Goal: Communication & Community: Answer question/provide support

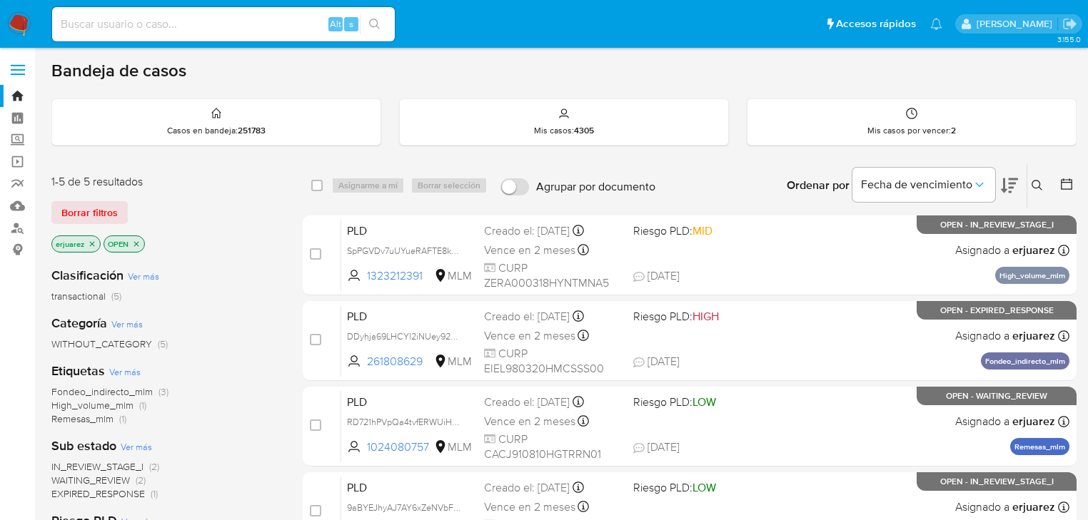
drag, startPoint x: 1045, startPoint y: 178, endPoint x: 1037, endPoint y: 180, distance: 8.8
click at [1042, 179] on button at bounding box center [1039, 185] width 24 height 17
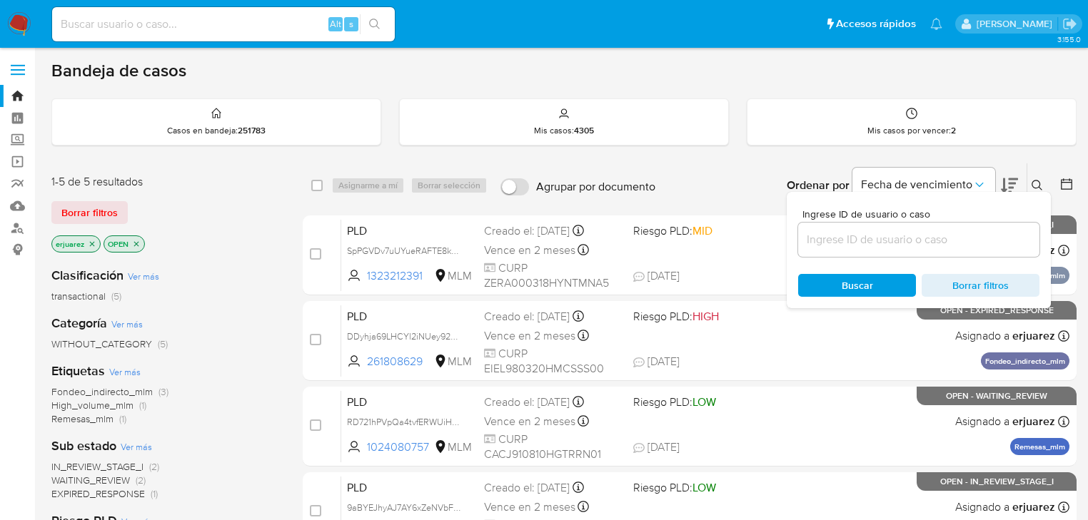
drag, startPoint x: 869, startPoint y: 226, endPoint x: 857, endPoint y: 233, distance: 14.1
click at [859, 230] on div at bounding box center [918, 240] width 241 height 34
click at [857, 233] on input at bounding box center [918, 240] width 241 height 19
paste input "1318318865"
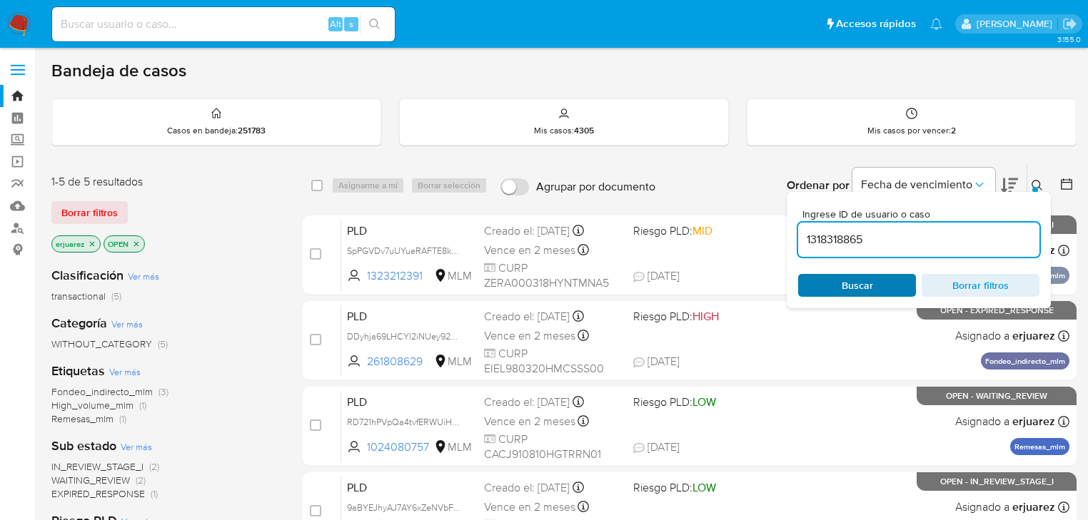
type input "1318318865"
click at [814, 277] on span "Buscar" at bounding box center [857, 286] width 98 height 20
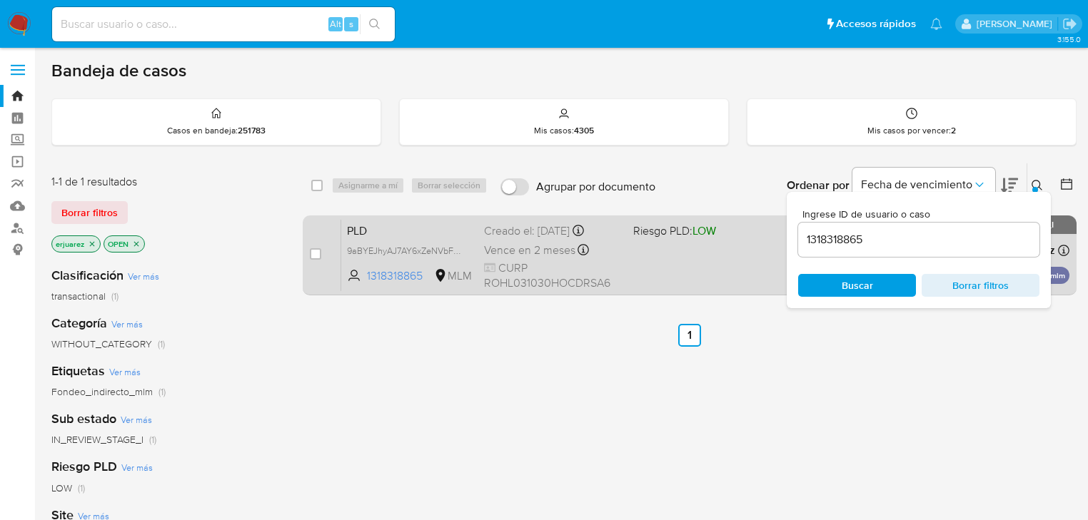
click at [716, 273] on div "PLD 9aBYEJhyAJ7AY6xZeNVbFCl3 1318318865 MLM Riesgo PLD: LOW Creado el: 12/08/20…" at bounding box center [705, 255] width 728 height 72
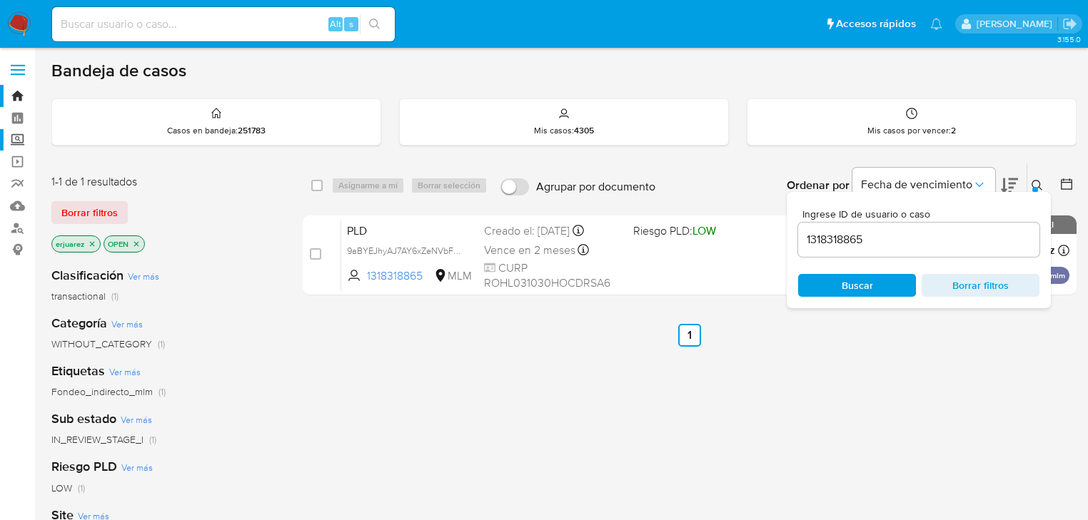
click at [26, 143] on label "Screening" at bounding box center [85, 140] width 170 height 22
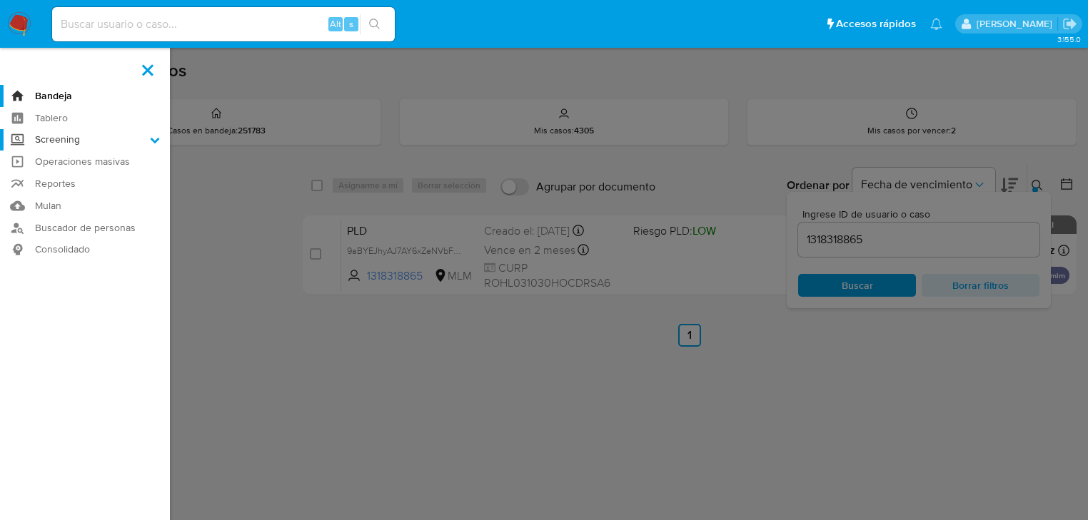
click at [0, 0] on input "Screening" at bounding box center [0, 0] width 0 height 0
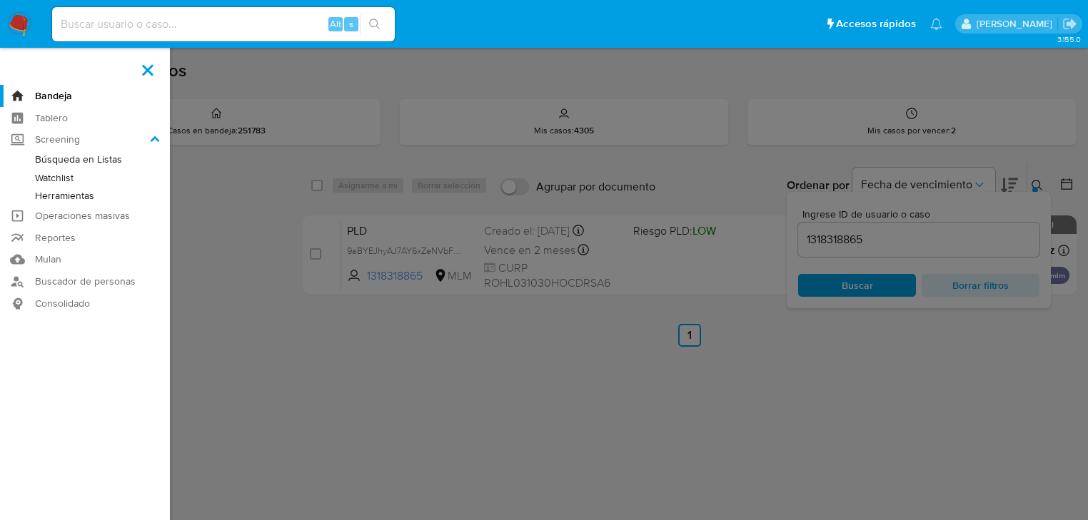
click at [66, 196] on link "Herramientas" at bounding box center [85, 196] width 170 height 18
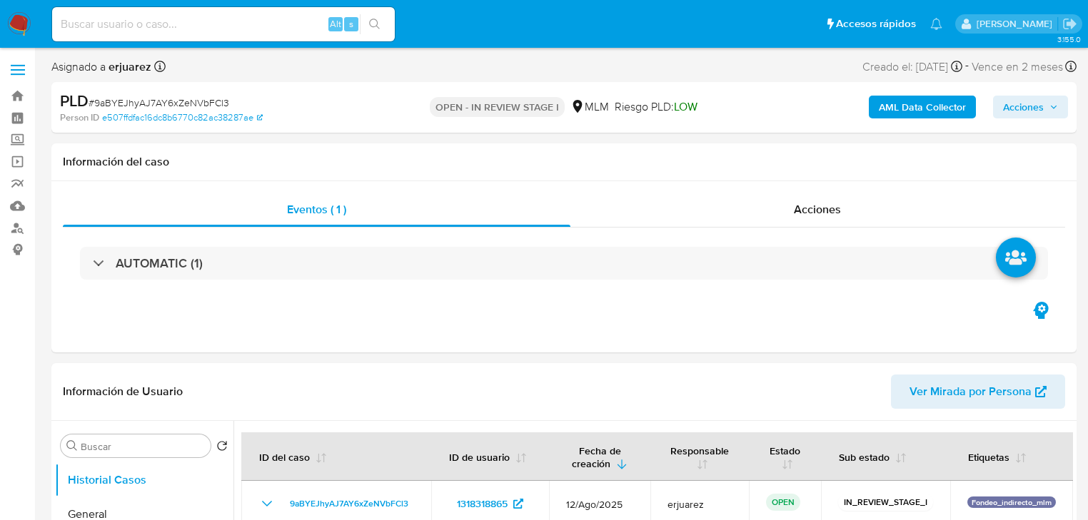
select select "10"
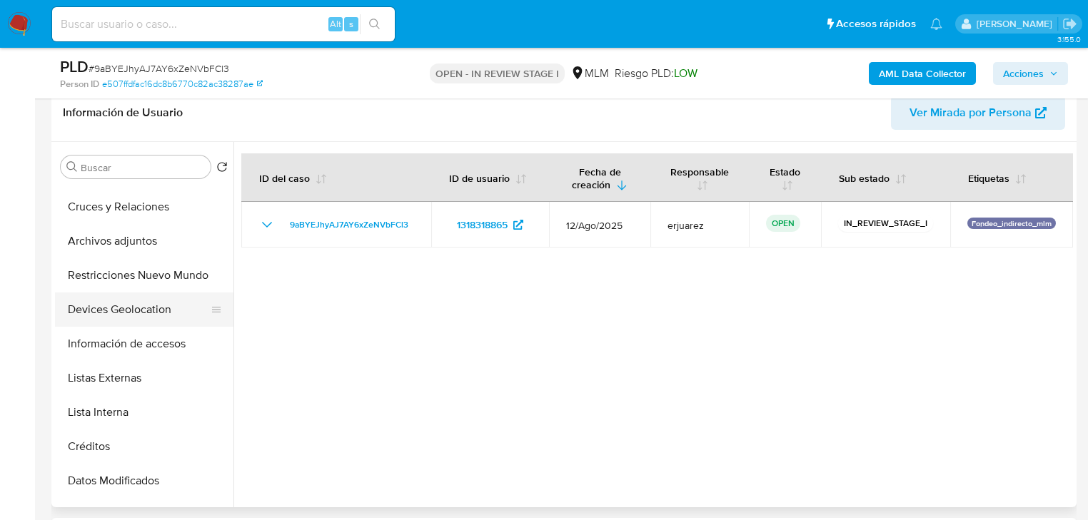
scroll to position [171, 0]
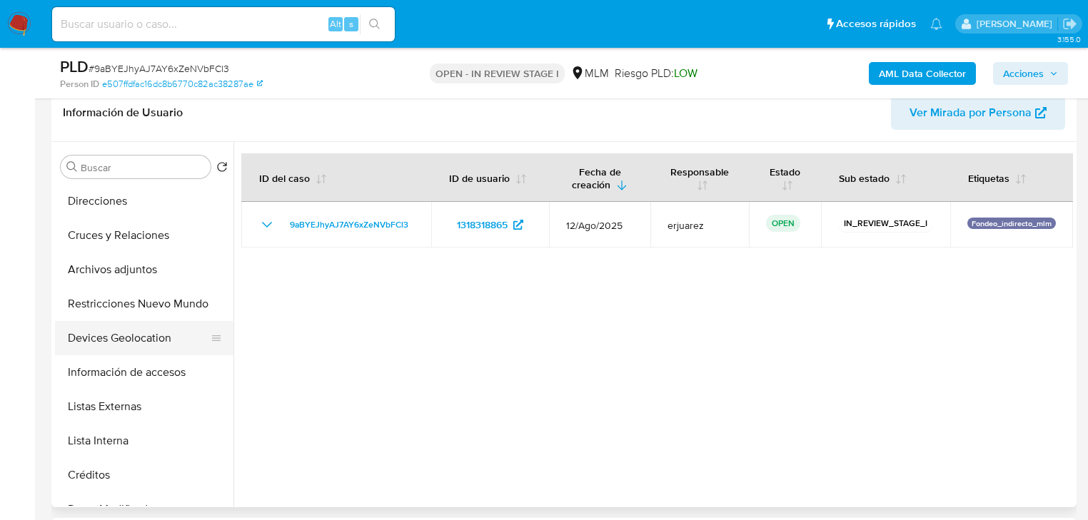
drag, startPoint x: 131, startPoint y: 329, endPoint x: 111, endPoint y: 330, distance: 20.0
click at [131, 331] on button "Devices Geolocation" at bounding box center [138, 338] width 167 height 34
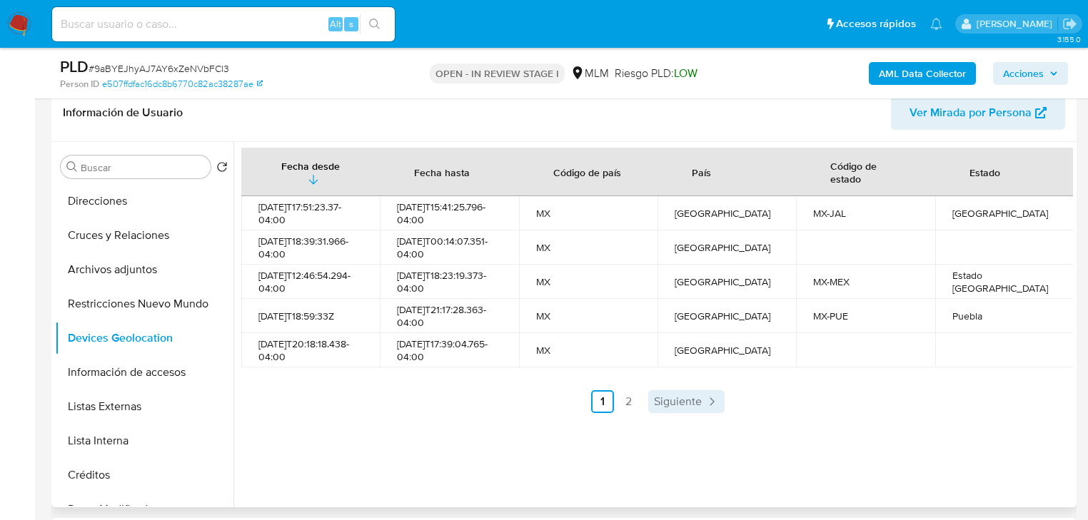
click at [672, 405] on span "Siguiente" at bounding box center [678, 401] width 48 height 11
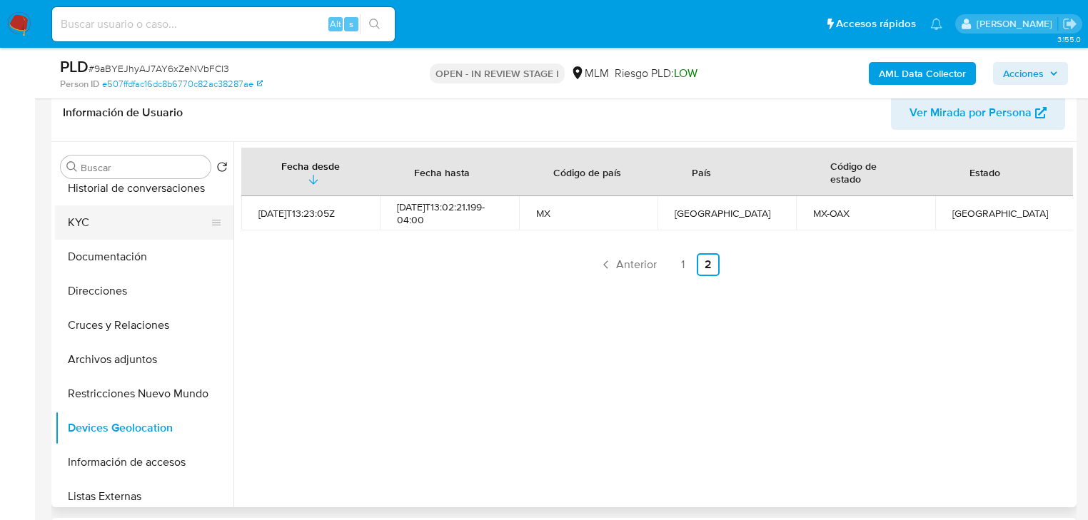
scroll to position [0, 0]
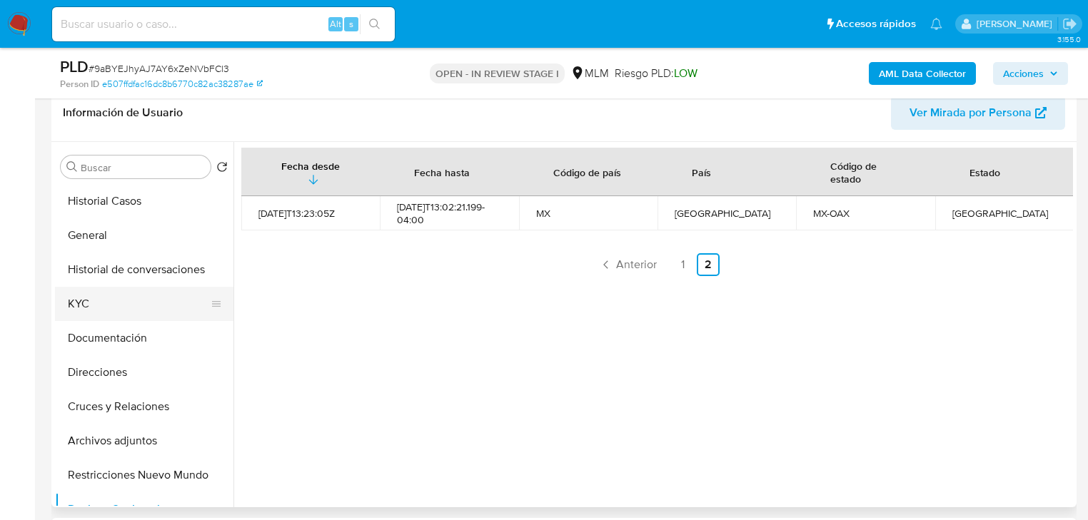
drag, startPoint x: 89, startPoint y: 292, endPoint x: 65, endPoint y: 292, distance: 24.3
click at [91, 292] on button "KYC" at bounding box center [138, 304] width 167 height 34
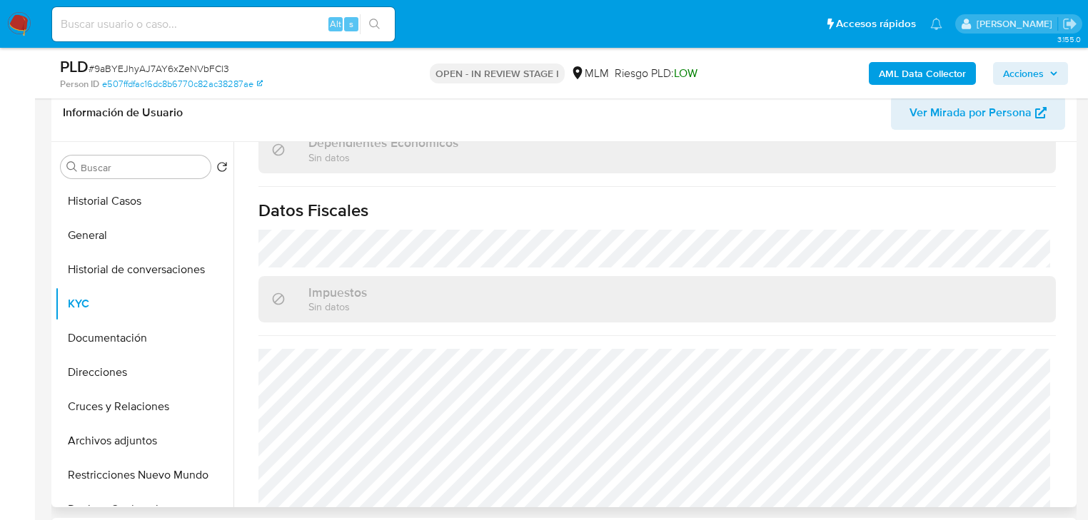
scroll to position [901, 0]
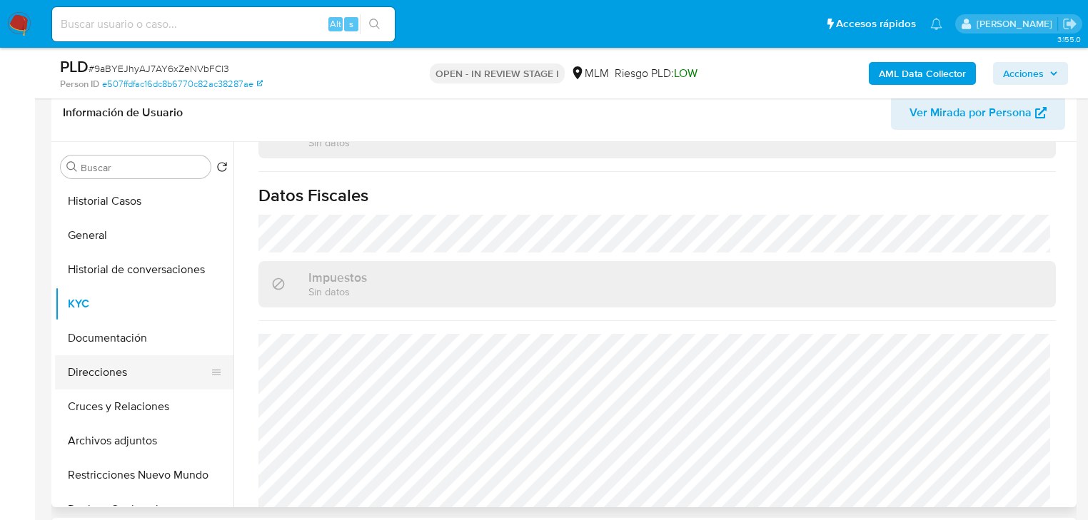
click at [112, 378] on button "Direcciones" at bounding box center [138, 373] width 167 height 34
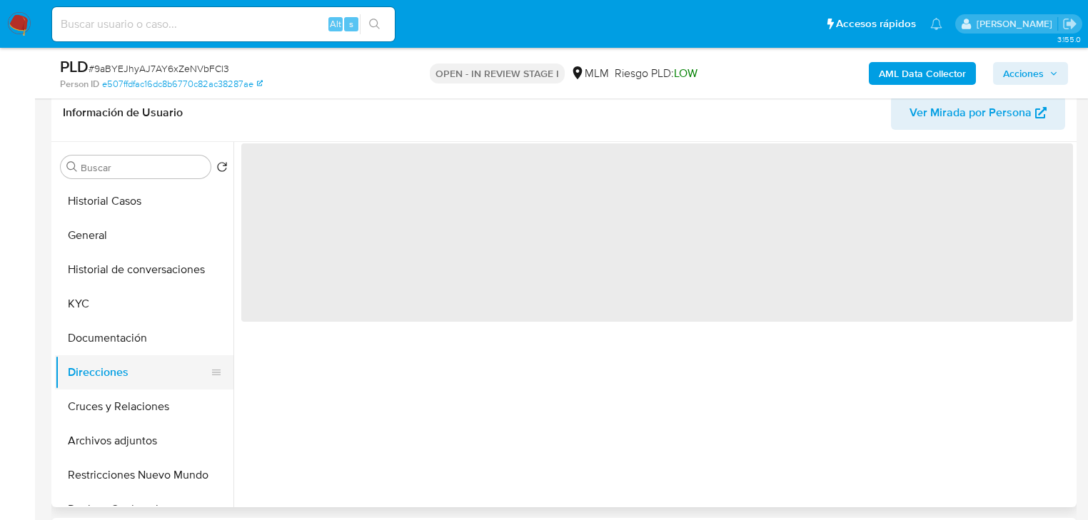
scroll to position [0, 0]
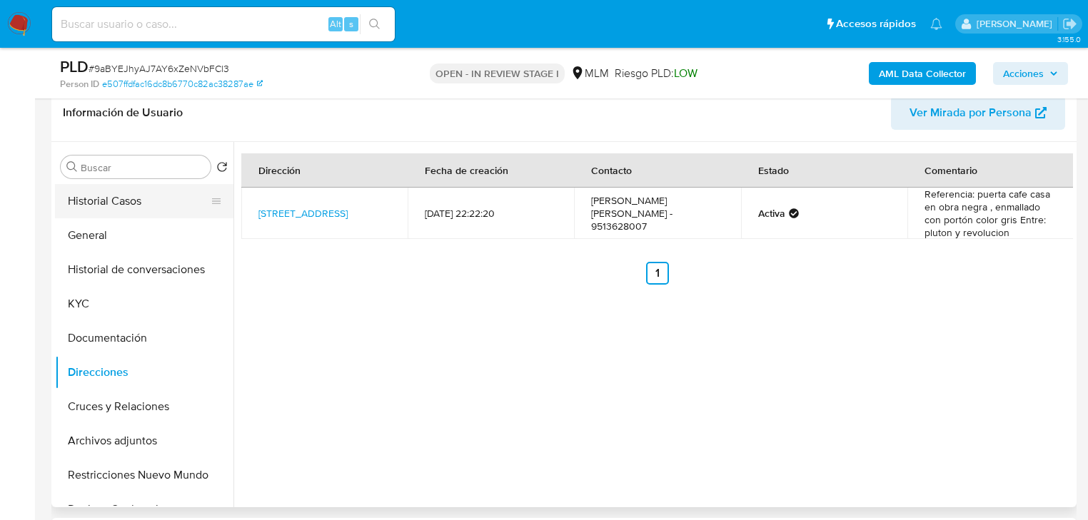
click at [166, 192] on button "Historial Casos" at bounding box center [138, 201] width 167 height 34
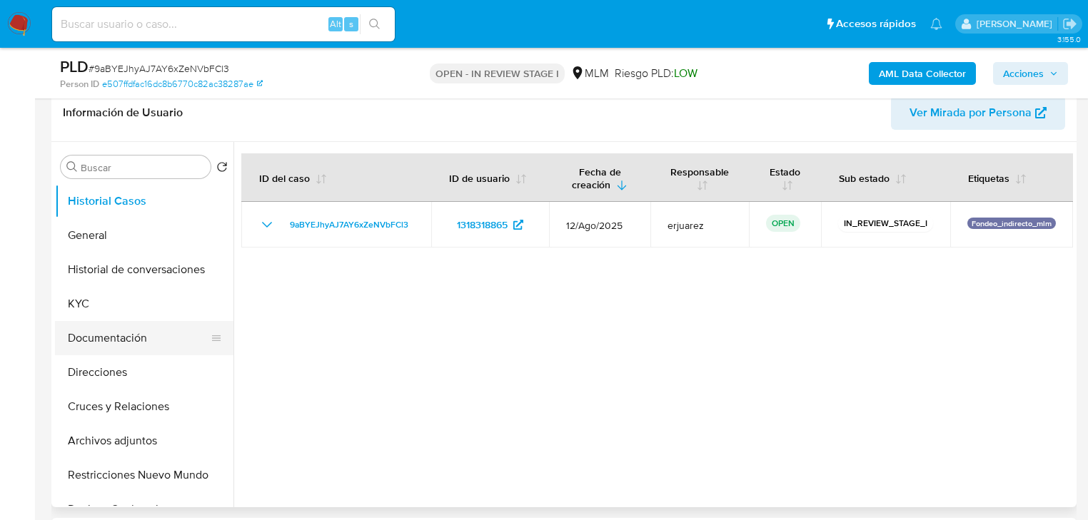
click at [140, 338] on button "Documentación" at bounding box center [138, 338] width 167 height 34
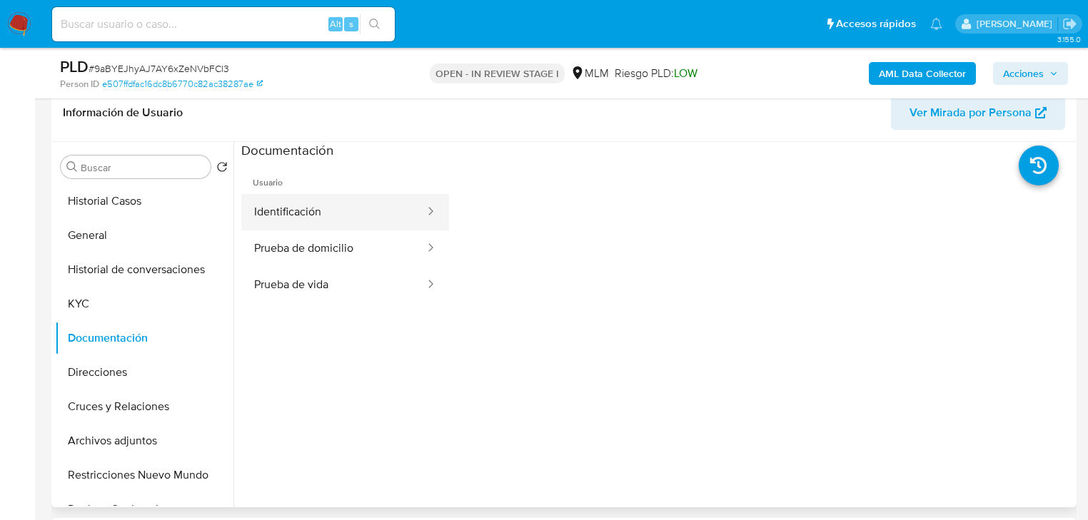
click at [331, 208] on button "Identificación" at bounding box center [333, 212] width 185 height 36
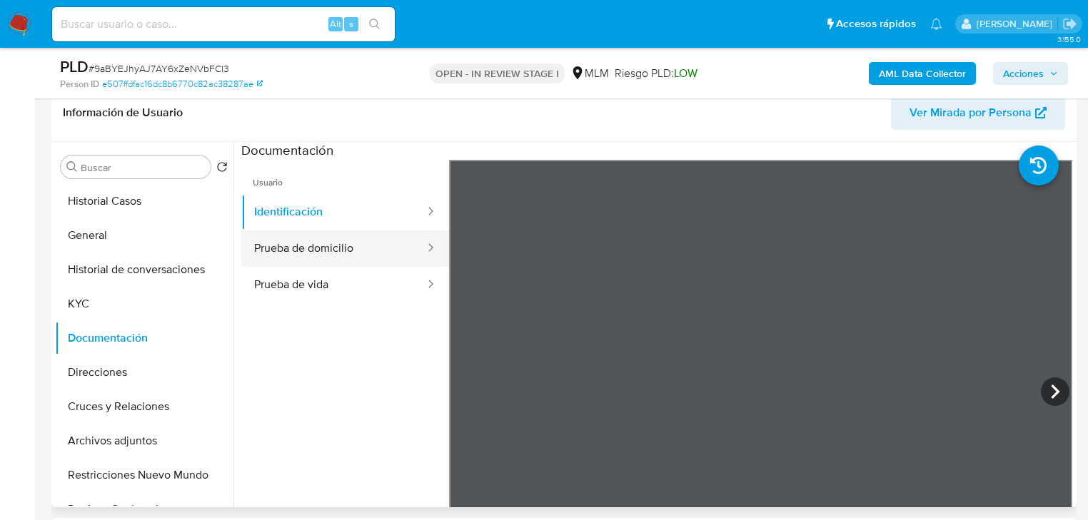
drag, startPoint x: 304, startPoint y: 246, endPoint x: 426, endPoint y: 246, distance: 122.1
click at [307, 246] on button "Prueba de domicilio" at bounding box center [333, 249] width 185 height 36
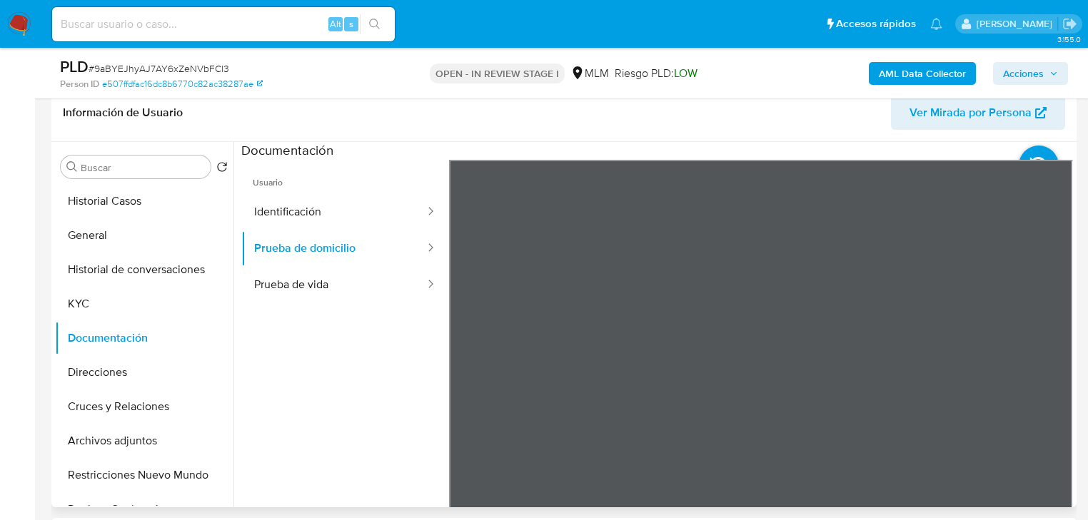
scroll to position [43, 0]
drag, startPoint x: 346, startPoint y: 296, endPoint x: 340, endPoint y: 286, distance: 11.5
click at [346, 296] on button "Prueba de vida" at bounding box center [333, 285] width 185 height 36
click at [194, 21] on input at bounding box center [223, 24] width 343 height 19
click at [107, 23] on input at bounding box center [223, 24] width 343 height 19
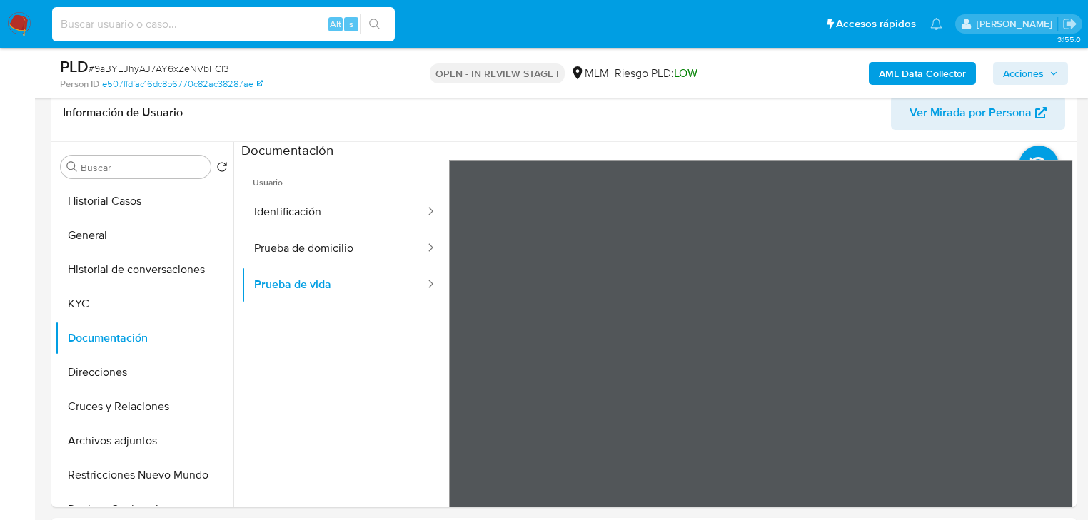
click at [103, 29] on input at bounding box center [223, 24] width 343 height 19
click at [156, 21] on input at bounding box center [223, 24] width 343 height 19
paste input "210307013"
click at [62, 28] on input "210307013" at bounding box center [223, 24] width 343 height 19
drag, startPoint x: 158, startPoint y: 29, endPoint x: 270, endPoint y: 16, distance: 112.1
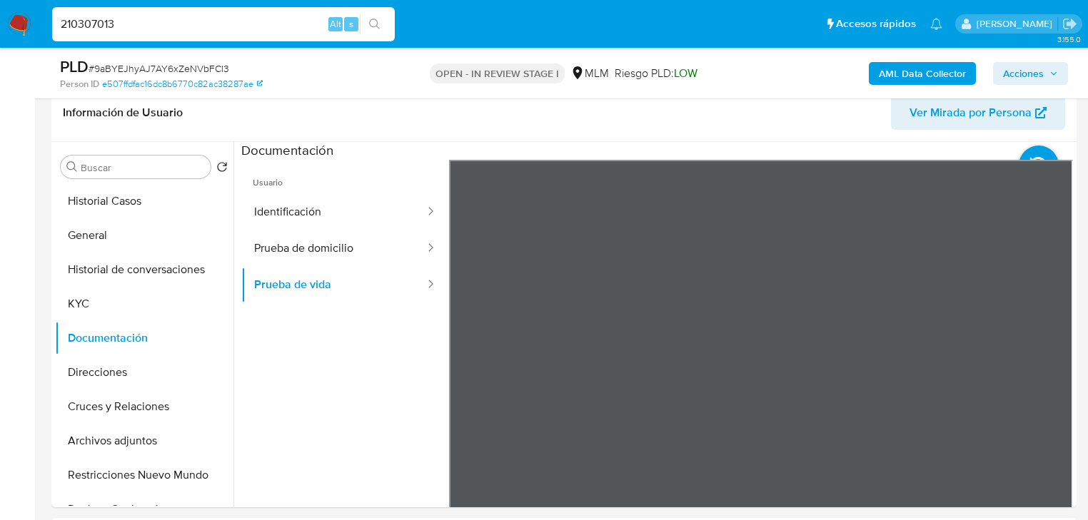
click at [159, 29] on input "210307013" at bounding box center [223, 24] width 343 height 19
type input "210307013"
click at [383, 21] on button "search-icon" at bounding box center [374, 24] width 29 height 20
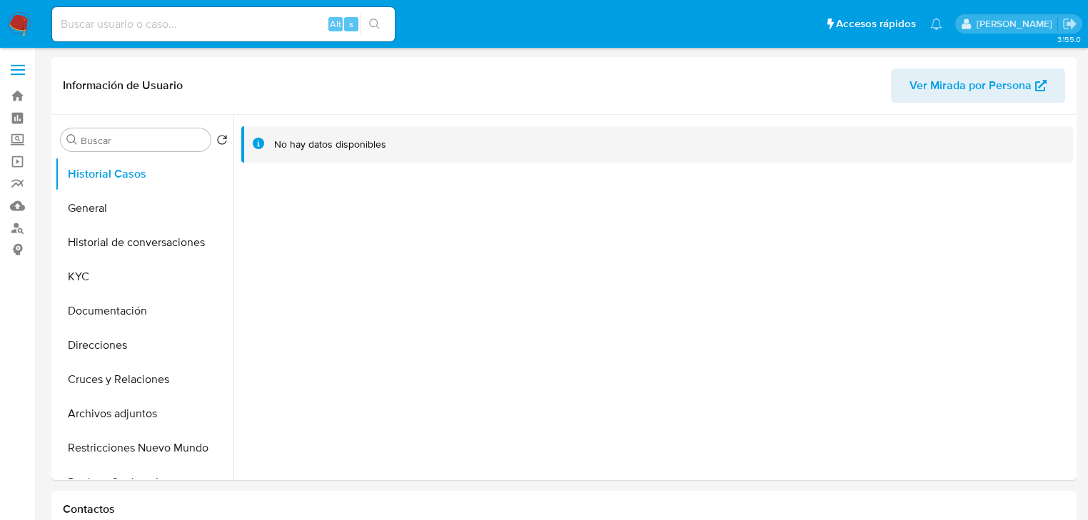
select select "10"
drag, startPoint x: 60, startPoint y: 251, endPoint x: 69, endPoint y: 258, distance: 12.2
click at [60, 254] on button "Historial de conversaciones" at bounding box center [138, 243] width 167 height 34
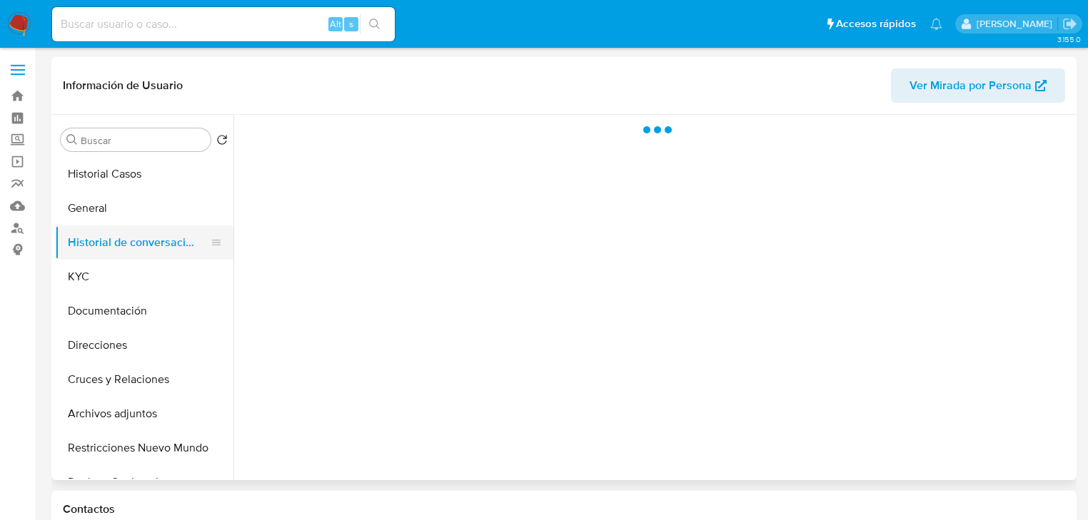
click at [69, 258] on button "Historial de conversaciones" at bounding box center [138, 243] width 167 height 34
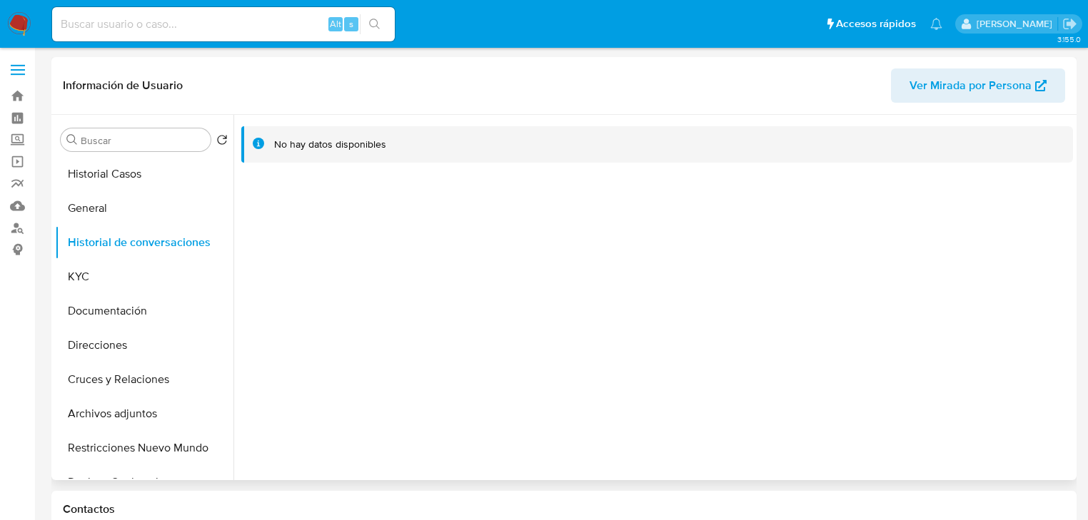
drag, startPoint x: 131, startPoint y: 280, endPoint x: 228, endPoint y: 294, distance: 98.1
click at [131, 280] on button "KYC" at bounding box center [144, 277] width 178 height 34
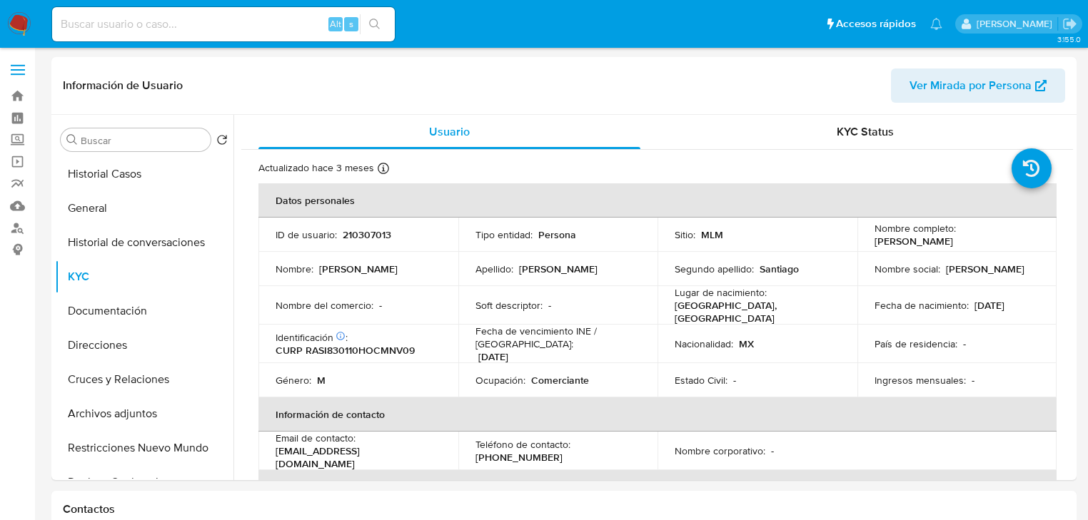
drag, startPoint x: 152, startPoint y: 17, endPoint x: 163, endPoint y: 39, distance: 23.9
click at [151, 31] on input at bounding box center [223, 24] width 343 height 19
paste input "412932360"
type input "412932360"
click at [375, 17] on button "search-icon" at bounding box center [374, 24] width 29 height 20
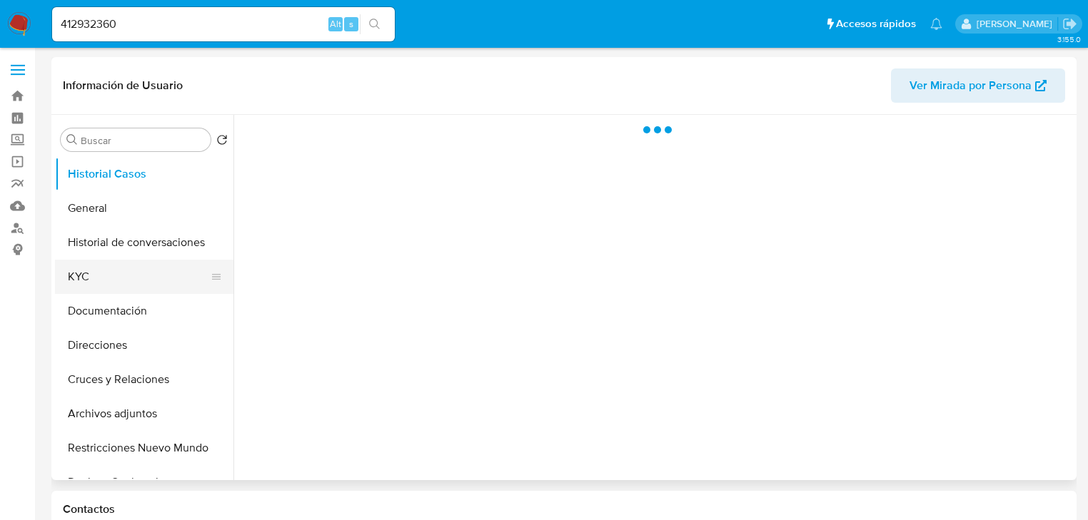
click at [87, 263] on button "KYC" at bounding box center [138, 277] width 167 height 34
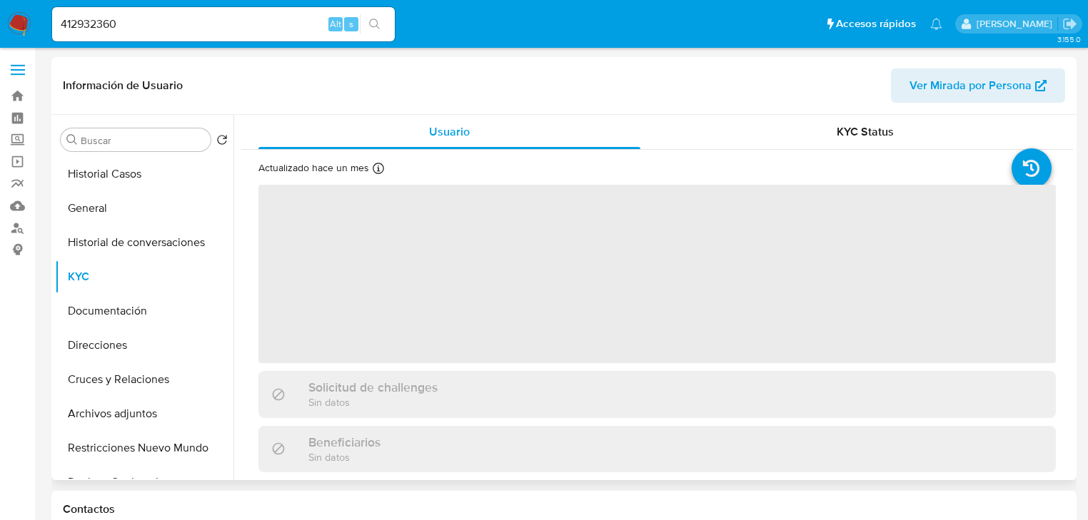
select select "10"
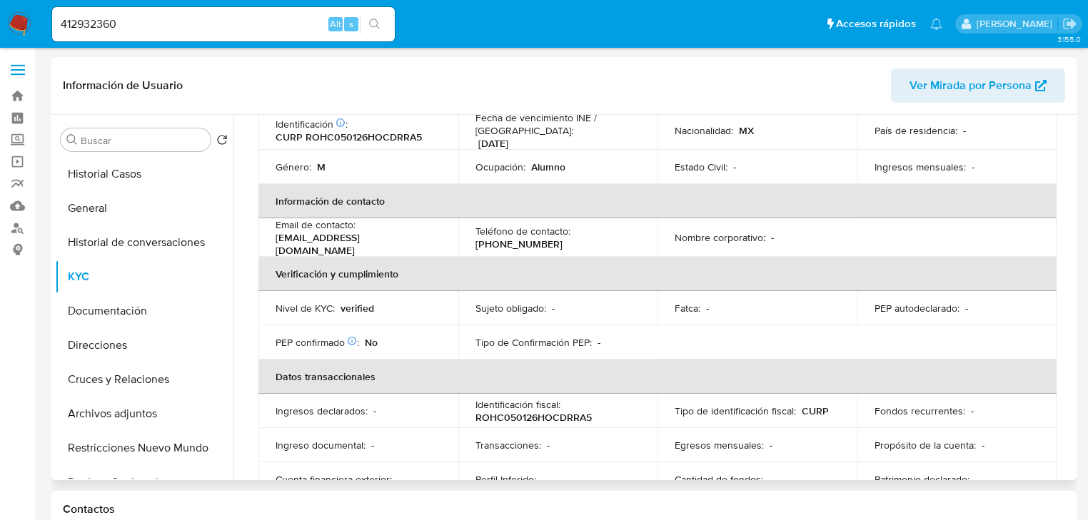
scroll to position [49, 0]
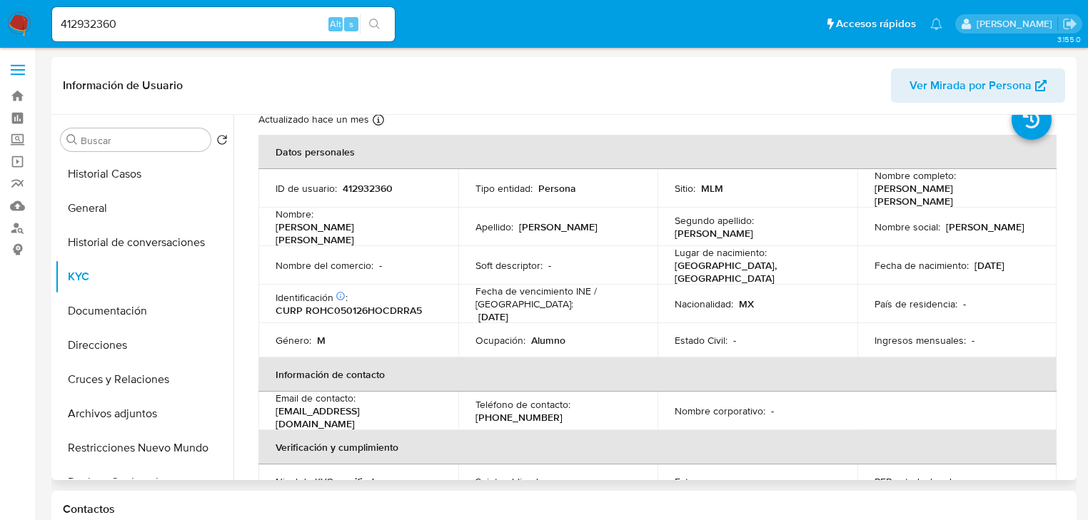
drag, startPoint x: 904, startPoint y: 294, endPoint x: 923, endPoint y: 331, distance: 41.8
click at [903, 298] on p "País de residencia :" at bounding box center [915, 304] width 83 height 13
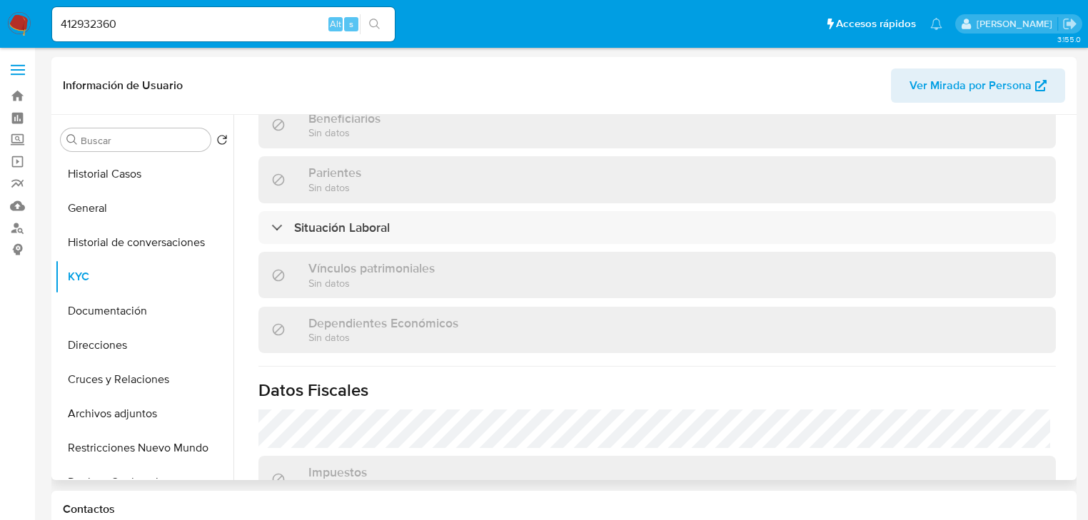
scroll to position [905, 0]
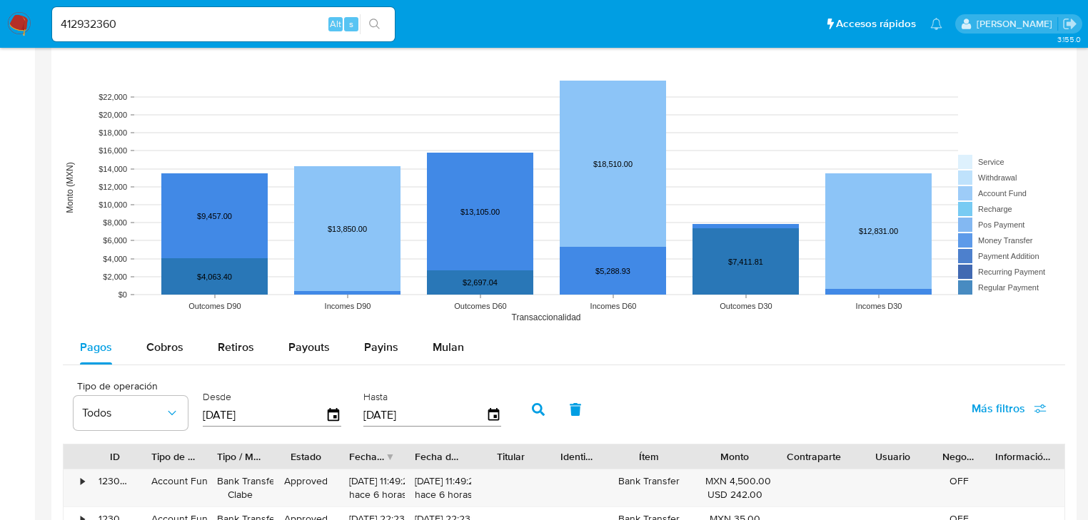
drag, startPoint x: 159, startPoint y: 349, endPoint x: 152, endPoint y: 371, distance: 23.3
click at [158, 349] on span "Cobros" at bounding box center [164, 347] width 37 height 16
select select "10"
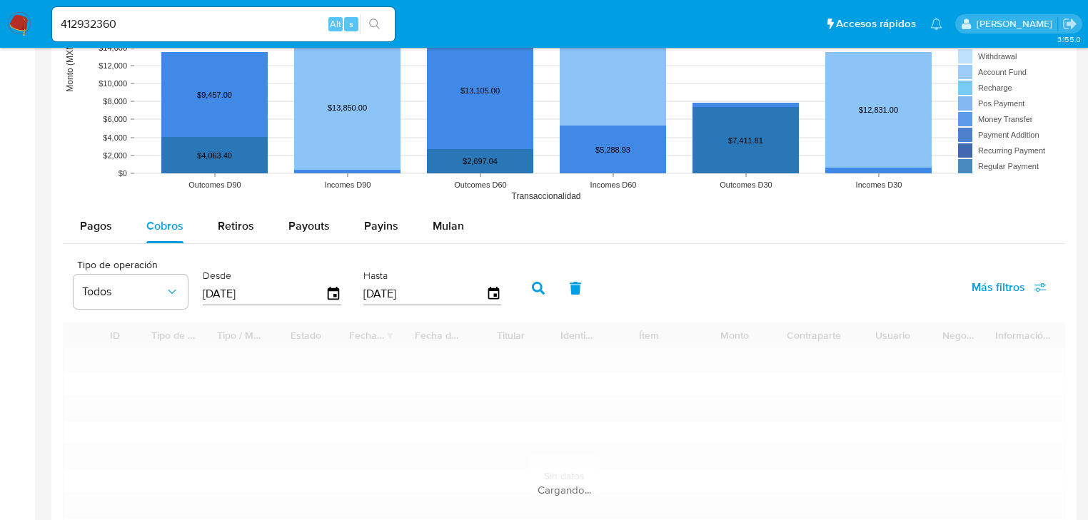
scroll to position [1256, 0]
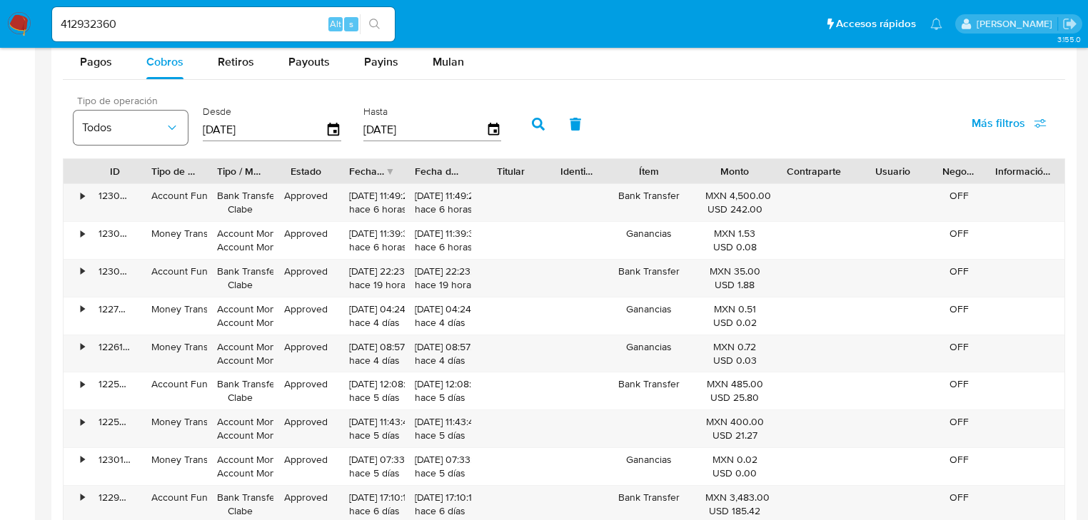
drag, startPoint x: 281, startPoint y: 133, endPoint x: 149, endPoint y: 138, distance: 132.2
click at [136, 131] on div "Tipo de operación Todos Desde 28/05/2025 Hasta 25/08/2025" at bounding box center [290, 122] width 449 height 57
type input "0_/__/____"
type input "01/01/2025"
click at [543, 116] on button "button" at bounding box center [538, 124] width 37 height 34
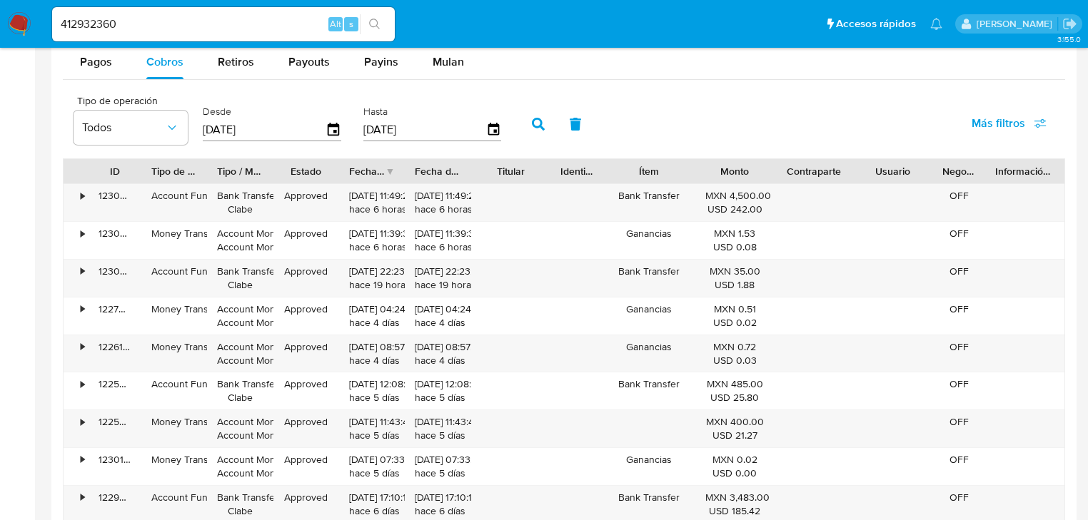
click at [390, 171] on div "Fecha de creación" at bounding box center [372, 171] width 66 height 24
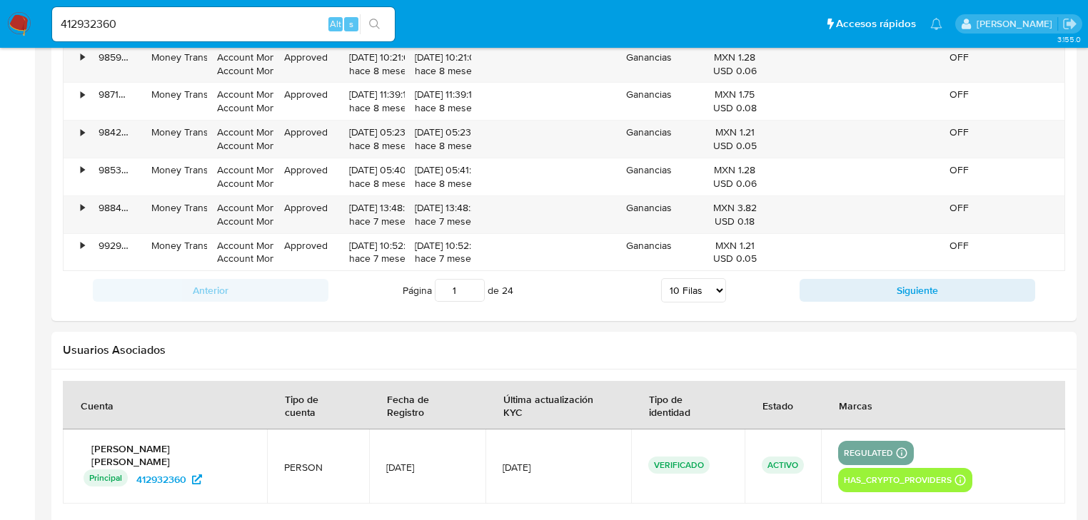
scroll to position [1599, 0]
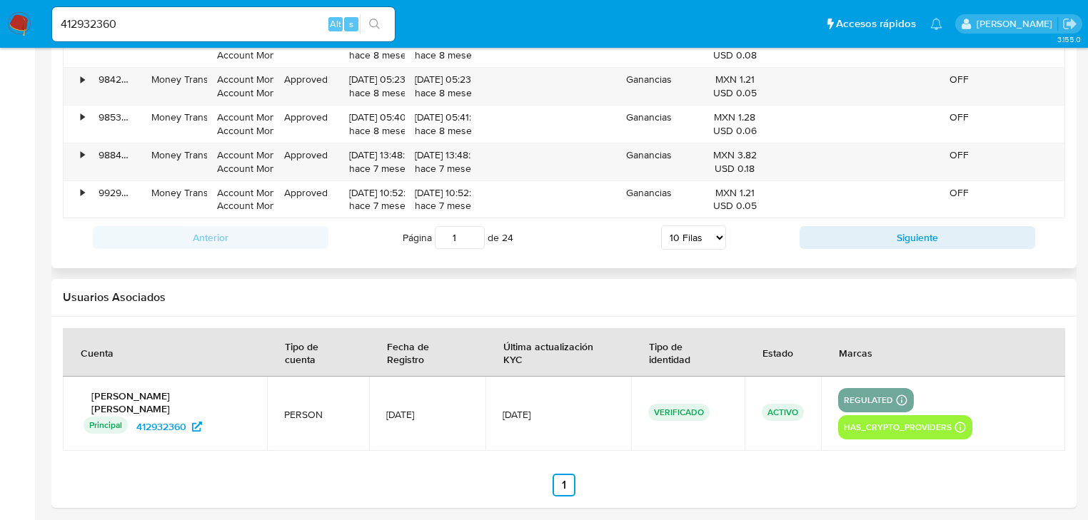
drag, startPoint x: 871, startPoint y: 243, endPoint x: 869, endPoint y: 236, distance: 7.5
click at [871, 243] on button "Siguiente" at bounding box center [918, 237] width 236 height 23
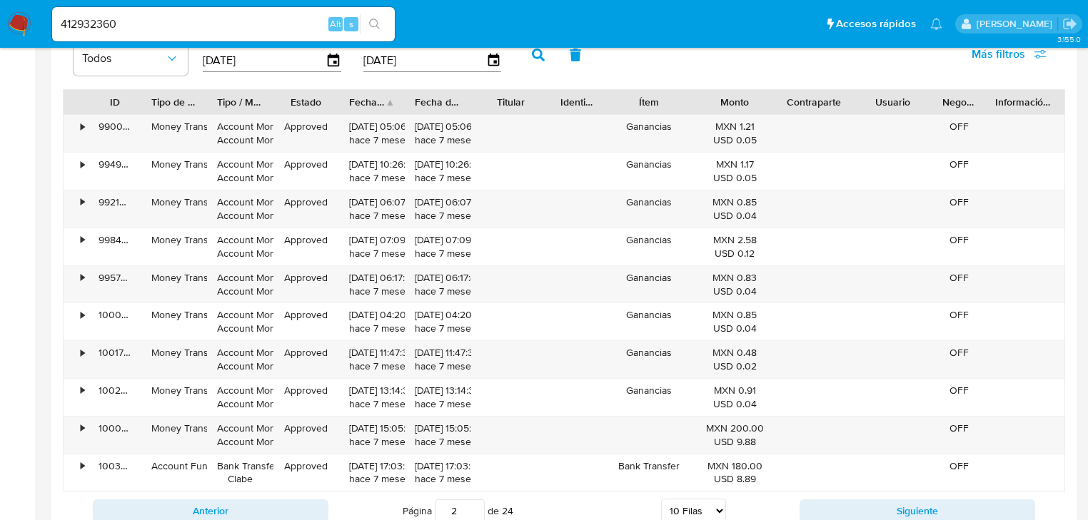
scroll to position [1470, 0]
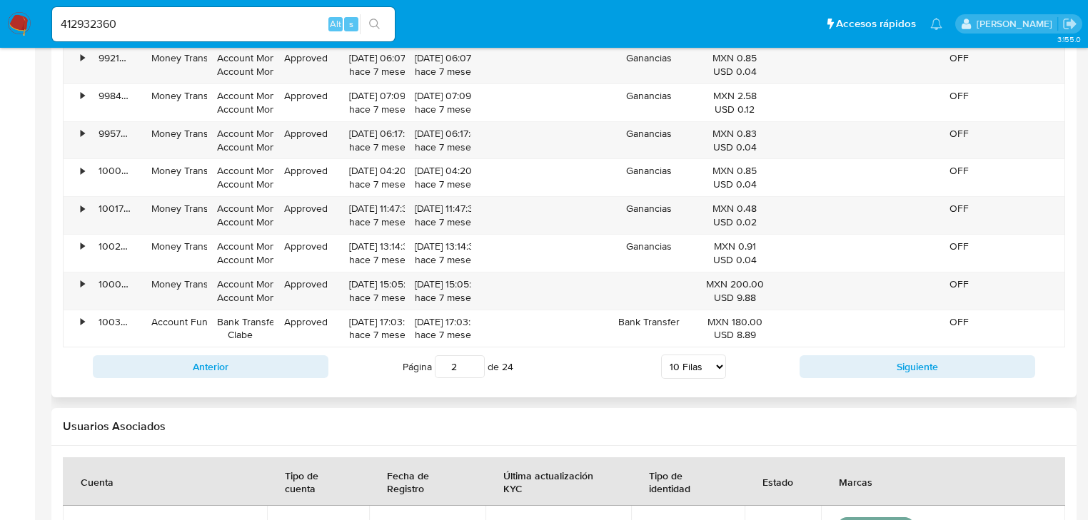
click at [862, 353] on div "Anterior Página 2 de 24 5 Filas 10 Filas 20 Filas 25 Filas 50 Filas 100 Filas S…" at bounding box center [564, 367] width 1002 height 39
click at [868, 365] on button "Siguiente" at bounding box center [918, 367] width 236 height 23
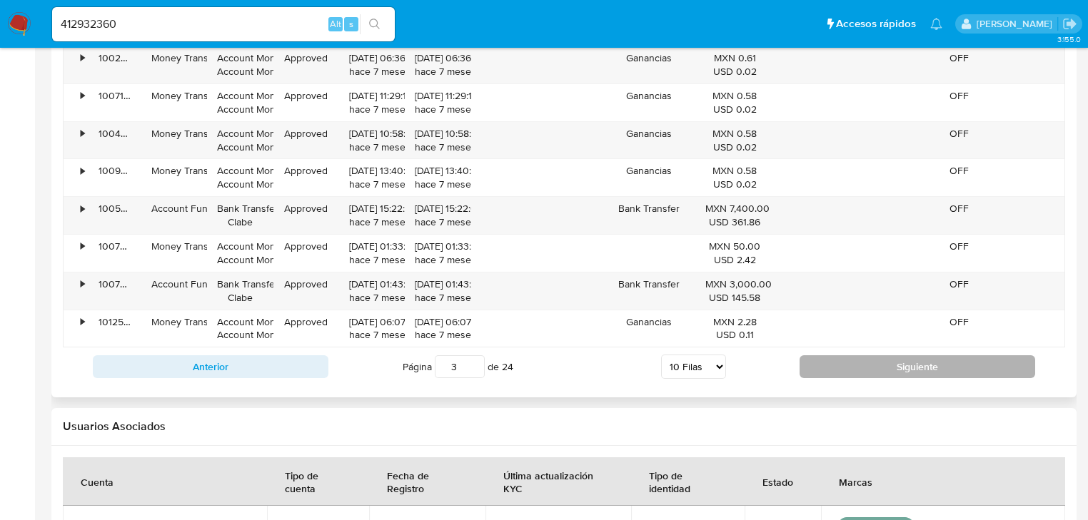
click at [862, 366] on button "Siguiente" at bounding box center [918, 367] width 236 height 23
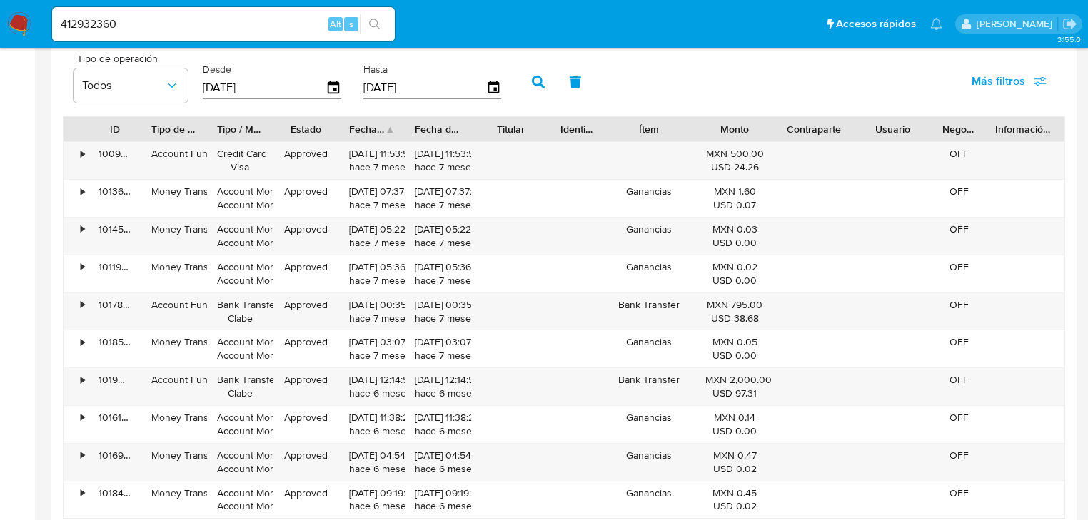
scroll to position [1356, 0]
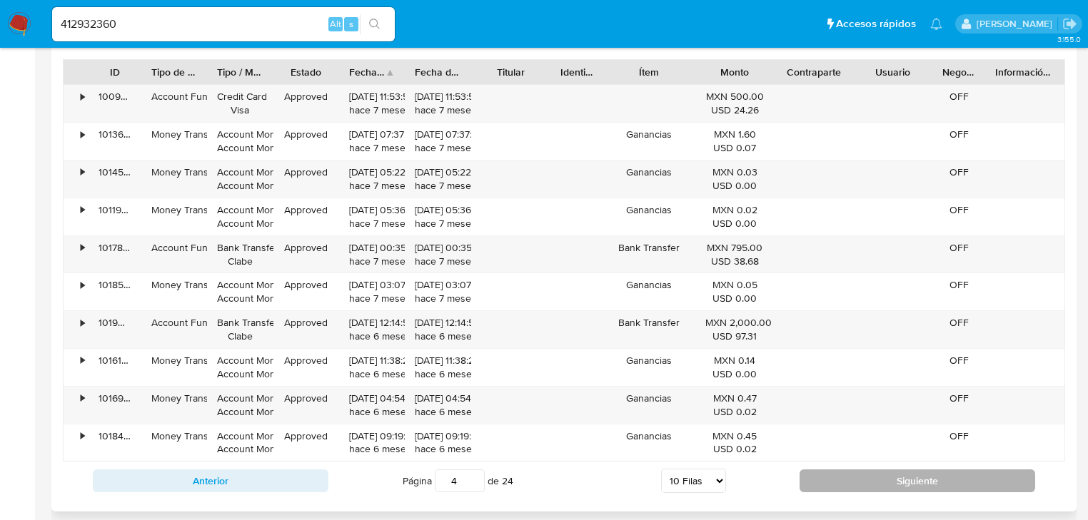
click at [902, 470] on button "Siguiente" at bounding box center [918, 481] width 236 height 23
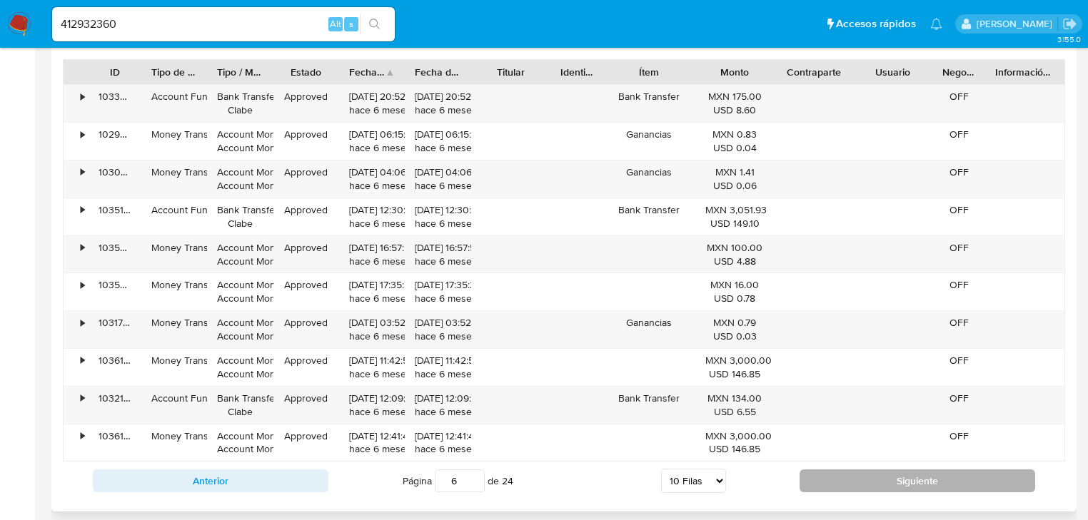
click at [902, 470] on button "Siguiente" at bounding box center [918, 481] width 236 height 23
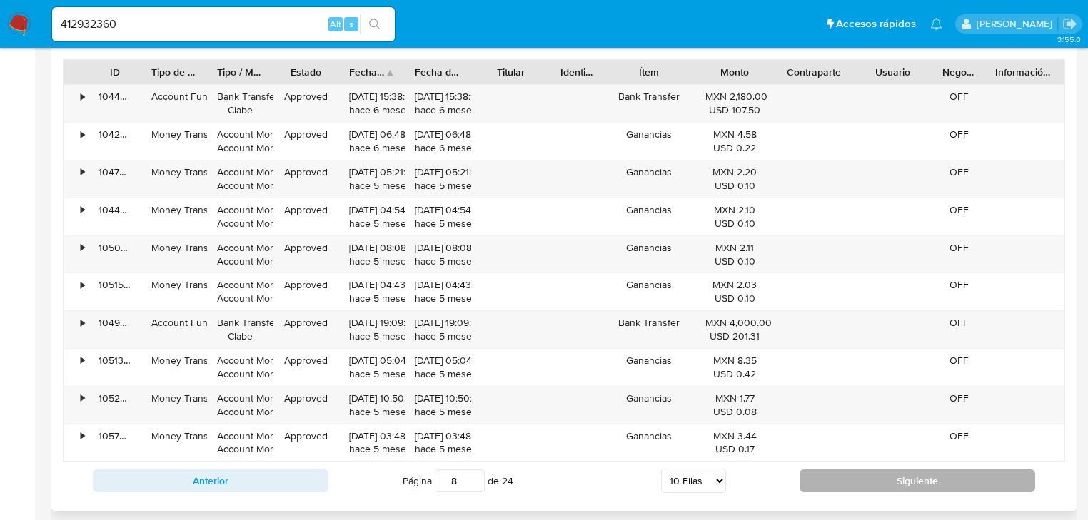
click at [902, 470] on button "Siguiente" at bounding box center [918, 481] width 236 height 23
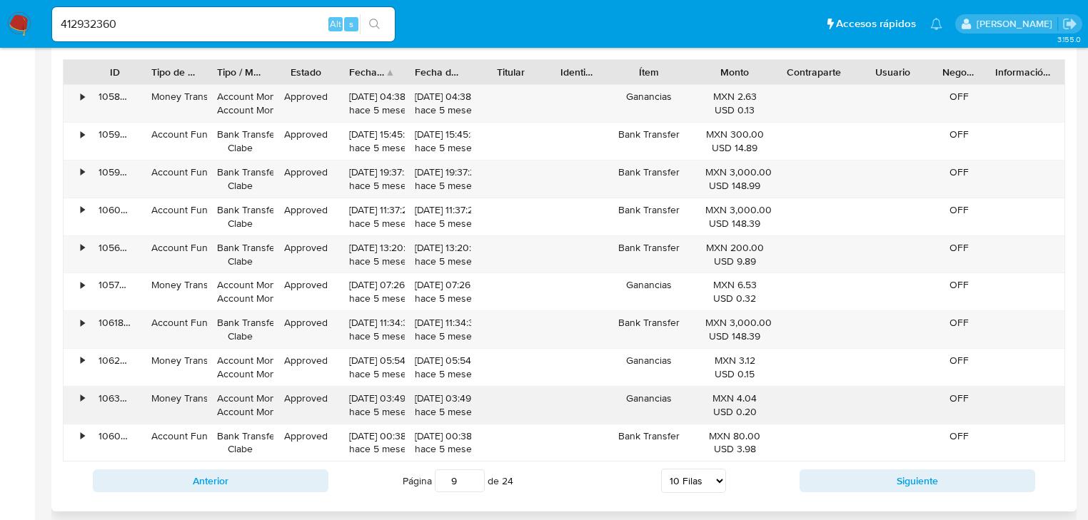
drag, startPoint x: 902, startPoint y: 468, endPoint x: 680, endPoint y: 400, distance: 232.8
click at [688, 420] on div "ID Tipo de operación Tipo / Método Estado Fecha de creación Fecha de aprobación…" at bounding box center [564, 279] width 1002 height 441
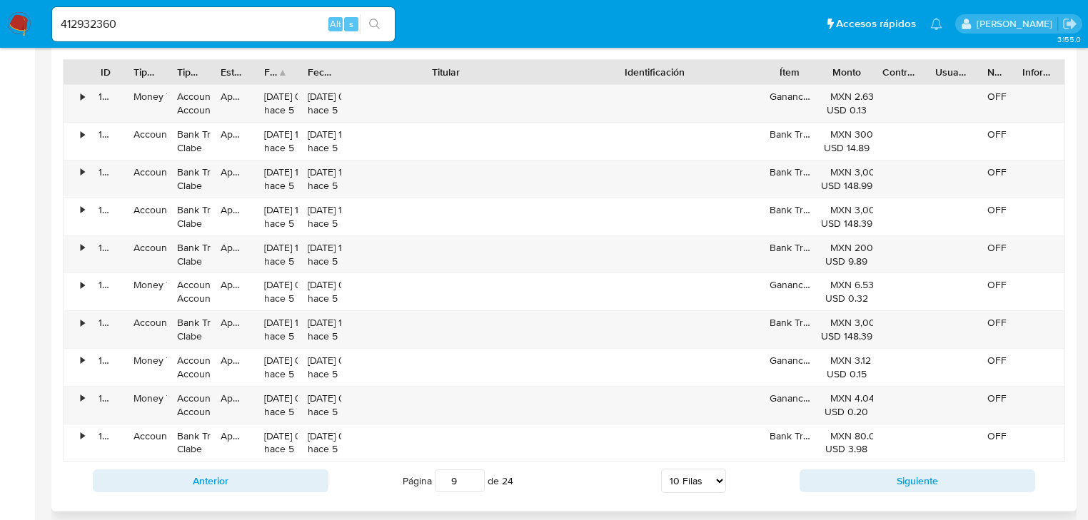
drag, startPoint x: 540, startPoint y: 73, endPoint x: 670, endPoint y: 77, distance: 130.0
click at [670, 77] on div "ID Tipo de operación Tipo / Método Estado Fecha de creación Fecha de aprobación…" at bounding box center [564, 72] width 1001 height 24
click at [949, 491] on div "Anterior Página 9 de 24 5 Filas 10 Filas 20 Filas 25 Filas 50 Filas 100 Filas S…" at bounding box center [564, 481] width 1002 height 39
click at [937, 485] on button "Siguiente" at bounding box center [918, 481] width 236 height 23
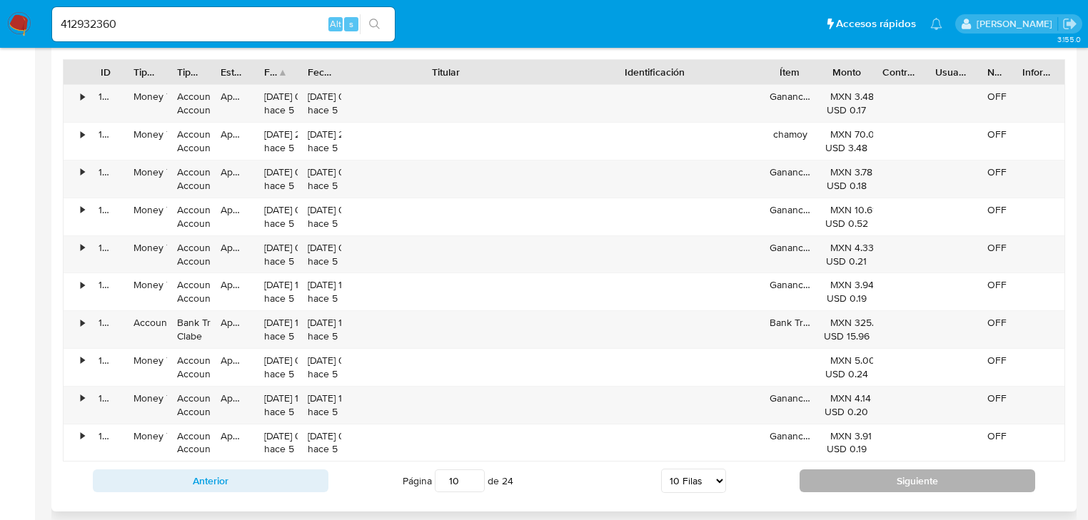
click at [934, 485] on button "Siguiente" at bounding box center [918, 481] width 236 height 23
click at [932, 485] on button "Siguiente" at bounding box center [918, 481] width 236 height 23
type input "12"
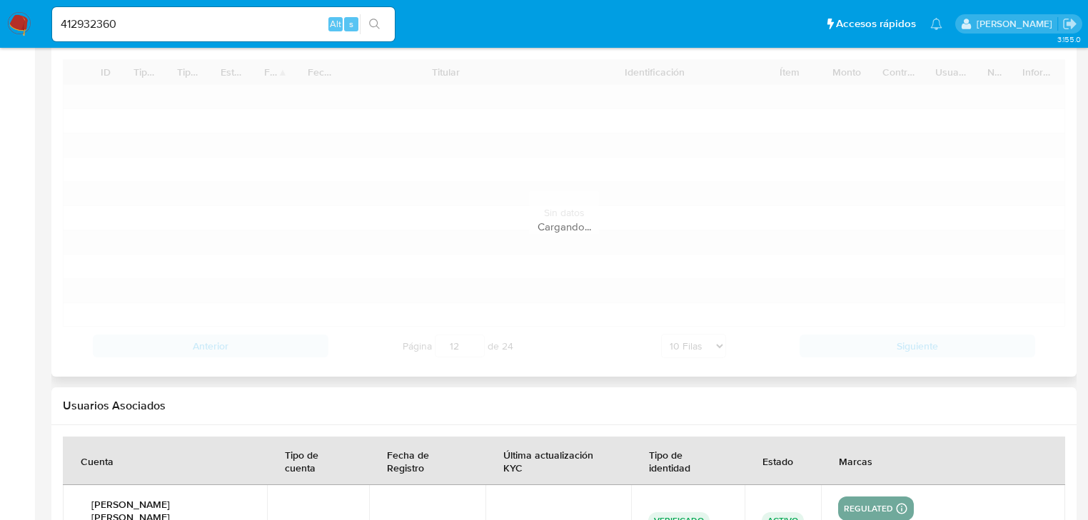
drag, startPoint x: 932, startPoint y: 484, endPoint x: 836, endPoint y: 465, distance: 97.4
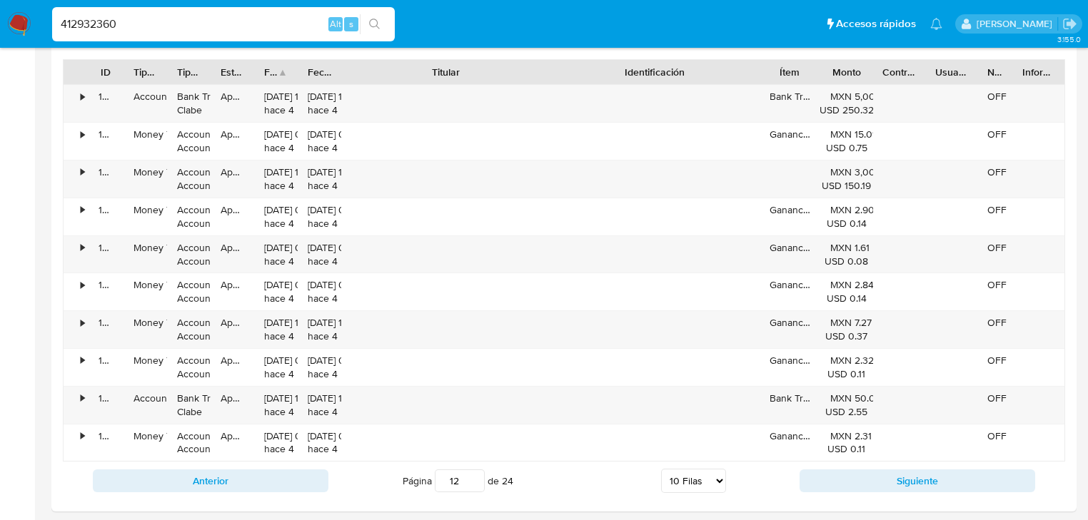
drag, startPoint x: 135, startPoint y: 26, endPoint x: 36, endPoint y: 24, distance: 98.6
click at [36, 23] on nav "Pausado Ver notificaciones 412932360 Alt s Accesos rápidos Presiona las siguien…" at bounding box center [544, 24] width 1088 height 48
paste input "210307013"
type input "210307013"
click at [380, 24] on button "search-icon" at bounding box center [374, 24] width 29 height 20
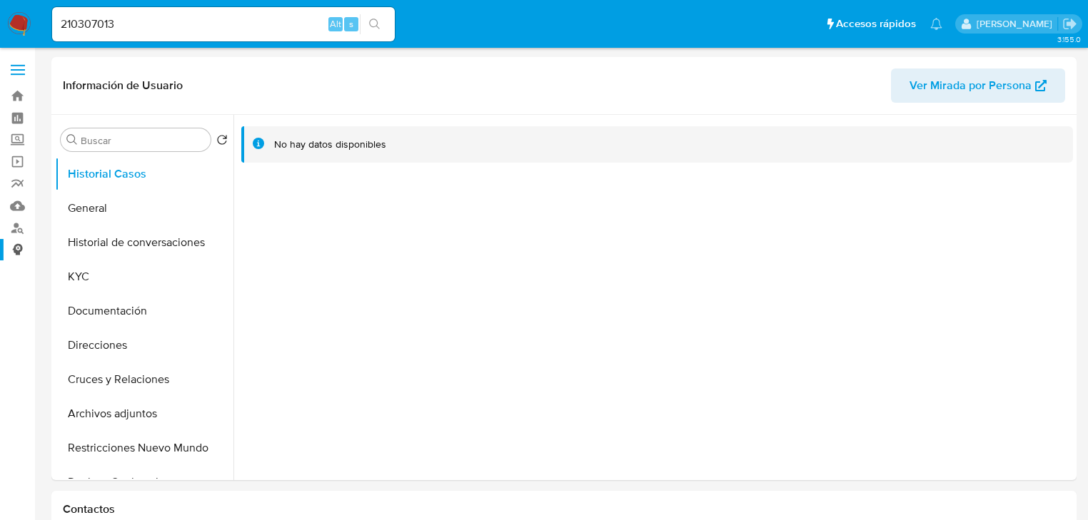
select select "10"
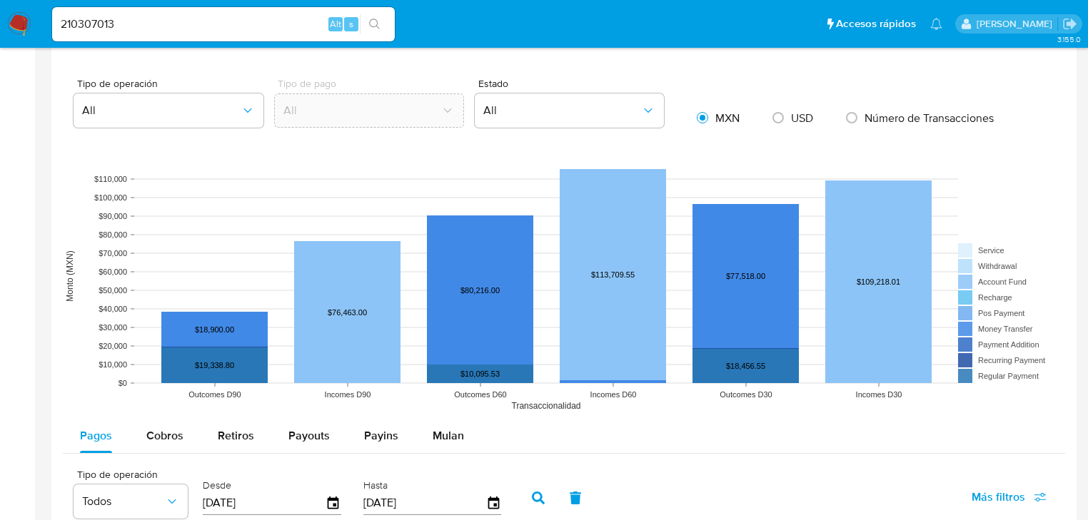
scroll to position [1085, 0]
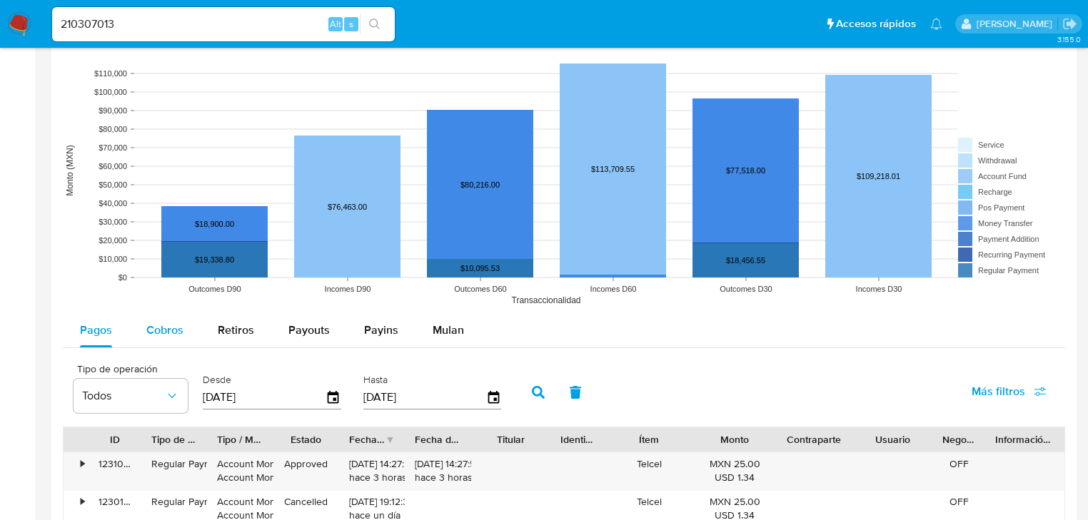
click at [163, 331] on span "Cobros" at bounding box center [164, 330] width 37 height 16
select select "10"
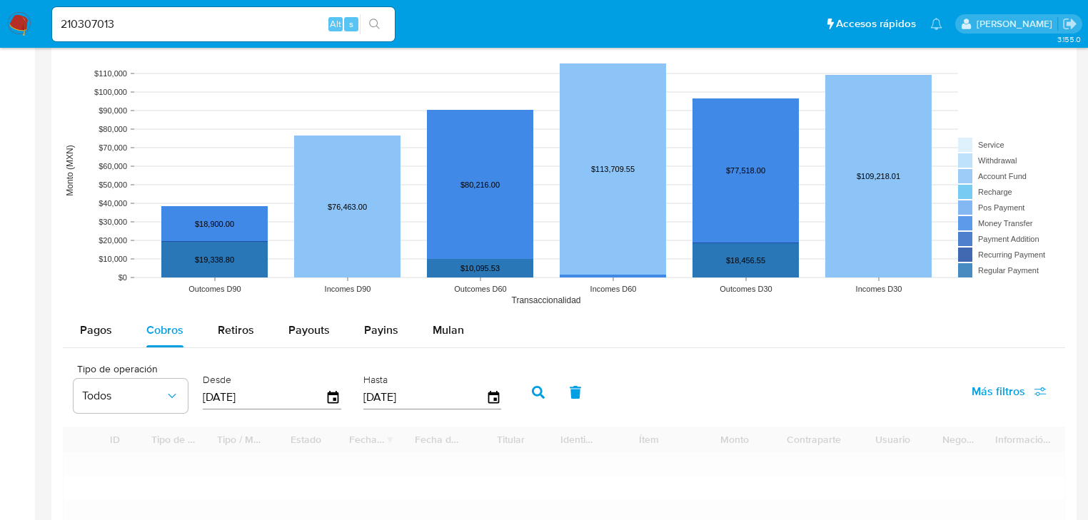
drag, startPoint x: 273, startPoint y: 393, endPoint x: 208, endPoint y: 391, distance: 64.3
click at [208, 391] on input "[DATE]" at bounding box center [264, 397] width 123 height 23
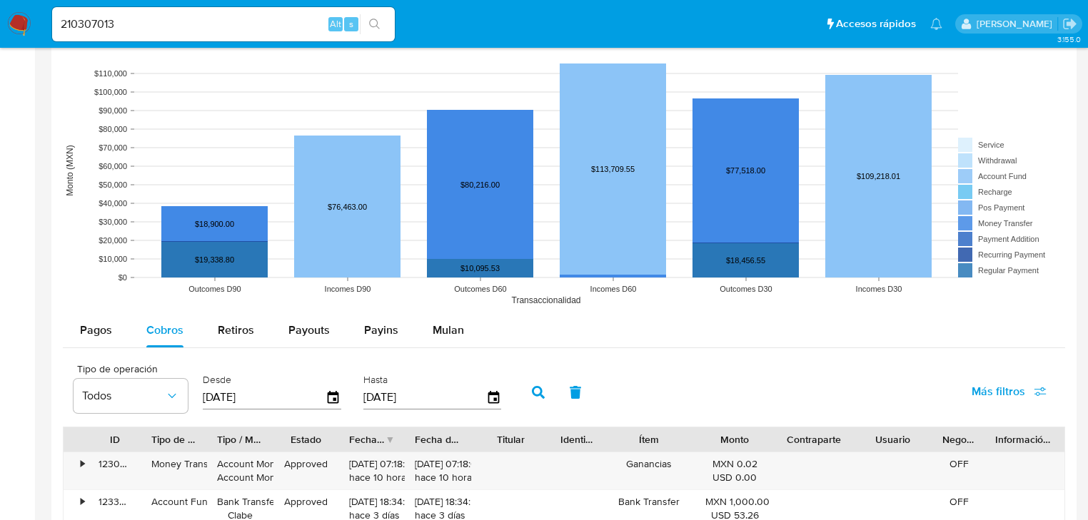
type input "2_/__/____"
type input "01/01/202_"
type input "5_/__/____"
type input "01/01/2025"
drag, startPoint x: 542, startPoint y: 383, endPoint x: 555, endPoint y: 387, distance: 14.2
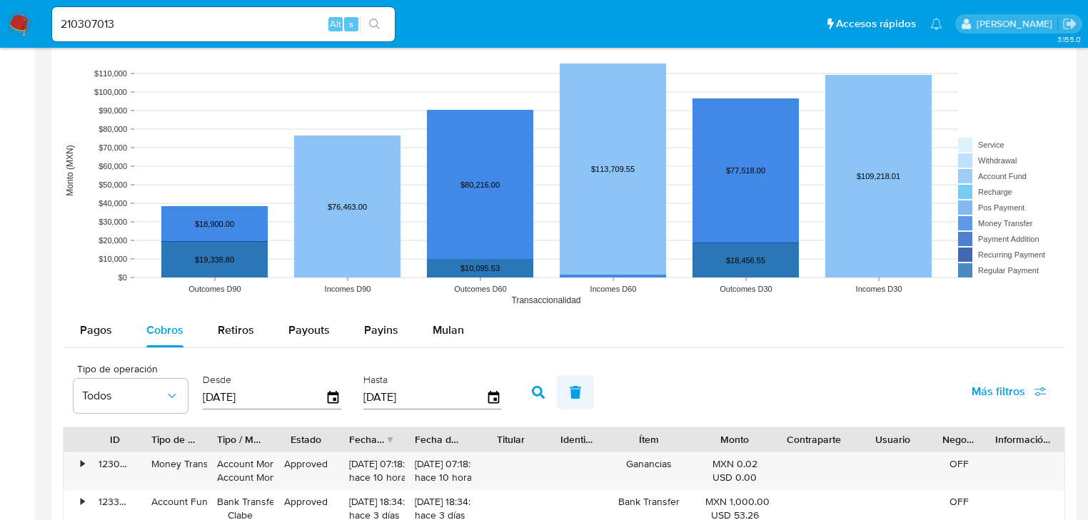
click at [542, 384] on button "button" at bounding box center [538, 392] width 37 height 34
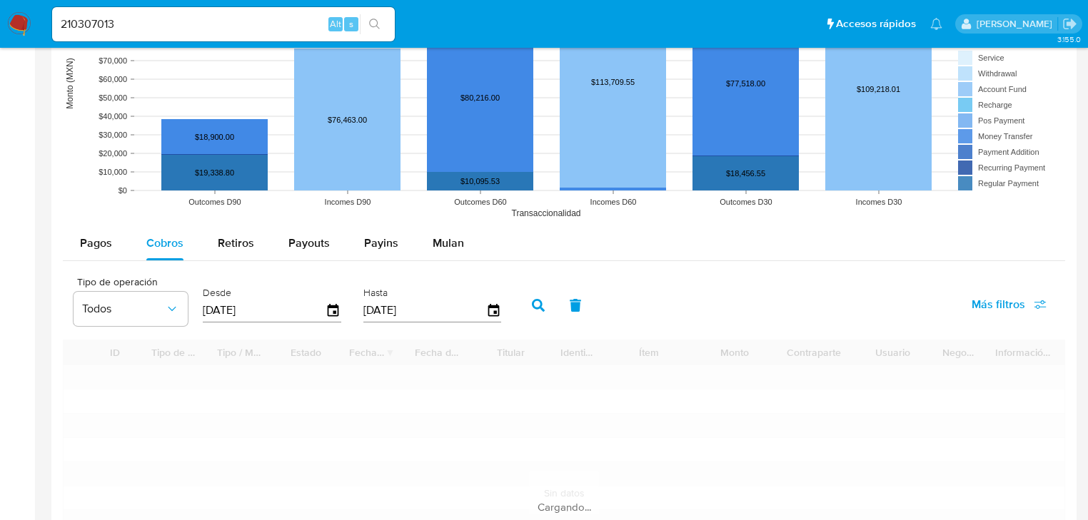
scroll to position [1314, 0]
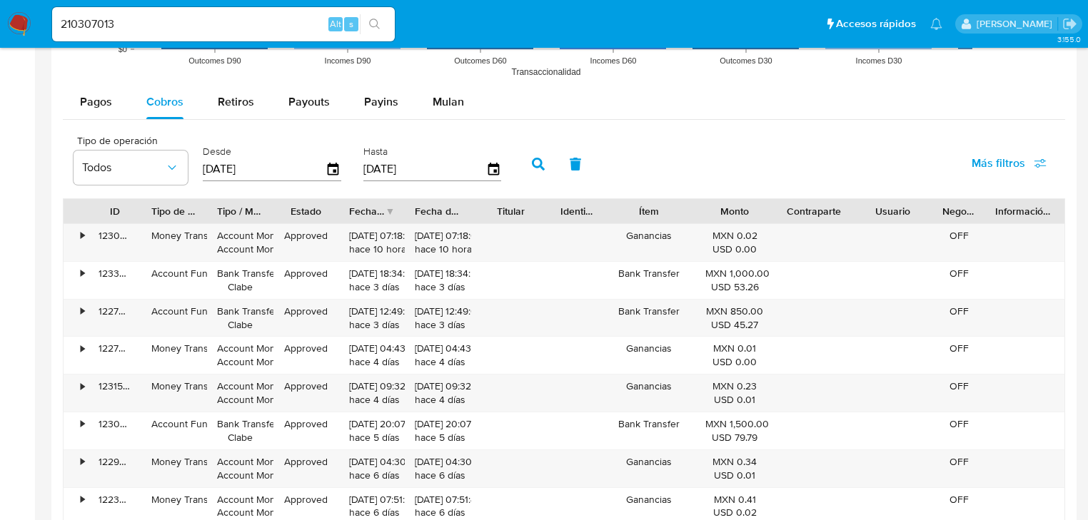
click at [380, 204] on div "Fecha de creación" at bounding box center [367, 211] width 36 height 14
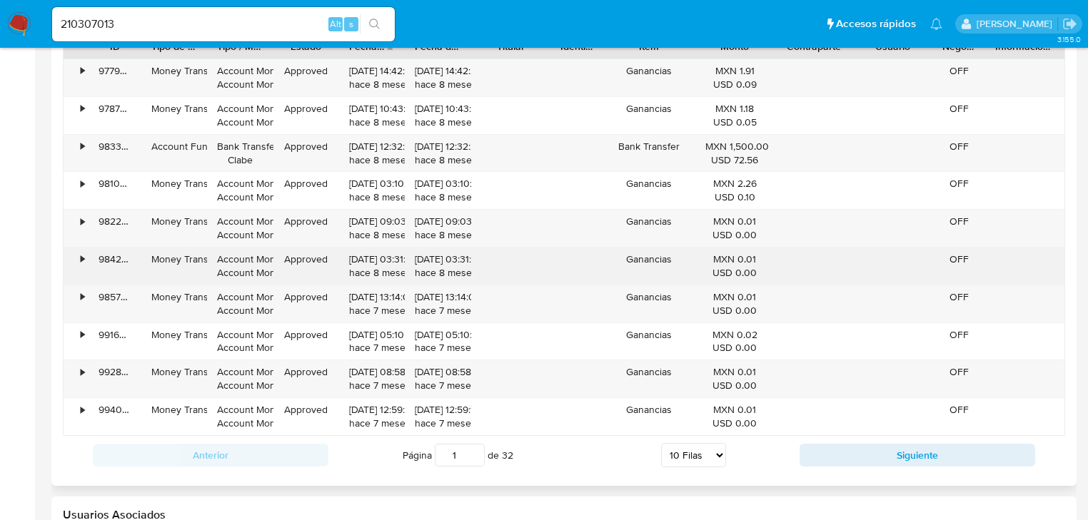
scroll to position [1485, 0]
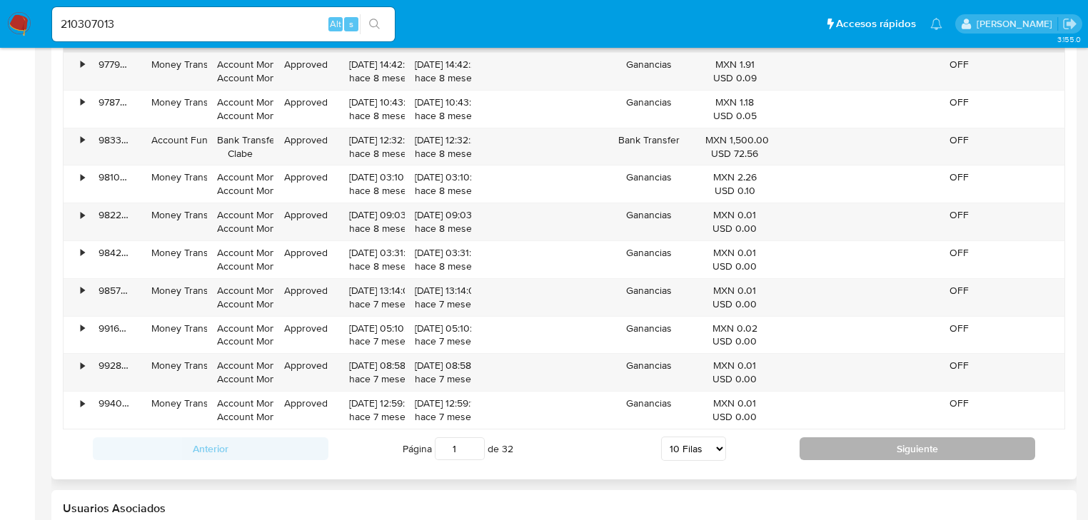
click at [940, 450] on button "Siguiente" at bounding box center [918, 449] width 236 height 23
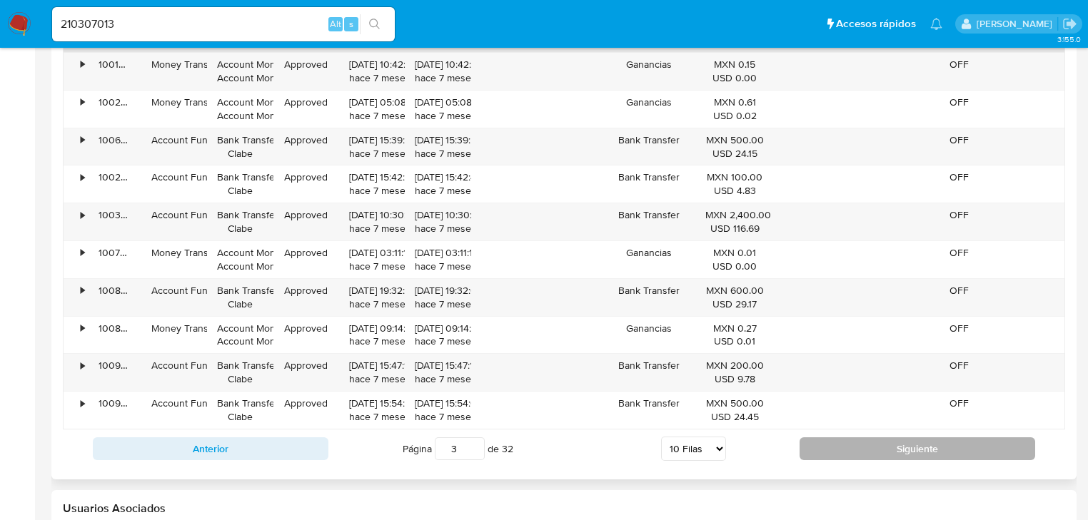
click at [940, 450] on button "Siguiente" at bounding box center [918, 449] width 236 height 23
type input "7"
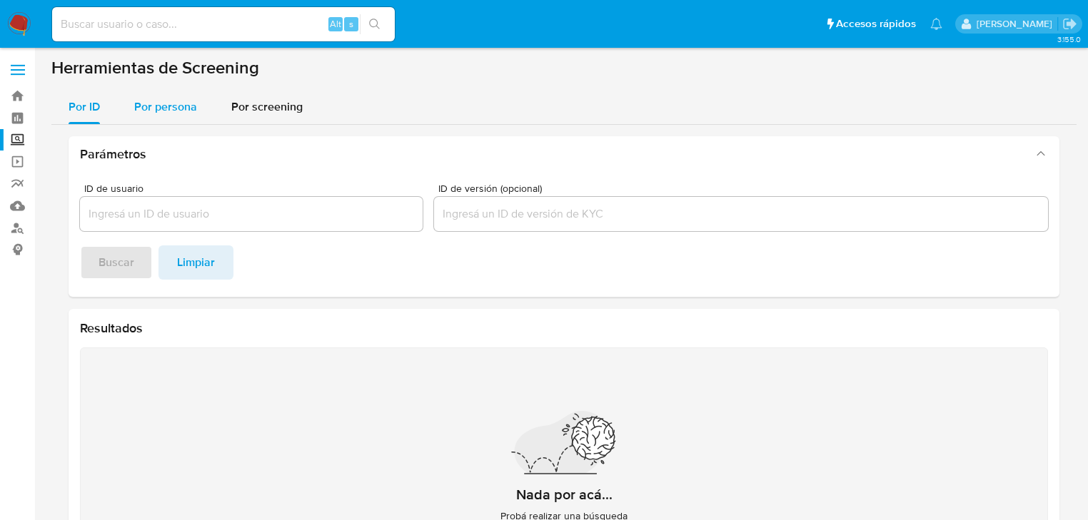
drag, startPoint x: 172, startPoint y: 111, endPoint x: 155, endPoint y: 131, distance: 26.3
click at [171, 111] on span "Por persona" at bounding box center [165, 107] width 63 height 16
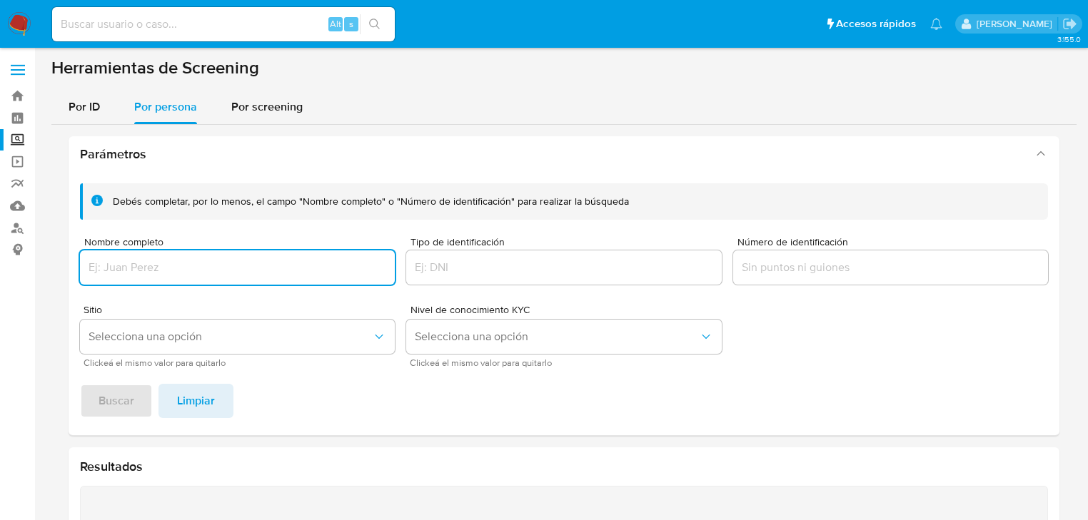
click at [121, 273] on input "Nombre completo" at bounding box center [237, 267] width 315 height 19
click at [114, 405] on span "Buscar" at bounding box center [117, 400] width 36 height 31
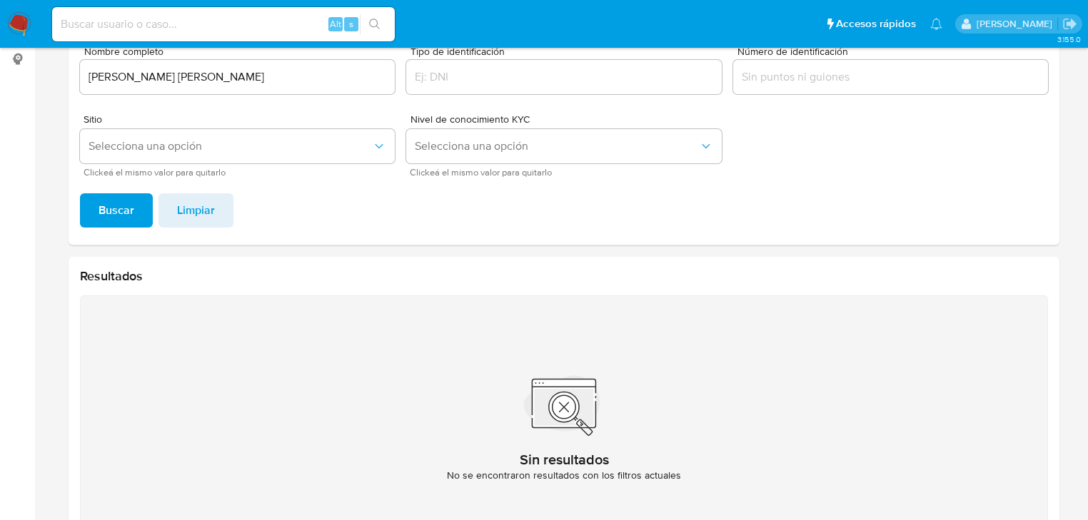
scroll to position [190, 0]
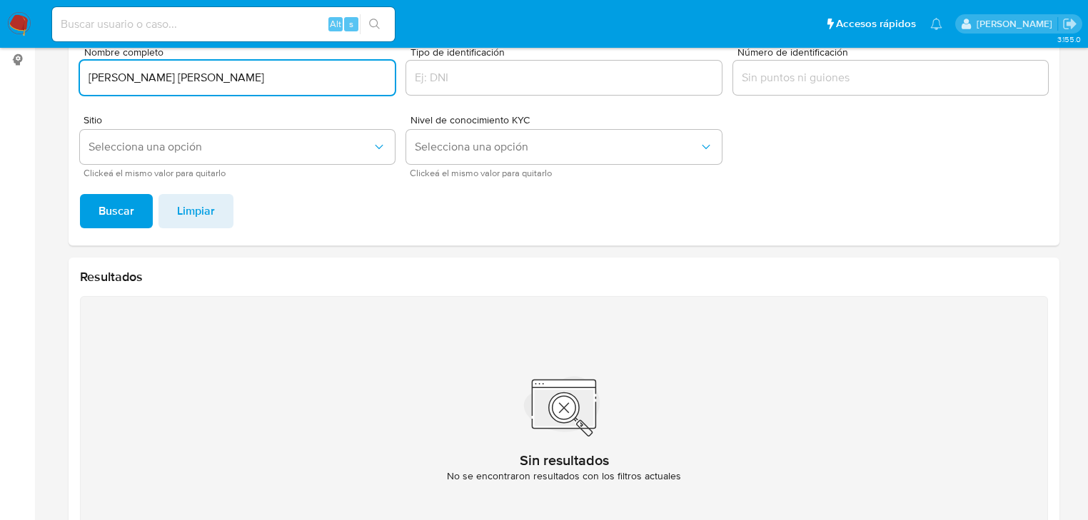
drag, startPoint x: 263, startPoint y: 77, endPoint x: 37, endPoint y: 94, distance: 226.2
click at [17, 69] on section "Bandeja Tablero Screening Búsqueda en Listas Watchlist Herramientas Operaciones…" at bounding box center [544, 194] width 1088 height 768
type input "FERNANDO ERICK MORALES MENDEZ"
click at [107, 214] on span "Buscar" at bounding box center [117, 211] width 36 height 31
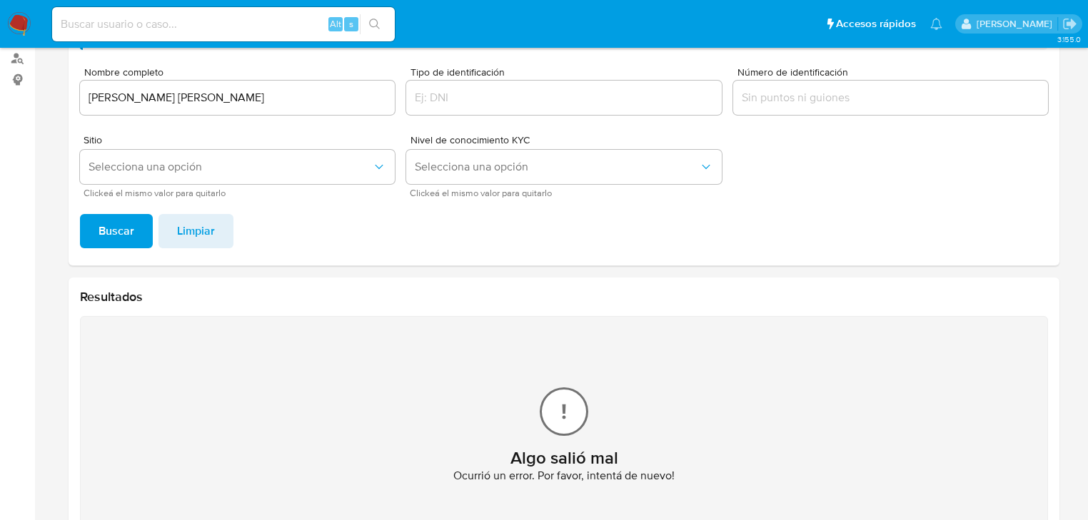
scroll to position [76, 0]
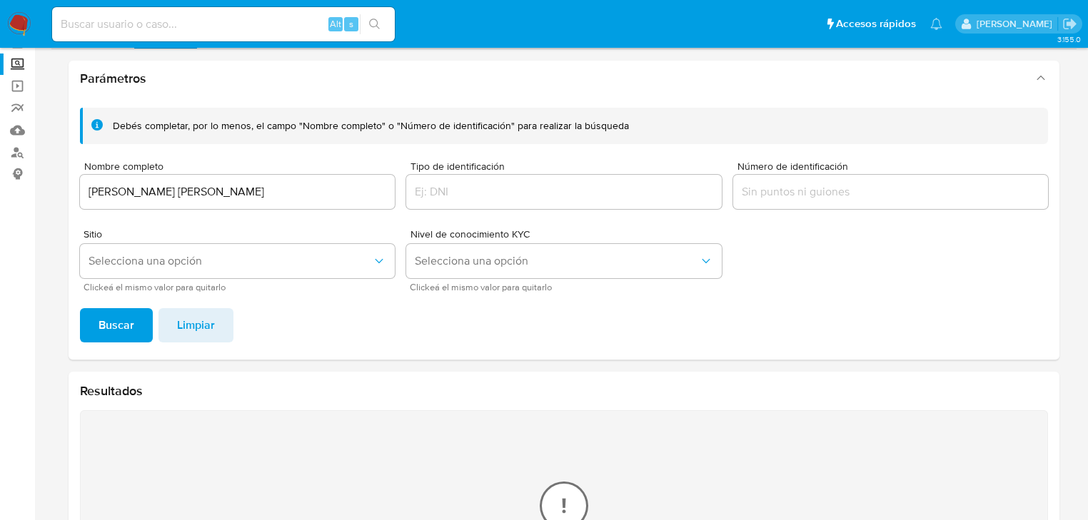
click at [11, 27] on img at bounding box center [19, 24] width 24 height 24
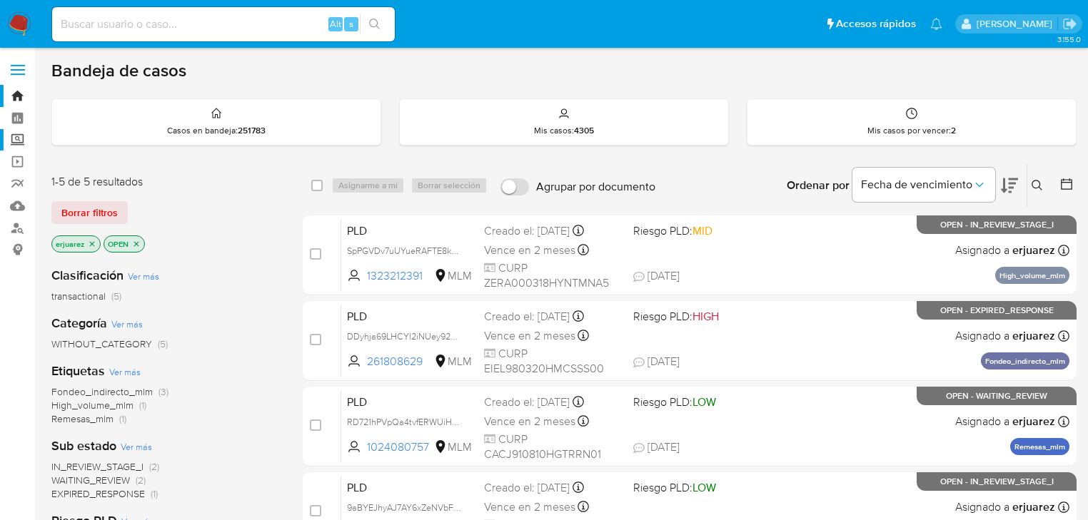
click at [24, 141] on label "Screening" at bounding box center [85, 140] width 170 height 22
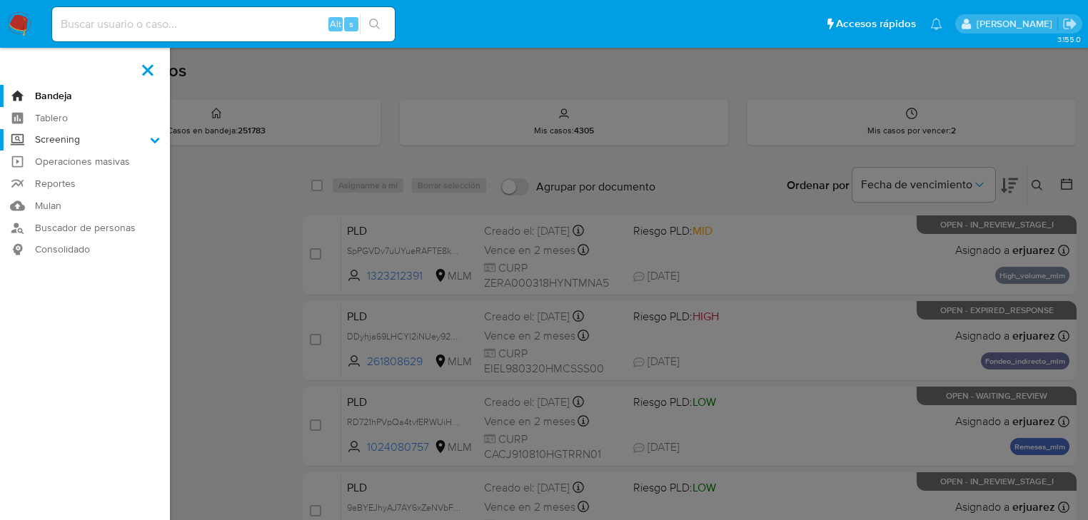
click at [0, 0] on input "Screening" at bounding box center [0, 0] width 0 height 0
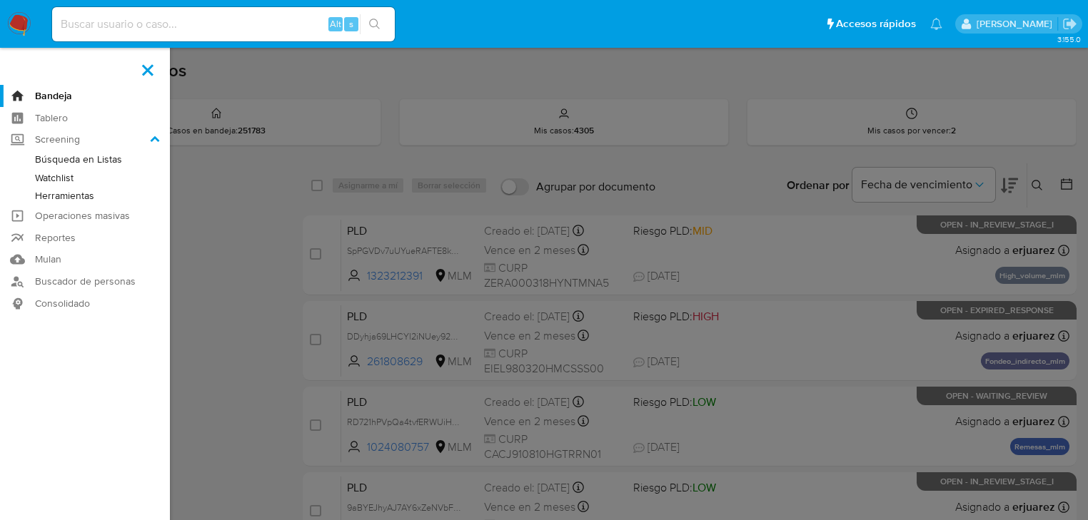
click at [64, 192] on link "Herramientas" at bounding box center [85, 196] width 170 height 18
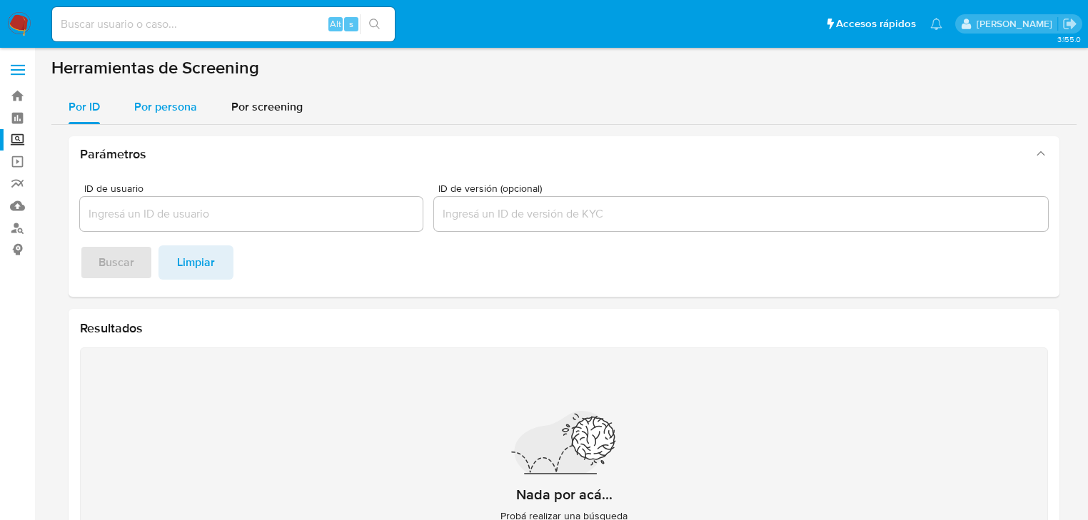
drag, startPoint x: 187, startPoint y: 103, endPoint x: 183, endPoint y: 114, distance: 11.5
click at [186, 105] on span "Por persona" at bounding box center [165, 107] width 63 height 16
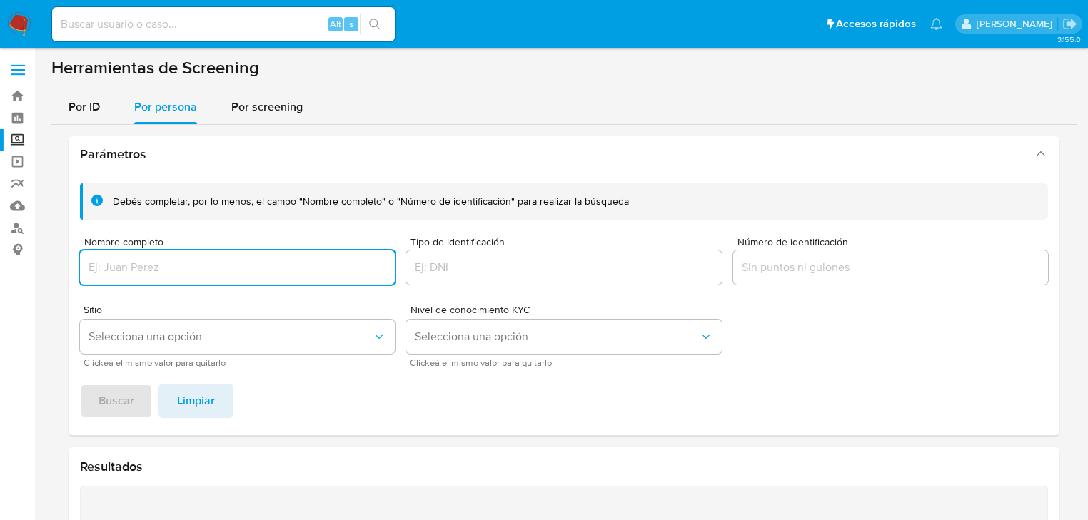
click at [128, 266] on input "Nombre completo" at bounding box center [237, 267] width 315 height 19
click at [128, 398] on span "Buscar" at bounding box center [117, 400] width 36 height 31
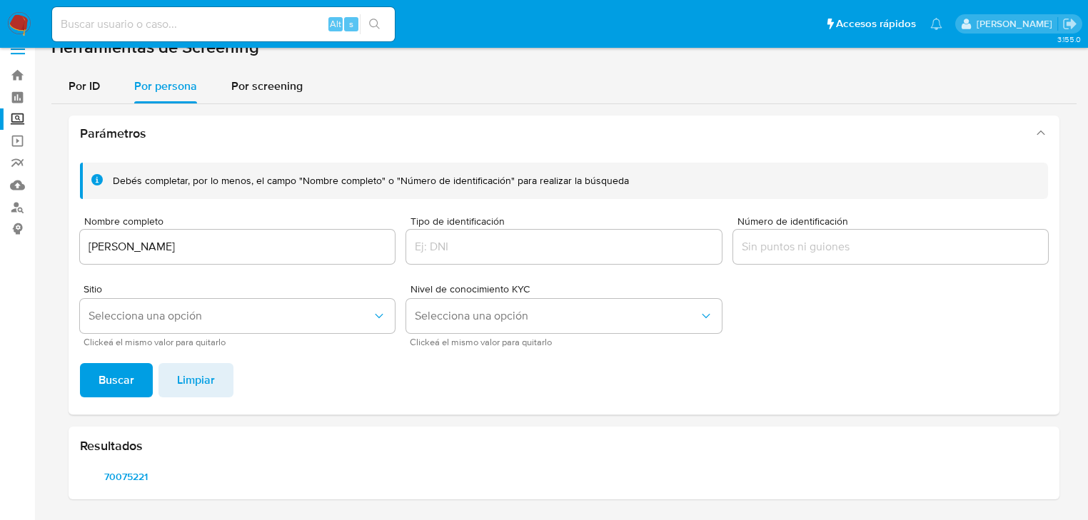
scroll to position [20, 0]
click at [137, 478] on span "70075221" at bounding box center [125, 478] width 71 height 20
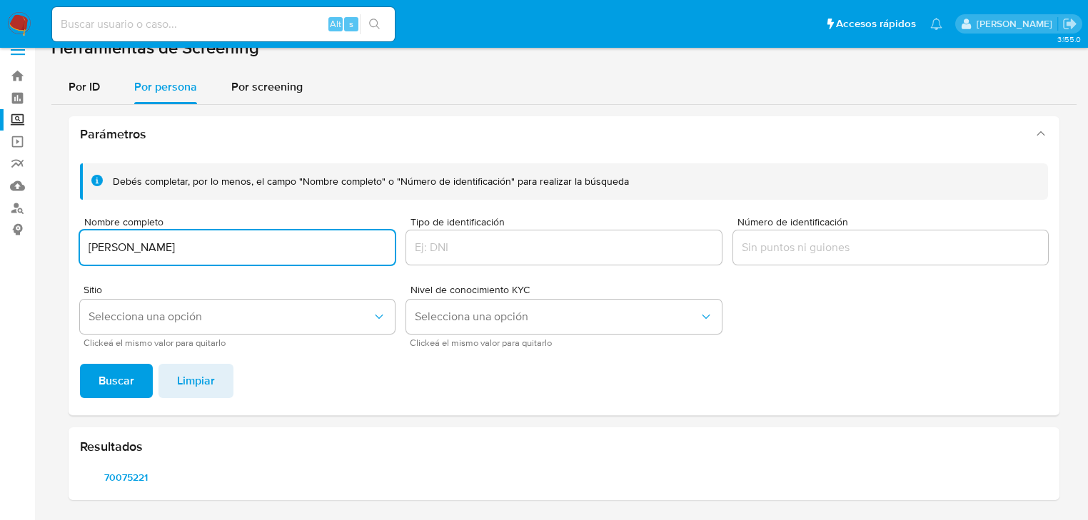
drag, startPoint x: 196, startPoint y: 248, endPoint x: 93, endPoint y: 258, distance: 103.2
click at [96, 254] on input "[PERSON_NAME]" at bounding box center [237, 247] width 315 height 19
drag, startPoint x: 88, startPoint y: 246, endPoint x: 308, endPoint y: 263, distance: 220.6
click at [375, 251] on input "[PERSON_NAME]" at bounding box center [237, 247] width 315 height 19
type input "[PERSON_NAME]"
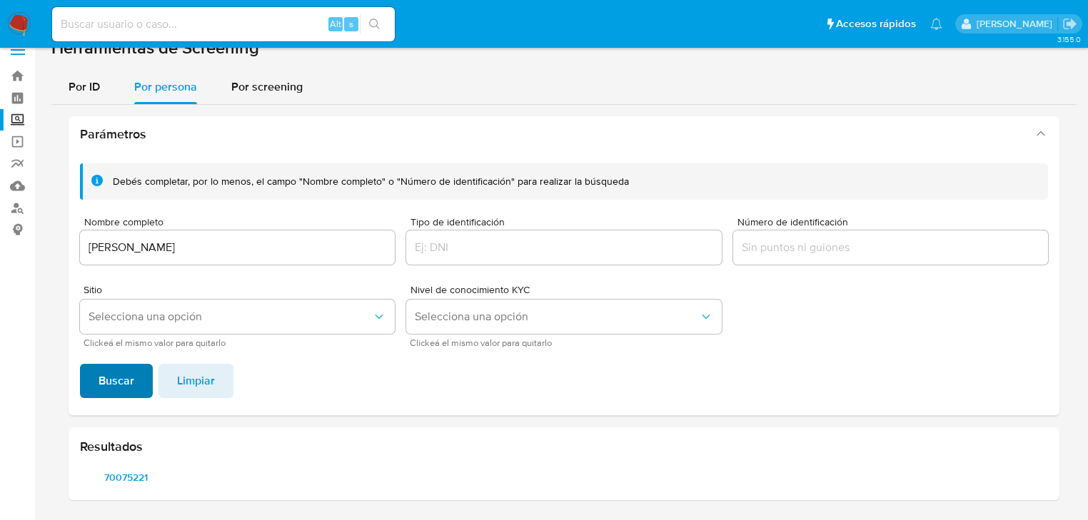
click at [109, 366] on span "Buscar" at bounding box center [117, 381] width 36 height 31
click at [136, 474] on span "1807321619" at bounding box center [125, 478] width 71 height 20
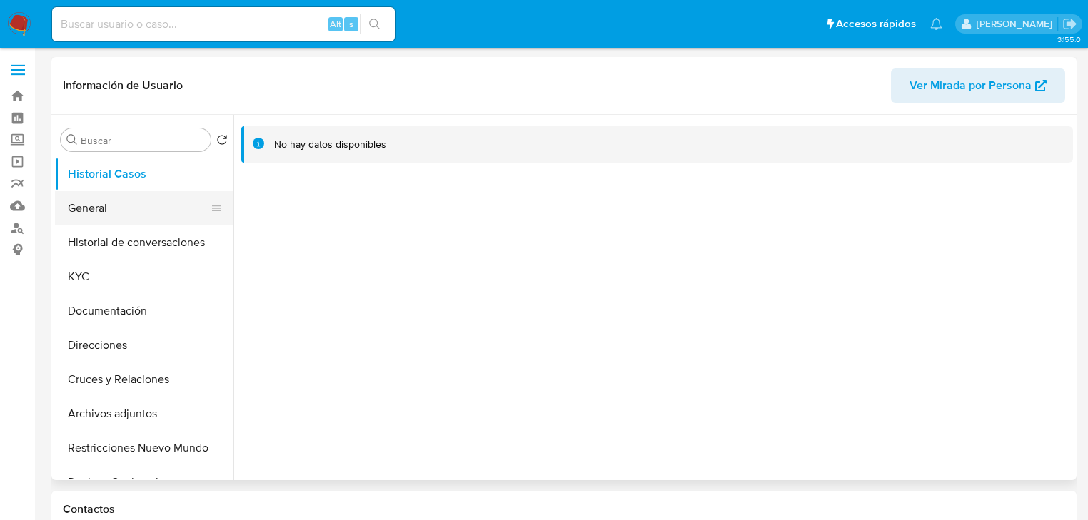
select select "10"
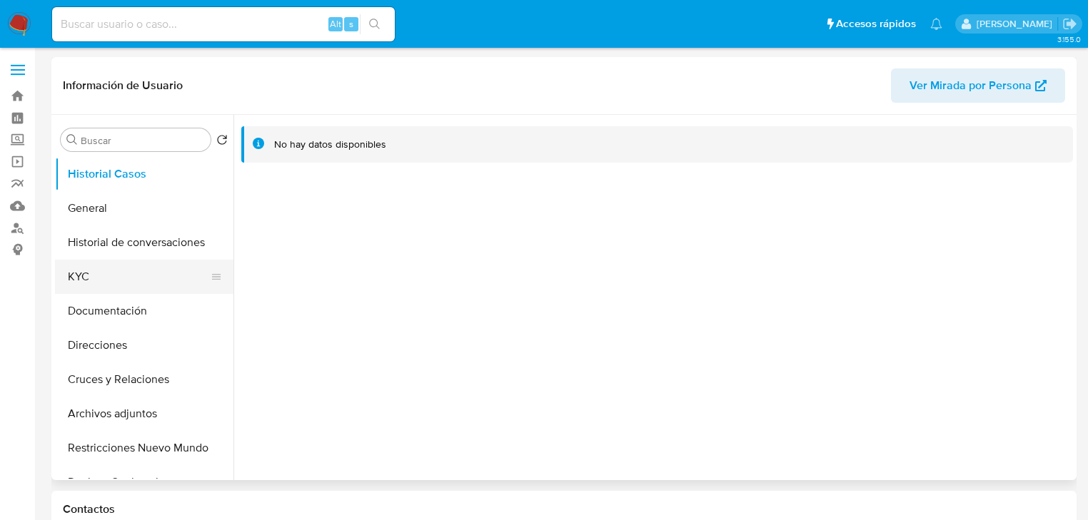
drag, startPoint x: 119, startPoint y: 208, endPoint x: 109, endPoint y: 268, distance: 60.8
click at [119, 209] on button "General" at bounding box center [144, 208] width 178 height 34
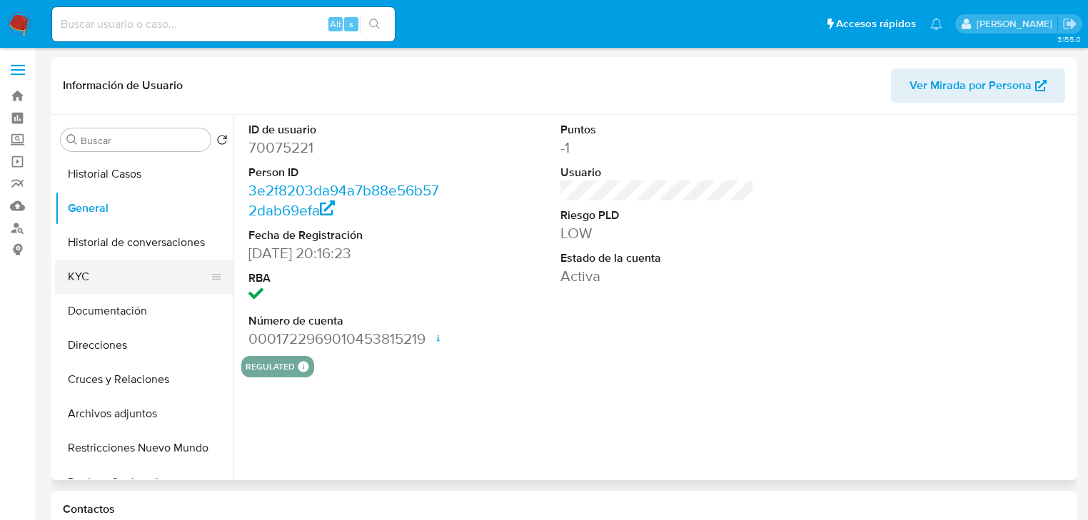
click at [95, 278] on button "KYC" at bounding box center [138, 277] width 167 height 34
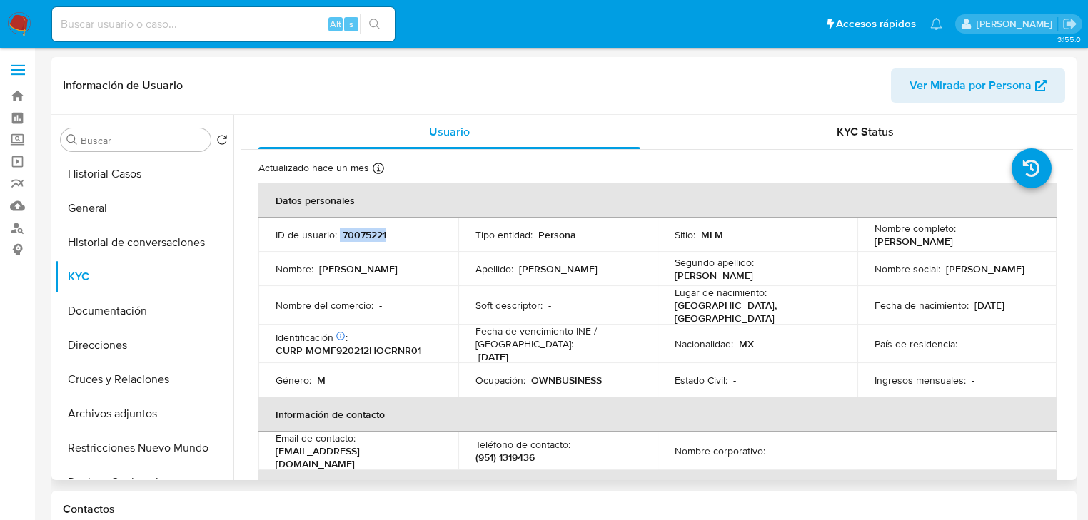
drag, startPoint x: 339, startPoint y: 235, endPoint x: 400, endPoint y: 235, distance: 60.7
click at [400, 235] on div "ID de usuario : 70075221" at bounding box center [359, 234] width 166 height 13
click at [408, 286] on td "Nombre del comercio : -" at bounding box center [358, 305] width 200 height 39
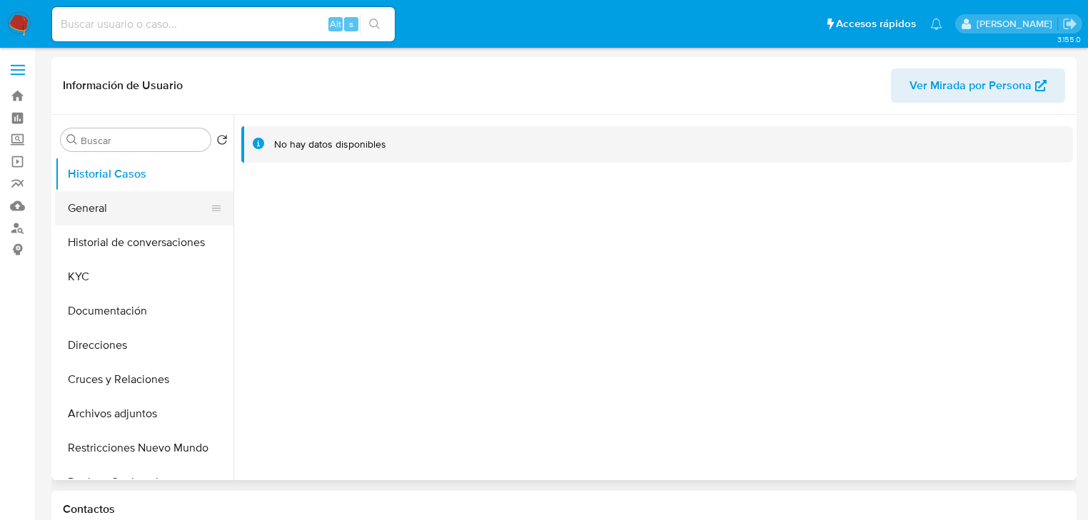
click at [154, 201] on button "General" at bounding box center [138, 208] width 167 height 34
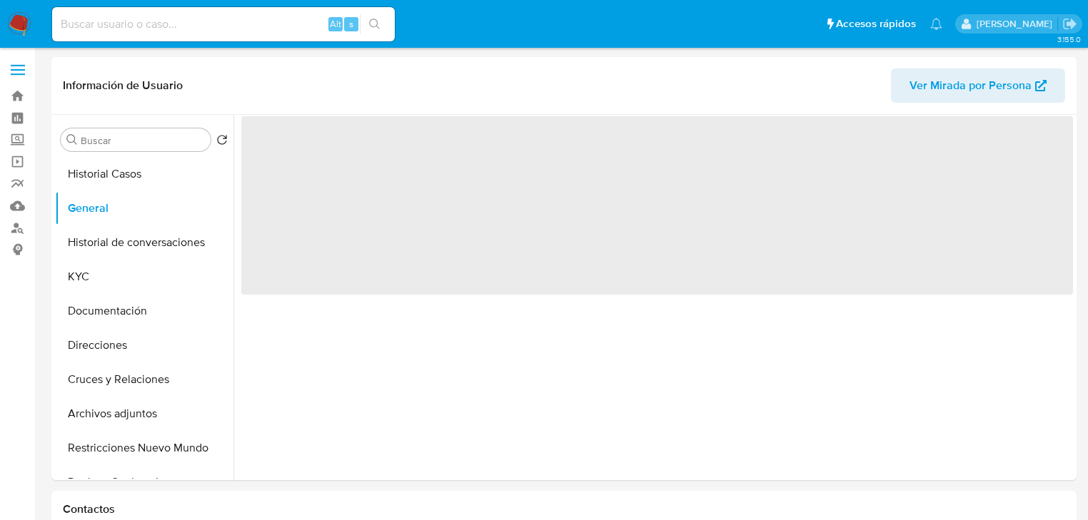
select select "10"
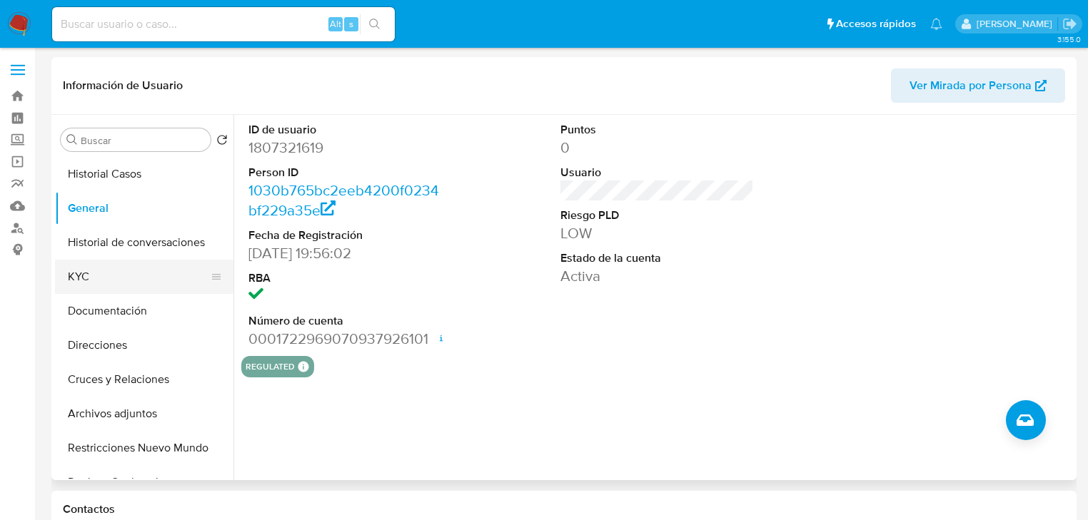
click at [117, 286] on button "KYC" at bounding box center [138, 277] width 167 height 34
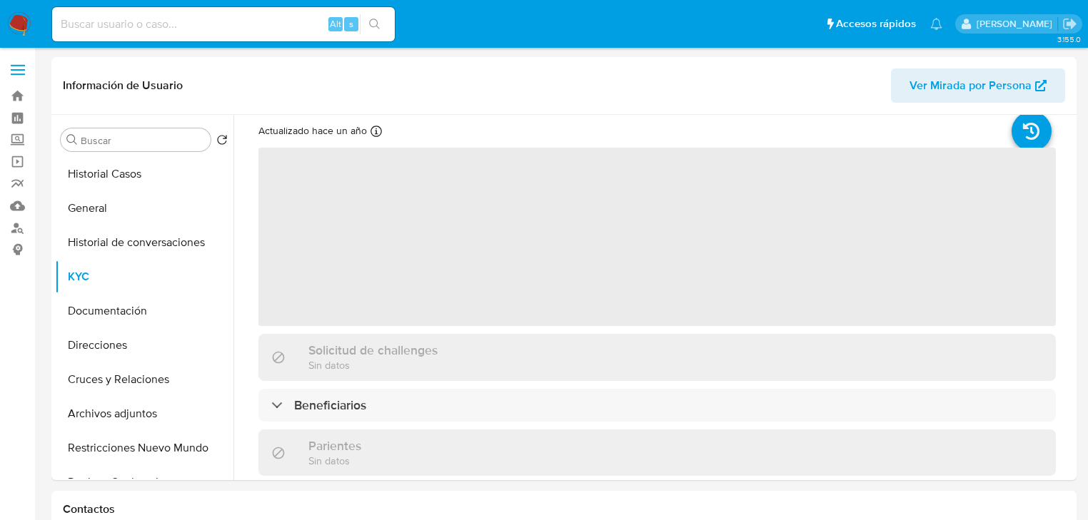
scroll to position [57, 0]
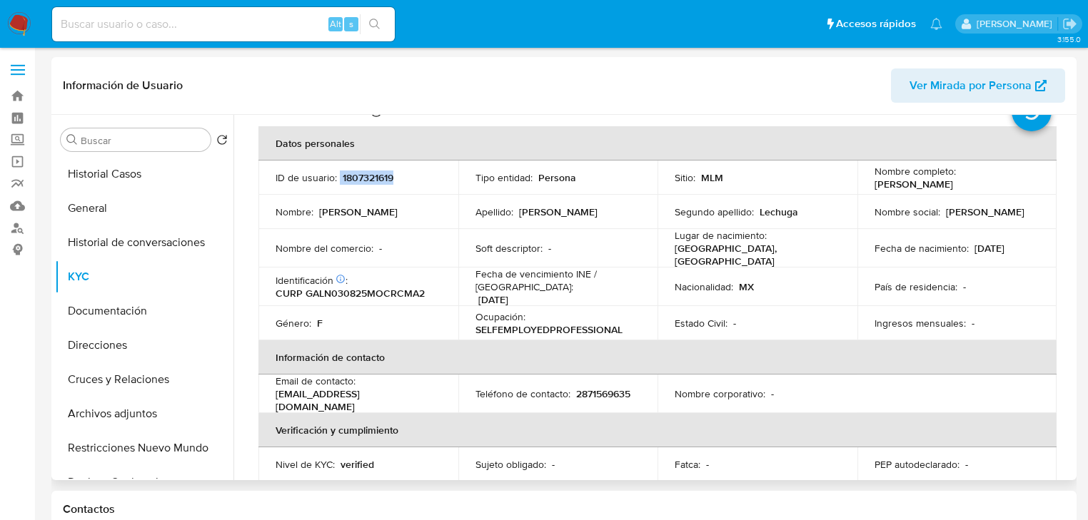
drag, startPoint x: 402, startPoint y: 174, endPoint x: 311, endPoint y: 177, distance: 90.7
click at [337, 174] on div "ID de usuario : 1807321619" at bounding box center [359, 177] width 166 height 13
copy div "1807321619"
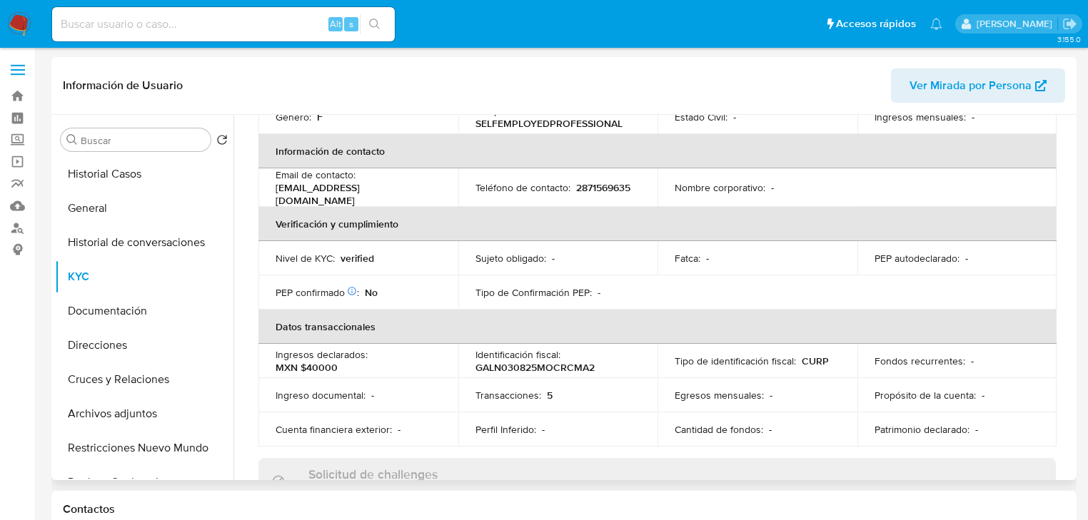
scroll to position [145, 0]
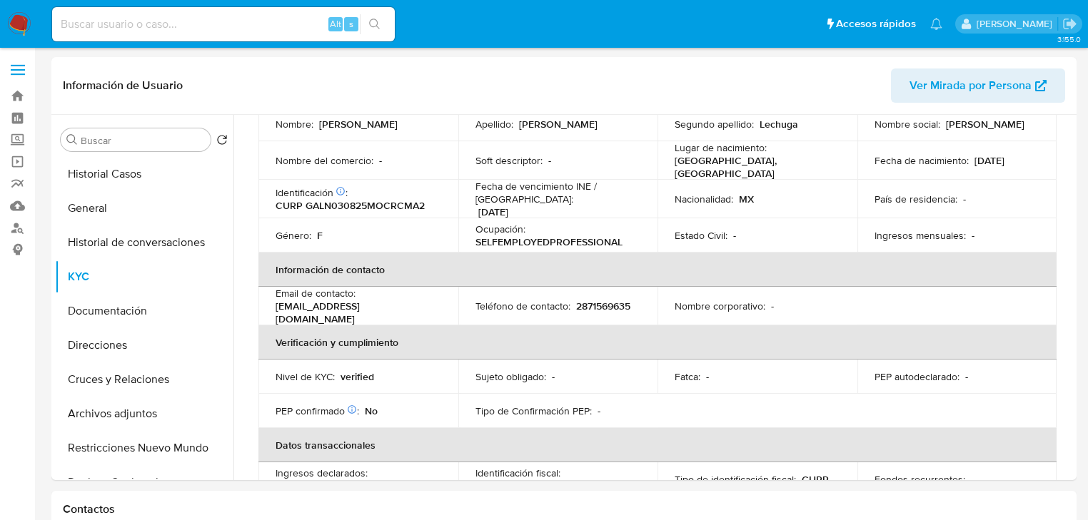
click at [14, 20] on img at bounding box center [19, 24] width 24 height 24
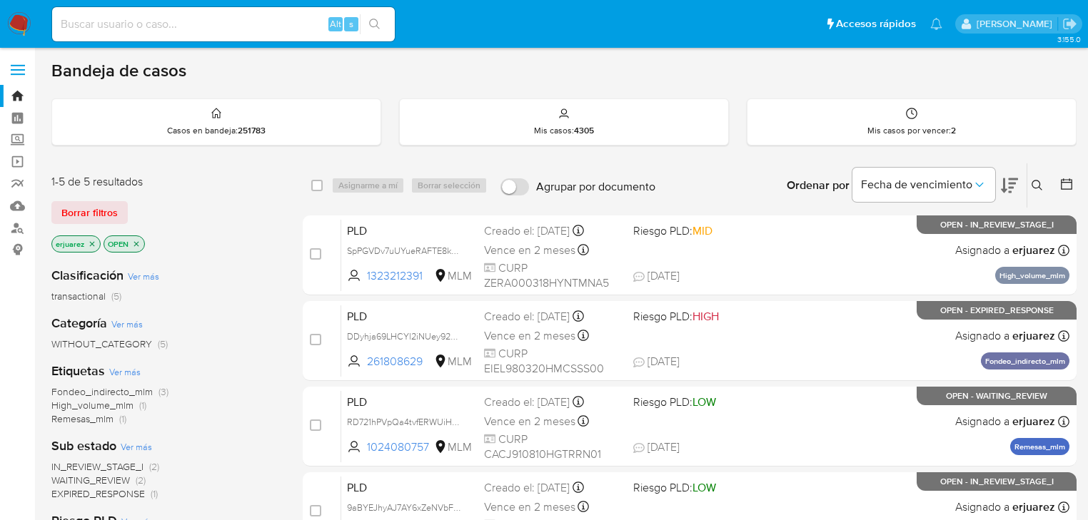
click at [1031, 180] on button at bounding box center [1039, 185] width 24 height 17
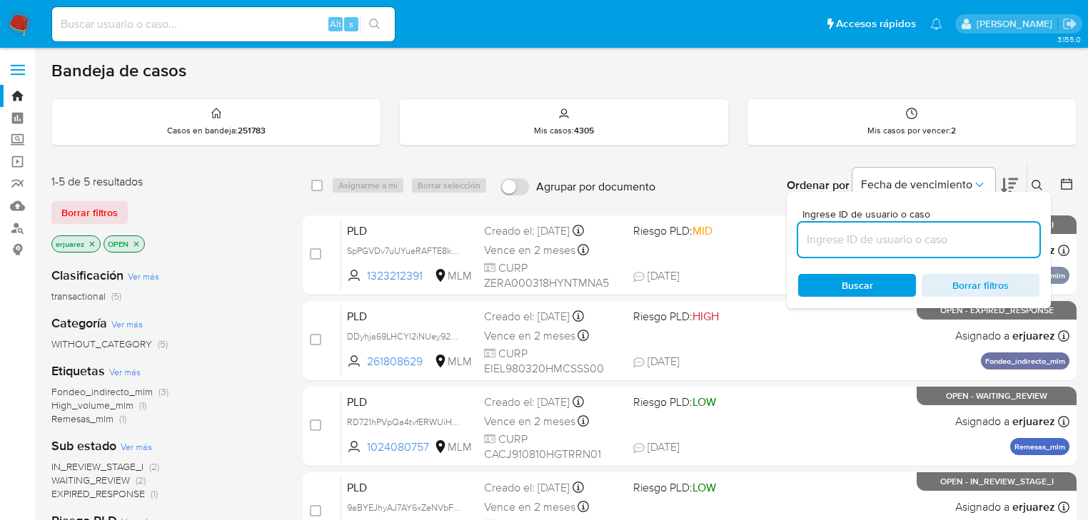
click at [839, 236] on input at bounding box center [918, 240] width 241 height 19
type input "1318318865"
click at [830, 291] on span "Buscar" at bounding box center [857, 286] width 98 height 20
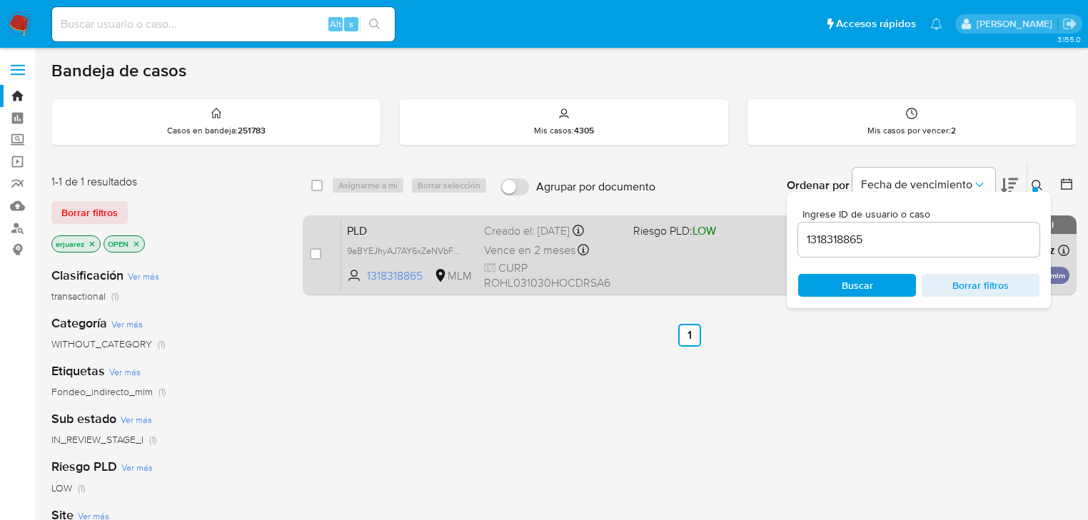
click at [711, 255] on div "PLD 9aBYEJhyAJ7AY6xZeNVbFCl3 1318318865 MLM Riesgo PLD: LOW Creado el: [DATE] C…" at bounding box center [705, 255] width 728 height 72
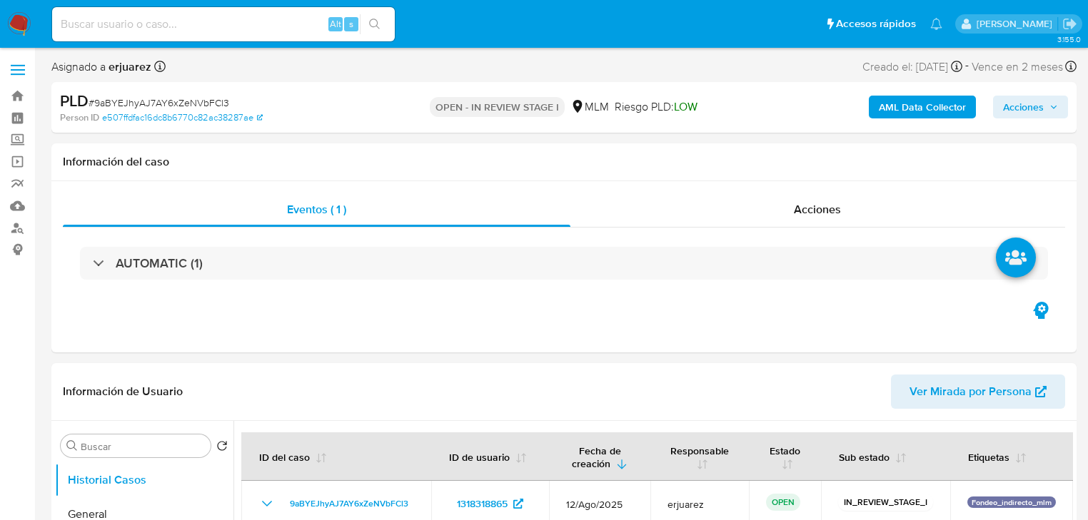
select select "10"
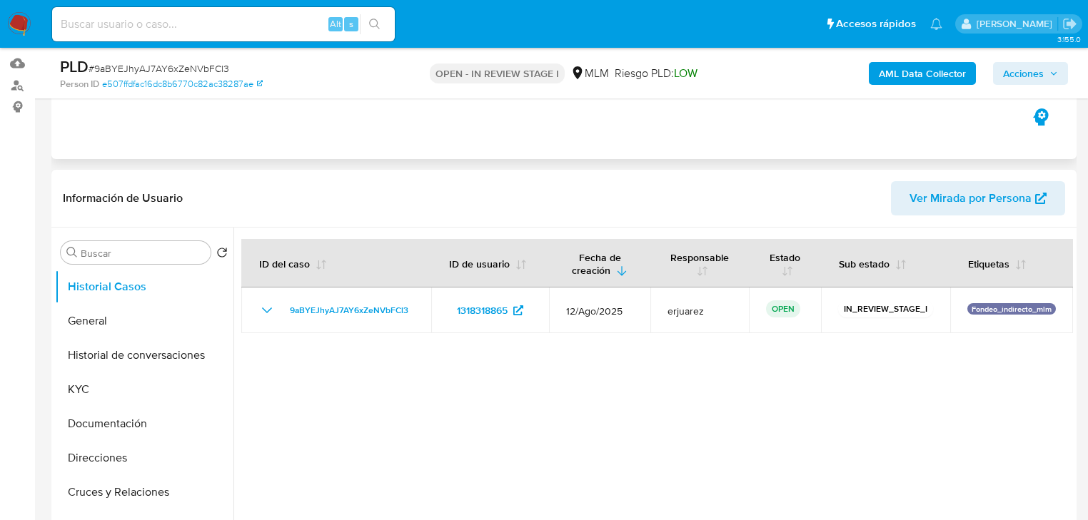
scroll to position [228, 0]
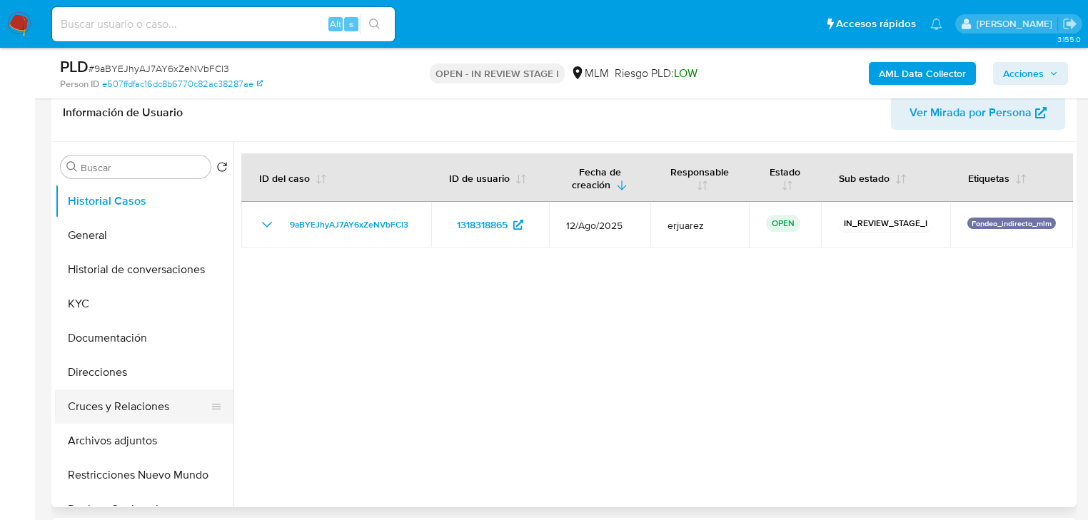
click at [143, 405] on button "Cruces y Relaciones" at bounding box center [138, 407] width 167 height 34
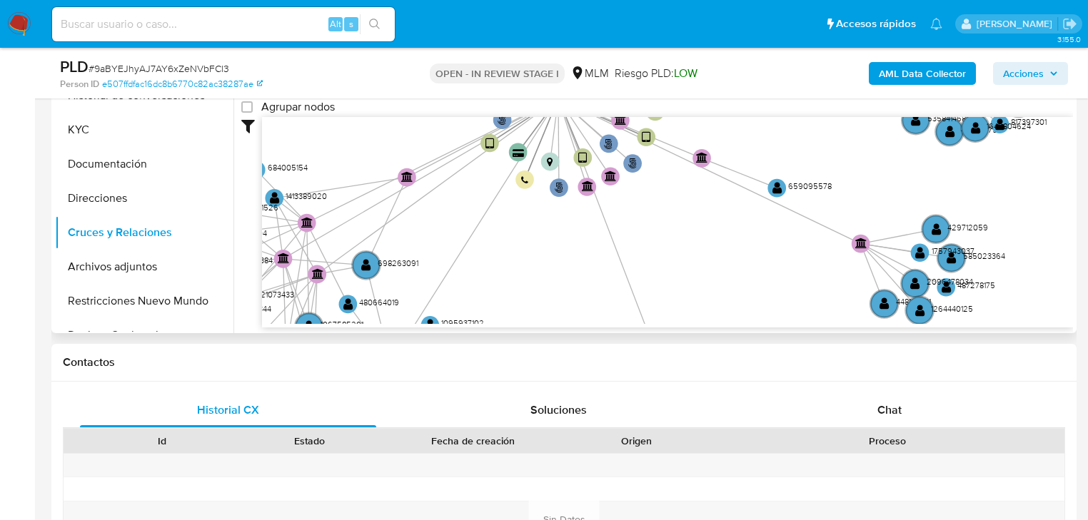
scroll to position [400, 0]
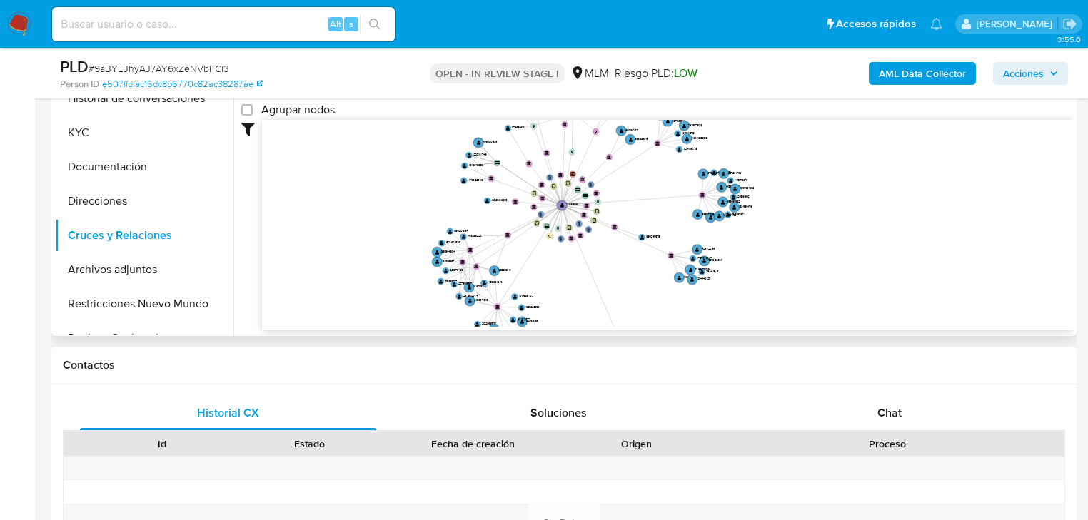
drag, startPoint x: 454, startPoint y: 196, endPoint x: 451, endPoint y: 221, distance: 24.4
click at [451, 221] on icon "user-1318318865  1318318865 phone-e08804b1478e1283b9d1f9577614ab50  person-e5…" at bounding box center [667, 223] width 811 height 207
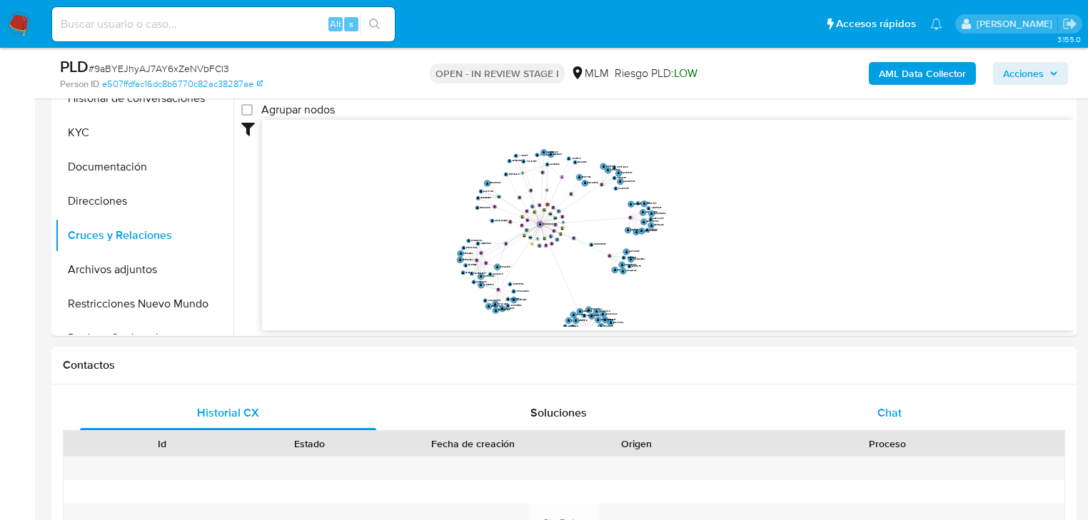
click at [879, 412] on span "Chat" at bounding box center [889, 413] width 24 height 16
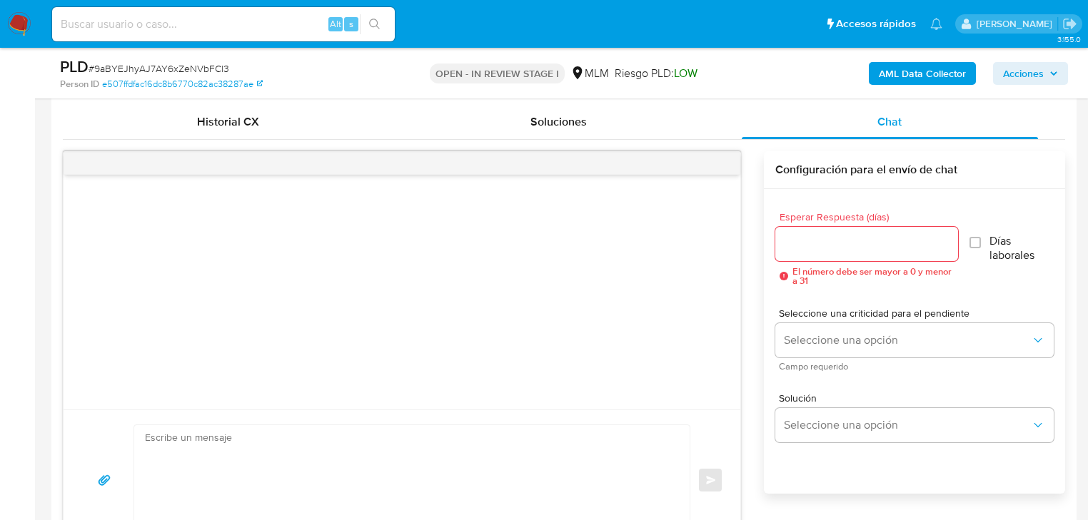
scroll to position [685, 0]
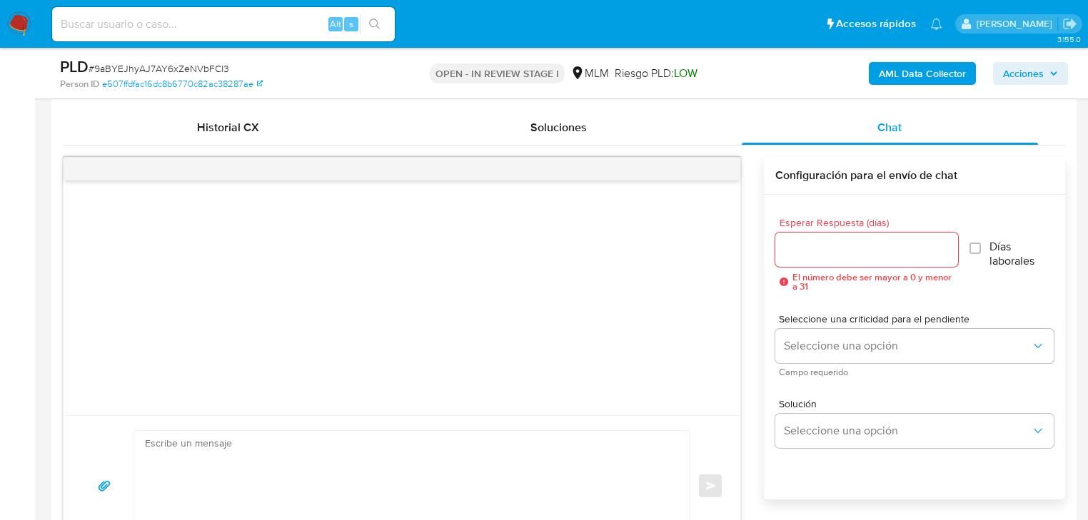
drag, startPoint x: 806, startPoint y: 231, endPoint x: 819, endPoint y: 244, distance: 18.2
click at [806, 233] on div at bounding box center [866, 250] width 183 height 34
click at [819, 244] on input "Esperar Respuesta (días)" at bounding box center [866, 250] width 183 height 19
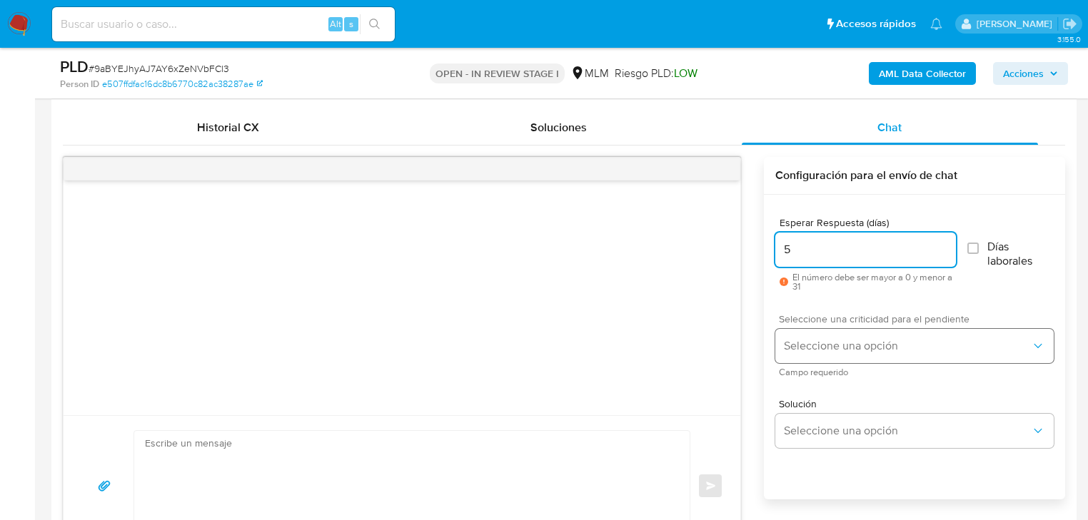
type input "5"
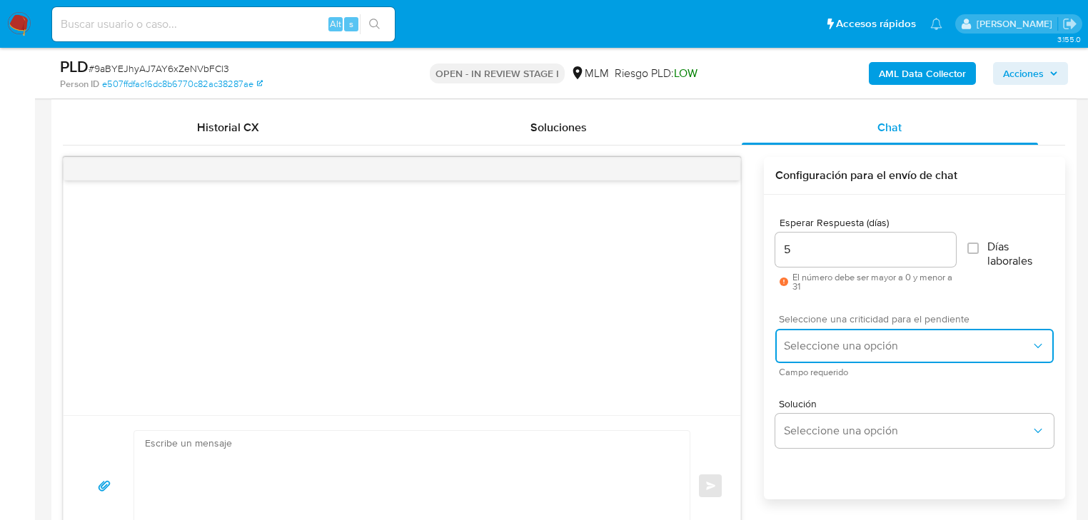
click at [811, 337] on button "Seleccione una opción" at bounding box center [914, 346] width 278 height 34
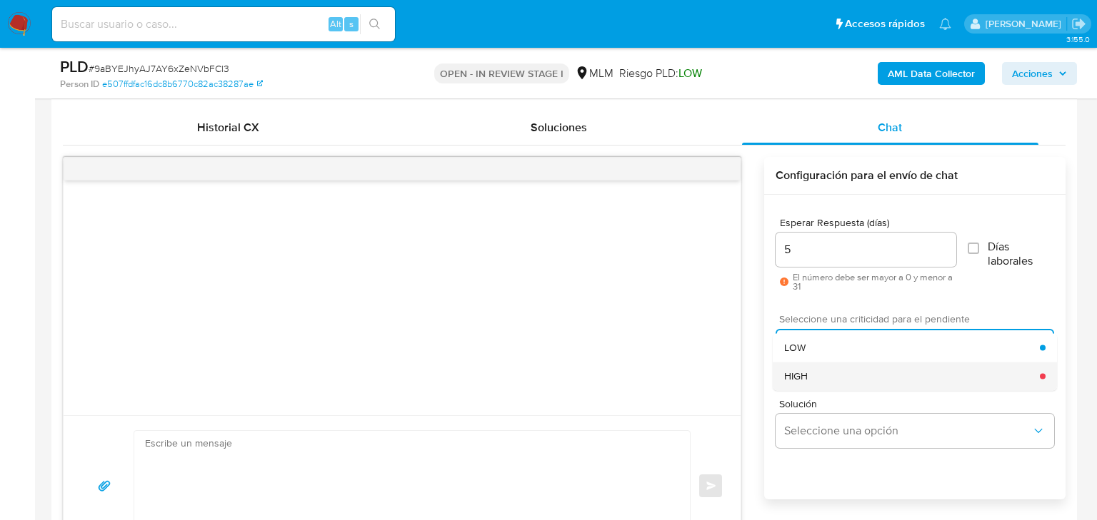
click at [828, 375] on div "HIGH" at bounding box center [912, 376] width 256 height 29
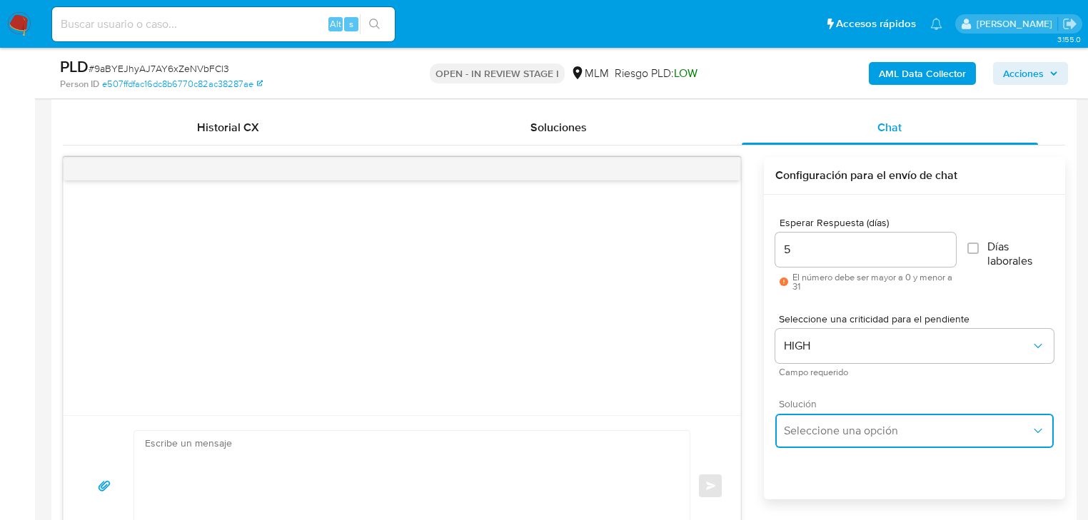
click at [885, 436] on button "Seleccione una opción" at bounding box center [914, 431] width 278 height 34
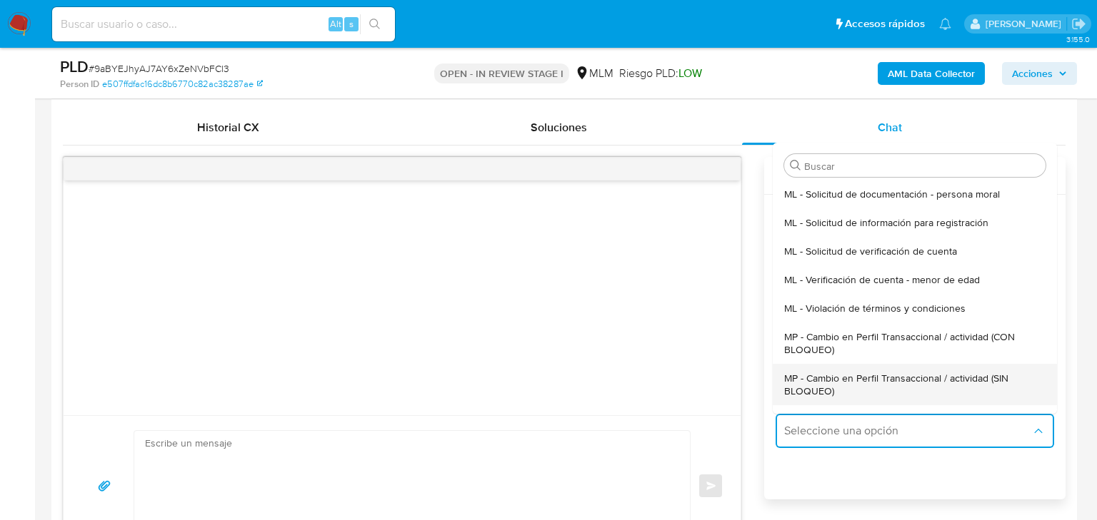
click at [942, 377] on span "MP - Cambio en Perfil Transaccional / actividad (SIN BLOQUEO)" at bounding box center [914, 385] width 261 height 26
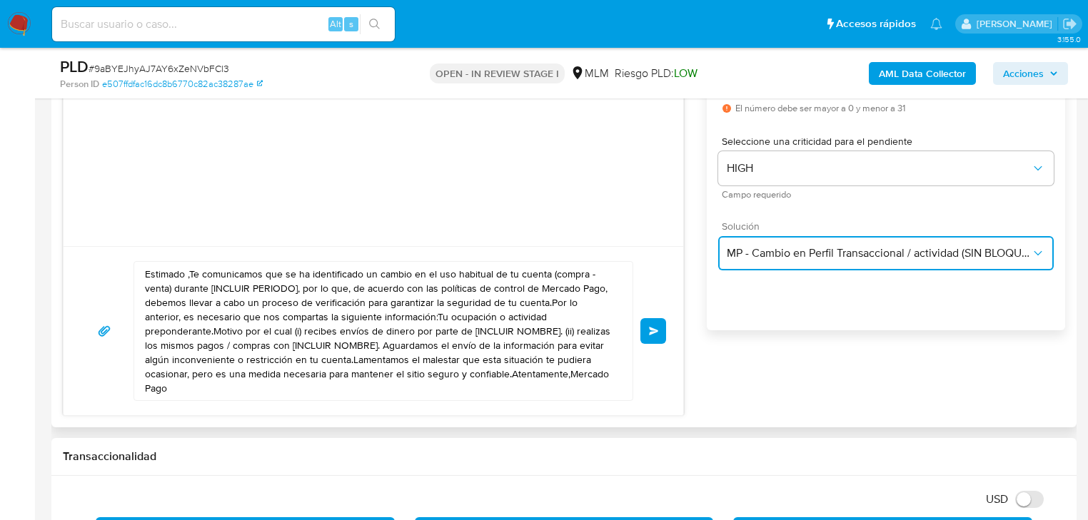
scroll to position [914, 0]
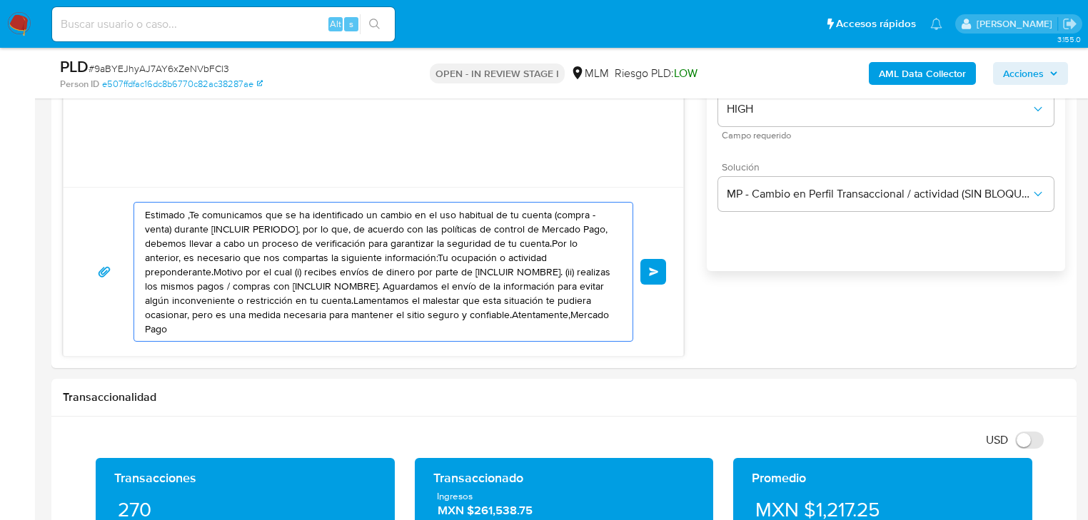
drag, startPoint x: 548, startPoint y: 320, endPoint x: -213, endPoint y: 85, distance: 796.4
paste textarea "Estimado José Luis se ha identificado un cambio en el uso habitual de tu cuenta…"
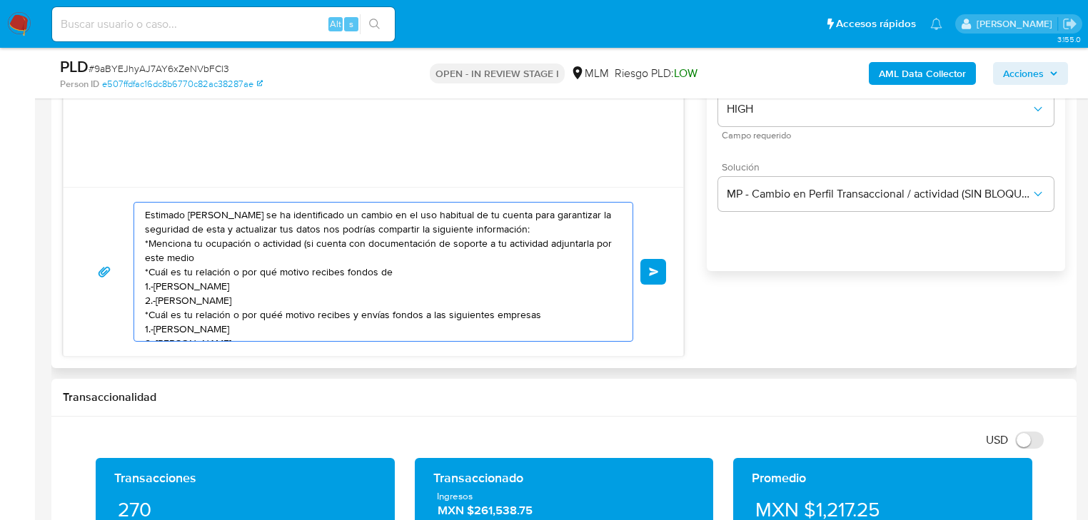
scroll to position [105, 0]
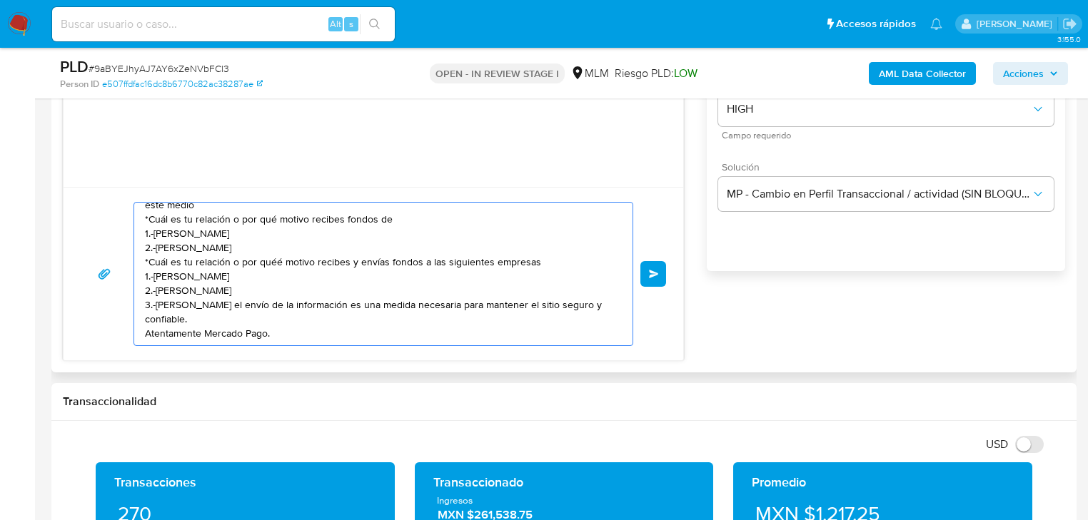
click at [146, 308] on textarea "Estimado José Luis se ha identificado un cambio en el uso habitual de tu cuenta…" at bounding box center [380, 274] width 470 height 143
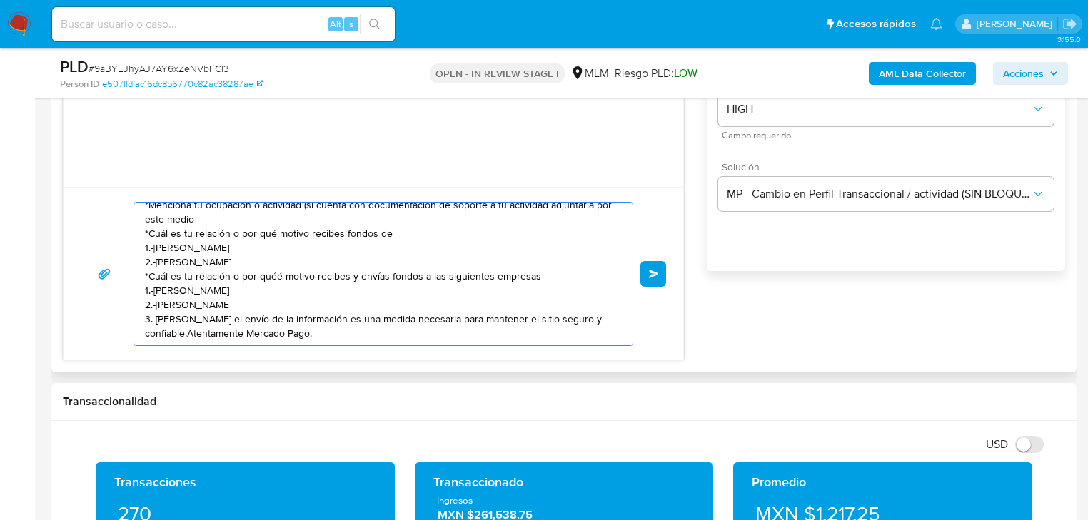
scroll to position [96, 0]
click at [273, 233] on textarea "Estimado José Luis se ha identificado un cambio en el uso habitual de tu cuenta…" at bounding box center [380, 274] width 470 height 143
click at [279, 233] on textarea "Estimado José Luis se ha identificado un cambio en el uso habitual de tu cuenta…" at bounding box center [380, 274] width 470 height 143
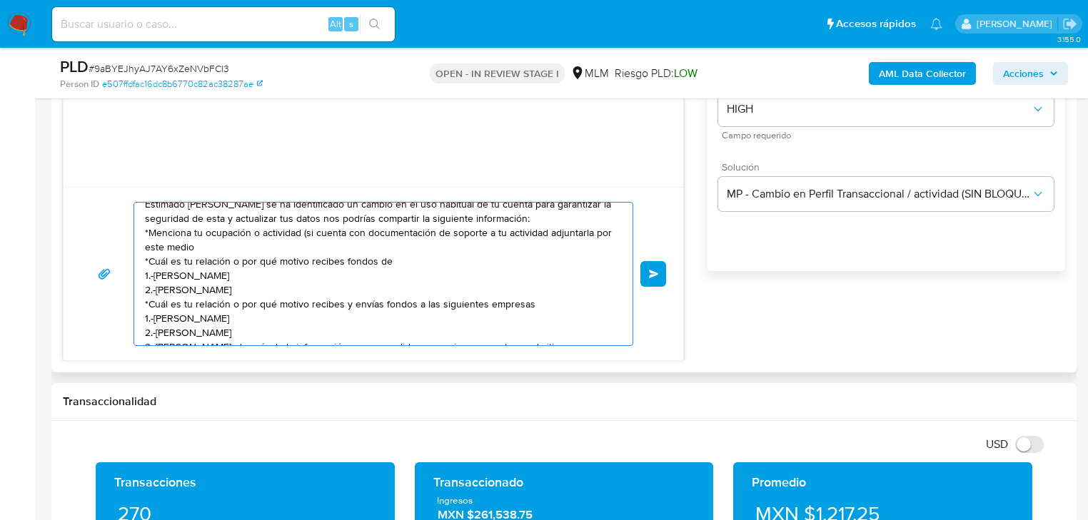
scroll to position [0, 0]
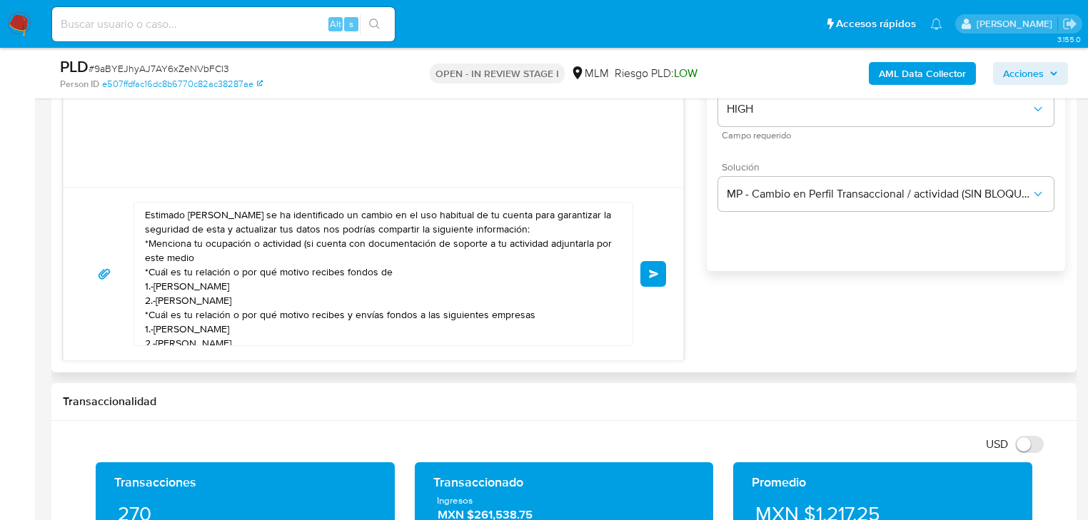
click at [143, 228] on div "Estimado José Luis se ha identificado un cambio en el uso habitual de tu cuenta…" at bounding box center [379, 274] width 491 height 143
click at [148, 230] on textarea "Estimado José Luis se ha identificado un cambio en el uso habitual de tu cuenta…" at bounding box center [380, 274] width 470 height 143
click at [146, 230] on textarea "Estimado José Luis se ha identificado un cambio en el uso habitual de tu cuenta…" at bounding box center [380, 274] width 470 height 143
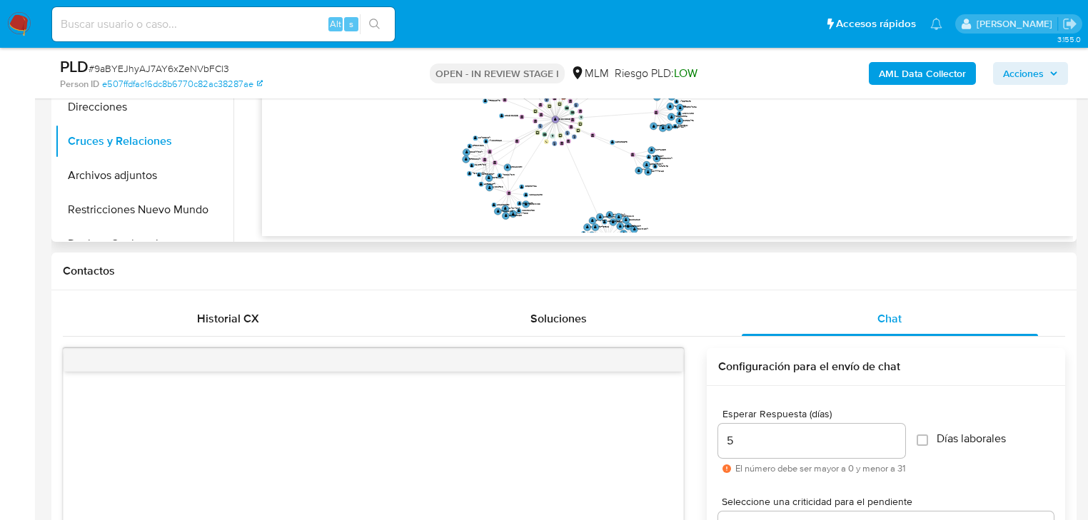
scroll to position [343, 0]
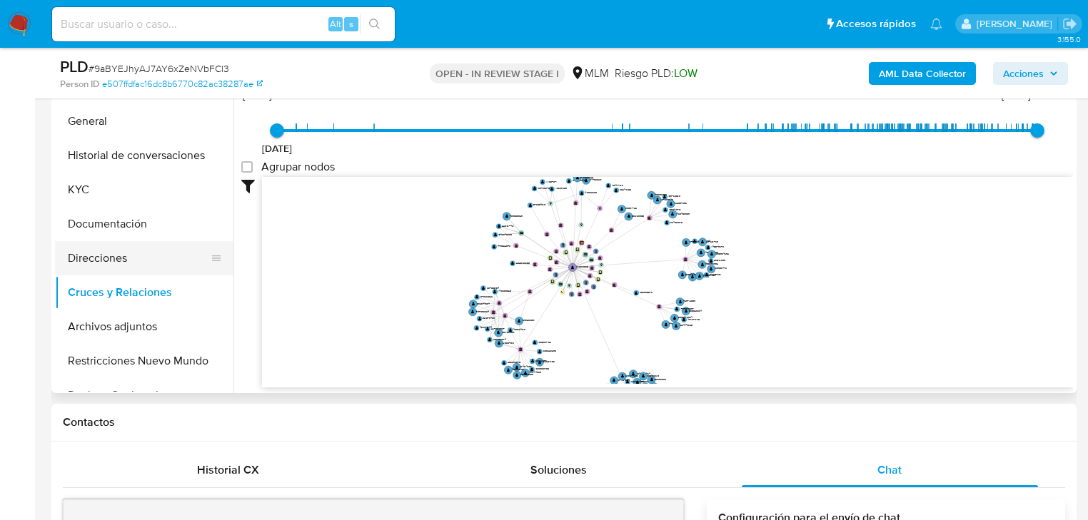
type textarea "Estimado José Luis se ha identificado un cambio en el uso habitual de tu cuenta…"
click at [134, 253] on button "Direcciones" at bounding box center [138, 258] width 167 height 34
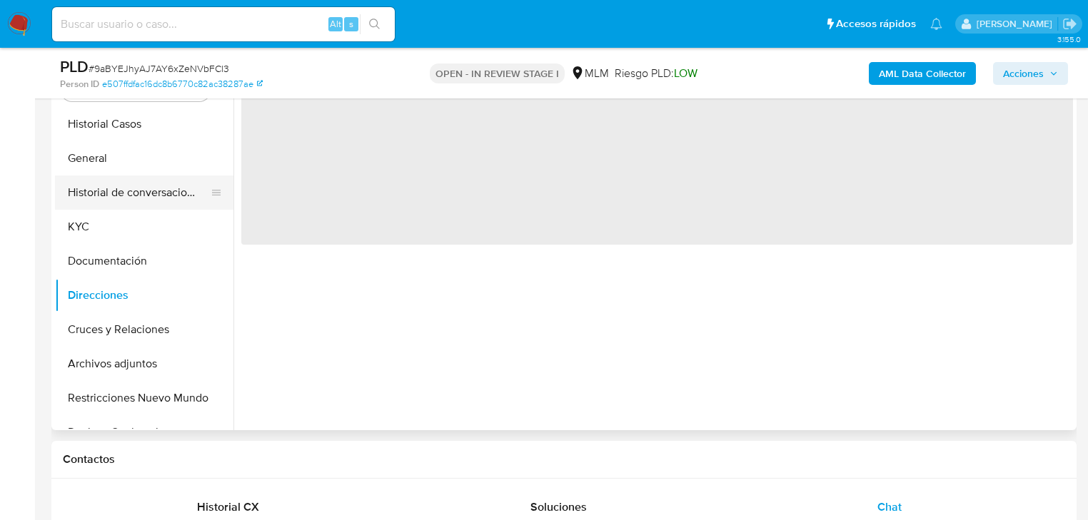
scroll to position [286, 0]
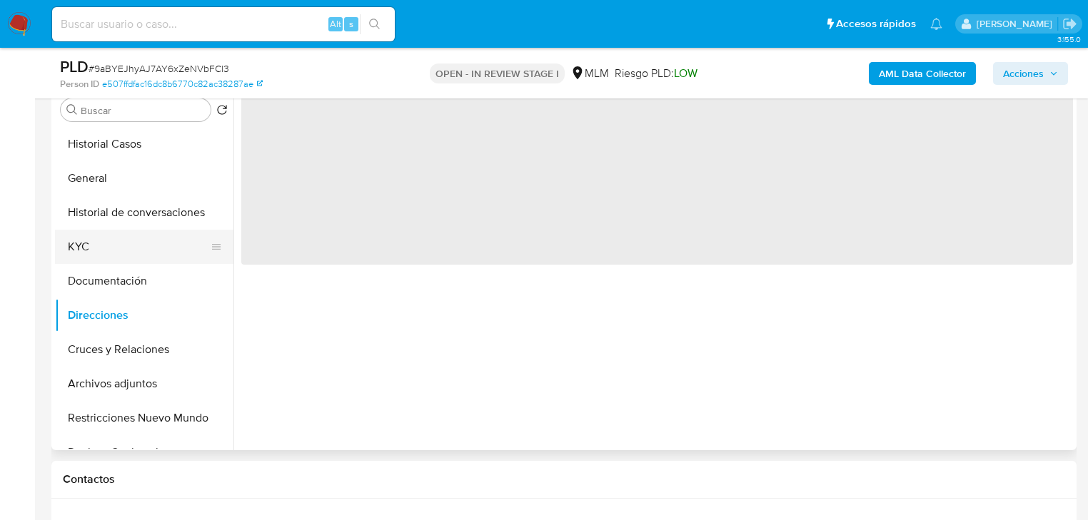
drag, startPoint x: 119, startPoint y: 201, endPoint x: 121, endPoint y: 231, distance: 29.4
click at [118, 203] on button "Historial de conversaciones" at bounding box center [144, 213] width 178 height 34
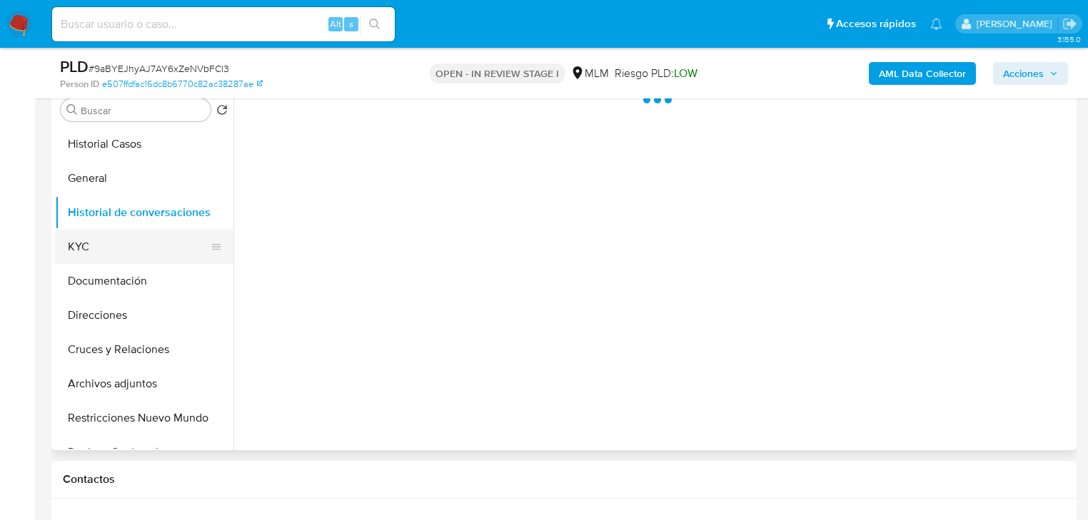
click at [121, 247] on button "KYC" at bounding box center [138, 247] width 167 height 34
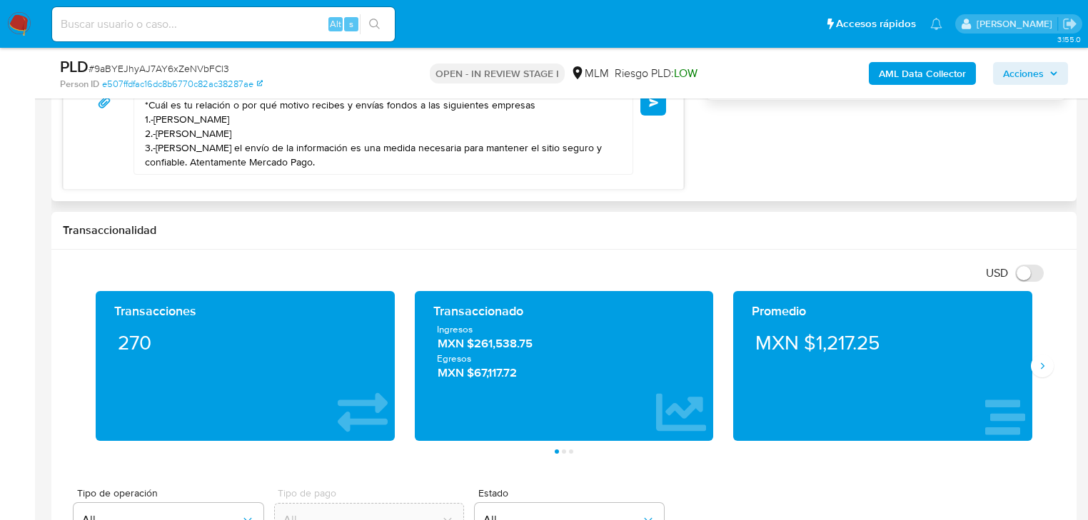
scroll to position [57, 0]
drag, startPoint x: 459, startPoint y: 230, endPoint x: 463, endPoint y: 263, distance: 33.0
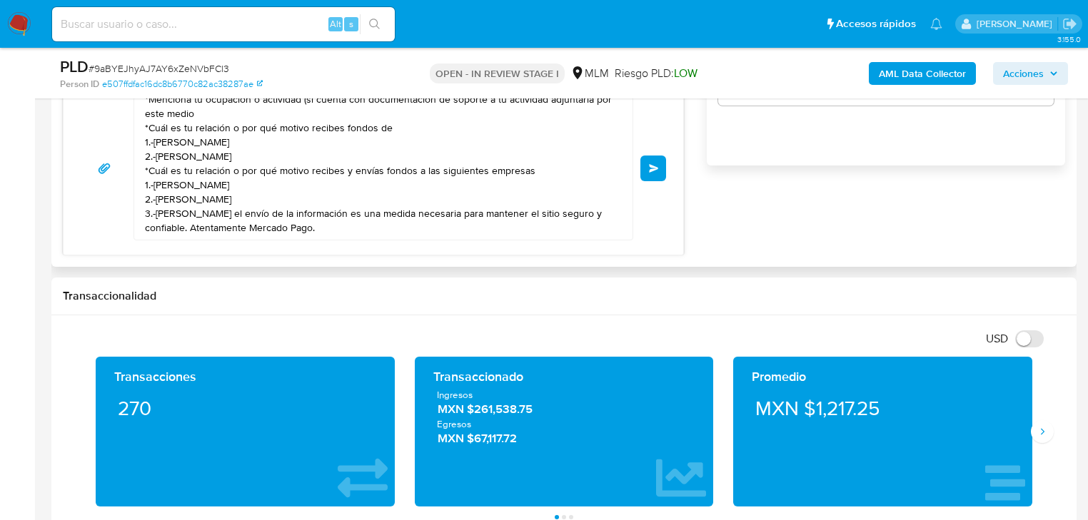
scroll to position [914, 0]
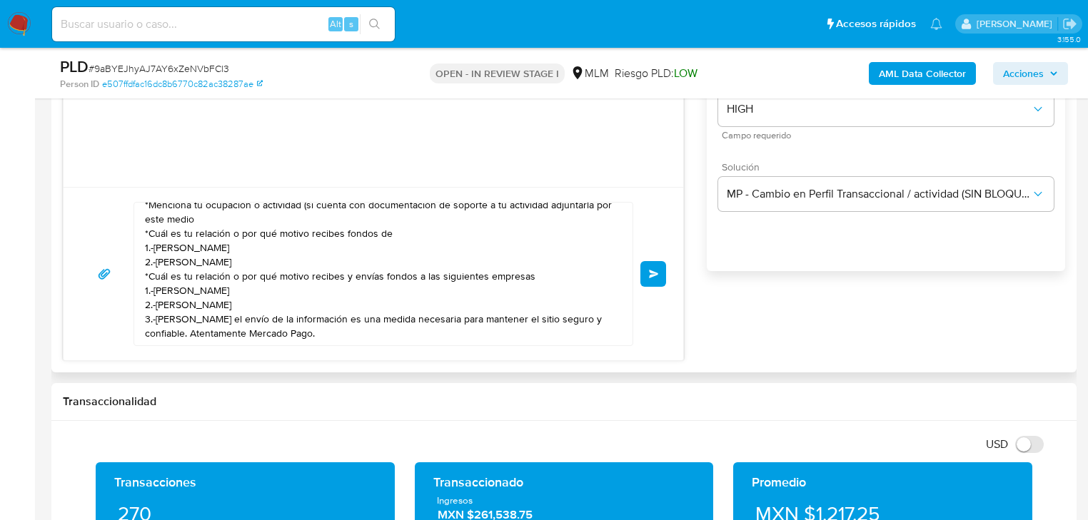
click at [659, 279] on button "Enviar" at bounding box center [653, 274] width 26 height 26
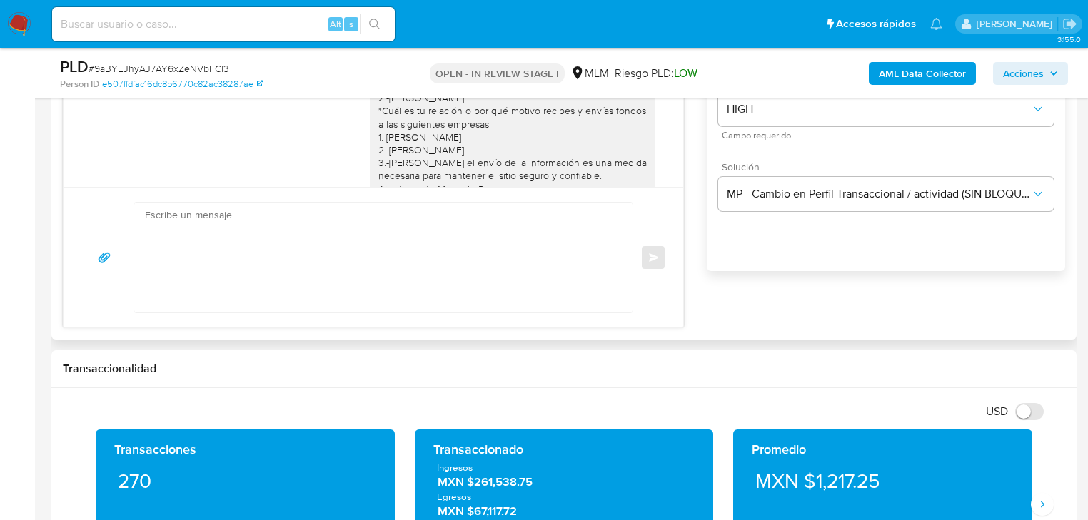
scroll to position [68, 0]
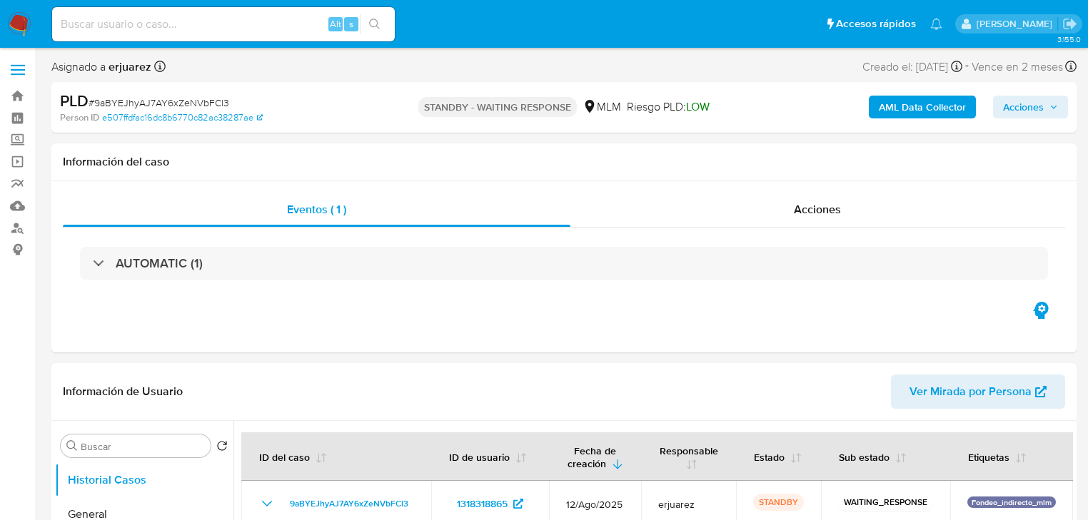
select select "10"
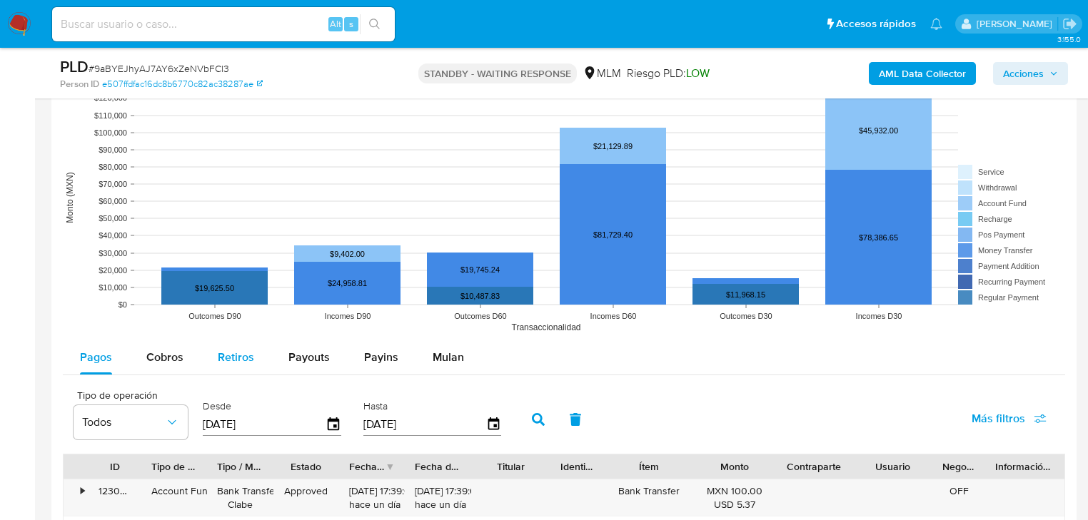
drag, startPoint x: 171, startPoint y: 351, endPoint x: 209, endPoint y: 364, distance: 40.9
click at [170, 350] on span "Cobros" at bounding box center [164, 357] width 37 height 16
select select "10"
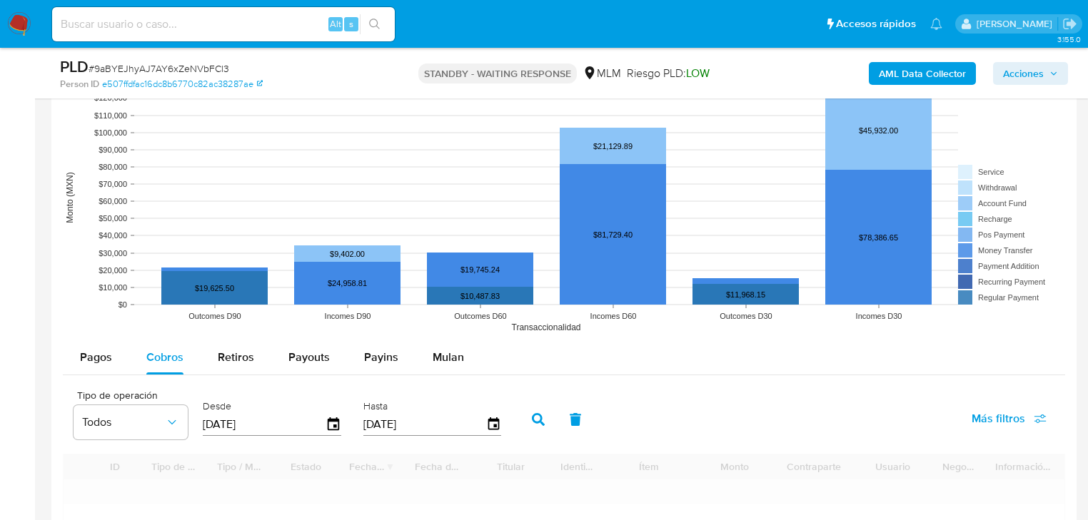
scroll to position [1485, 0]
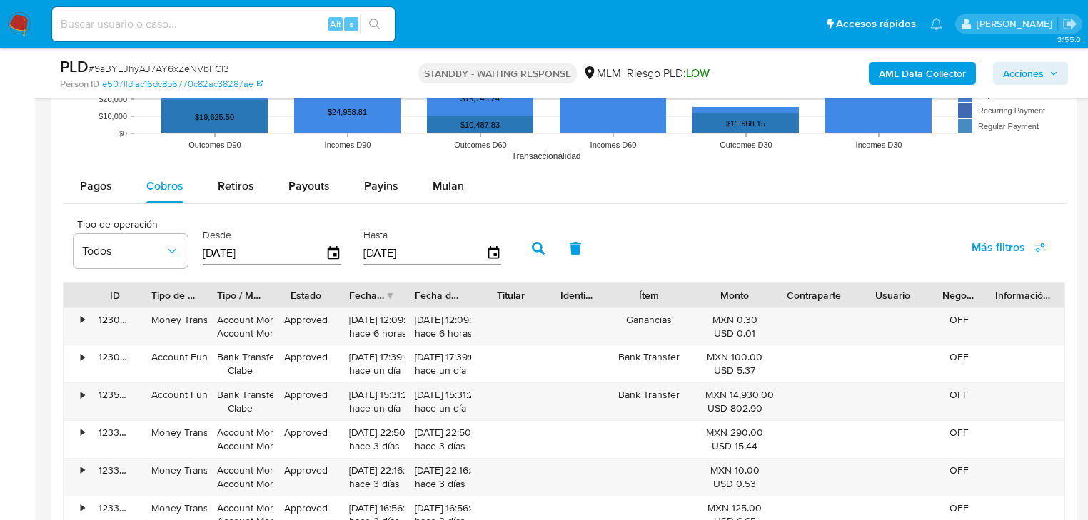
drag, startPoint x: 239, startPoint y: 253, endPoint x: 201, endPoint y: 261, distance: 38.8
click at [186, 250] on div "Tipo de operación Todos Desde 28/05/2025 Hasta 25/08/2025" at bounding box center [290, 246] width 449 height 57
type input "0_/__/____"
type input "01/08/2025"
click at [542, 242] on icon "button" at bounding box center [538, 248] width 13 height 13
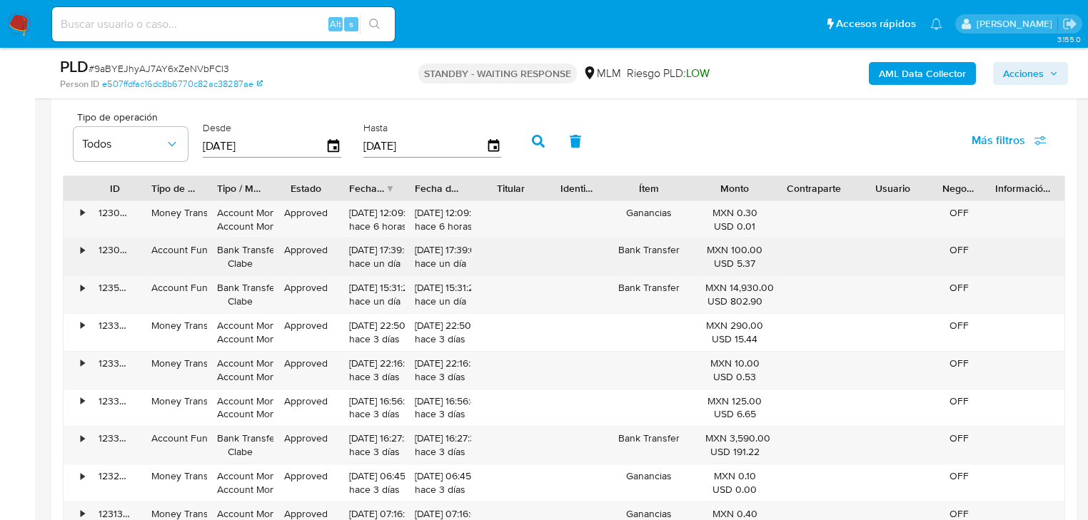
scroll to position [1599, 0]
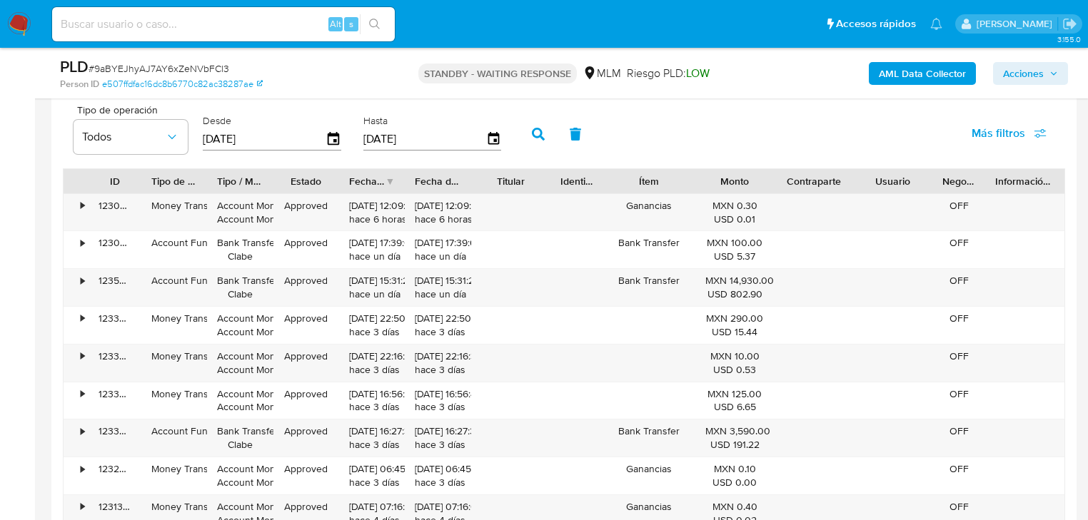
click at [385, 185] on div "Fecha de creación" at bounding box center [372, 181] width 66 height 24
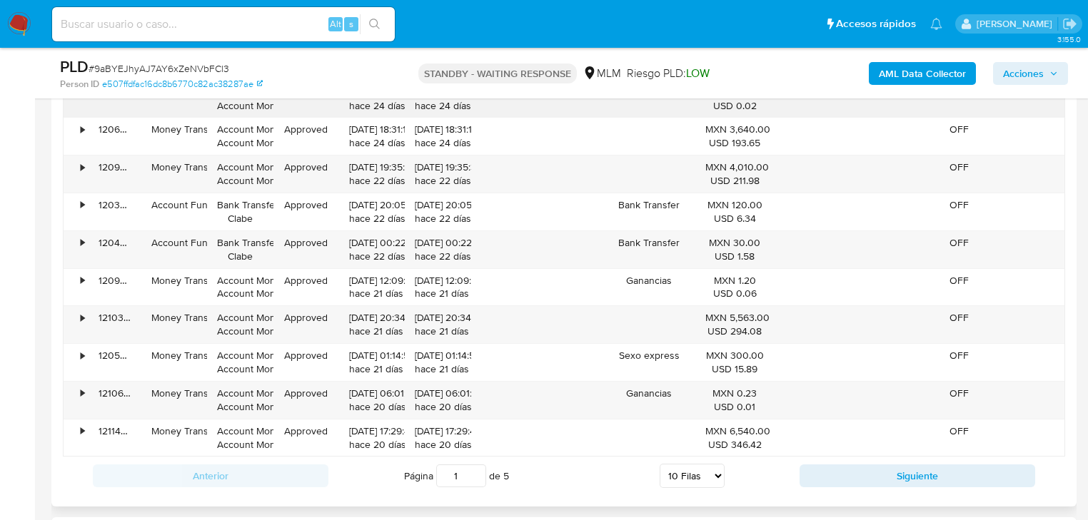
scroll to position [1713, 0]
click at [885, 485] on div "Anterior Página 1 de 5 5 Filas 10 Filas 20 Filas 25 Filas 50 Filas 100 Filas Si…" at bounding box center [564, 475] width 1002 height 39
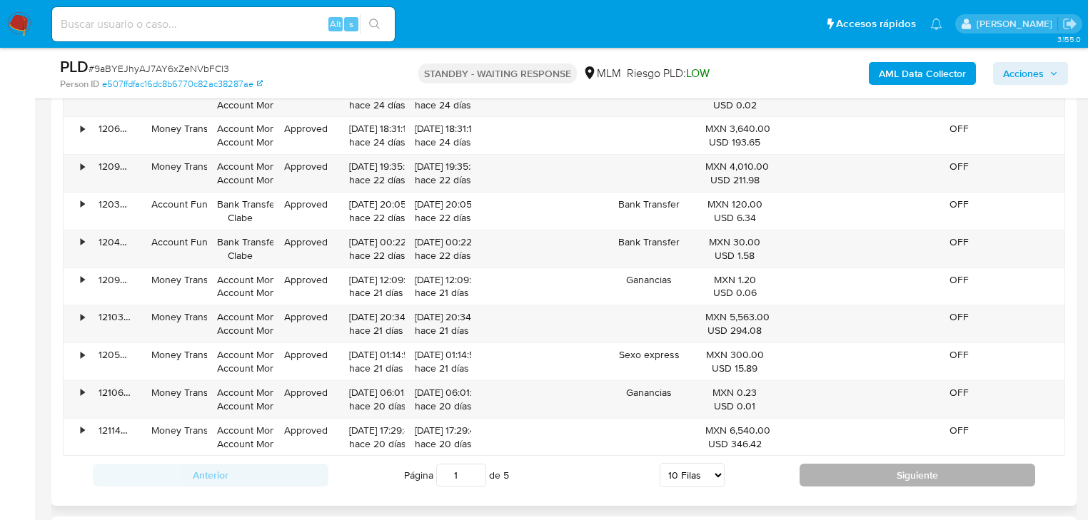
click at [880, 480] on button "Siguiente" at bounding box center [918, 475] width 236 height 23
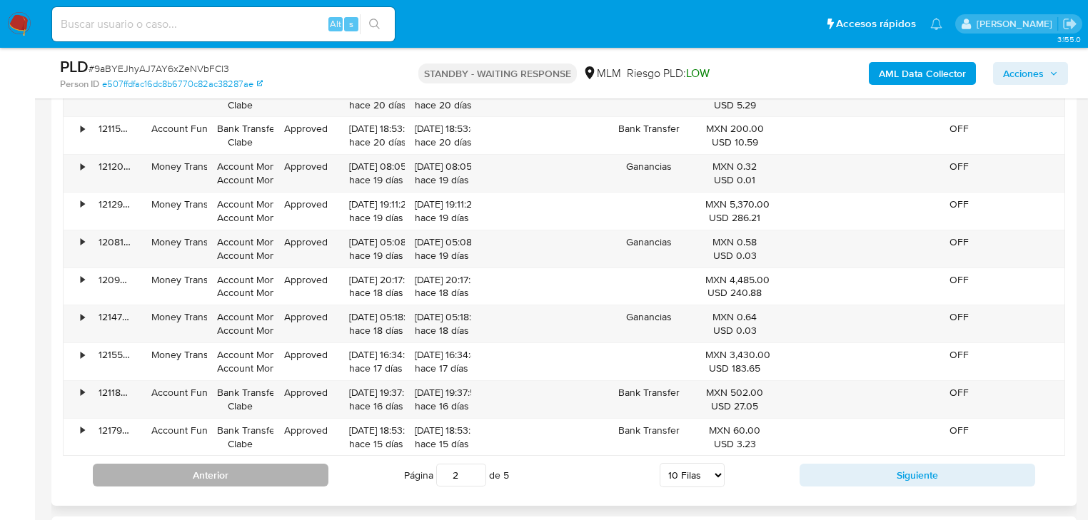
click at [251, 475] on button "Anterior" at bounding box center [211, 475] width 236 height 23
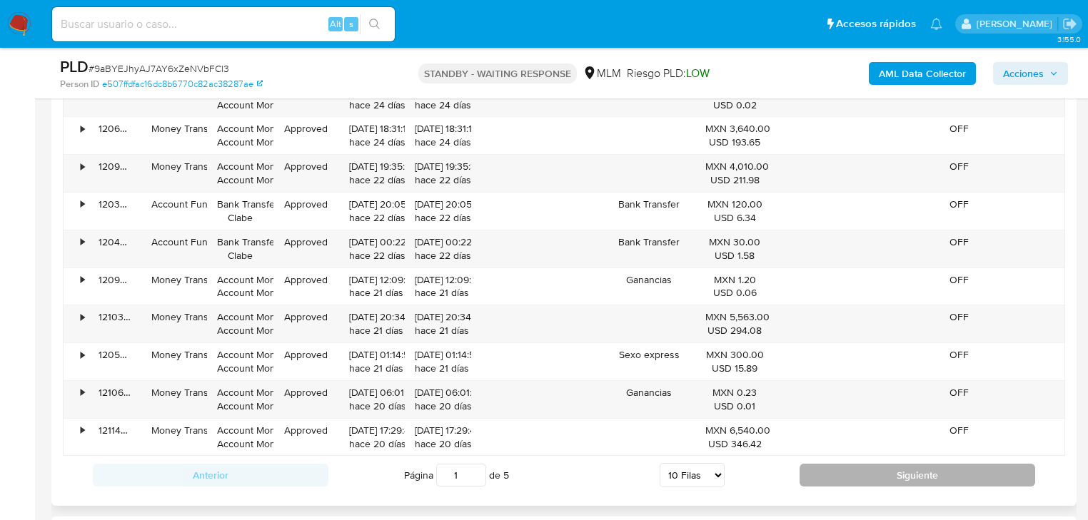
click at [827, 465] on button "Siguiente" at bounding box center [918, 475] width 236 height 23
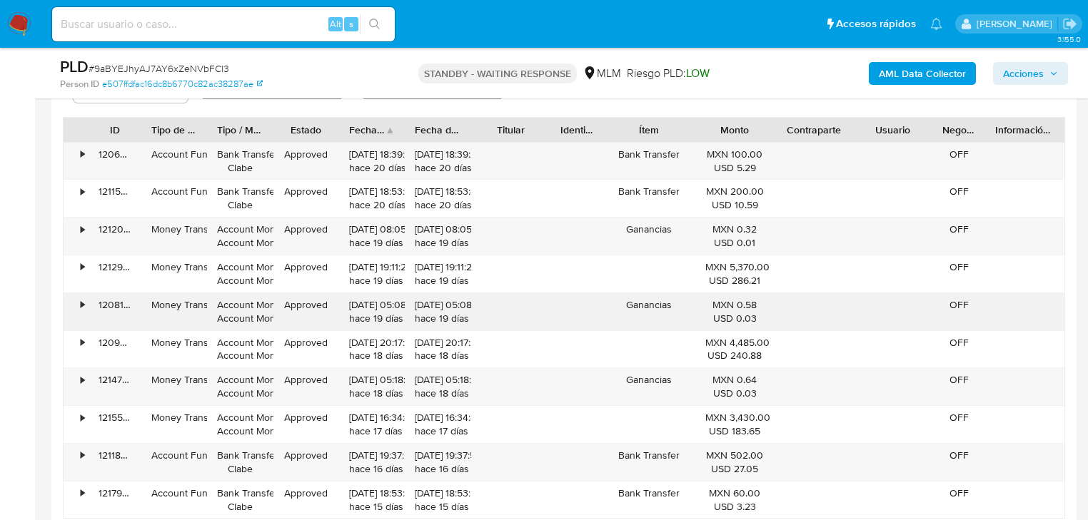
scroll to position [1770, 0]
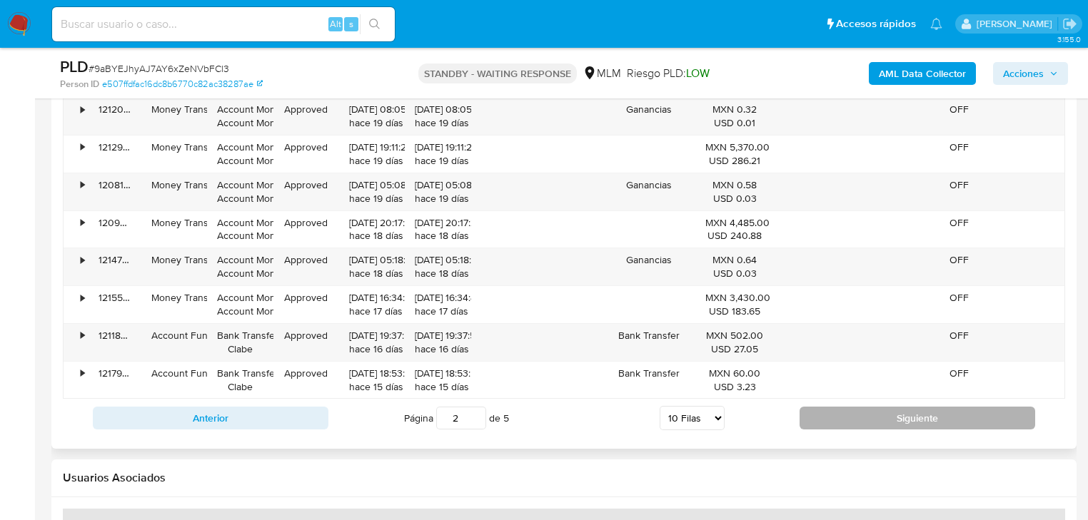
click at [842, 425] on button "Siguiente" at bounding box center [918, 418] width 236 height 23
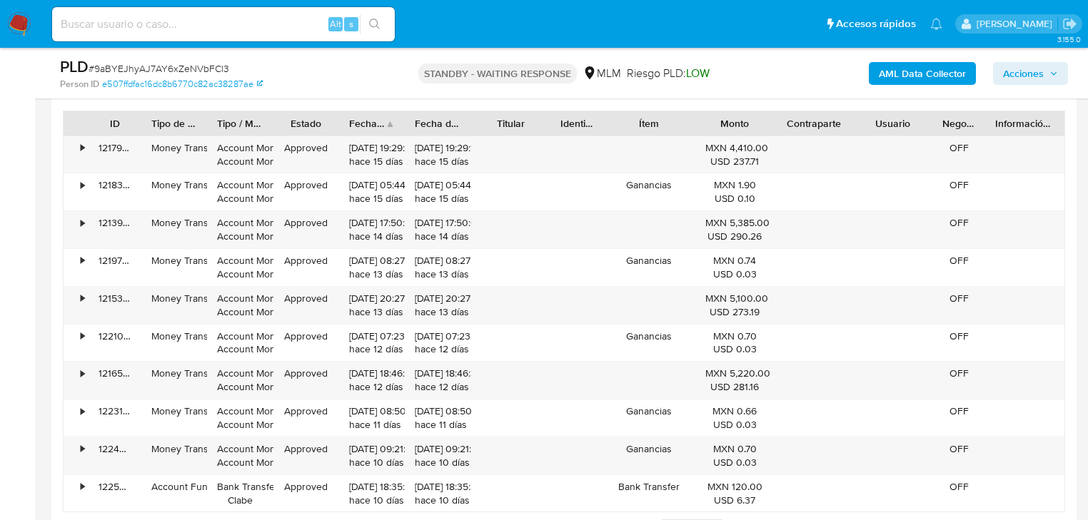
scroll to position [1713, 0]
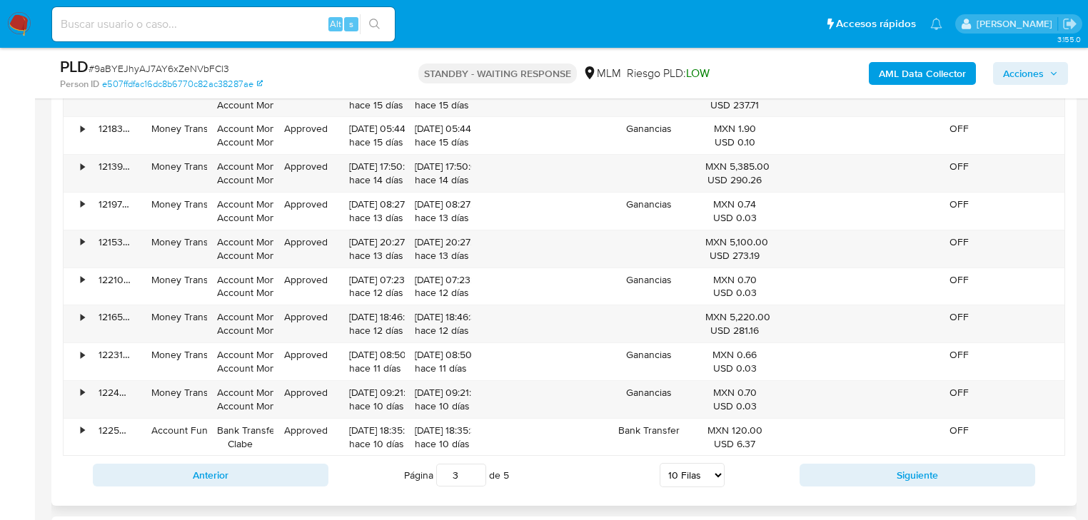
click at [846, 456] on div "Anterior Página 3 de 5 5 Filas 10 Filas 20 Filas 25 Filas 50 Filas 100 Filas Si…" at bounding box center [564, 475] width 1002 height 39
click at [845, 473] on button "Siguiente" at bounding box center [918, 475] width 236 height 23
type input "4"
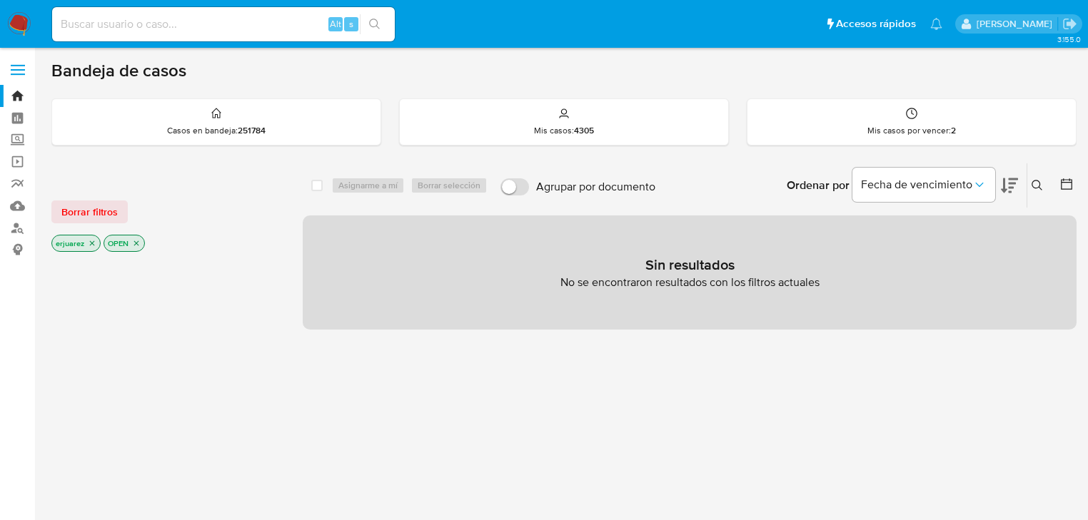
click at [86, 241] on p "erjuarez" at bounding box center [76, 244] width 48 height 16
drag, startPoint x: 91, startPoint y: 242, endPoint x: 29, endPoint y: 239, distance: 62.2
click at [89, 242] on icon "close-filter" at bounding box center [92, 243] width 9 height 9
click at [86, 241] on icon "close-filter" at bounding box center [84, 243] width 9 height 9
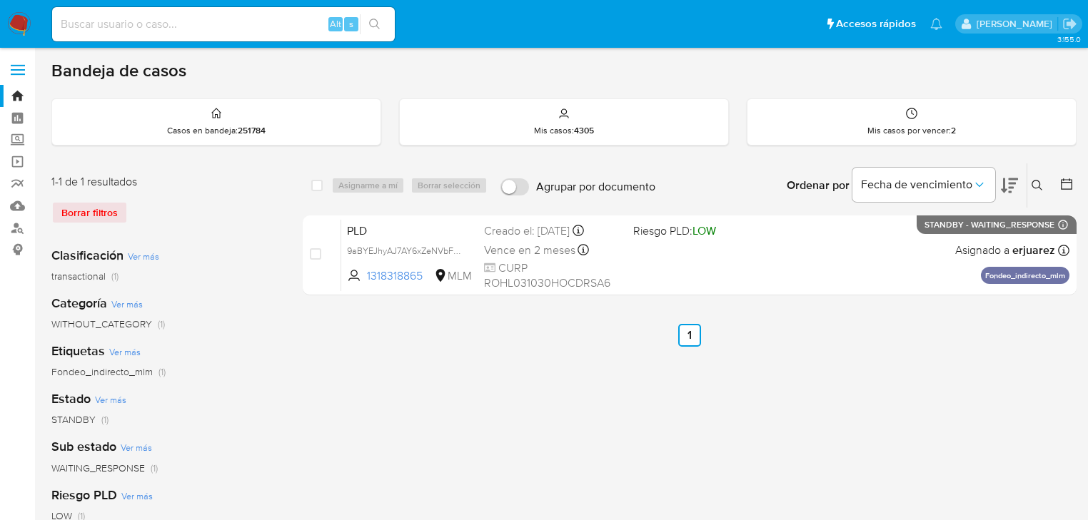
click at [19, 27] on img at bounding box center [19, 24] width 24 height 24
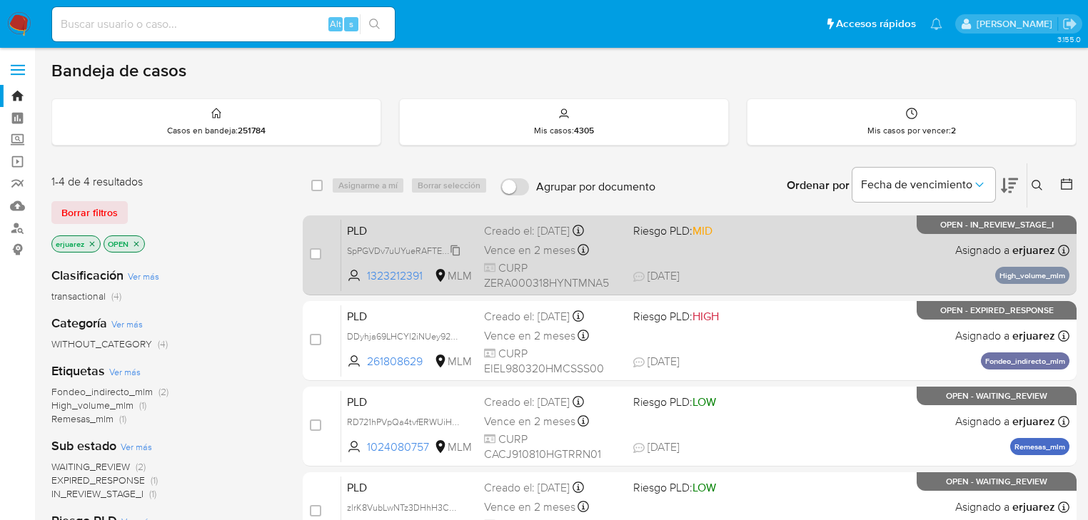
drag, startPoint x: 94, startPoint y: 243, endPoint x: 448, endPoint y: 242, distance: 353.4
click at [96, 243] on p "erjuarez" at bounding box center [76, 244] width 48 height 16
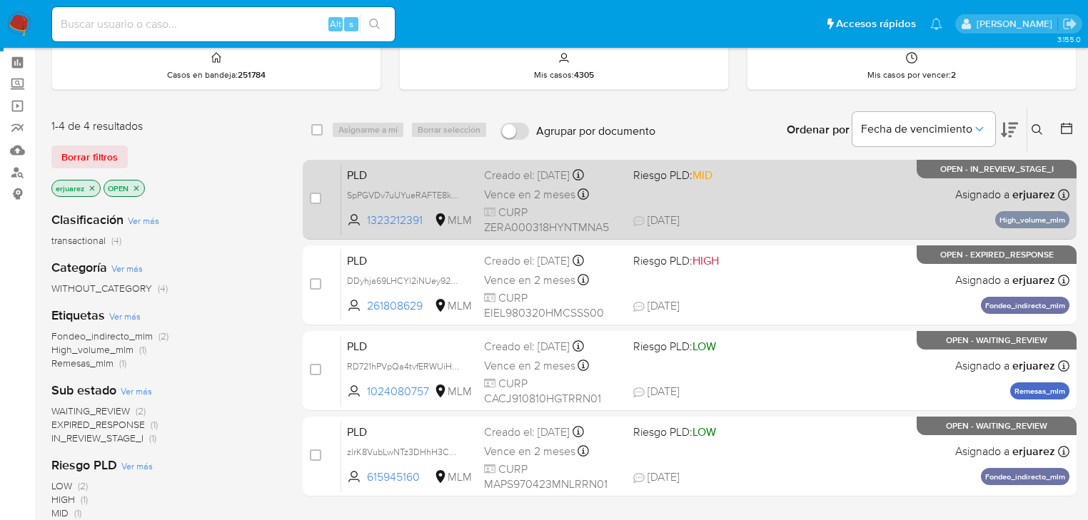
scroll to position [114, 0]
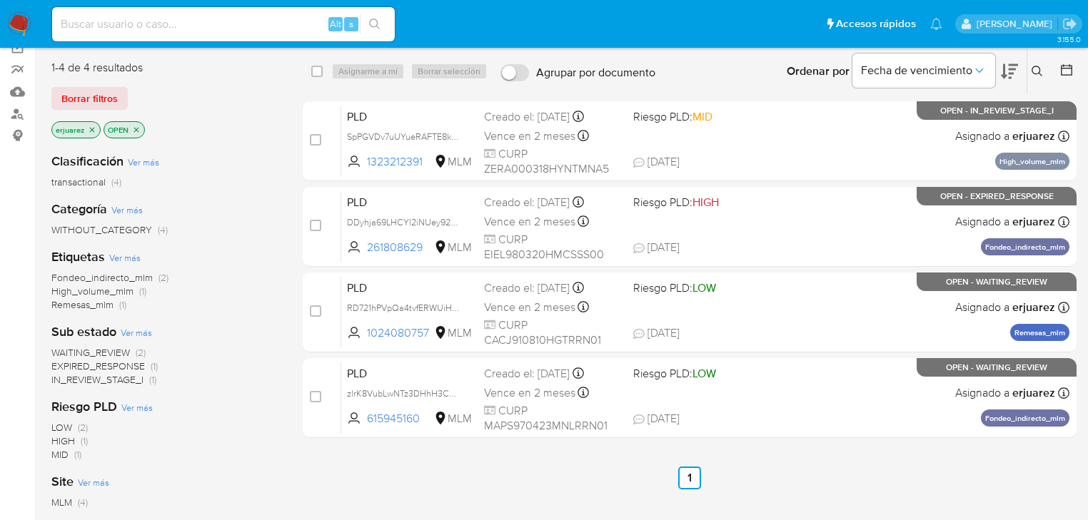
click at [1034, 63] on button at bounding box center [1039, 71] width 24 height 17
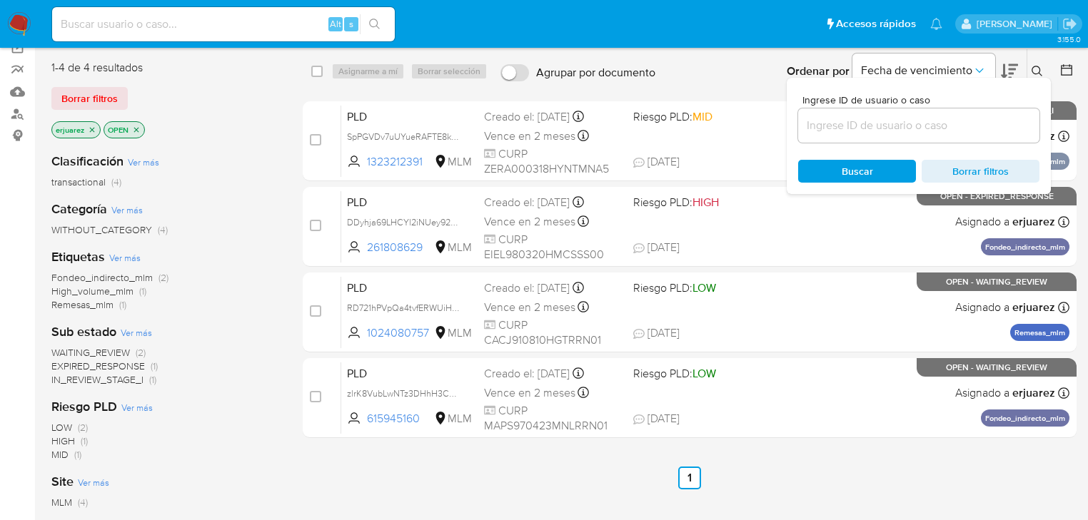
click at [849, 111] on div at bounding box center [918, 126] width 241 height 34
click at [854, 120] on input at bounding box center [918, 125] width 241 height 19
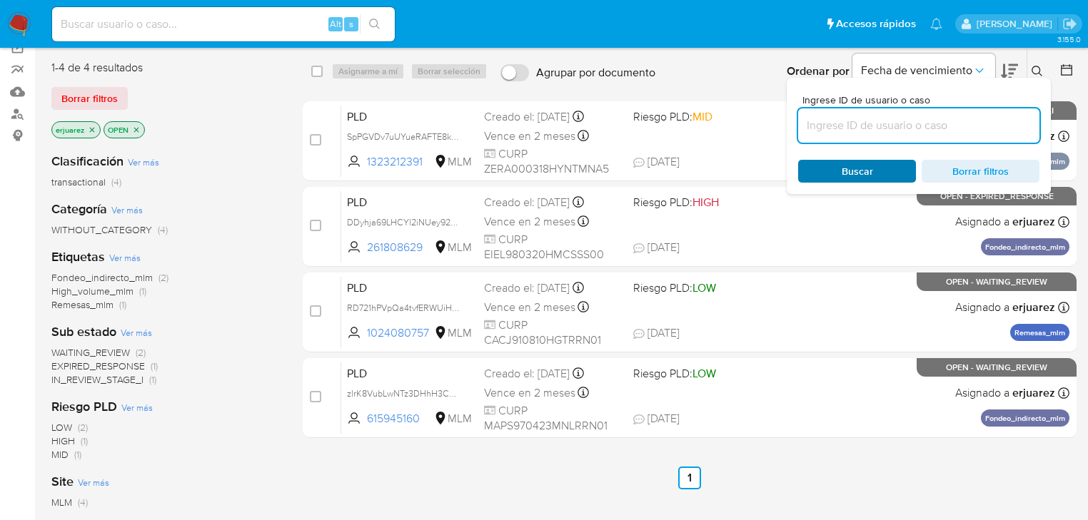
paste input "463042839"
type input "463042839"
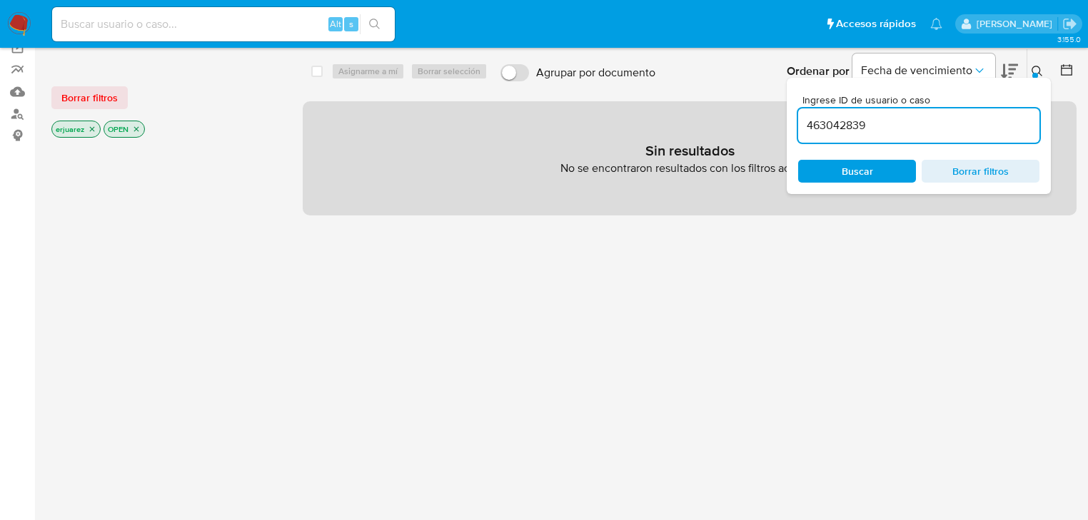
click at [89, 126] on icon "close-filter" at bounding box center [92, 129] width 9 height 9
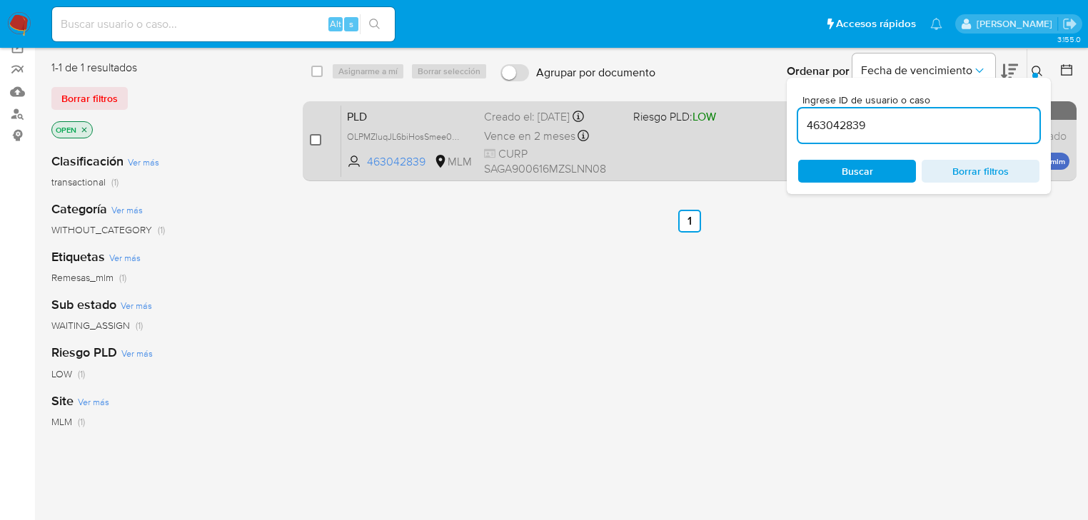
click at [318, 140] on input "checkbox" at bounding box center [315, 139] width 11 height 11
checkbox input "true"
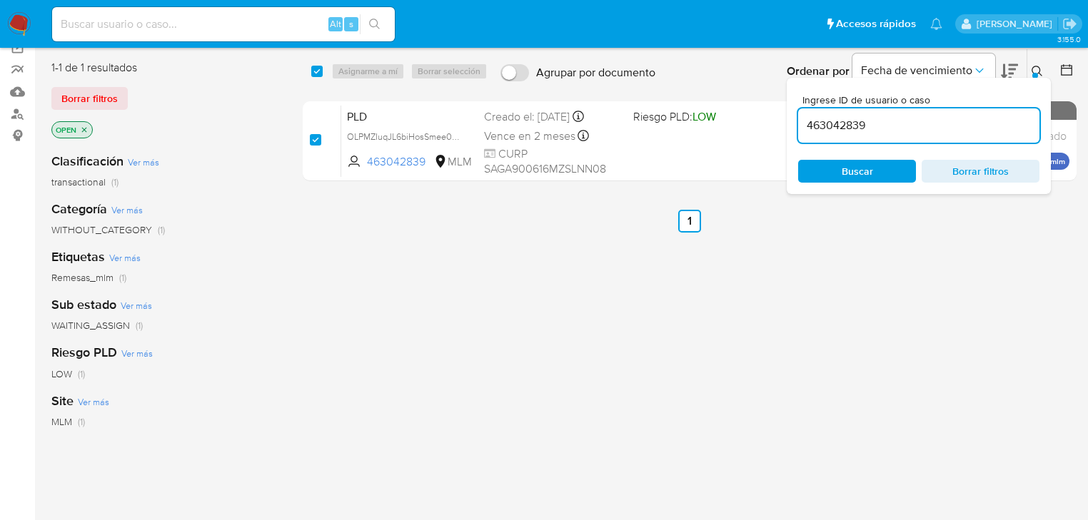
checkbox input "true"
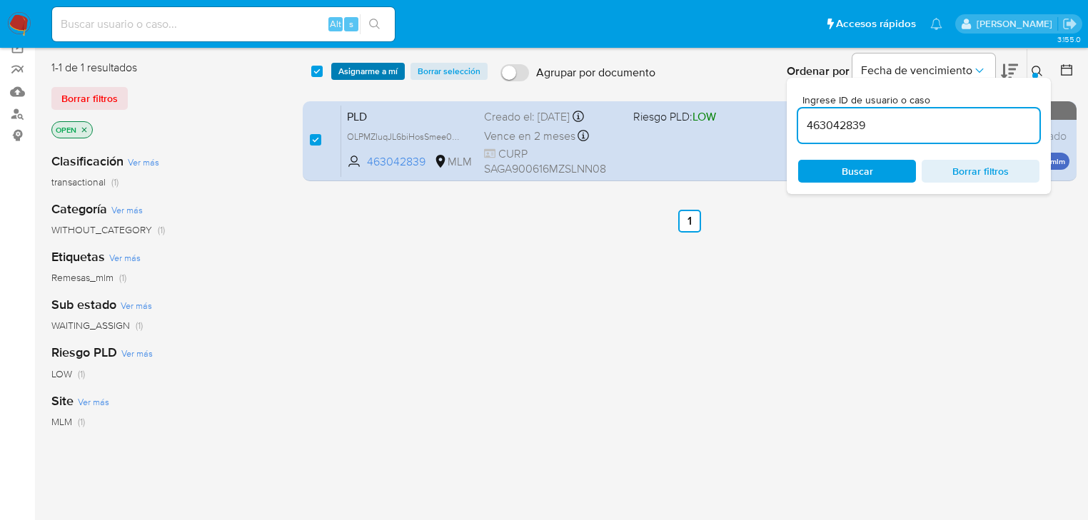
click at [384, 74] on span "Asignarme a mí" at bounding box center [367, 71] width 59 height 14
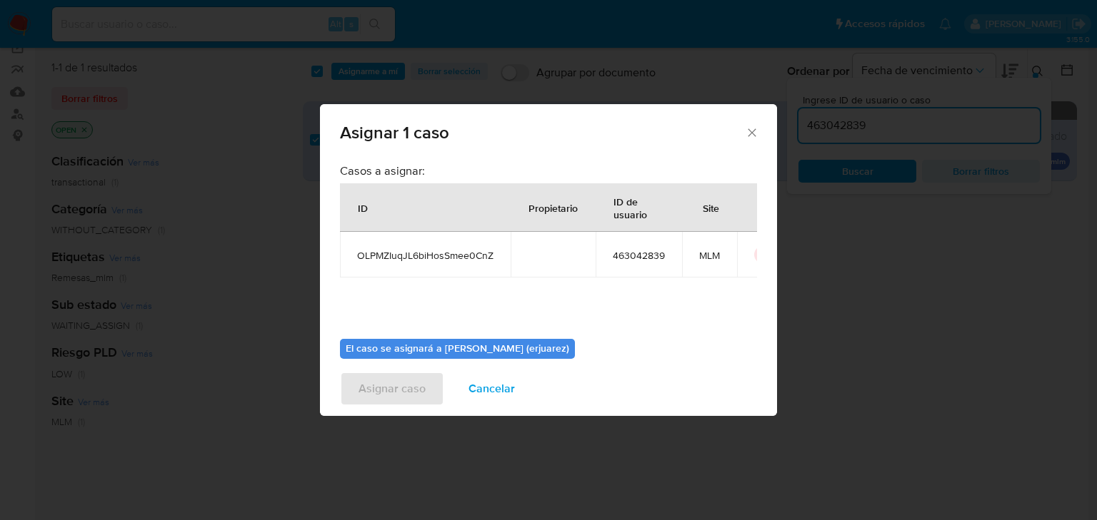
click at [373, 61] on div "Asignar 1 caso Casos a asignar: ID Propietario ID de usuario Site OLPMZIuqJL6bi…" at bounding box center [548, 260] width 1097 height 520
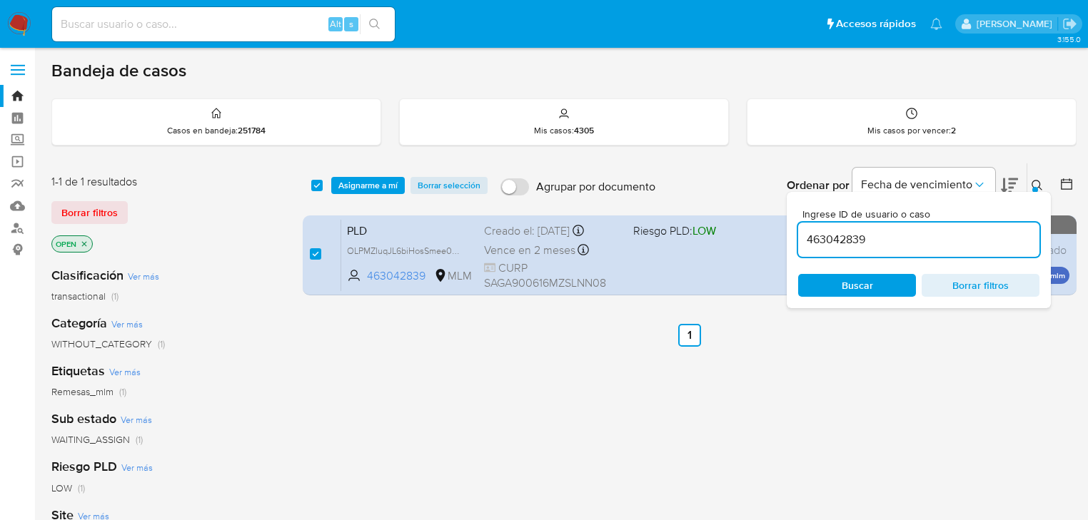
drag, startPoint x: 368, startPoint y: 185, endPoint x: 488, endPoint y: 322, distance: 182.1
click at [369, 185] on span "Asignarme a mí" at bounding box center [367, 185] width 59 height 14
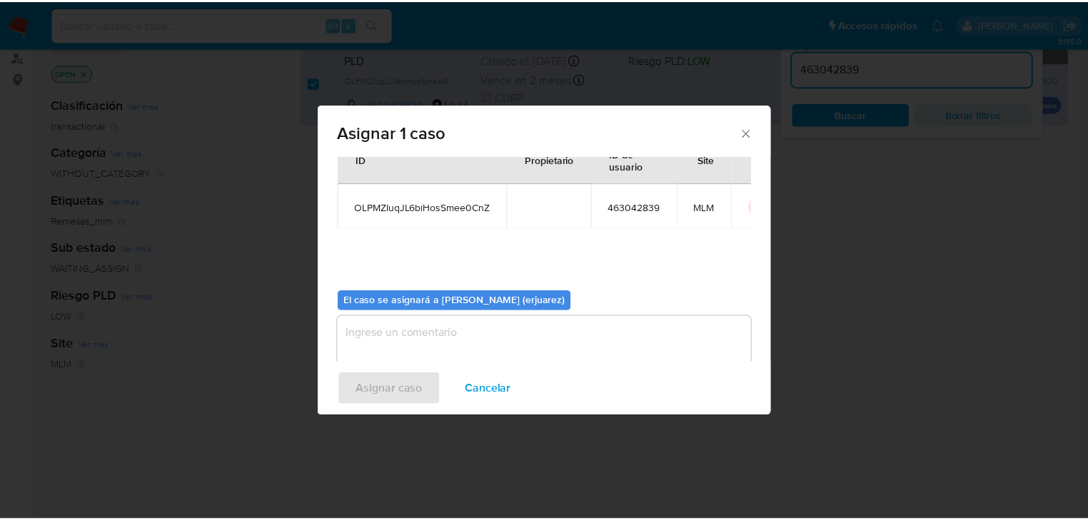
scroll to position [74, 0]
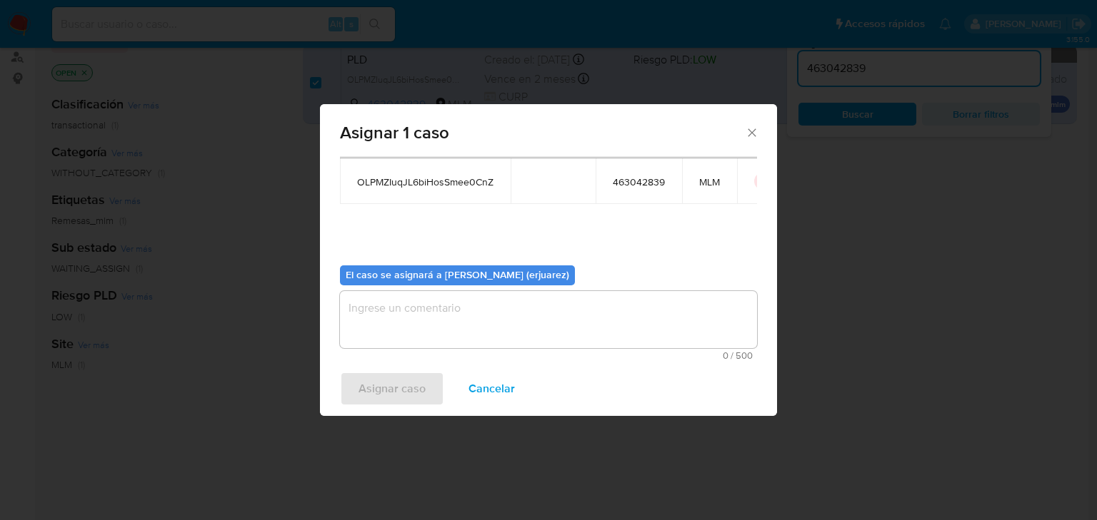
click at [381, 317] on textarea "assign-modal" at bounding box center [548, 319] width 417 height 57
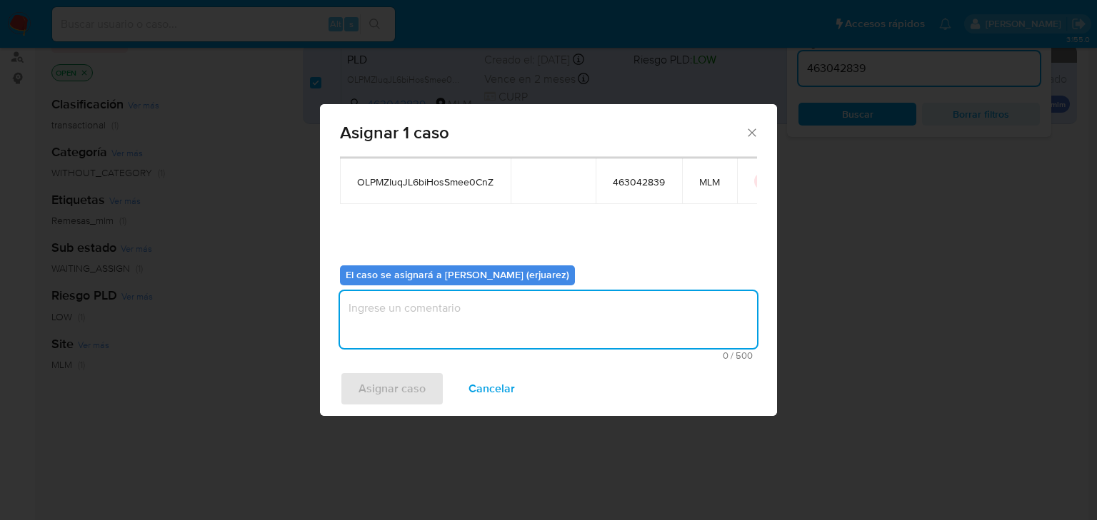
type textarea "e"
type textarea "EPJU"
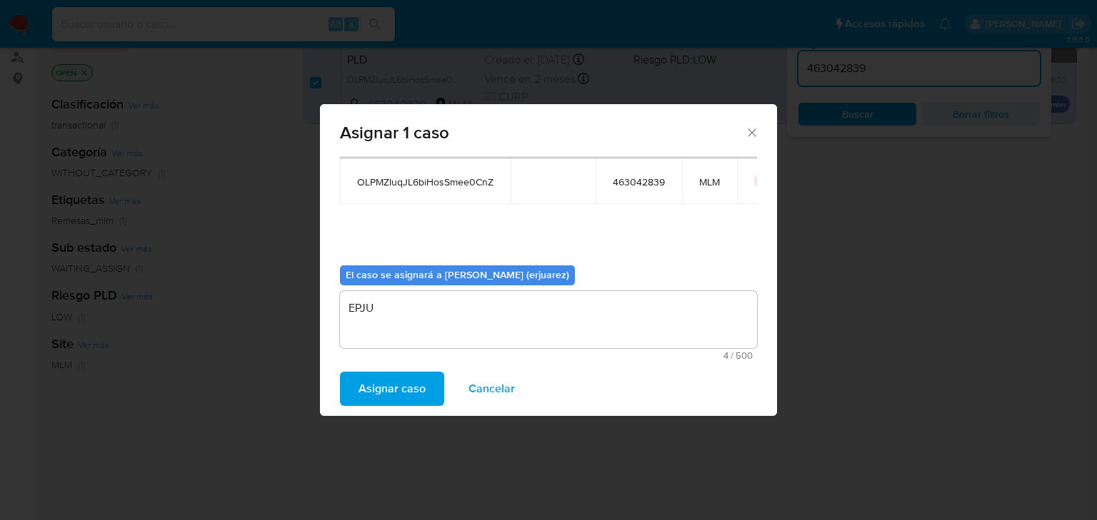
click at [368, 382] on span "Asignar caso" at bounding box center [391, 388] width 67 height 31
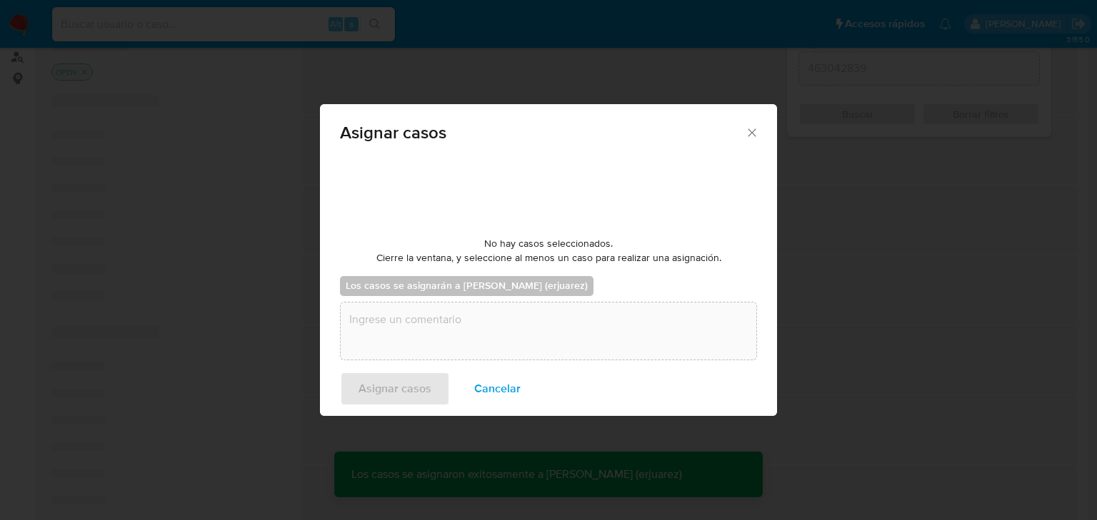
checkbox input "false"
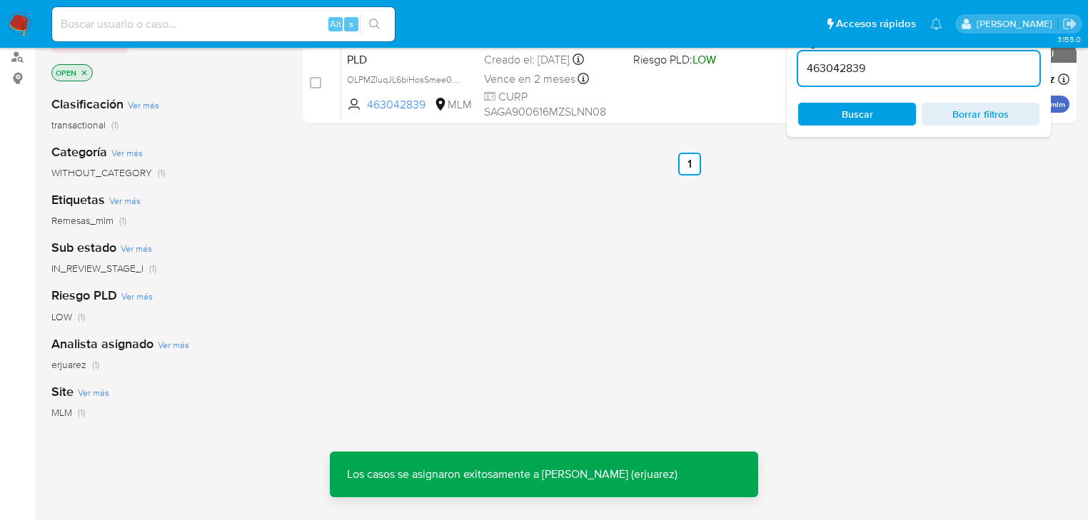
drag, startPoint x: 680, startPoint y: 106, endPoint x: 39, endPoint y: 51, distance: 644.1
click at [679, 106] on div "PLD OLPMZIuqJL6biHosSmee0CnZ 463042839 MLM Riesgo PLD: LOW Creado el: 12/08/202…" at bounding box center [705, 84] width 728 height 72
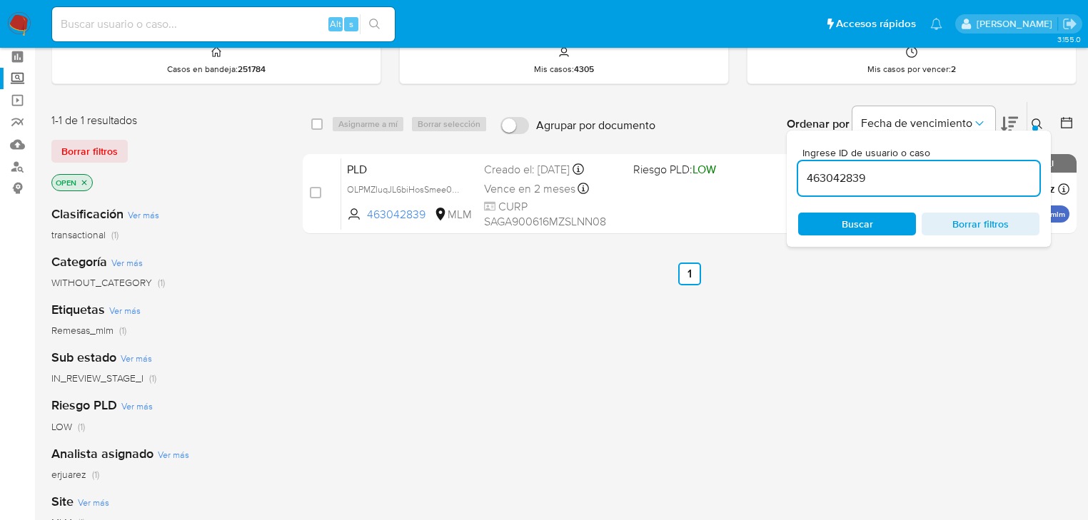
scroll to position [0, 0]
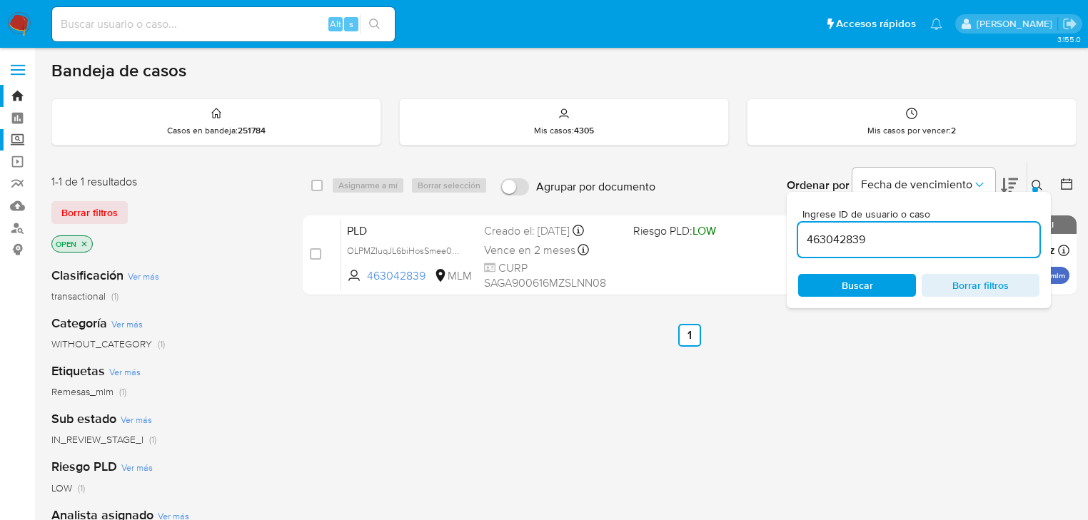
click at [14, 135] on label "Screening" at bounding box center [85, 140] width 170 height 22
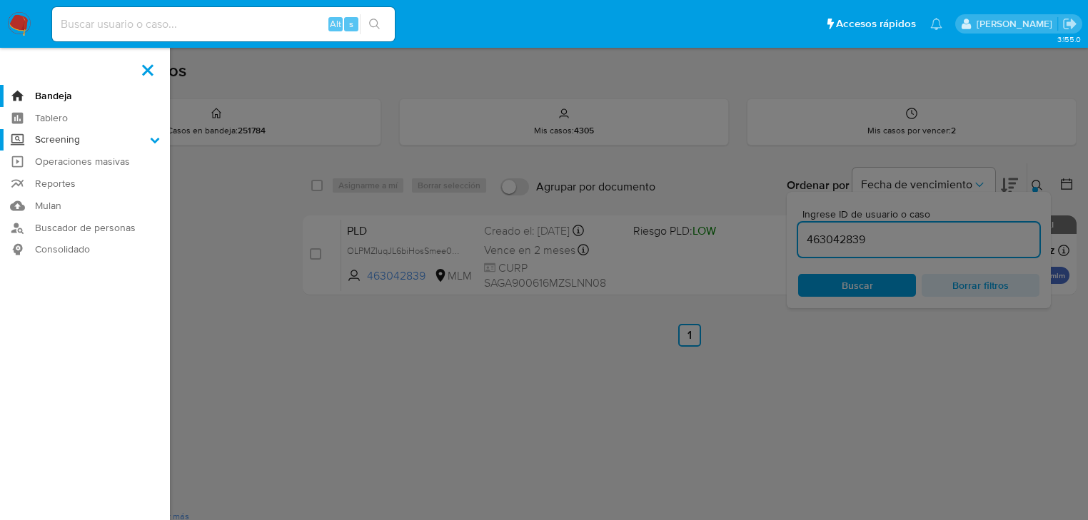
click at [0, 0] on input "Screening" at bounding box center [0, 0] width 0 height 0
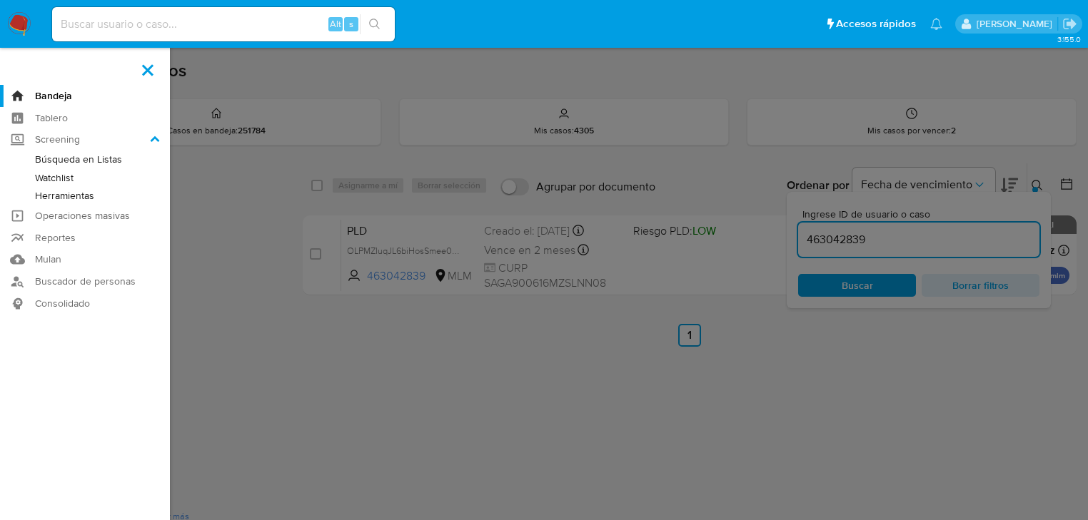
click at [71, 191] on link "Herramientas" at bounding box center [85, 196] width 170 height 18
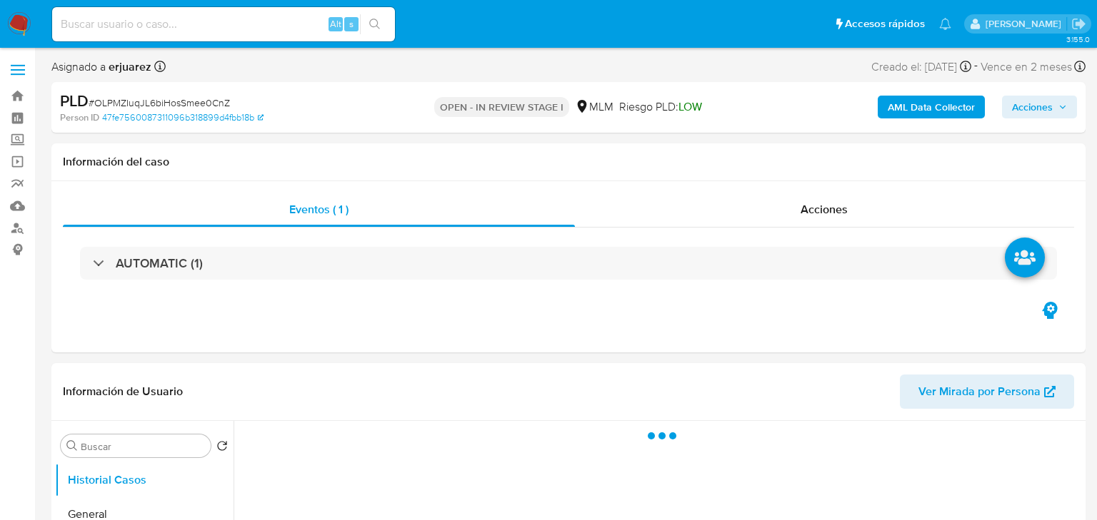
select select "10"
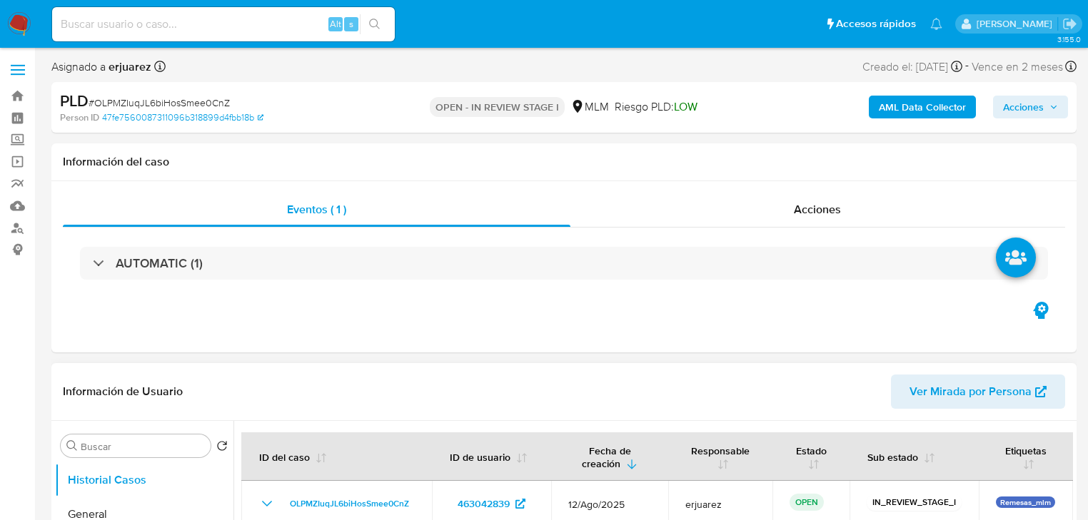
scroll to position [171, 0]
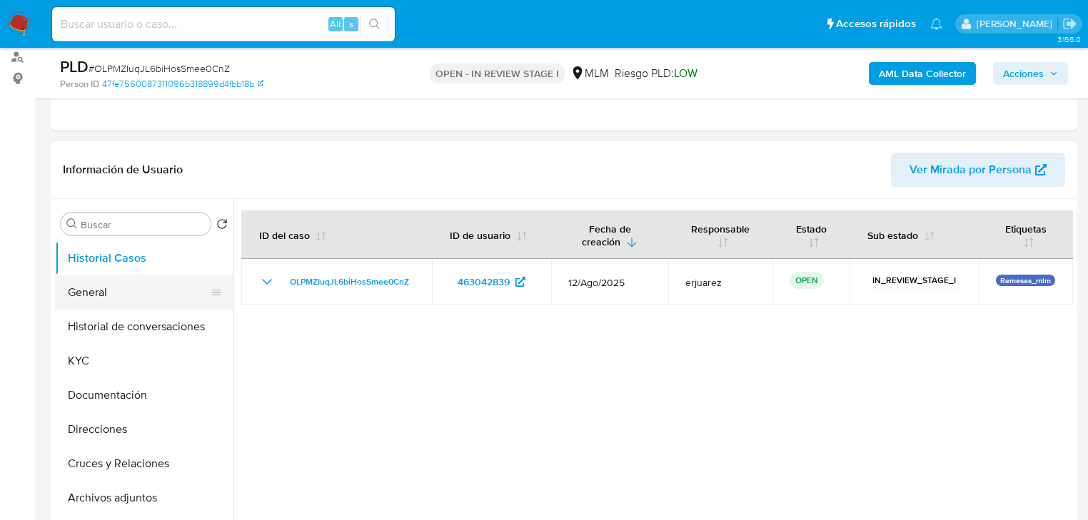
click at [128, 286] on button "General" at bounding box center [138, 293] width 167 height 34
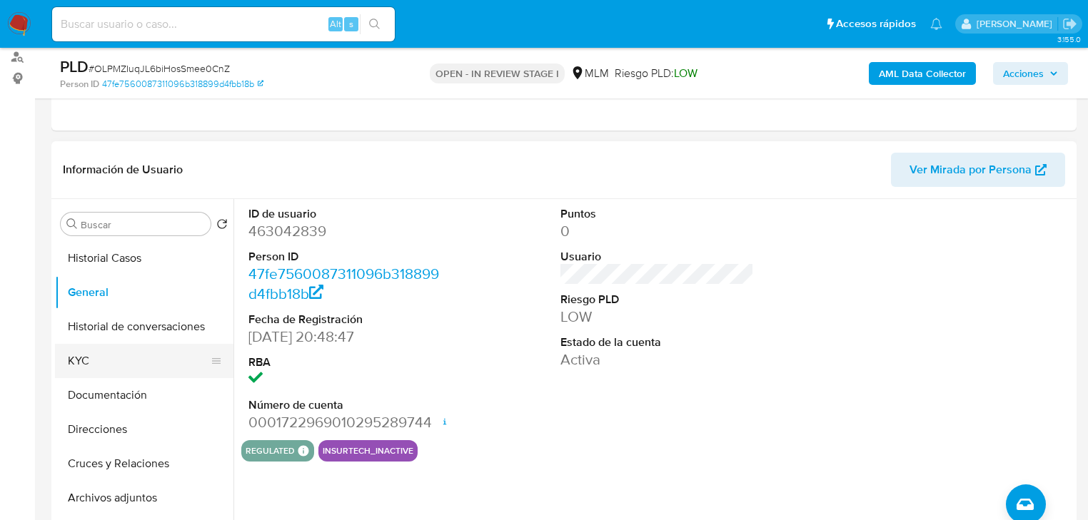
drag, startPoint x: 76, startPoint y: 368, endPoint x: 111, endPoint y: 351, distance: 39.6
click at [77, 367] on button "KYC" at bounding box center [138, 361] width 167 height 34
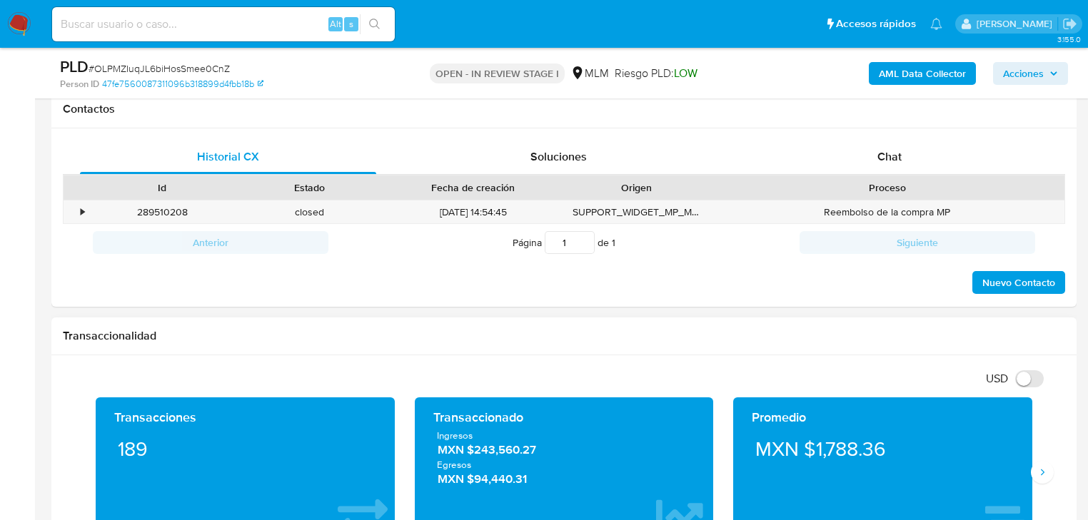
scroll to position [857, 0]
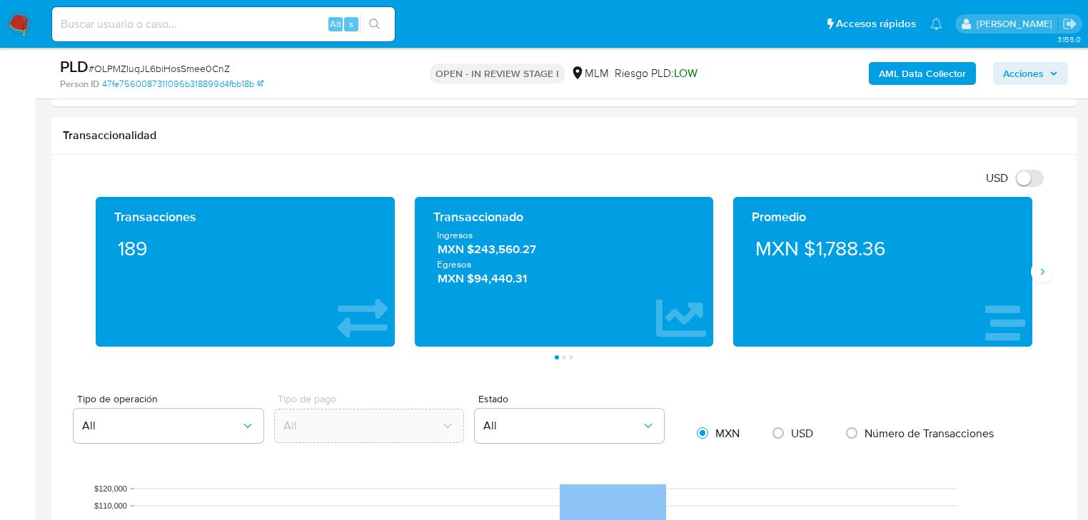
drag, startPoint x: 1039, startPoint y: 271, endPoint x: 1028, endPoint y: 266, distance: 12.5
click at [1039, 271] on icon "Siguiente" at bounding box center [1042, 271] width 11 height 11
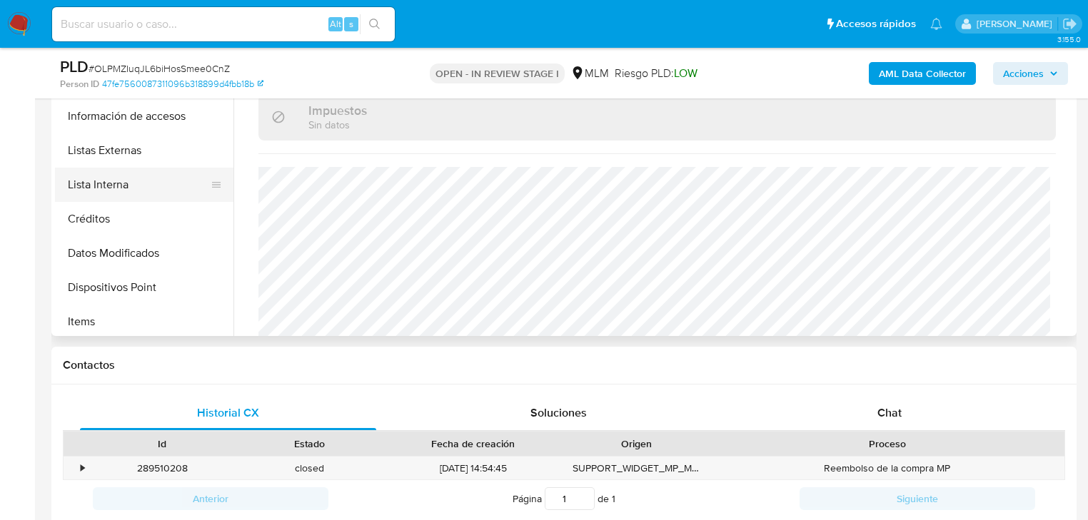
scroll to position [228, 0]
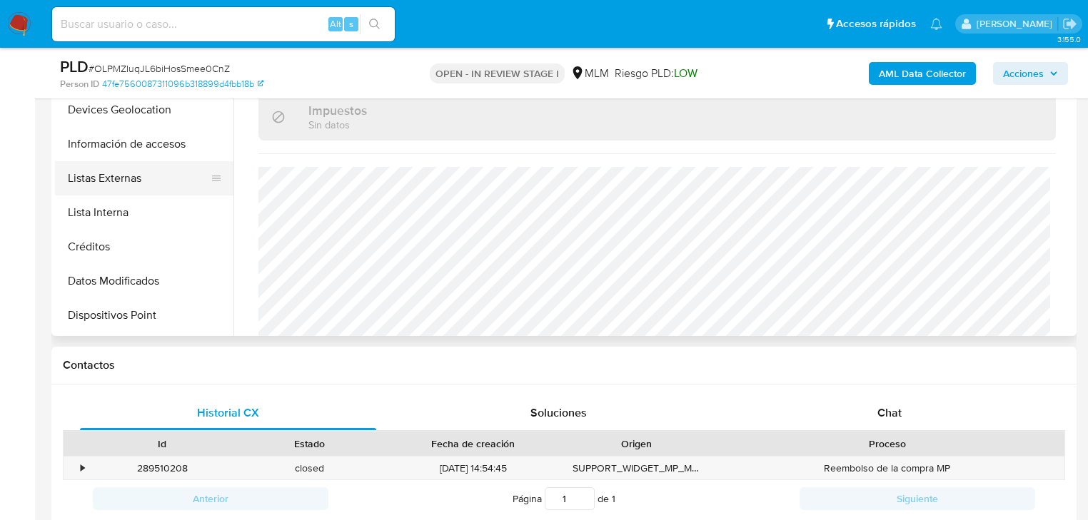
drag, startPoint x: 131, startPoint y: 183, endPoint x: 61, endPoint y: 183, distance: 70.0
click at [132, 183] on button "Listas Externas" at bounding box center [138, 178] width 167 height 34
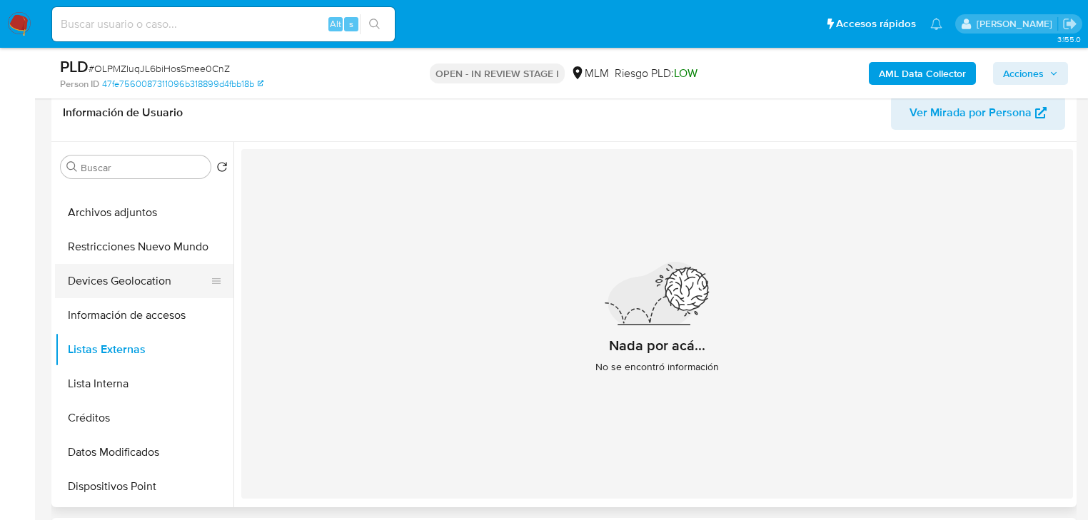
click at [188, 285] on button "Devices Geolocation" at bounding box center [138, 281] width 167 height 34
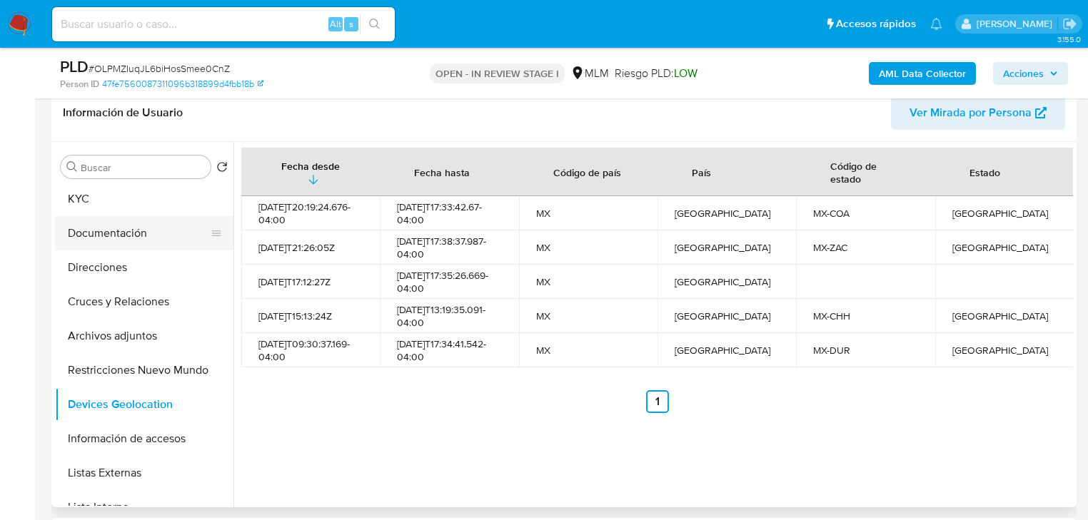
scroll to position [0, 0]
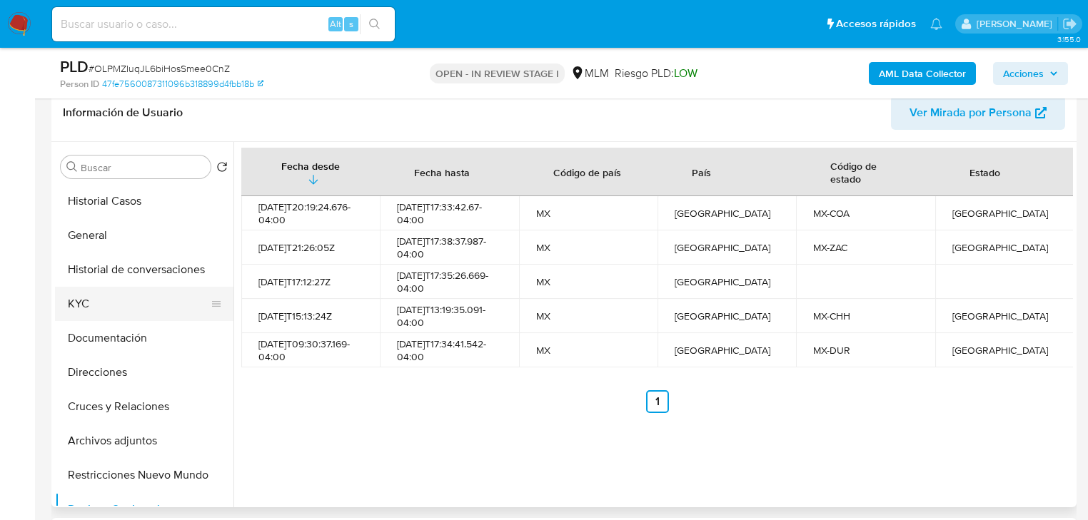
drag, startPoint x: 89, startPoint y: 305, endPoint x: 74, endPoint y: 304, distance: 14.3
click at [89, 304] on button "KYC" at bounding box center [138, 304] width 167 height 34
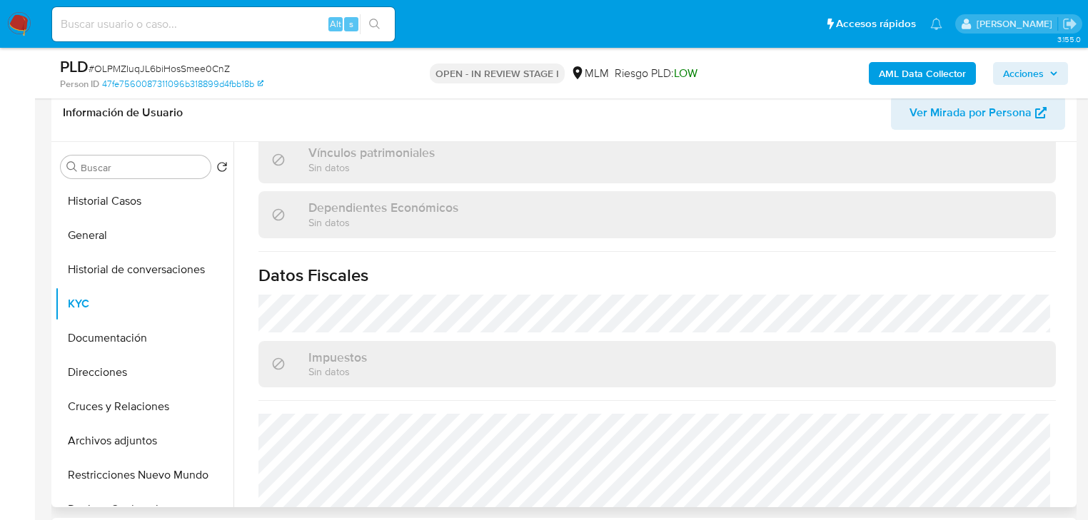
scroll to position [901, 0]
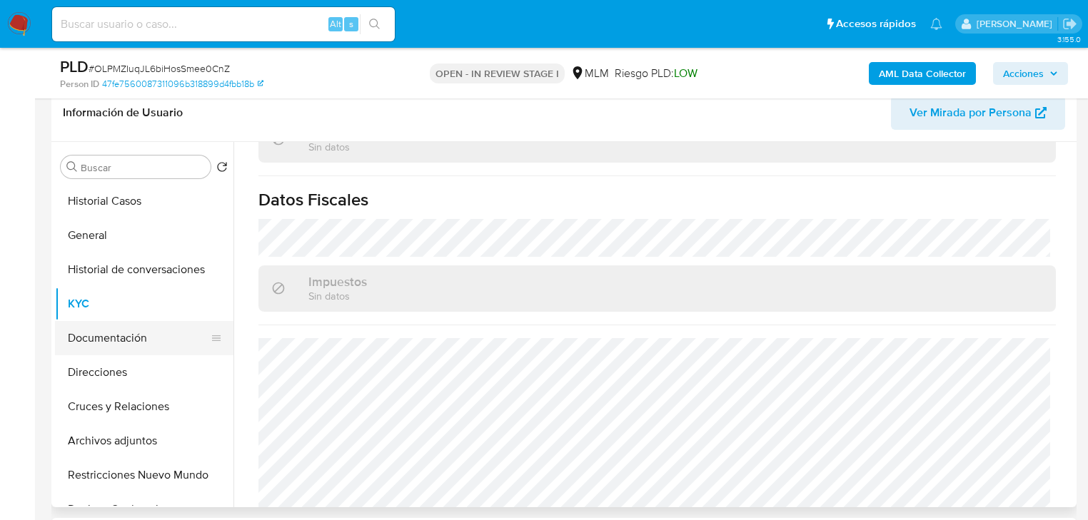
drag, startPoint x: 122, startPoint y: 337, endPoint x: 139, endPoint y: 330, distance: 18.6
click at [126, 336] on button "Documentación" at bounding box center [138, 338] width 167 height 34
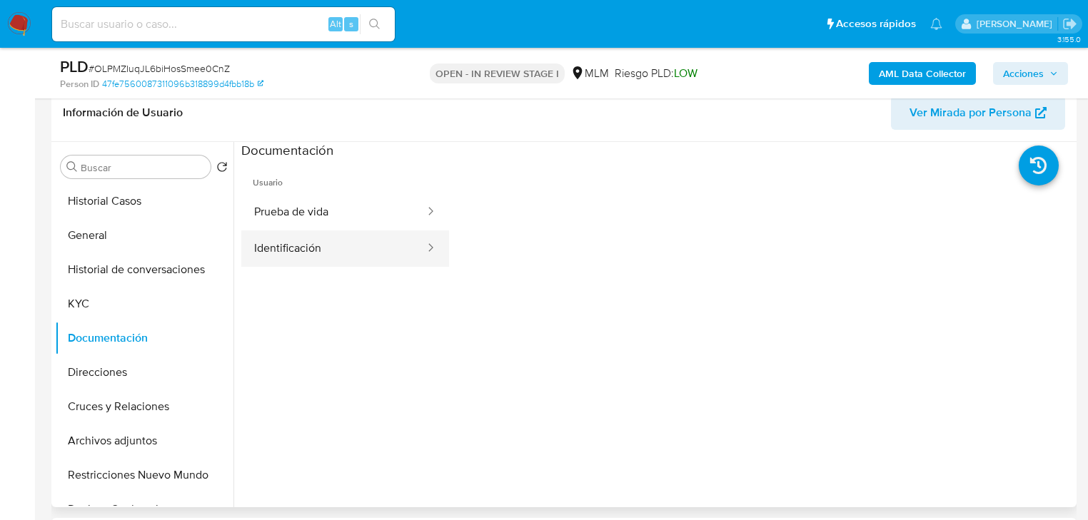
drag, startPoint x: 320, startPoint y: 251, endPoint x: 345, endPoint y: 242, distance: 26.4
click at [323, 248] on button "Identificación" at bounding box center [333, 249] width 185 height 36
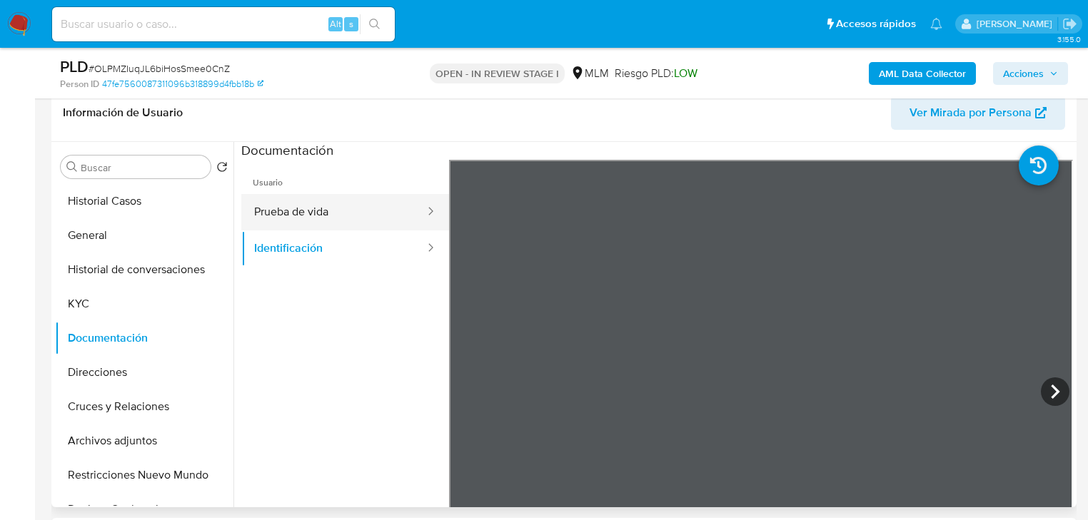
click at [280, 204] on button "Prueba de vida" at bounding box center [333, 212] width 185 height 36
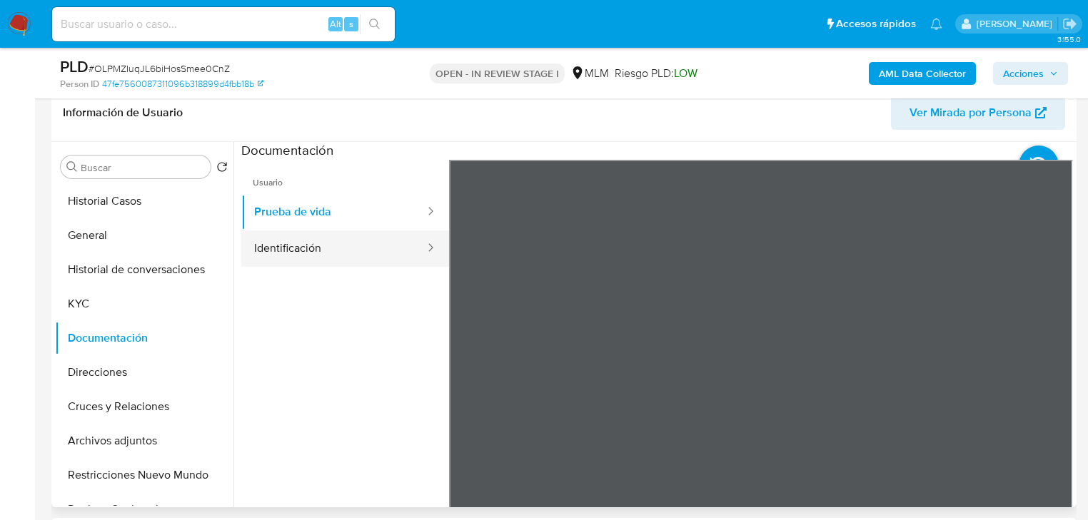
drag, startPoint x: 304, startPoint y: 230, endPoint x: 432, endPoint y: 253, distance: 129.9
click at [304, 233] on ul "Prueba de vida Identificación" at bounding box center [345, 230] width 208 height 73
click at [300, 246] on button "Identificación" at bounding box center [333, 249] width 185 height 36
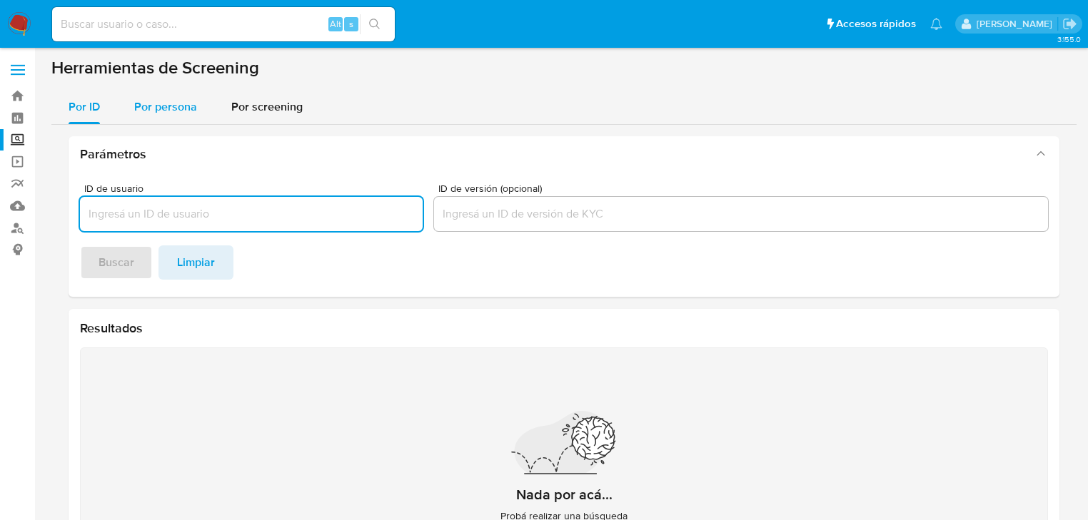
click at [152, 116] on div "Por persona" at bounding box center [165, 107] width 63 height 34
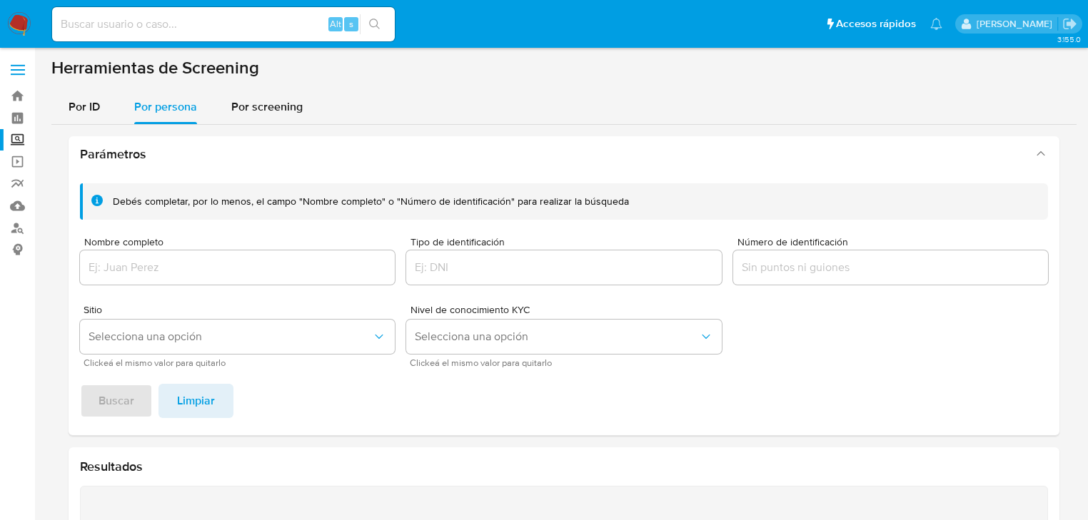
drag, startPoint x: 143, startPoint y: 245, endPoint x: 146, endPoint y: 265, distance: 20.2
click at [144, 245] on span "Nombre completo" at bounding box center [241, 242] width 315 height 11
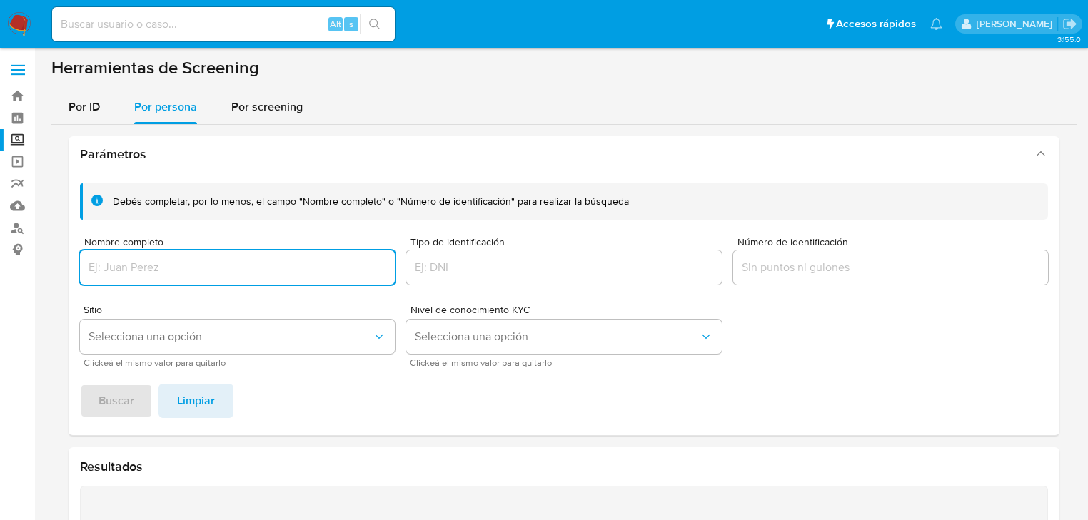
click at [146, 266] on input "Nombre completo" at bounding box center [237, 267] width 315 height 19
type input "[PERSON_NAME]"
drag, startPoint x: 123, startPoint y: 377, endPoint x: 123, endPoint y: 385, distance: 7.9
click at [123, 378] on div "Debés completar, por lo menos, el campo "Nombre completo" o "Número de identifi…" at bounding box center [564, 303] width 991 height 263
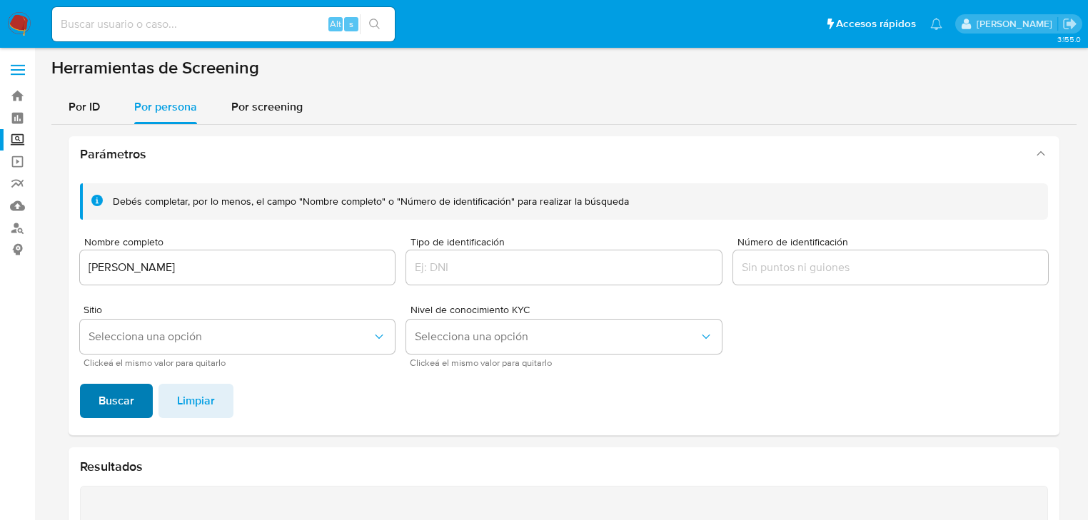
click at [119, 396] on span "Buscar" at bounding box center [117, 400] width 36 height 31
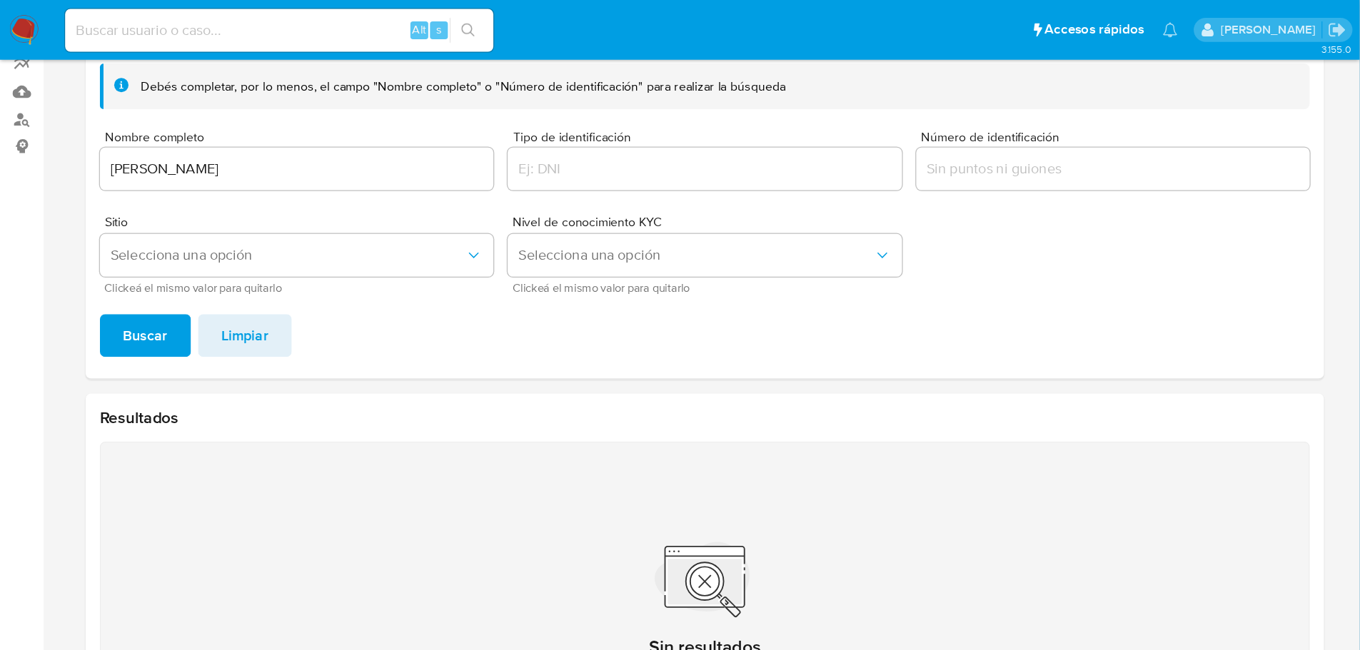
scroll to position [118, 0]
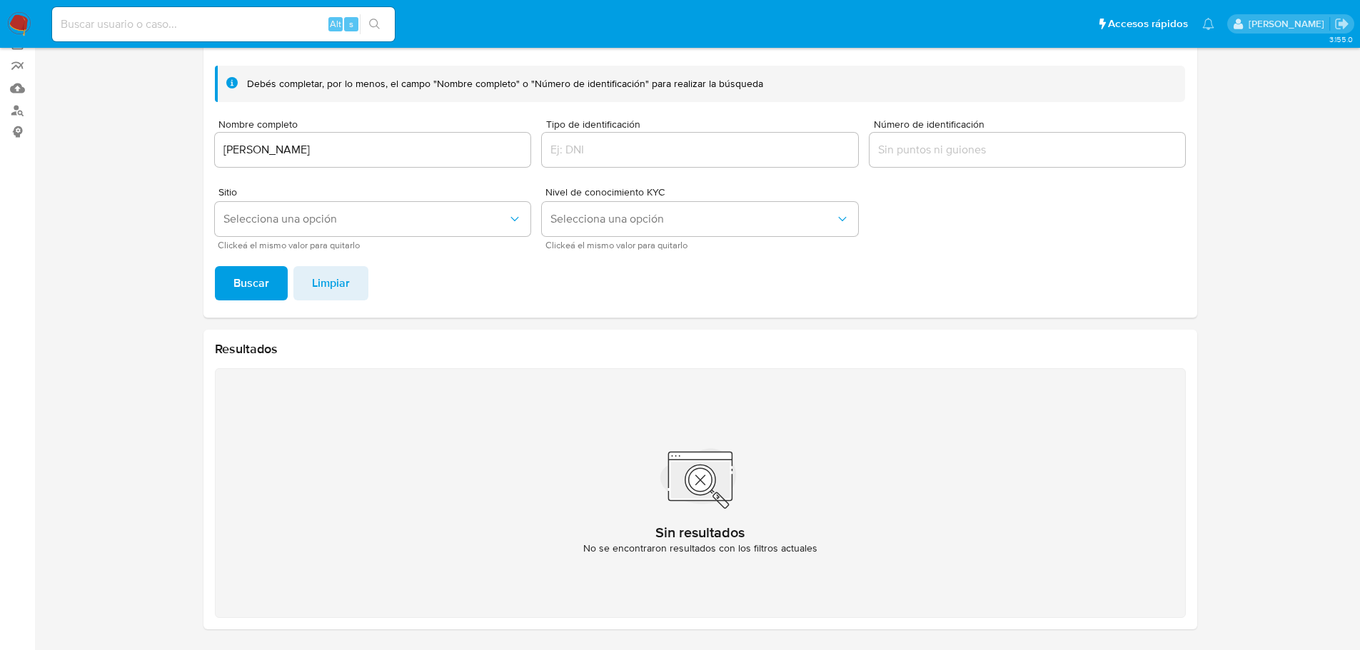
click at [17, 29] on img at bounding box center [19, 24] width 24 height 24
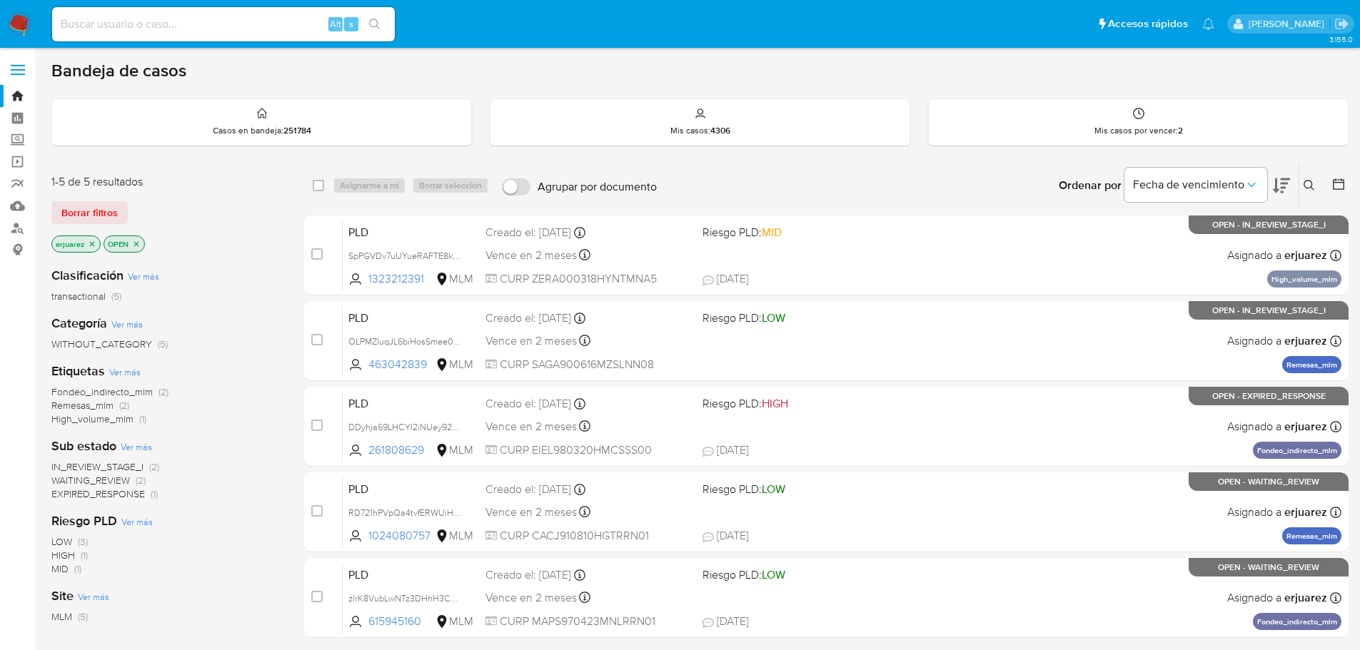
drag, startPoint x: 90, startPoint y: 246, endPoint x: 293, endPoint y: 245, distance: 202.7
click at [91, 247] on icon "close-filter" at bounding box center [92, 244] width 9 height 9
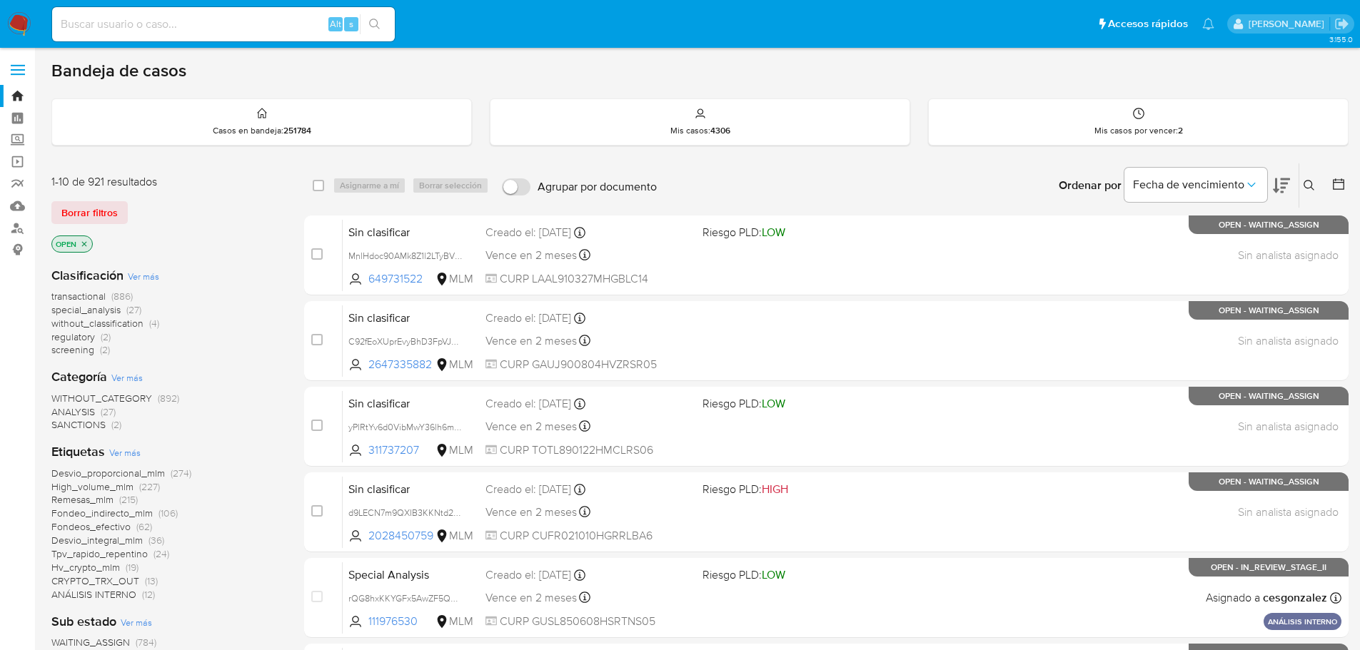
click at [1305, 179] on button at bounding box center [1311, 185] width 24 height 17
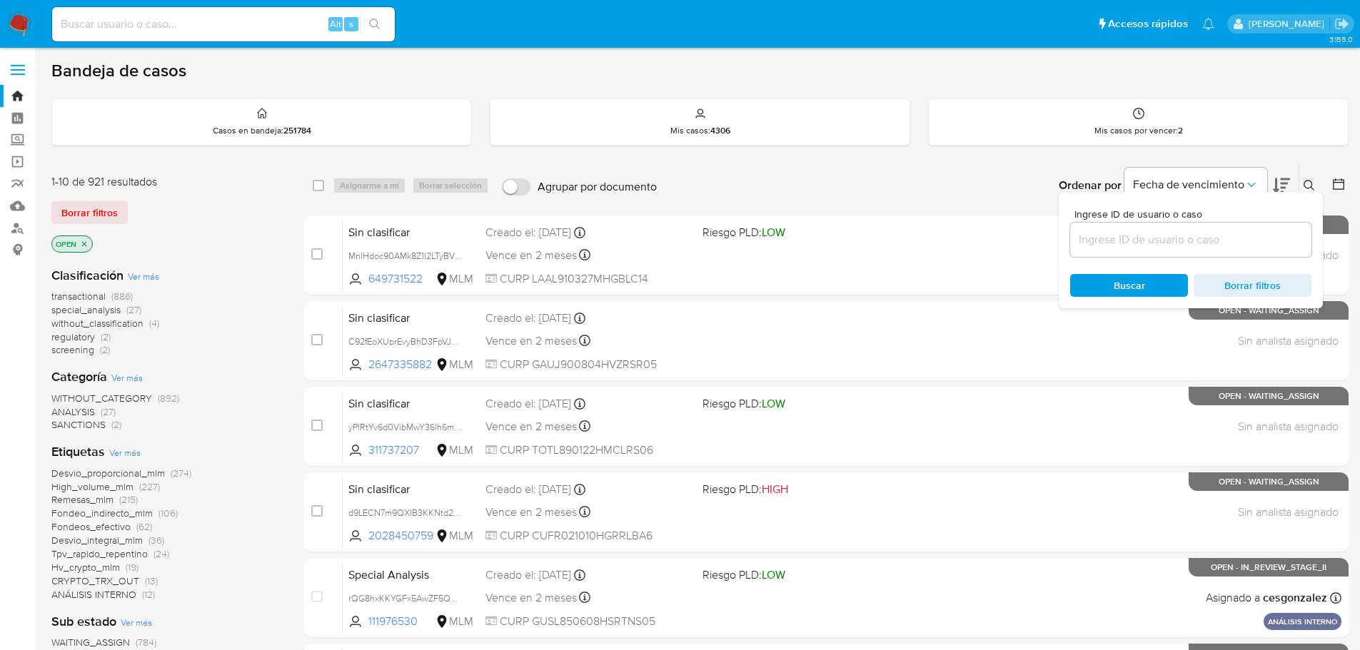
click at [1141, 237] on input at bounding box center [1190, 240] width 241 height 19
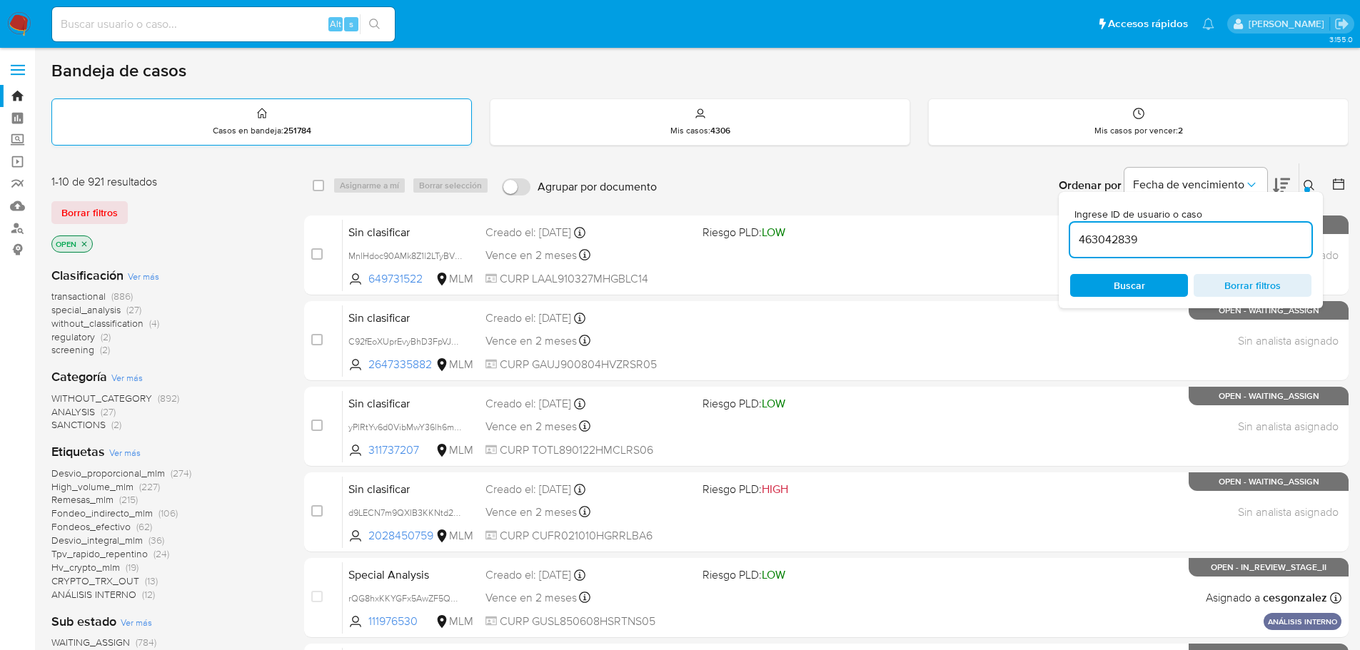
type input "463042839"
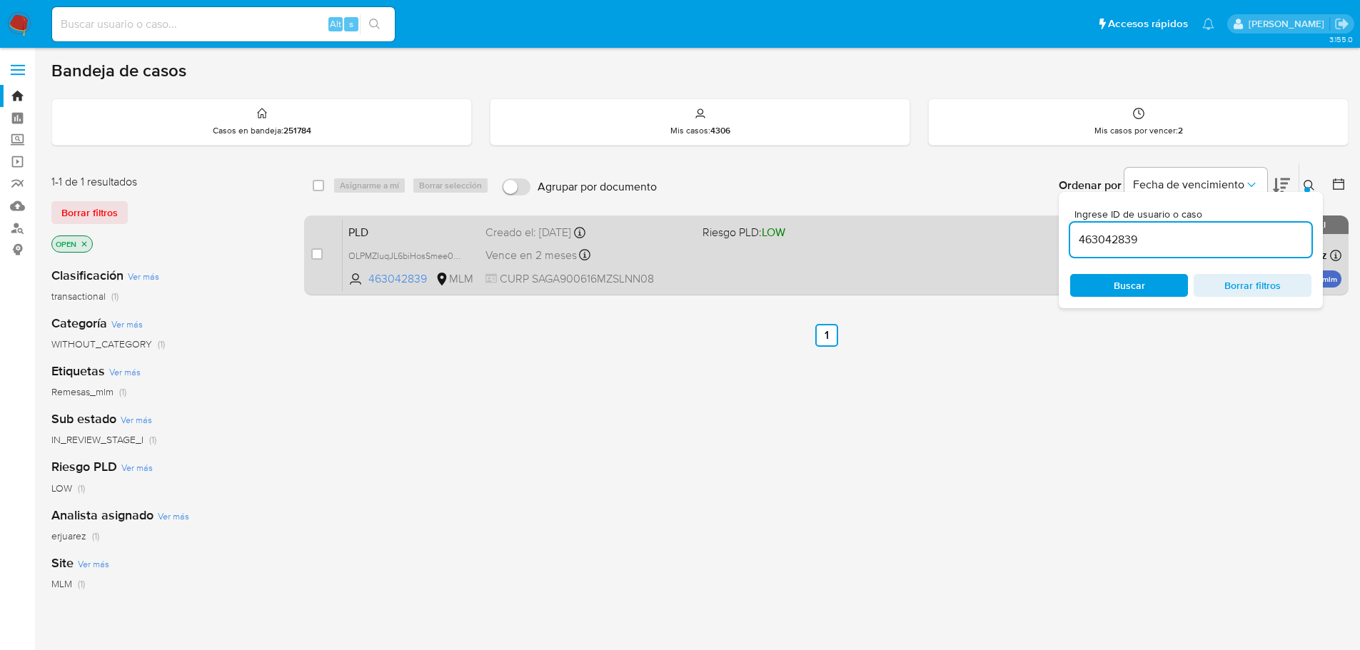
drag, startPoint x: 384, startPoint y: 253, endPoint x: 526, endPoint y: 291, distance: 147.0
click at [526, 291] on div "PLD OLPMZIuqJL6biHosSmee0CnZ 463042839 MLM Riesgo PLD: LOW Creado el: 12/08/202…" at bounding box center [842, 255] width 999 height 72
click at [817, 223] on span "Riesgo PLD: LOW" at bounding box center [805, 231] width 206 height 19
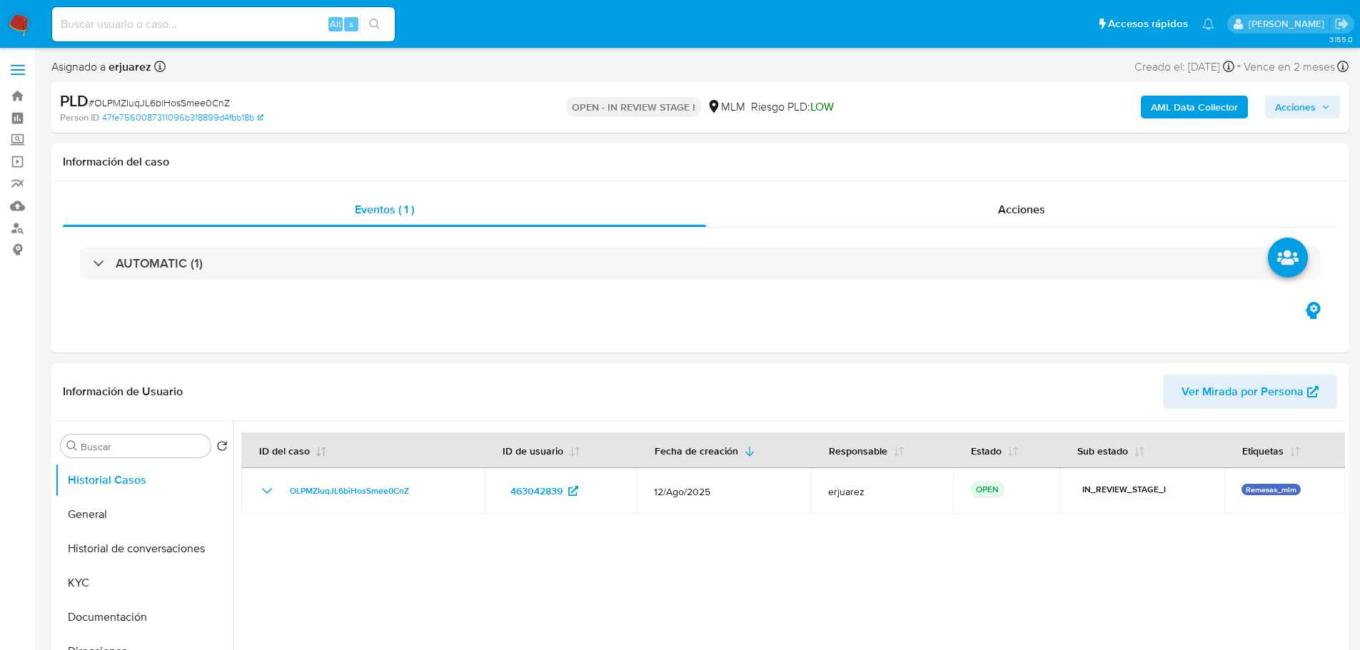
select select "10"
drag, startPoint x: 375, startPoint y: 495, endPoint x: 17, endPoint y: 453, distance: 360.7
click at [229, 496] on div "Buscar Volver al orden por defecto Historial Casos General Historial de convers…" at bounding box center [700, 604] width 1290 height 366
drag, startPoint x: 325, startPoint y: 631, endPoint x: 380, endPoint y: 570, distance: 82.9
click at [326, 630] on div at bounding box center [788, 604] width 1111 height 366
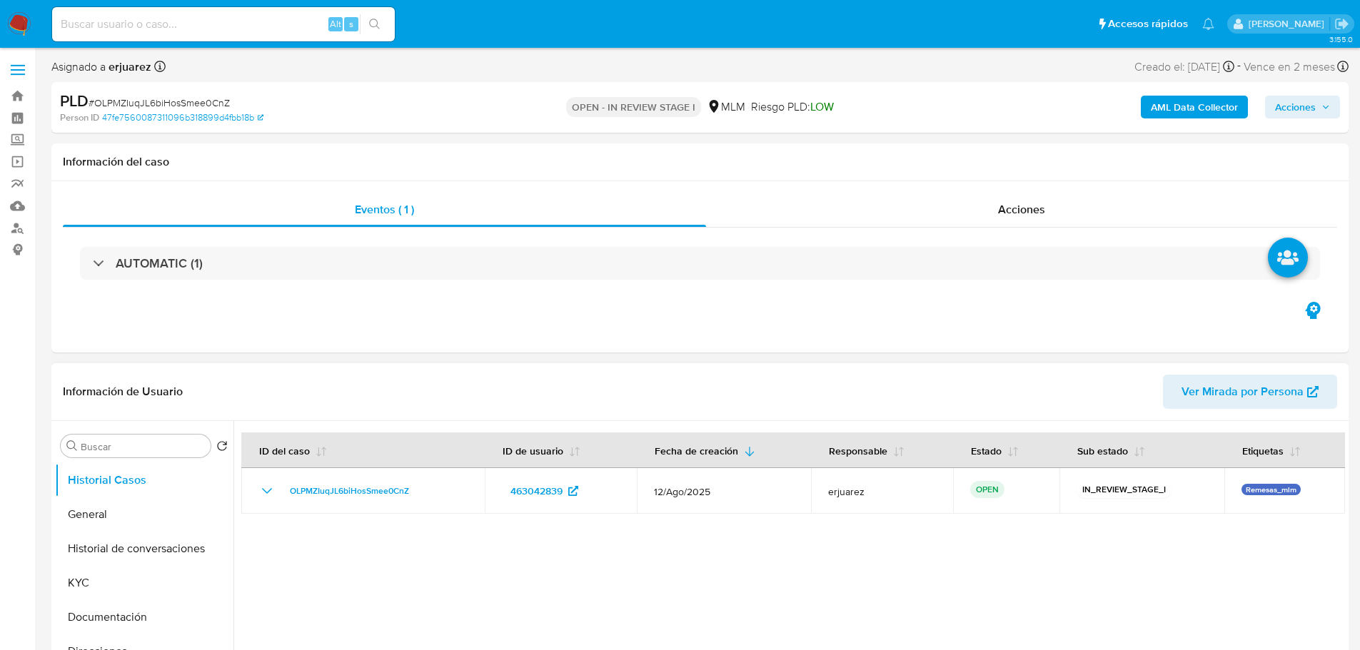
click at [443, 540] on div at bounding box center [788, 604] width 1111 height 366
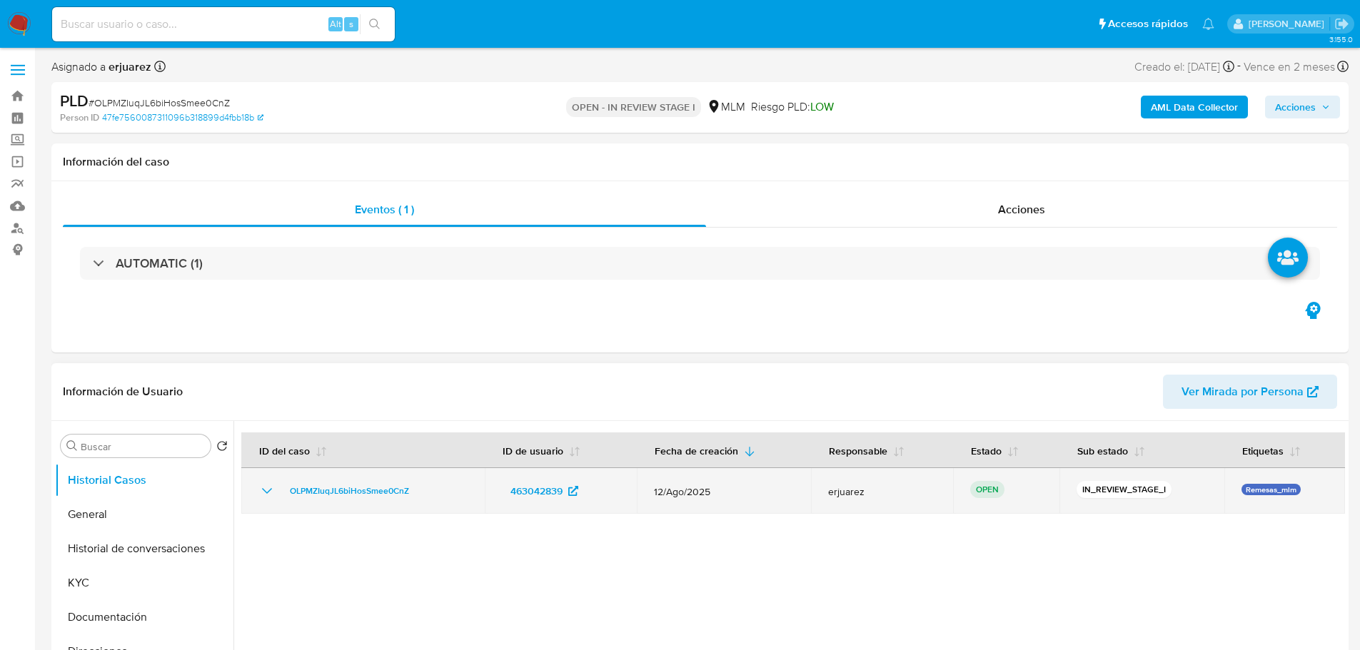
click at [429, 490] on div "OLPMZIuqJL6biHosSmee0CnZ" at bounding box center [362, 491] width 209 height 17
drag, startPoint x: 435, startPoint y: 490, endPoint x: 250, endPoint y: 492, distance: 185.6
click at [283, 492] on div "OLPMZIuqJL6biHosSmee0CnZ" at bounding box center [362, 491] width 209 height 17
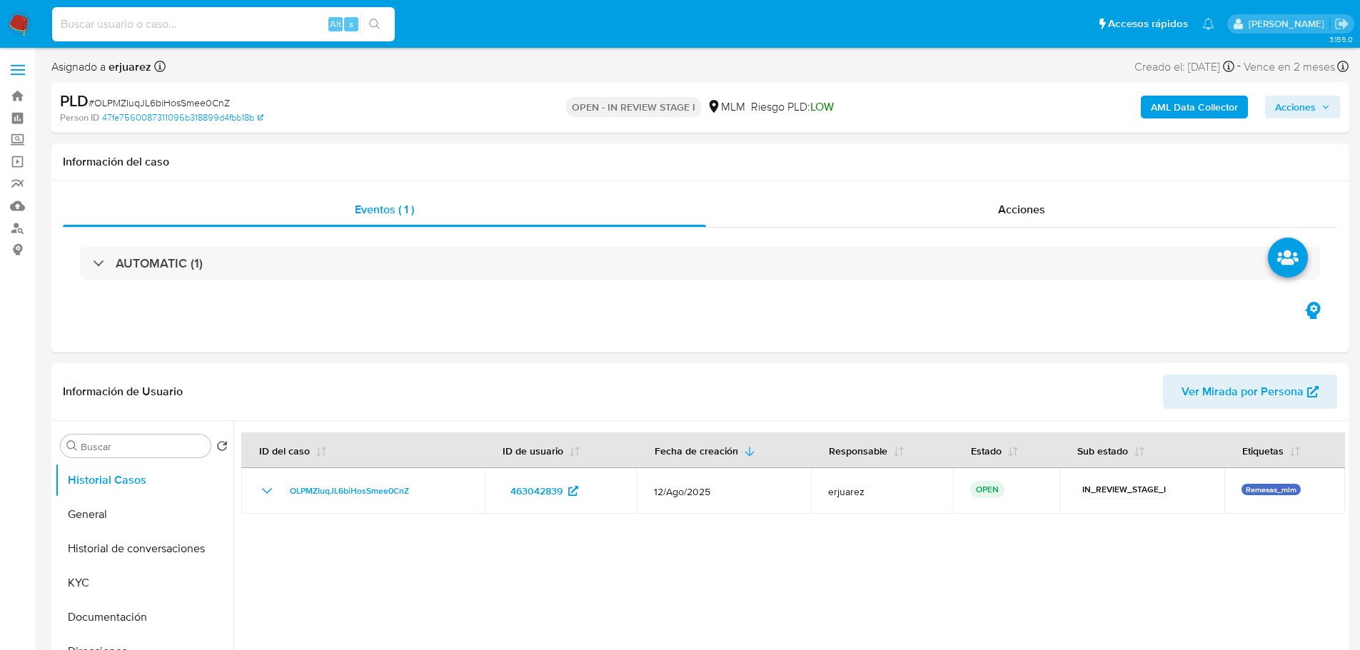
click at [123, 22] on input at bounding box center [223, 24] width 343 height 19
paste input "1231979059"
type input "1231979059"
drag, startPoint x: 375, startPoint y: 22, endPoint x: 344, endPoint y: 22, distance: 31.4
click at [374, 22] on icon "search-icon" at bounding box center [374, 24] width 11 height 11
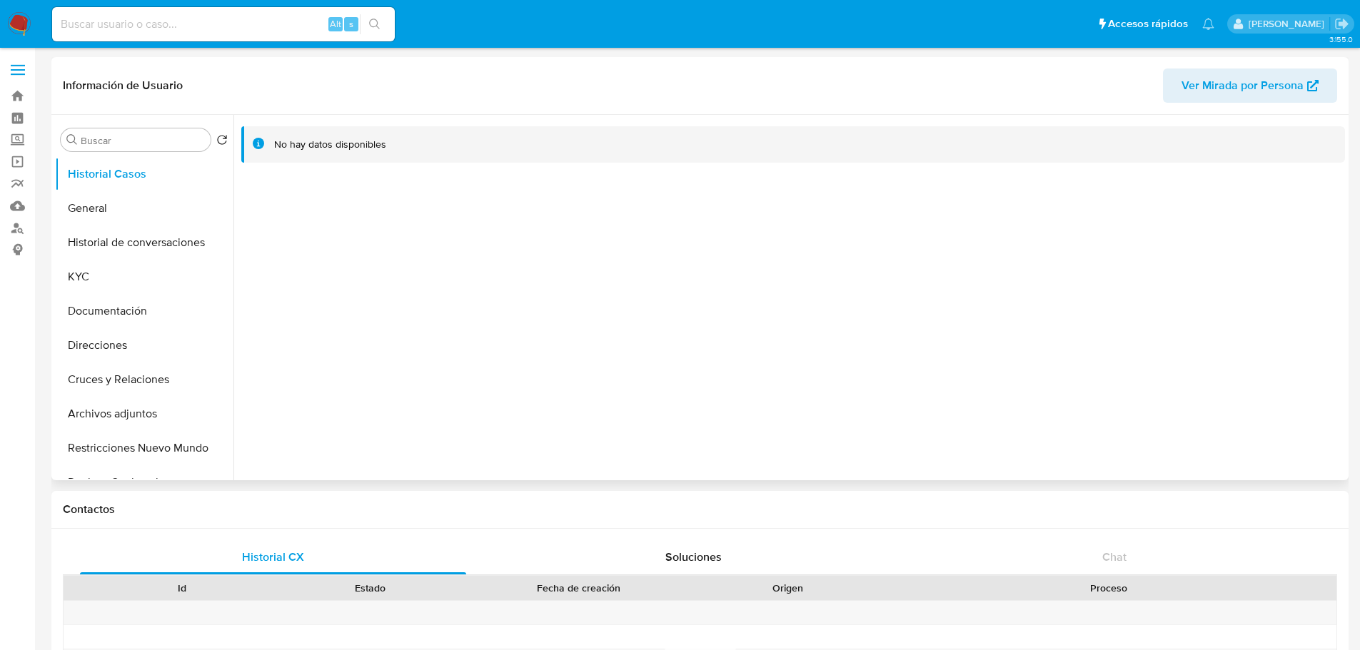
select select "10"
drag, startPoint x: 79, startPoint y: 261, endPoint x: 160, endPoint y: 277, distance: 82.9
click at [81, 263] on button "KYC" at bounding box center [138, 277] width 167 height 34
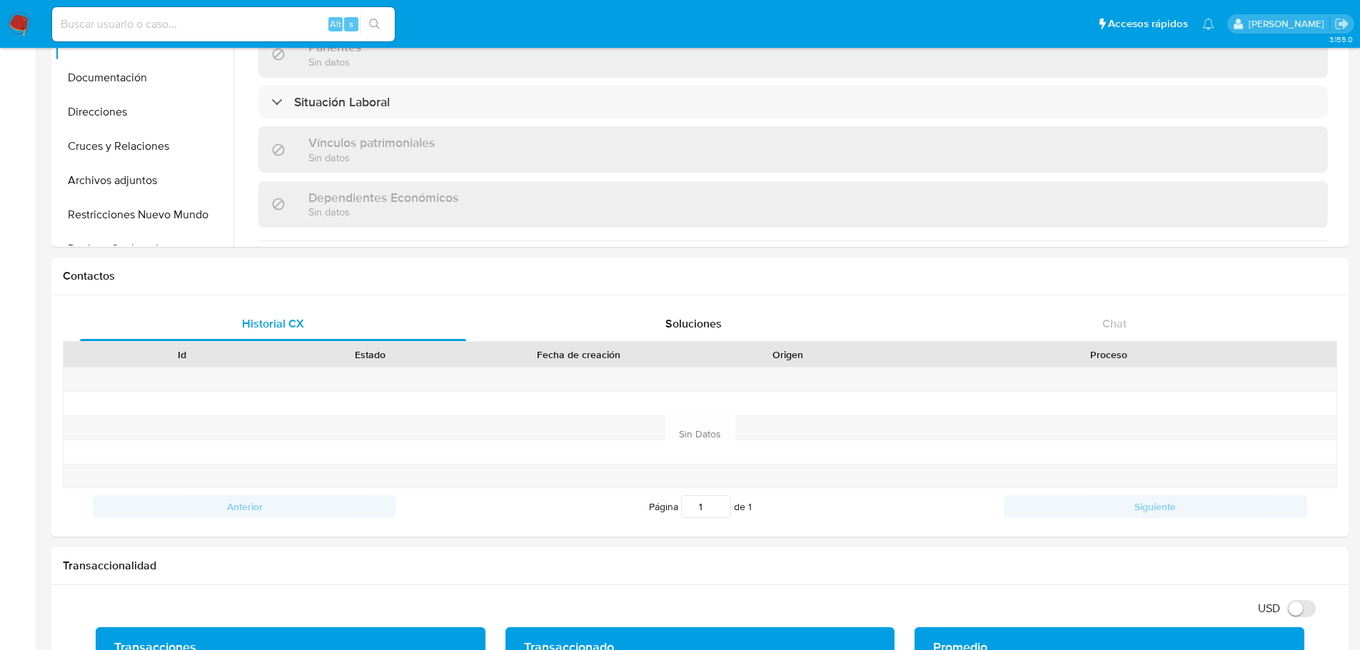
scroll to position [883, 0]
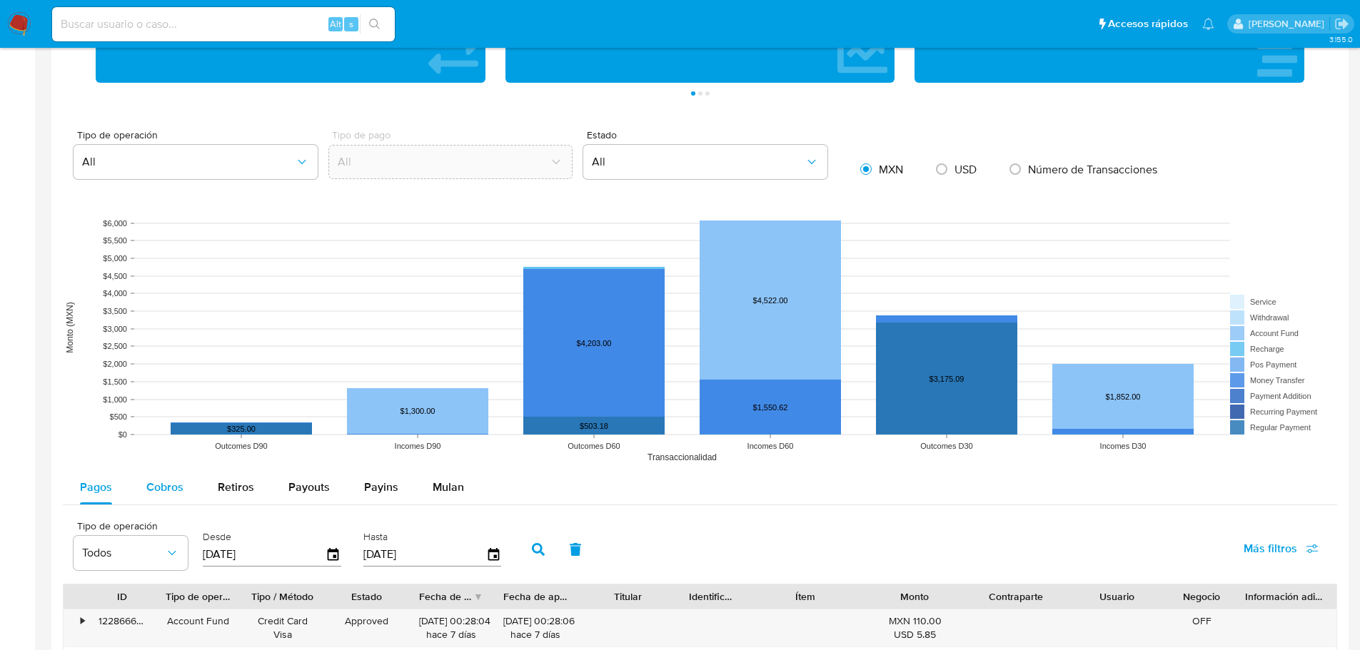
drag, startPoint x: 166, startPoint y: 488, endPoint x: 174, endPoint y: 490, distance: 8.8
click at [167, 489] on span "Cobros" at bounding box center [164, 487] width 37 height 16
select select "10"
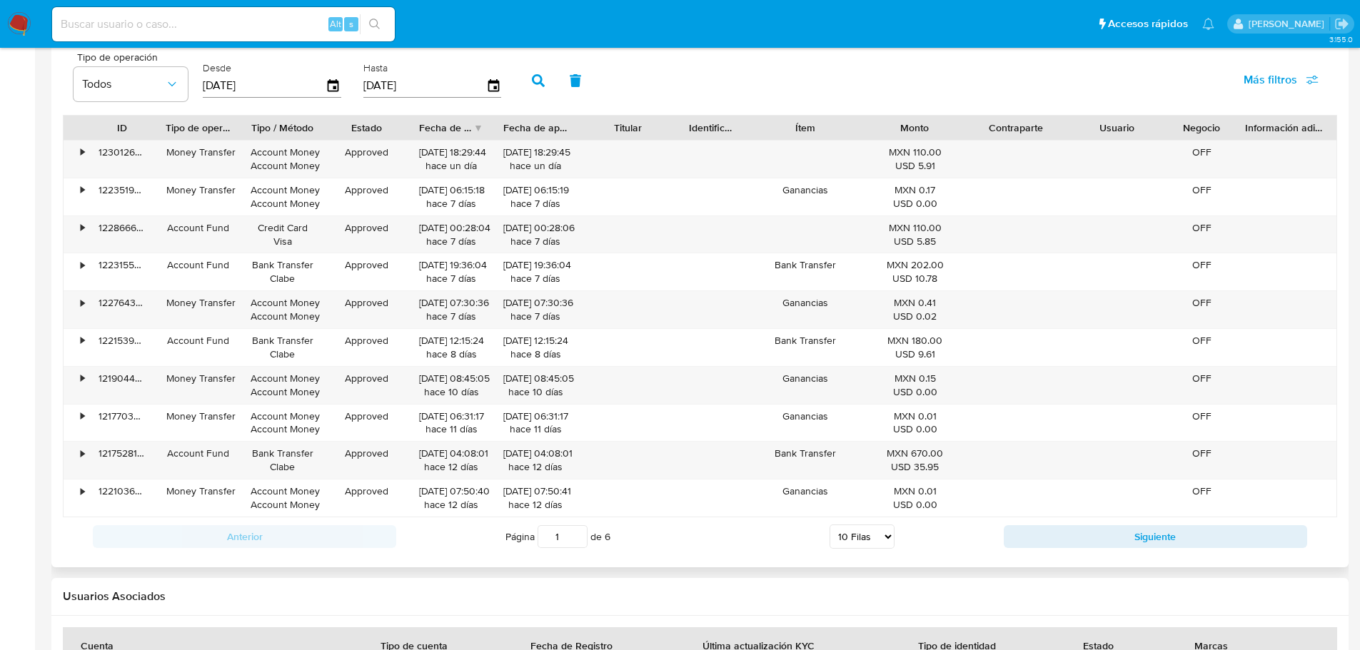
scroll to position [1428, 0]
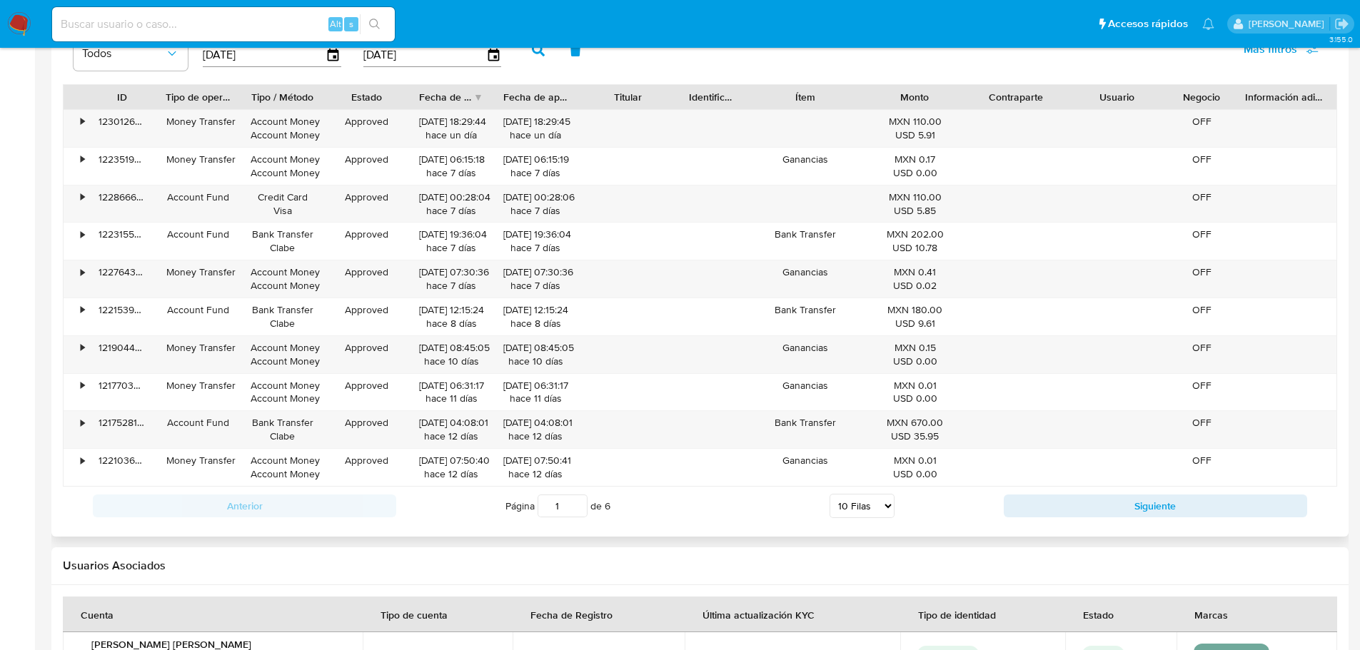
click at [1101, 520] on div "Anterior Página 1 de 6 5 Filas 10 Filas 20 Filas 25 Filas 50 Filas 100 Filas Si…" at bounding box center [700, 506] width 1274 height 39
click at [1097, 508] on button "Siguiente" at bounding box center [1155, 506] width 303 height 23
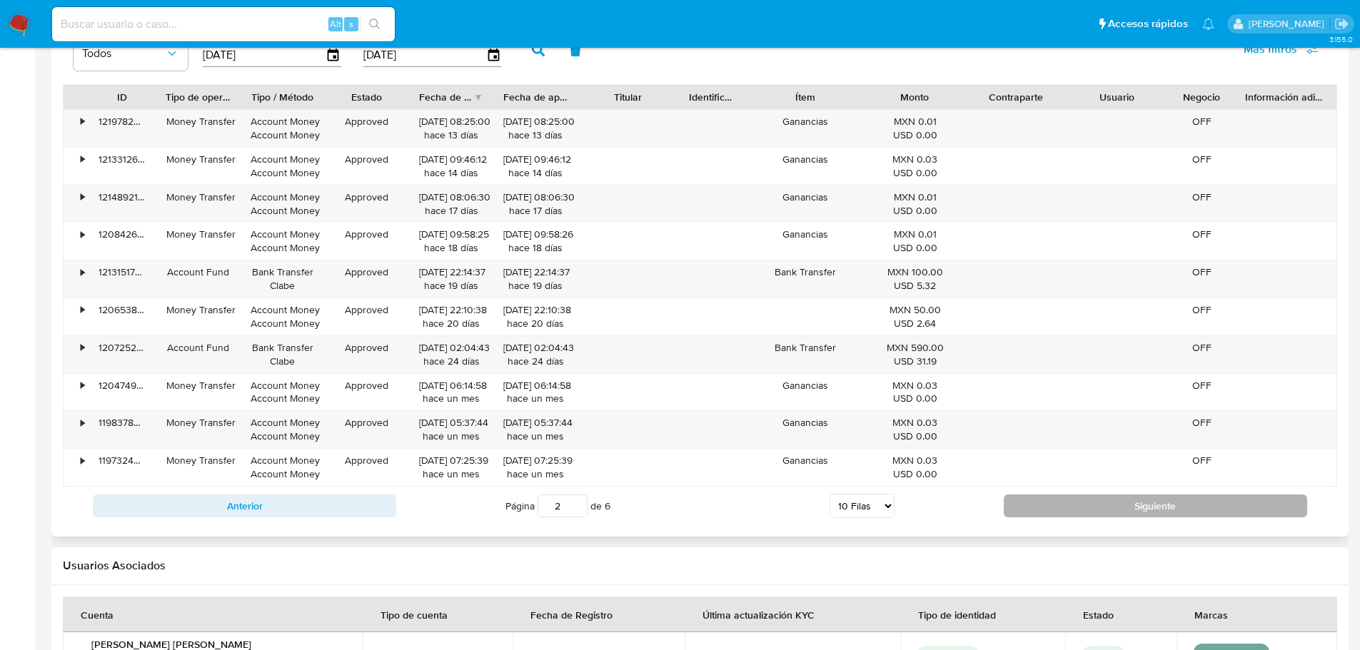
click at [1097, 508] on button "Siguiente" at bounding box center [1155, 506] width 303 height 23
click at [1092, 500] on button "Siguiente" at bounding box center [1155, 506] width 303 height 23
type input "5"
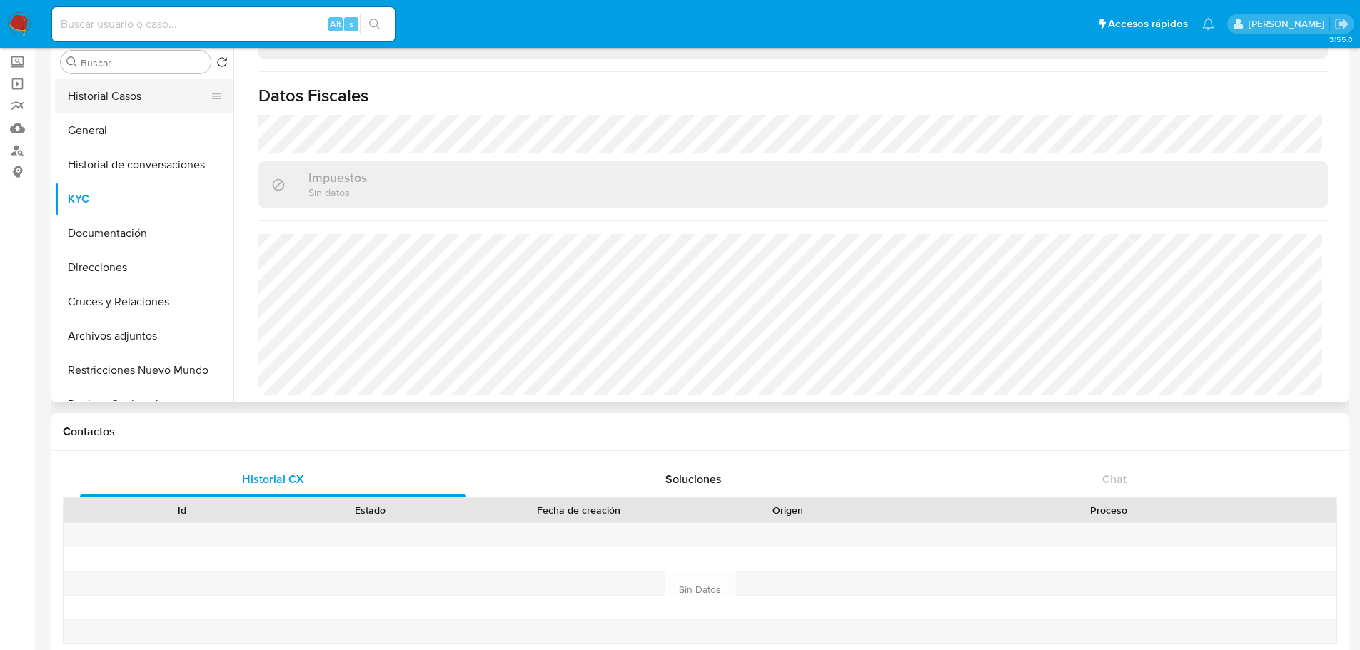
scroll to position [0, 0]
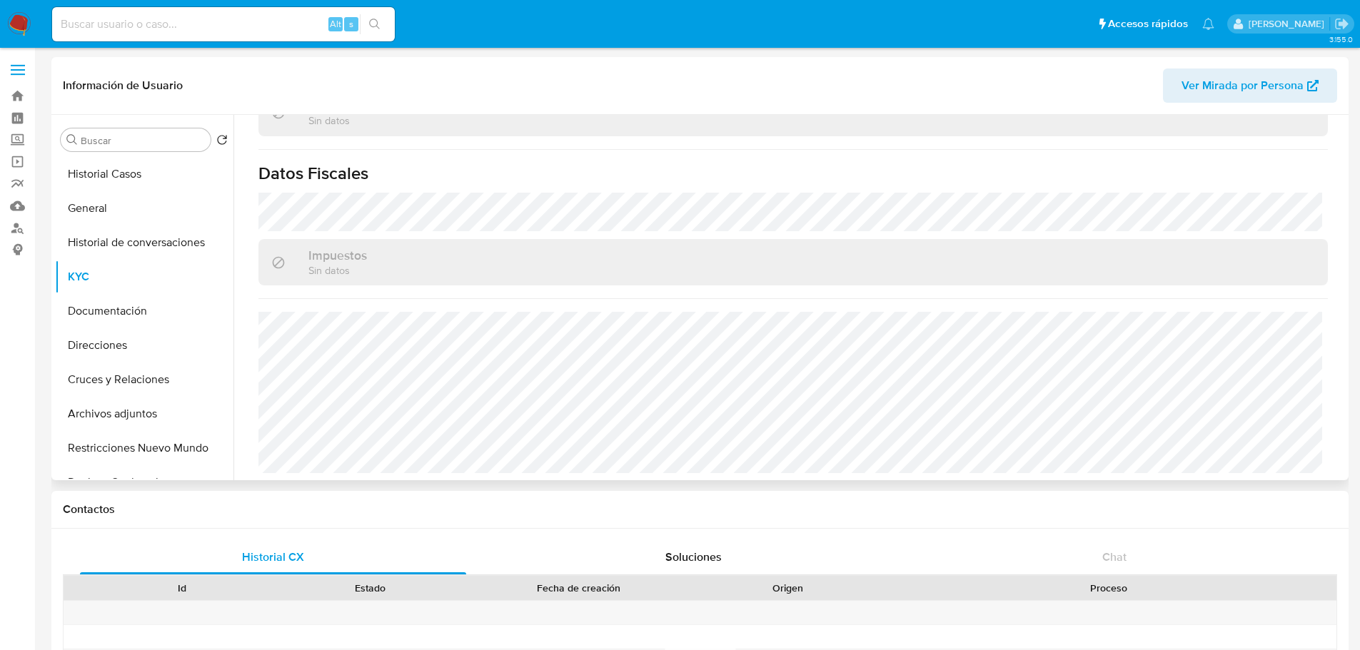
click at [101, 276] on button "KYC" at bounding box center [144, 277] width 178 height 34
click at [115, 275] on button "KYC" at bounding box center [138, 277] width 167 height 34
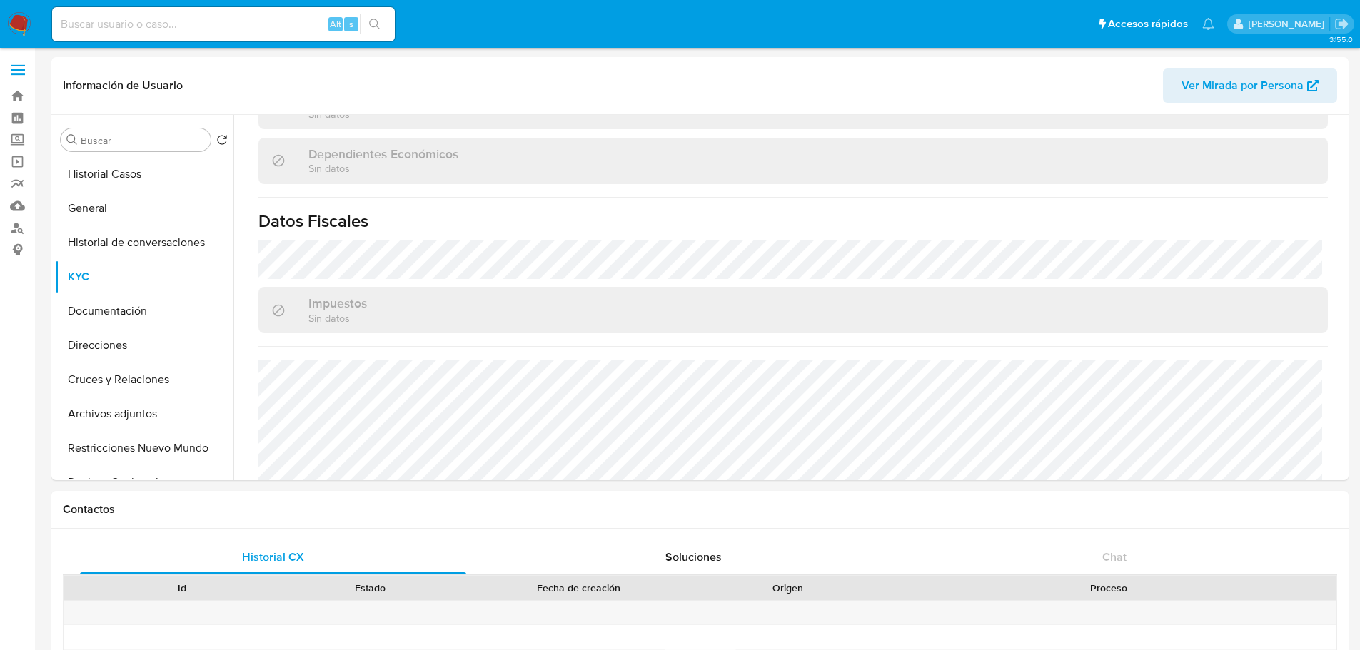
scroll to position [812, 0]
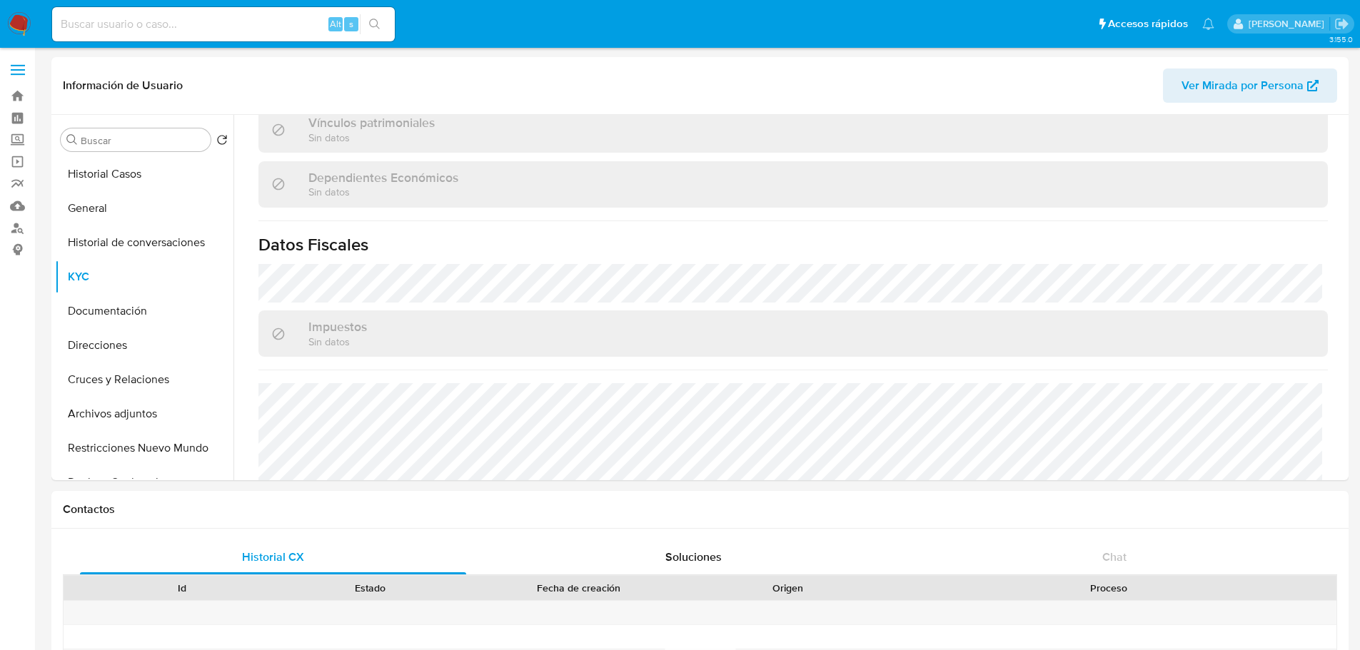
drag, startPoint x: 99, startPoint y: 22, endPoint x: 123, endPoint y: 29, distance: 24.6
click at [101, 26] on input at bounding box center [223, 24] width 343 height 19
paste input "236136951"
click at [365, 25] on button "search-icon" at bounding box center [374, 24] width 29 height 20
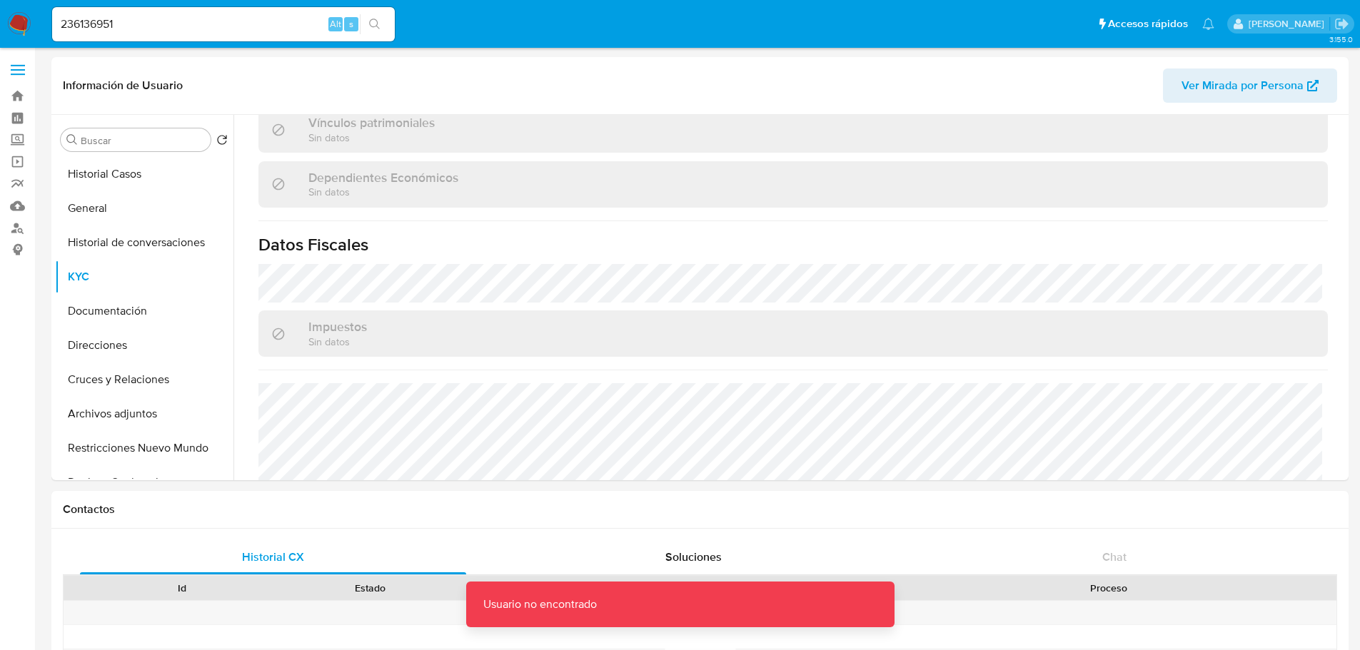
click at [166, 17] on input "236136951" at bounding box center [223, 24] width 343 height 19
click at [63, 30] on input "236136951" at bounding box center [223, 24] width 343 height 19
click at [64, 30] on input "236136951" at bounding box center [223, 24] width 343 height 19
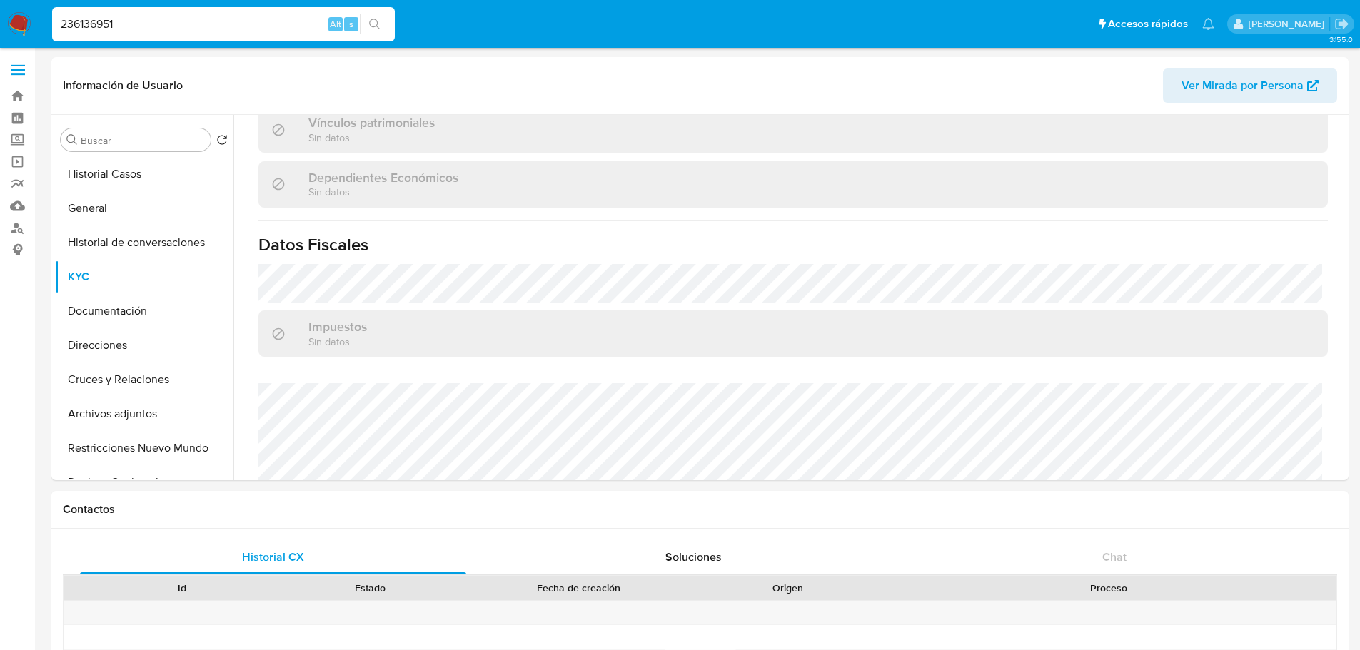
click at [178, 29] on input "236136951" at bounding box center [223, 24] width 343 height 19
type input "236136951"
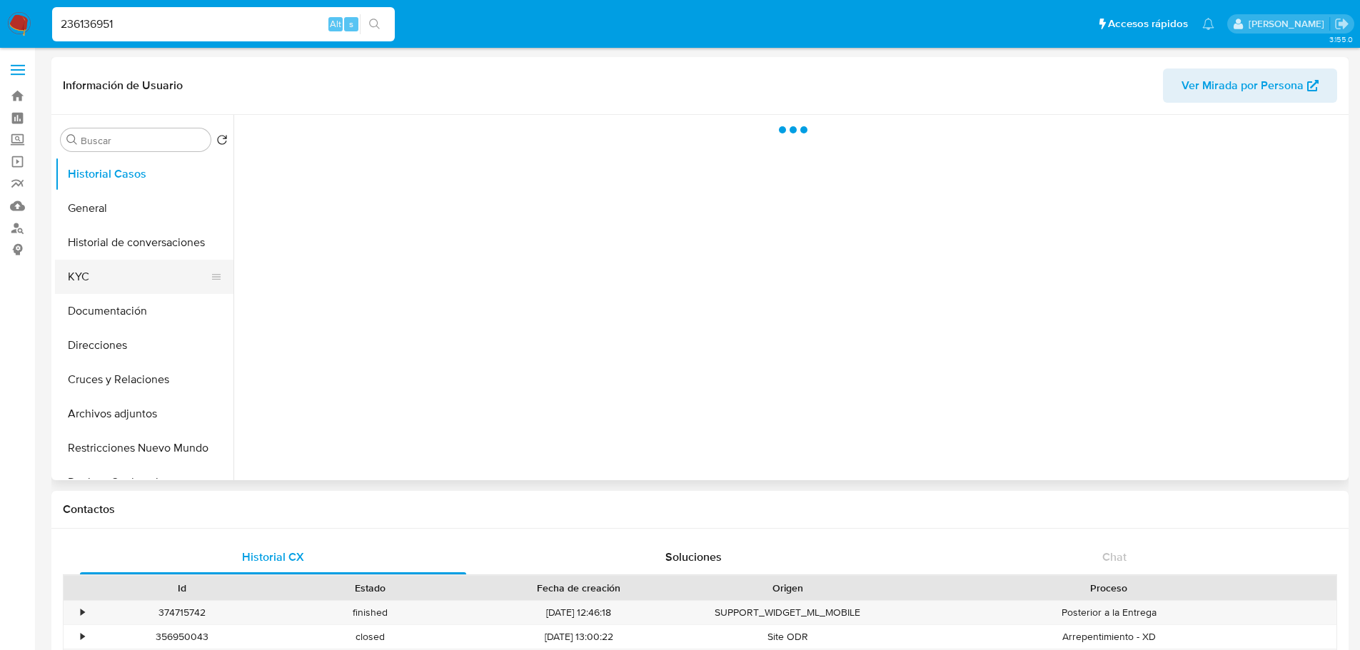
click at [74, 277] on button "KYC" at bounding box center [138, 277] width 167 height 34
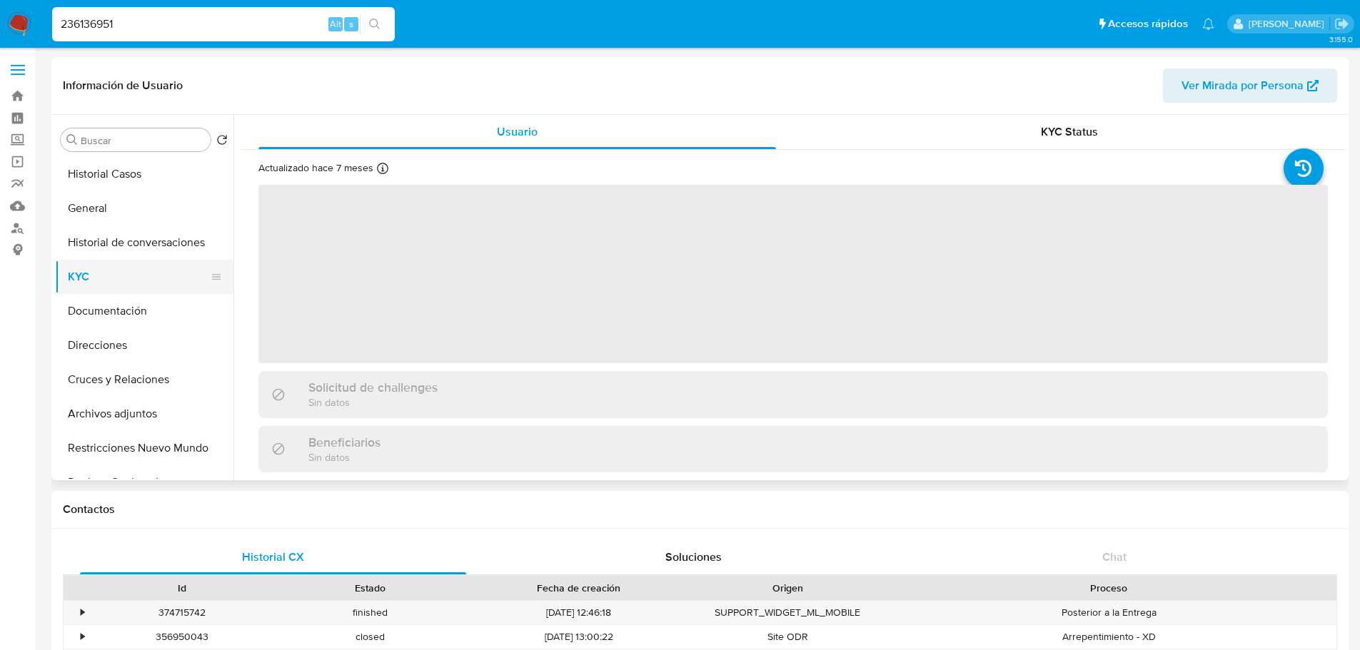
select select "10"
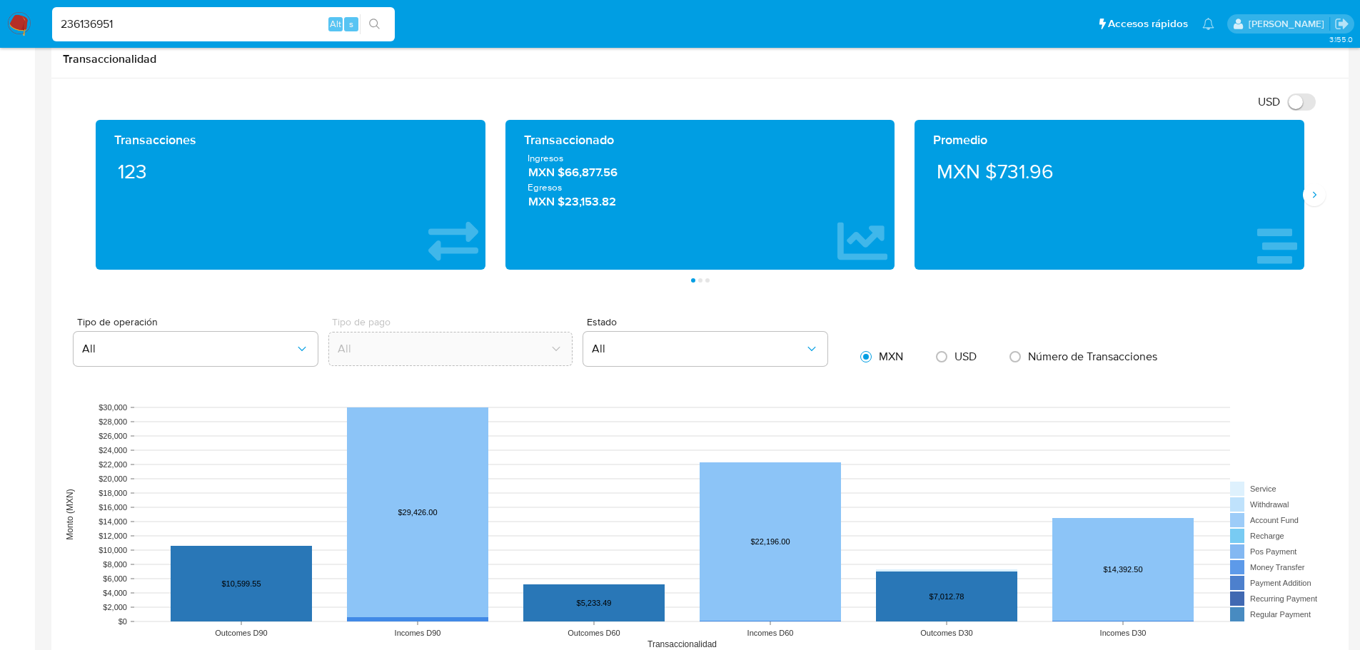
scroll to position [857, 0]
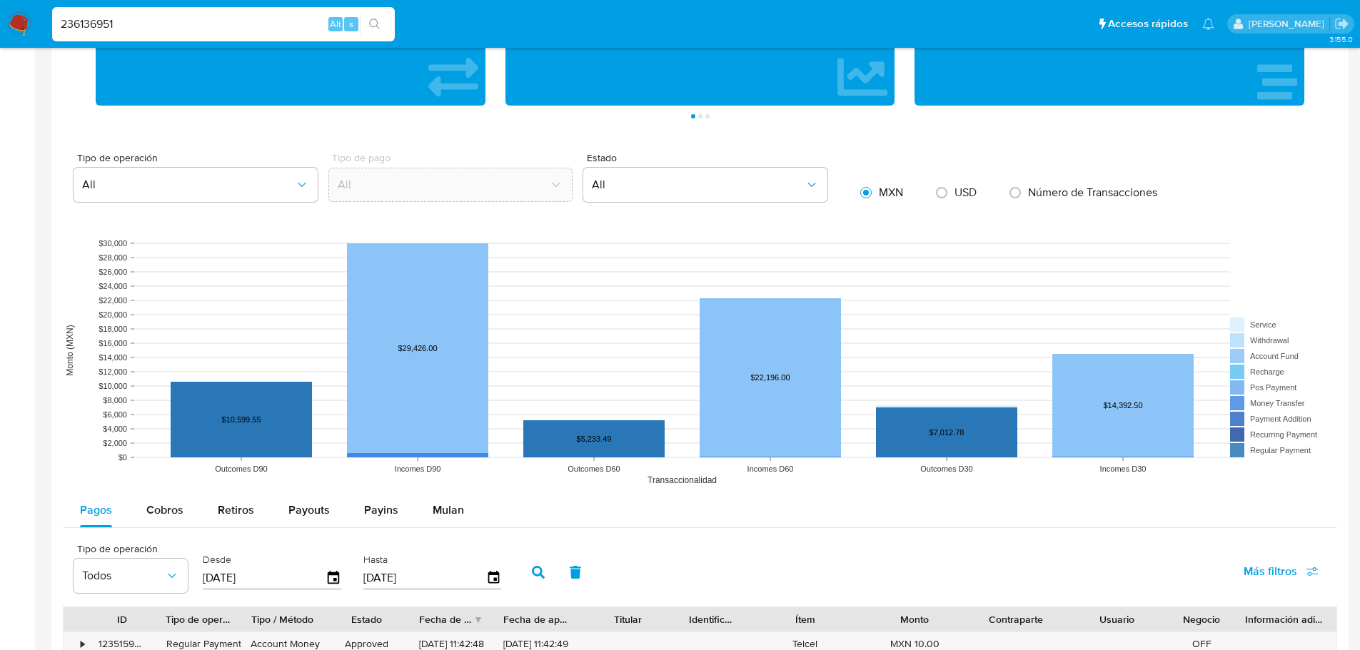
drag, startPoint x: 155, startPoint y: 514, endPoint x: 208, endPoint y: 481, distance: 62.2
click at [158, 513] on span "Cobros" at bounding box center [164, 510] width 37 height 16
select select "10"
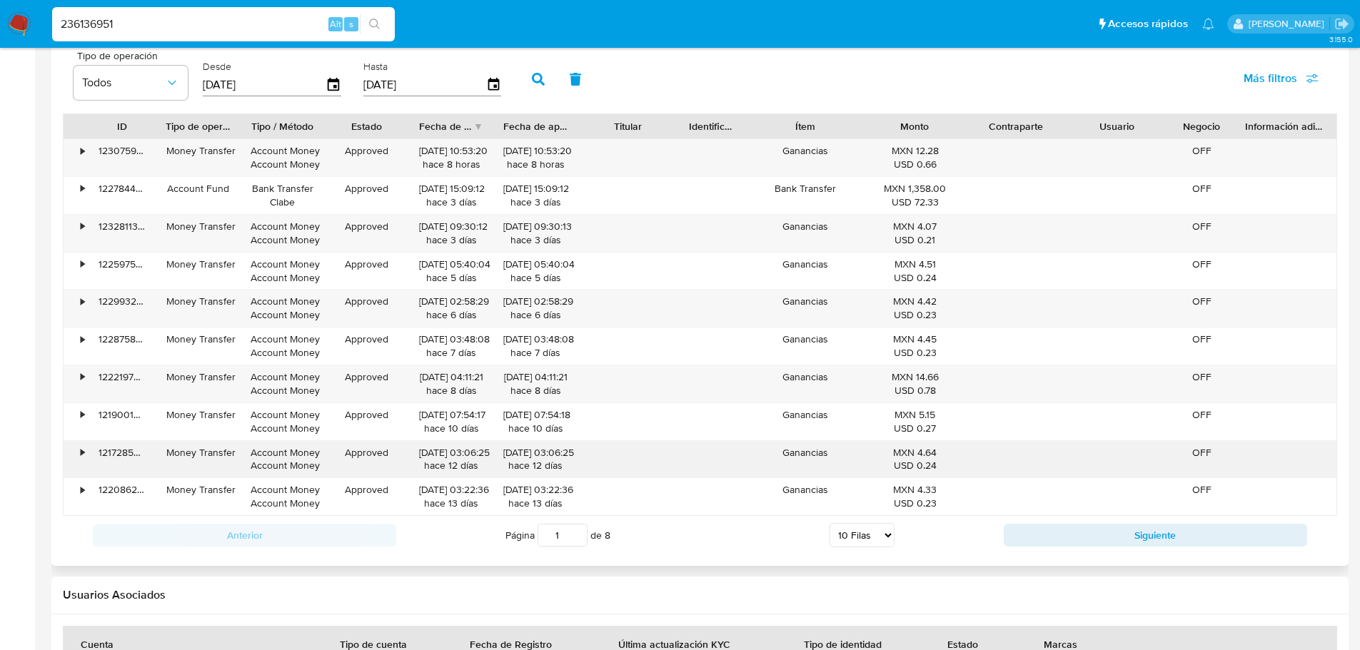
scroll to position [1356, 0]
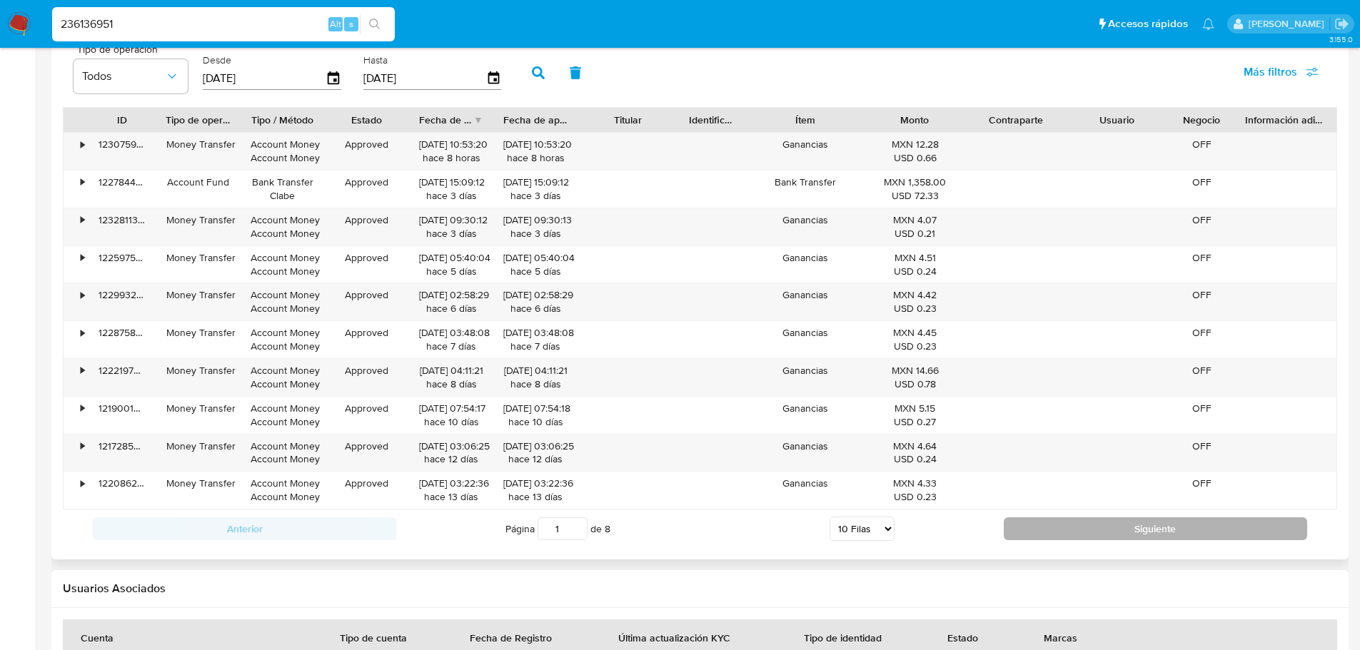
click at [1054, 524] on button "Siguiente" at bounding box center [1155, 529] width 303 height 23
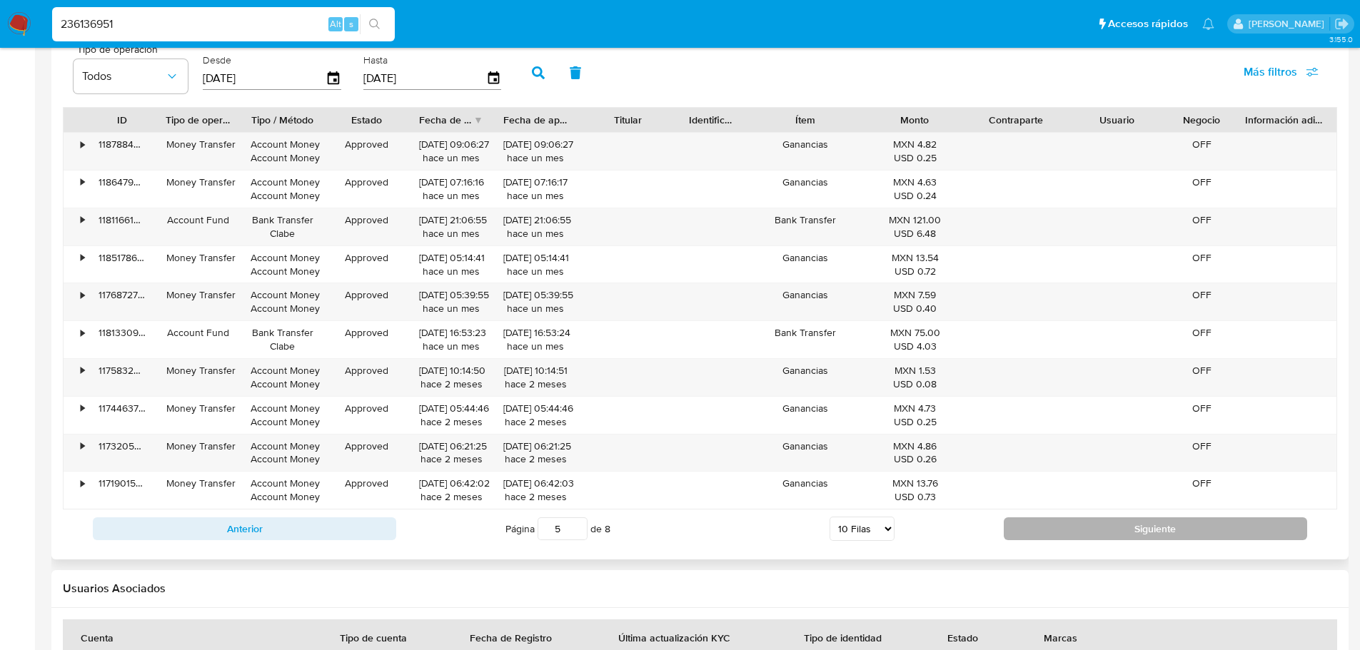
type input "6"
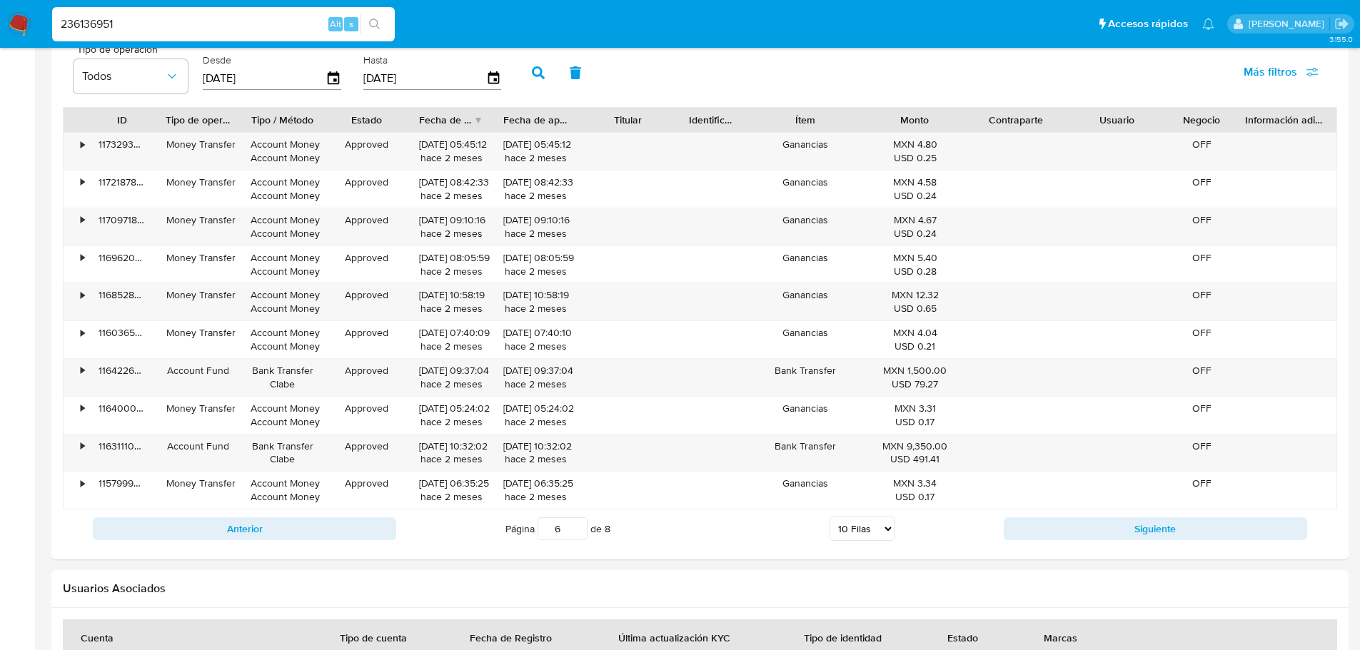
drag, startPoint x: 27, startPoint y: 16, endPoint x: -85, endPoint y: 19, distance: 112.1
paste input "1755451217"
type input "1755451217"
click at [375, 29] on icon "search-icon" at bounding box center [374, 24] width 11 height 11
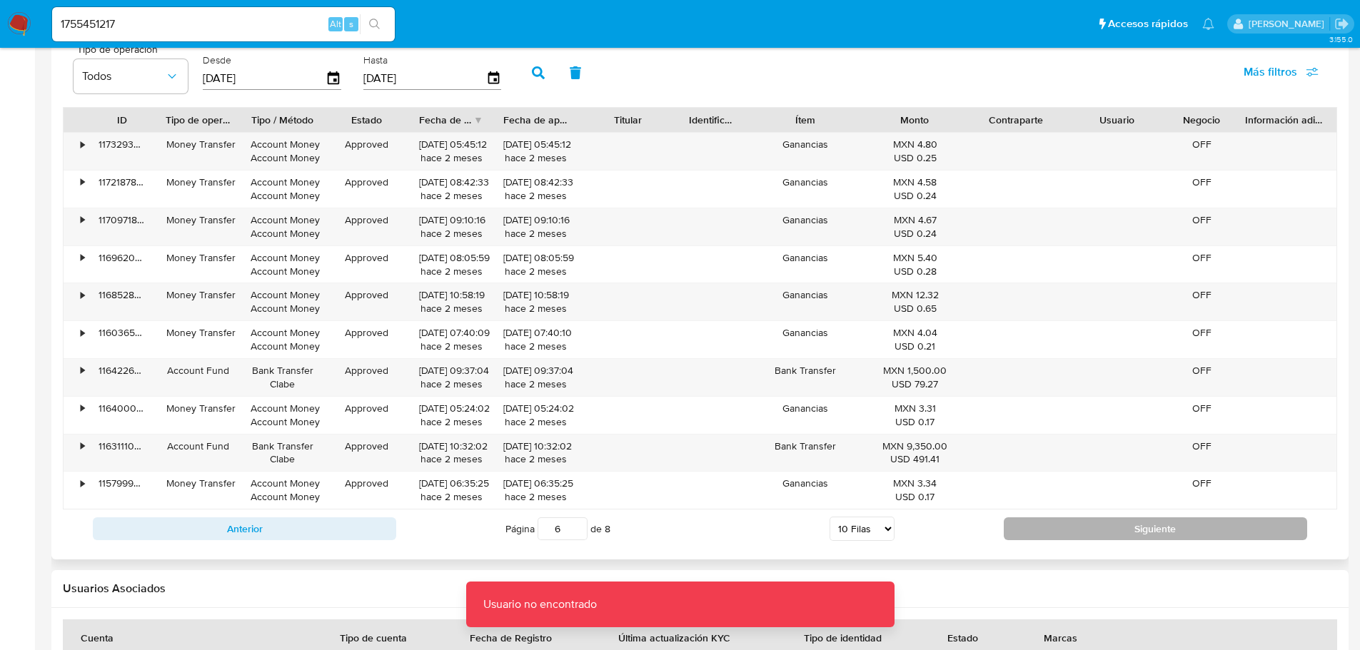
click at [1025, 530] on button "Siguiente" at bounding box center [1155, 529] width 303 height 23
type input "7"
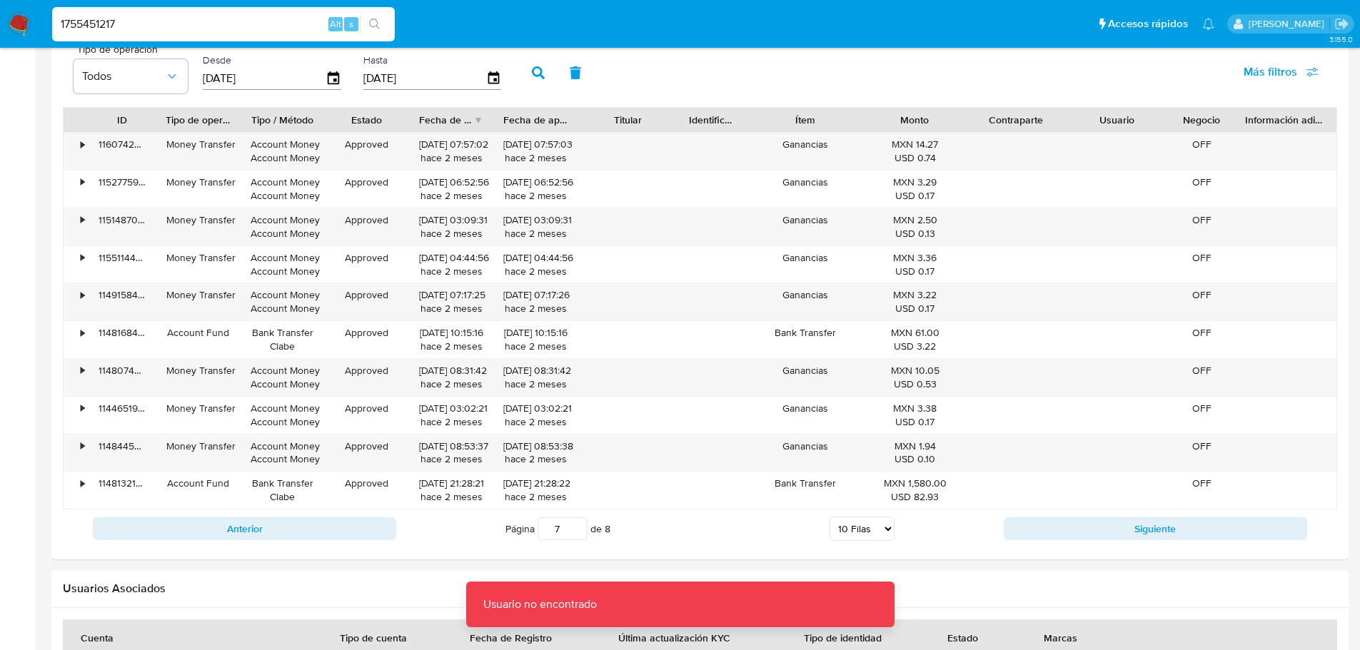
click at [163, 24] on input "1755451217" at bounding box center [223, 24] width 343 height 19
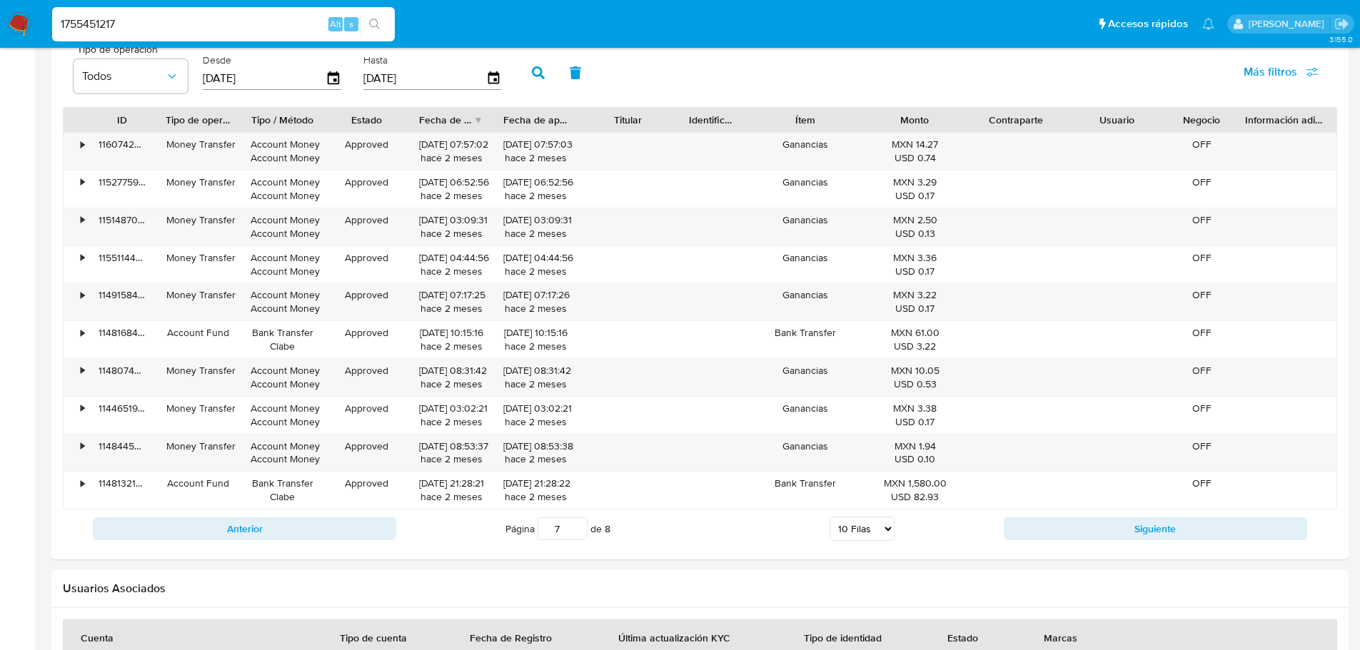
click at [63, 24] on input "1755451217" at bounding box center [223, 24] width 343 height 19
type input "1755451217"
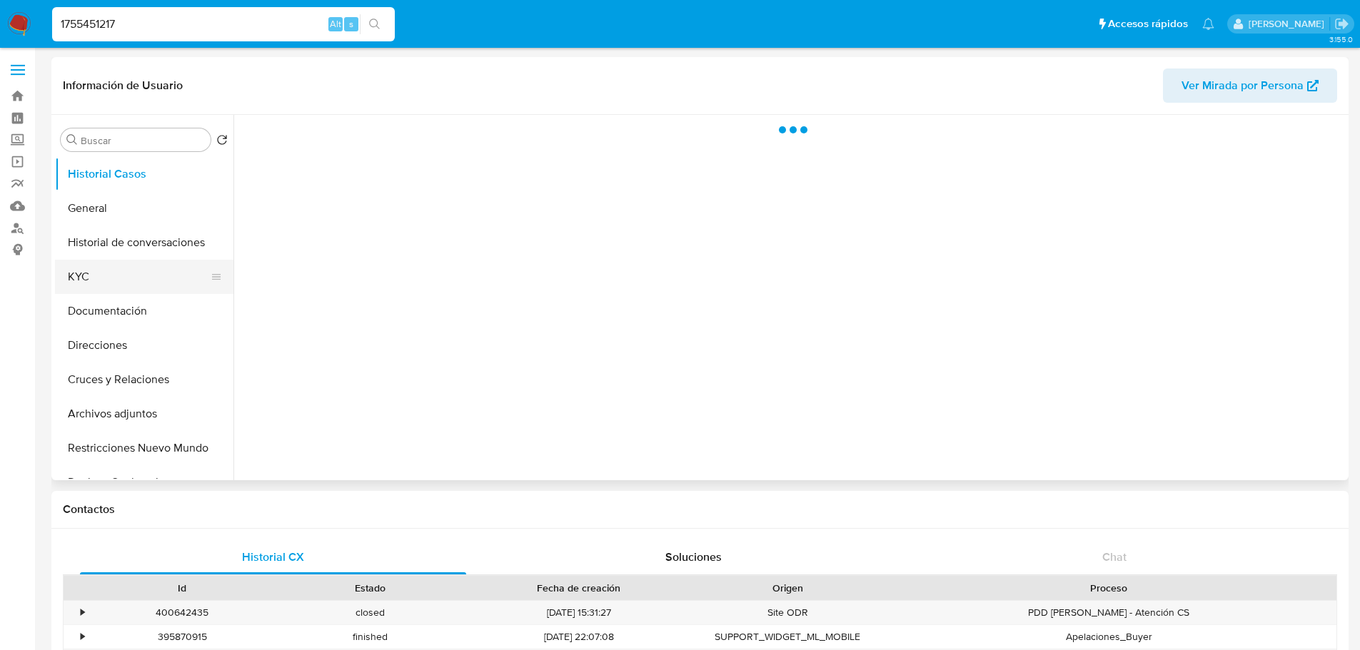
click at [105, 279] on button "KYC" at bounding box center [138, 277] width 167 height 34
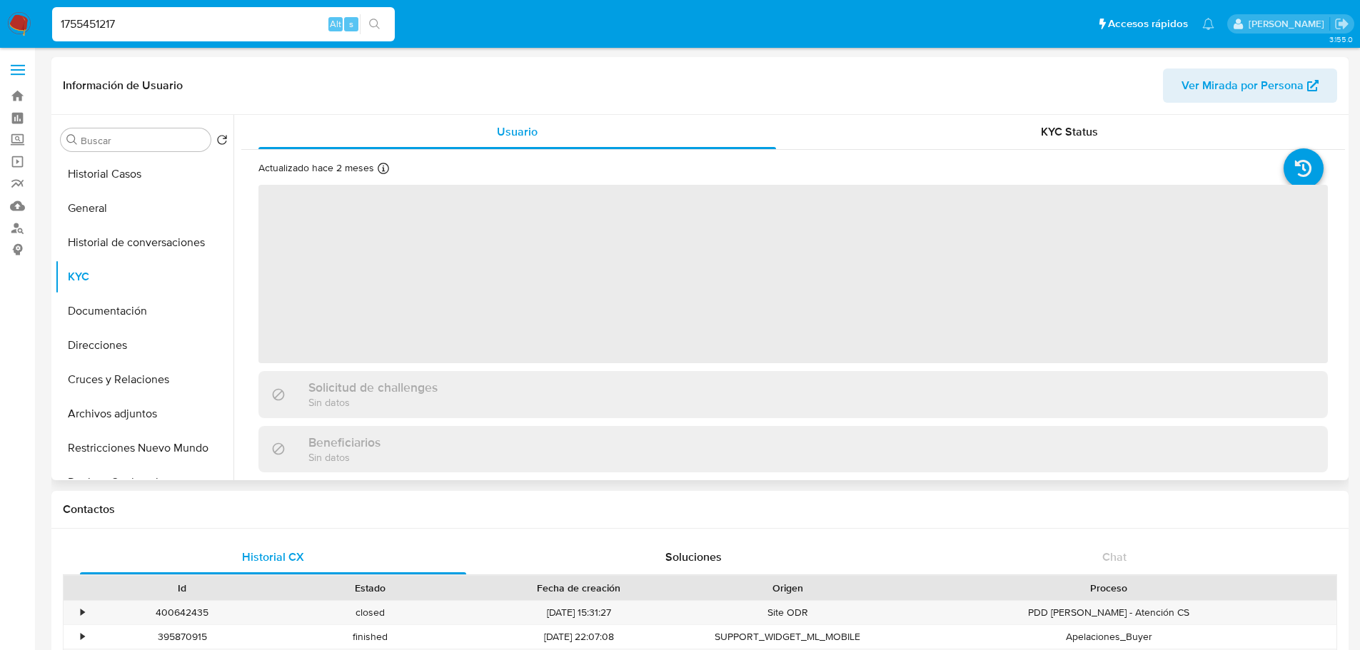
select select "10"
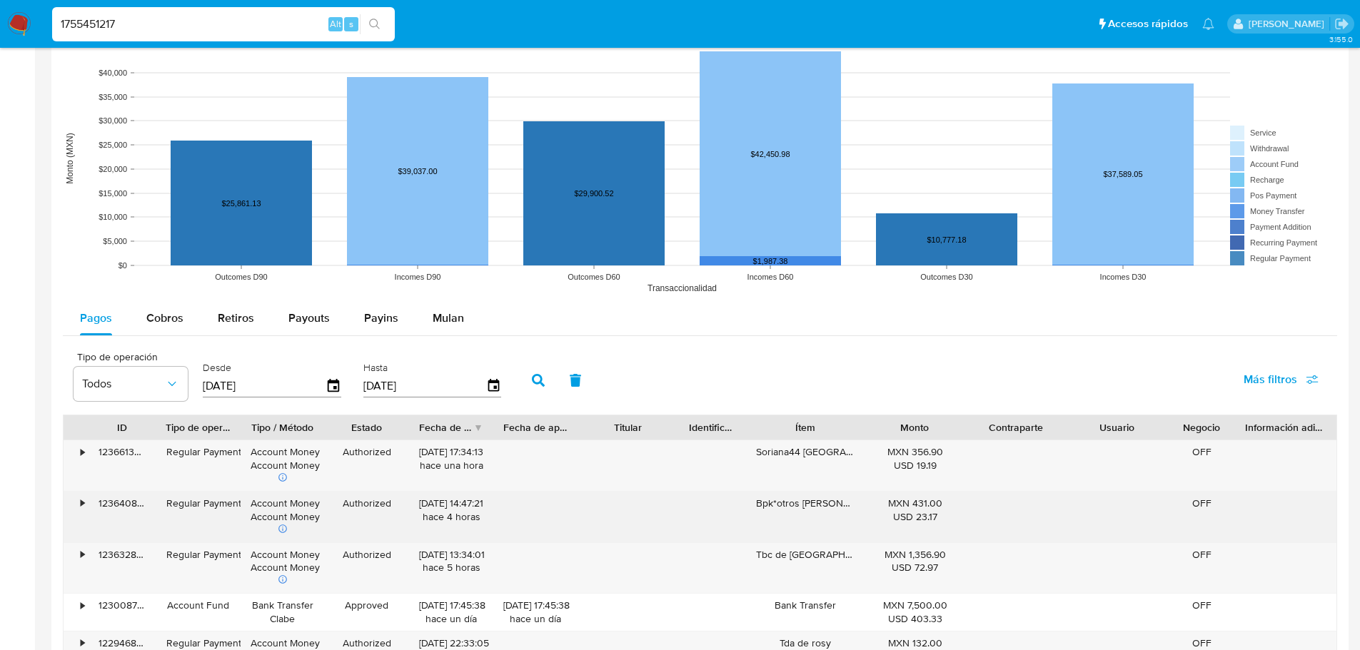
scroll to position [1142, 0]
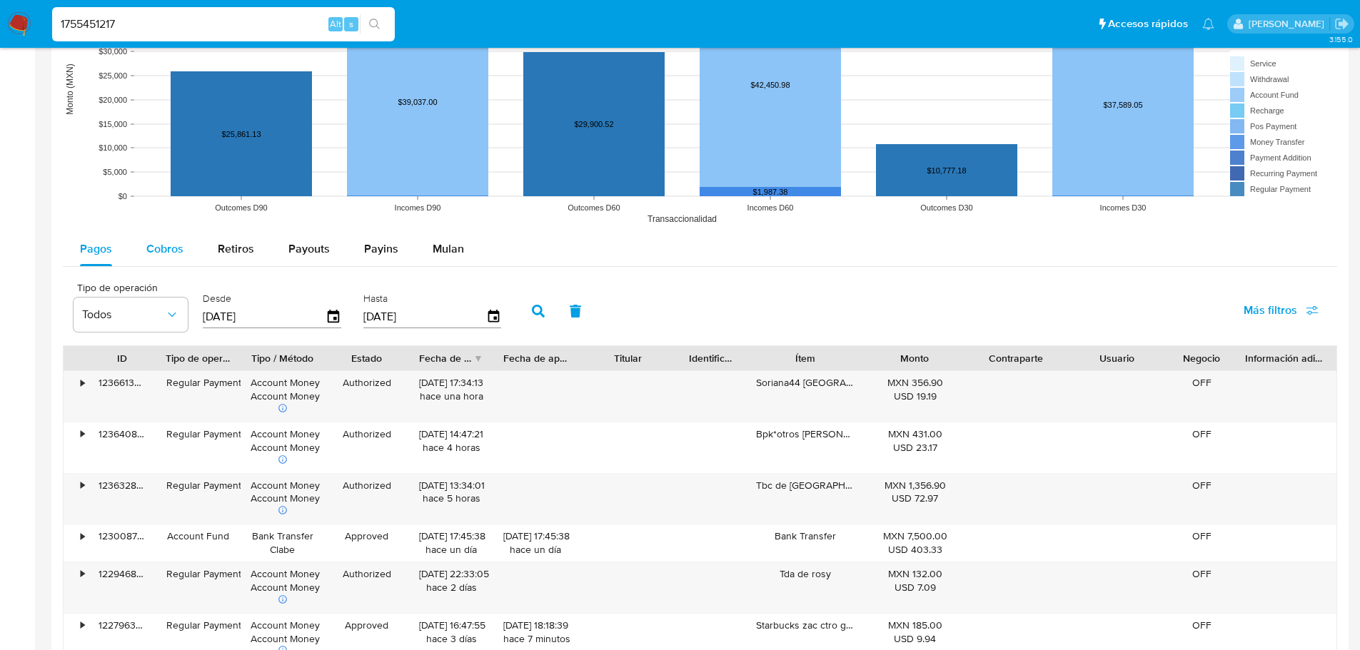
drag, startPoint x: 165, startPoint y: 245, endPoint x: 194, endPoint y: 261, distance: 33.2
click at [164, 246] on span "Cobros" at bounding box center [164, 249] width 37 height 16
select select "10"
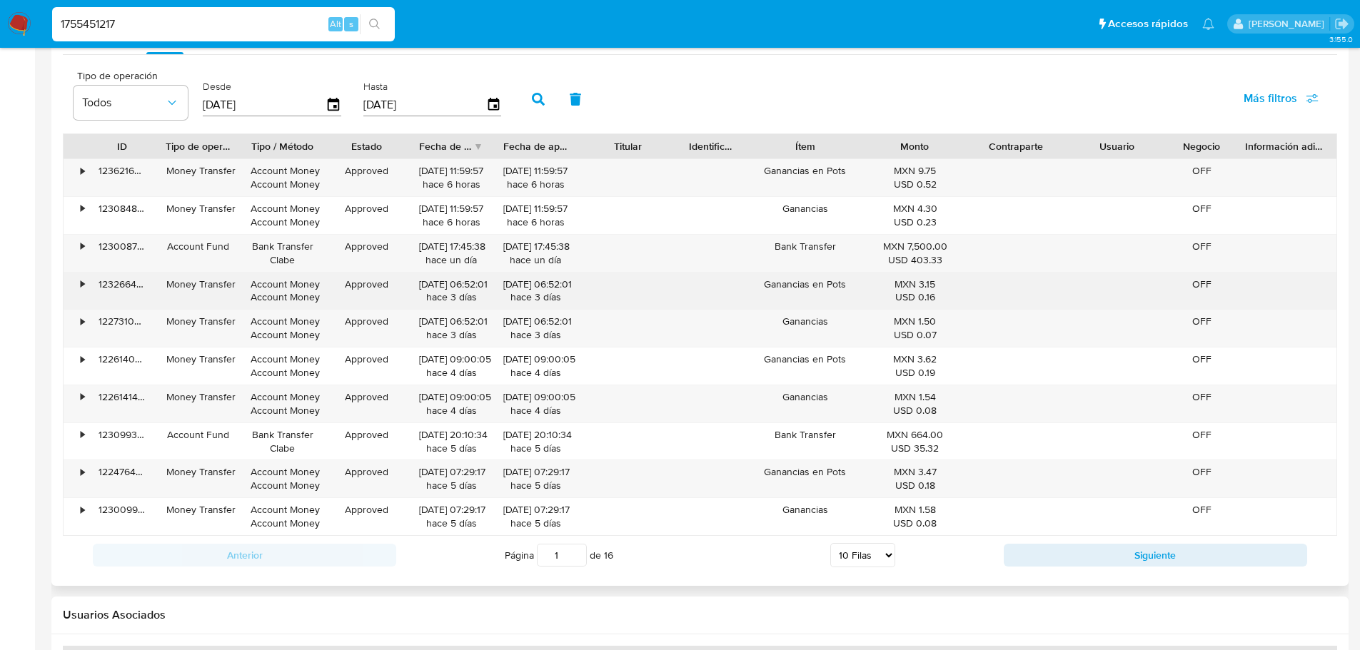
scroll to position [1356, 0]
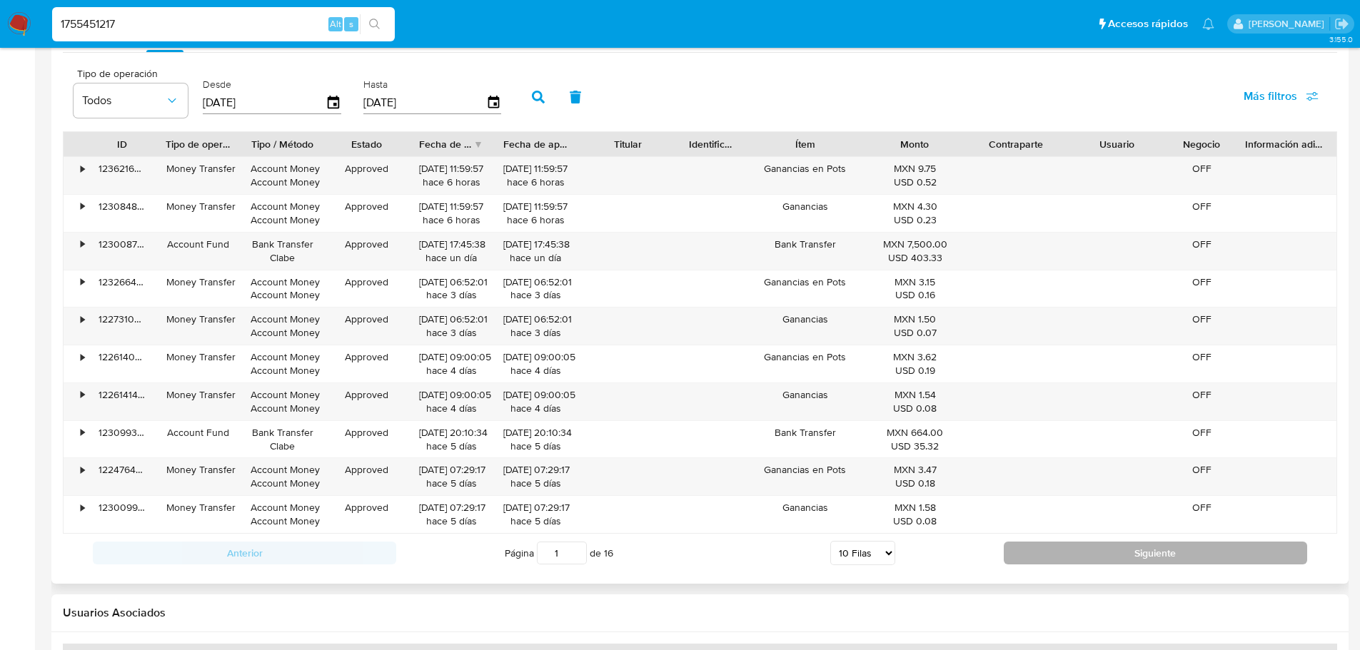
click at [1136, 547] on button "Siguiente" at bounding box center [1155, 553] width 303 height 23
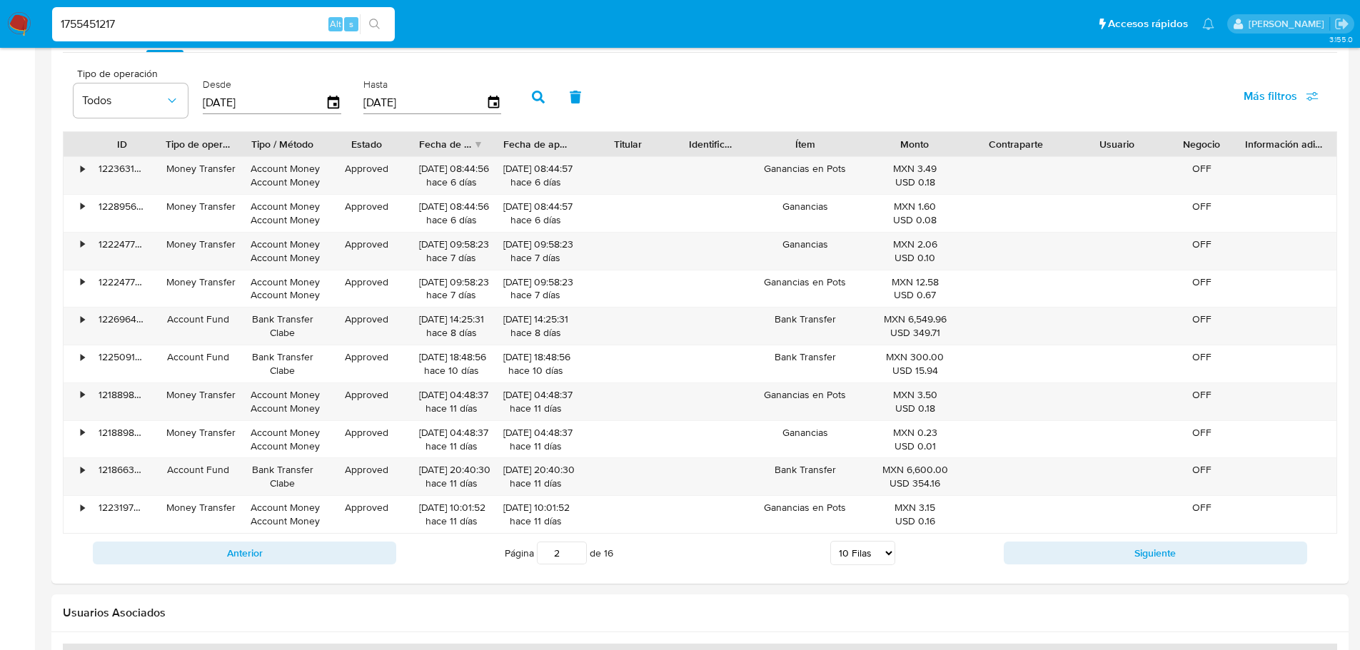
click at [1137, 547] on button "Siguiente" at bounding box center [1155, 553] width 303 height 23
click at [1137, 545] on button "Siguiente" at bounding box center [1155, 553] width 303 height 23
type input "6"
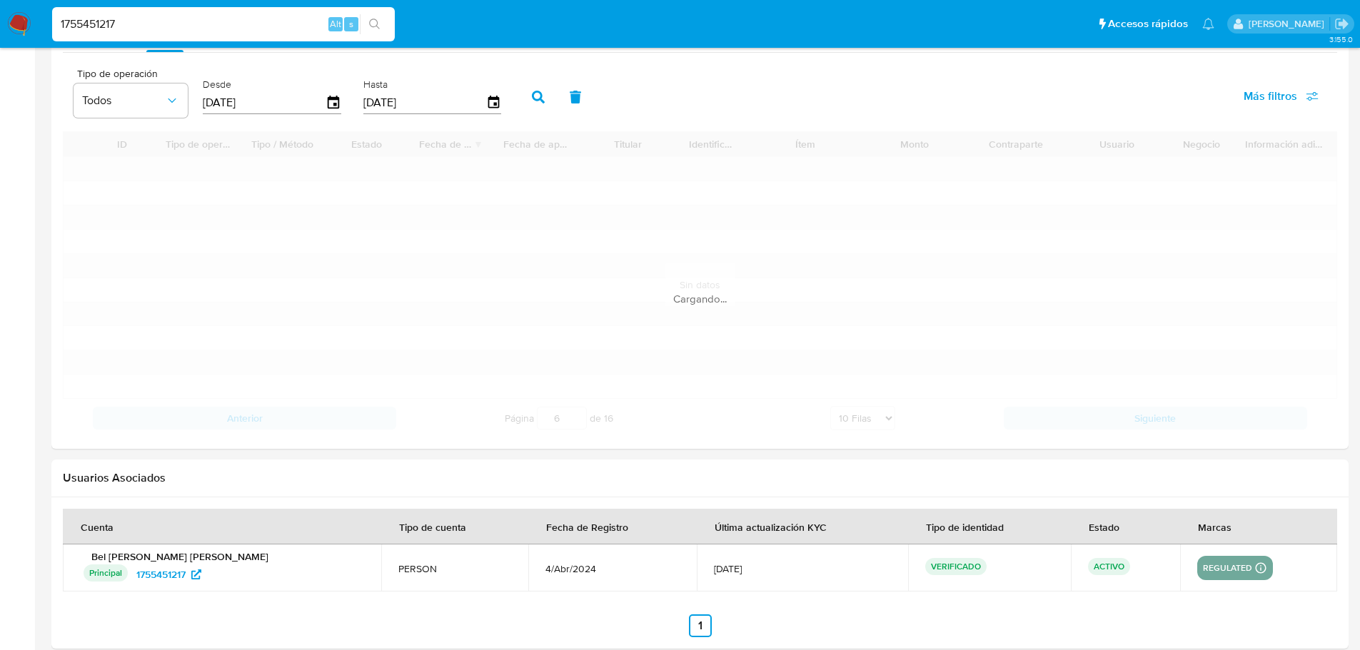
click at [1137, 545] on td "ACTIVO" at bounding box center [1125, 568] width 109 height 47
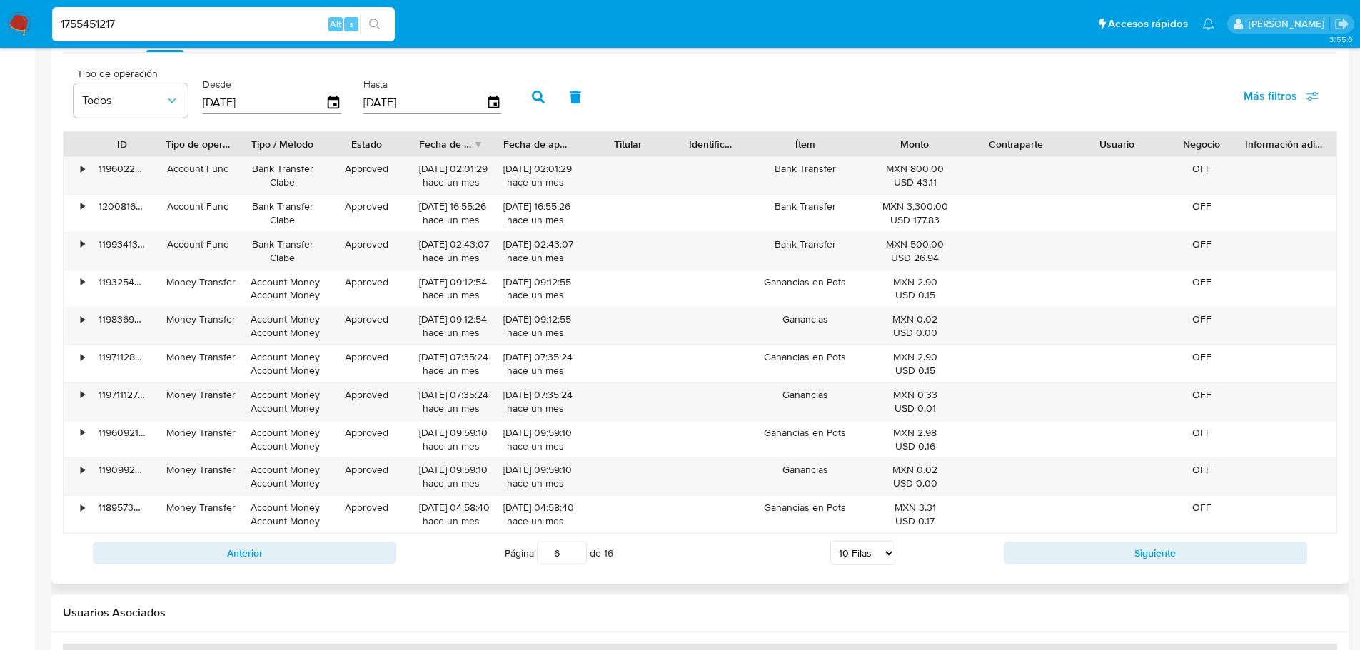
drag, startPoint x: 146, startPoint y: 29, endPoint x: 76, endPoint y: 52, distance: 74.3
paste input "440005841"
drag, startPoint x: 370, startPoint y: 23, endPoint x: 295, endPoint y: 9, distance: 76.9
click at [368, 23] on button "search-icon" at bounding box center [374, 24] width 29 height 20
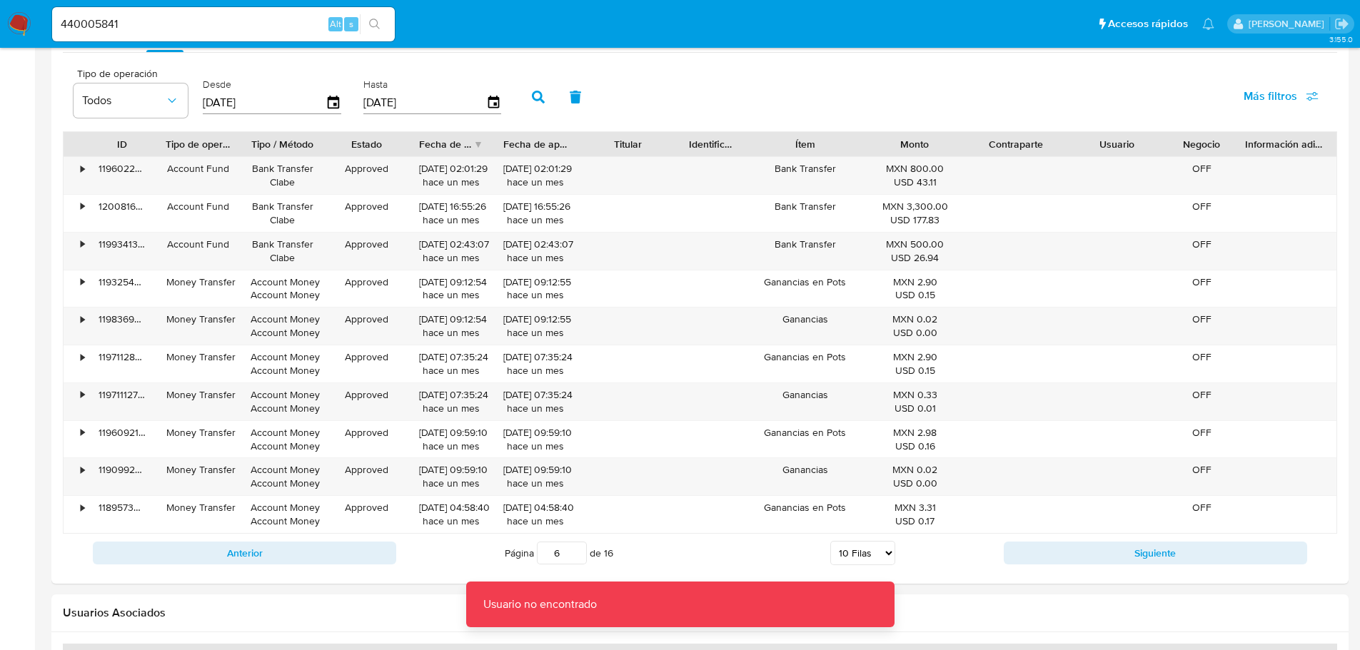
click at [66, 24] on input "440005841" at bounding box center [223, 24] width 343 height 19
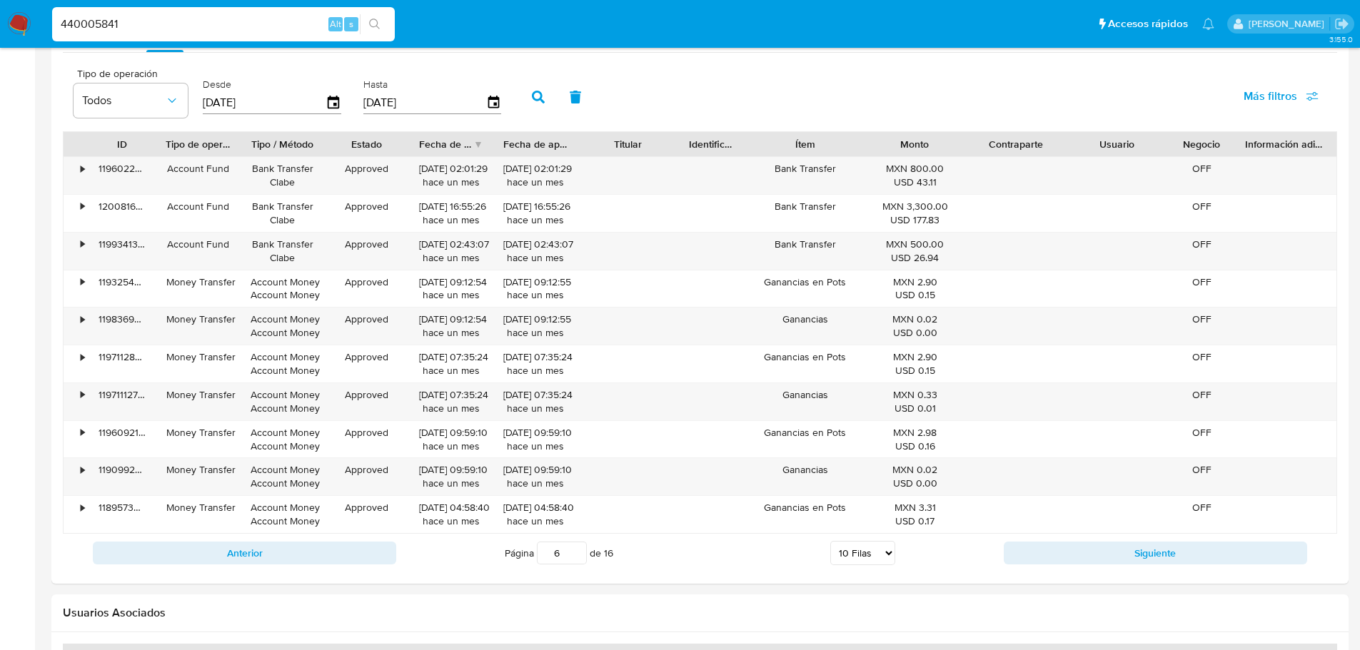
type input "440005841"
click at [366, 19] on button "search-icon" at bounding box center [374, 24] width 29 height 20
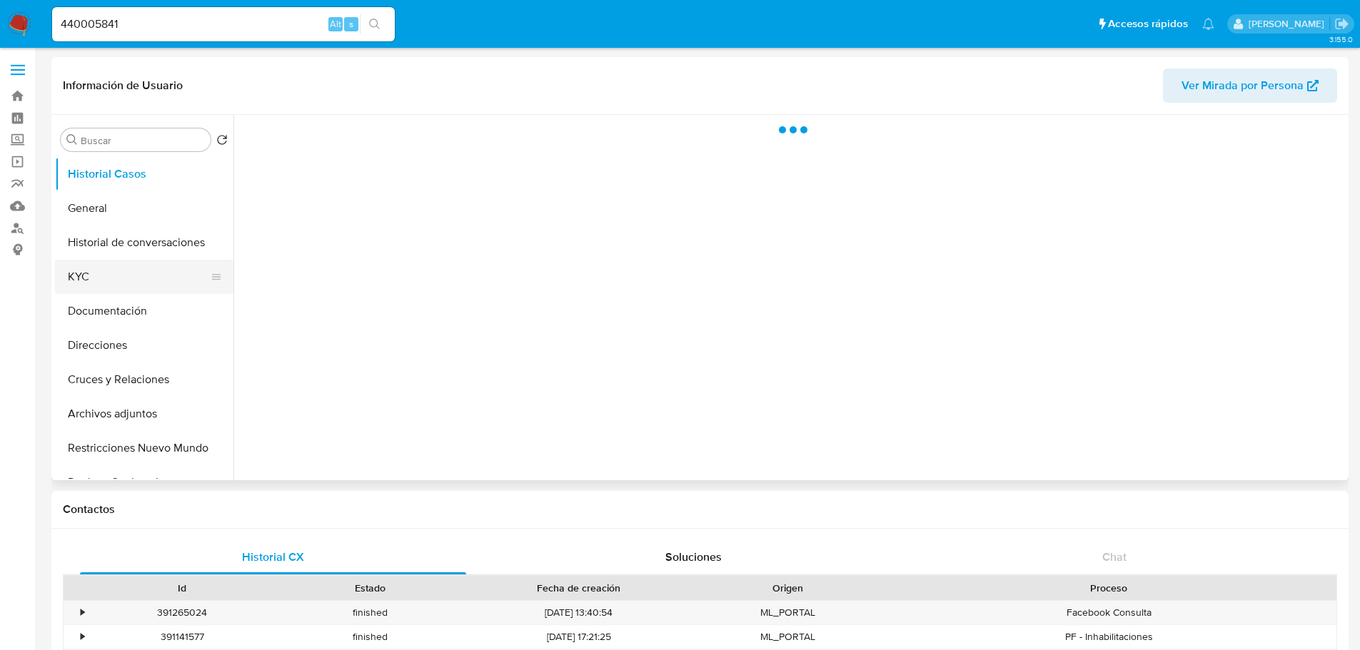
drag, startPoint x: 70, startPoint y: 266, endPoint x: 96, endPoint y: 270, distance: 26.1
click at [76, 266] on button "KYC" at bounding box center [138, 277] width 167 height 34
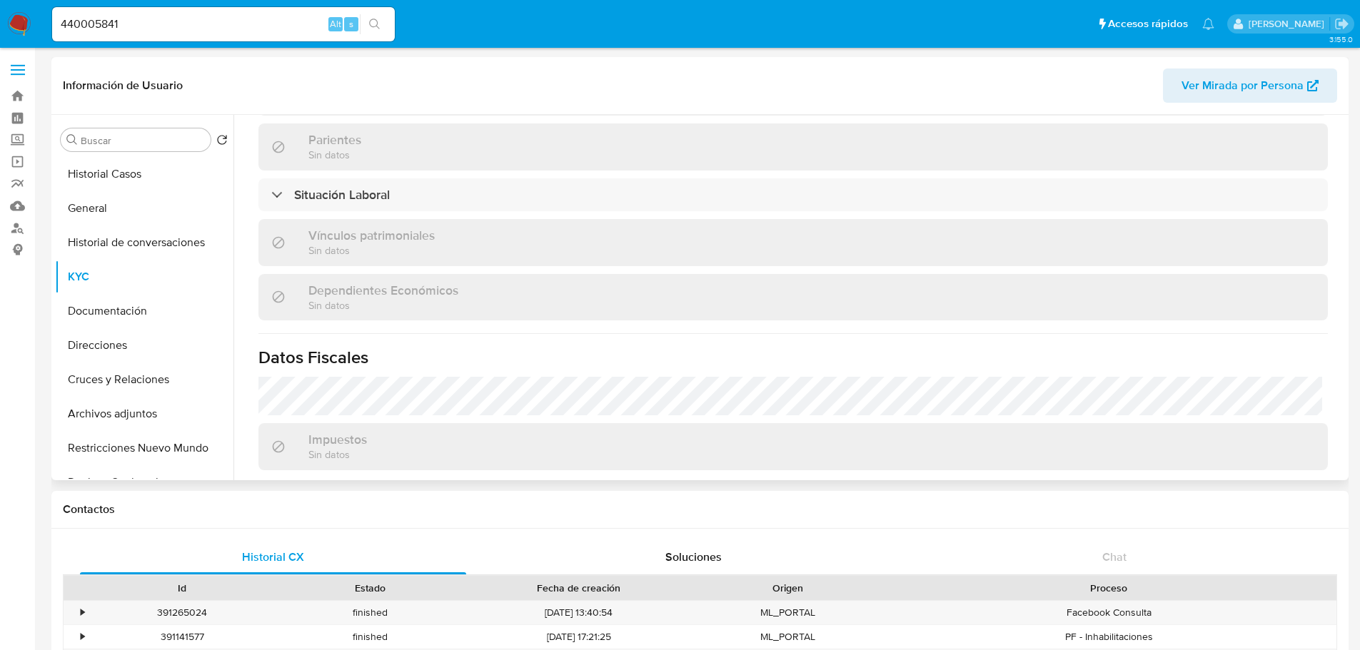
select select "10"
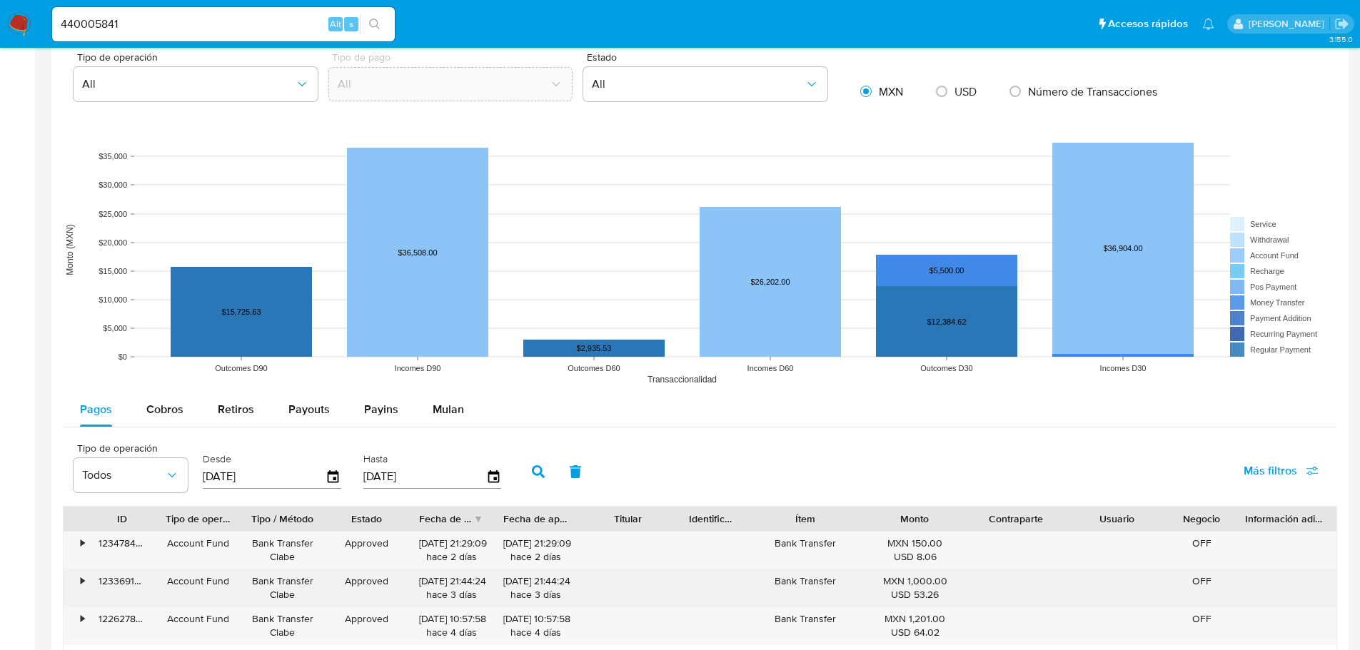
scroll to position [1214, 0]
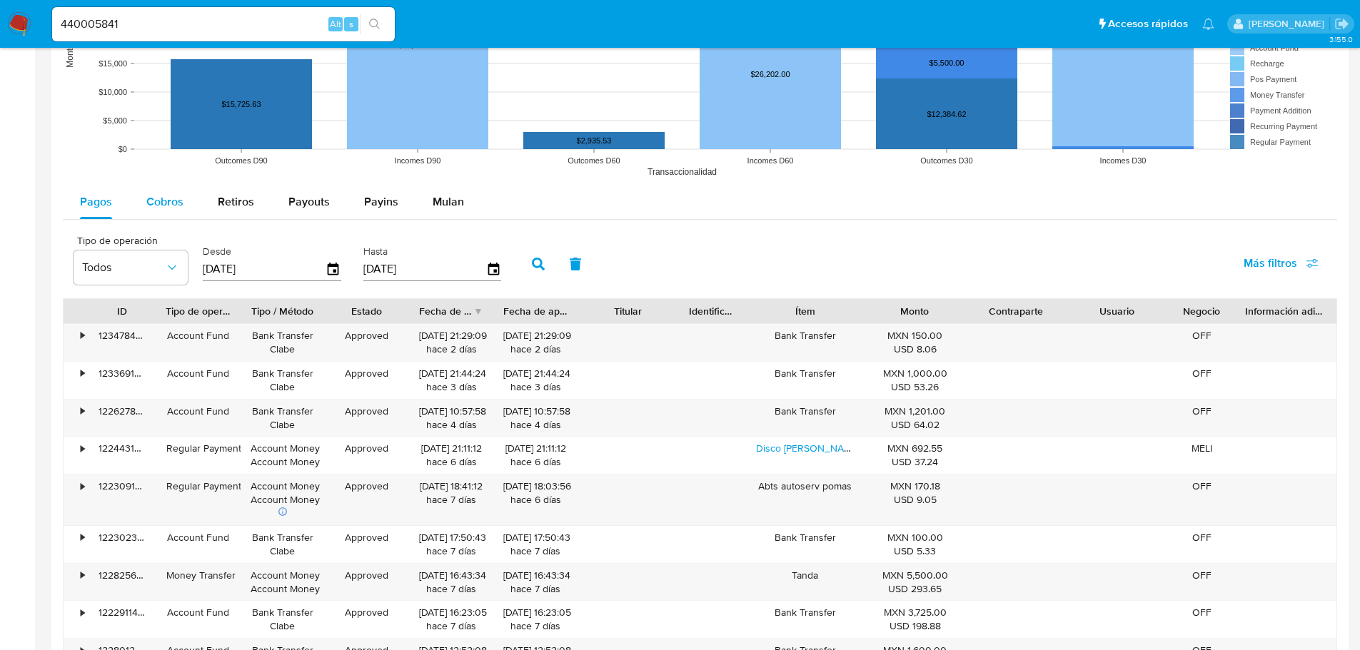
drag, startPoint x: 151, startPoint y: 201, endPoint x: 183, endPoint y: 221, distance: 37.8
click at [153, 201] on span "Cobros" at bounding box center [164, 201] width 37 height 16
select select "10"
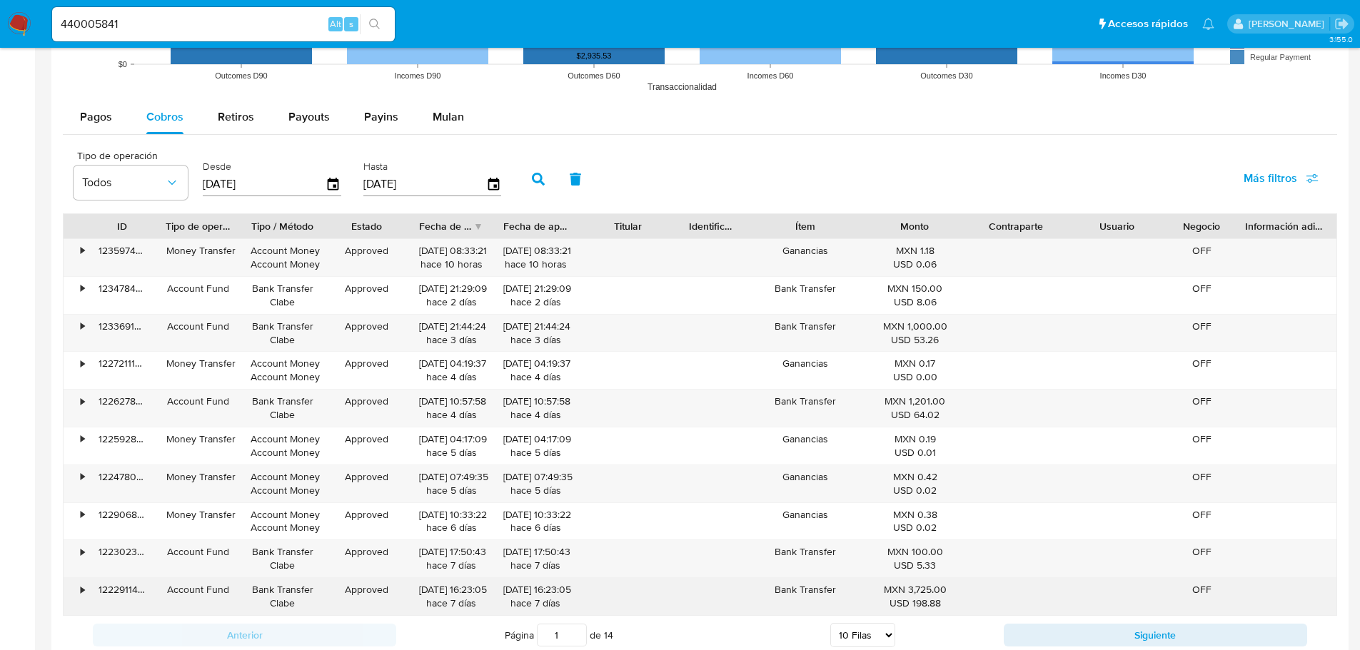
scroll to position [1492, 0]
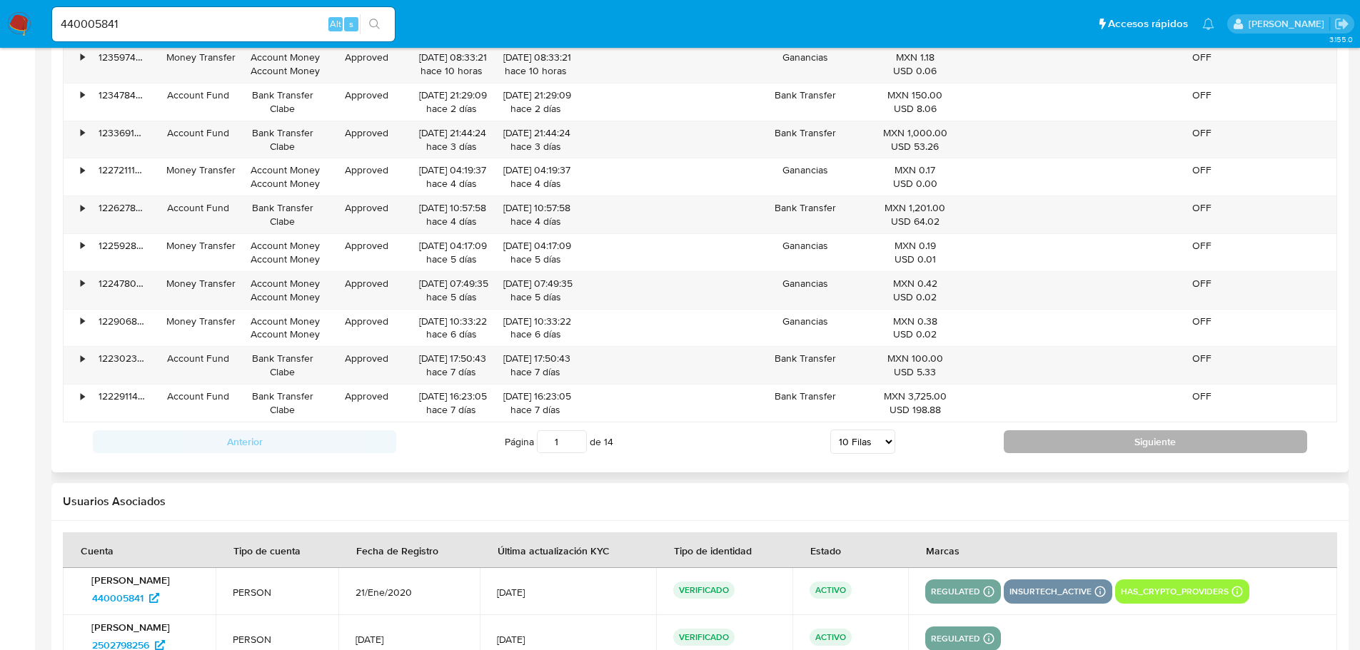
click at [1163, 445] on button "Siguiente" at bounding box center [1155, 441] width 303 height 23
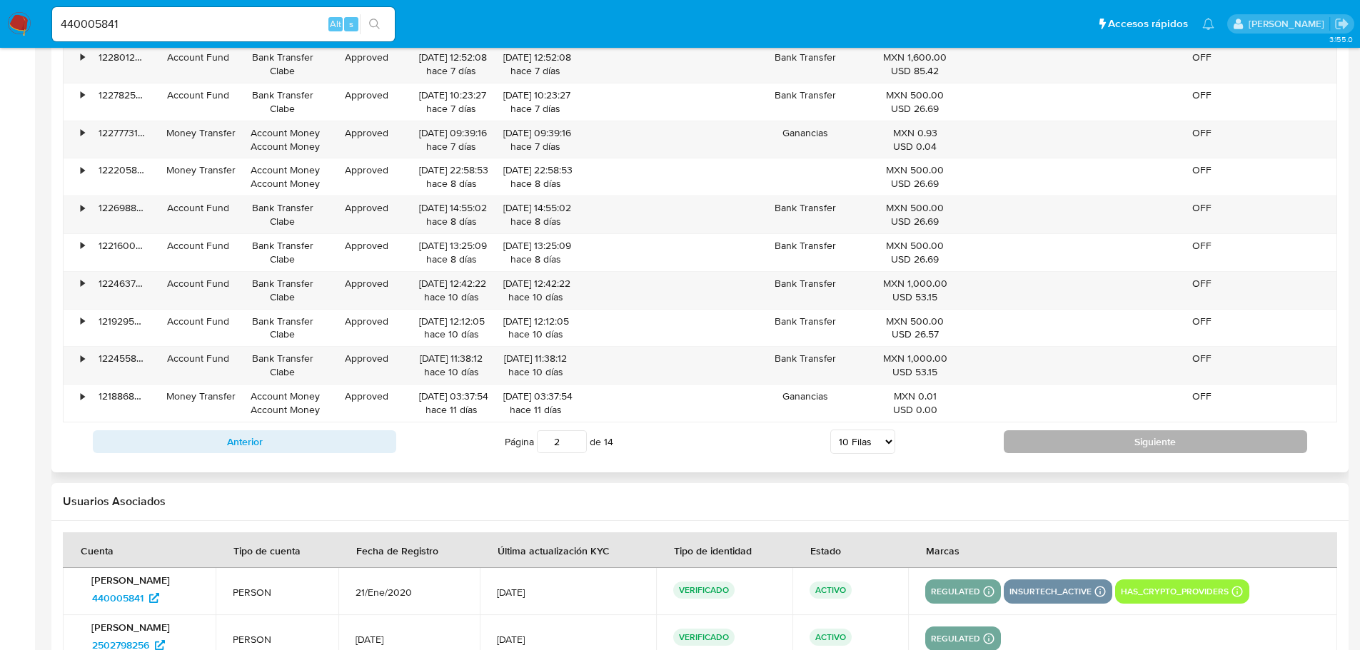
click at [1161, 448] on button "Siguiente" at bounding box center [1155, 441] width 303 height 23
type input "6"
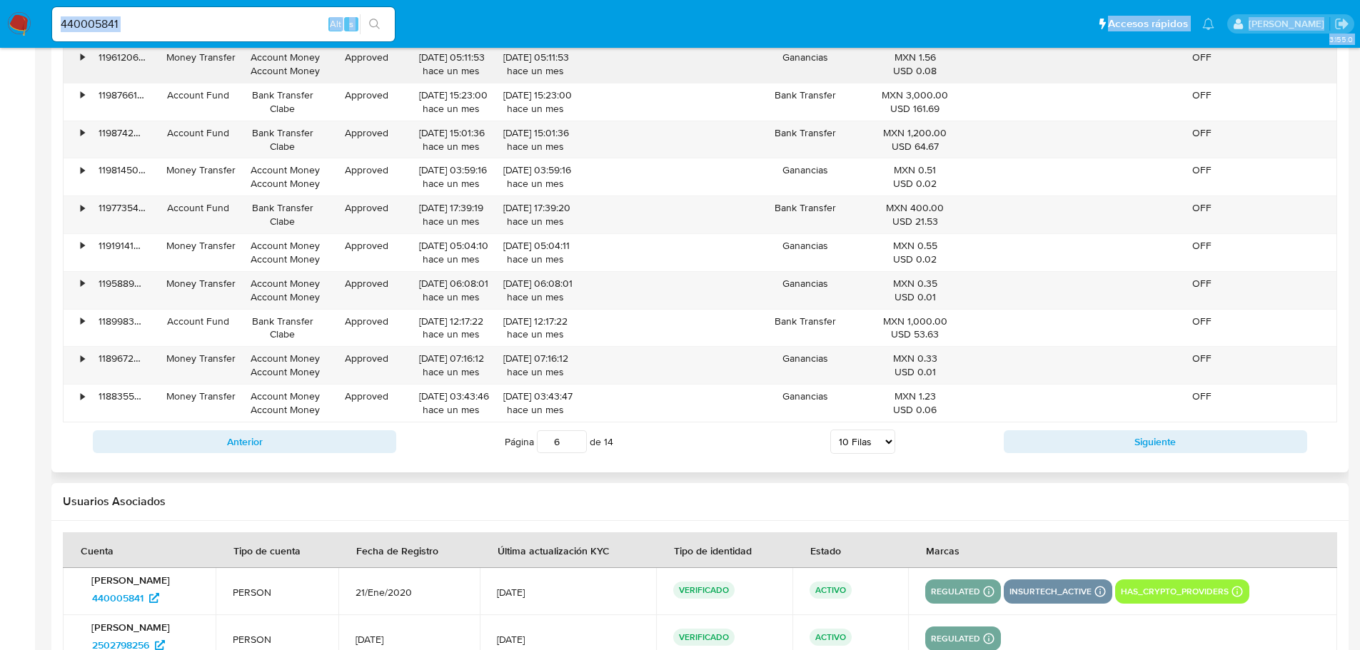
drag, startPoint x: 188, startPoint y: 14, endPoint x: 117, endPoint y: 50, distance: 79.8
click at [180, 34] on div "440005841 Alt s" at bounding box center [223, 24] width 343 height 34
click at [175, 31] on input "440005841" at bounding box center [223, 24] width 343 height 19
drag, startPoint x: 78, startPoint y: 25, endPoint x: -21, endPoint y: 19, distance: 98.7
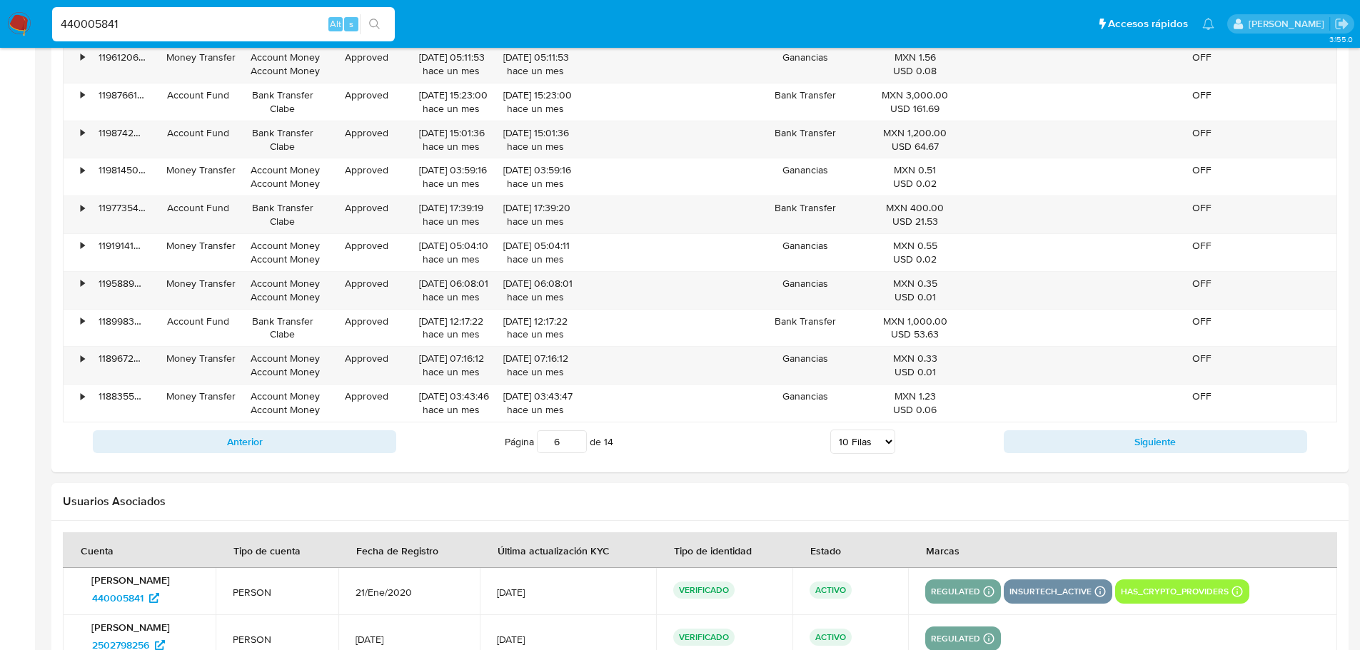
paste input "176742605"
type input "176742605"
drag, startPoint x: 373, startPoint y: 19, endPoint x: 62, endPoint y: 19, distance: 310.5
click at [359, 19] on div "176742605 Alt s" at bounding box center [223, 24] width 343 height 40
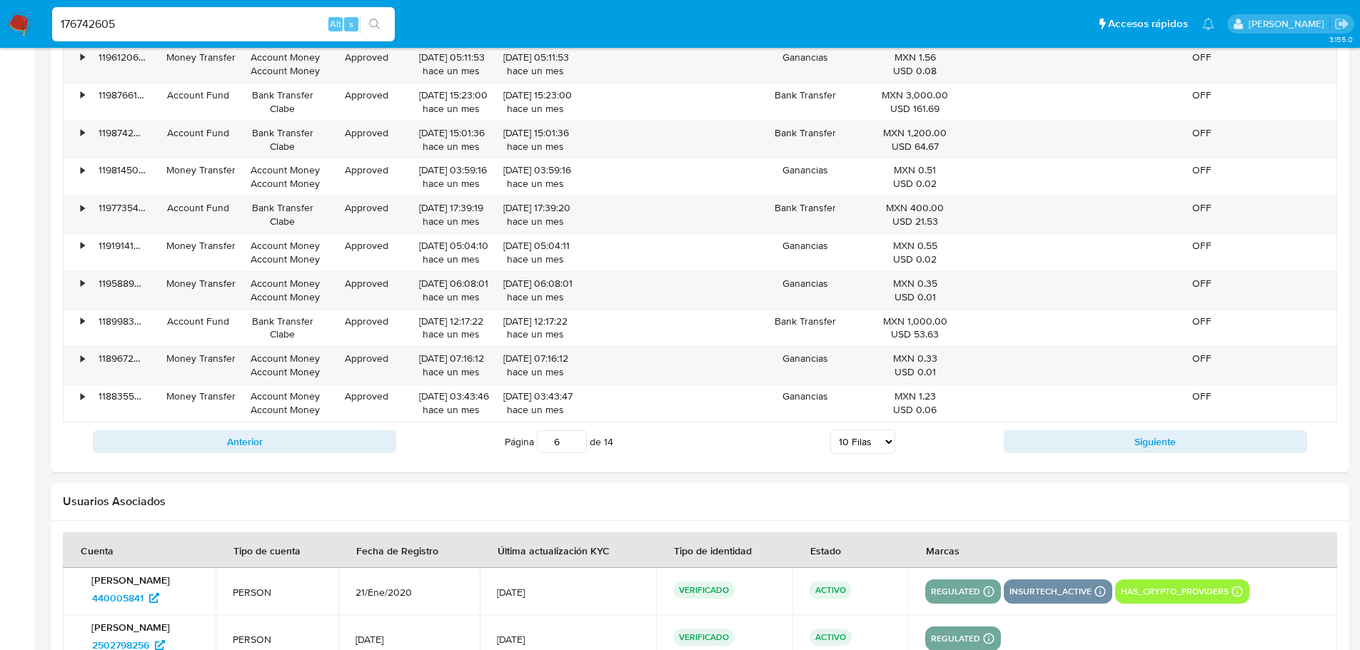
click at [154, 23] on input "176742605" at bounding box center [223, 24] width 343 height 19
click at [364, 19] on button "search-icon" at bounding box center [374, 24] width 29 height 20
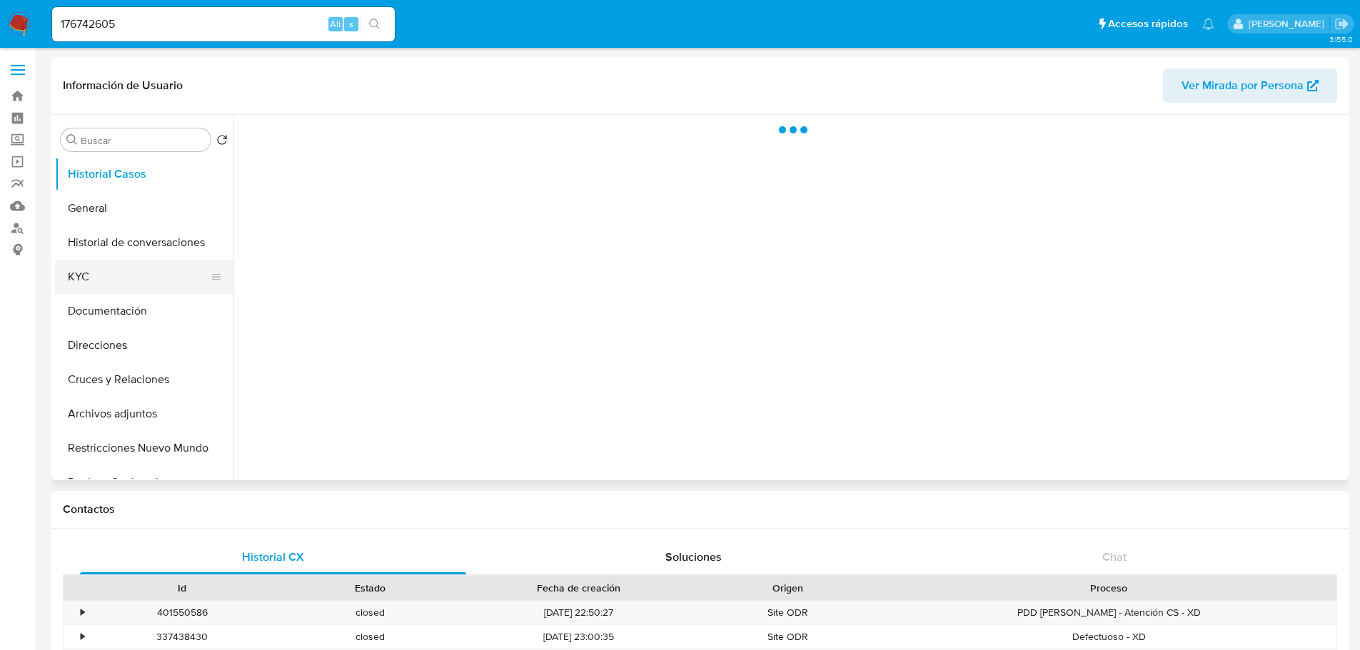
click at [76, 270] on button "KYC" at bounding box center [138, 277] width 167 height 34
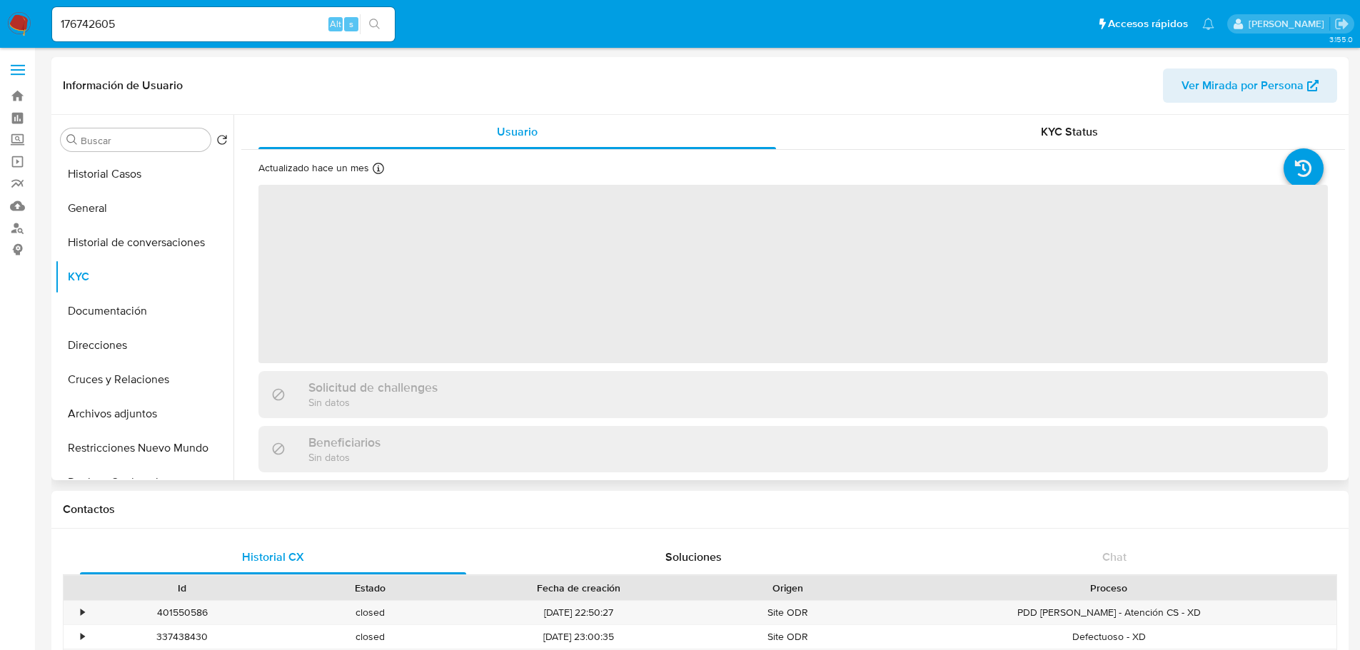
scroll to position [428, 0]
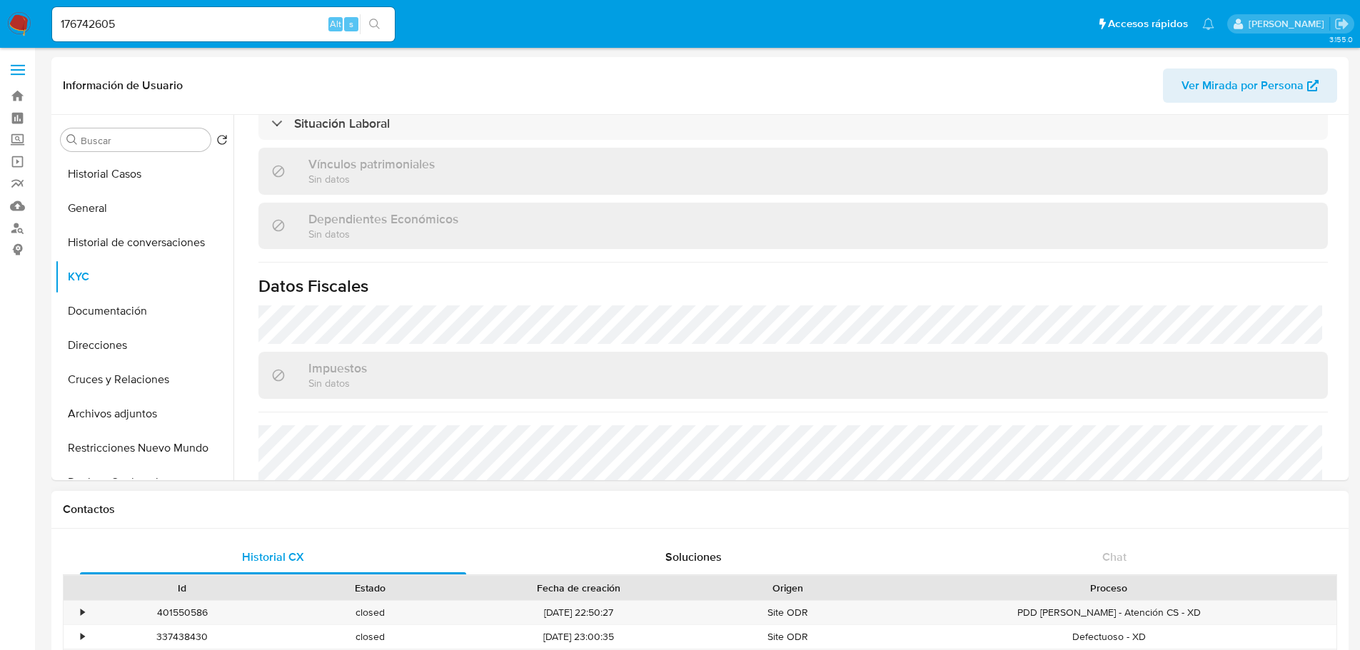
select select "10"
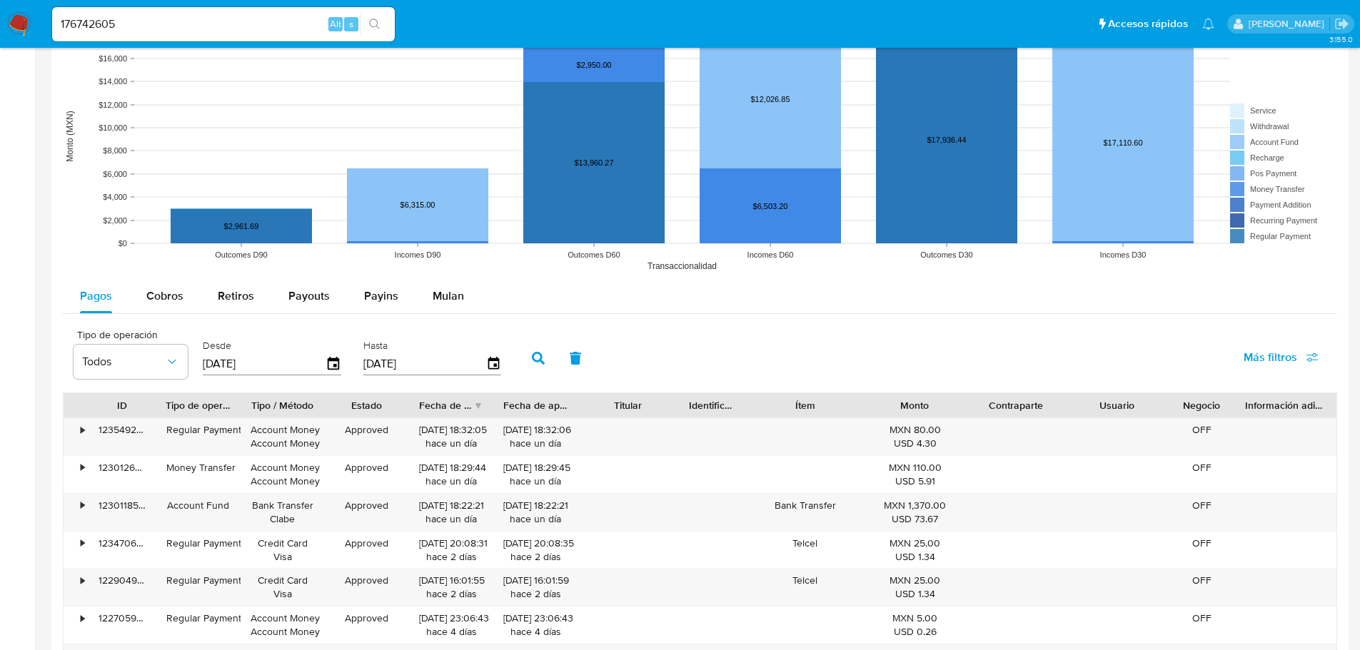
scroll to position [1428, 0]
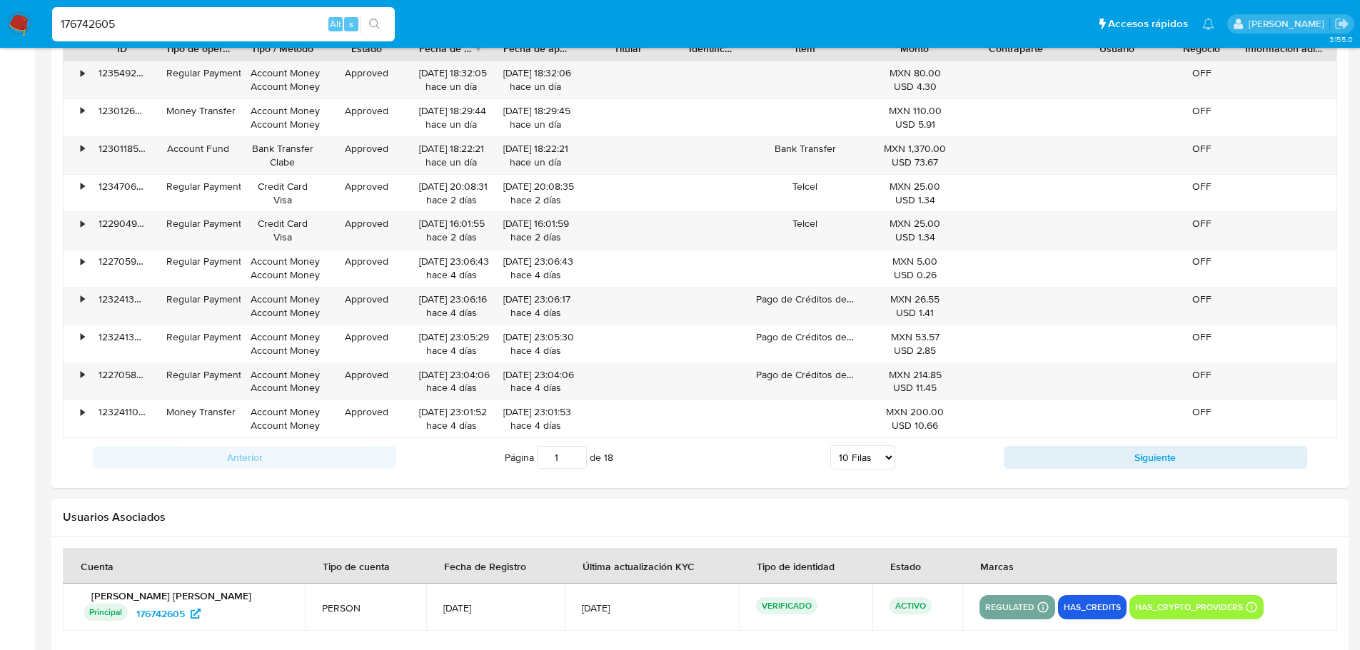
drag, startPoint x: 193, startPoint y: 22, endPoint x: -5, endPoint y: 13, distance: 198.0
paste input "420016431"
type input "1420016431"
click at [464, 240] on div "23/08/2025 16:01:55 hace 2 días" at bounding box center [451, 230] width 64 height 27
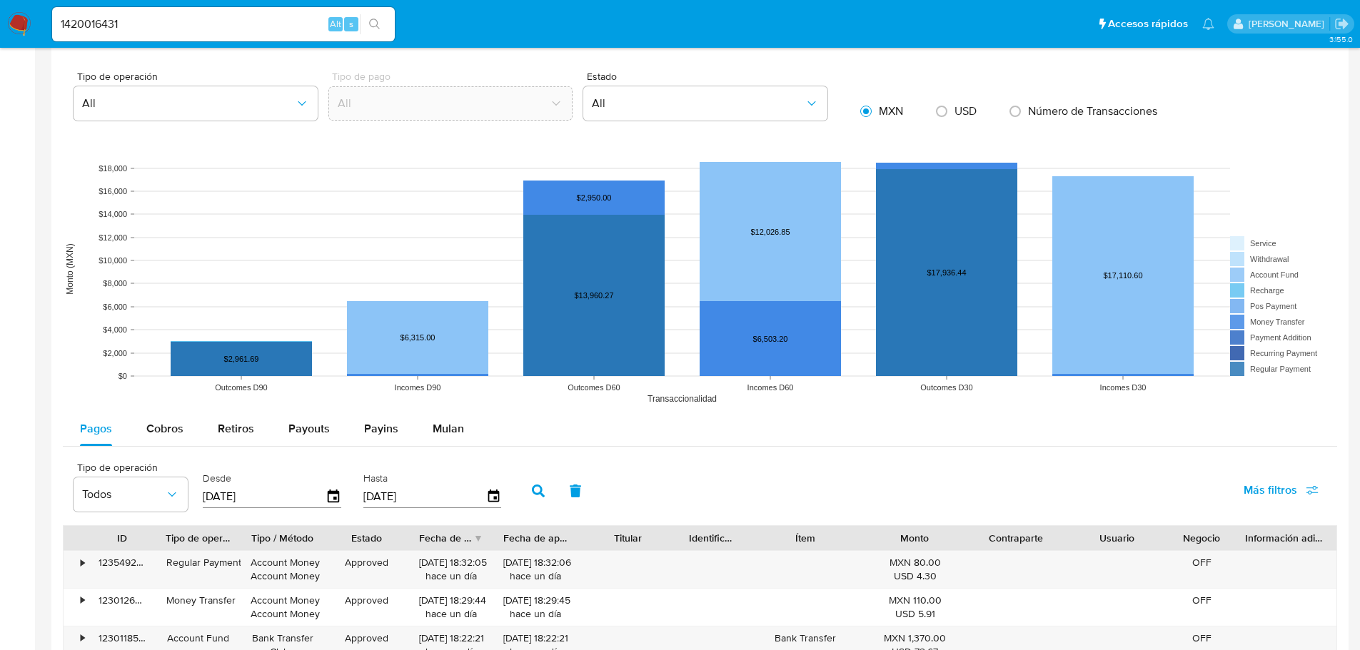
scroll to position [857, 0]
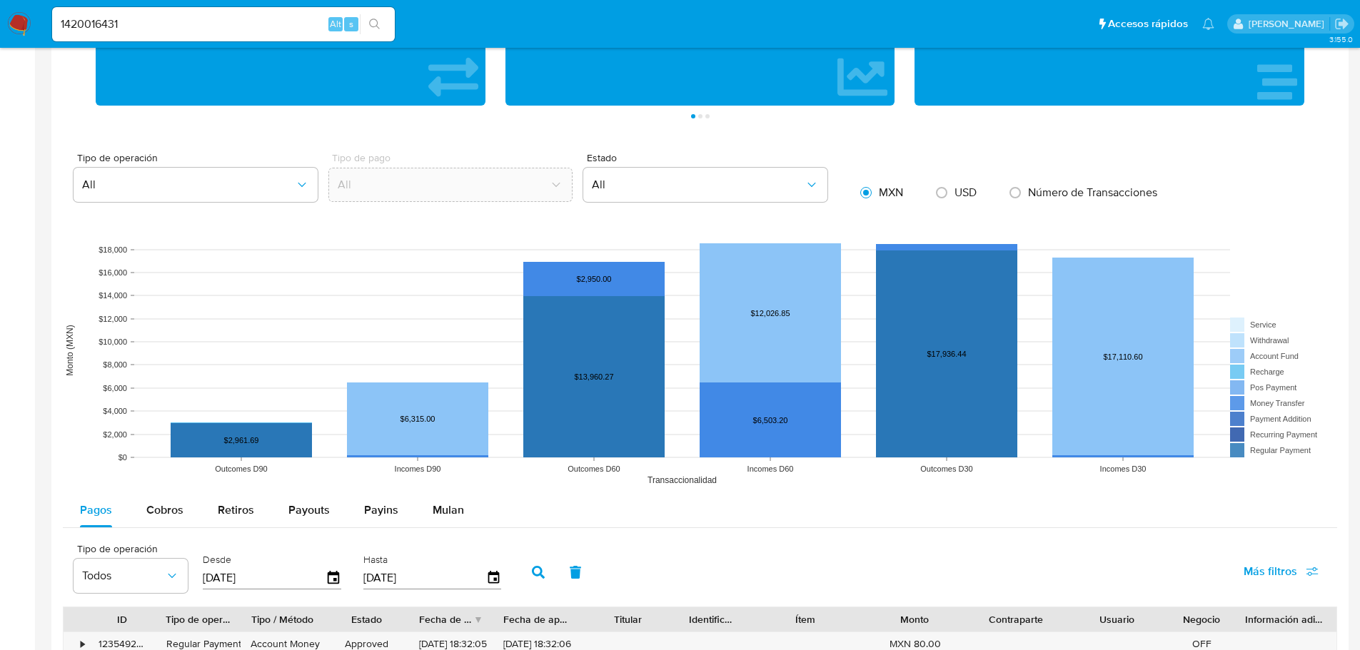
click at [378, 24] on icon "search-icon" at bounding box center [374, 24] width 11 height 11
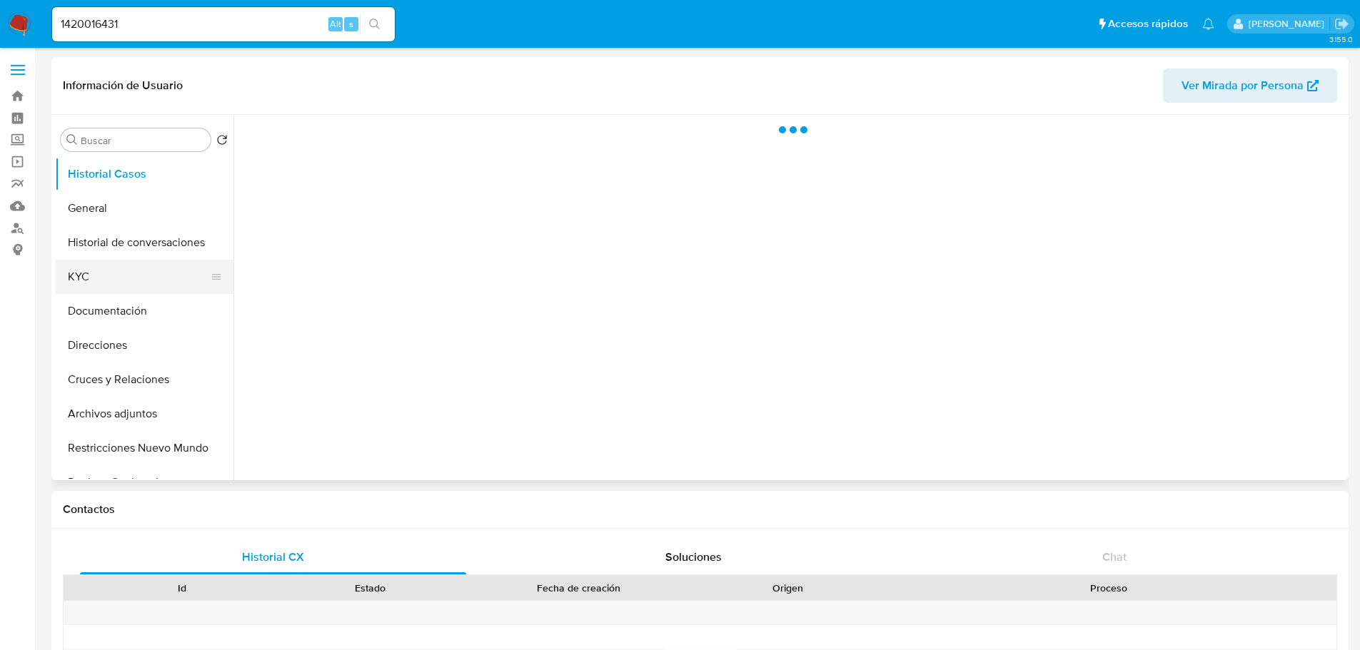
click at [109, 283] on button "KYC" at bounding box center [138, 277] width 167 height 34
select select "10"
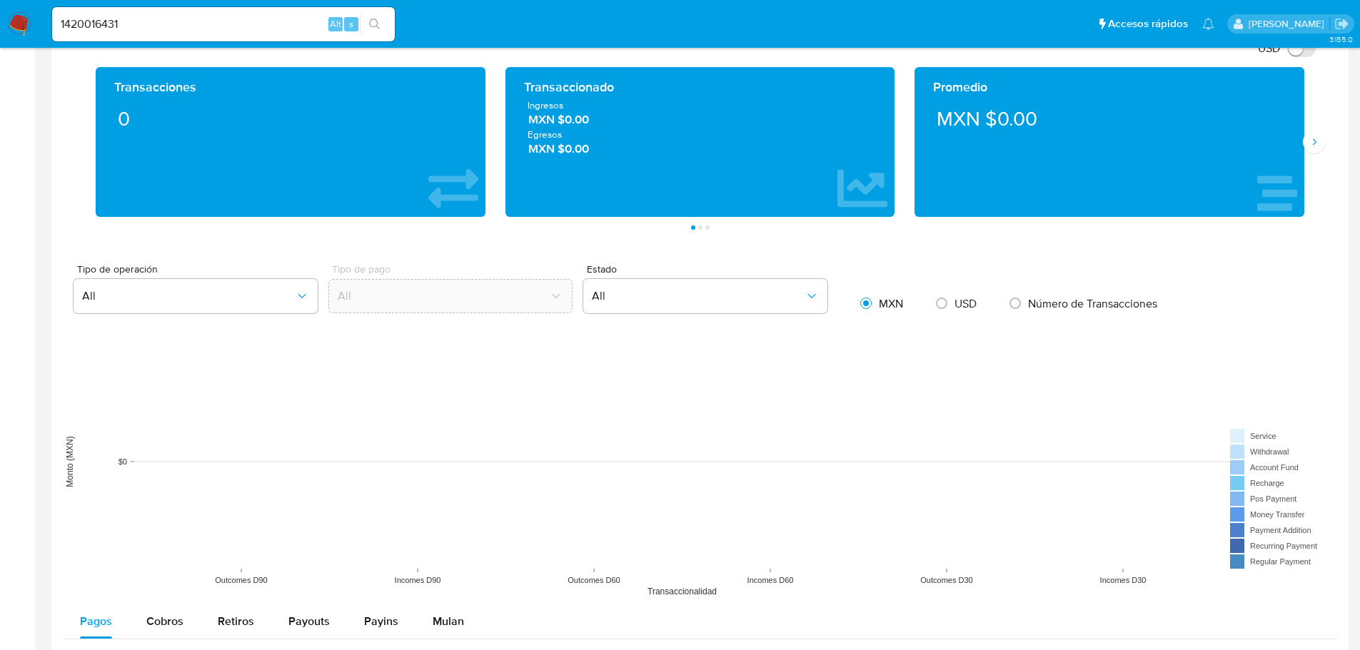
scroll to position [714, 0]
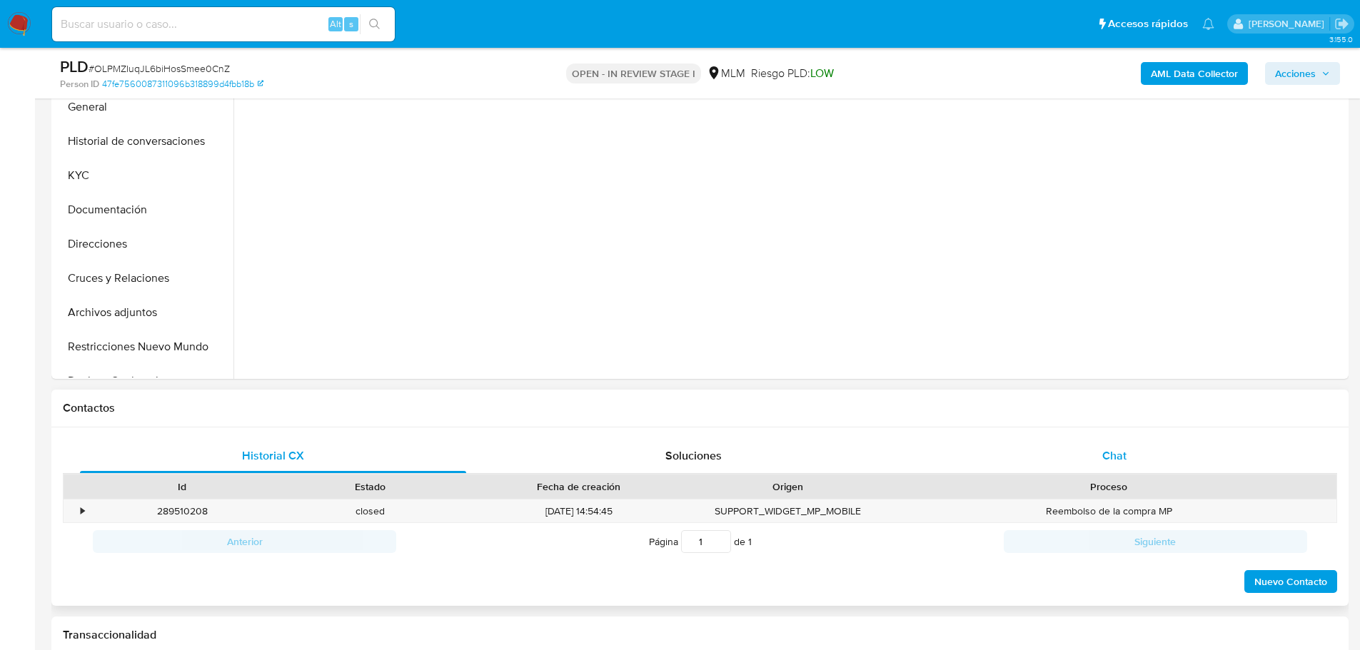
click at [1104, 452] on span "Chat" at bounding box center [1114, 456] width 24 height 16
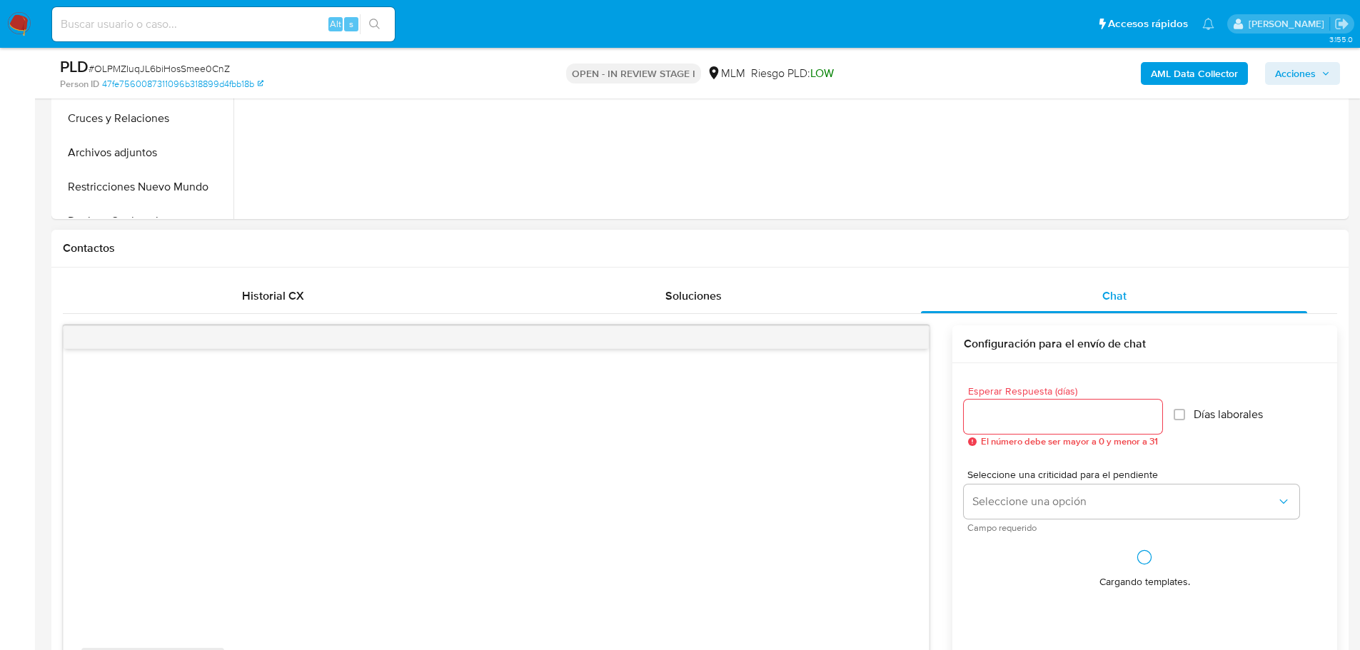
scroll to position [642, 0]
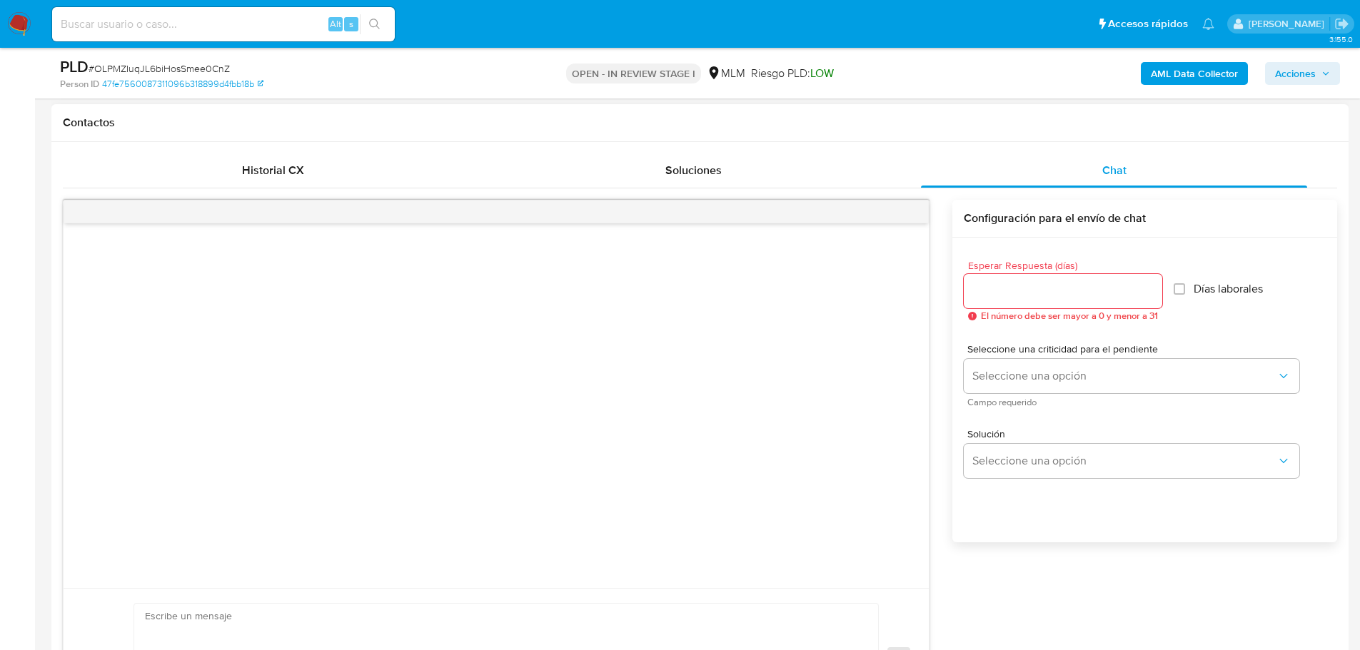
click at [1025, 311] on span "El número debe ser mayor a 0 y menor a 31" at bounding box center [1069, 316] width 177 height 10
click at [1014, 288] on input "Esperar Respuesta (días)" at bounding box center [1063, 291] width 198 height 19
select select "10"
type input "5"
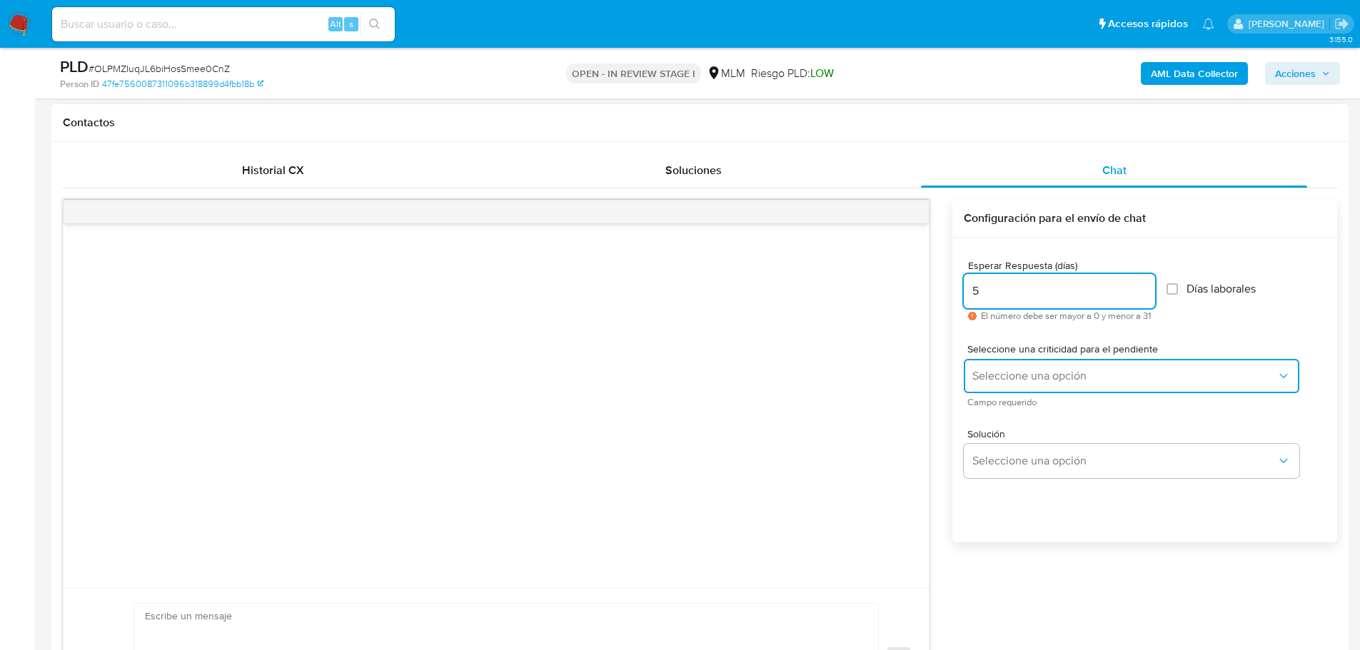
click at [999, 378] on span "Seleccione una opción" at bounding box center [1124, 376] width 304 height 14
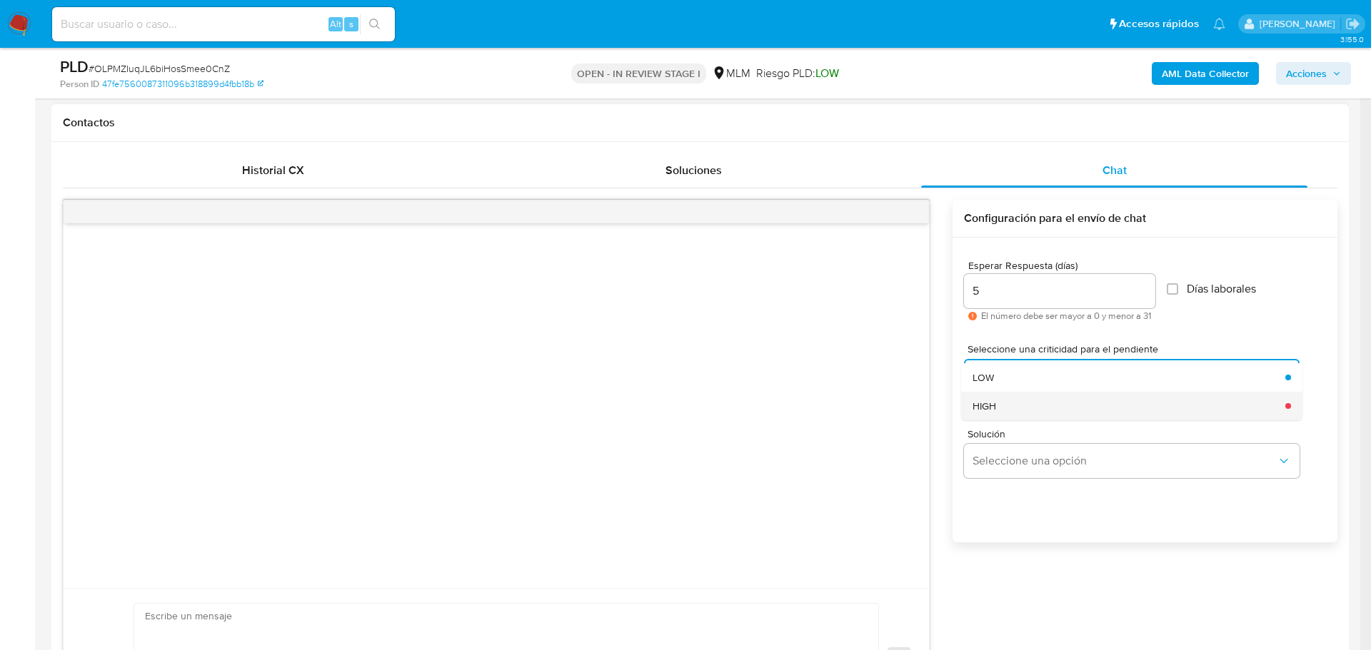
click at [1005, 402] on div "HIGH" at bounding box center [1124, 406] width 304 height 29
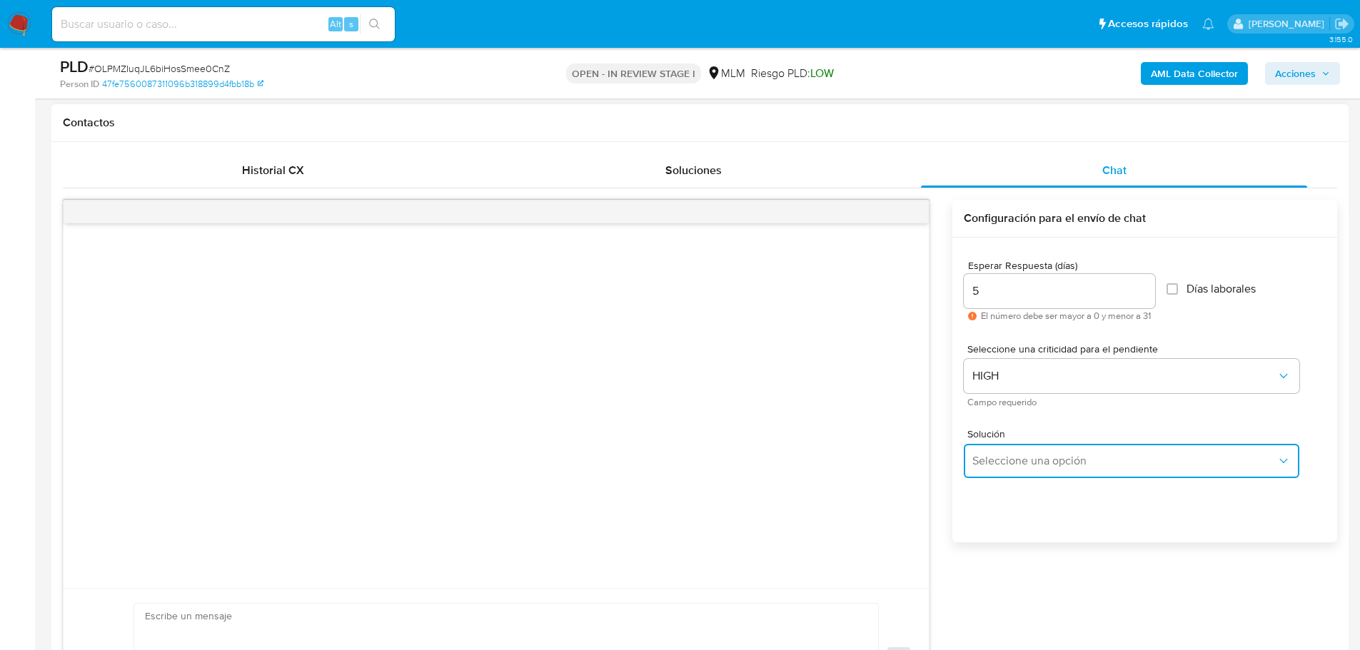
drag, startPoint x: 1037, startPoint y: 468, endPoint x: 1114, endPoint y: 445, distance: 80.9
click at [1039, 468] on button "Seleccione una opción" at bounding box center [1132, 461] width 336 height 34
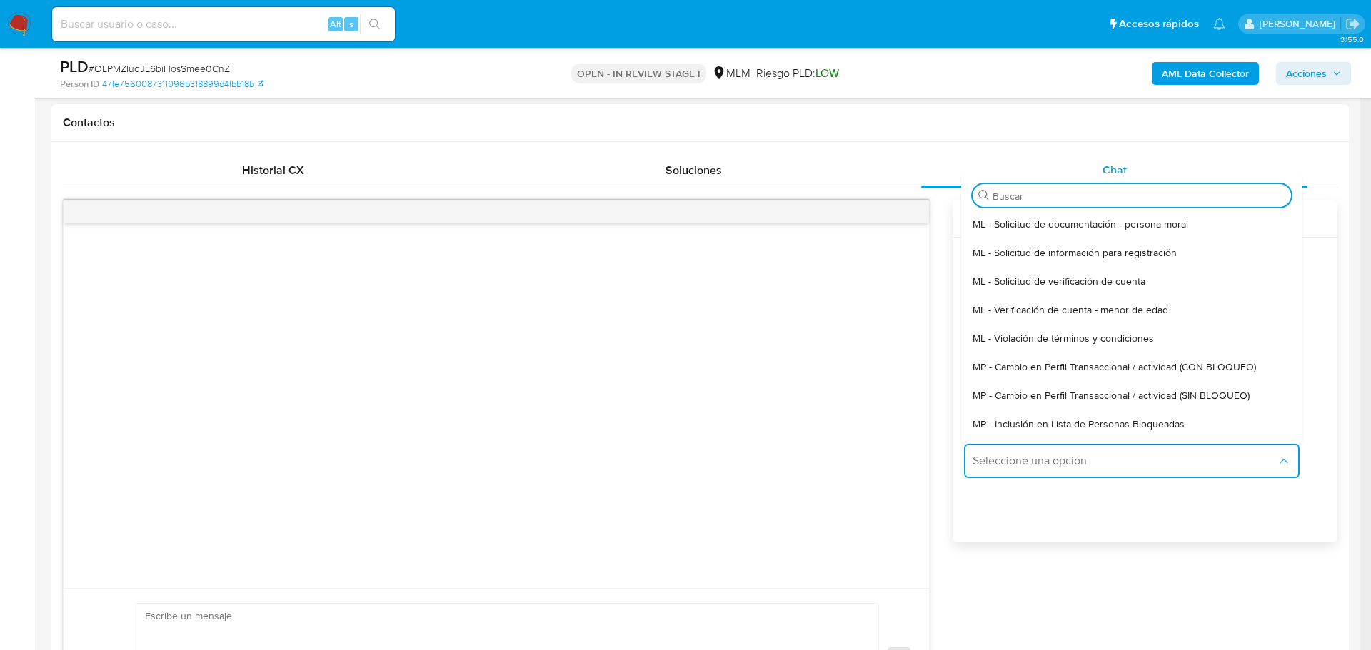
drag, startPoint x: 1138, startPoint y: 396, endPoint x: 1114, endPoint y: 396, distance: 24.3
click at [1136, 396] on span "MP - Cambio en Perfil Transaccional / actividad (SIN BLOQUEO)" at bounding box center [1110, 395] width 277 height 13
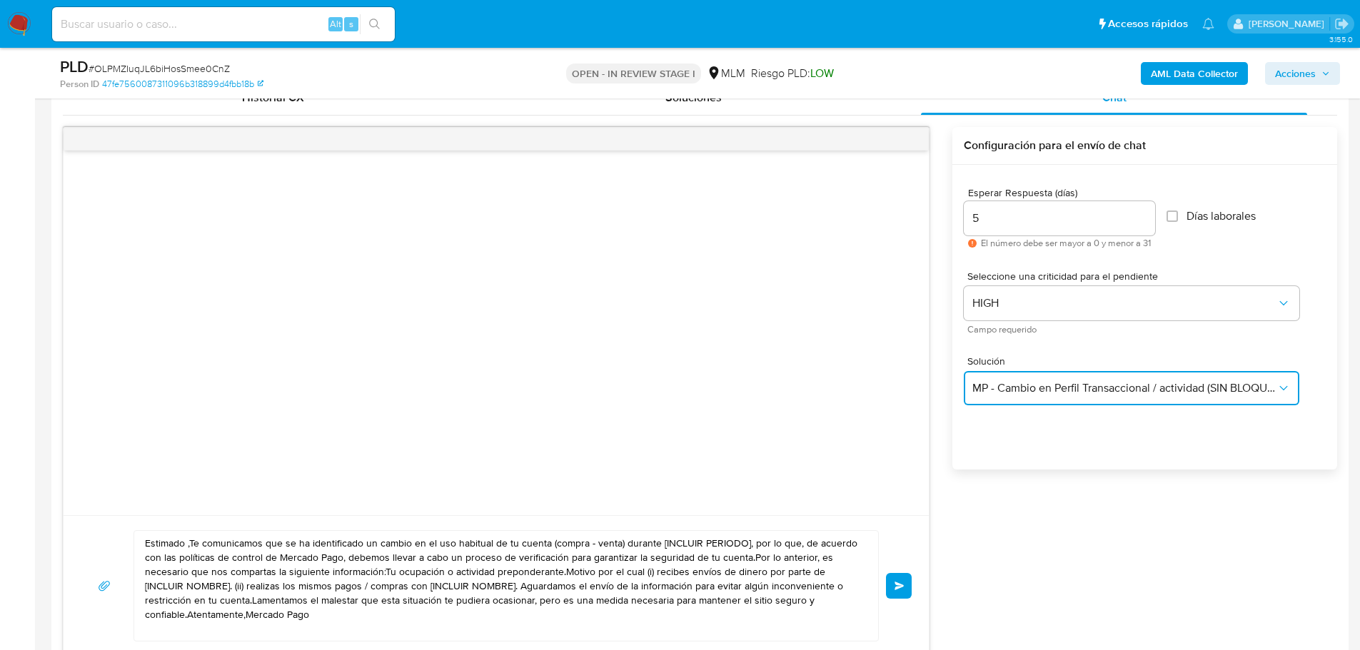
scroll to position [785, 0]
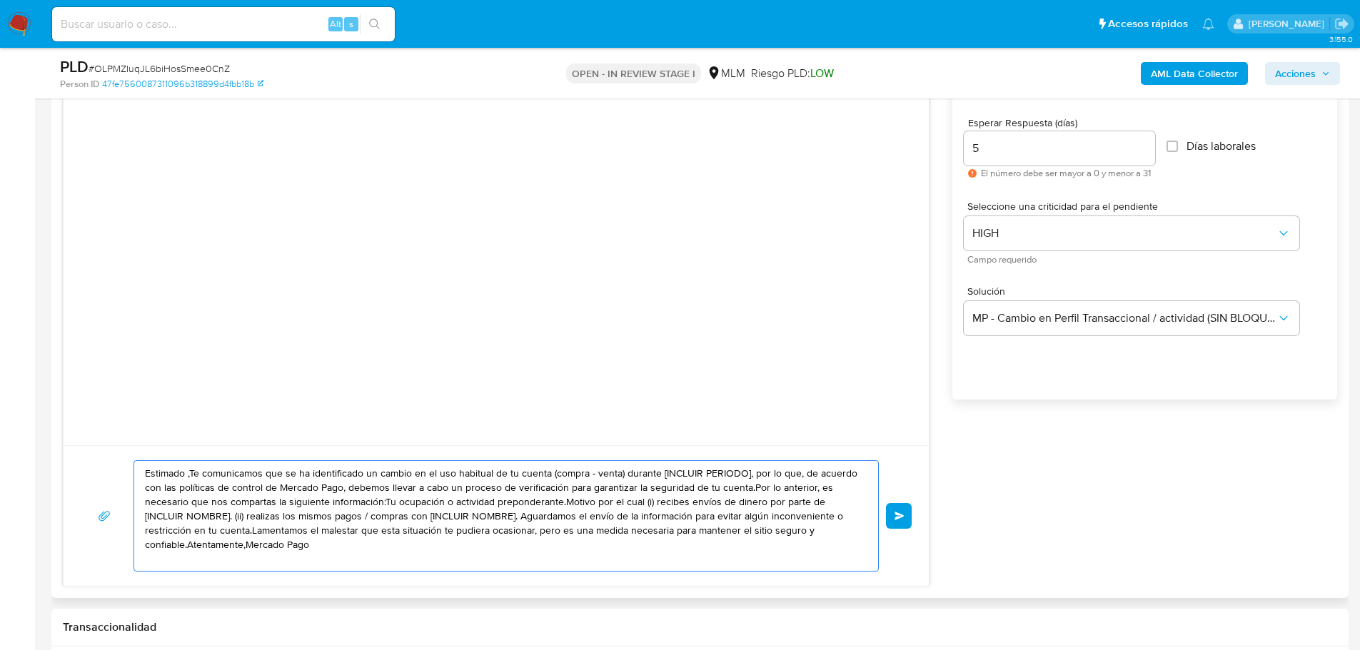
drag, startPoint x: 348, startPoint y: 549, endPoint x: 66, endPoint y: 415, distance: 312.3
paste textarea "a Ana Cristina Luis se ha identificado un cambio en el uso habitual de tu cuent…"
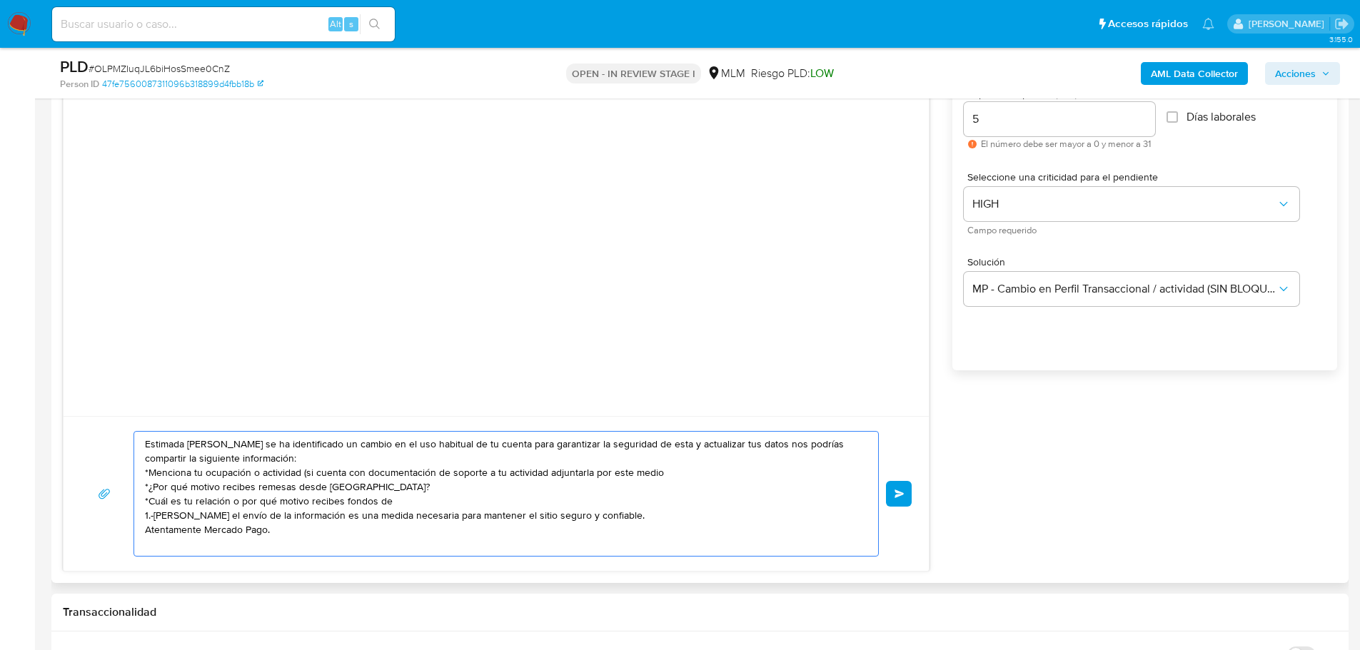
scroll to position [857, 0]
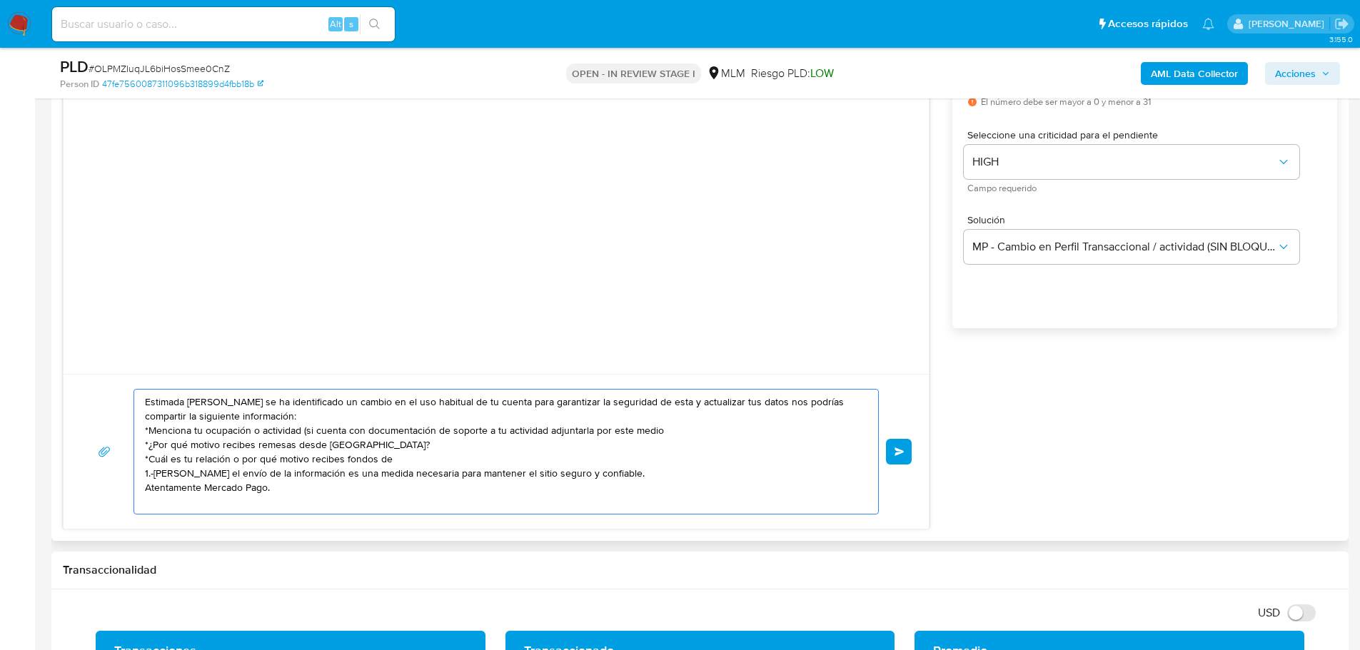
click at [707, 468] on textarea "Estimada Ana Cristina Luis se ha identificado un cambio en el uso habitual de t…" at bounding box center [502, 452] width 715 height 124
type textarea "Estimada Ana Cristina Luis se ha identificado un cambio en el uso habitual de t…"
click at [904, 454] on span "Enviar" at bounding box center [899, 452] width 10 height 9
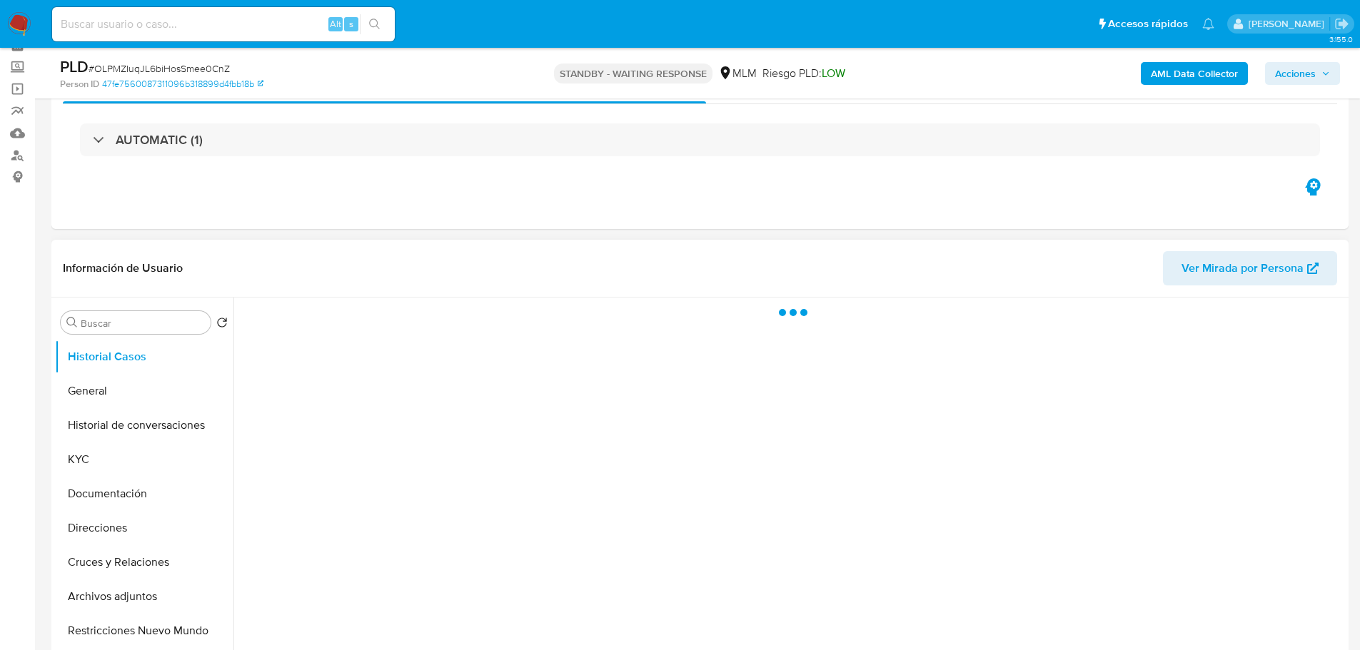
scroll to position [143, 0]
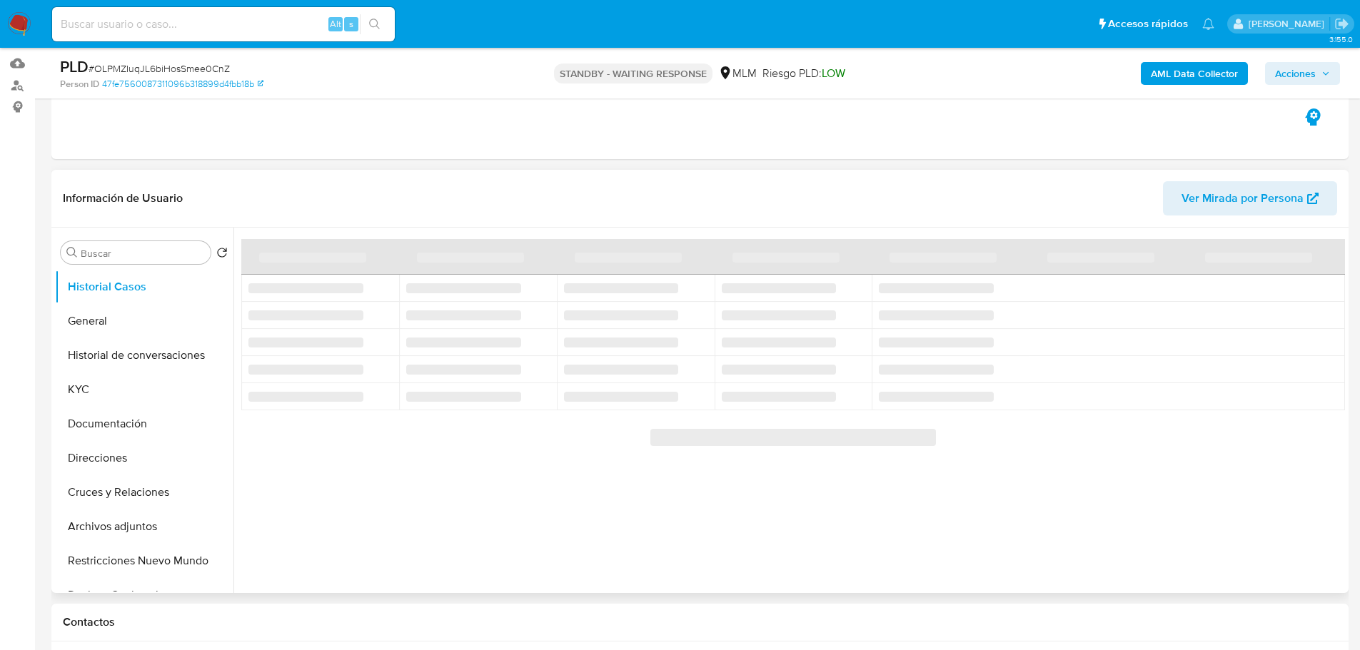
select select "10"
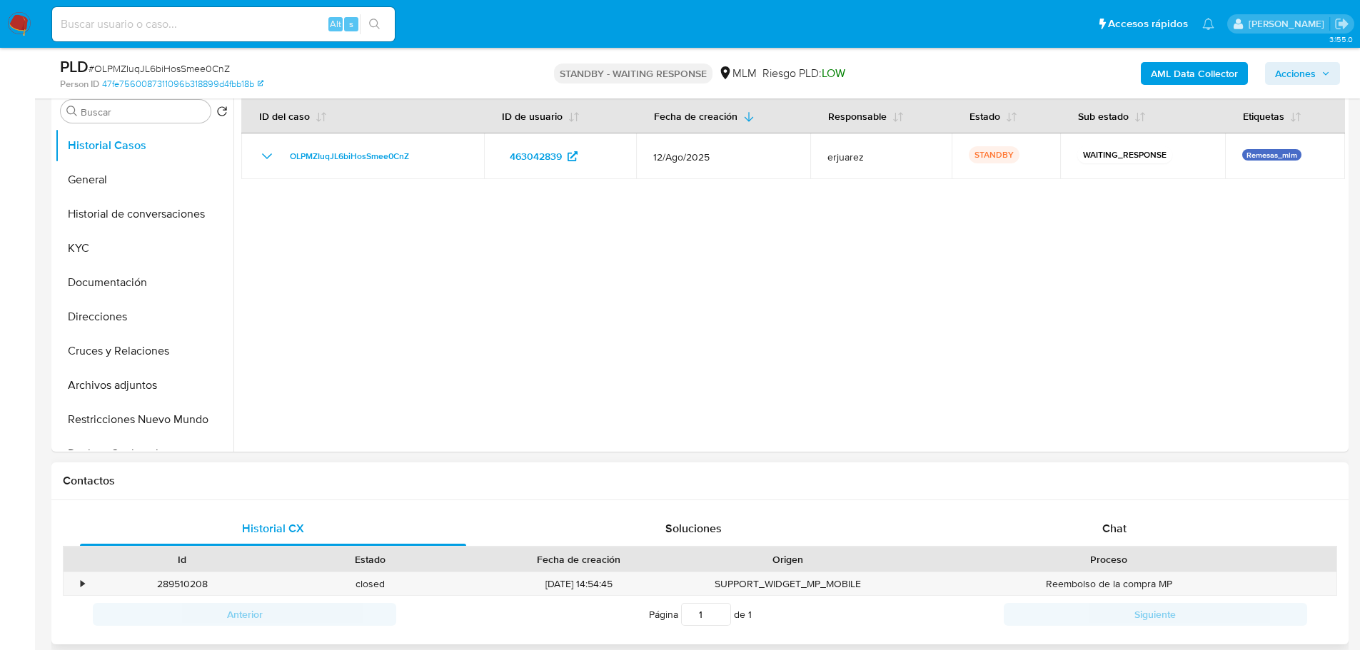
scroll to position [286, 0]
click at [1103, 521] on span "Chat" at bounding box center [1114, 527] width 24 height 16
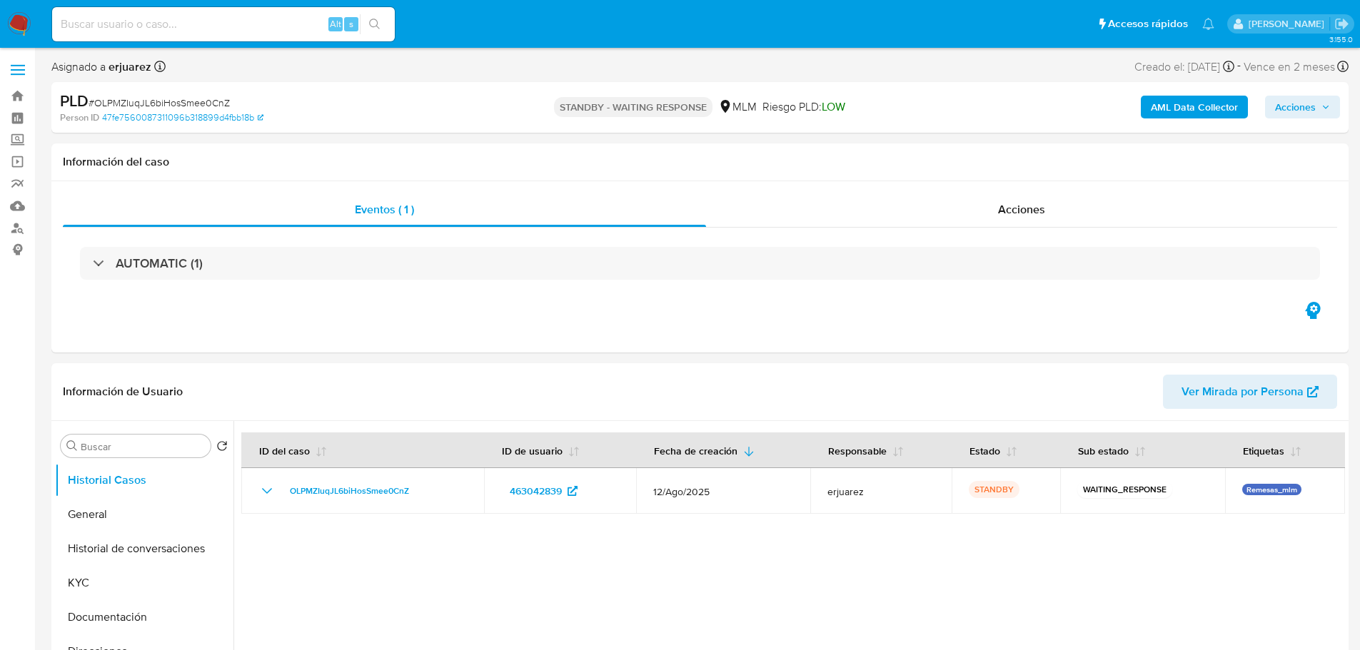
select select "10"
click at [17, 24] on img at bounding box center [19, 24] width 24 height 24
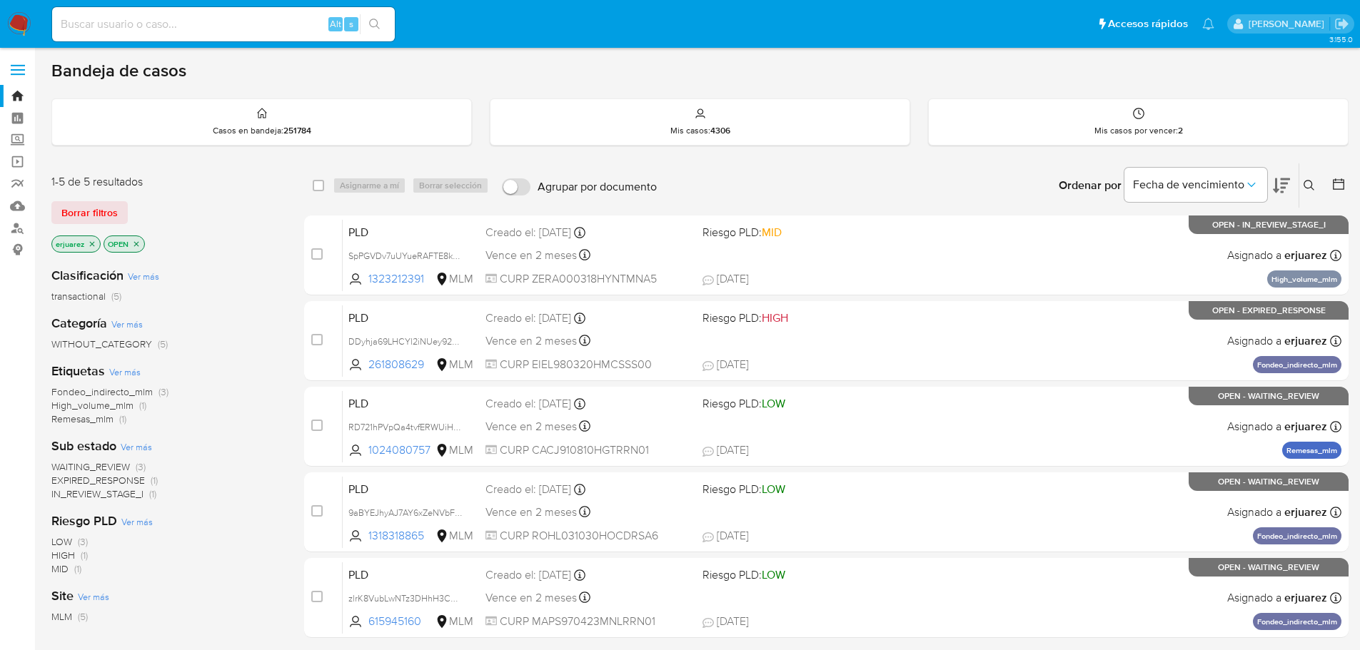
drag, startPoint x: 94, startPoint y: 244, endPoint x: 104, endPoint y: 247, distance: 10.4
click at [104, 247] on div "erjuarez OPEN" at bounding box center [165, 246] width 228 height 20
click at [88, 241] on icon "close-filter" at bounding box center [92, 244] width 9 height 9
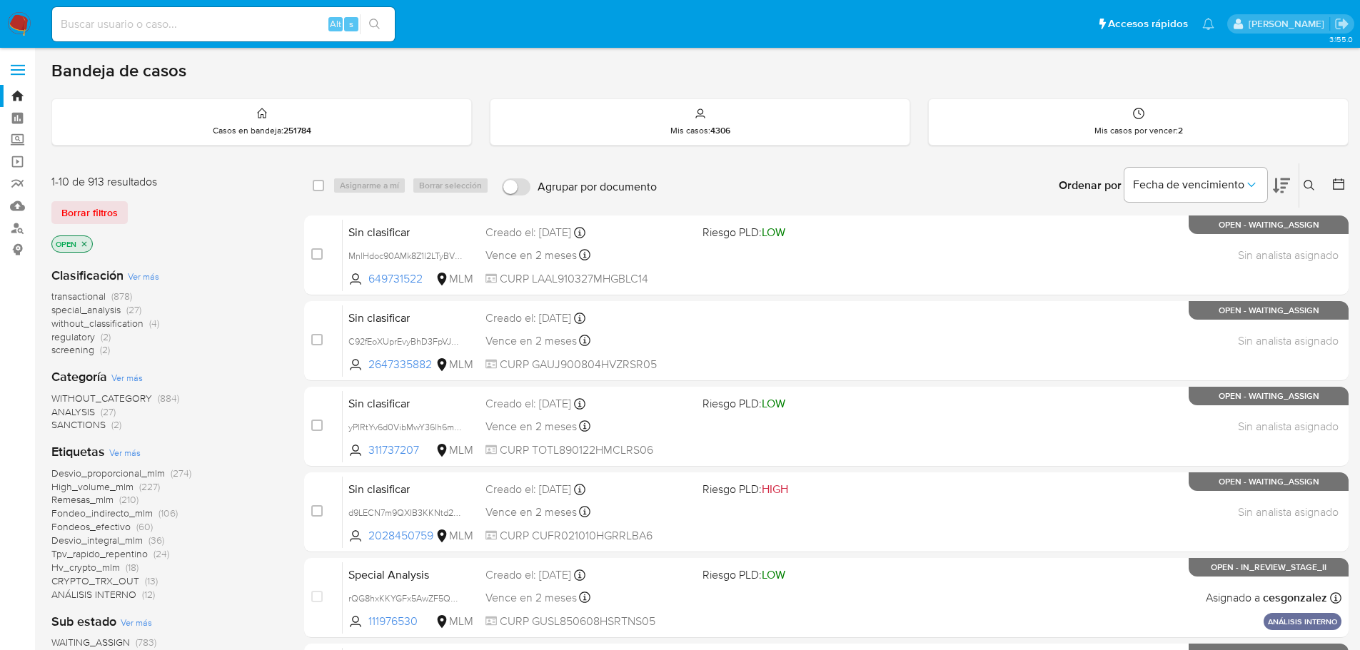
click at [1302, 181] on button at bounding box center [1311, 185] width 24 height 17
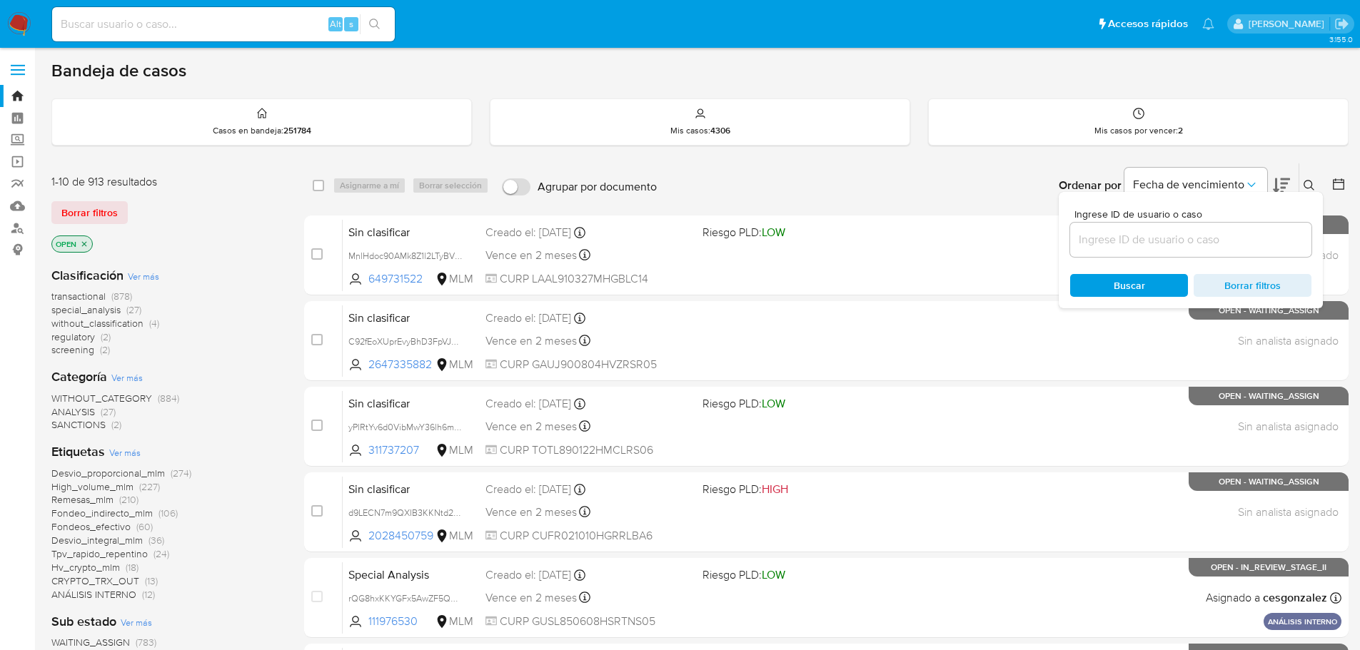
click at [1110, 244] on input at bounding box center [1190, 240] width 241 height 19
type input "155250588"
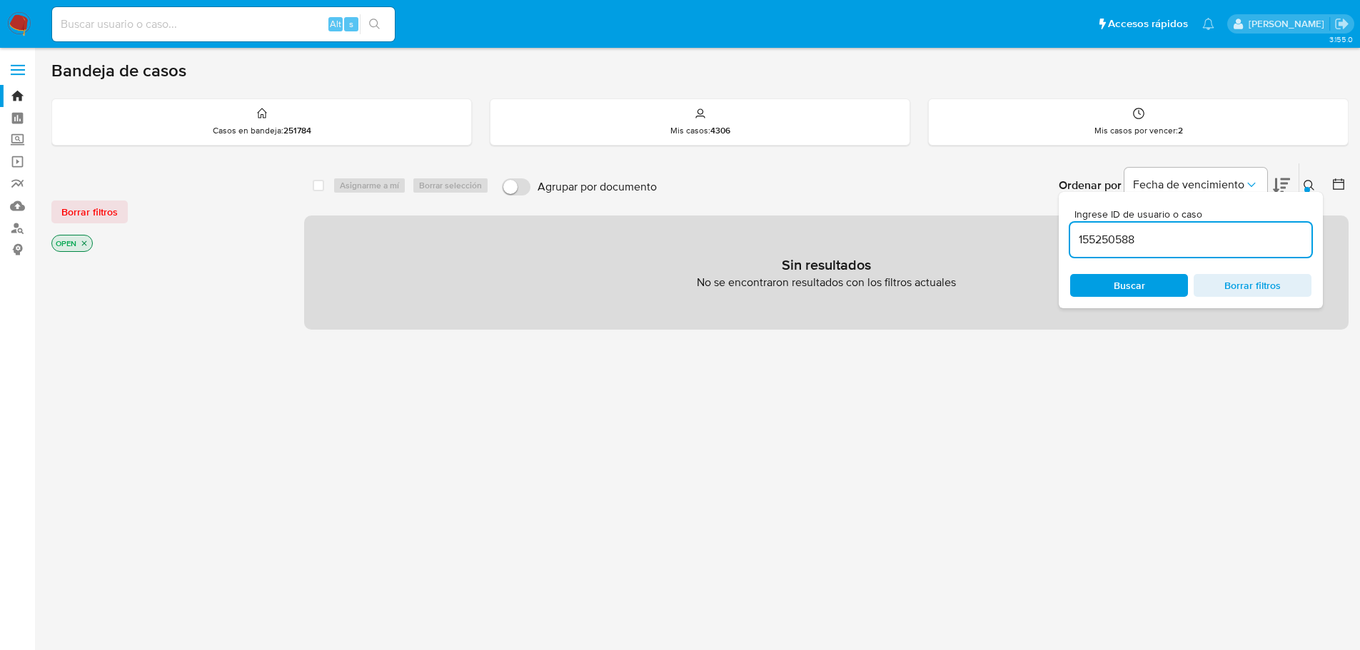
click at [86, 246] on icon "close-filter" at bounding box center [84, 243] width 9 height 9
click at [1156, 235] on input "155250588" at bounding box center [1190, 240] width 241 height 19
click at [1080, 243] on input "155250588" at bounding box center [1190, 240] width 241 height 19
click at [1097, 268] on div "Ingrese ID de usuario o caso 155250588 Buscar Borrar filtros" at bounding box center [1191, 250] width 264 height 116
click at [1104, 282] on span "Buscar" at bounding box center [1129, 286] width 98 height 20
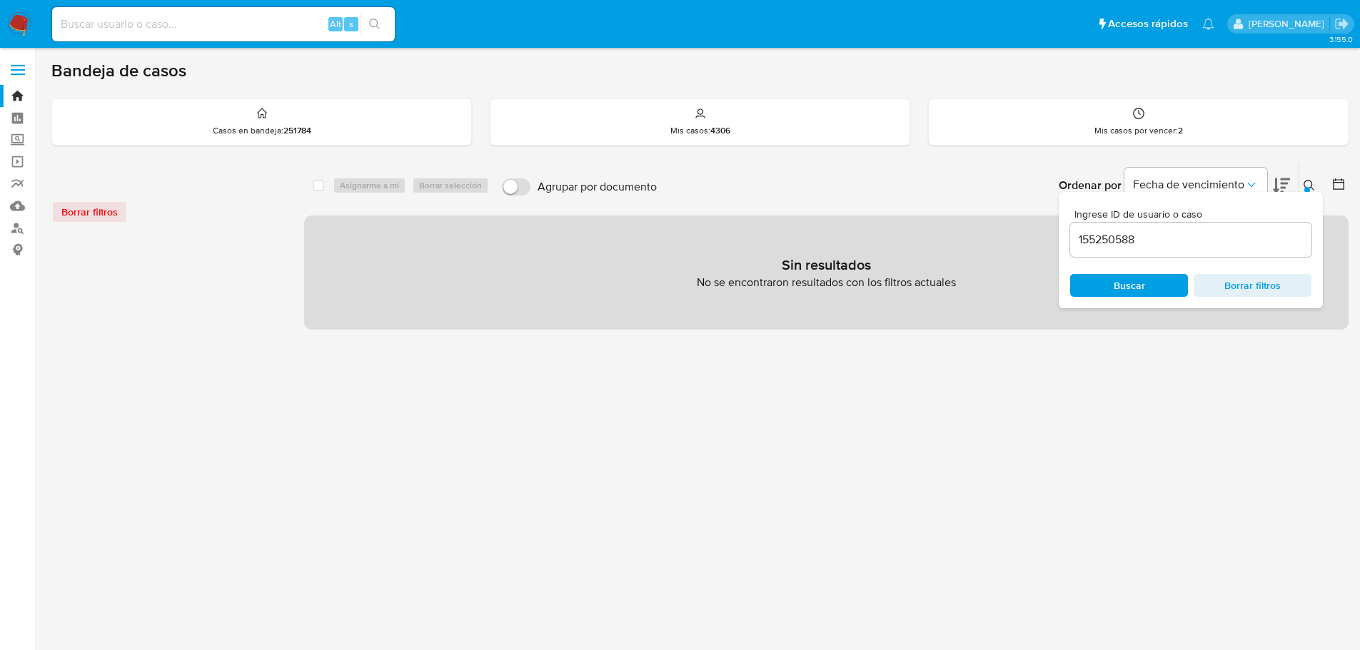
click at [173, 28] on input at bounding box center [223, 24] width 343 height 19
paste input "155250588"
type input "155250588"
click at [375, 22] on icon "search-icon" at bounding box center [374, 24] width 11 height 11
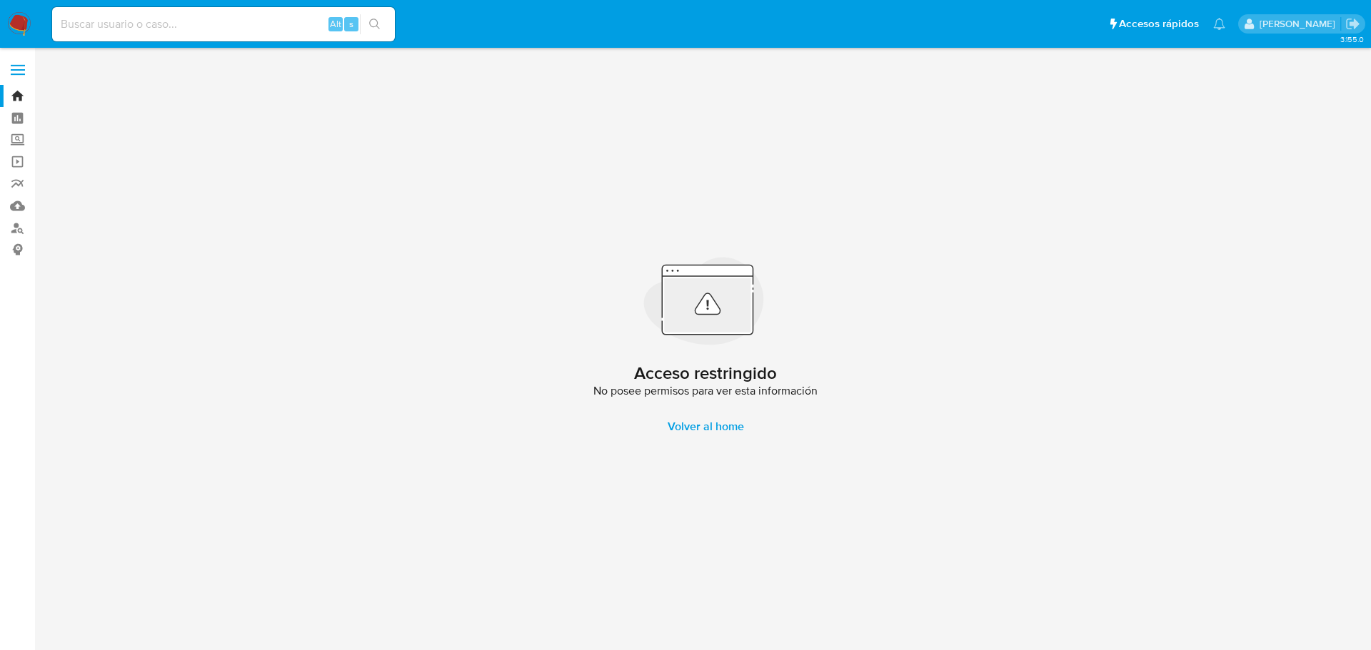
drag, startPoint x: 1114, startPoint y: 241, endPoint x: 1121, endPoint y: 263, distance: 23.9
click at [19, 22] on img at bounding box center [19, 24] width 24 height 24
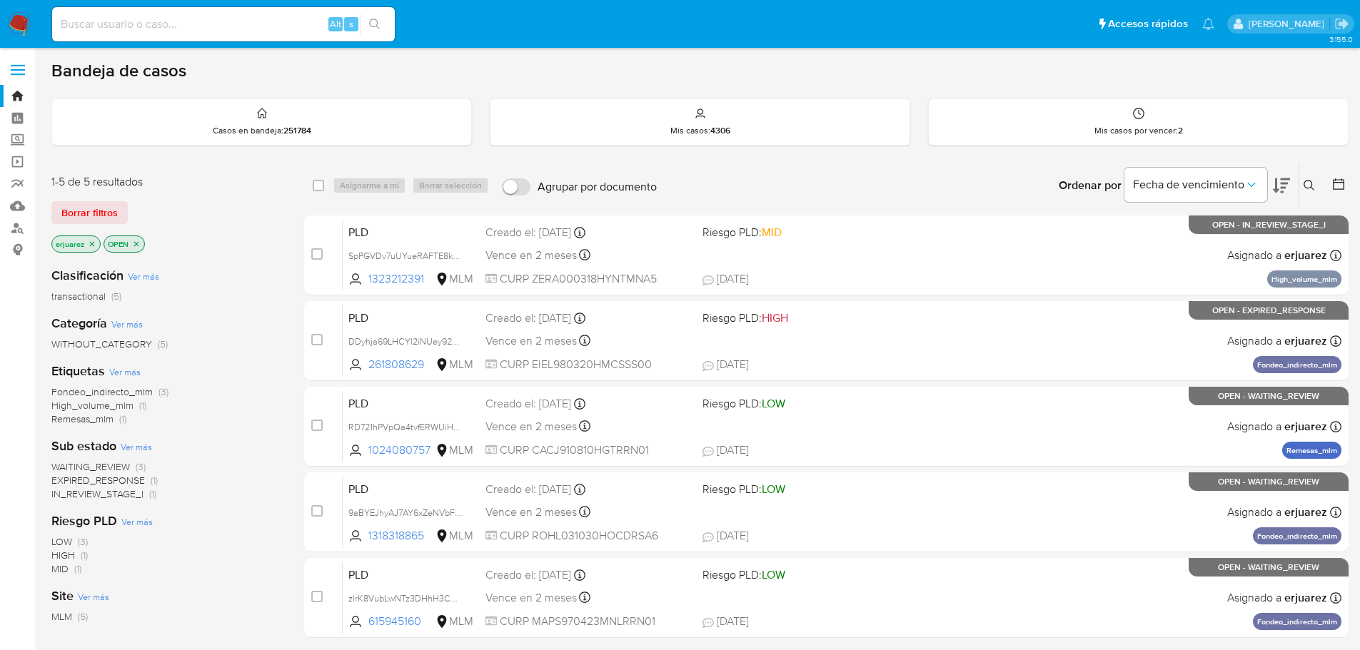
click at [99, 248] on div "erjuarez" at bounding box center [75, 244] width 49 height 17
click at [94, 240] on icon "close-filter" at bounding box center [92, 244] width 9 height 9
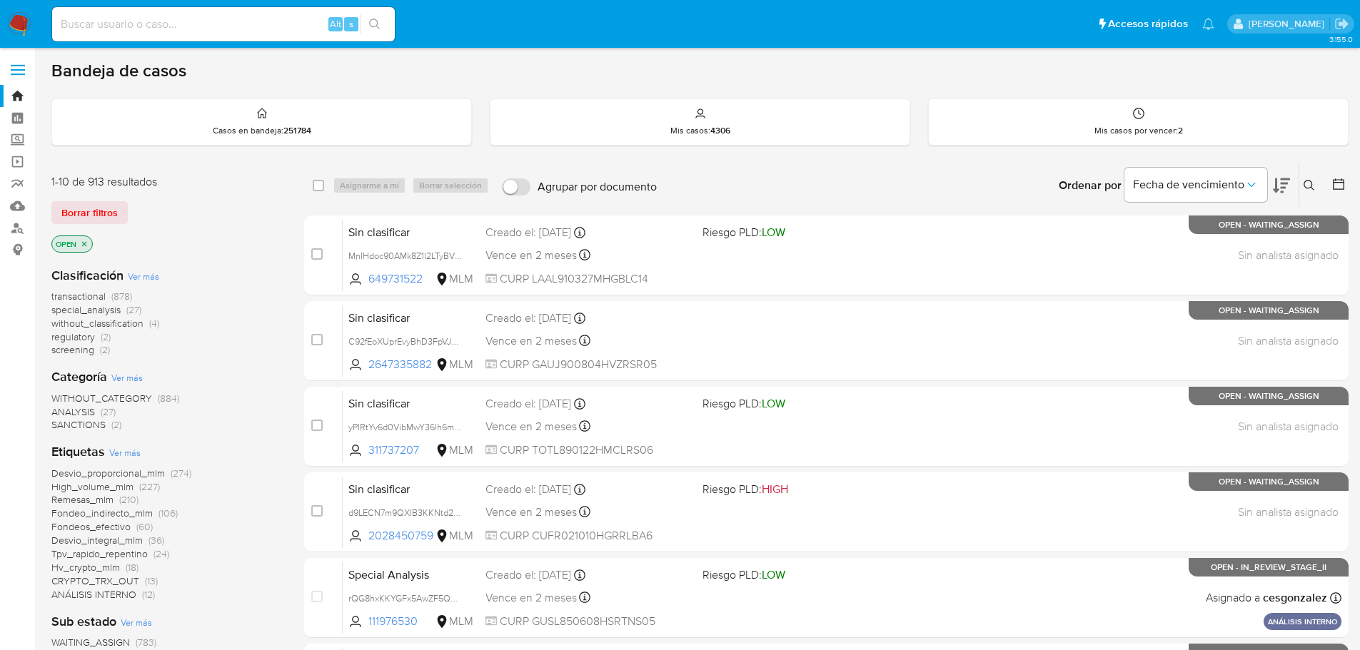
click at [1312, 188] on icon at bounding box center [1309, 185] width 11 height 11
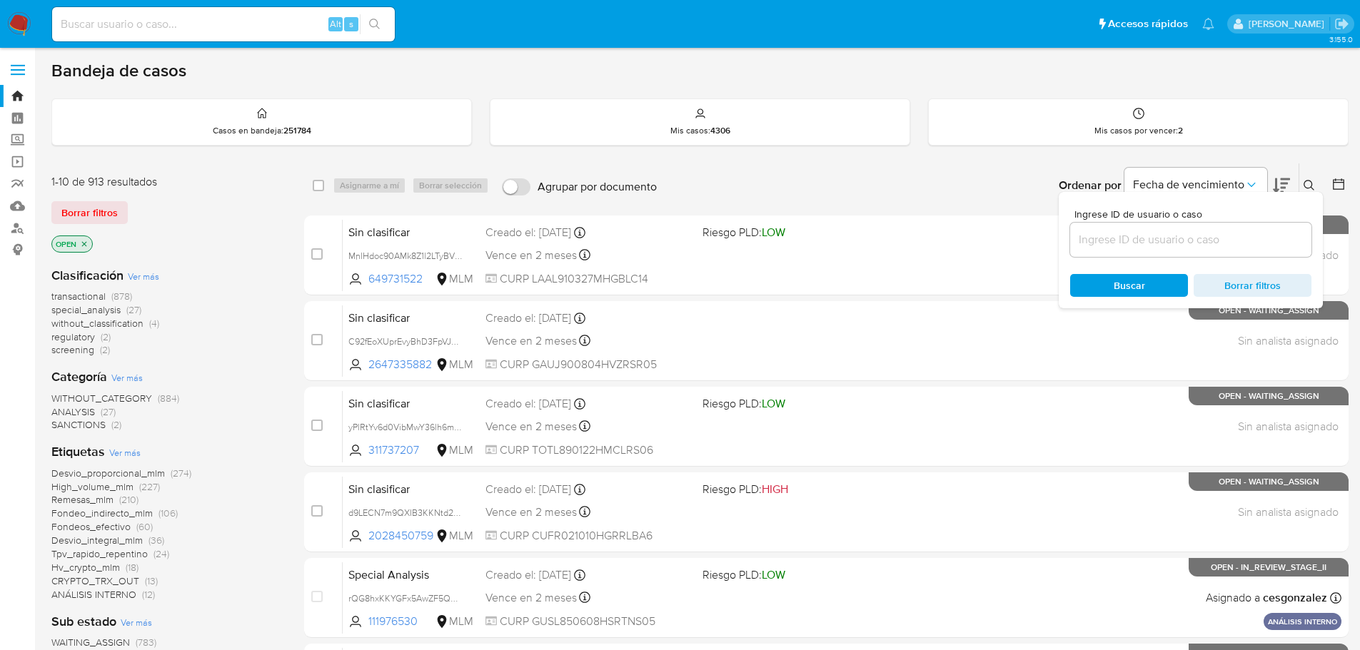
click at [1119, 252] on div at bounding box center [1190, 240] width 241 height 34
click at [1120, 240] on input at bounding box center [1190, 240] width 241 height 19
paste input "09pYetLynkmVOl2cVZN9kvWd"
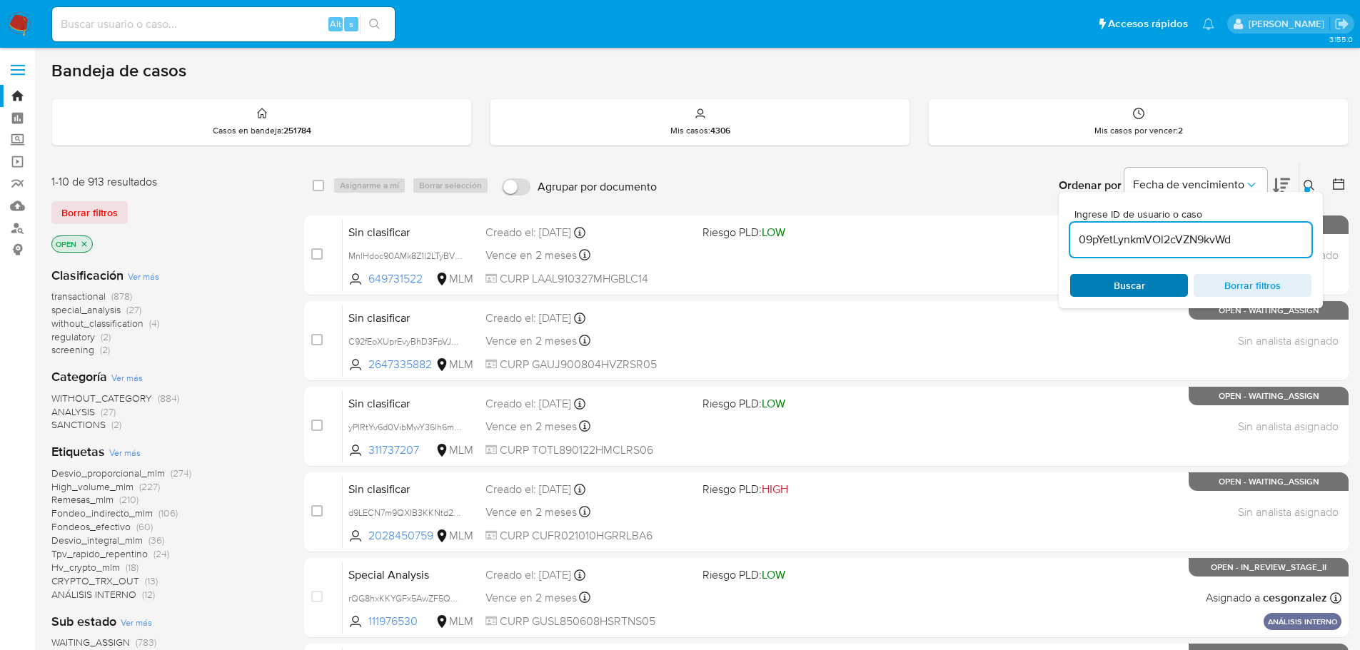
type input "09pYetLynkmVOl2cVZN9kvWd"
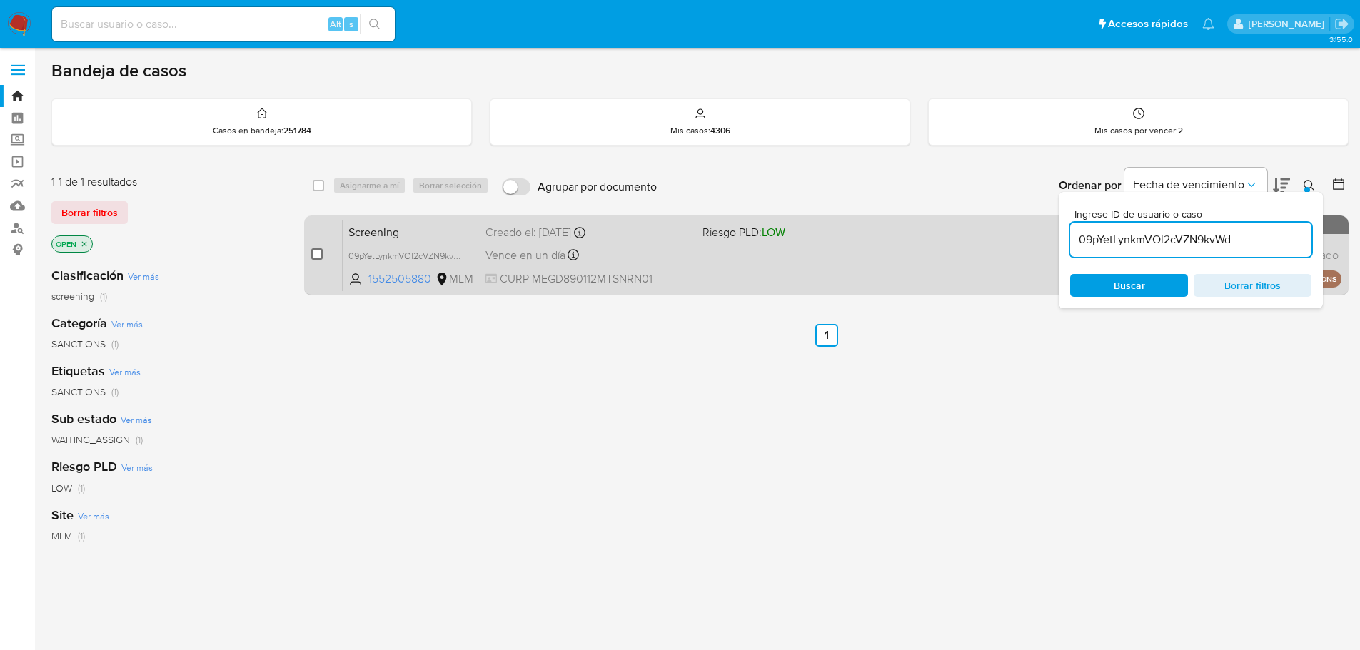
click at [318, 254] on input "checkbox" at bounding box center [316, 253] width 11 height 11
checkbox input "true"
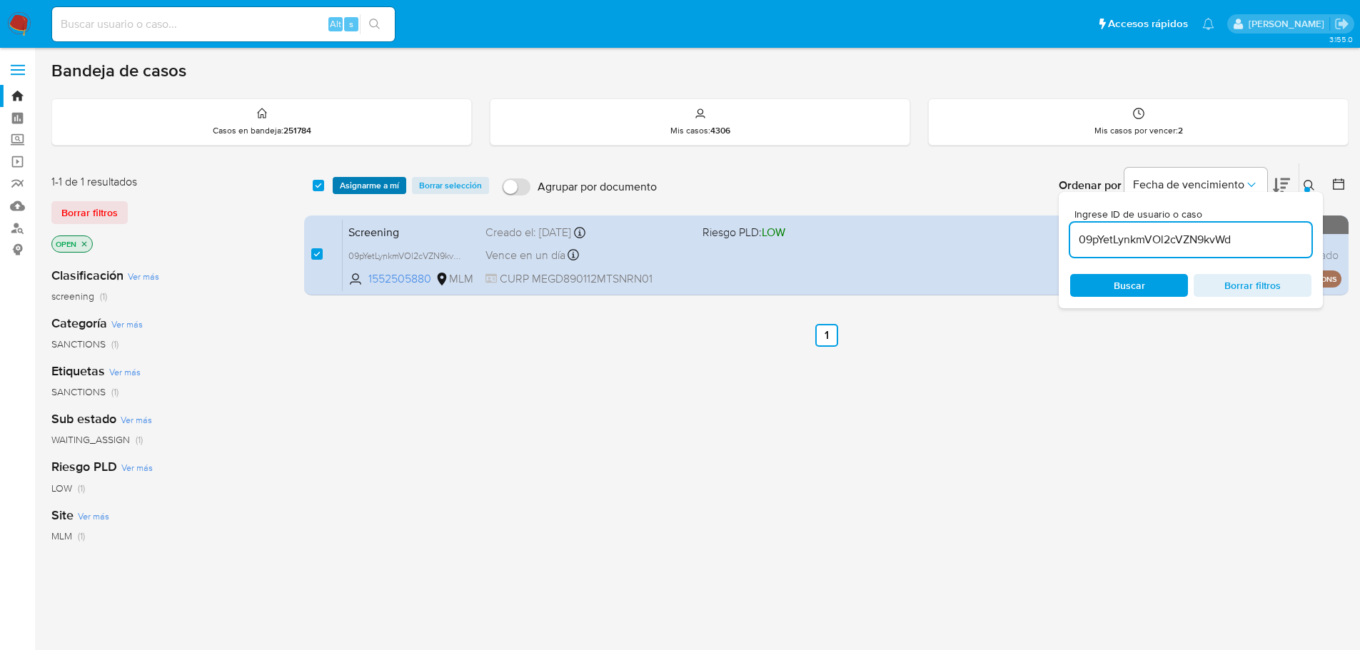
click at [356, 186] on span "Asignarme a mí" at bounding box center [369, 185] width 59 height 14
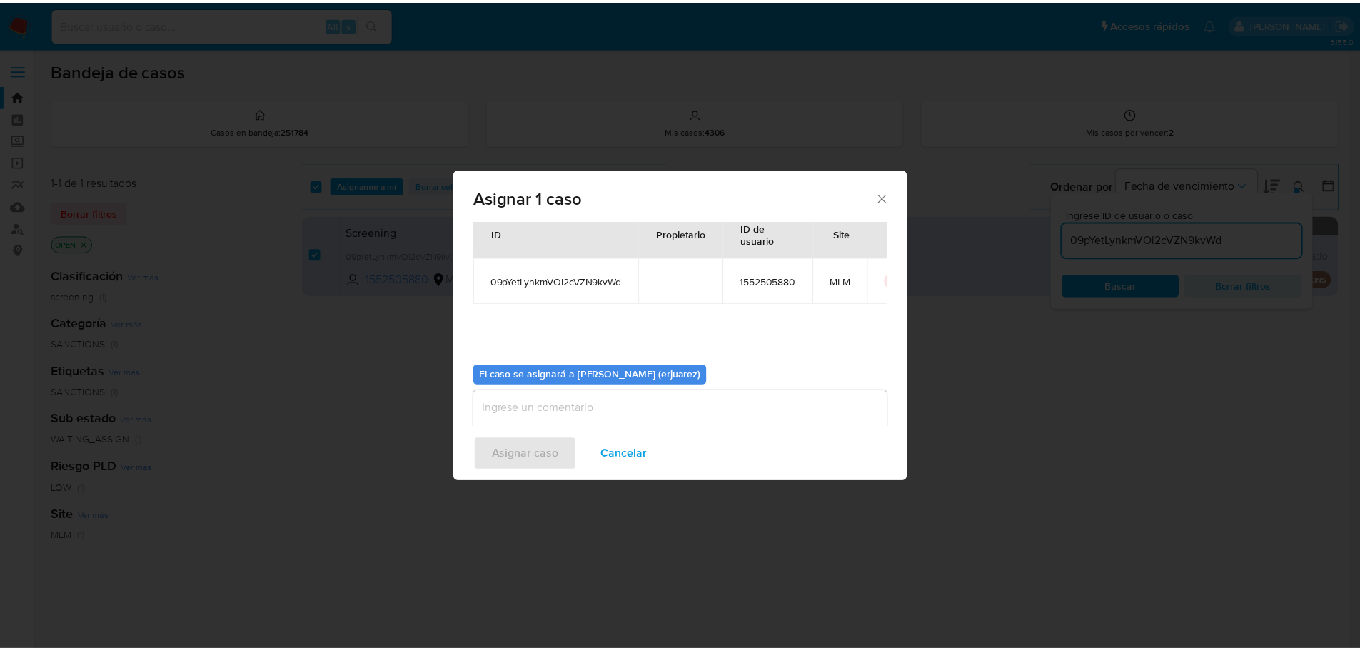
scroll to position [74, 0]
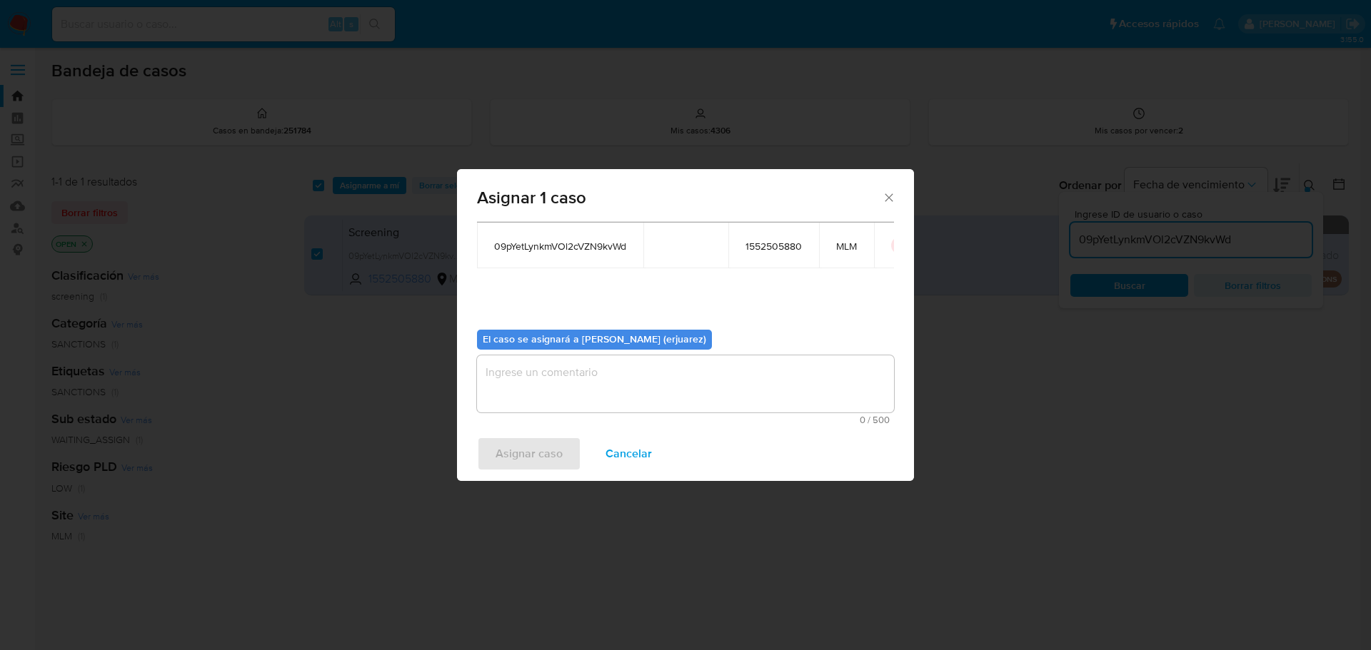
click at [538, 384] on textarea "assign-modal" at bounding box center [685, 384] width 417 height 57
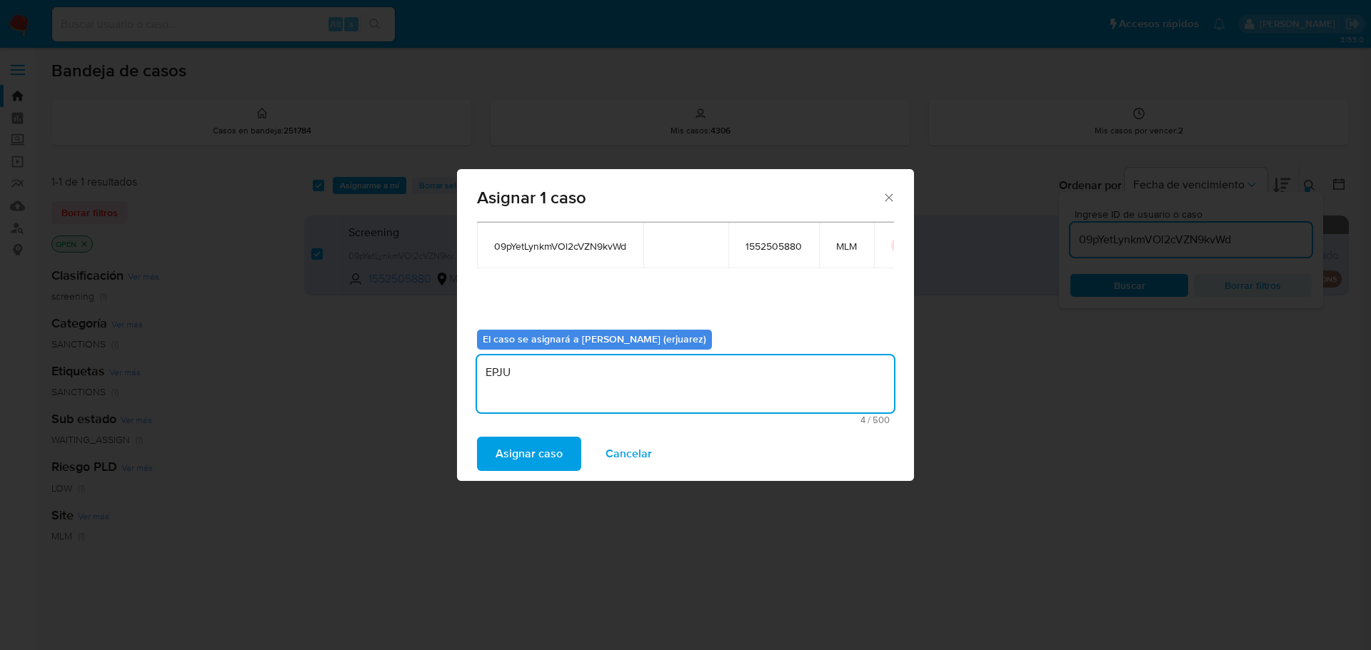
type textarea "EPJU"
click at [540, 435] on div "Asignar caso Cancelar" at bounding box center [685, 454] width 457 height 54
click at [521, 450] on span "Asignar caso" at bounding box center [528, 453] width 67 height 31
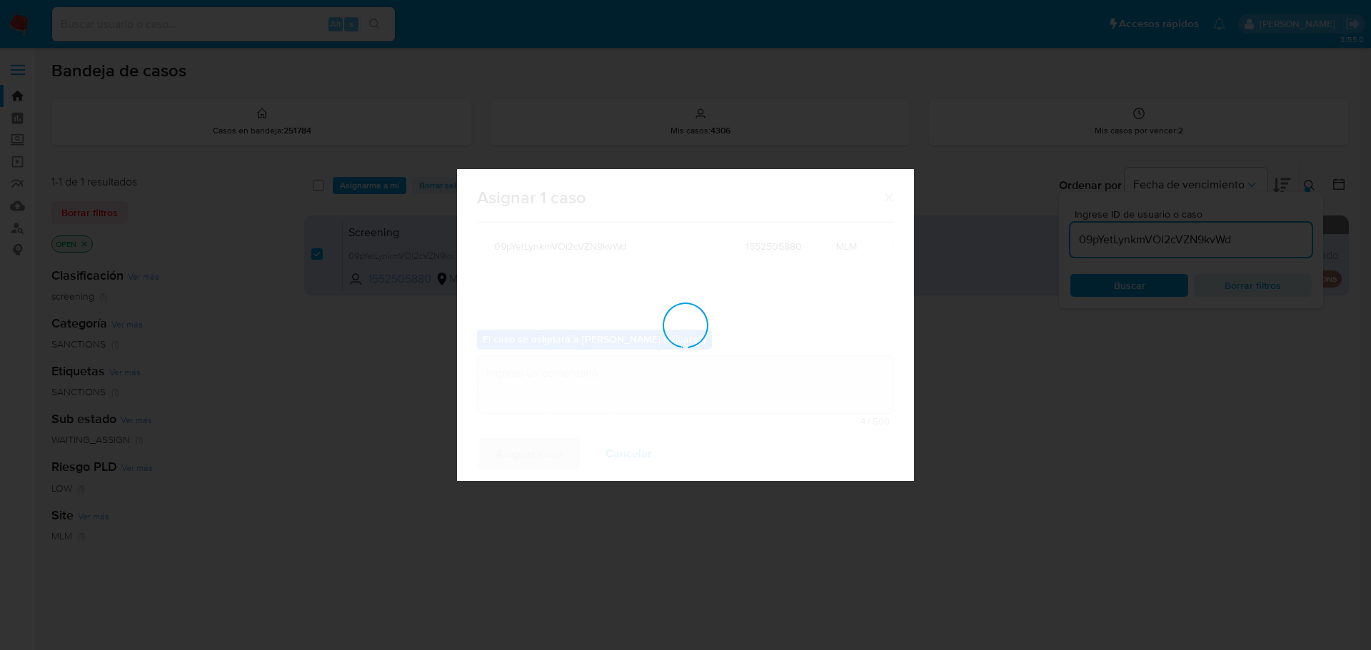
checkbox input "false"
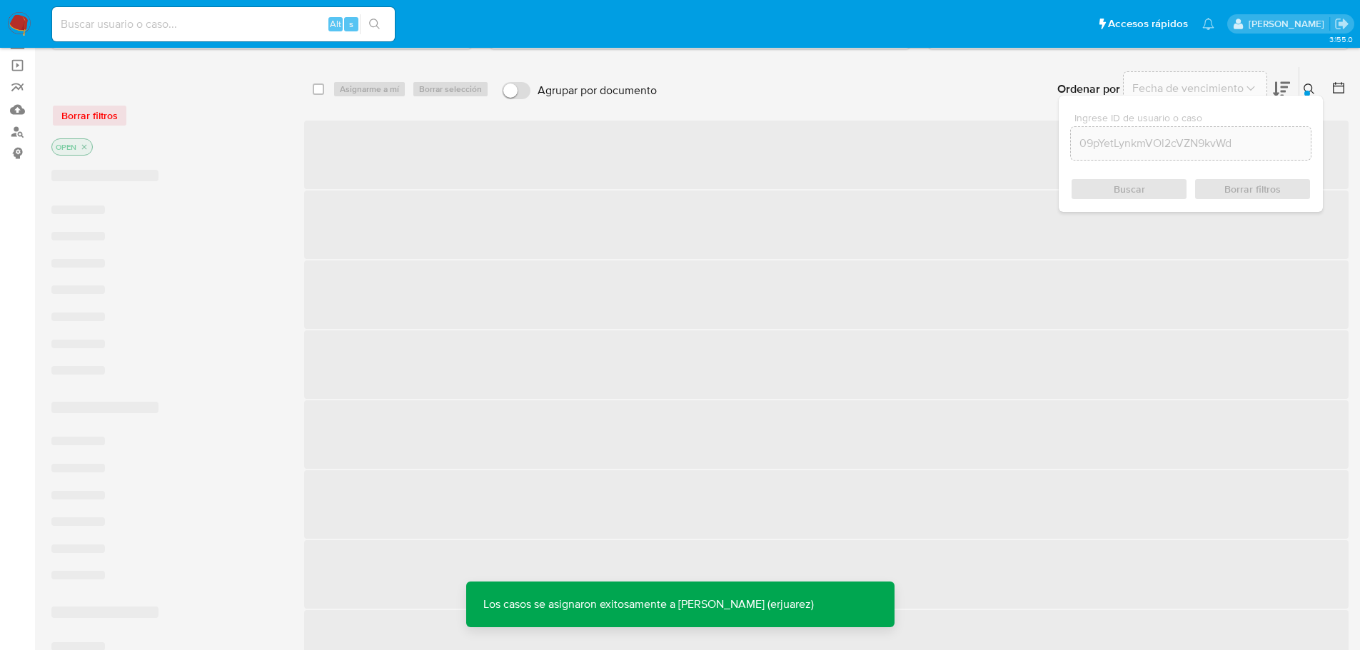
scroll to position [71, 0]
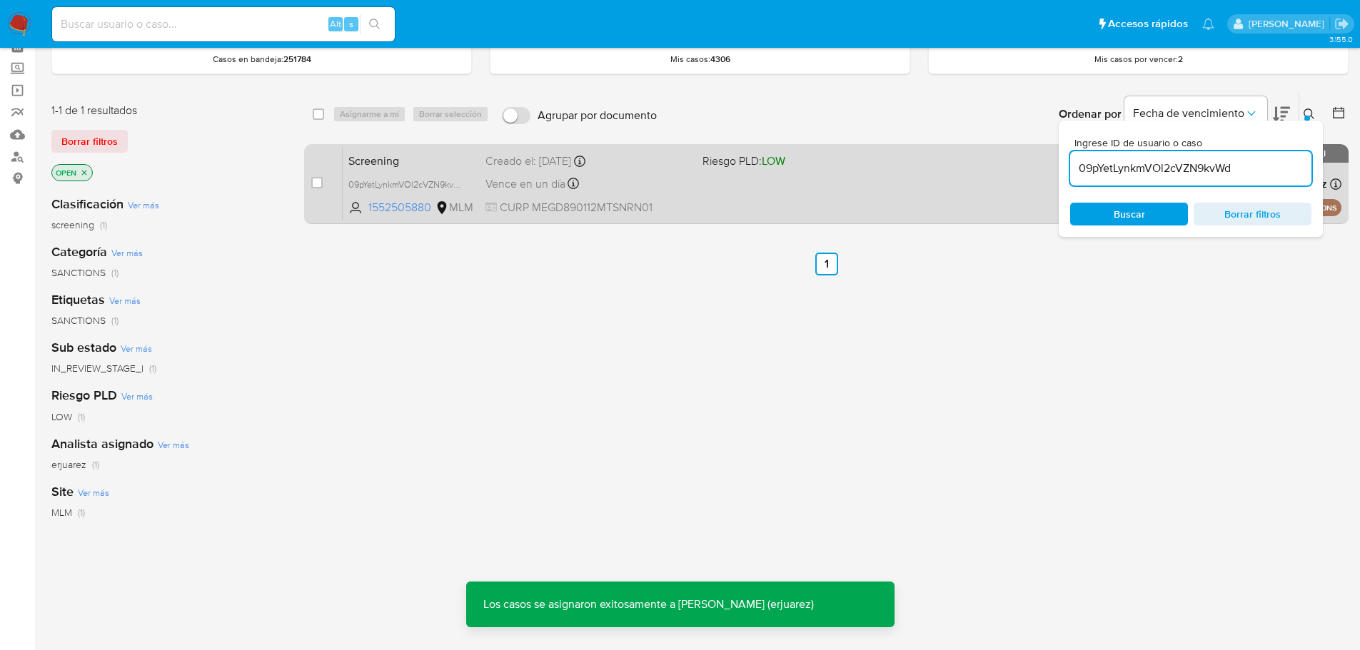
click at [747, 203] on div "Screening 09pYetLynkmVOl2cVZN9kvWd 1552505880 MLM Riesgo PLD: LOW Creado el: [D…" at bounding box center [842, 184] width 999 height 72
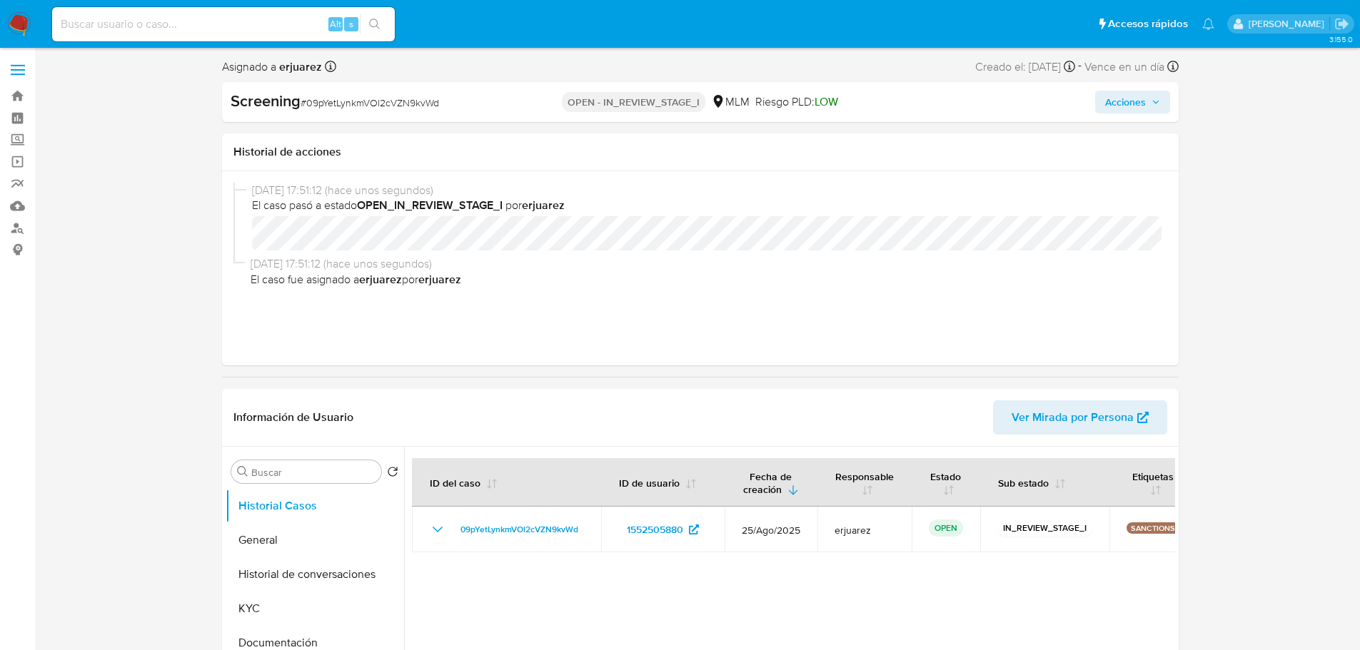
select select "10"
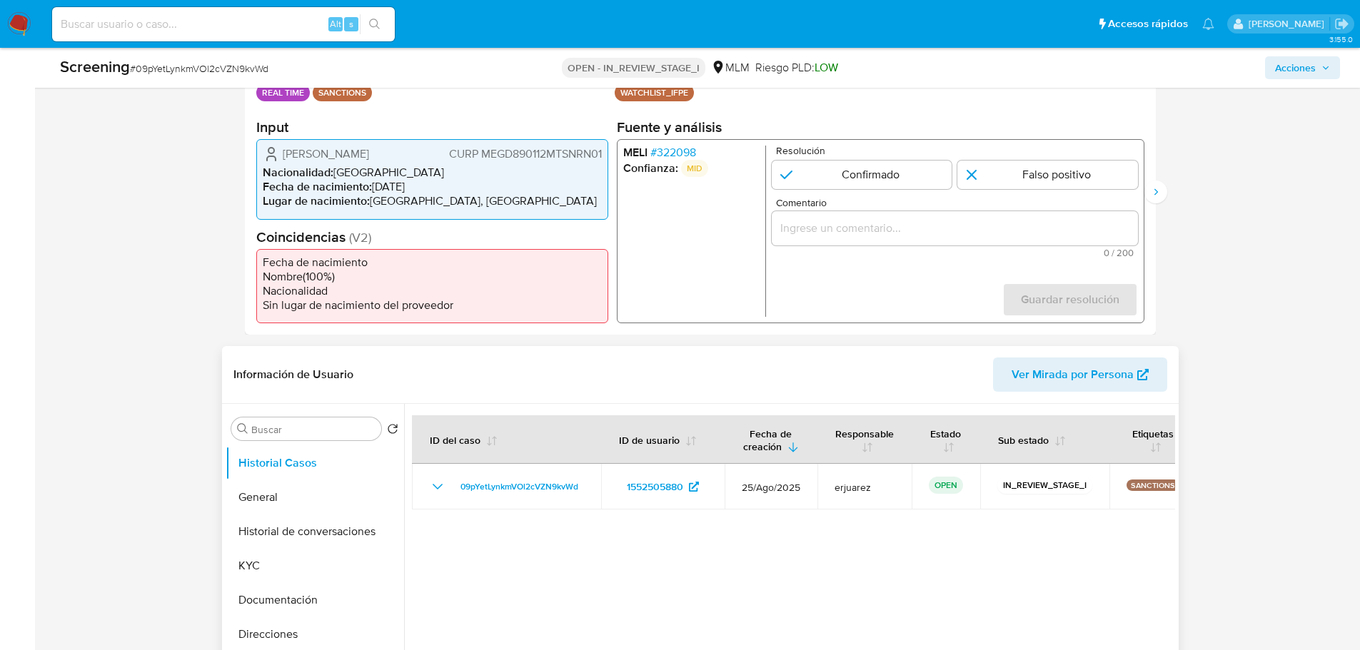
scroll to position [357, 0]
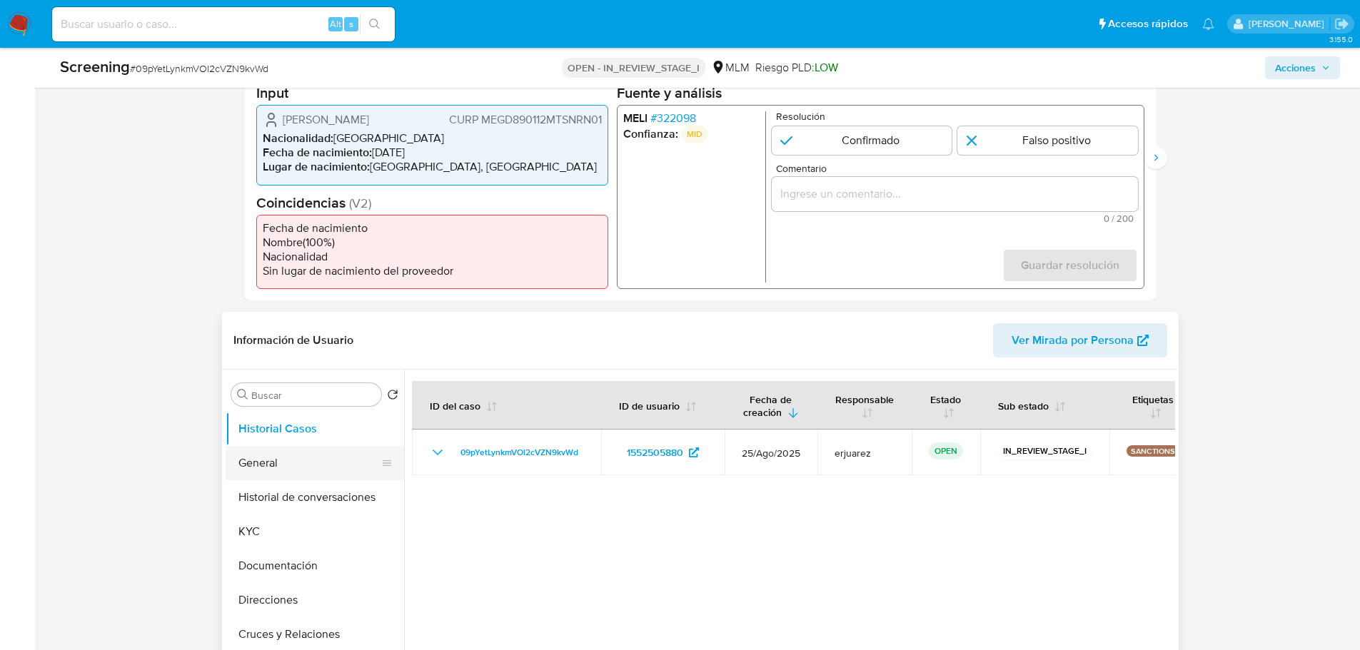
click at [278, 465] on button "General" at bounding box center [309, 463] width 167 height 34
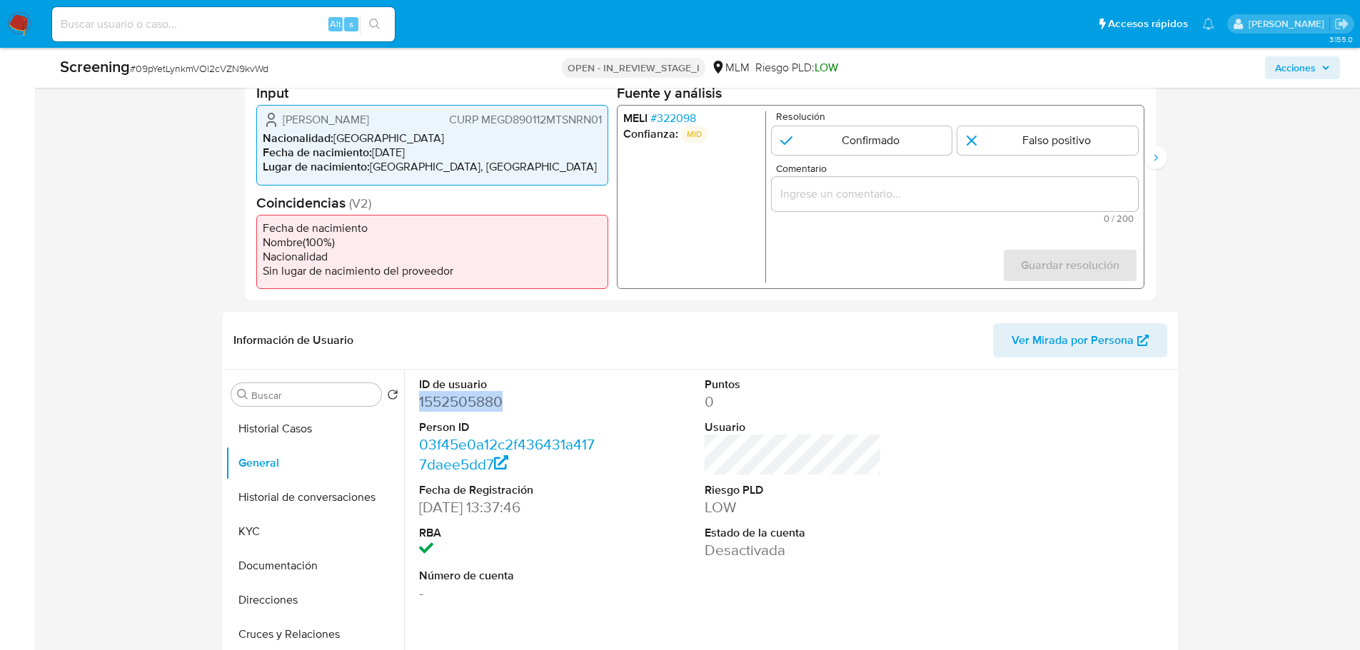
drag, startPoint x: 523, startPoint y: 400, endPoint x: 47, endPoint y: 424, distance: 476.8
click at [408, 402] on div "ID de usuario 1552505880 Person ID 03f45e0a12c2f436431a4177daee5dd7 Fecha de Re…" at bounding box center [789, 553] width 771 height 366
copy dd "1552505880"
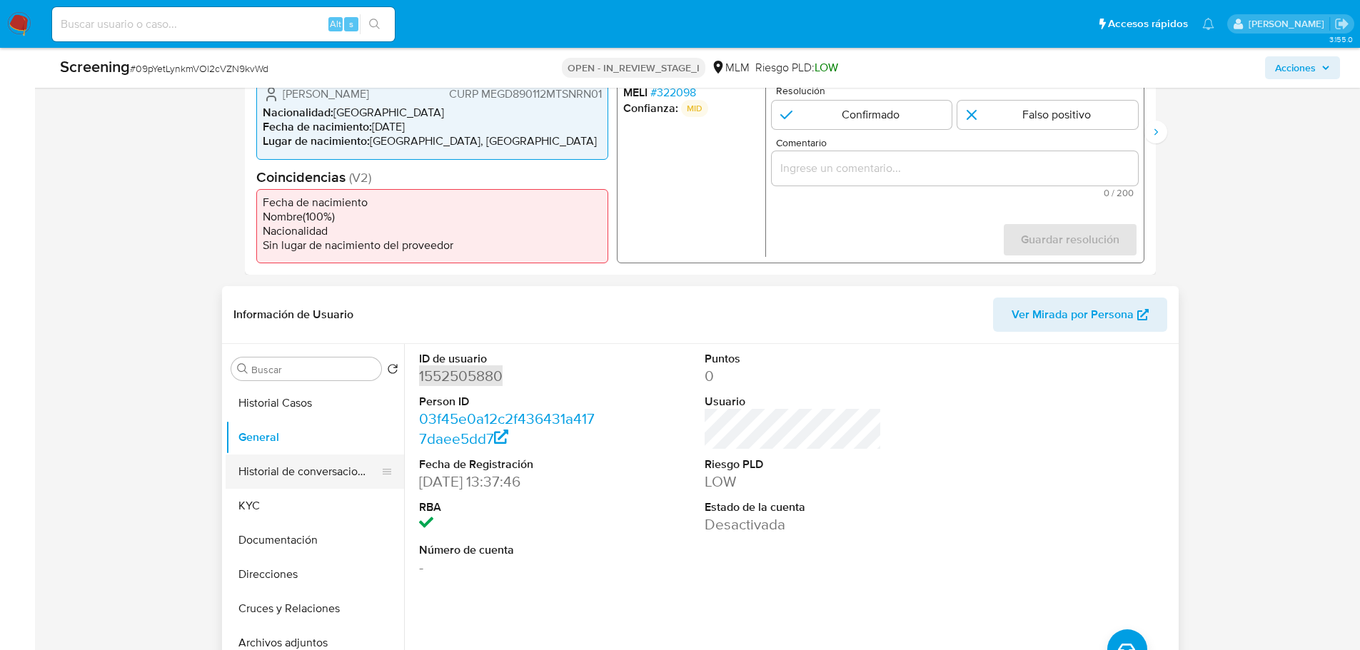
scroll to position [428, 0]
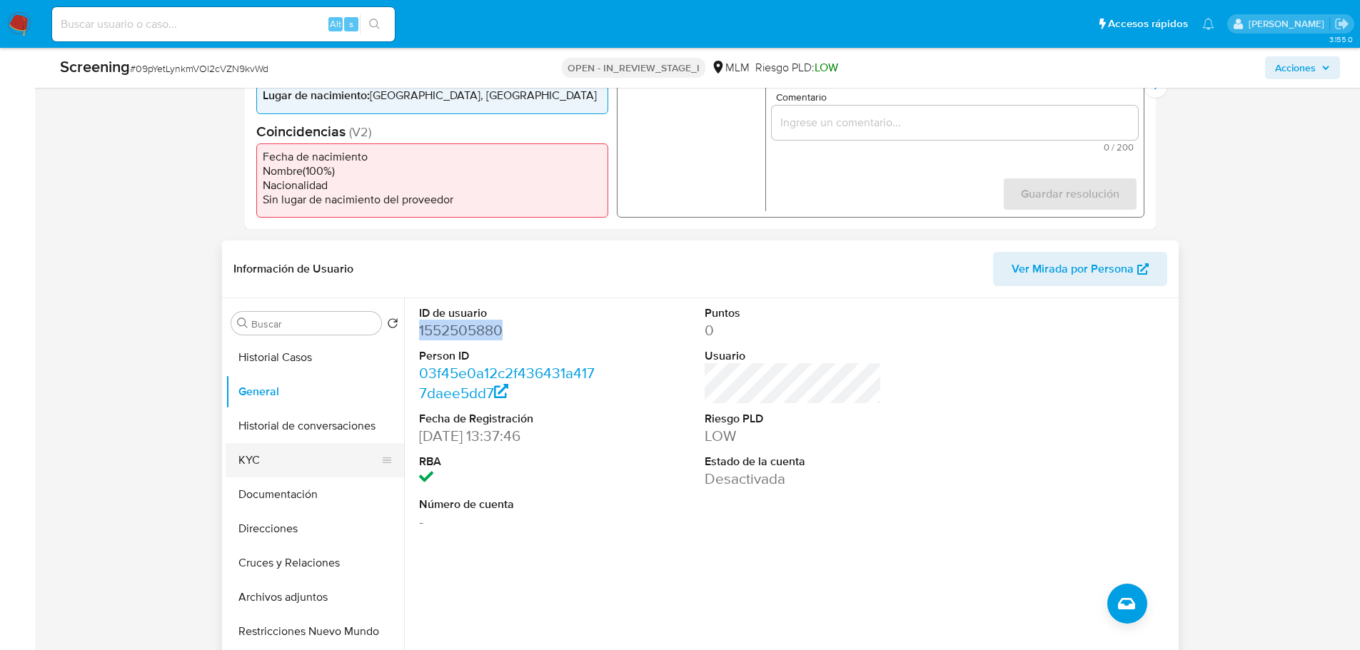
drag, startPoint x: 264, startPoint y: 468, endPoint x: 321, endPoint y: 468, distance: 57.1
click at [268, 468] on button "KYC" at bounding box center [309, 460] width 167 height 34
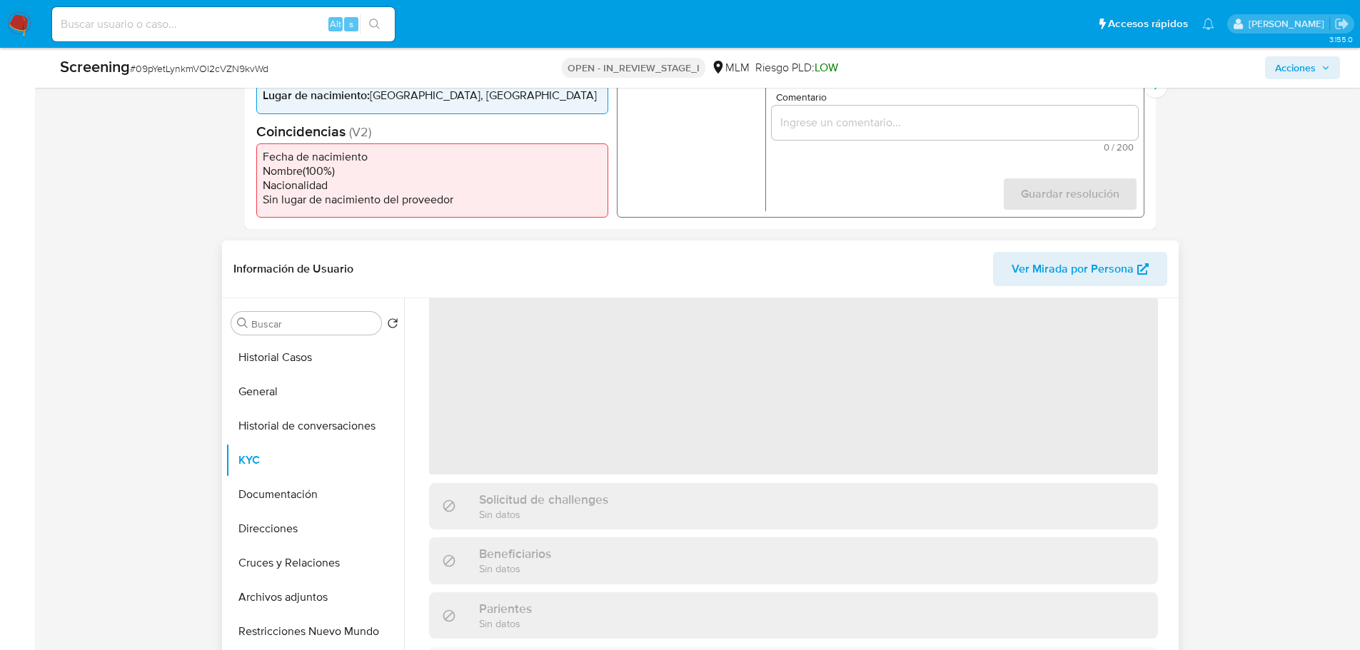
scroll to position [0, 0]
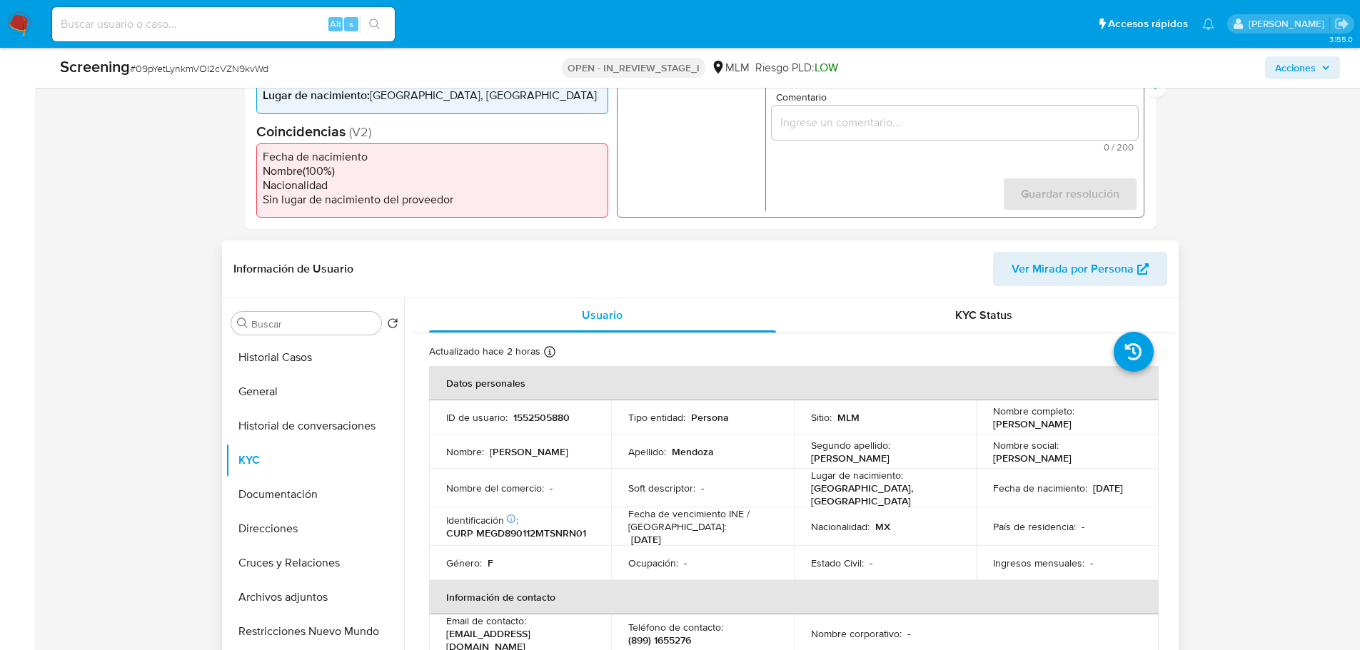
drag, startPoint x: 989, startPoint y: 429, endPoint x: 1136, endPoint y: 420, distance: 146.6
click at [1141, 420] on td "Nombre completo : Diana Esthela Mendoza Garza" at bounding box center [1067, 417] width 183 height 34
copy p "[PERSON_NAME]"
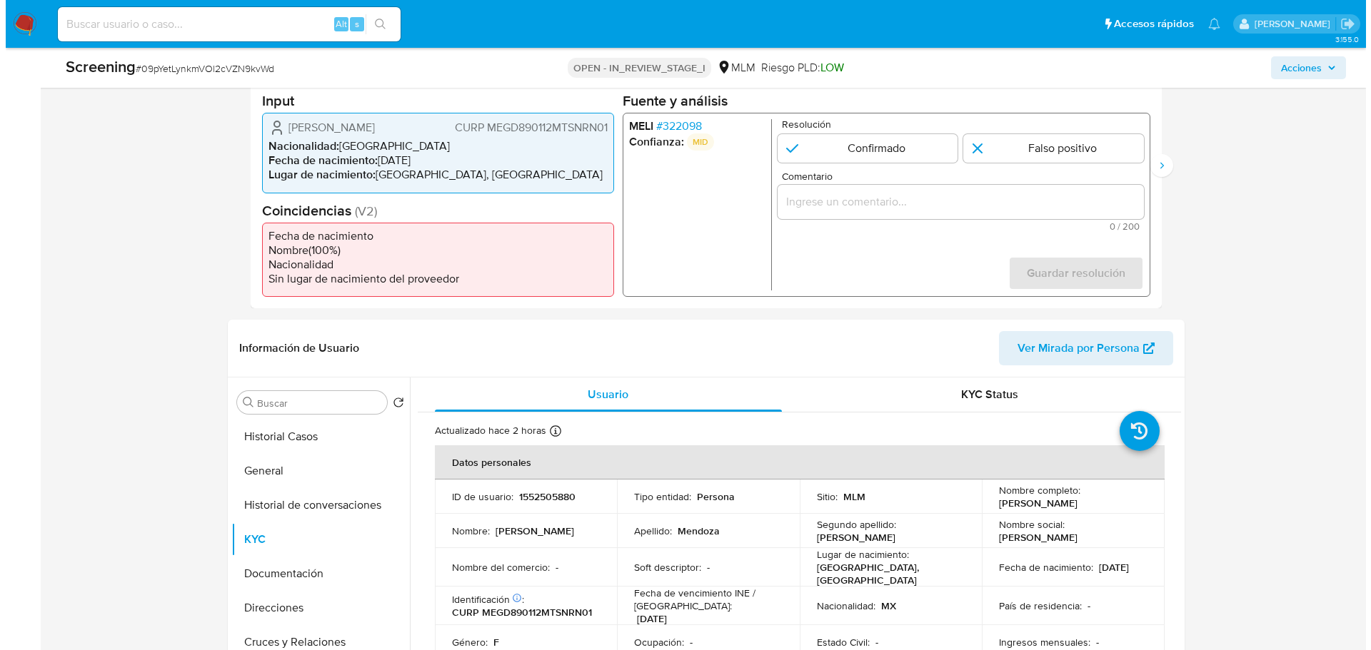
scroll to position [286, 0]
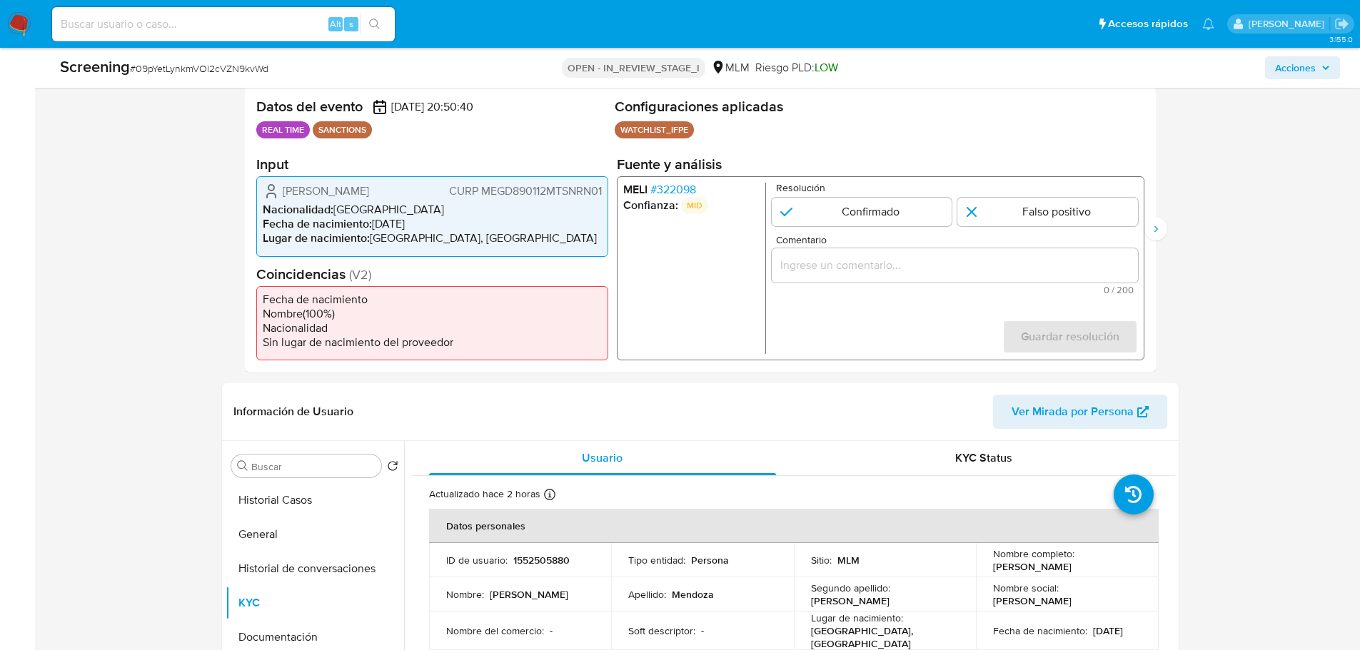
click at [675, 191] on span "# 322098" at bounding box center [673, 190] width 46 height 14
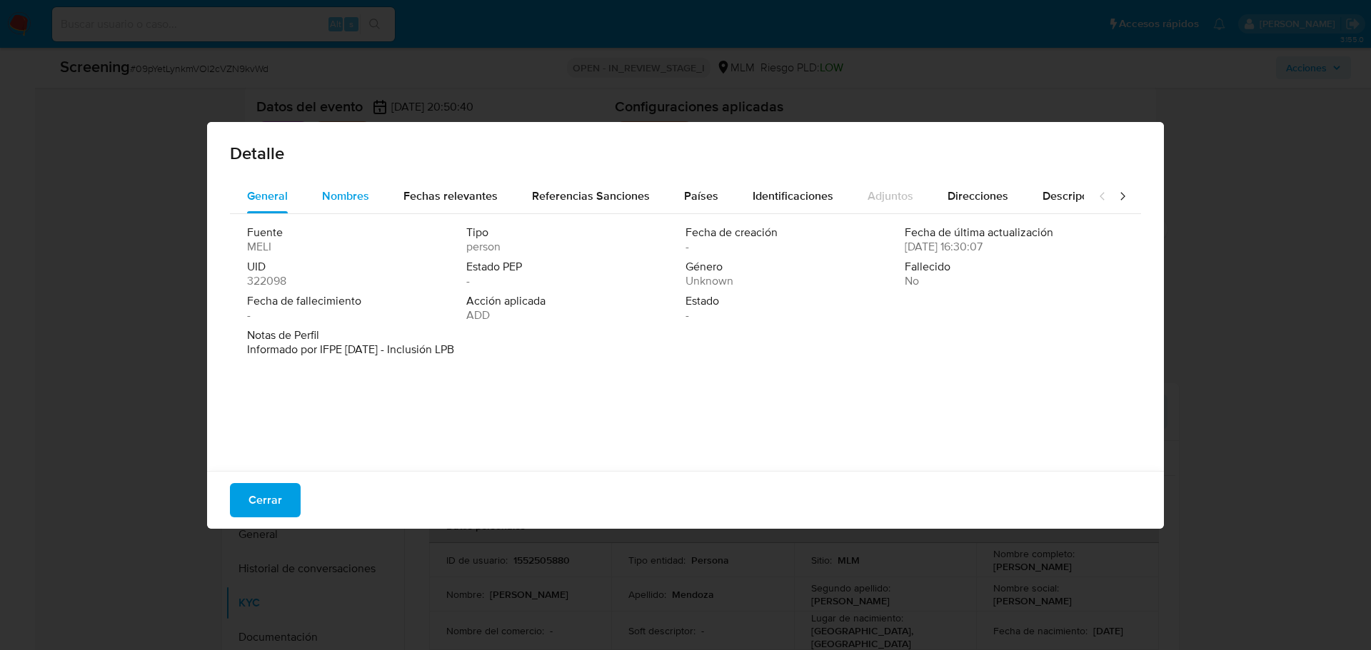
click at [338, 199] on span "Nombres" at bounding box center [345, 196] width 47 height 16
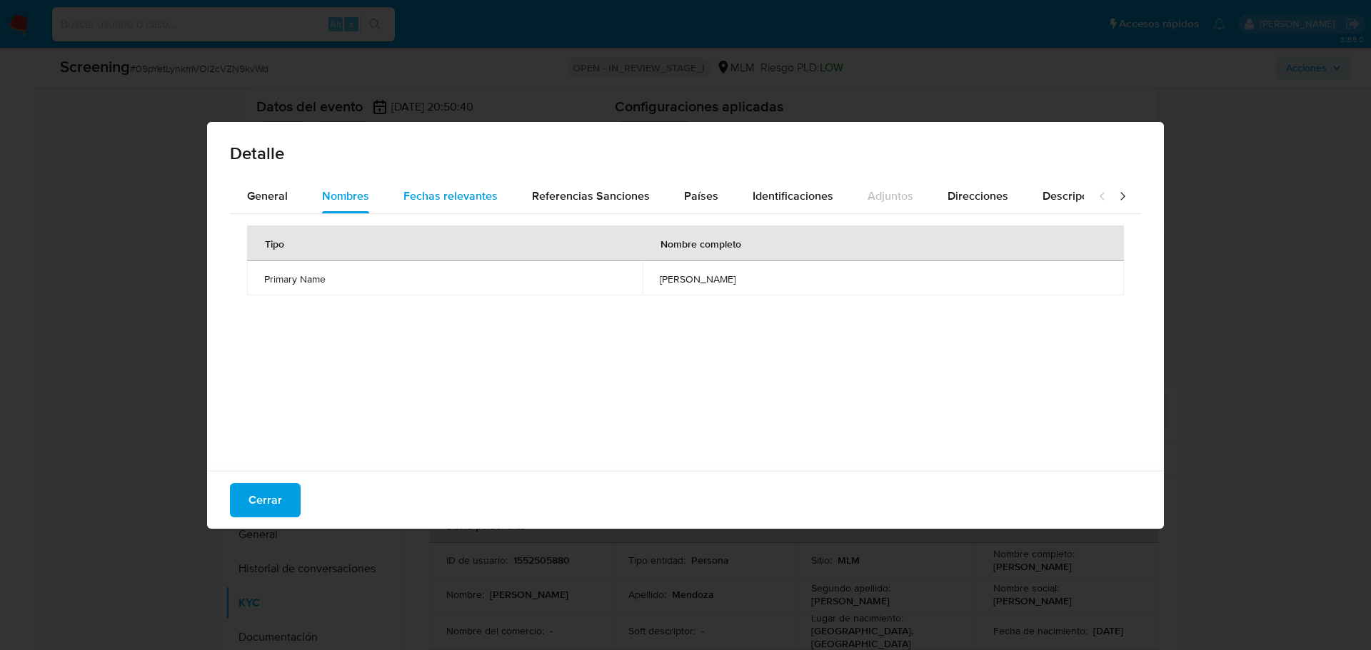
click at [441, 206] on div "Fechas relevantes" at bounding box center [450, 196] width 94 height 34
drag, startPoint x: 652, startPoint y: 278, endPoint x: 592, endPoint y: 277, distance: 60.0
click at [611, 277] on td "1989-01-12" at bounding box center [740, 278] width 259 height 34
click at [549, 201] on span "Referencias Sanciones" at bounding box center [591, 196] width 118 height 16
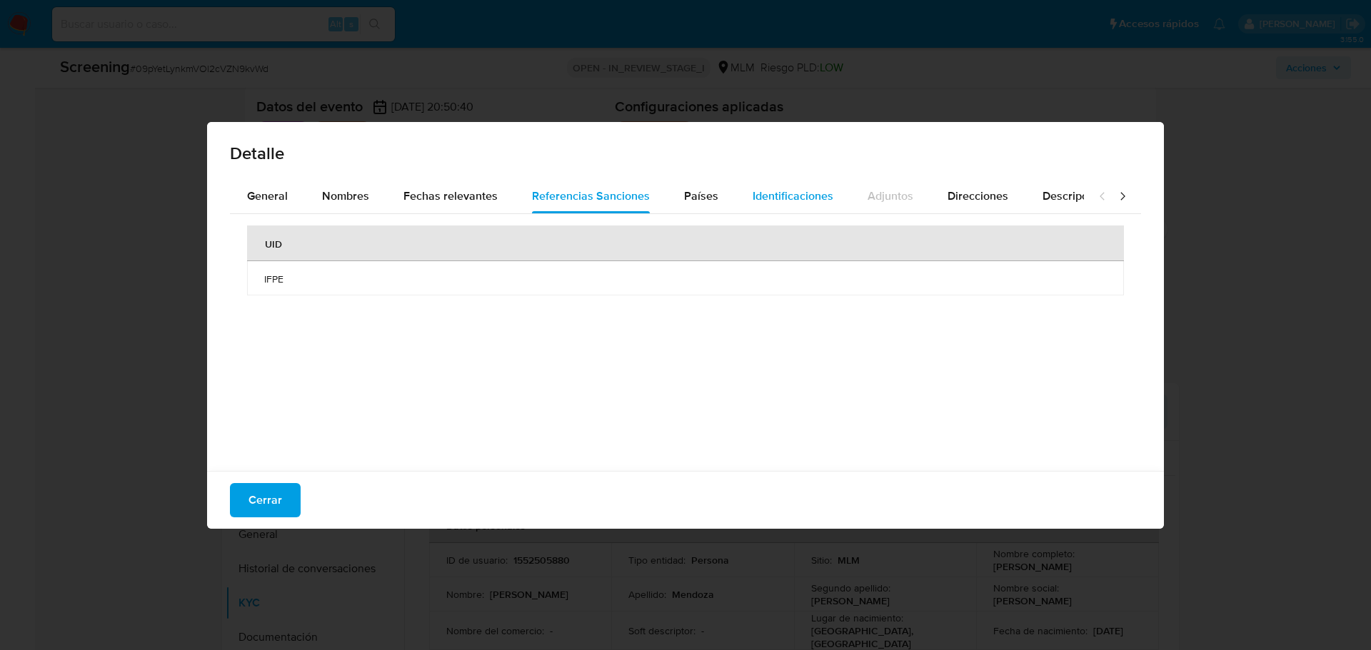
drag, startPoint x: 780, startPoint y: 191, endPoint x: 770, endPoint y: 191, distance: 10.7
click at [778, 191] on span "Identificaciones" at bounding box center [792, 196] width 81 height 16
drag, startPoint x: 782, startPoint y: 274, endPoint x: 667, endPoint y: 292, distance: 115.6
click at [667, 292] on td "megd8901128ba" at bounding box center [890, 278] width 465 height 34
click at [1252, 333] on div "Detalle General Nombres Fechas relevantes Referencias Sanciones Países Identifi…" at bounding box center [685, 325] width 1371 height 650
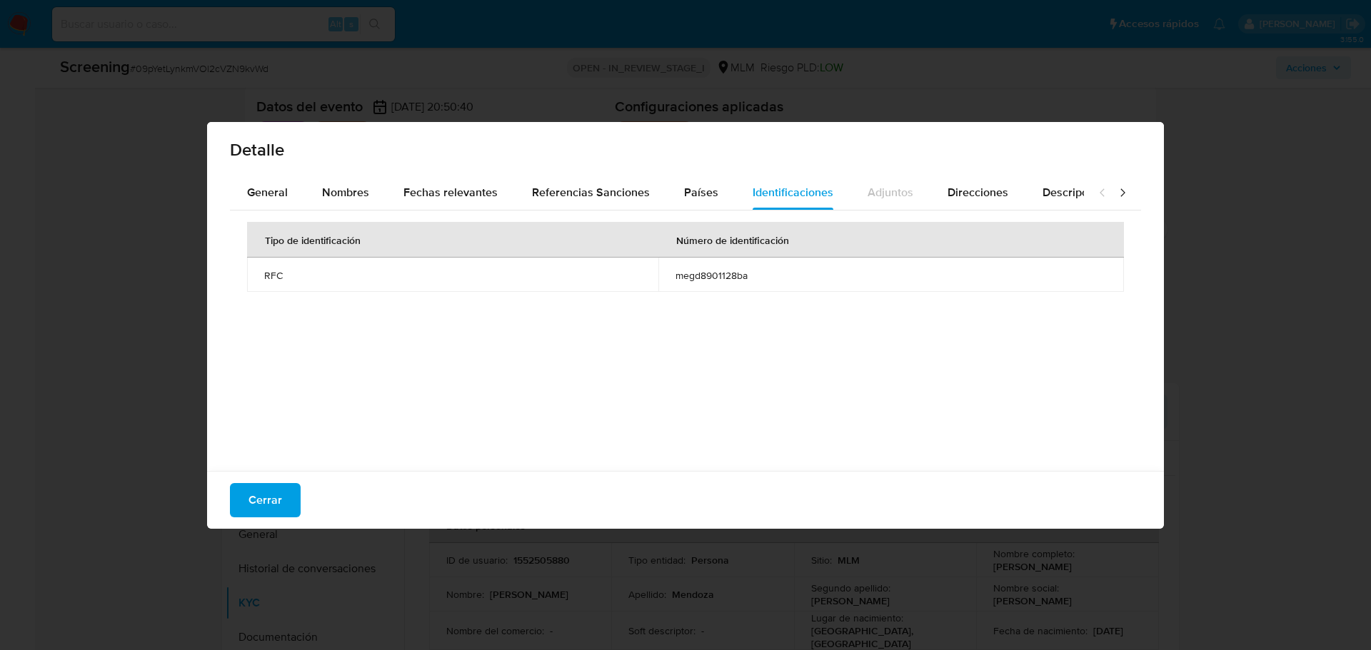
scroll to position [4, 0]
click at [1261, 191] on div "Detalle General Nombres Fechas relevantes Referencias Sanciones Países Identifi…" at bounding box center [685, 325] width 1371 height 650
click at [268, 473] on span "Cerrar" at bounding box center [265, 488] width 34 height 31
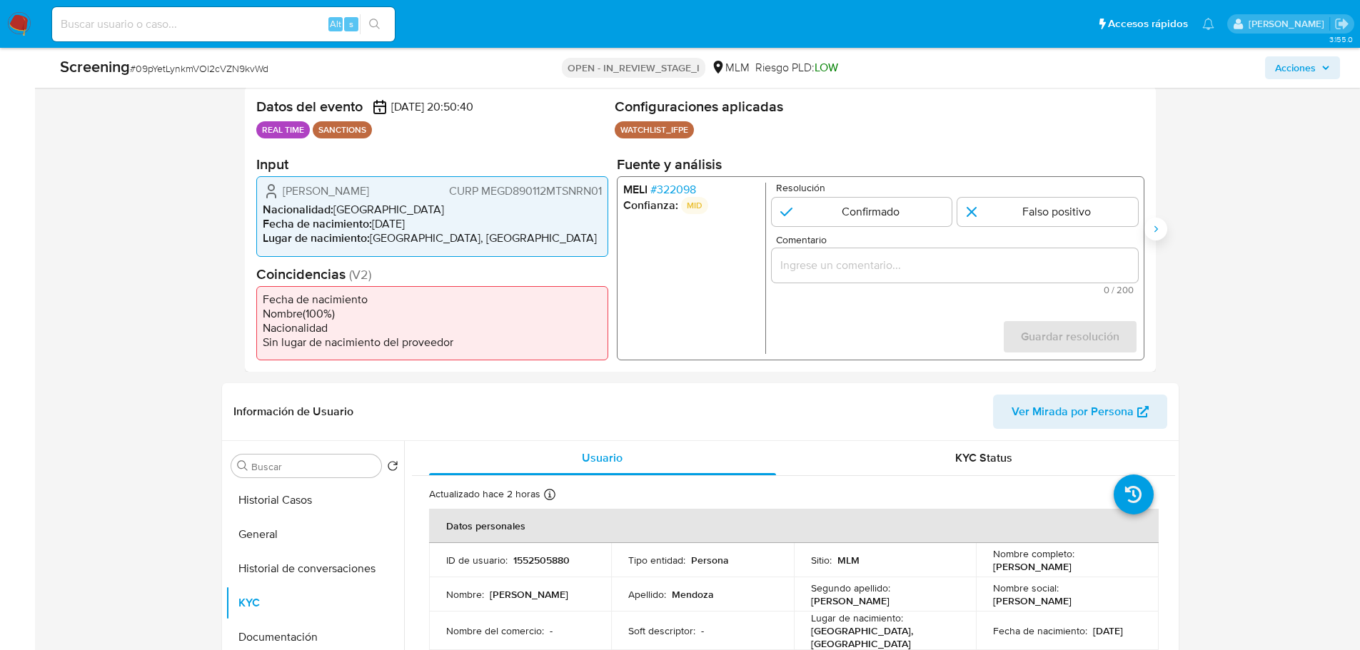
drag, startPoint x: 1161, startPoint y: 229, endPoint x: 1114, endPoint y: 207, distance: 52.7
click at [1160, 229] on button "Siguiente" at bounding box center [1155, 229] width 23 height 23
click at [677, 192] on span "# 322098" at bounding box center [673, 190] width 46 height 14
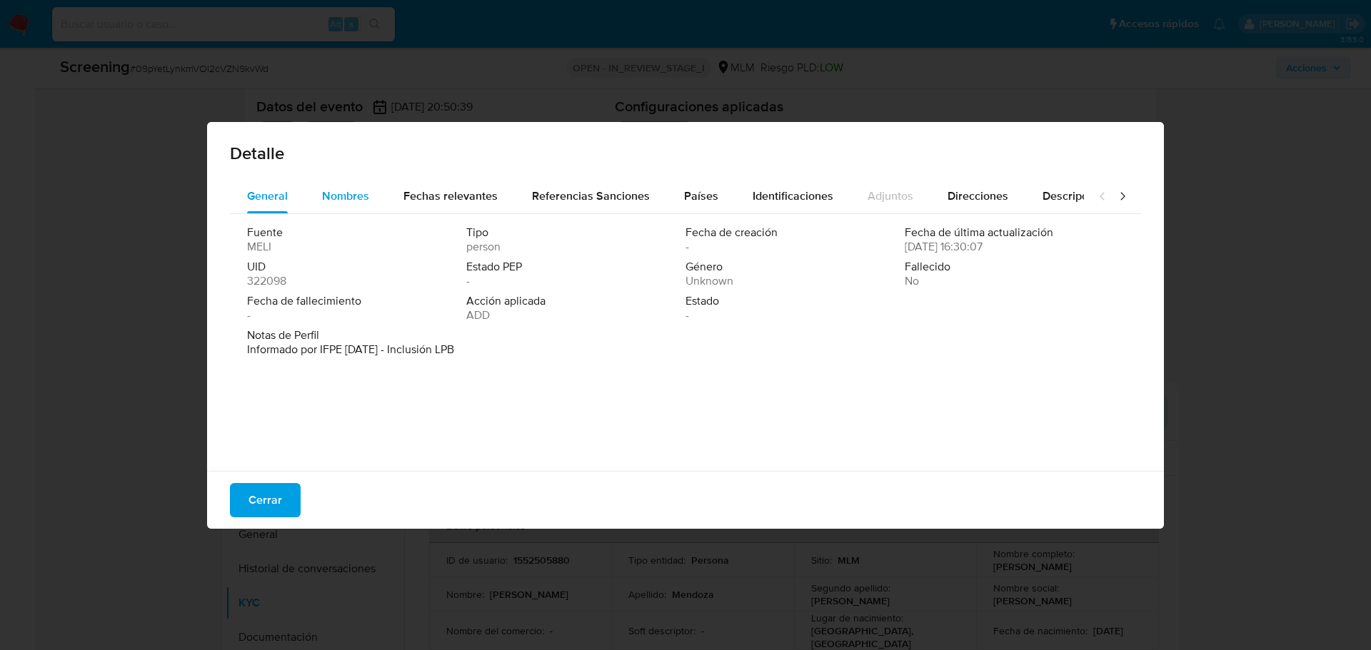
click at [337, 197] on span "Nombres" at bounding box center [345, 196] width 47 height 16
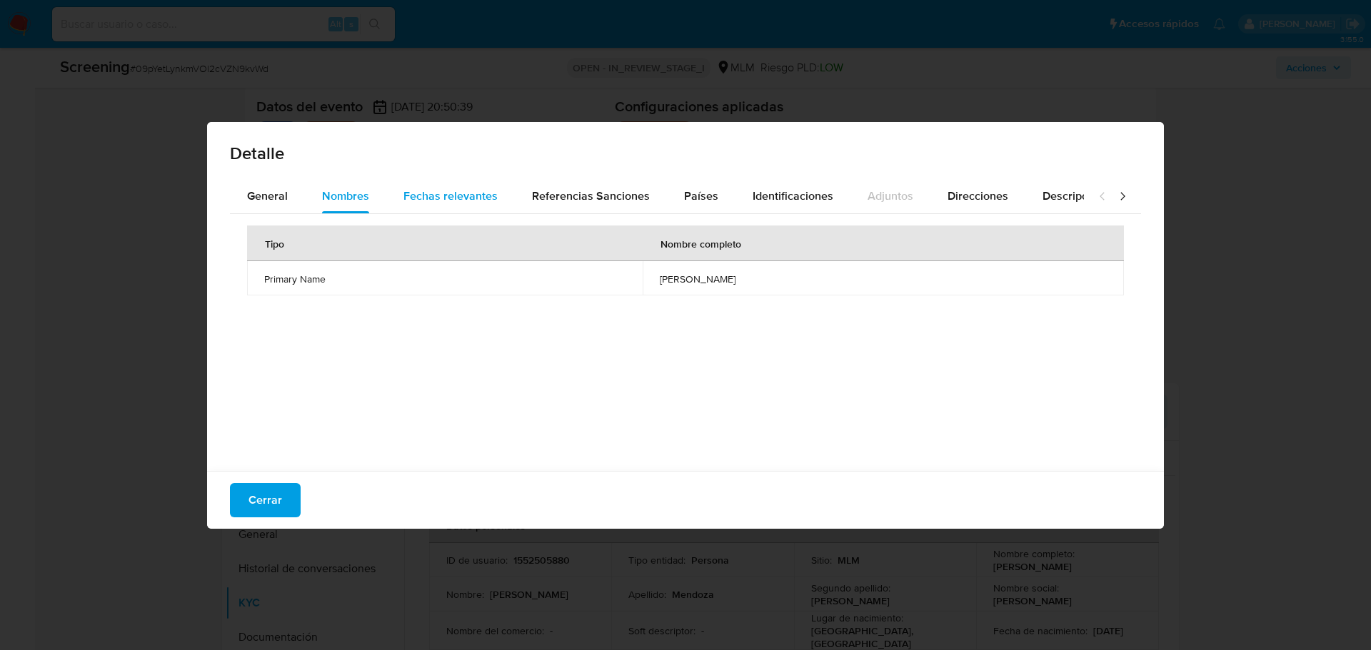
drag, startPoint x: 456, startPoint y: 191, endPoint x: 475, endPoint y: 196, distance: 19.2
click at [460, 193] on span "Fechas relevantes" at bounding box center [450, 196] width 94 height 16
click at [640, 198] on span "Referencias Sanciones" at bounding box center [591, 196] width 118 height 16
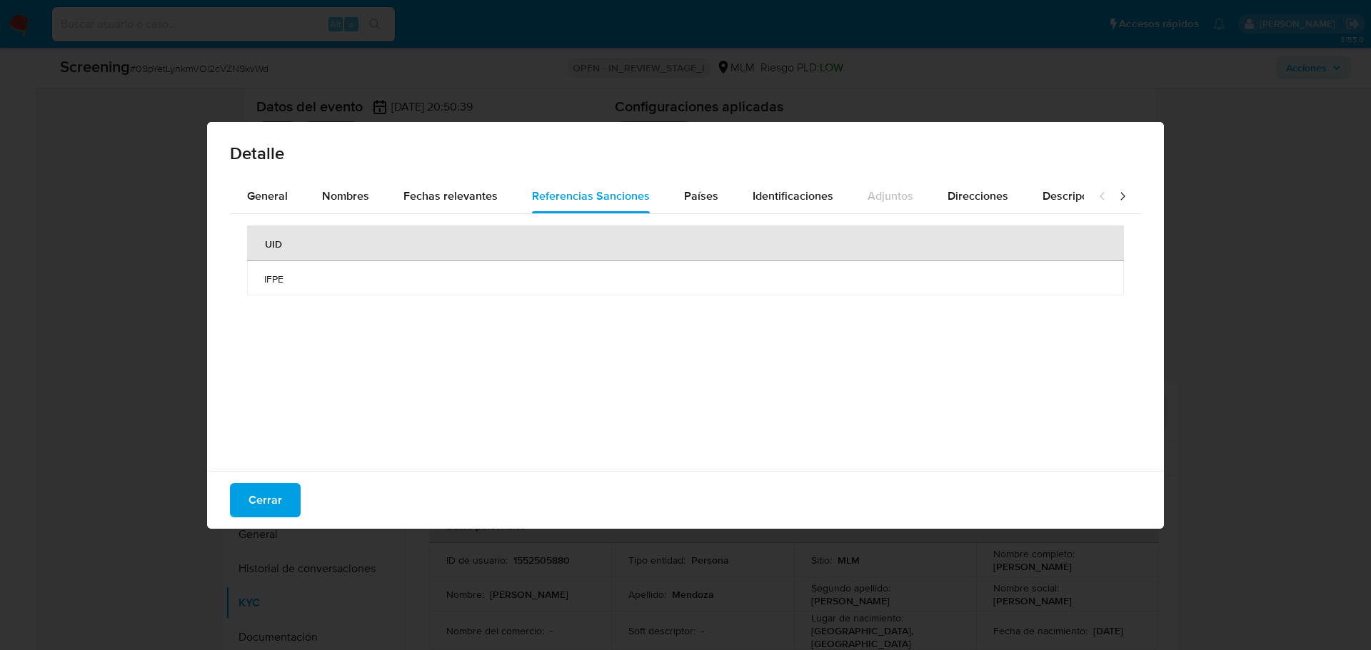
drag, startPoint x: 84, startPoint y: 356, endPoint x: 219, endPoint y: 393, distance: 140.6
click at [101, 358] on div "Detalle General Nombres Fechas relevantes Referencias Sanciones Países Identifi…" at bounding box center [685, 325] width 1371 height 650
drag, startPoint x: 253, startPoint y: 490, endPoint x: 286, endPoint y: 490, distance: 33.6
click at [261, 490] on span "Cerrar" at bounding box center [265, 488] width 34 height 31
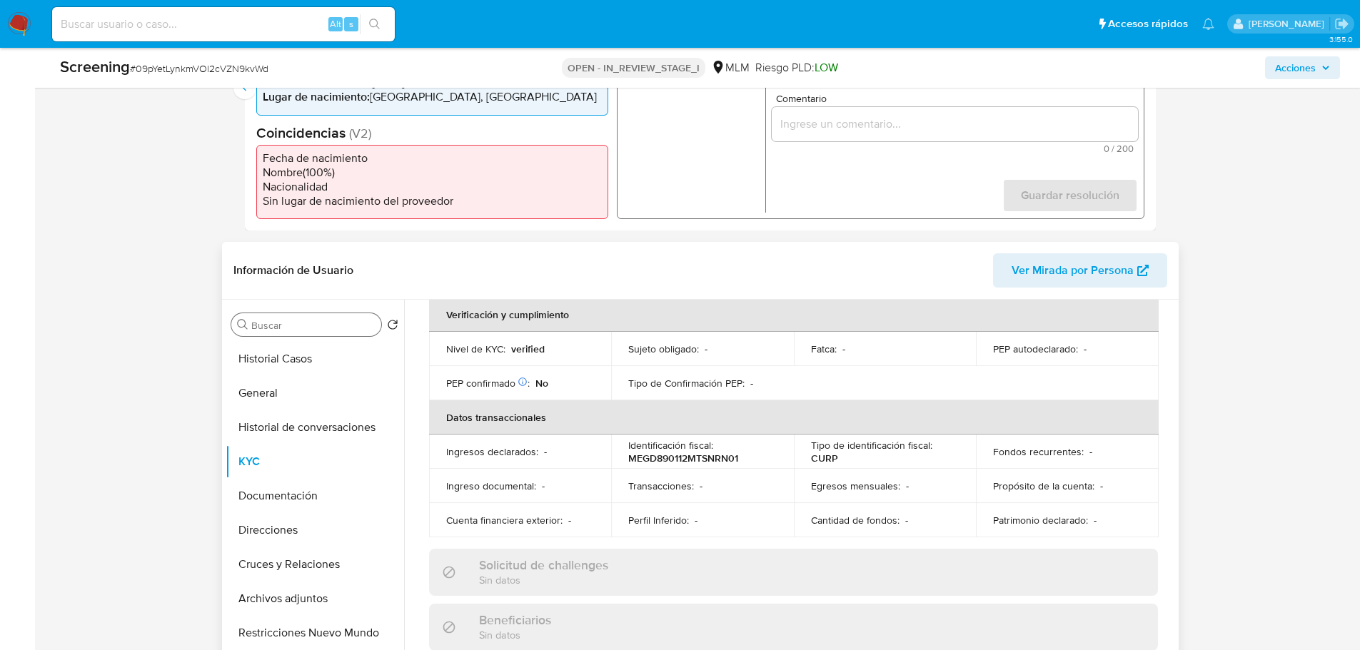
scroll to position [357, 0]
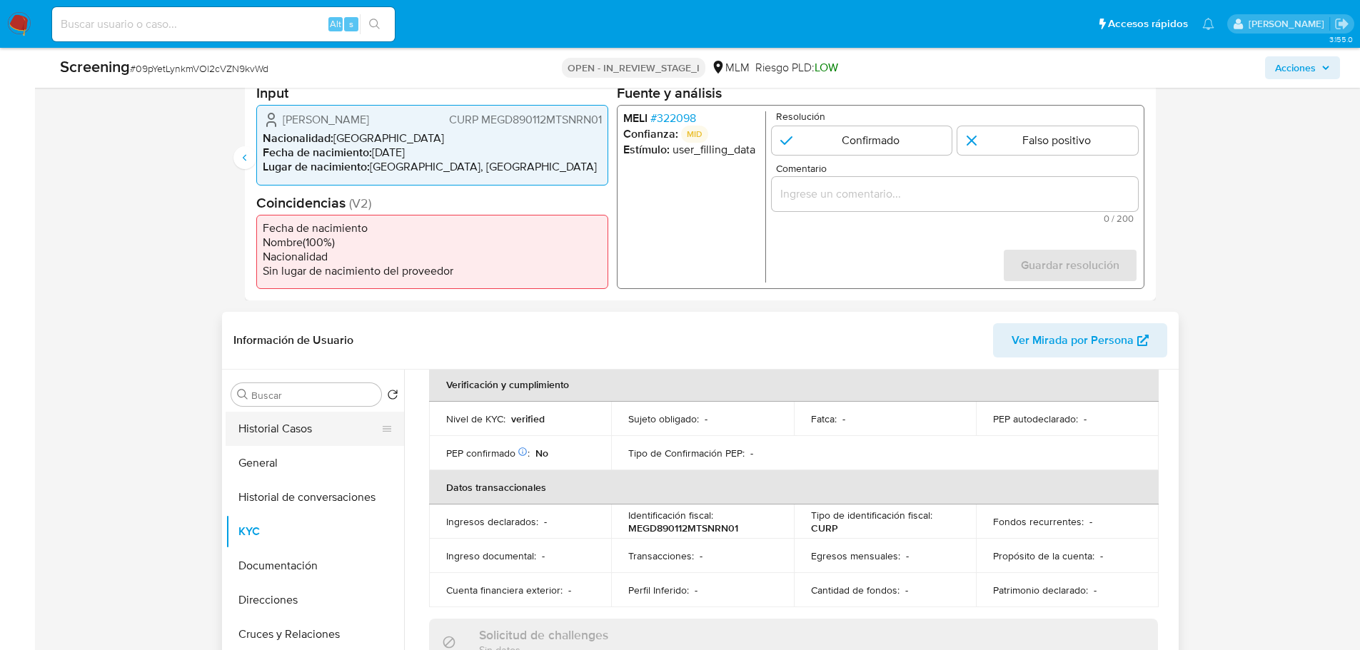
drag, startPoint x: 257, startPoint y: 459, endPoint x: 277, endPoint y: 431, distance: 34.3
click at [260, 458] on button "General" at bounding box center [315, 463] width 178 height 34
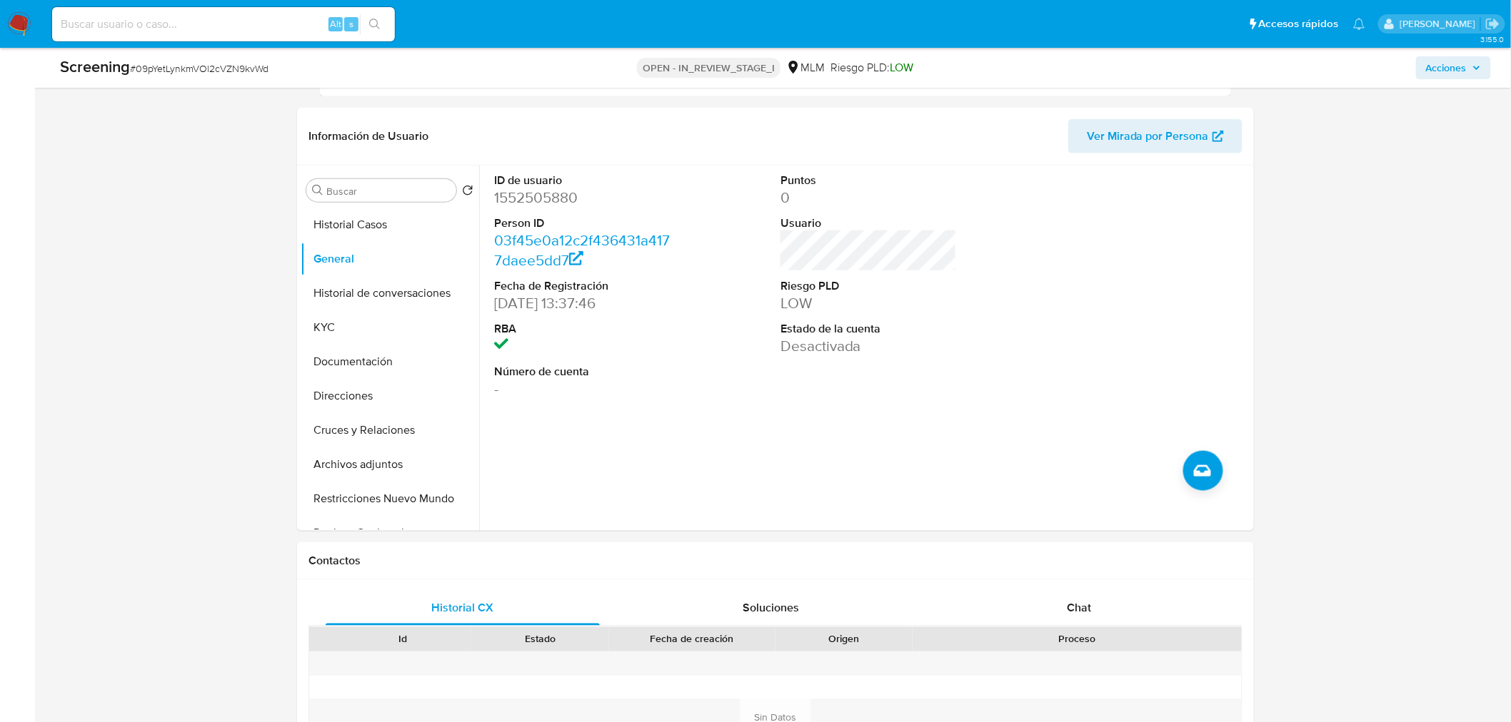
scroll to position [563, 0]
click at [346, 323] on button "KYC" at bounding box center [384, 326] width 167 height 34
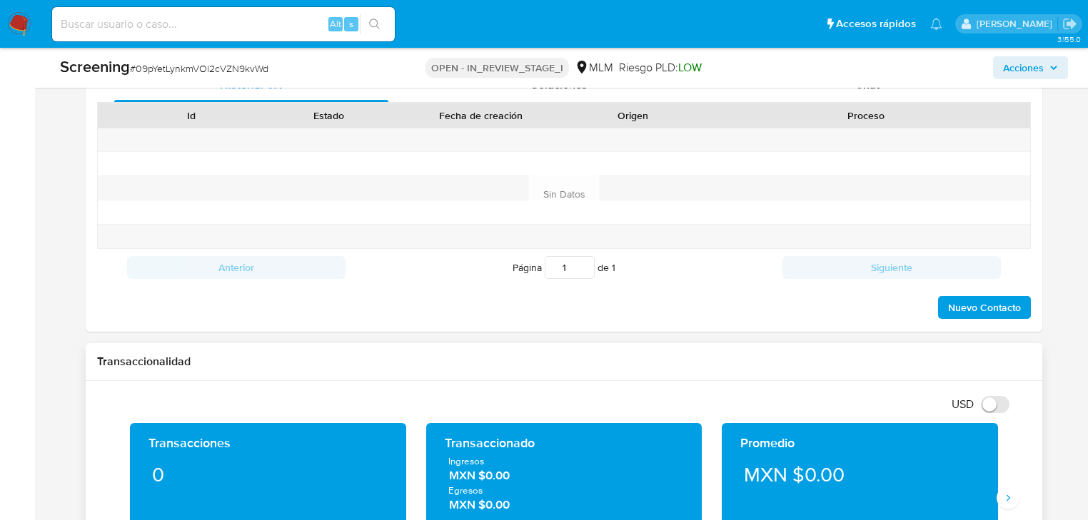
scroll to position [1191, 0]
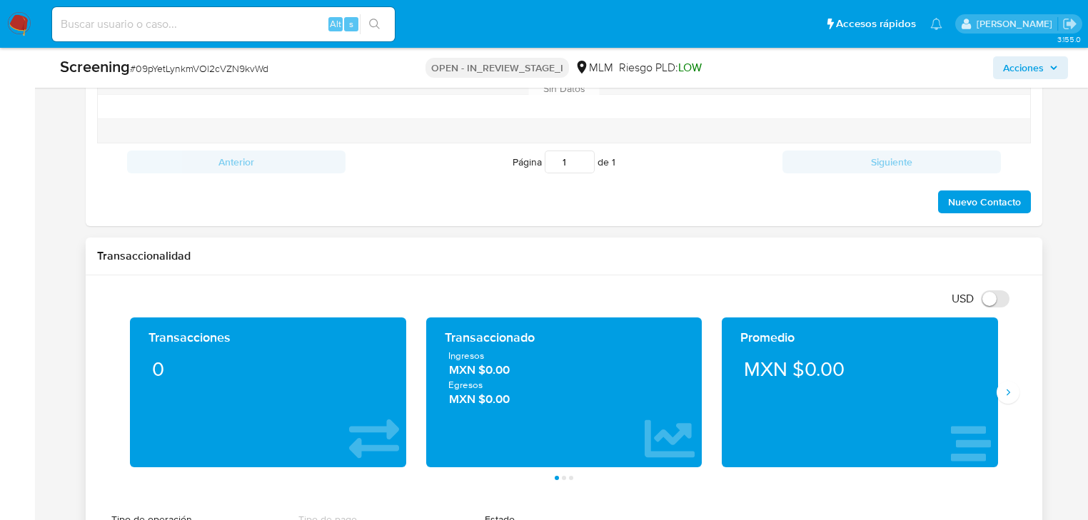
click at [1021, 394] on div "Transacciones 0 Transaccionado Ingresos MXN $0.00 Egresos MXN $0.00 Promedio MX…" at bounding box center [564, 399] width 934 height 163
click at [1008, 387] on icon "Siguiente" at bounding box center [1007, 392] width 11 height 11
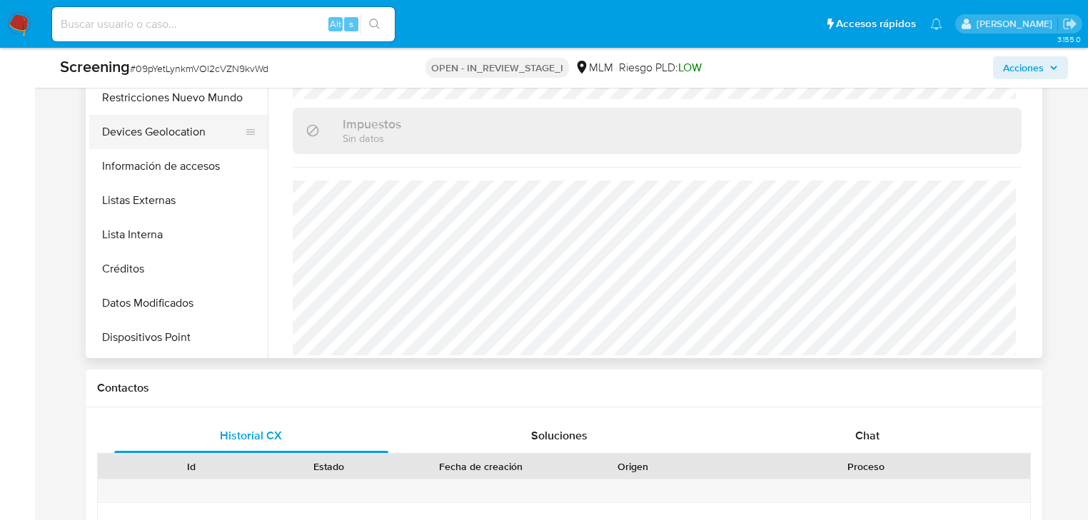
scroll to position [114, 0]
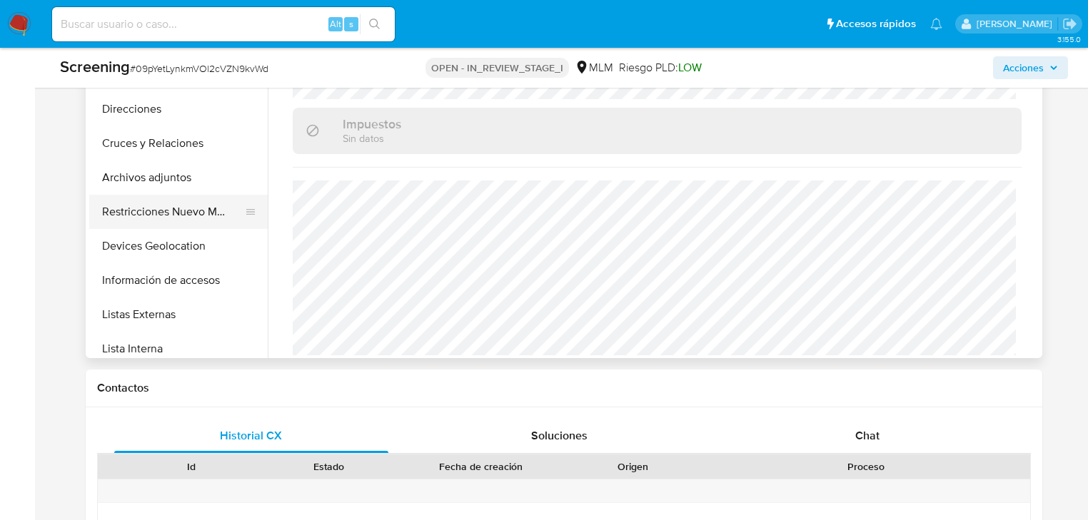
click at [172, 214] on button "Restricciones Nuevo Mundo" at bounding box center [172, 212] width 167 height 34
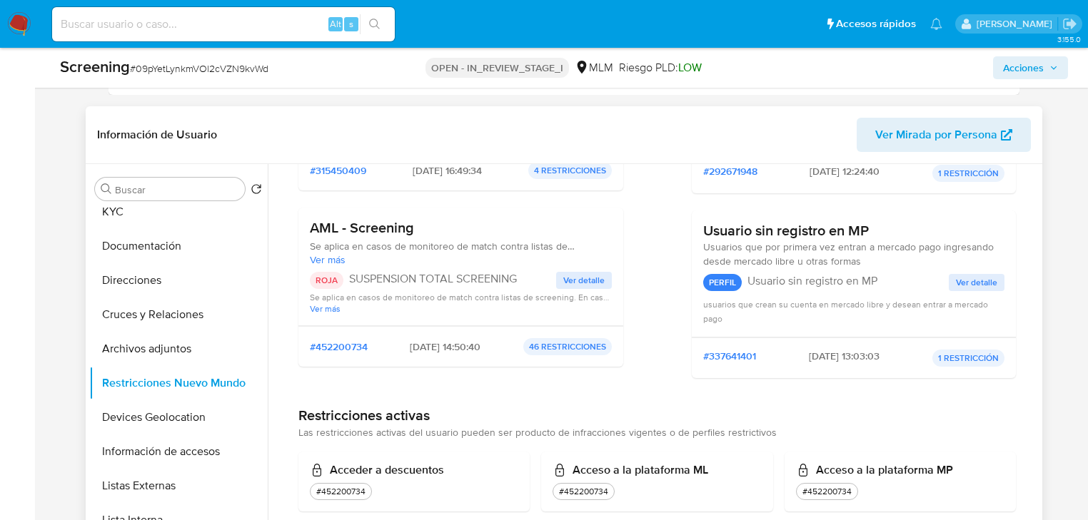
scroll to position [0, 0]
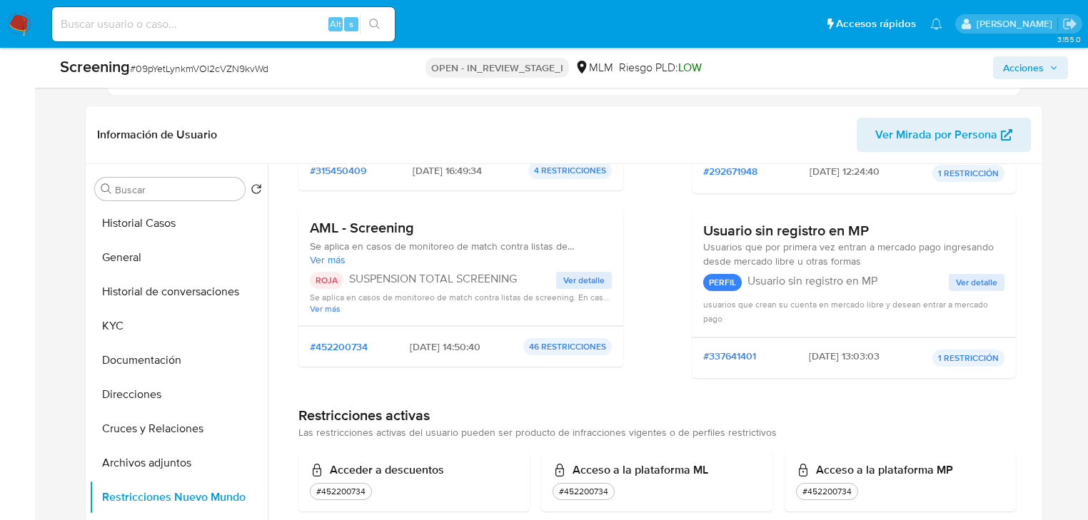
drag, startPoint x: 129, startPoint y: 328, endPoint x: 61, endPoint y: 289, distance: 78.0
click at [130, 327] on button "KYC" at bounding box center [178, 326] width 178 height 34
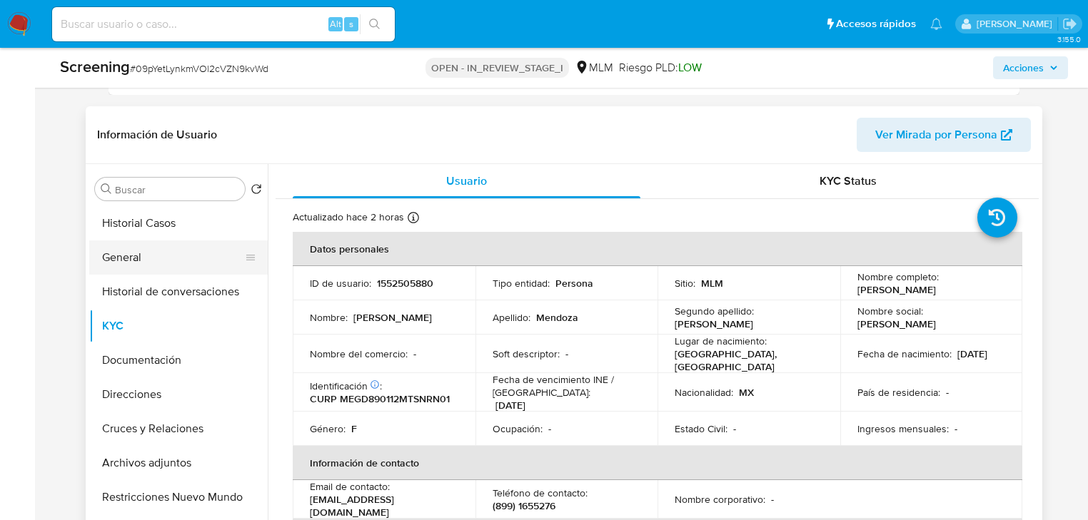
click at [133, 258] on button "General" at bounding box center [172, 258] width 167 height 34
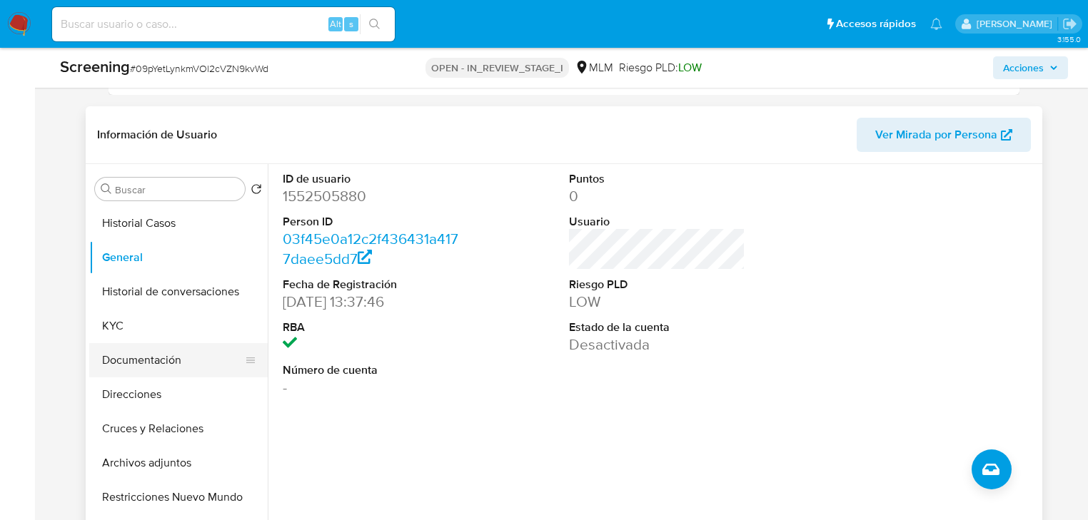
drag, startPoint x: 160, startPoint y: 323, endPoint x: 128, endPoint y: 346, distance: 39.0
click at [160, 326] on button "KYC" at bounding box center [178, 326] width 178 height 34
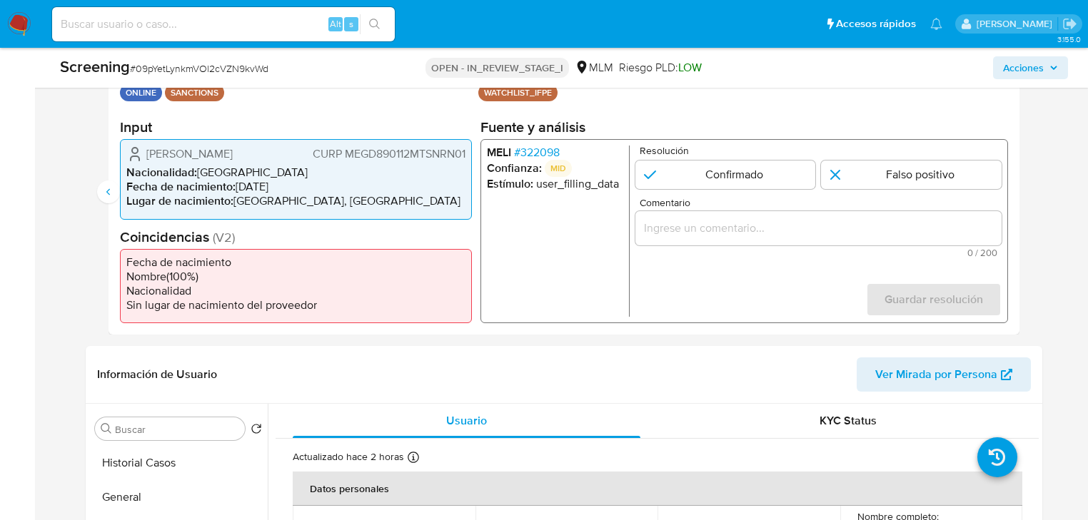
scroll to position [277, 0]
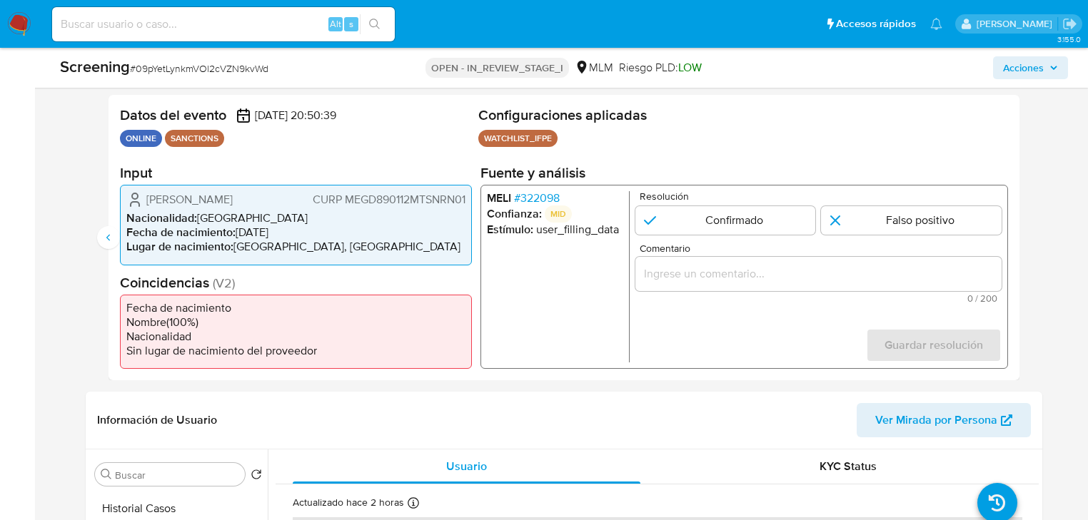
click at [566, 208] on p "MID" at bounding box center [558, 214] width 27 height 17
click at [545, 192] on span "# 322098" at bounding box center [537, 198] width 46 height 14
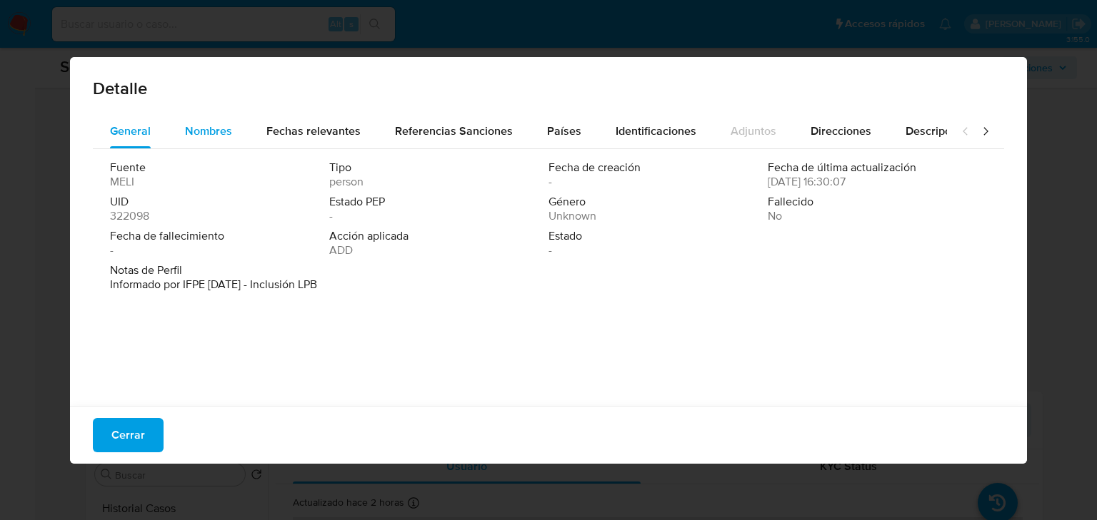
click at [223, 133] on span "Nombres" at bounding box center [208, 131] width 47 height 16
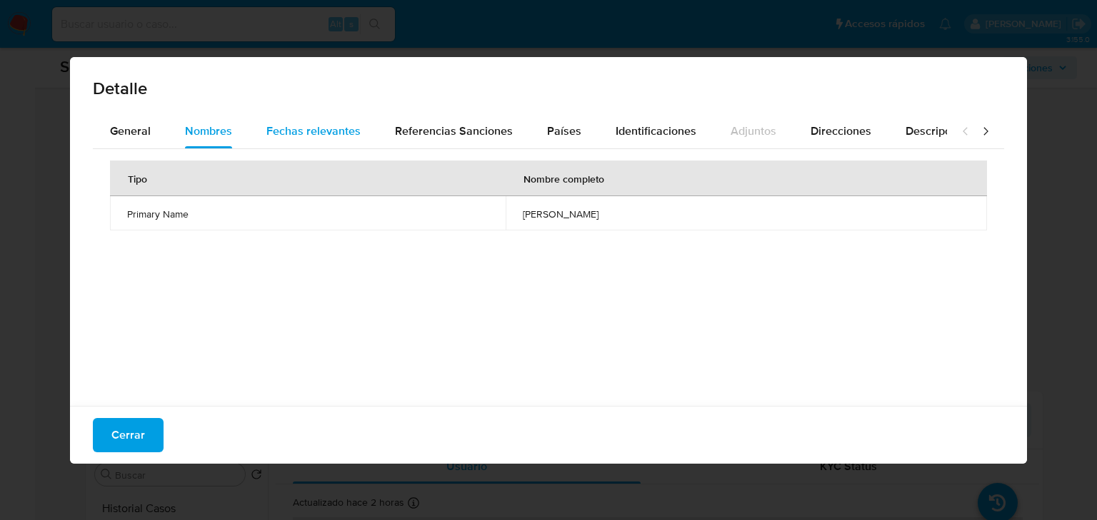
drag, startPoint x: 345, startPoint y: 114, endPoint x: 353, endPoint y: 121, distance: 11.2
click at [351, 118] on div "Fechas relevantes" at bounding box center [313, 131] width 94 height 34
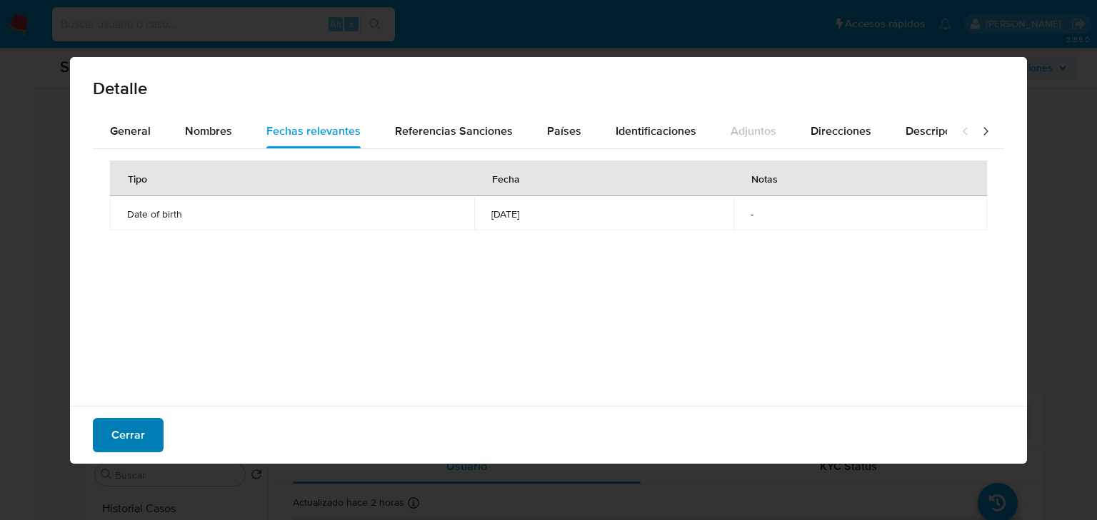
click at [149, 431] on button "Cerrar" at bounding box center [128, 435] width 71 height 34
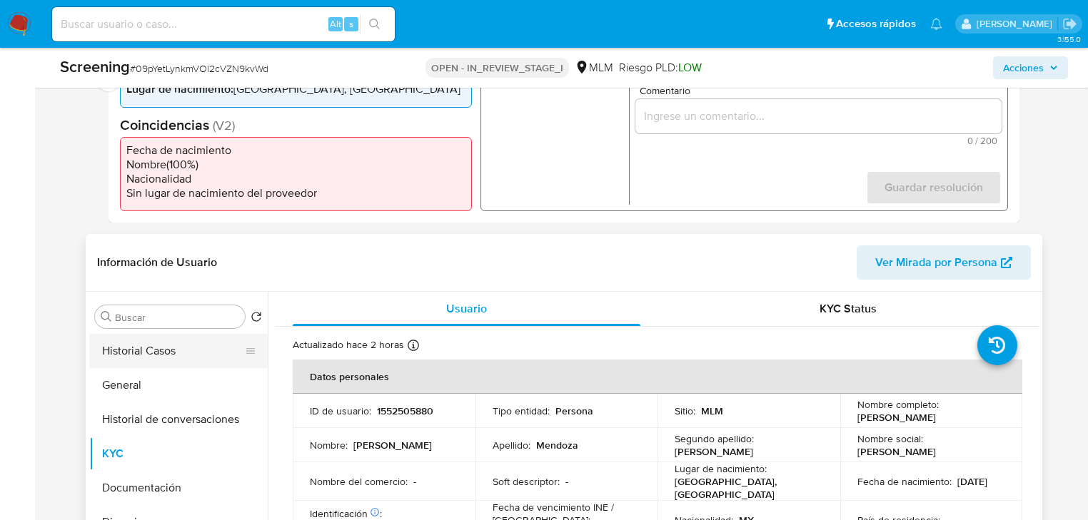
scroll to position [448, 0]
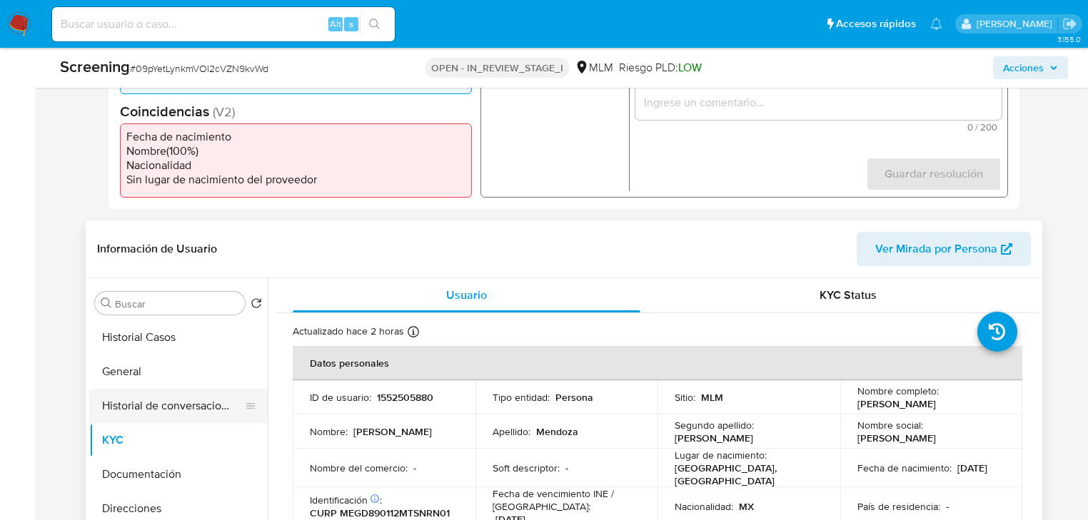
drag, startPoint x: 116, startPoint y: 435, endPoint x: 193, endPoint y: 399, distance: 85.0
click at [123, 434] on button "KYC" at bounding box center [178, 440] width 178 height 34
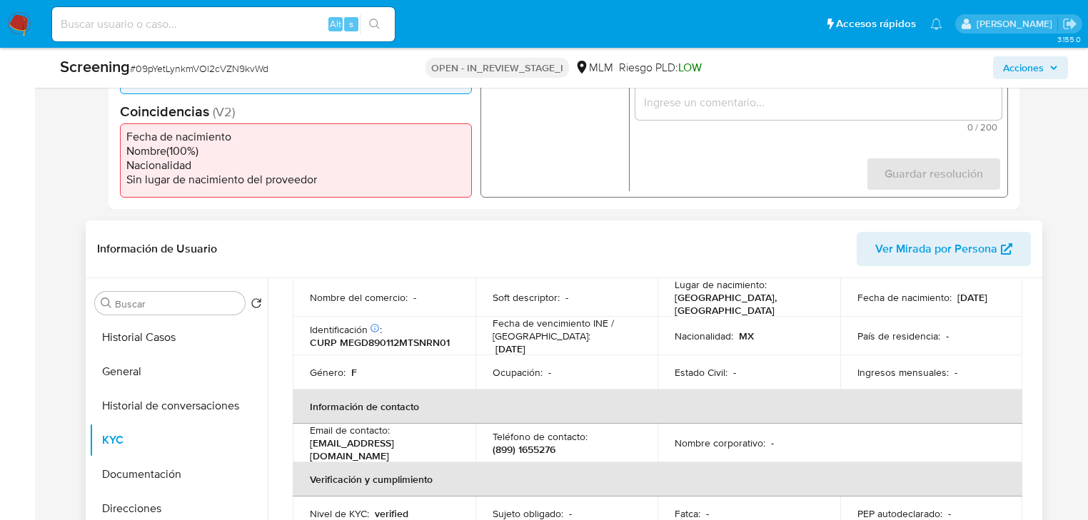
scroll to position [171, 0]
drag, startPoint x: 351, startPoint y: 336, endPoint x: 343, endPoint y: 335, distance: 7.2
click at [350, 336] on p "CURP MEGD890112MTSNRN01" at bounding box center [380, 342] width 140 height 13
drag, startPoint x: 345, startPoint y: 336, endPoint x: 362, endPoint y: 333, distance: 17.4
click at [461, 336] on td "Identificación CIC: 165877639 : CURP MEGD890112MTSNRN01" at bounding box center [384, 335] width 183 height 39
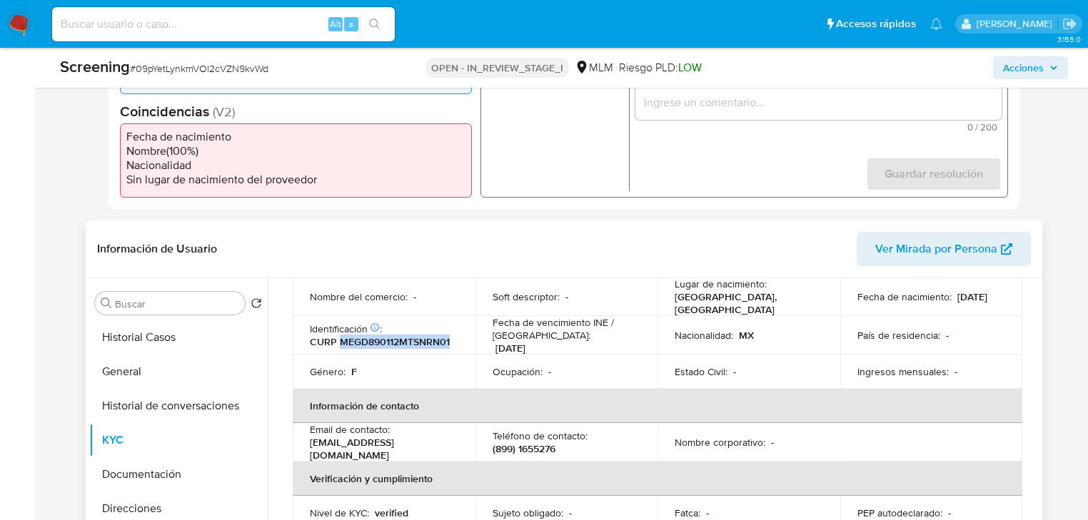
drag, startPoint x: 339, startPoint y: 337, endPoint x: 458, endPoint y: 337, distance: 119.2
click at [458, 337] on td "Identificación CIC: 165877639 : CURP MEGD890112MTSNRN01" at bounding box center [384, 335] width 183 height 39
copy p "MEGD890112MTSNRN01"
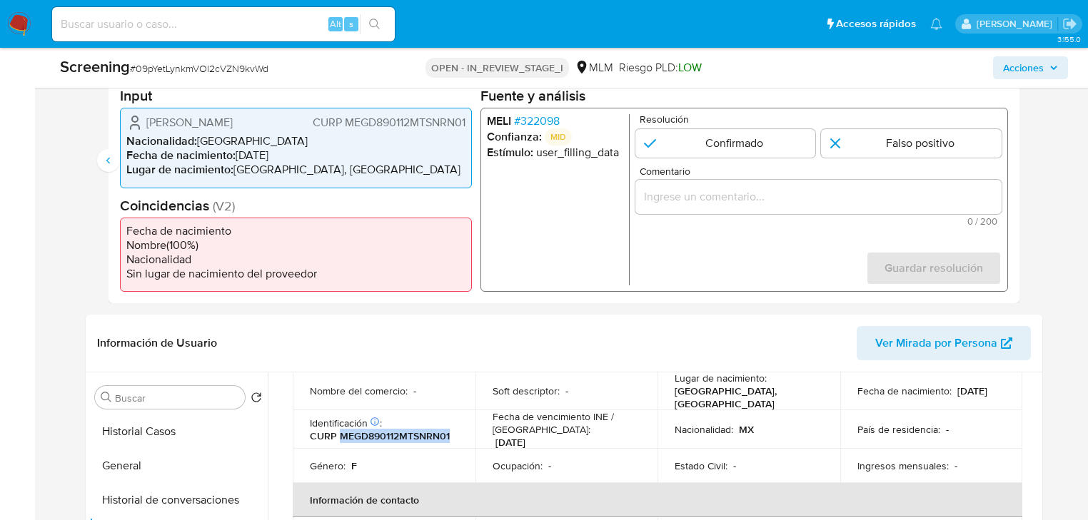
scroll to position [334, 0]
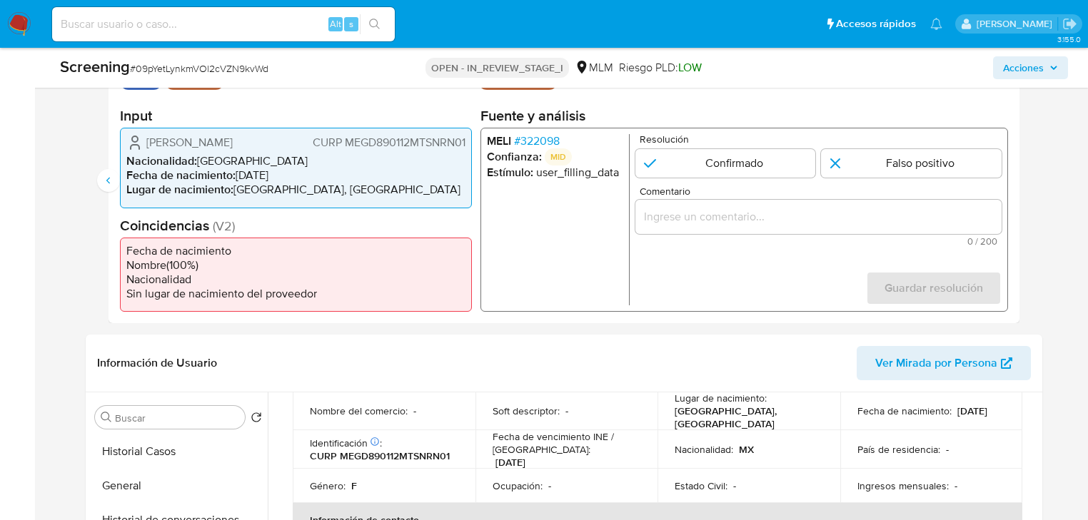
click at [545, 136] on span "# 322098" at bounding box center [537, 141] width 46 height 14
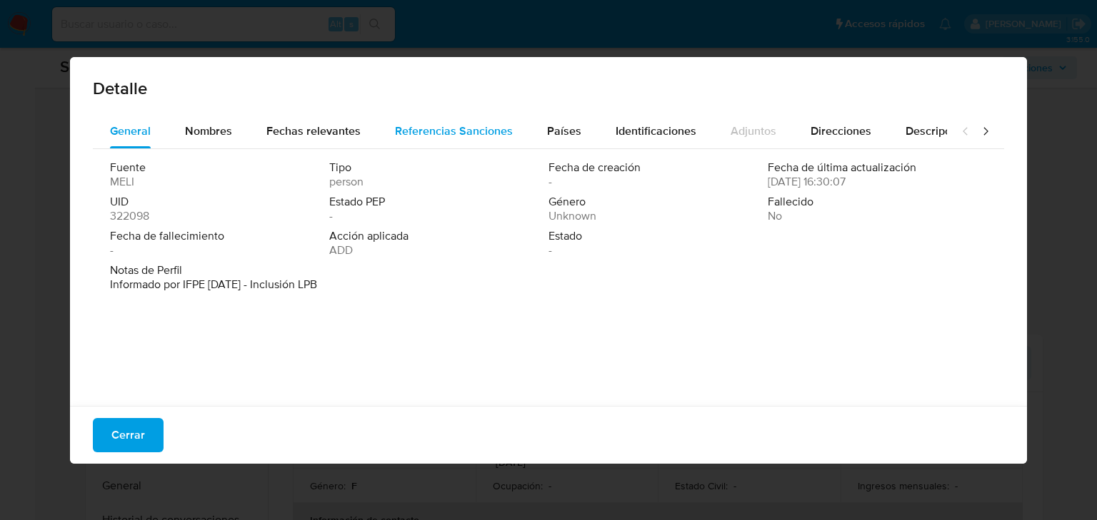
drag, startPoint x: 293, startPoint y: 129, endPoint x: 391, endPoint y: 125, distance: 97.9
click at [293, 128] on span "Fechas relevantes" at bounding box center [313, 131] width 94 height 16
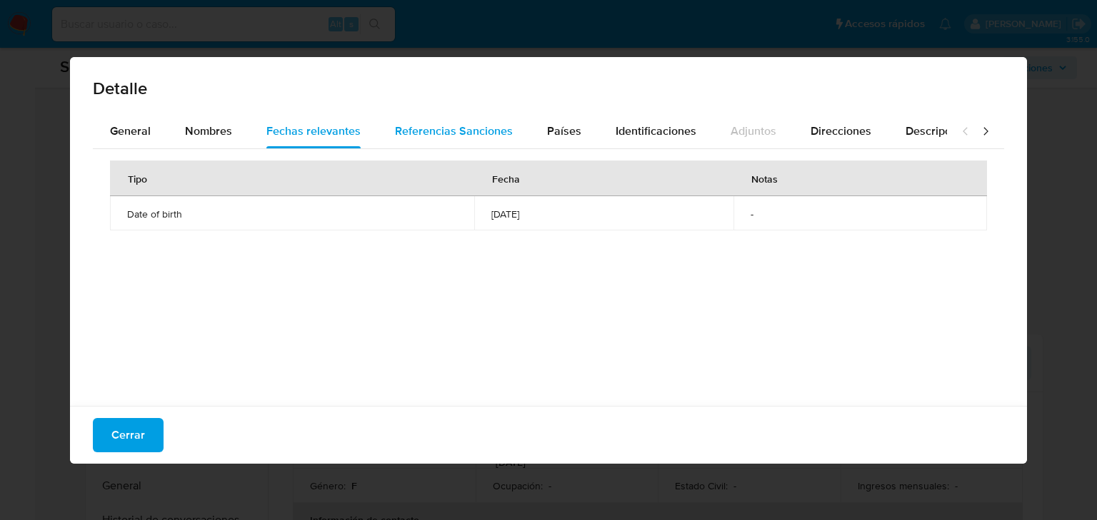
click at [425, 120] on div "Referencias Sanciones" at bounding box center [454, 131] width 118 height 34
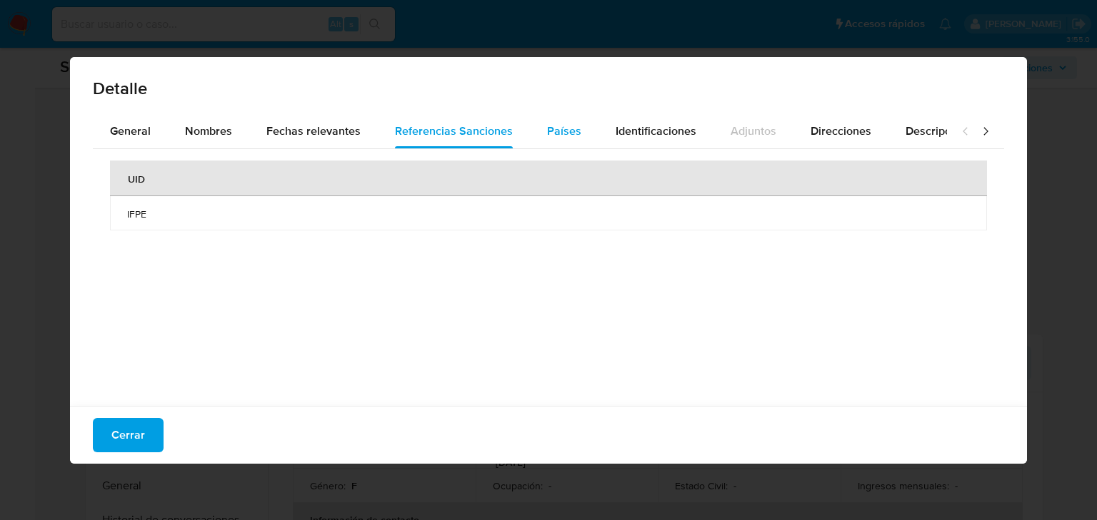
click at [553, 126] on span "Países" at bounding box center [564, 131] width 34 height 16
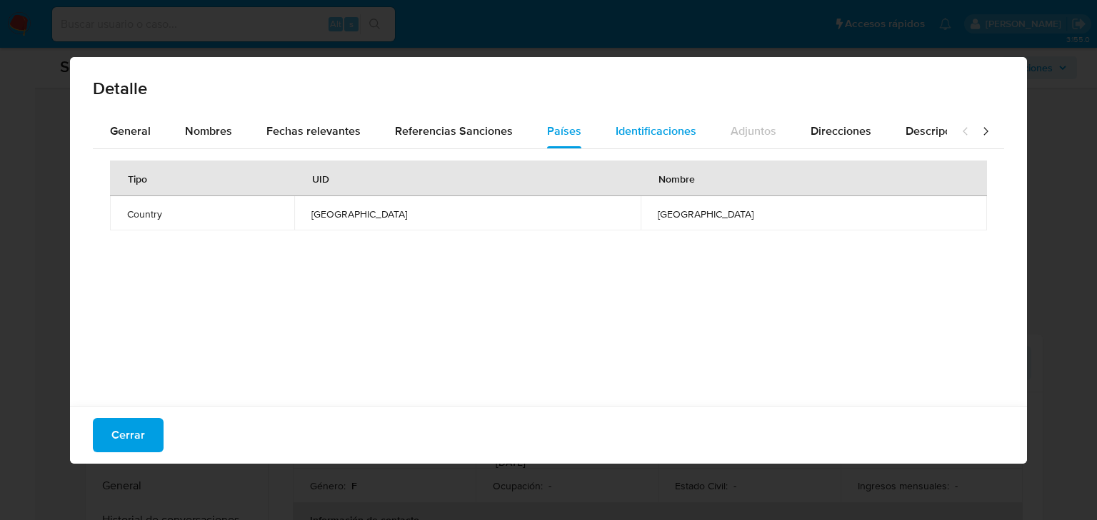
click at [667, 143] on div "Identificaciones" at bounding box center [655, 131] width 81 height 34
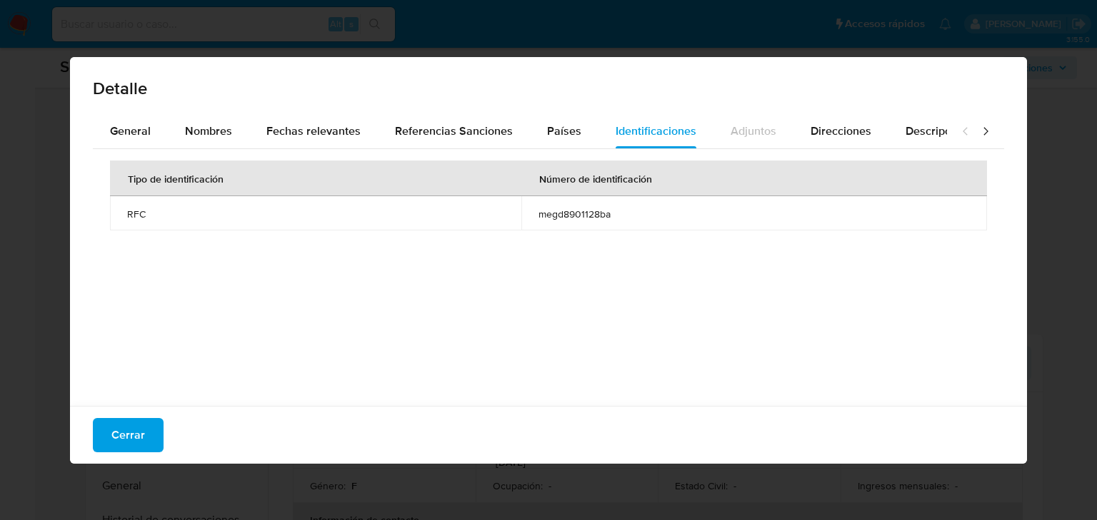
click at [140, 434] on span "Cerrar" at bounding box center [128, 435] width 34 height 31
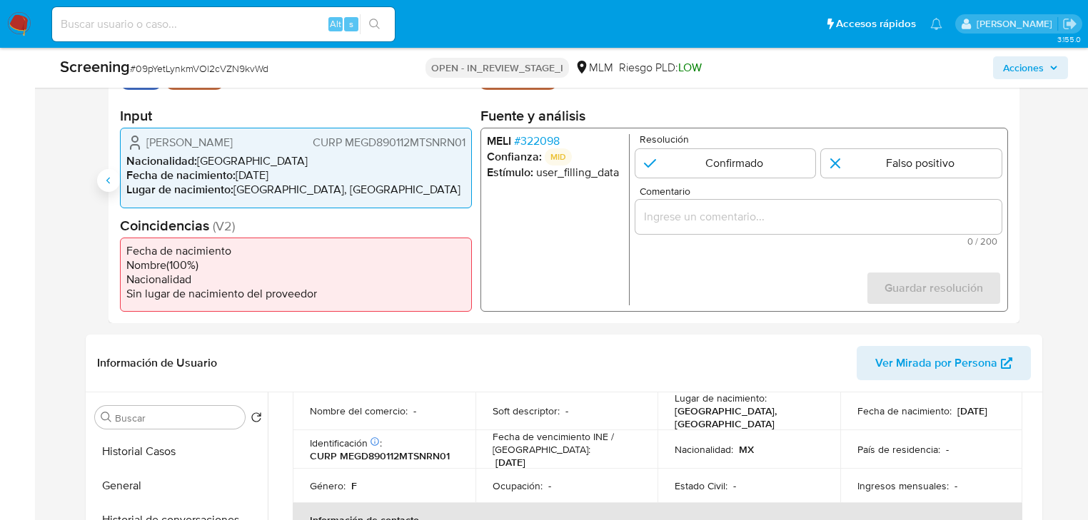
click at [104, 176] on icon "Anterior" at bounding box center [108, 180] width 11 height 11
click at [700, 160] on input "1 de 2" at bounding box center [725, 163] width 181 height 29
radio input "true"
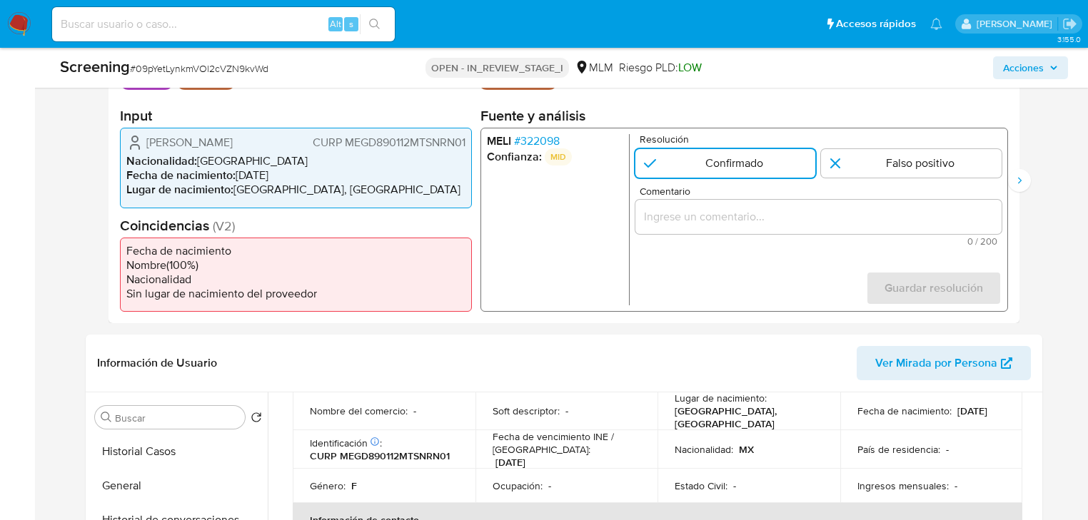
click at [665, 214] on input "Comentario" at bounding box center [818, 217] width 366 height 19
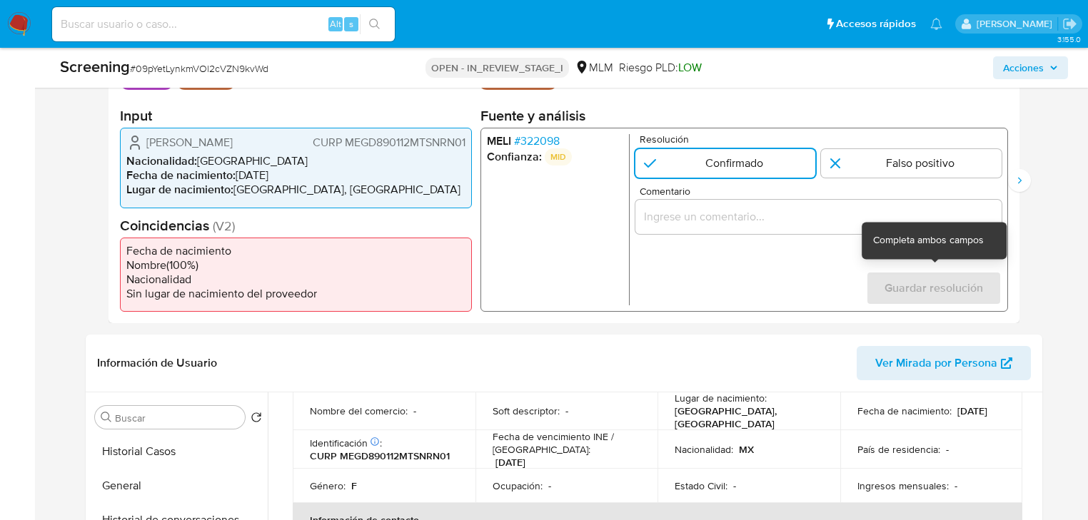
scroll to position [277, 0]
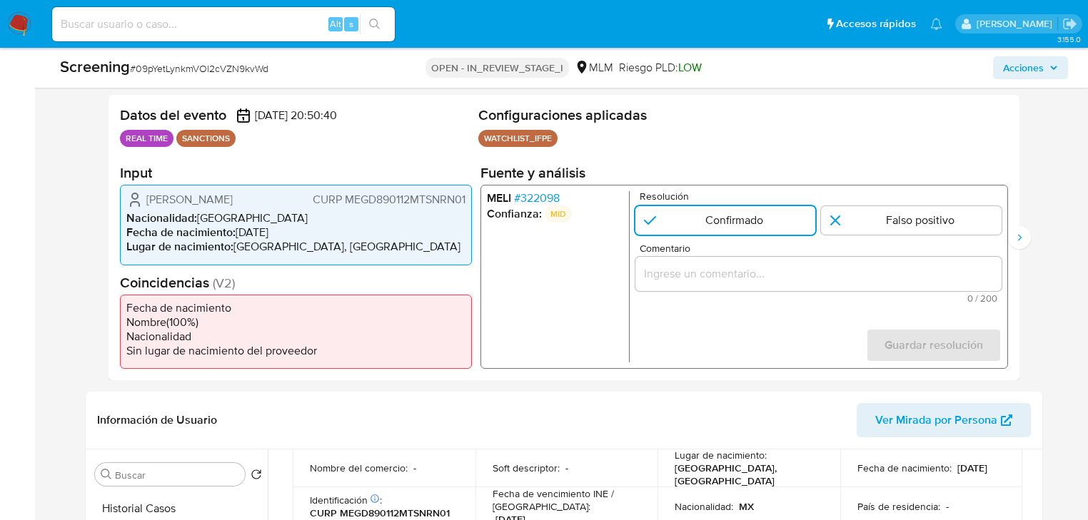
click at [685, 268] on input "Comentario" at bounding box center [818, 274] width 366 height 19
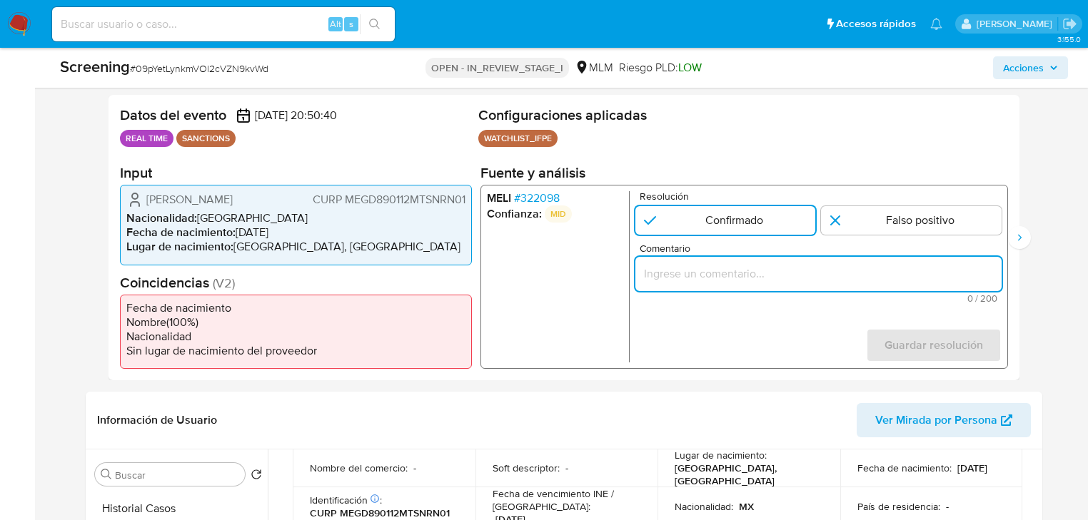
paste input "SE CONFIRMA COINCIDENCIA EN LISTA DE SANCIONES DENOMINADA IFPE LPB POR NOMBRE C…"
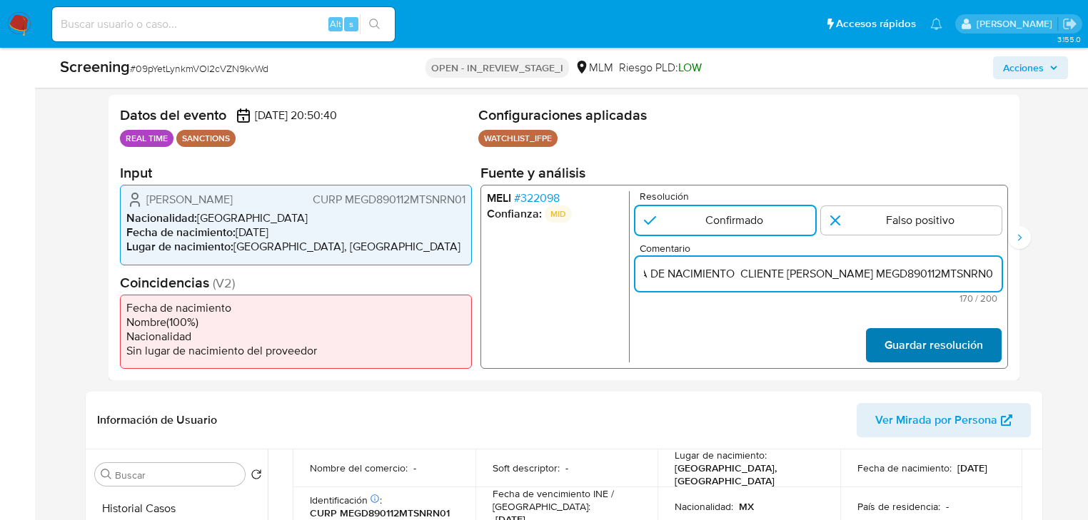
type input "SE CONFIRMA COINCIDENCIA EN LISTA DE SANCIONES DENOMINADA IFPE LPB POR NOMBRE C…"
click at [910, 345] on span "Guardar resolución" at bounding box center [933, 345] width 99 height 31
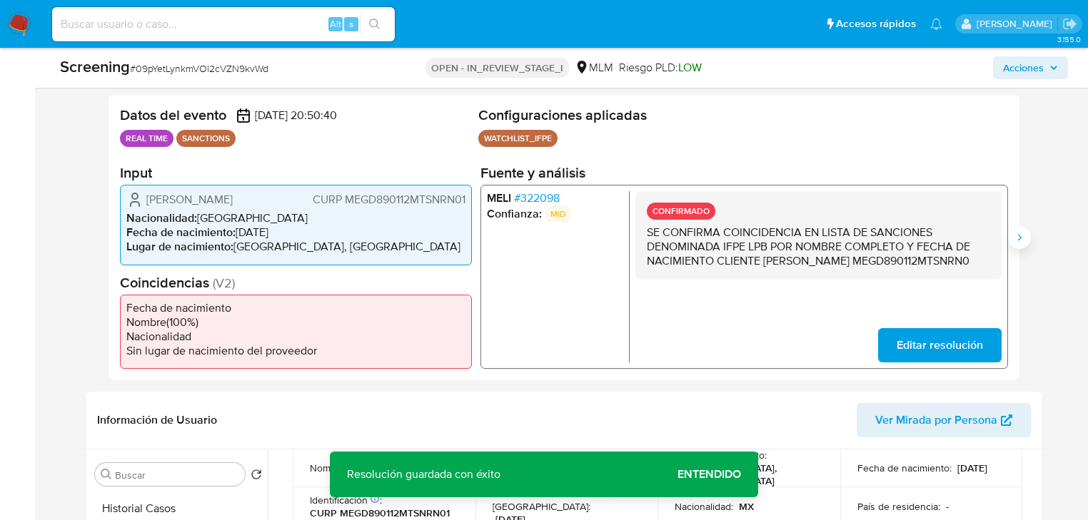
click at [1019, 234] on icon "Siguiente" at bounding box center [1019, 237] width 11 height 11
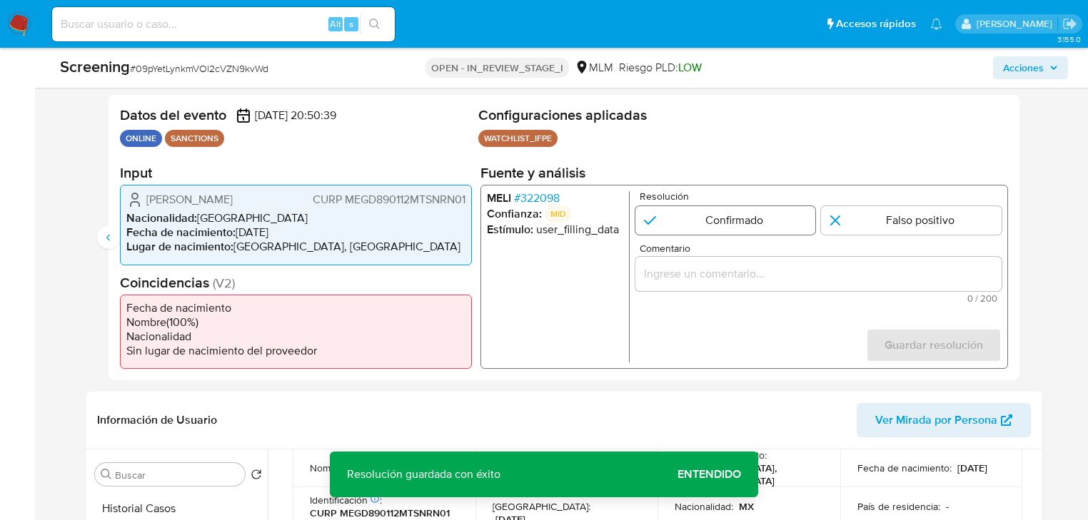
click at [682, 224] on input "2 de 2" at bounding box center [725, 220] width 181 height 29
radio input "true"
click at [639, 271] on div "MELI # 322098 Confianza: MID Estímulo : user_filling_data Resolución Confirmado…" at bounding box center [744, 277] width 528 height 184
click at [659, 268] on input "Comentario" at bounding box center [818, 274] width 366 height 19
click at [754, 371] on div "Datos del evento 25/08/2025 20:50:39 ONLINE SANCTIONS Configuraciones aplicadas…" at bounding box center [564, 238] width 911 height 286
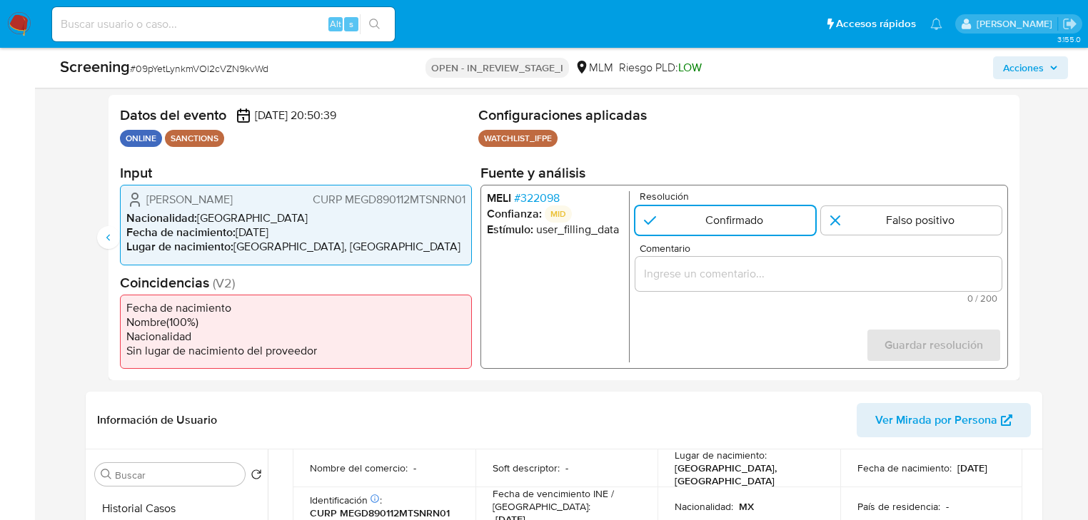
click at [677, 278] on input "Comentario" at bounding box center [818, 274] width 366 height 19
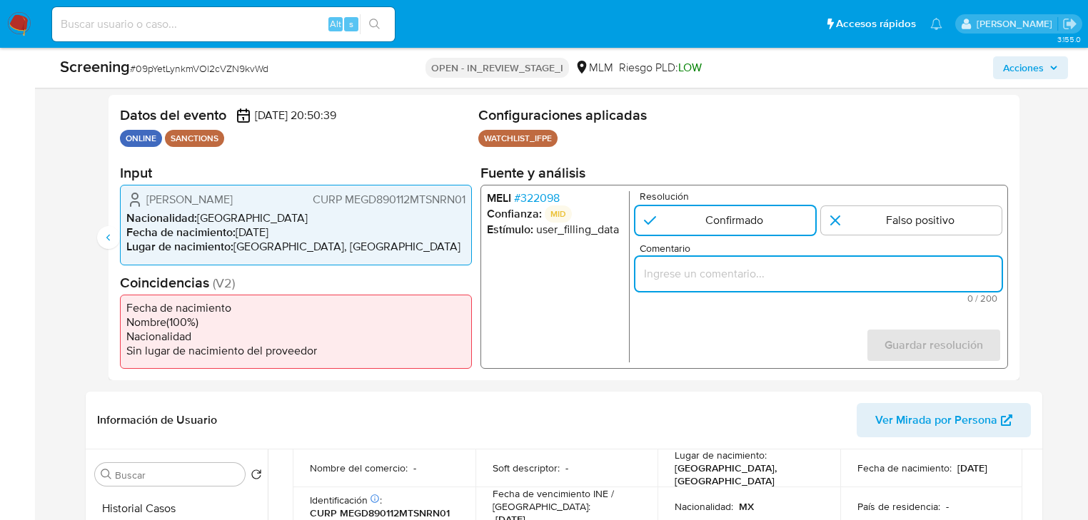
paste input "SE CONFIRMA COINCIDENCIA EN LISTA DE SANCIONES DENOMINADA IFPE LPB POR NOMBRE C…"
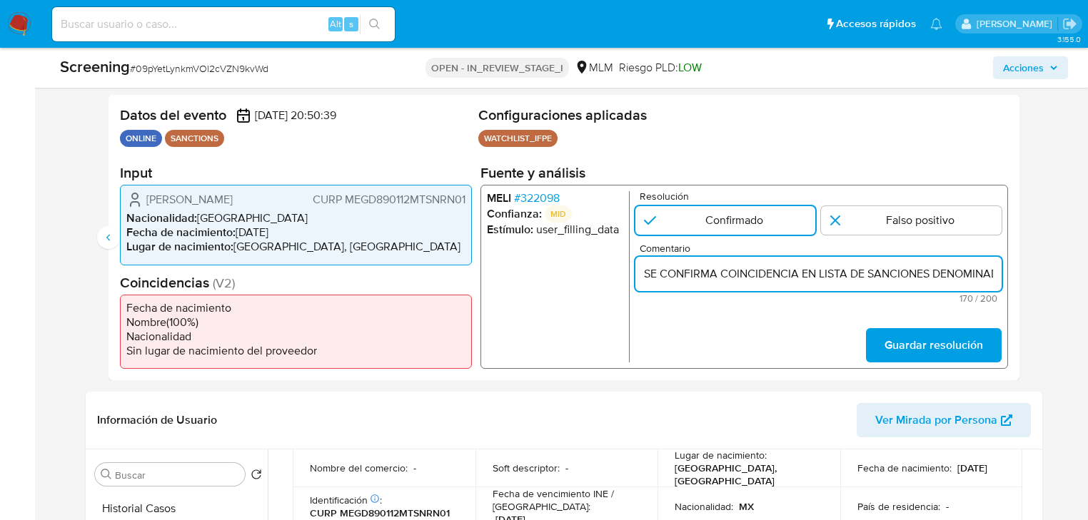
scroll to position [0, 730]
type input "SE CONFIRMA COINCIDENCIA EN LISTA DE SANCIONES DENOMINADA IFPE LPB POR NOMBRE C…"
click at [900, 343] on span "Guardar resolución" at bounding box center [933, 345] width 99 height 31
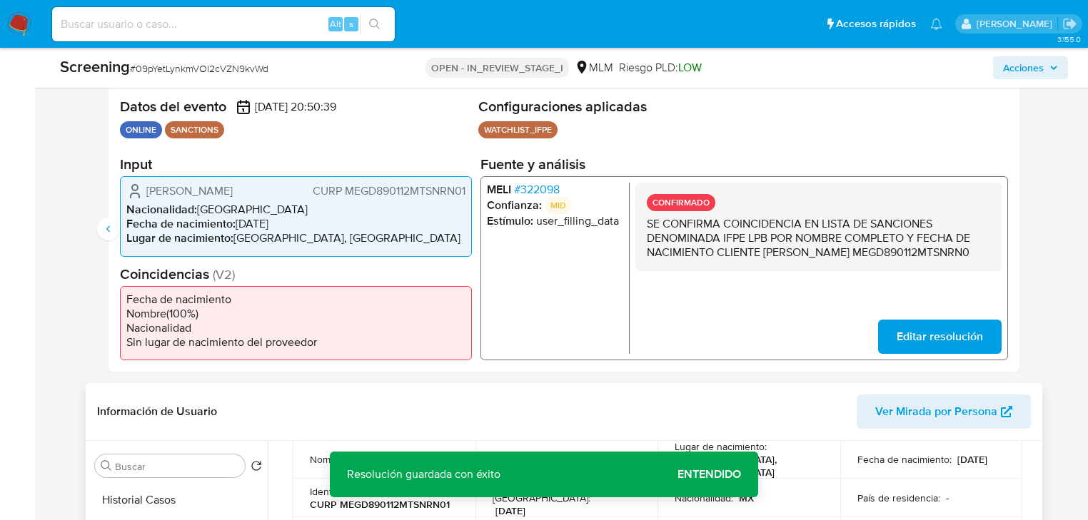
scroll to position [685, 0]
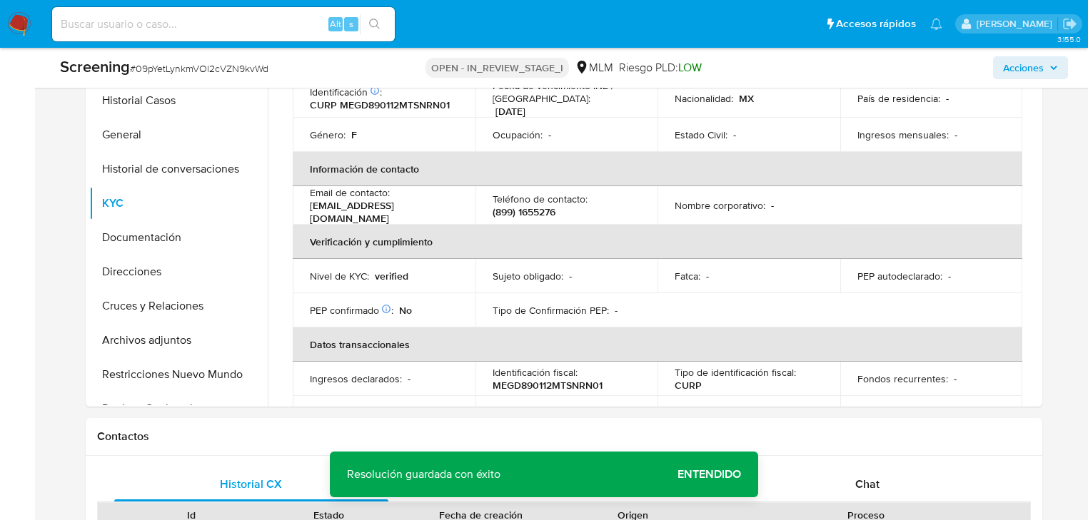
click at [12, 17] on img at bounding box center [19, 24] width 24 height 24
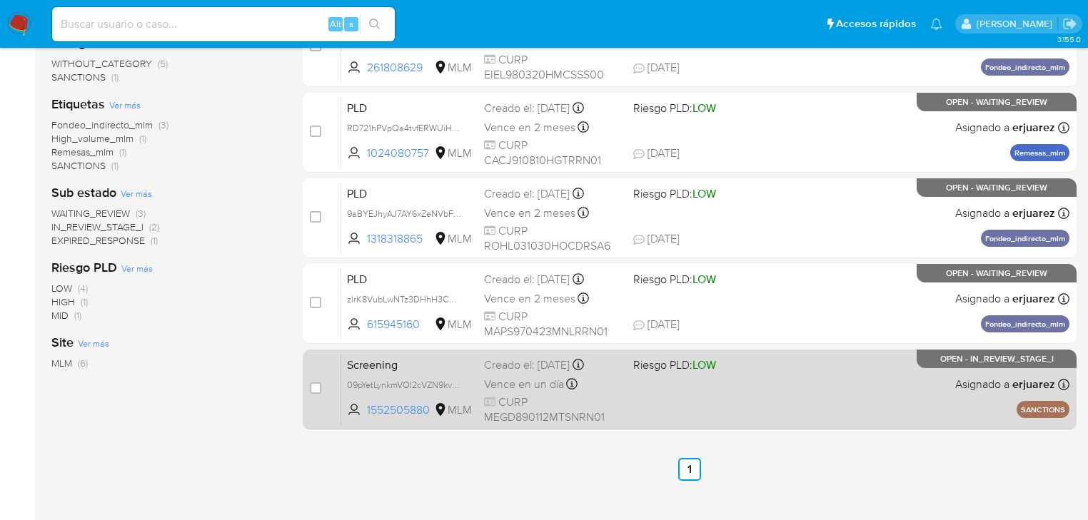
scroll to position [297, 0]
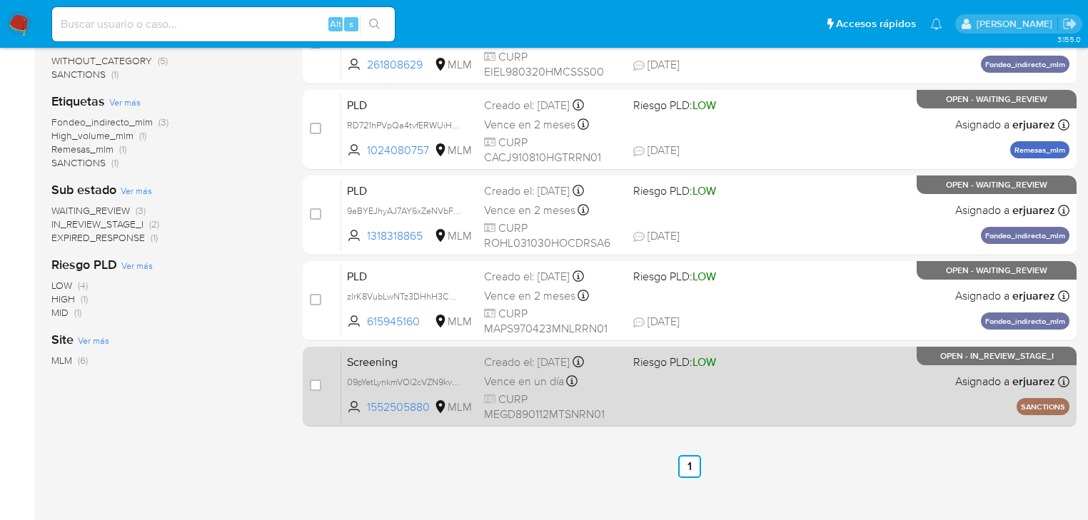
click at [654, 386] on div "Screening 09pYetLynkmVOl2cVZN9kvWd 1552505880 MLM Riesgo PLD: LOW Creado el: [D…" at bounding box center [705, 387] width 728 height 72
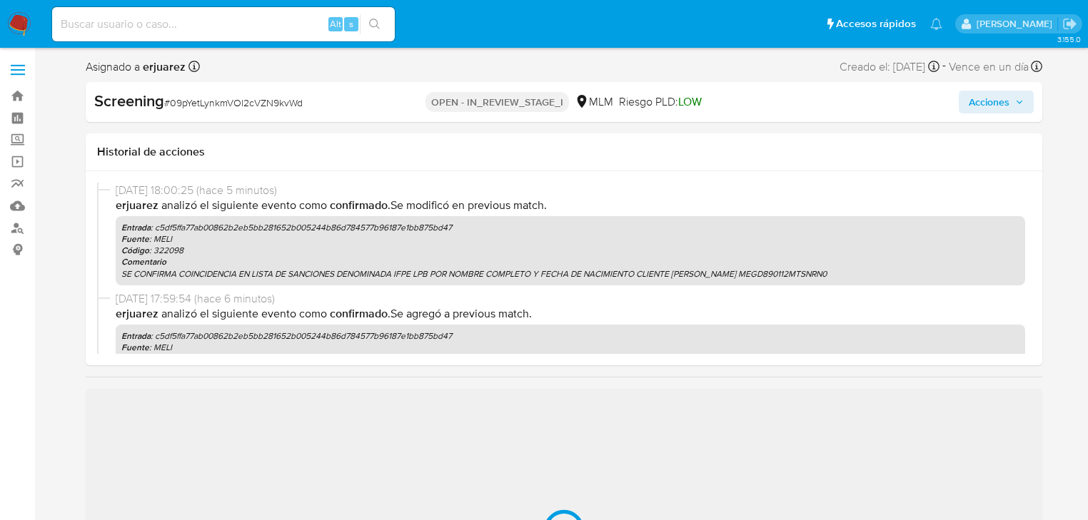
select select "10"
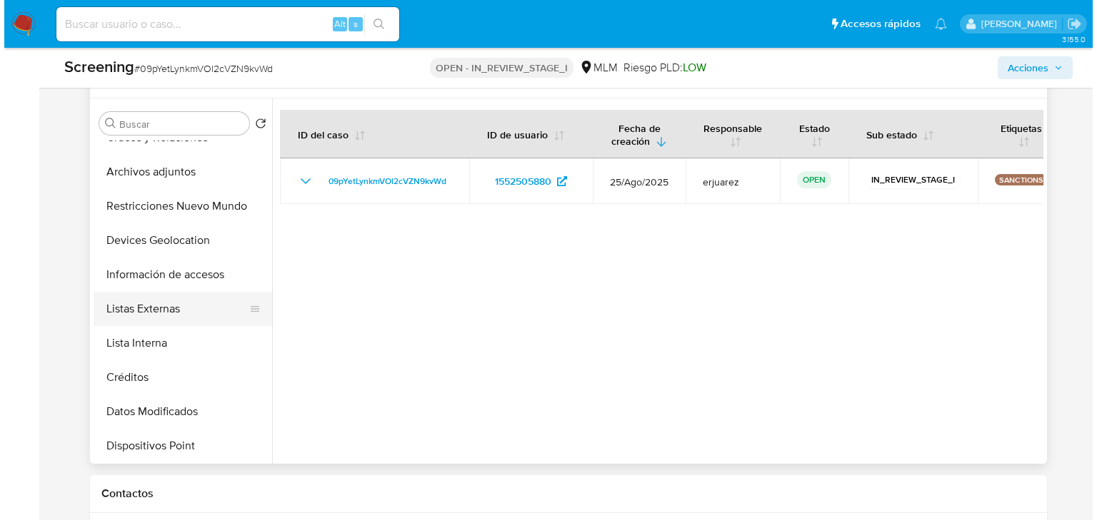
scroll to position [228, 0]
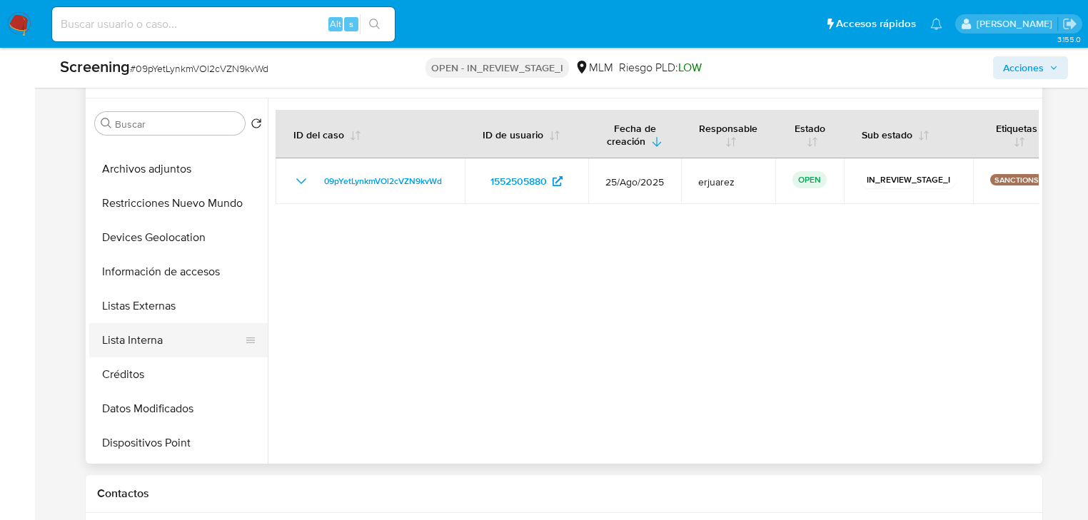
drag, startPoint x: 140, startPoint y: 339, endPoint x: 166, endPoint y: 334, distance: 26.2
click at [138, 340] on button "Lista Interna" at bounding box center [172, 340] width 167 height 34
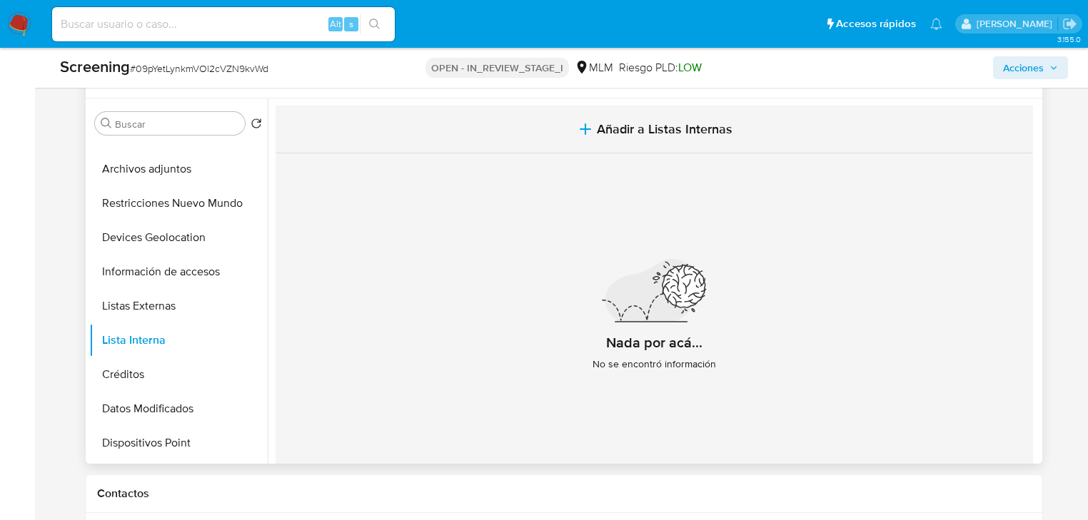
click at [617, 136] on span "Añadir a Listas Internas" at bounding box center [665, 129] width 136 height 16
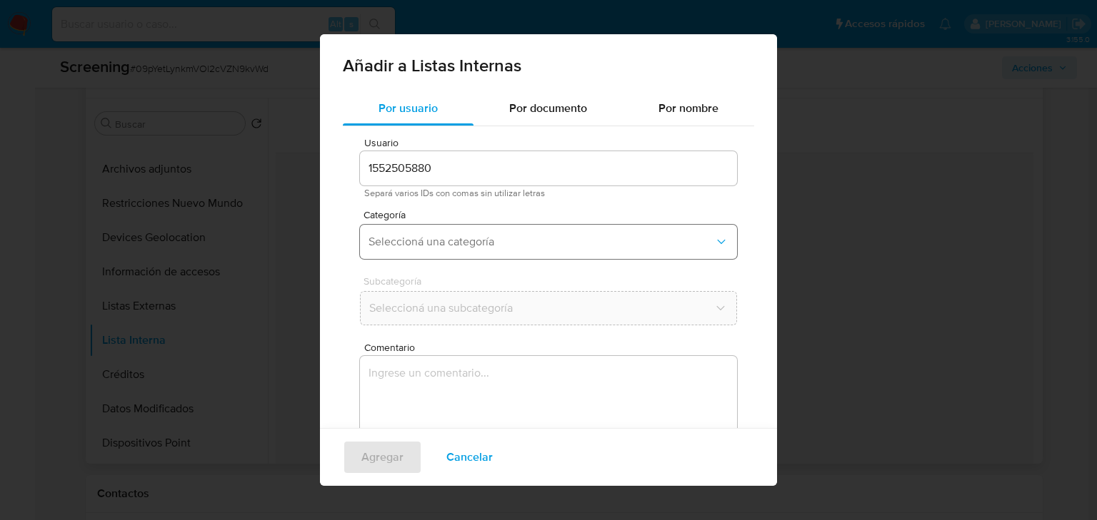
click at [414, 246] on span "Seleccioná una categoría" at bounding box center [541, 242] width 346 height 14
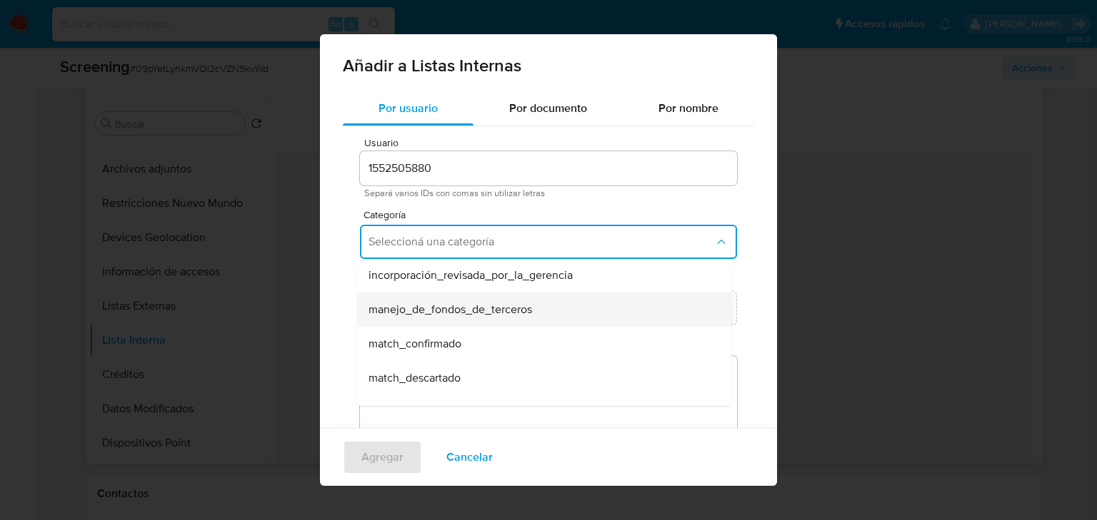
scroll to position [57, 0]
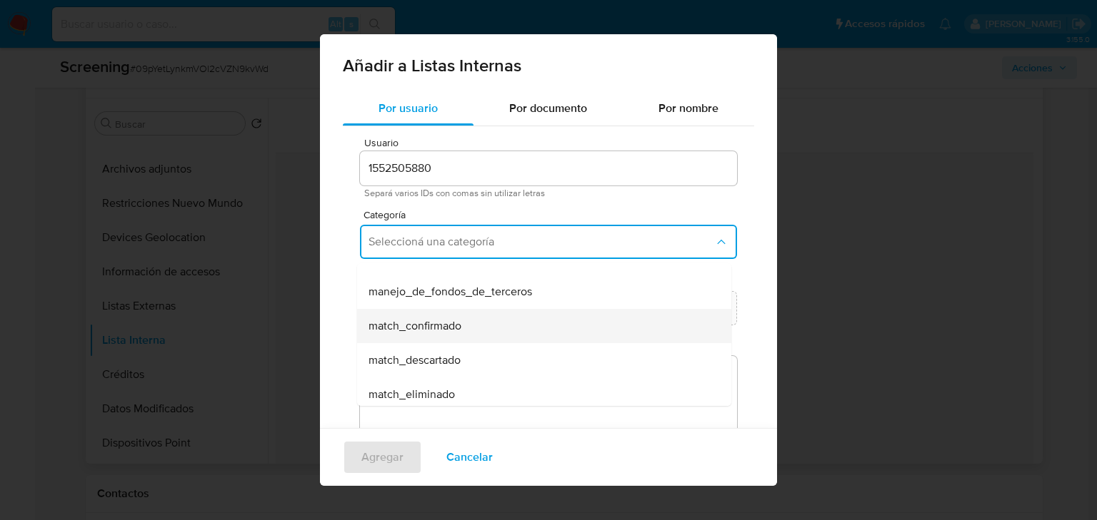
click at [448, 327] on span "match_confirmado" at bounding box center [414, 326] width 93 height 14
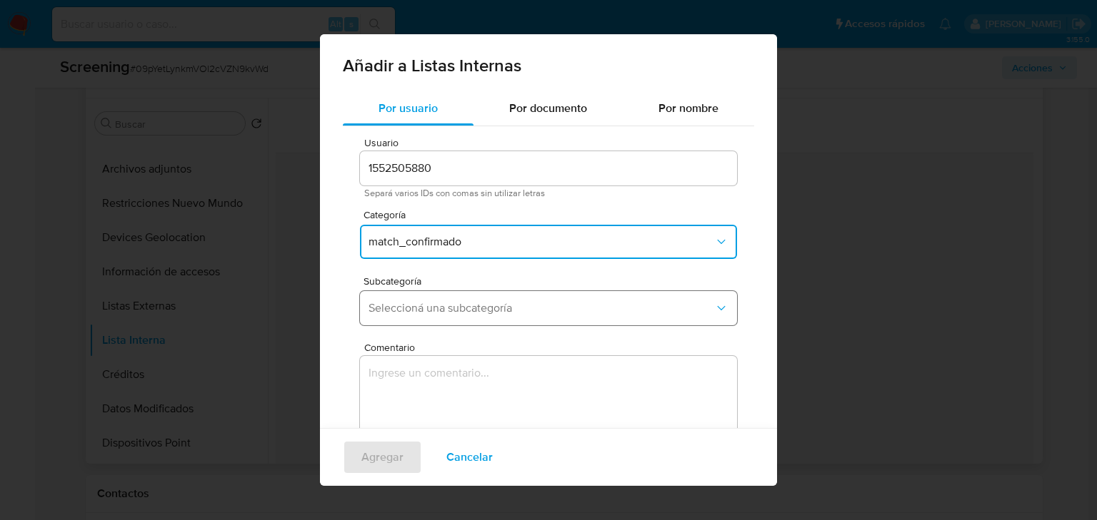
click at [431, 314] on span "Seleccioná una subcategoría" at bounding box center [541, 308] width 346 height 14
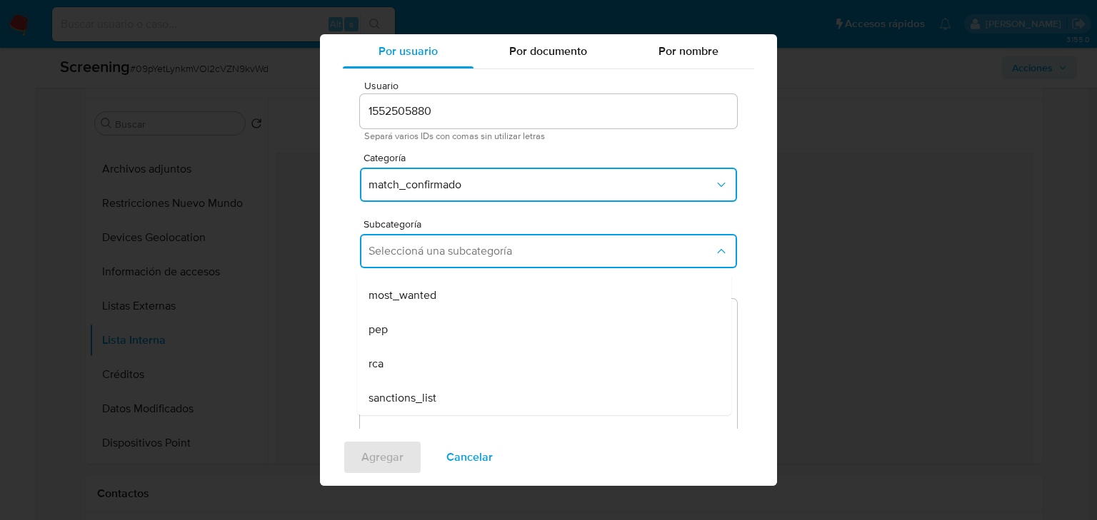
scroll to position [43, 0]
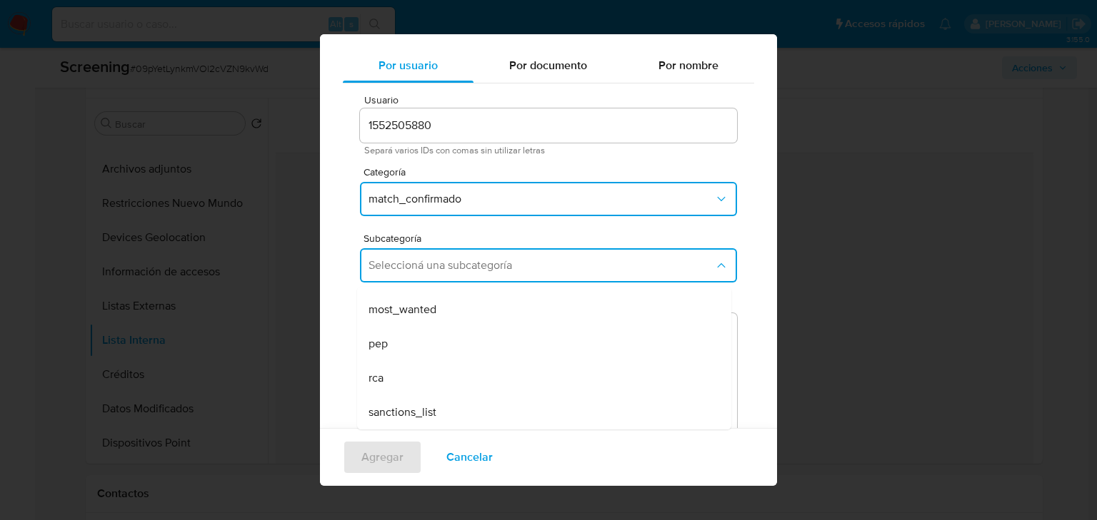
drag, startPoint x: 436, startPoint y: 267, endPoint x: 435, endPoint y: 208, distance: 58.6
click at [436, 268] on span "Seleccioná una subcategoría" at bounding box center [541, 265] width 346 height 14
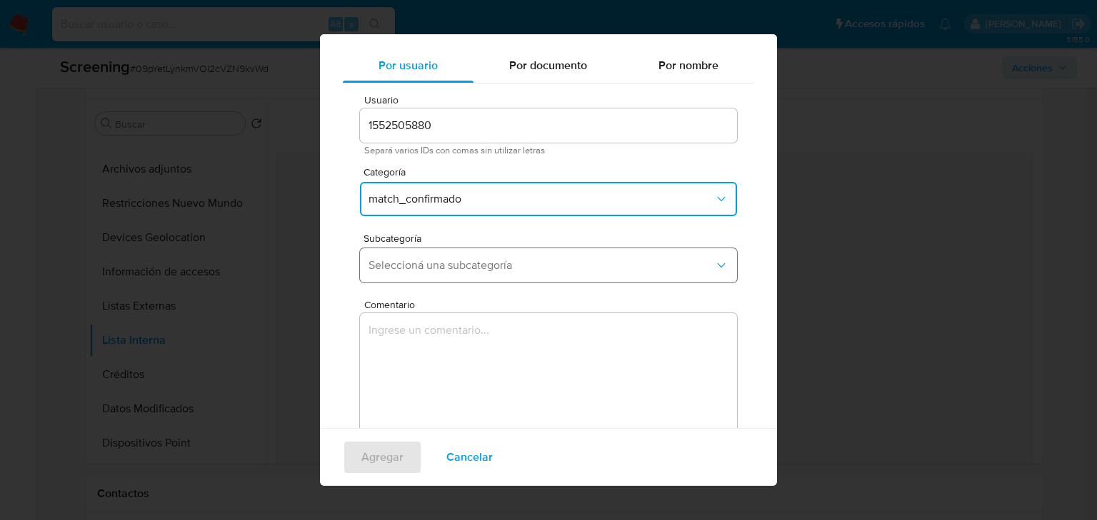
click at [408, 270] on span "Seleccioná una subcategoría" at bounding box center [541, 265] width 346 height 14
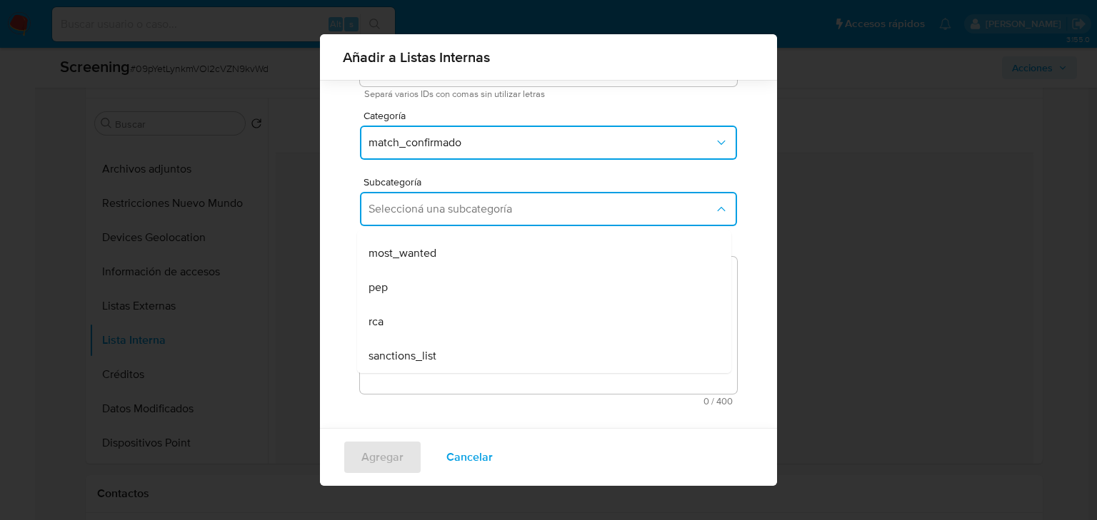
scroll to position [89, 0]
click at [409, 363] on div "sanctions_list" at bounding box center [539, 355] width 343 height 34
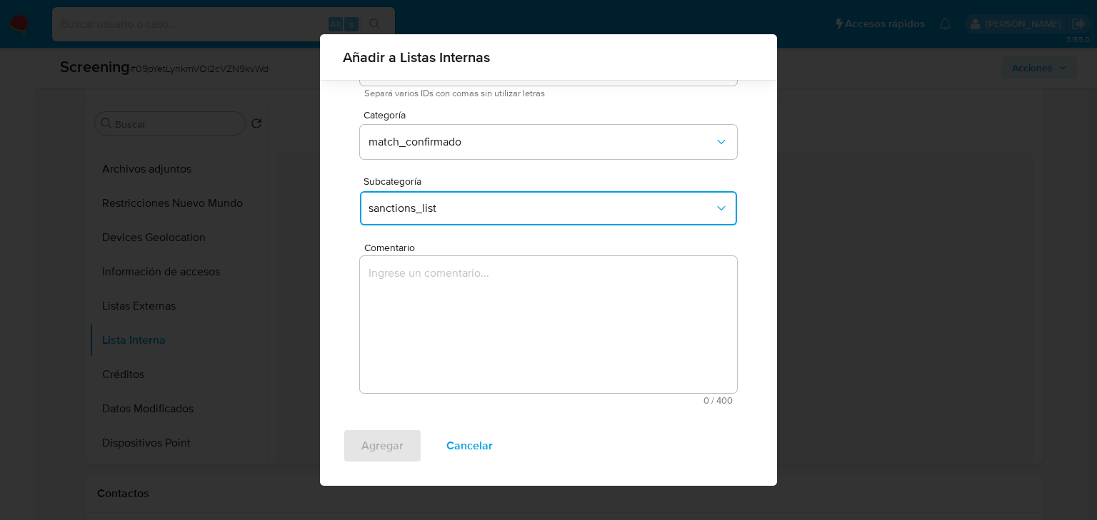
click at [390, 368] on textarea "Comentario" at bounding box center [548, 324] width 377 height 137
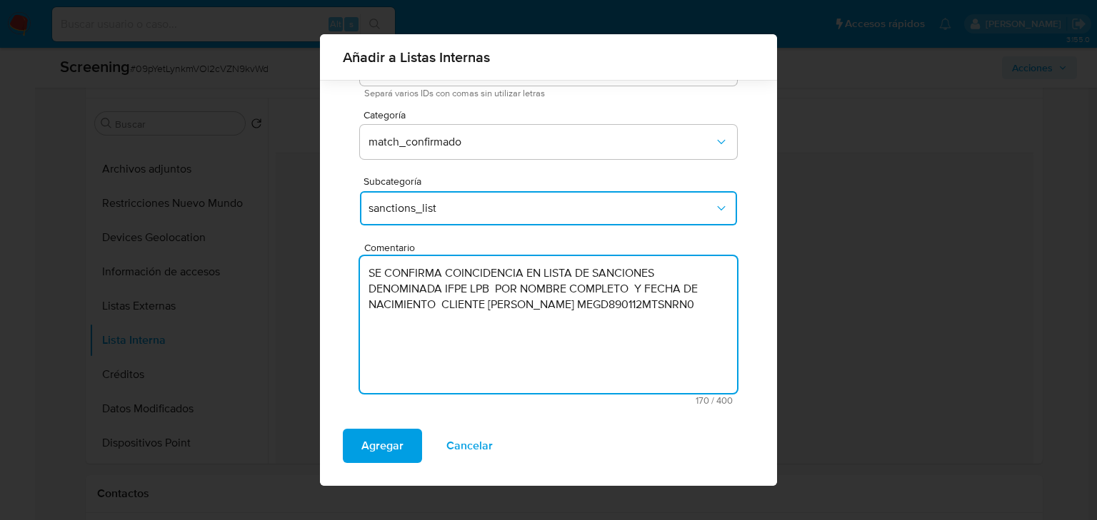
drag, startPoint x: 493, startPoint y: 316, endPoint x: 362, endPoint y: 263, distance: 141.2
click at [362, 263] on textarea "SE CONFIRMA COINCIDENCIA EN LISTA DE SANCIONES DENOMINADA IFPE LPB POR NOMBRE C…" at bounding box center [548, 324] width 377 height 137
click at [485, 323] on textarea "SE CONFIRMA COINCIDENCIA EN LISTA DE SANCIONES DENOMINADA IFPE LPB POR NOMBRE C…" at bounding box center [548, 324] width 377 height 137
drag, startPoint x: 492, startPoint y: 326, endPoint x: 352, endPoint y: 274, distance: 149.3
click at [352, 274] on div "Usuario 1552505880 Separá varios IDs con comas sin utilizar letras Categoría ma…" at bounding box center [548, 221] width 411 height 390
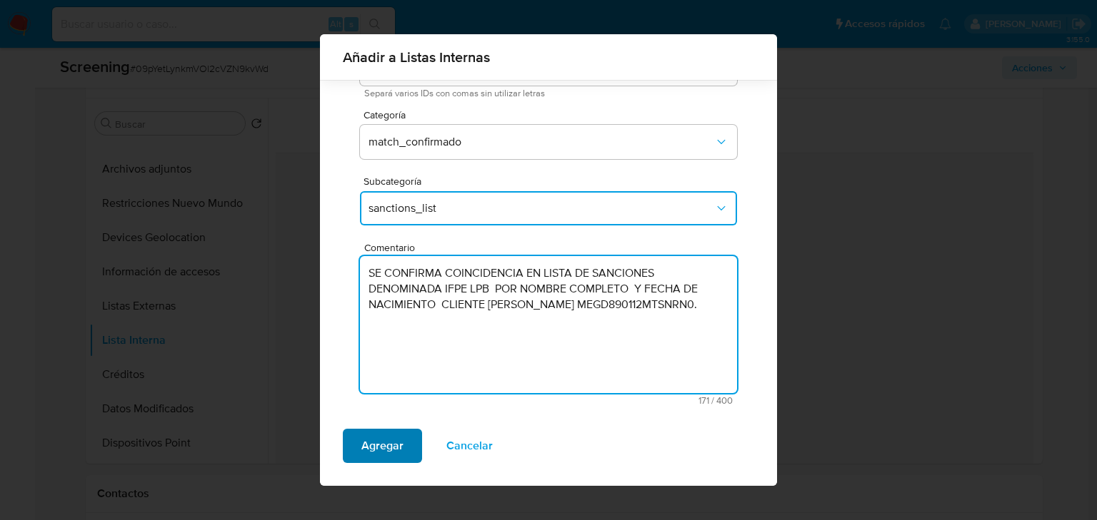
type textarea "SE CONFIRMA COINCIDENCIA EN LISTA DE SANCIONES DENOMINADA IFPE LPB POR NOMBRE C…"
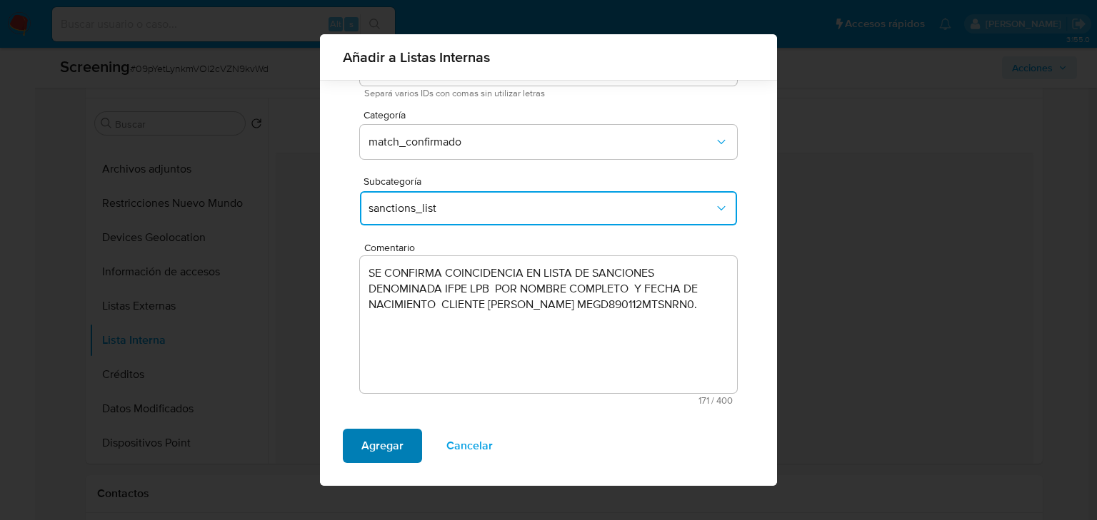
click at [393, 450] on span "Agregar" at bounding box center [382, 445] width 42 height 31
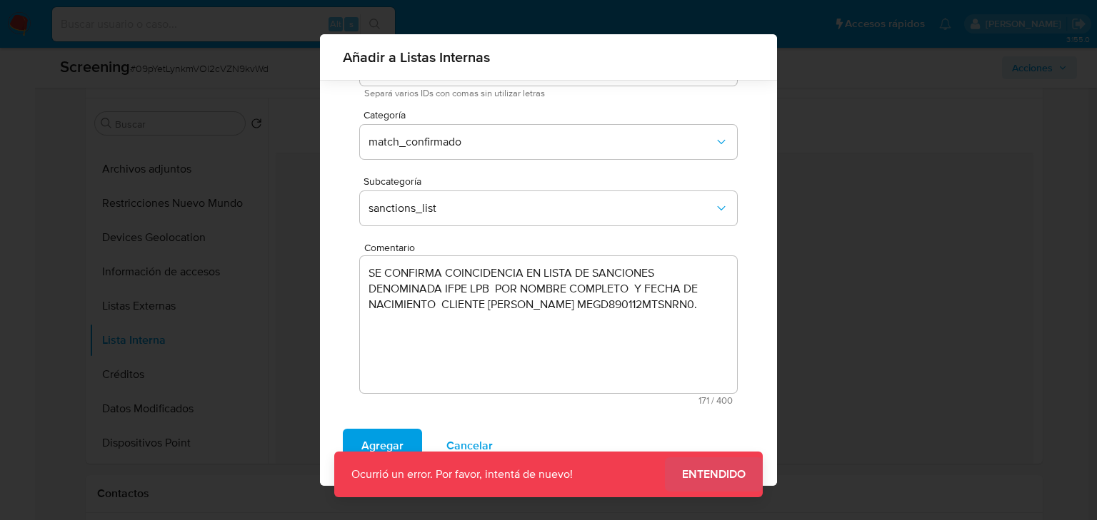
click at [713, 475] on span "Entendido" at bounding box center [714, 475] width 64 height 0
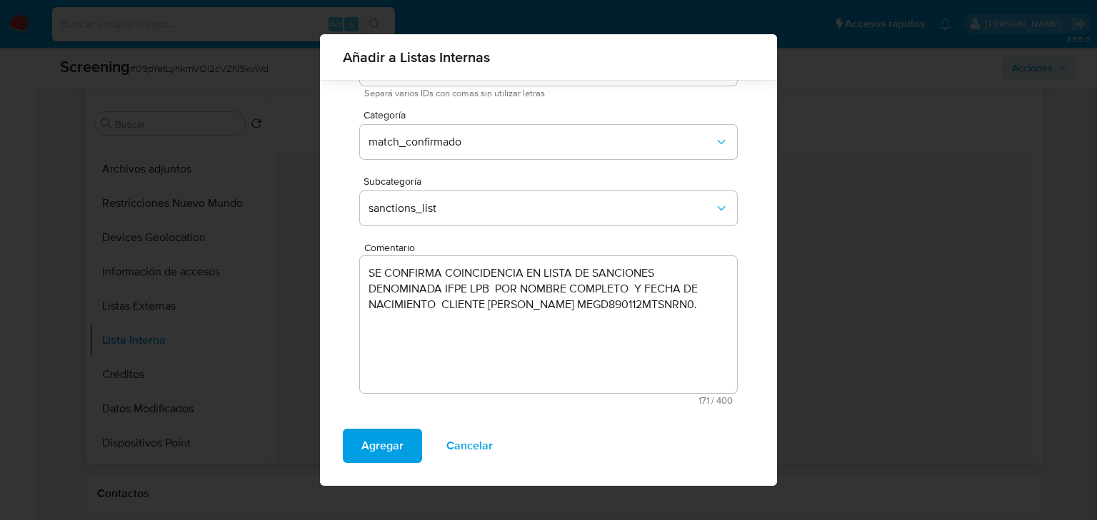
click at [25, 21] on div "Añadir a Listas Internas Por usuario Por documento Por nombre Usuario 155250588…" at bounding box center [548, 260] width 1097 height 520
click at [475, 445] on span "Cancelar" at bounding box center [469, 445] width 46 height 31
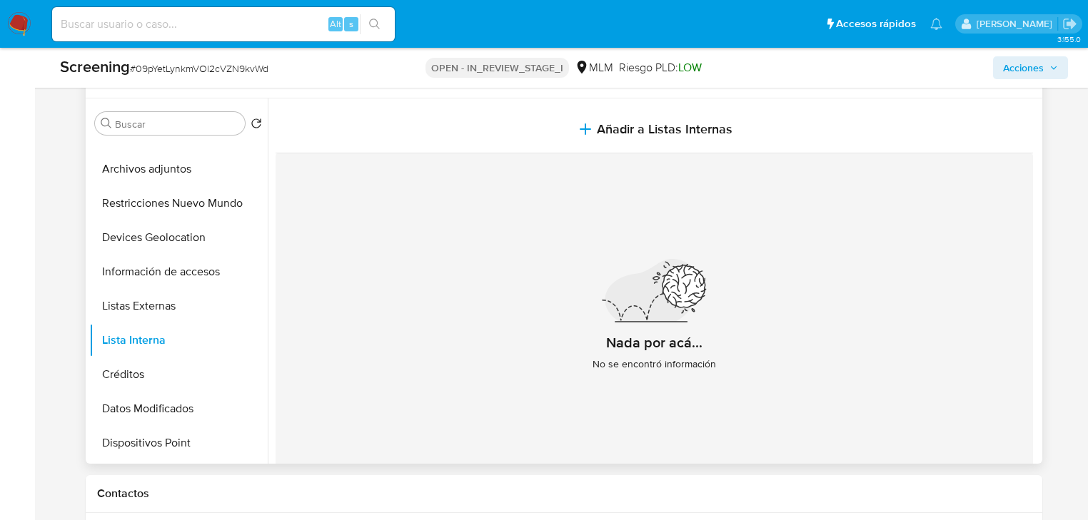
click at [24, 33] on img at bounding box center [19, 24] width 24 height 24
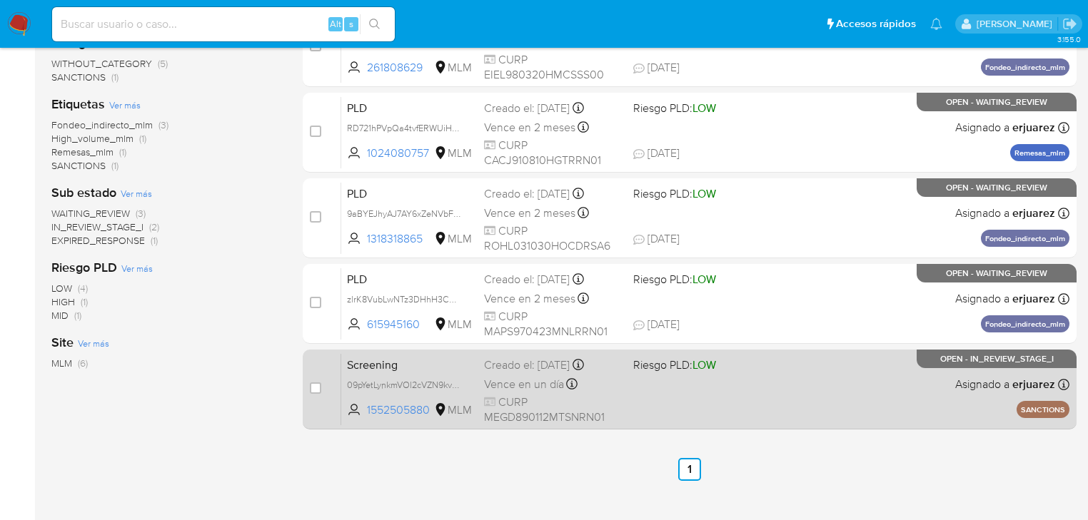
scroll to position [297, 0]
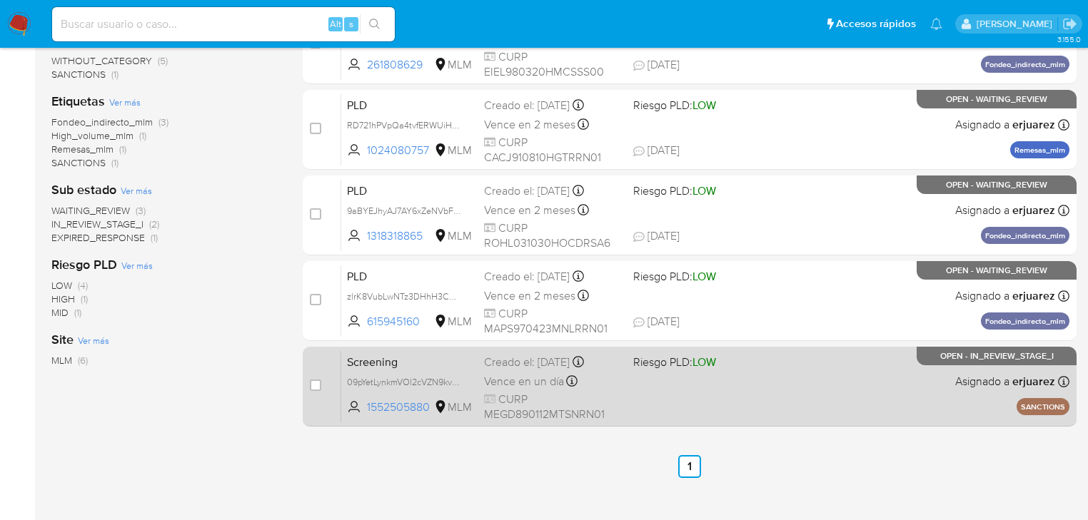
click at [742, 377] on div "Screening 09pYetLynkmVOl2cVZN9kvWd 1552505880 MLM Riesgo PLD: LOW Creado el: [D…" at bounding box center [705, 387] width 728 height 72
click at [591, 388] on div "Vence en un día Vence el 26/08/2025 14:50:40" at bounding box center [553, 381] width 138 height 19
click at [791, 368] on div "Screening 09pYetLynkmVOl2cVZN9kvWd 1552505880 MLM Riesgo PLD: LOW Creado el: 25…" at bounding box center [705, 387] width 728 height 72
click at [786, 375] on div "Screening 09pYetLynkmVOl2cVZN9kvWd 1552505880 MLM Riesgo PLD: LOW Creado el: 25…" at bounding box center [705, 387] width 728 height 72
click at [507, 374] on span "Vence en un día" at bounding box center [524, 382] width 80 height 16
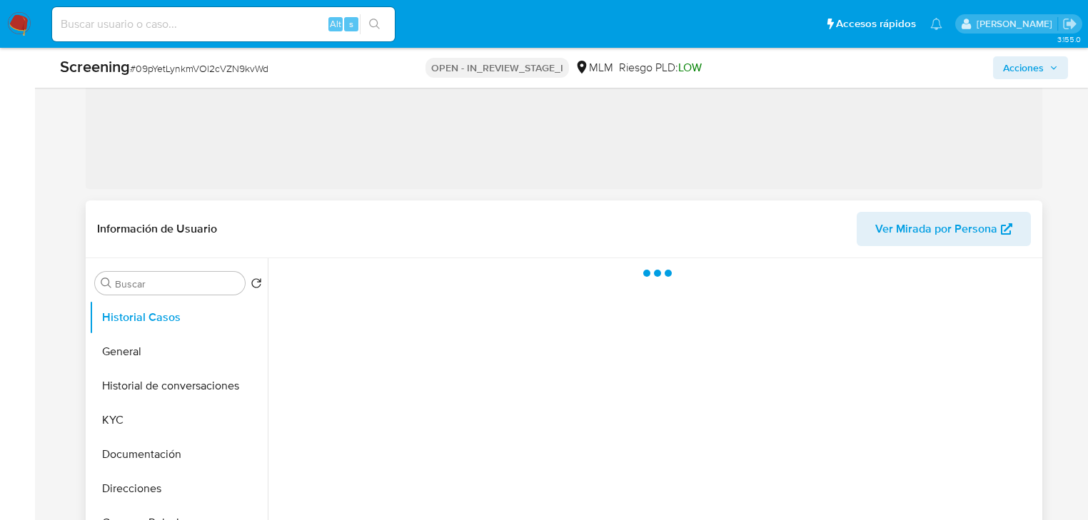
scroll to position [628, 0]
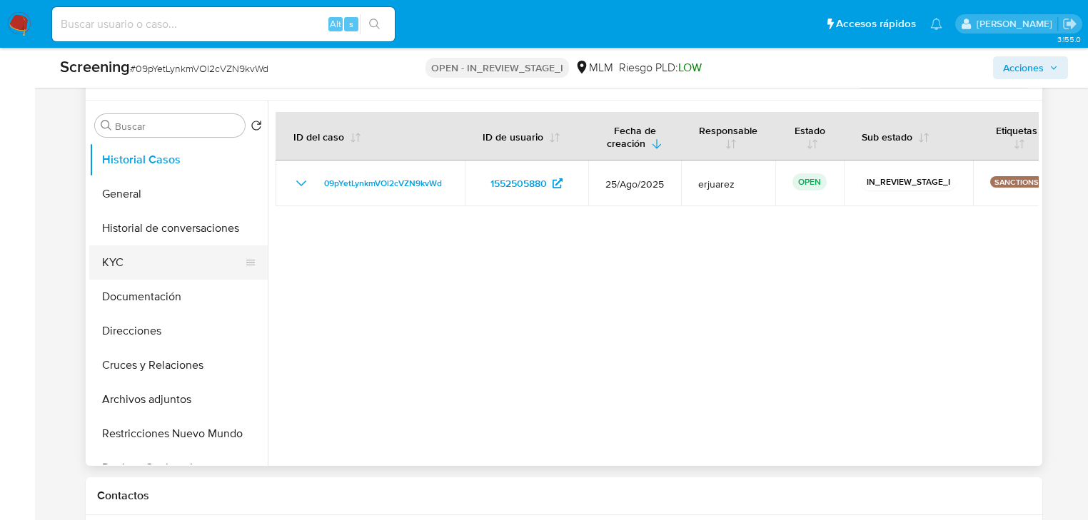
select select "10"
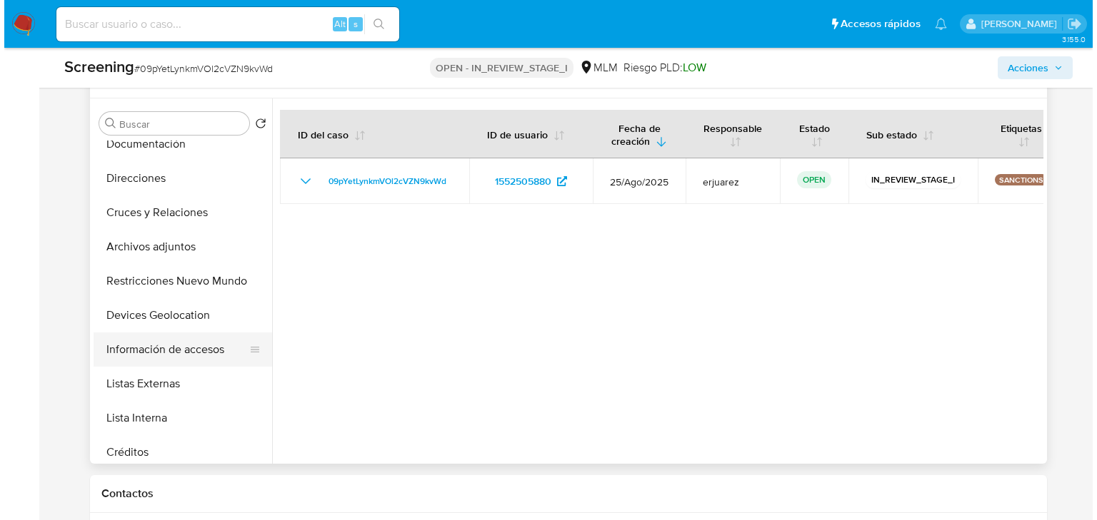
scroll to position [171, 0]
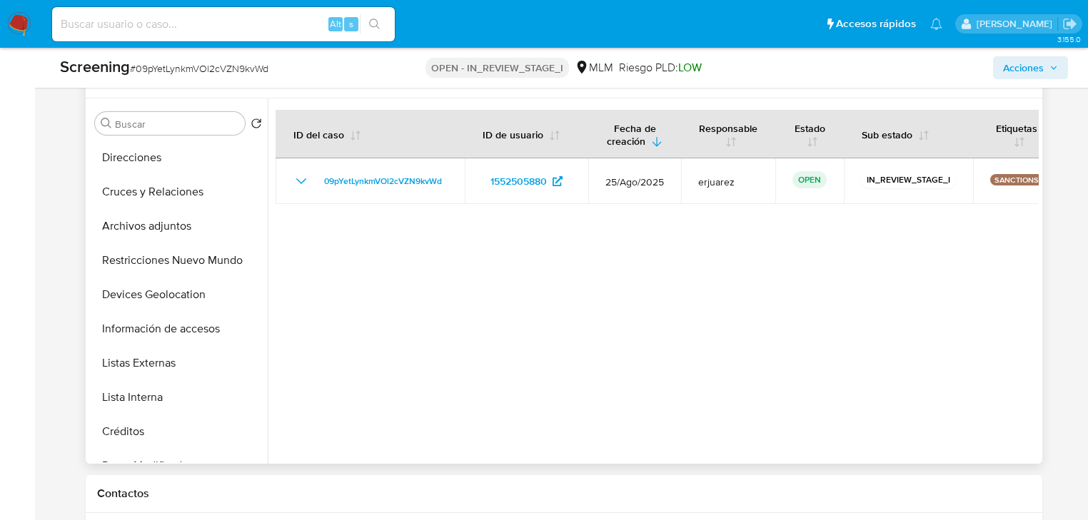
drag, startPoint x: 168, startPoint y: 390, endPoint x: 286, endPoint y: 391, distance: 118.5
click at [168, 391] on button "Lista Interna" at bounding box center [178, 397] width 178 height 34
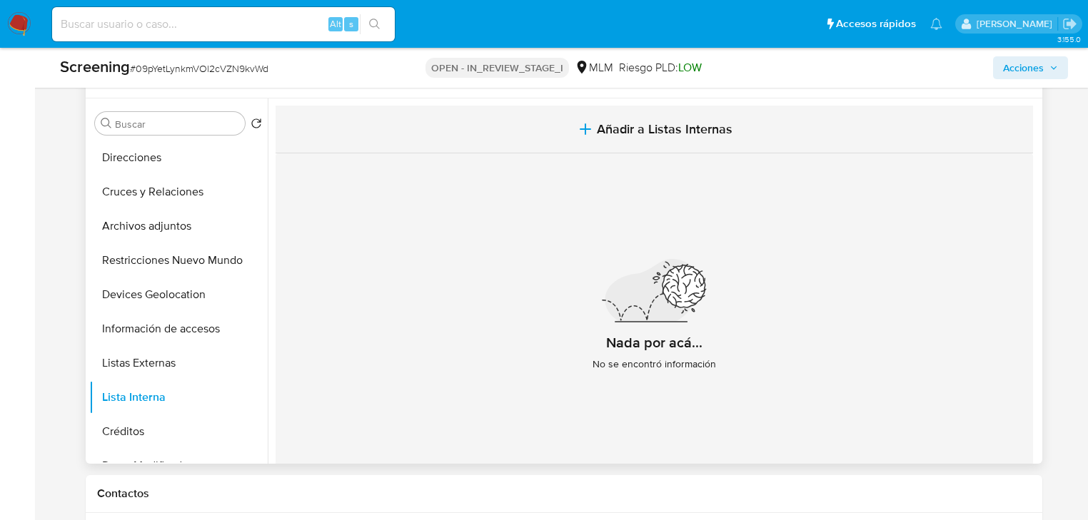
click at [618, 128] on span "Añadir a Listas Internas" at bounding box center [665, 129] width 136 height 16
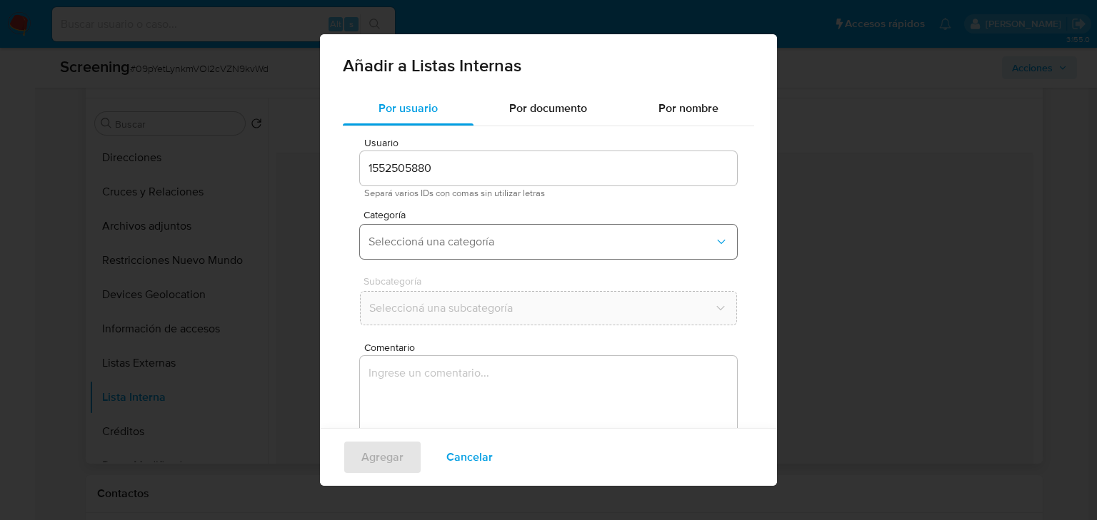
drag, startPoint x: 405, startPoint y: 241, endPoint x: 426, endPoint y: 228, distance: 25.0
click at [405, 242] on span "Seleccioná una categoría" at bounding box center [541, 242] width 346 height 14
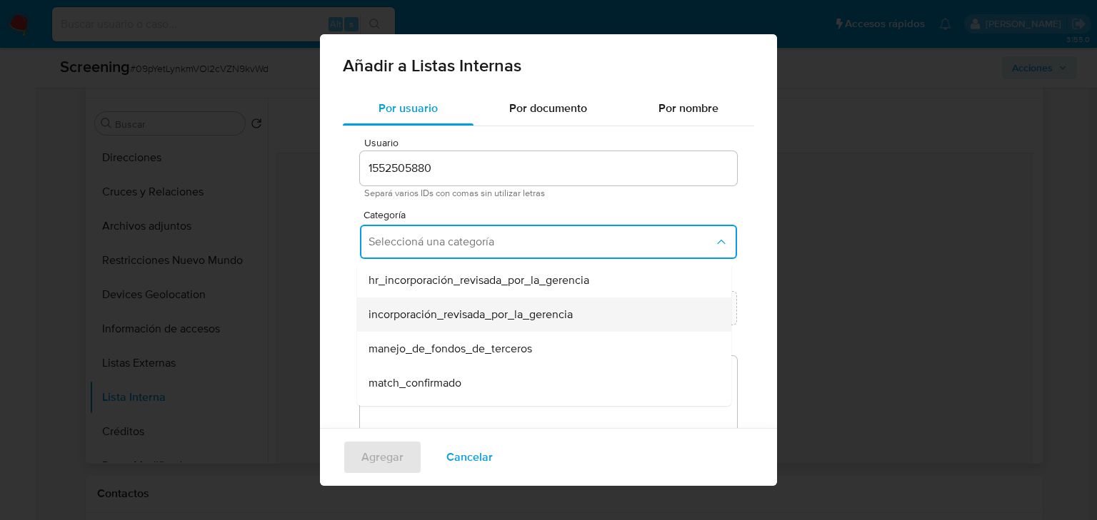
scroll to position [57, 0]
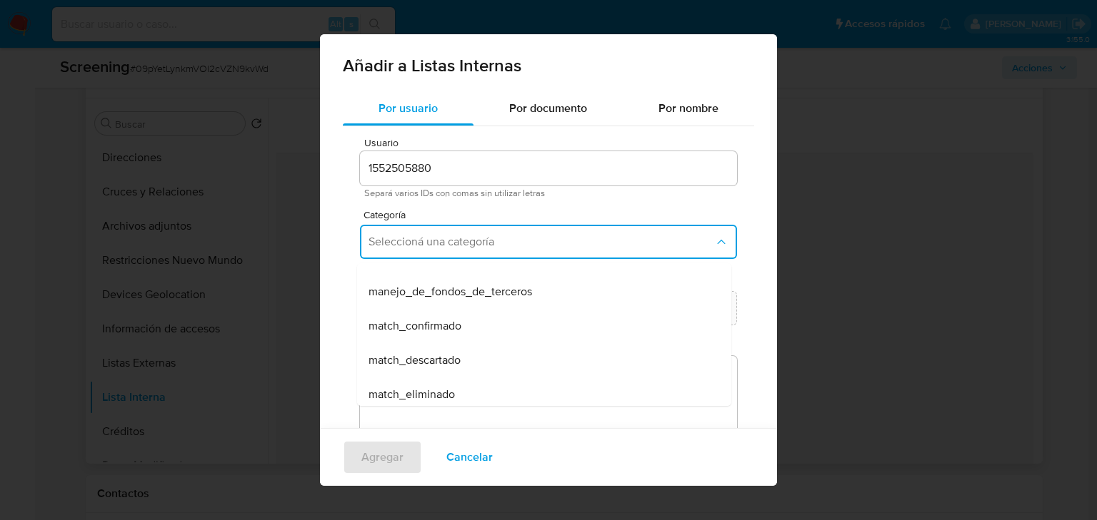
drag, startPoint x: 438, startPoint y: 323, endPoint x: 468, endPoint y: 328, distance: 31.0
click at [440, 324] on span "match_confirmado" at bounding box center [414, 326] width 93 height 14
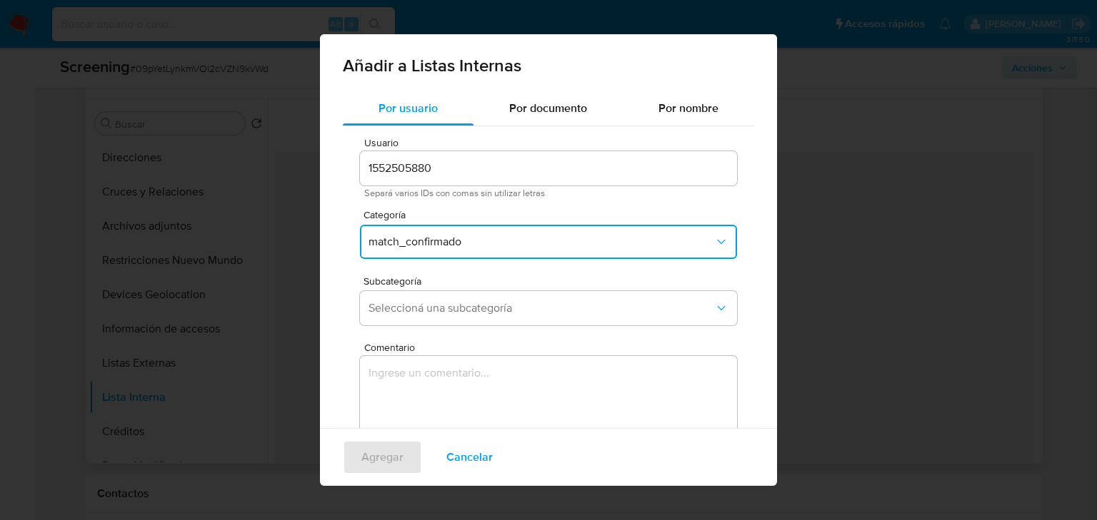
click at [448, 333] on div "Usuario 1552505880 Separá varios IDs con comas sin utilizar letras Categoría ma…" at bounding box center [548, 321] width 411 height 390
drag, startPoint x: 442, startPoint y: 315, endPoint x: 445, endPoint y: 294, distance: 20.9
click at [442, 314] on span "Seleccioná una subcategoría" at bounding box center [541, 308] width 346 height 14
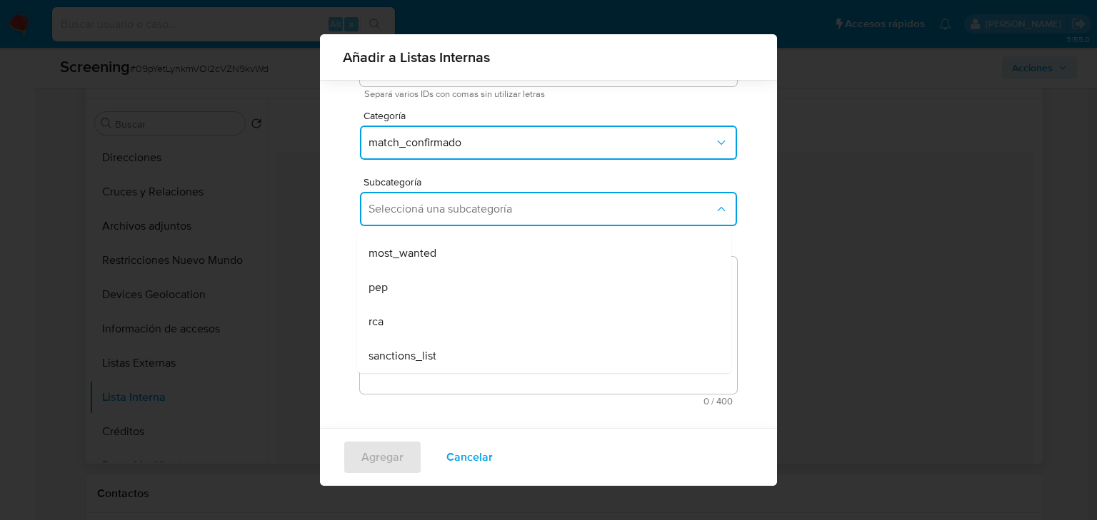
scroll to position [89, 0]
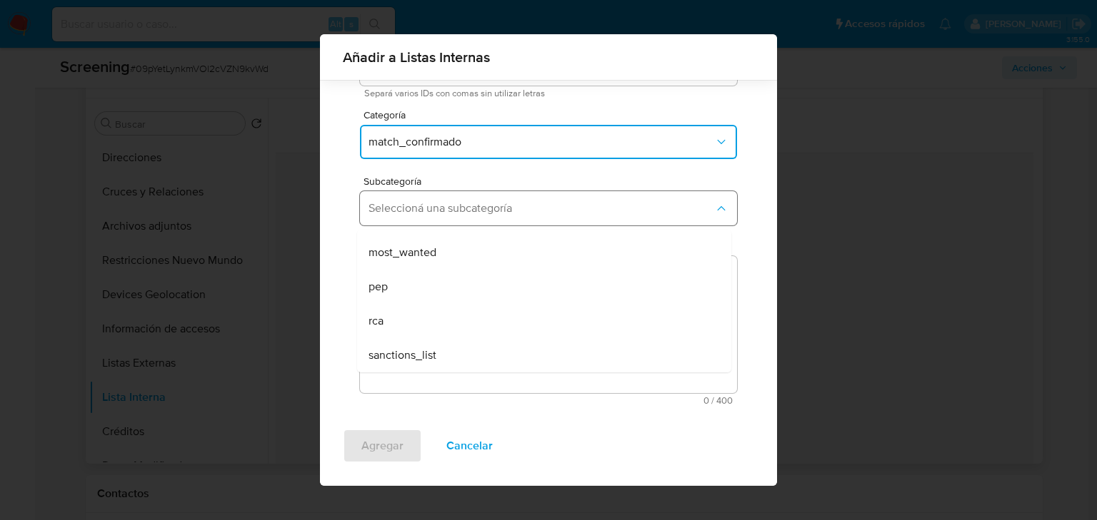
click at [425, 205] on span "Seleccioná una subcategoría" at bounding box center [541, 208] width 346 height 14
click at [428, 220] on button "Seleccioná una subcategoría" at bounding box center [548, 208] width 377 height 34
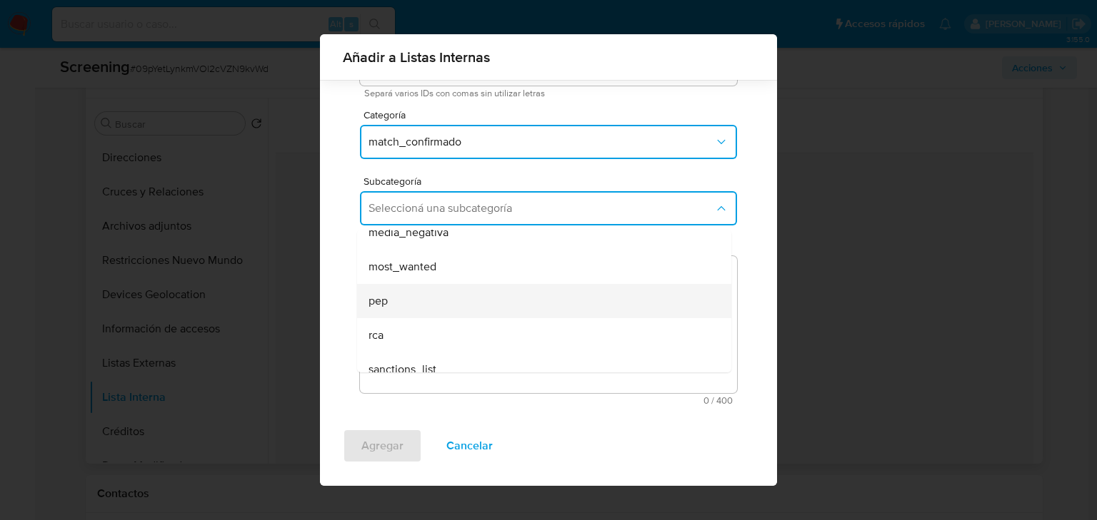
scroll to position [97, 0]
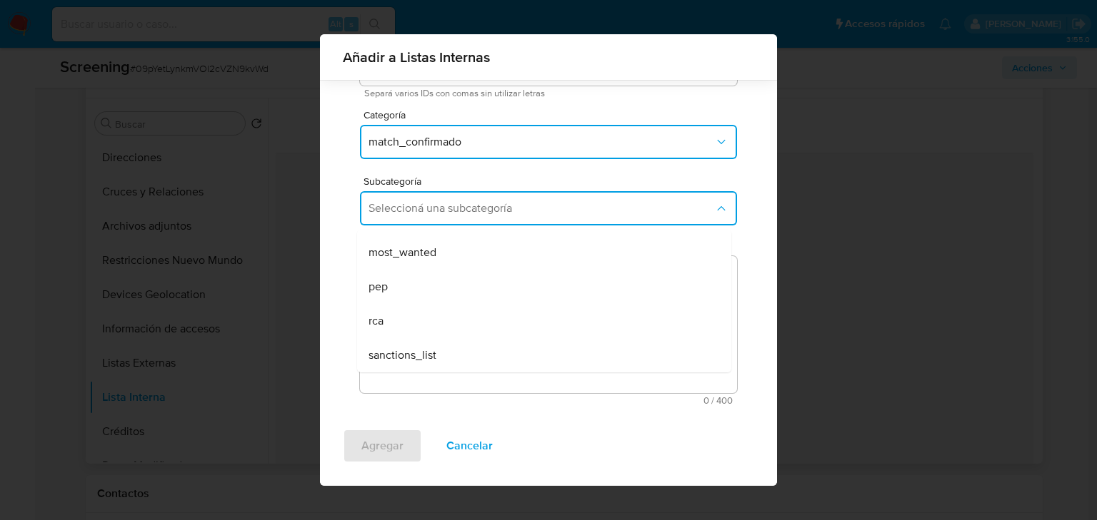
drag, startPoint x: 400, startPoint y: 354, endPoint x: 414, endPoint y: 353, distance: 14.3
click at [400, 355] on span "sanctions_list" at bounding box center [402, 355] width 68 height 14
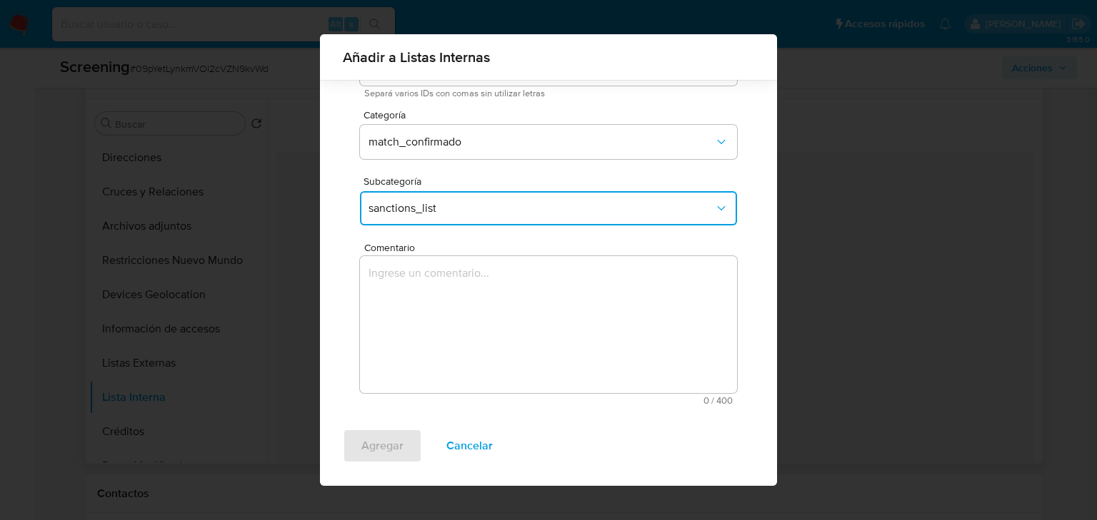
click at [436, 328] on textarea "Comentario" at bounding box center [548, 324] width 377 height 137
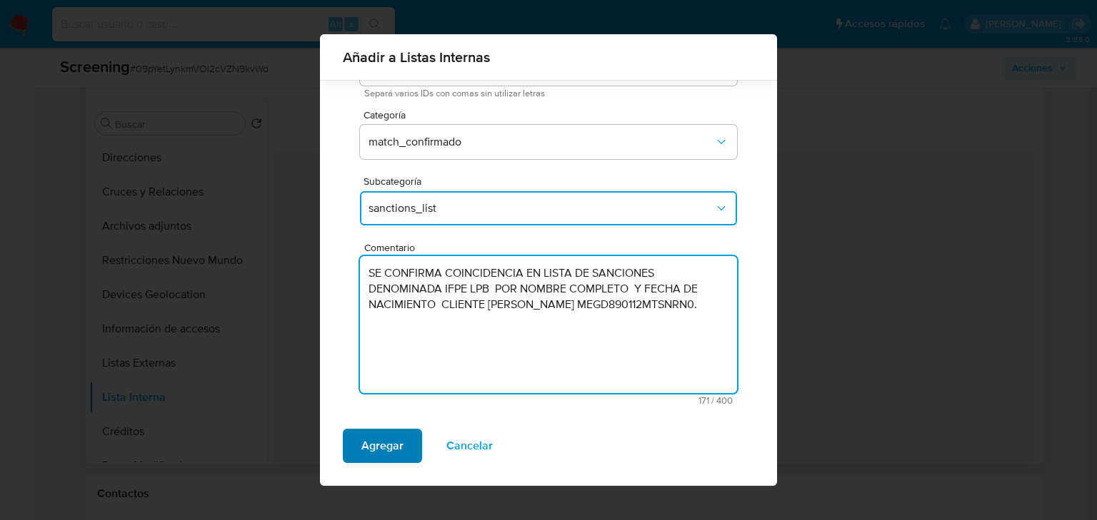
type textarea "SE CONFIRMA COINCIDENCIA EN LISTA DE SANCIONES DENOMINADA IFPE LPB POR NOMBRE C…"
click at [393, 440] on span "Agregar" at bounding box center [382, 445] width 42 height 31
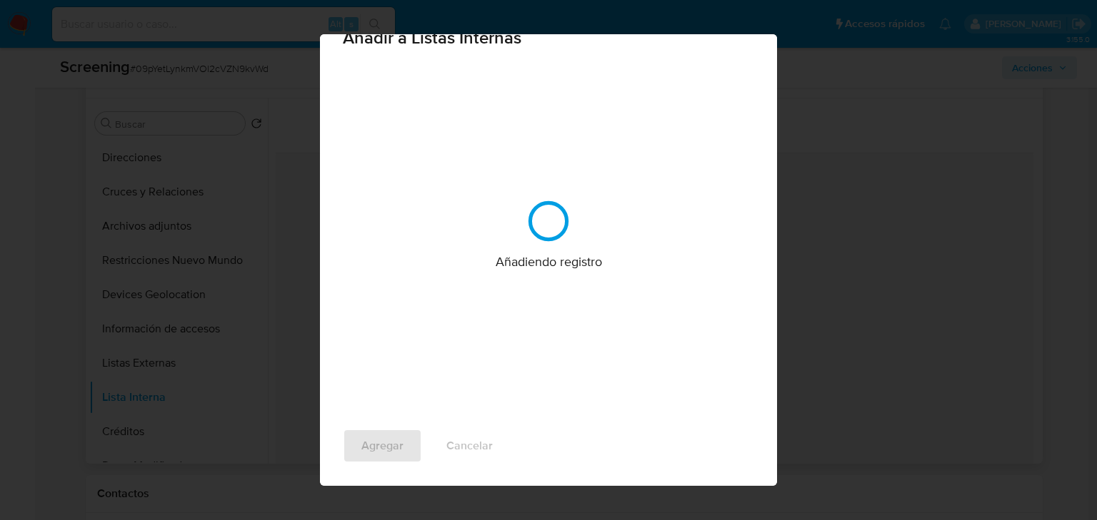
scroll to position [0, 0]
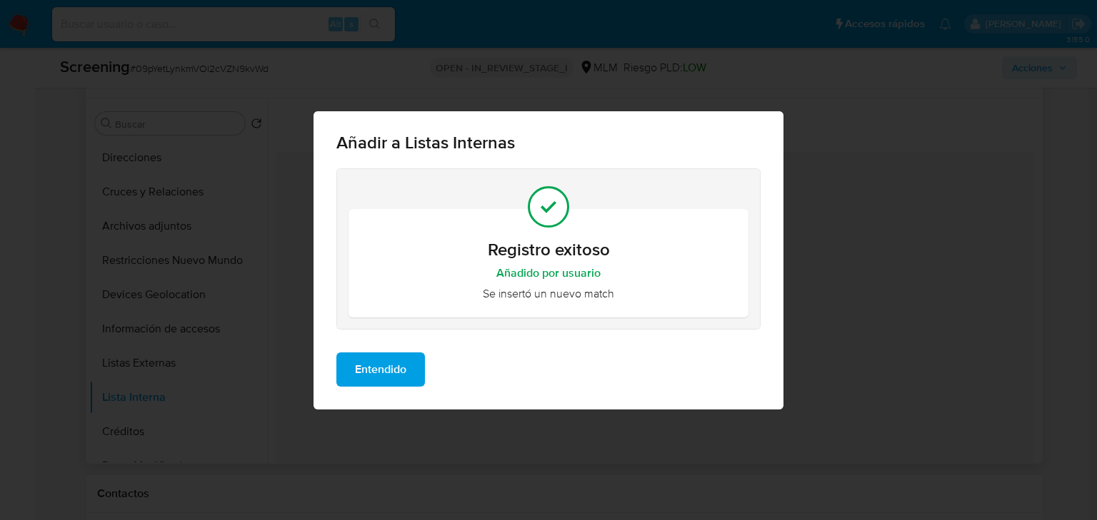
click at [384, 359] on span "Entendido" at bounding box center [380, 369] width 51 height 31
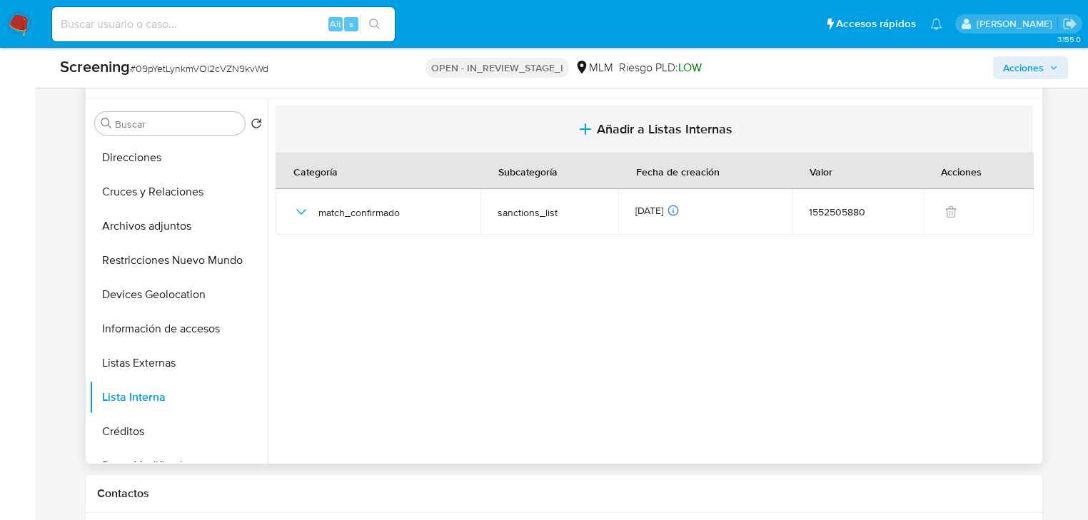
click at [625, 134] on span "Añadir a Listas Internas" at bounding box center [665, 129] width 136 height 16
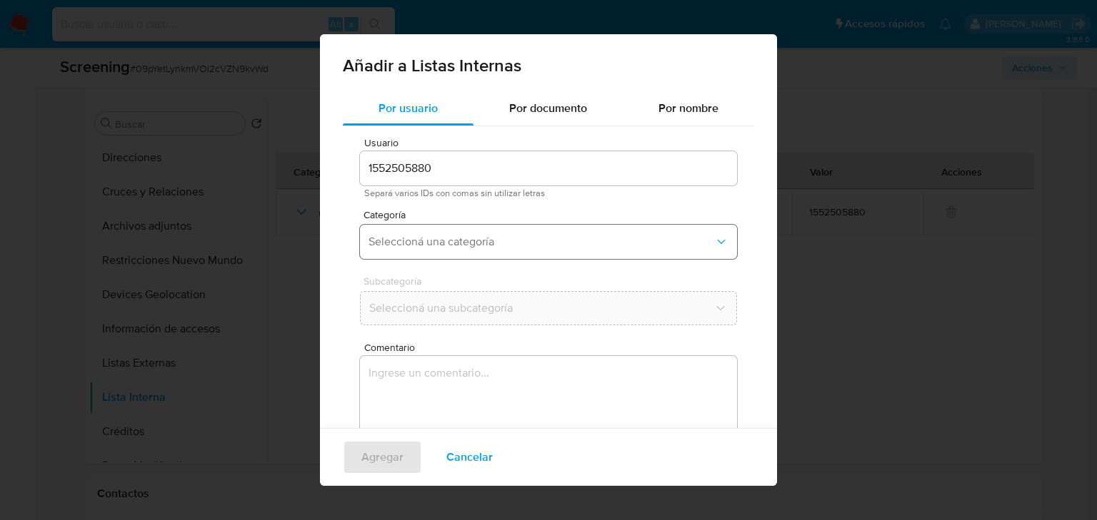
click at [385, 238] on span "Seleccioná una categoría" at bounding box center [541, 242] width 346 height 14
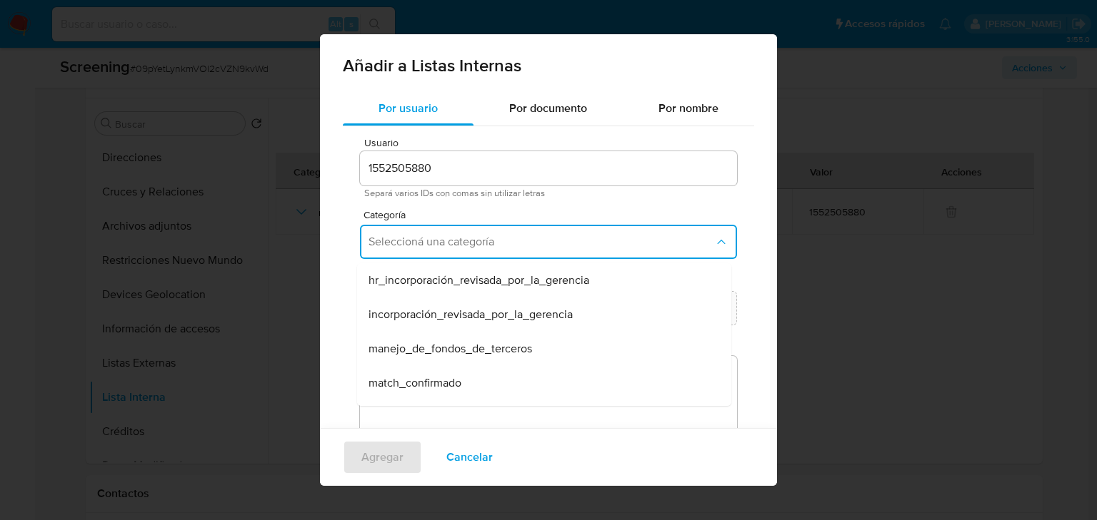
drag, startPoint x: 400, startPoint y: 380, endPoint x: 420, endPoint y: 337, distance: 47.6
click at [402, 380] on span "match_confirmado" at bounding box center [414, 383] width 93 height 14
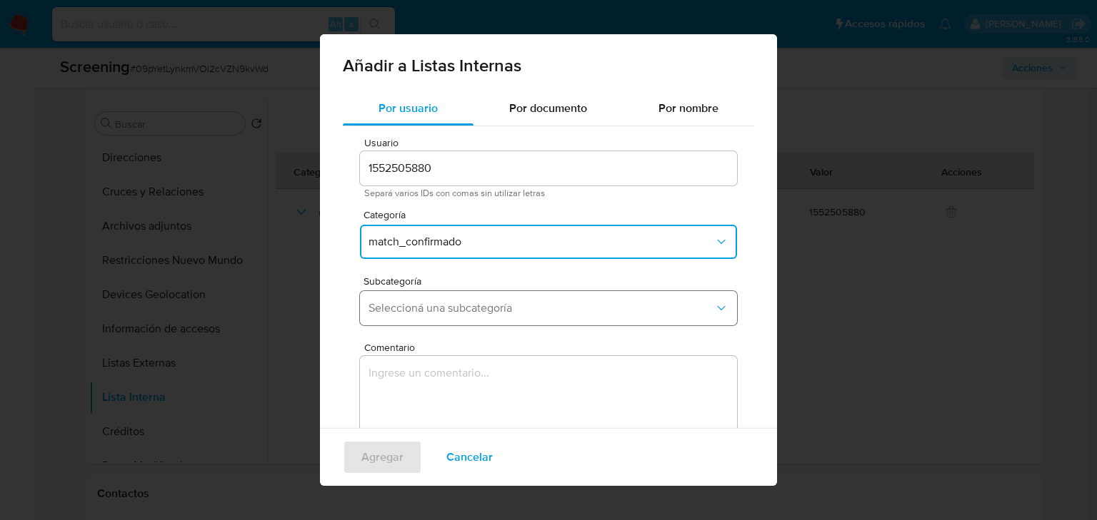
click at [425, 310] on span "Seleccioná una subcategoría" at bounding box center [541, 308] width 346 height 14
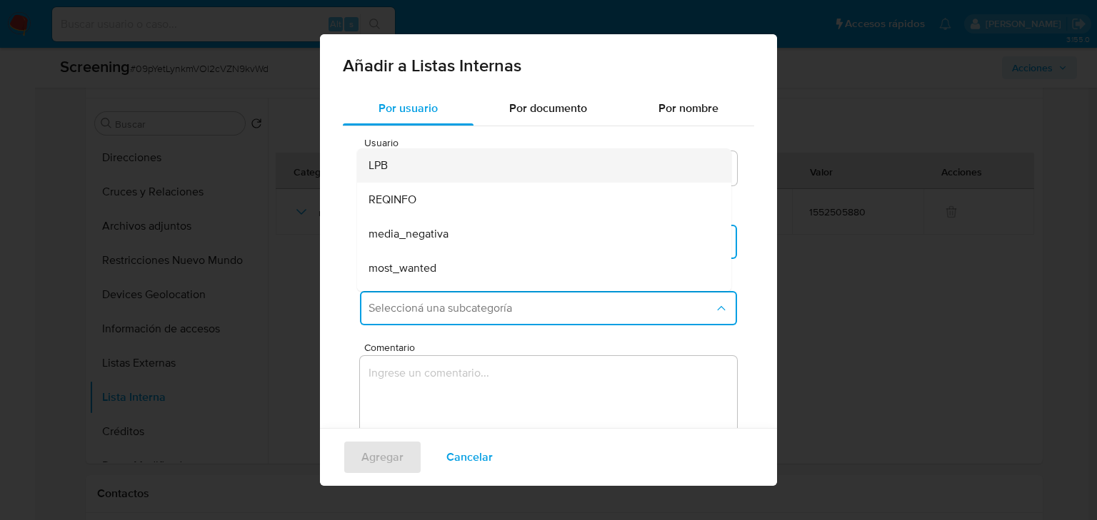
click at [393, 170] on div "LPB" at bounding box center [539, 165] width 343 height 34
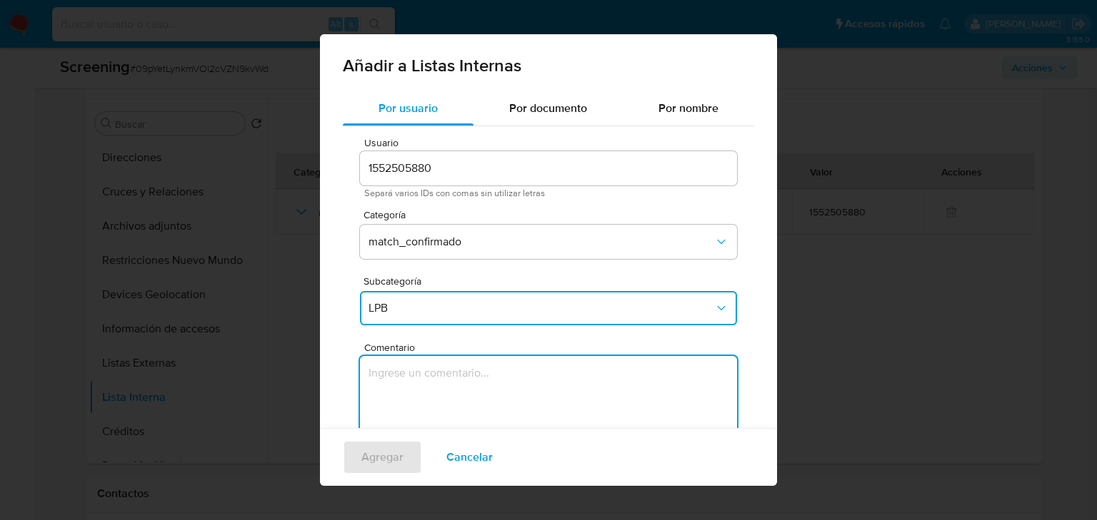
click at [404, 371] on textarea "Comentario" at bounding box center [548, 424] width 377 height 137
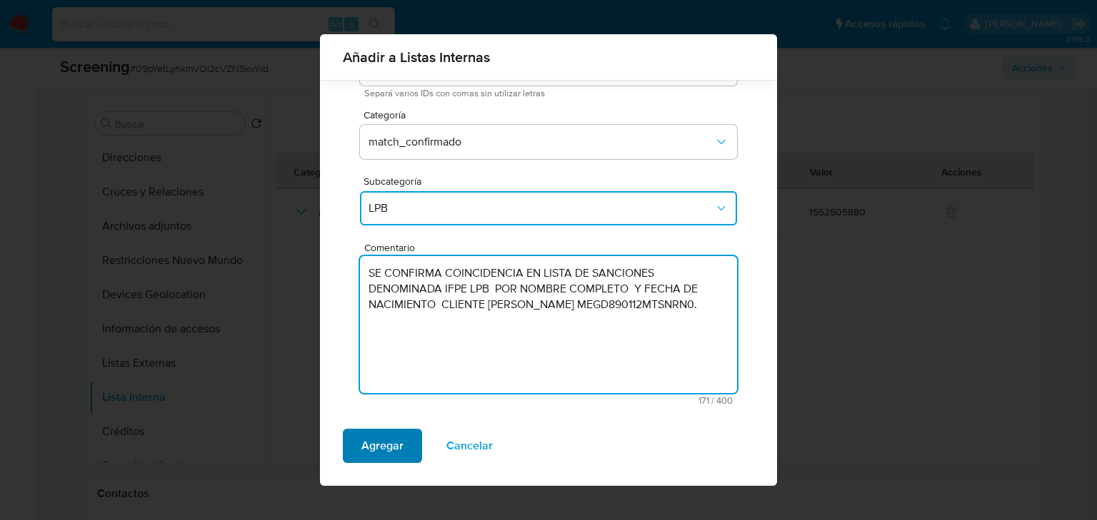
type textarea "SE CONFIRMA COINCIDENCIA EN LISTA DE SANCIONES DENOMINADA IFPE LPB POR NOMBRE C…"
click at [381, 444] on span "Agregar" at bounding box center [382, 445] width 42 height 31
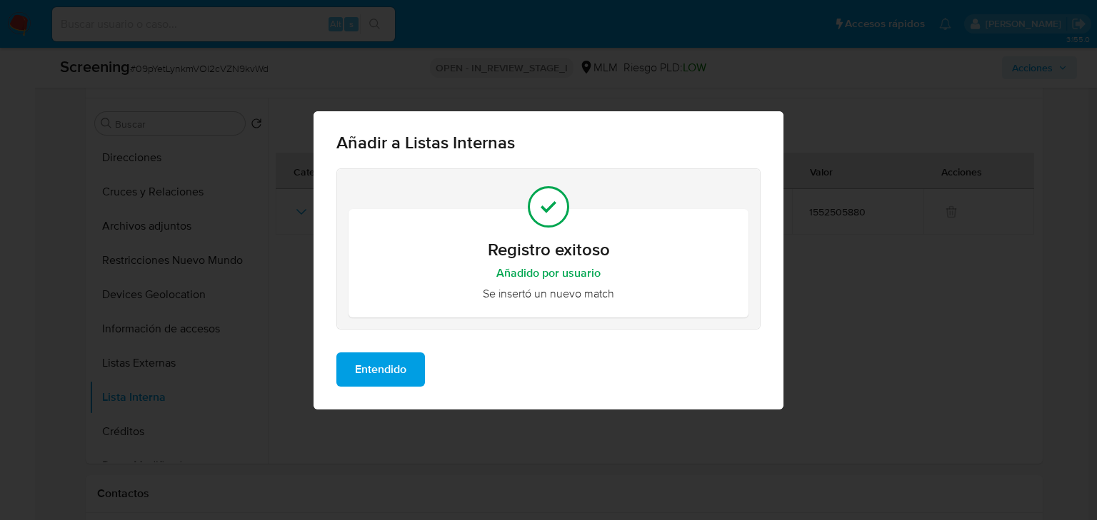
click at [391, 363] on span "Entendido" at bounding box center [380, 369] width 51 height 31
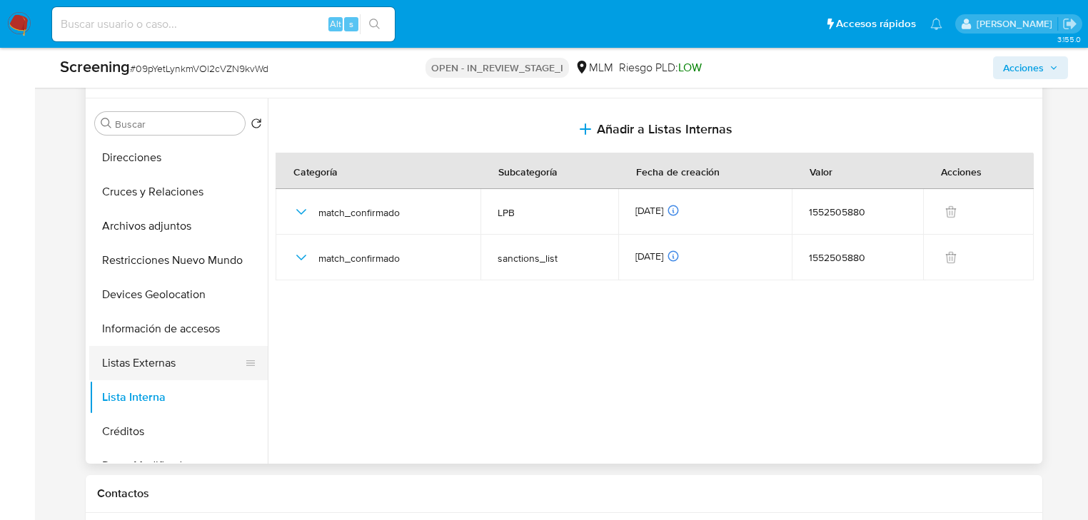
drag, startPoint x: 131, startPoint y: 276, endPoint x: 126, endPoint y: 358, distance: 82.3
click at [131, 277] on ul "Historial Casos General Historial de conversaciones KYC Documentación Direccion…" at bounding box center [178, 302] width 178 height 322
click at [127, 390] on button "Lista Interna" at bounding box center [172, 397] width 167 height 34
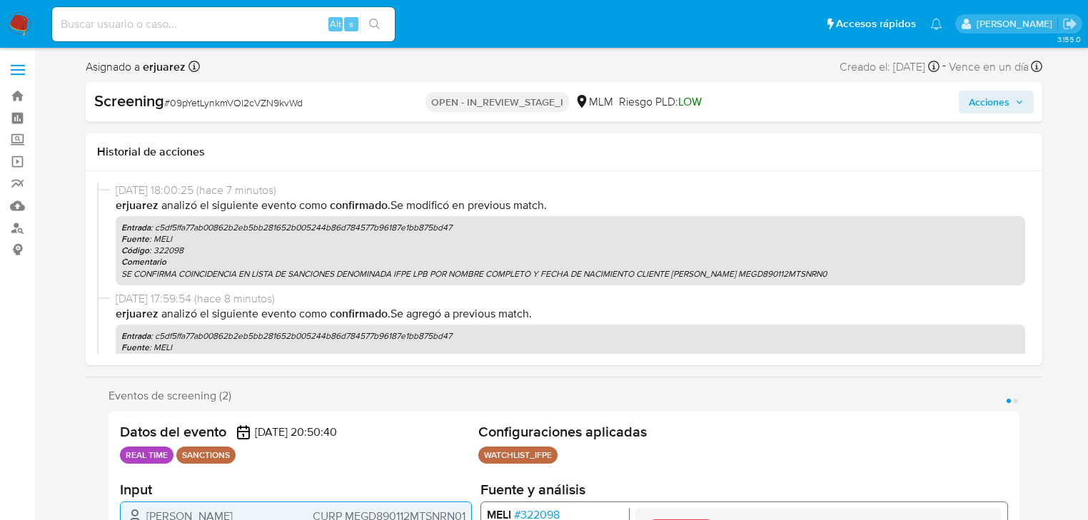
select select "10"
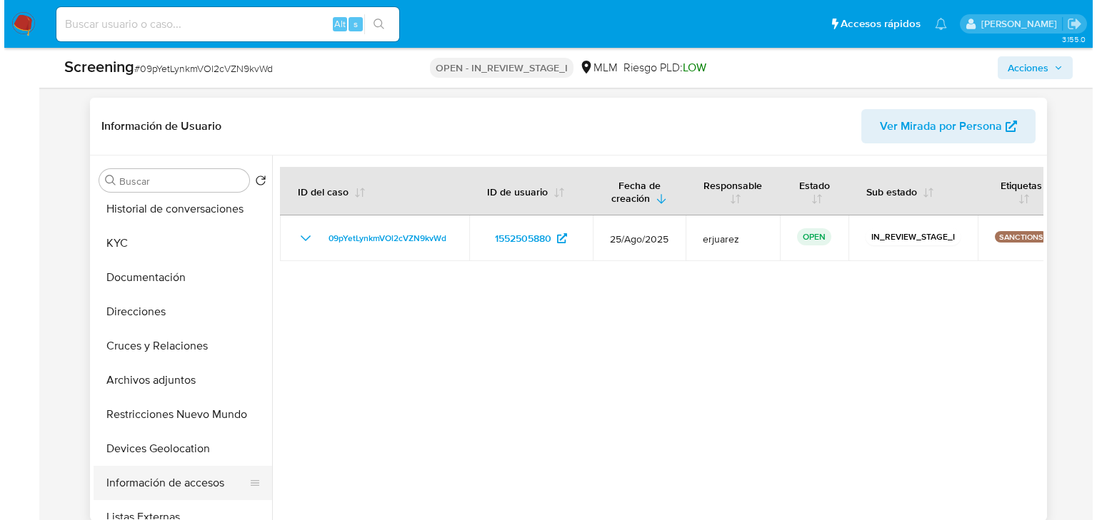
scroll to position [171, 0]
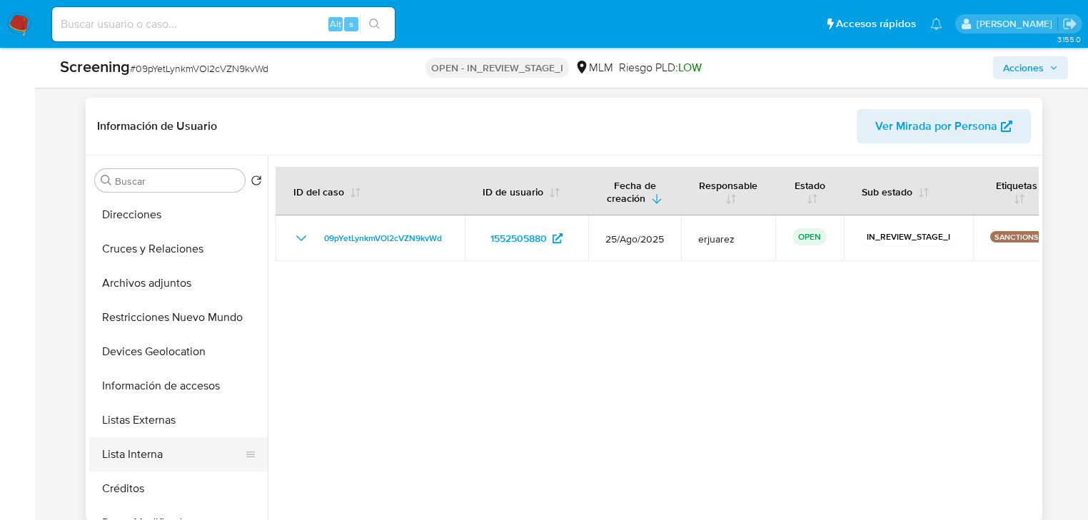
drag, startPoint x: 136, startPoint y: 455, endPoint x: 154, endPoint y: 455, distance: 18.6
click at [138, 455] on button "Lista Interna" at bounding box center [172, 455] width 167 height 34
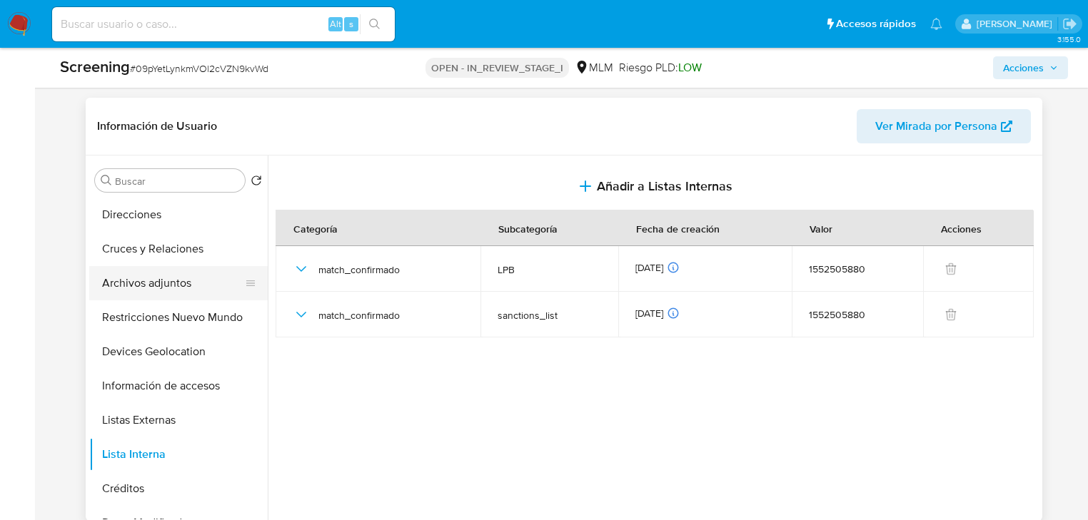
click at [171, 278] on button "Archivos adjuntos" at bounding box center [172, 283] width 167 height 34
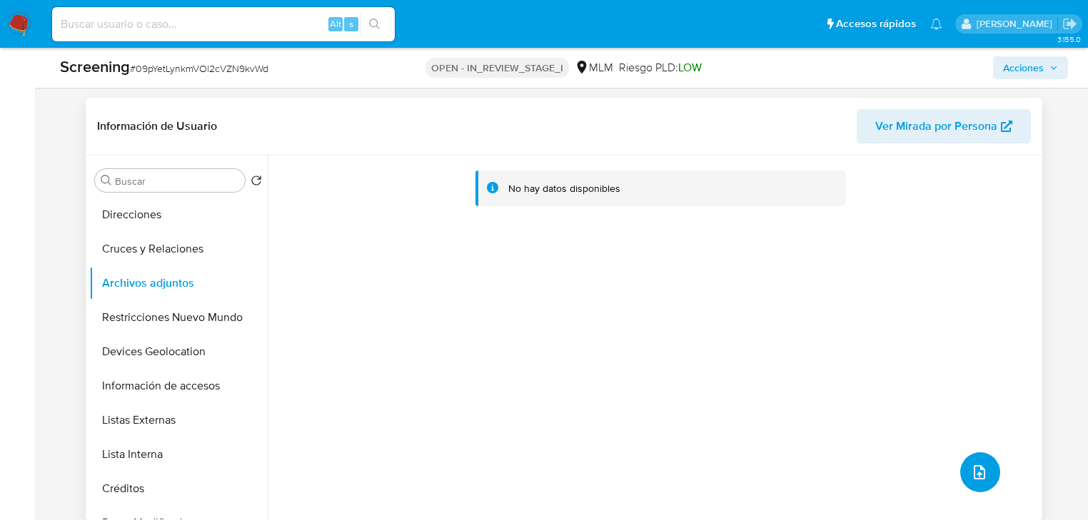
click at [972, 478] on icon "upload-file" at bounding box center [979, 472] width 17 height 17
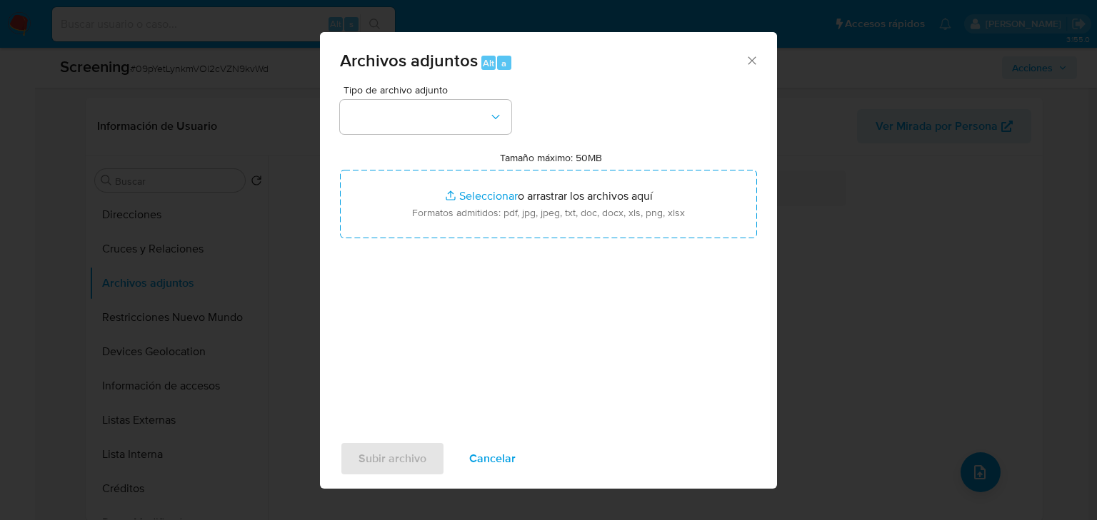
drag, startPoint x: 425, startPoint y: 160, endPoint x: 420, endPoint y: 140, distance: 20.4
click at [425, 158] on div "Tamaño máximo: 50MB Seleccionar archivos Seleccionar o arrastrar los archivos a…" at bounding box center [548, 194] width 417 height 87
click at [420, 138] on div "Tipo de archivo adjunto Tamaño máximo: 50MB Seleccionar archivos Seleccionar o …" at bounding box center [548, 253] width 417 height 337
click at [414, 124] on button "button" at bounding box center [425, 117] width 171 height 34
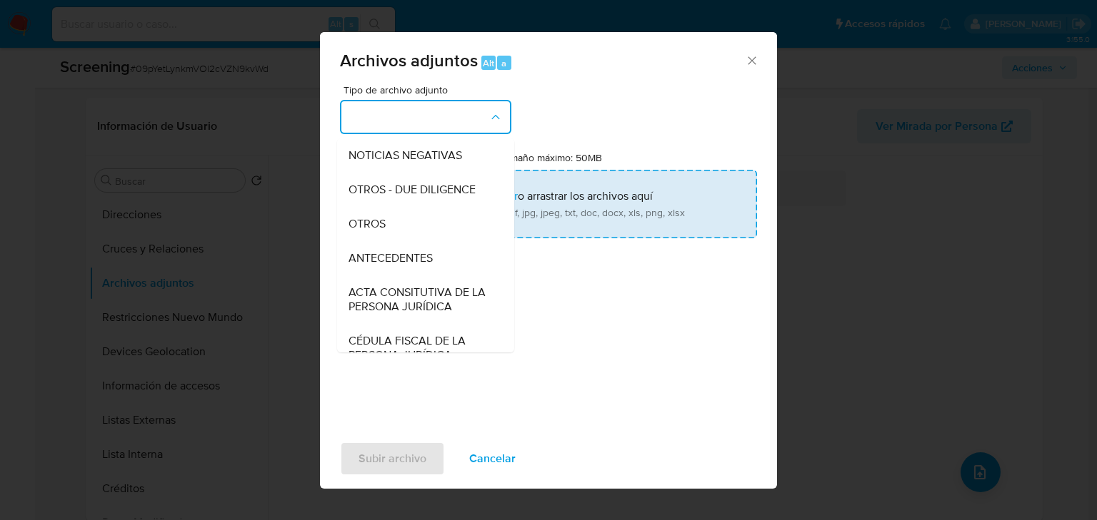
drag, startPoint x: 385, startPoint y: 240, endPoint x: 472, endPoint y: 214, distance: 90.1
click at [390, 240] on div "OTROS" at bounding box center [421, 224] width 146 height 34
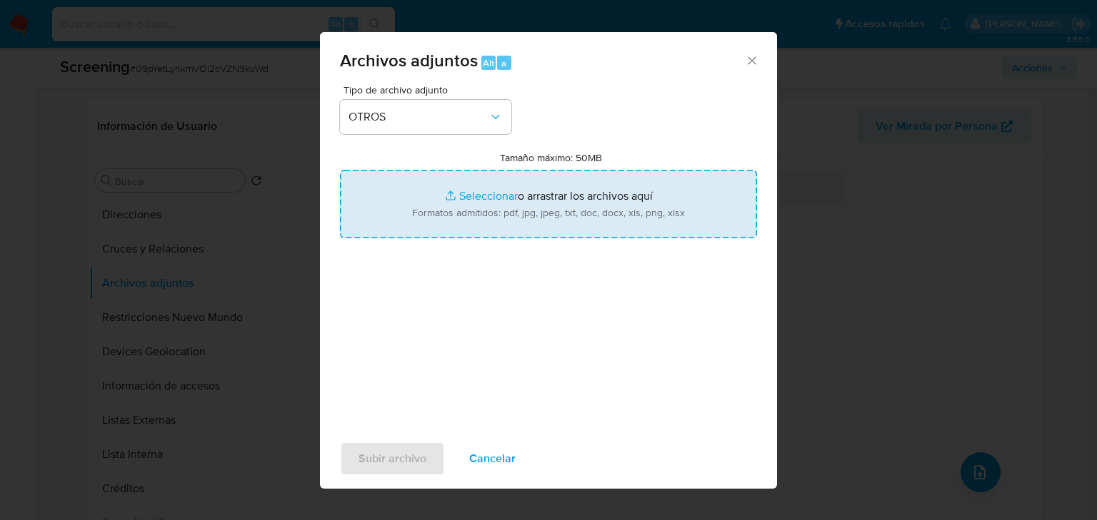
click at [483, 191] on input "Tamaño máximo: 50MB Seleccionar archivos" at bounding box center [548, 204] width 417 height 69
type input "C:\fakepath\1552505880_ Diana Esthela Mendoza Garza (1).pdf"
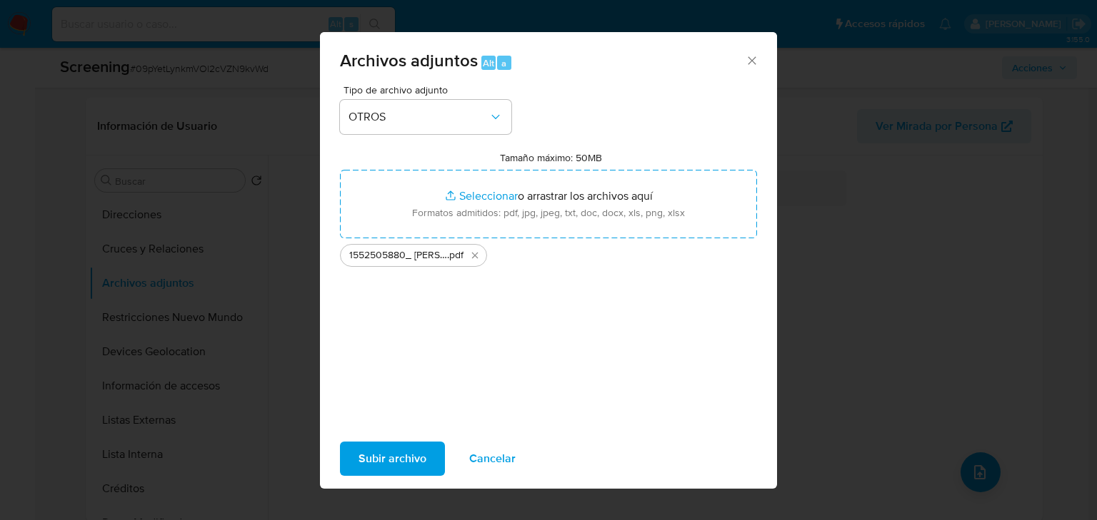
click at [417, 453] on span "Subir archivo" at bounding box center [392, 458] width 68 height 31
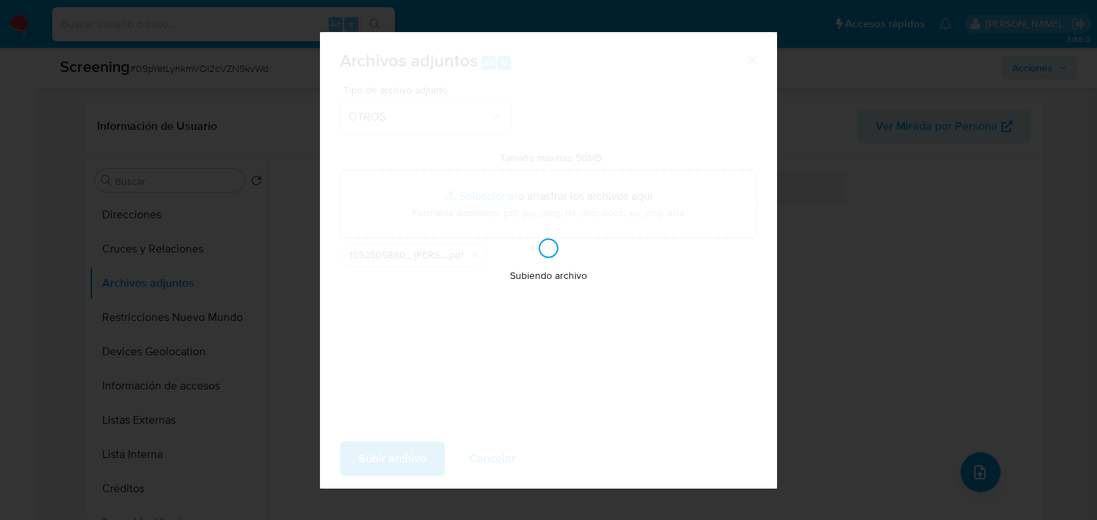
click at [231, 247] on div "Archivos adjuntos Alt a Tipo de archivo adjunto OTROS Tamaño máximo: 50MB Selec…" at bounding box center [548, 260] width 1097 height 520
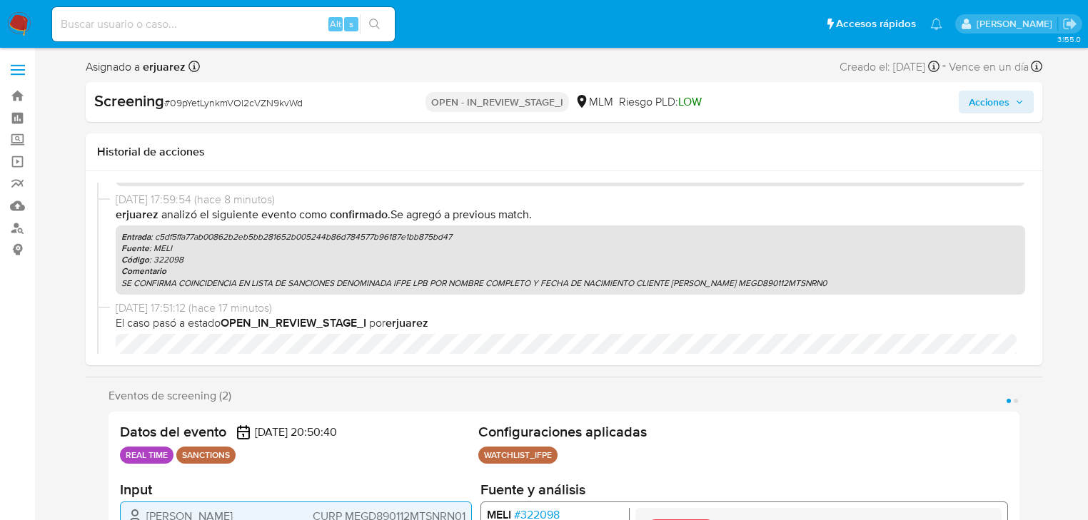
scroll to position [43, 0]
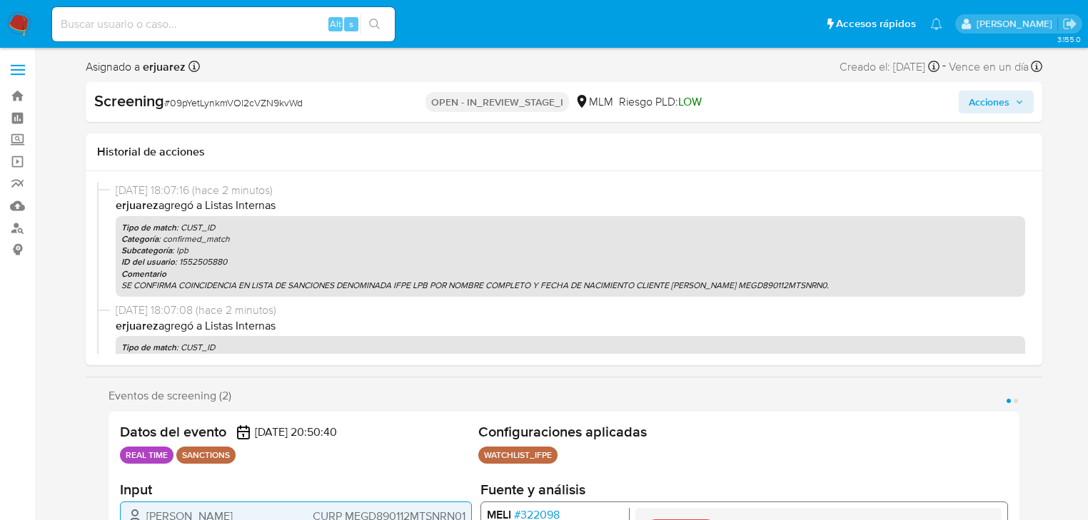
select select "10"
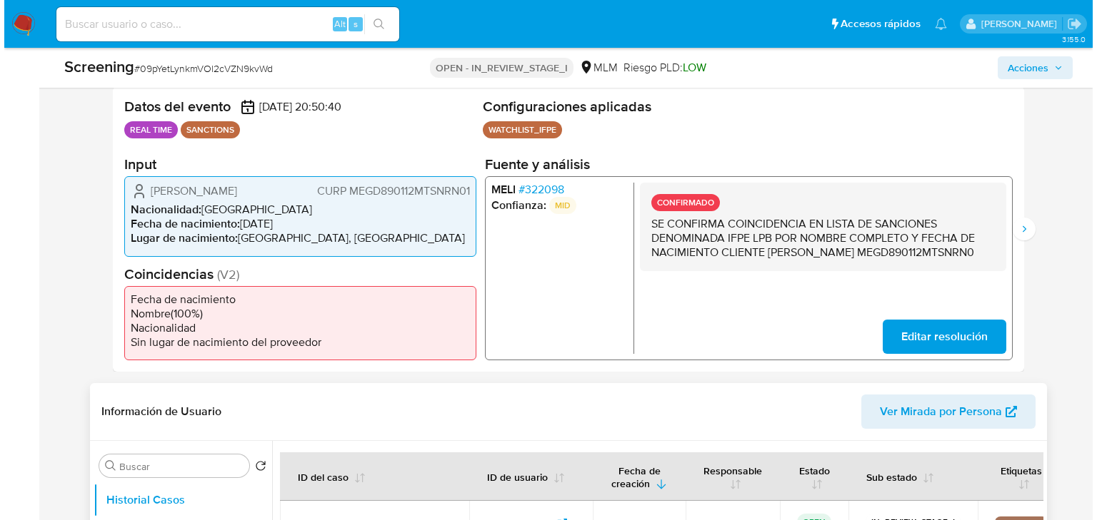
scroll to position [571, 0]
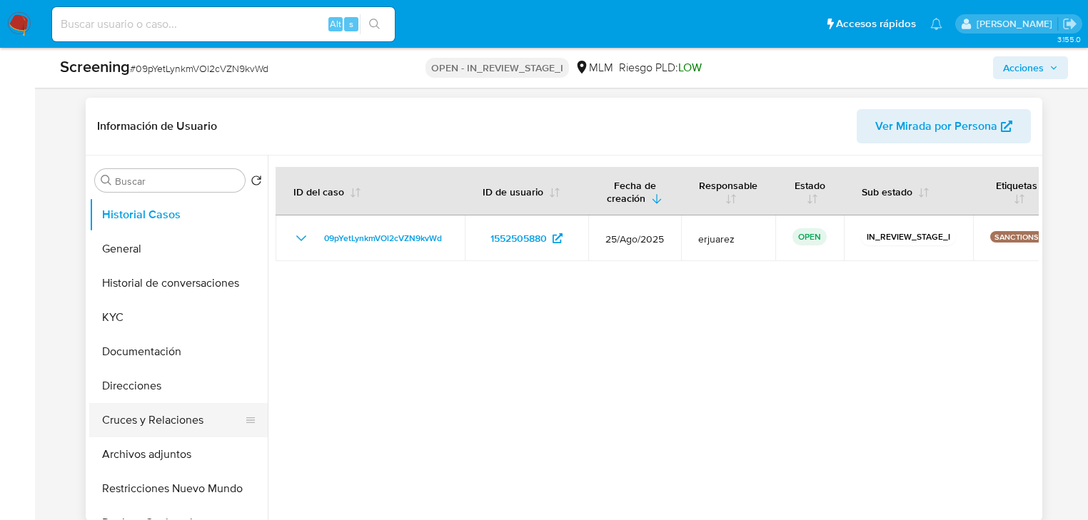
click at [174, 428] on button "Cruces y Relaciones" at bounding box center [172, 420] width 167 height 34
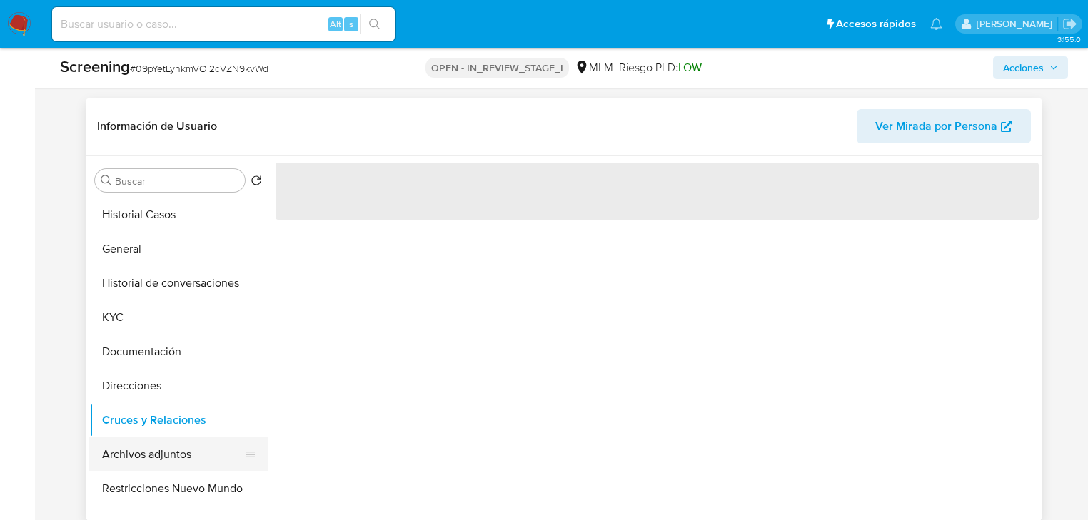
click at [147, 460] on button "Archivos adjuntos" at bounding box center [172, 455] width 167 height 34
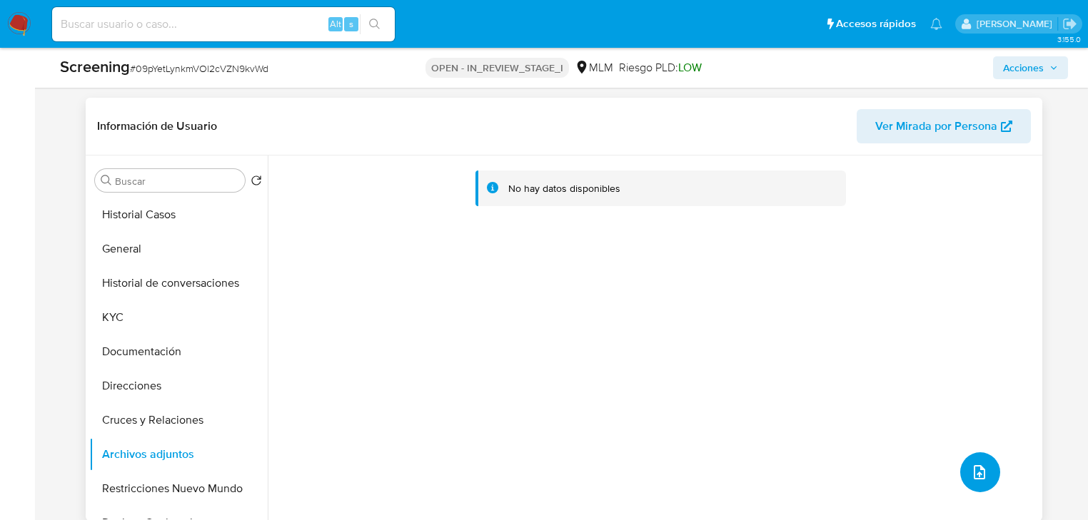
click at [971, 471] on icon "upload-file" at bounding box center [979, 472] width 17 height 17
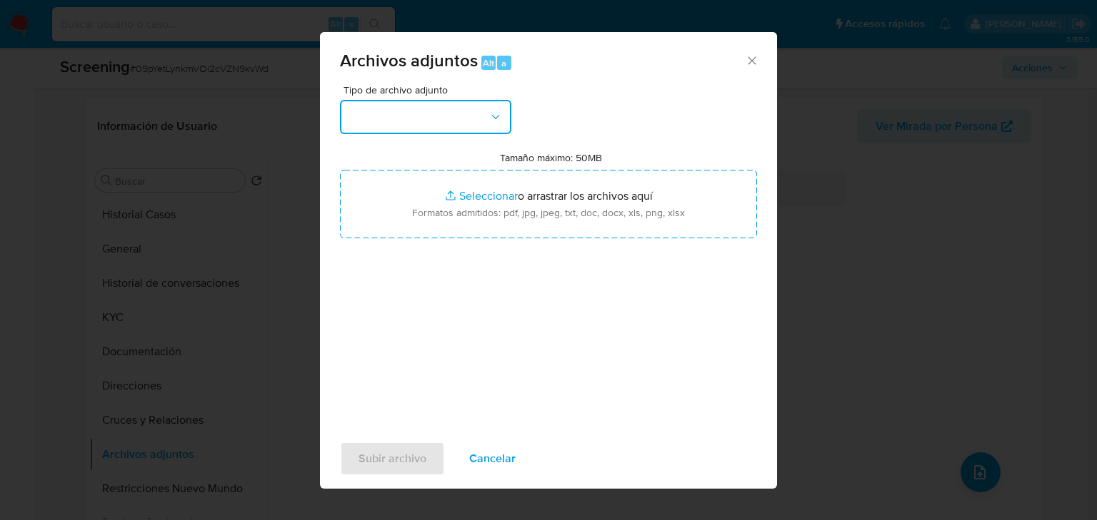
click at [420, 111] on button "button" at bounding box center [425, 117] width 171 height 34
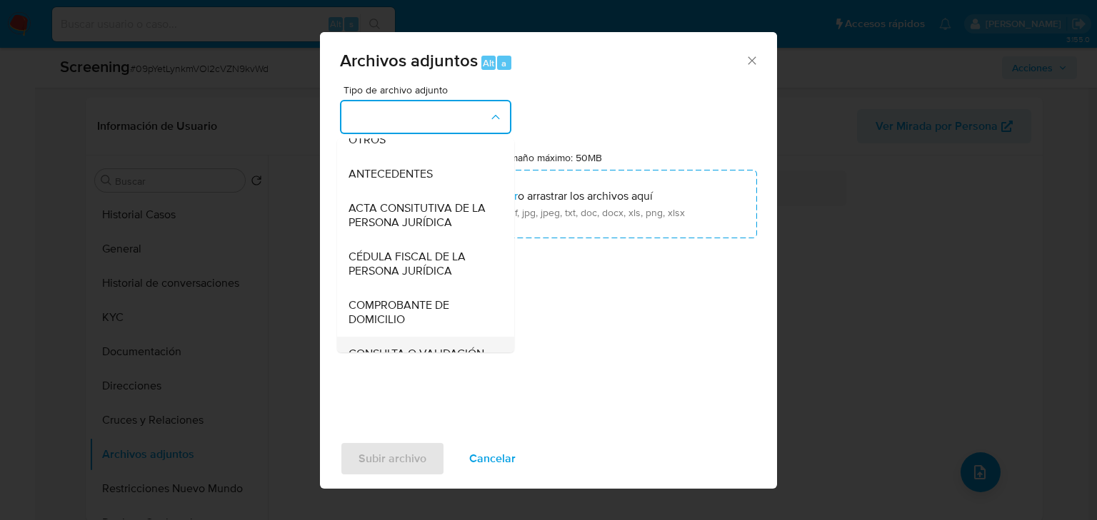
scroll to position [23, 0]
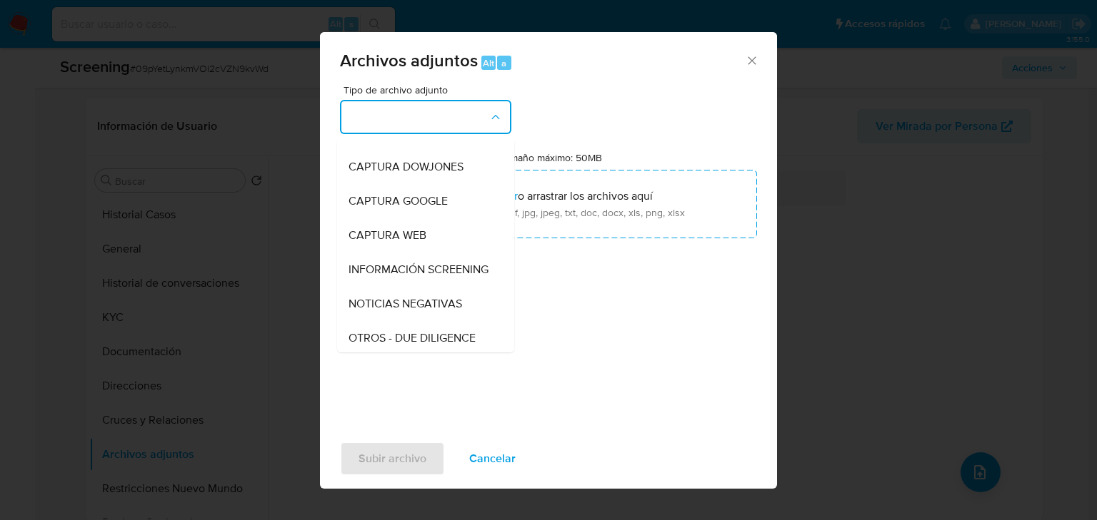
click at [188, 305] on div "Archivos adjuntos Alt a Tipo de archivo adjunto CAPTURA BUREAU CAPTURA DOWJONES…" at bounding box center [548, 260] width 1097 height 520
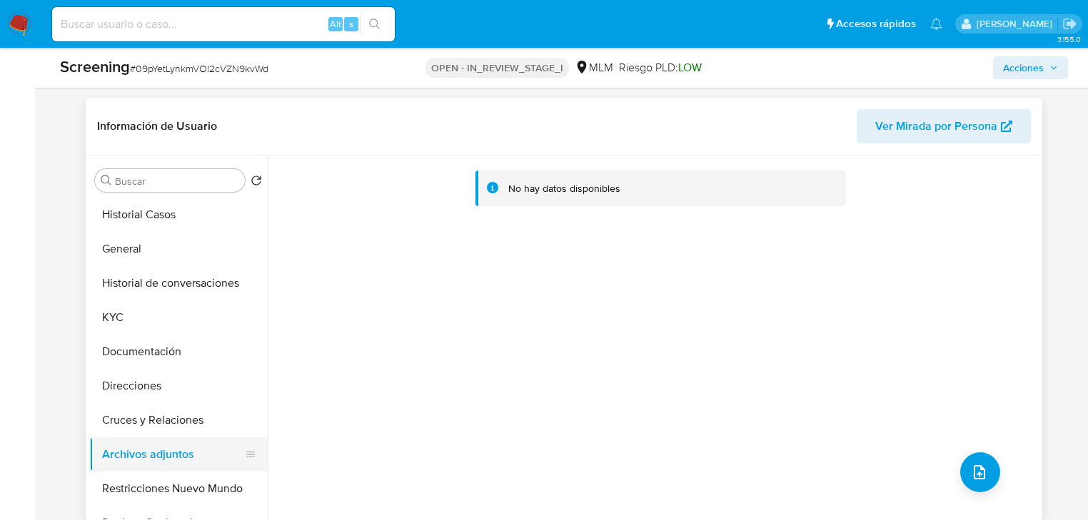
click at [151, 462] on button "Archivos adjuntos" at bounding box center [172, 455] width 167 height 34
click at [155, 408] on button "Cruces y Relaciones" at bounding box center [172, 420] width 167 height 34
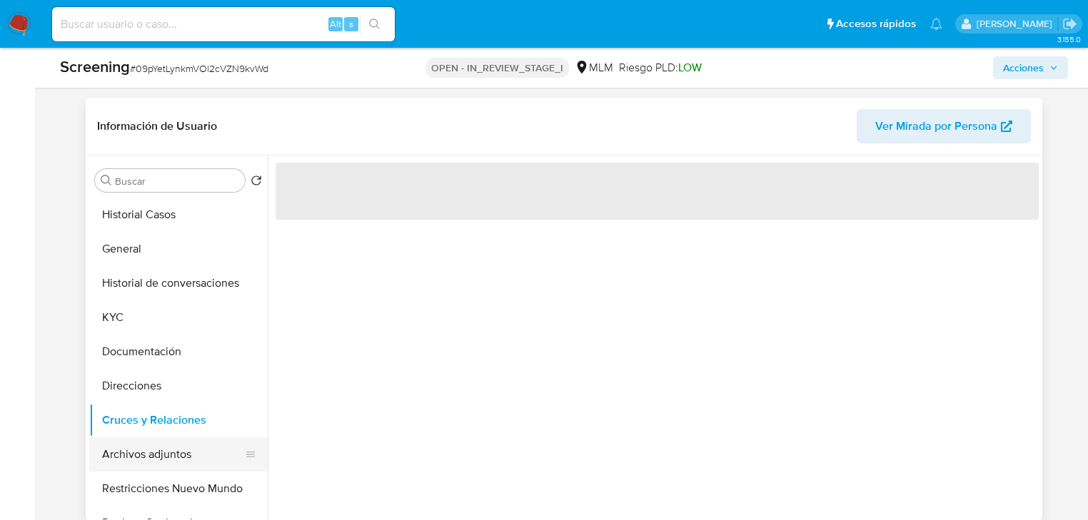
click at [146, 465] on button "Archivos adjuntos" at bounding box center [172, 455] width 167 height 34
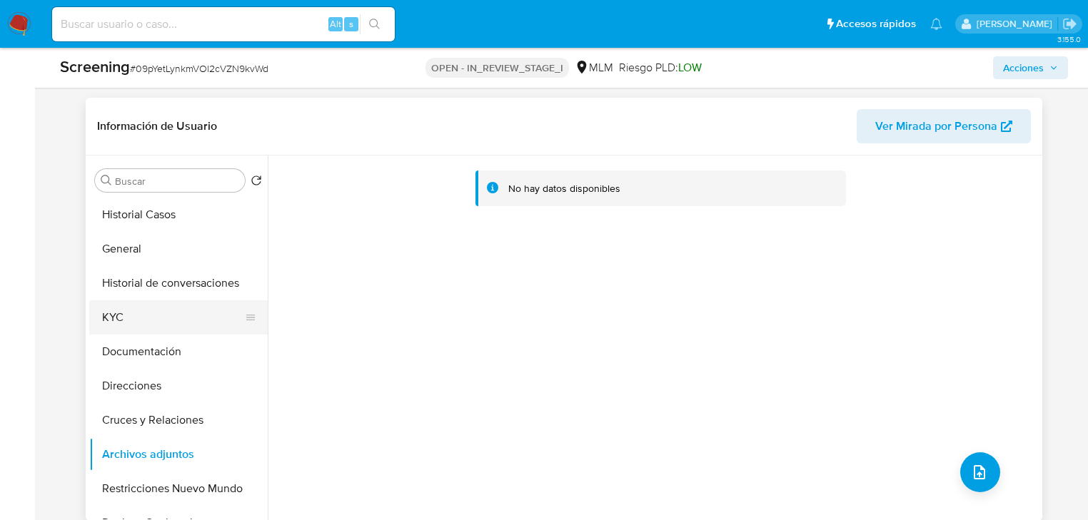
drag, startPoint x: 148, startPoint y: 255, endPoint x: 186, endPoint y: 328, distance: 82.4
click at [148, 255] on button "General" at bounding box center [178, 249] width 178 height 34
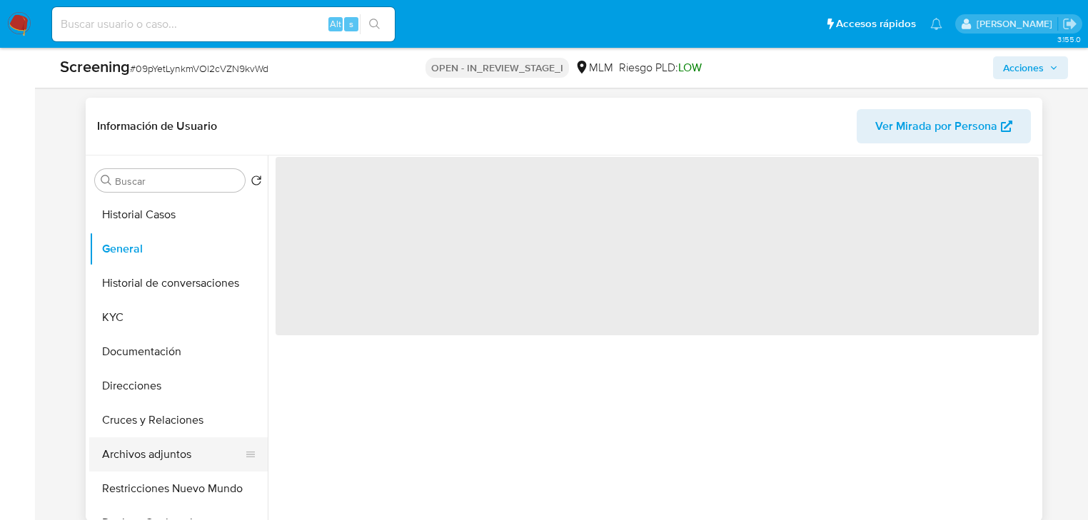
click at [168, 453] on button "Archivos adjuntos" at bounding box center [172, 455] width 167 height 34
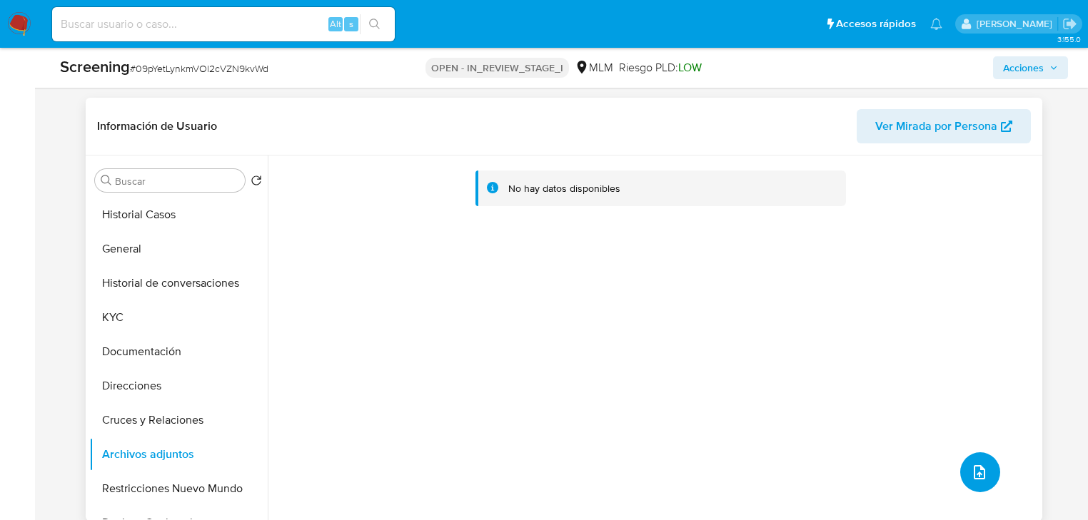
click at [971, 471] on icon "upload-file" at bounding box center [979, 472] width 17 height 17
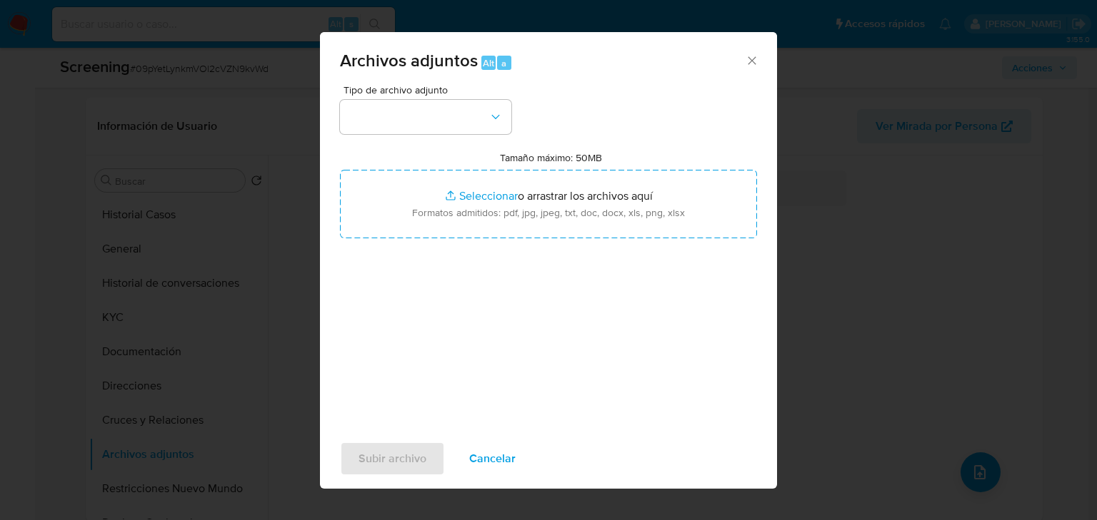
click at [443, 111] on button "button" at bounding box center [425, 117] width 171 height 34
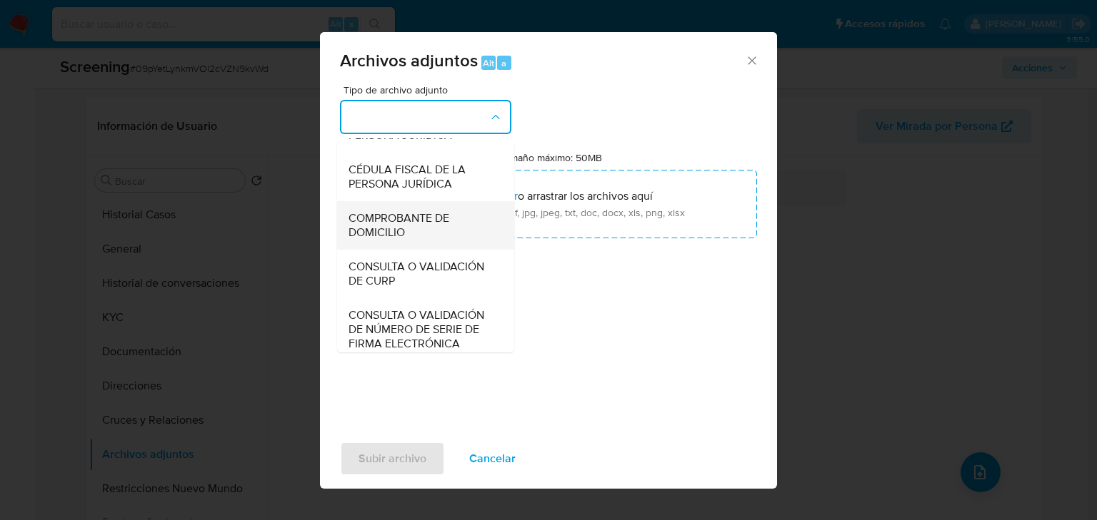
scroll to position [171, 0]
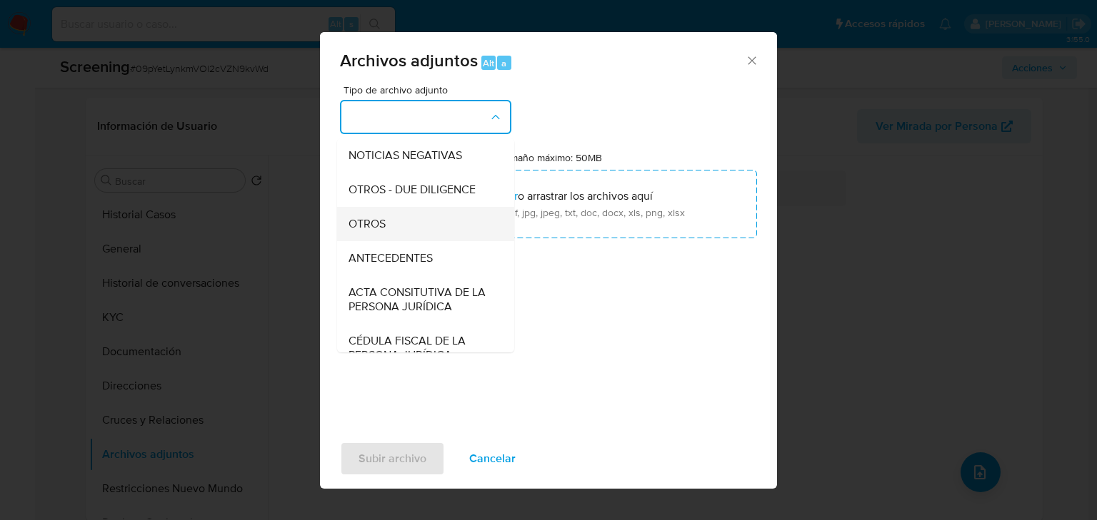
click at [370, 231] on span "OTROS" at bounding box center [366, 224] width 37 height 14
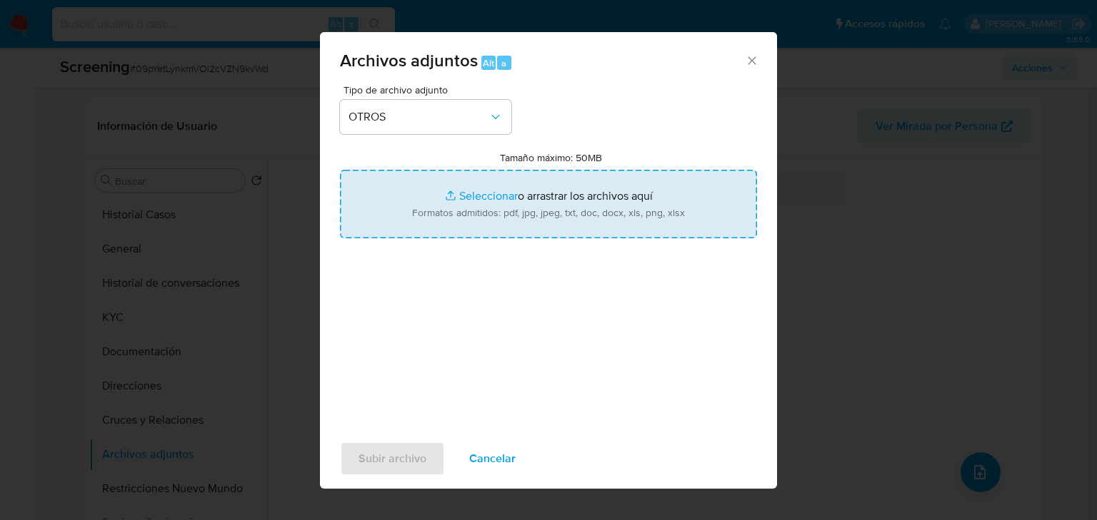
click at [474, 201] on input "Tamaño máximo: 50MB Seleccionar archivos" at bounding box center [548, 204] width 417 height 69
type input "C:\fakepath\1552505880_ [PERSON_NAME] (1).pdf"
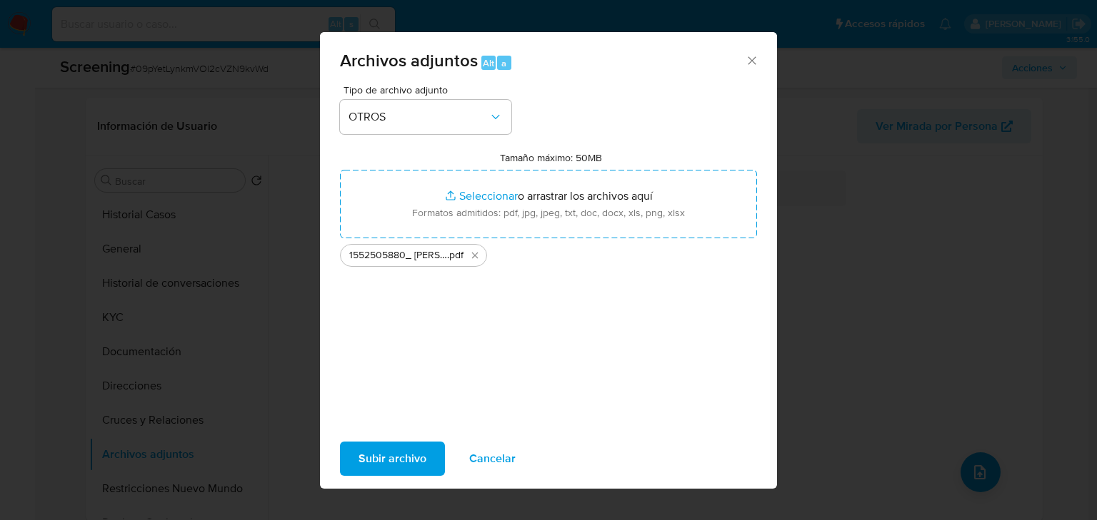
click at [405, 454] on span "Subir archivo" at bounding box center [392, 458] width 68 height 31
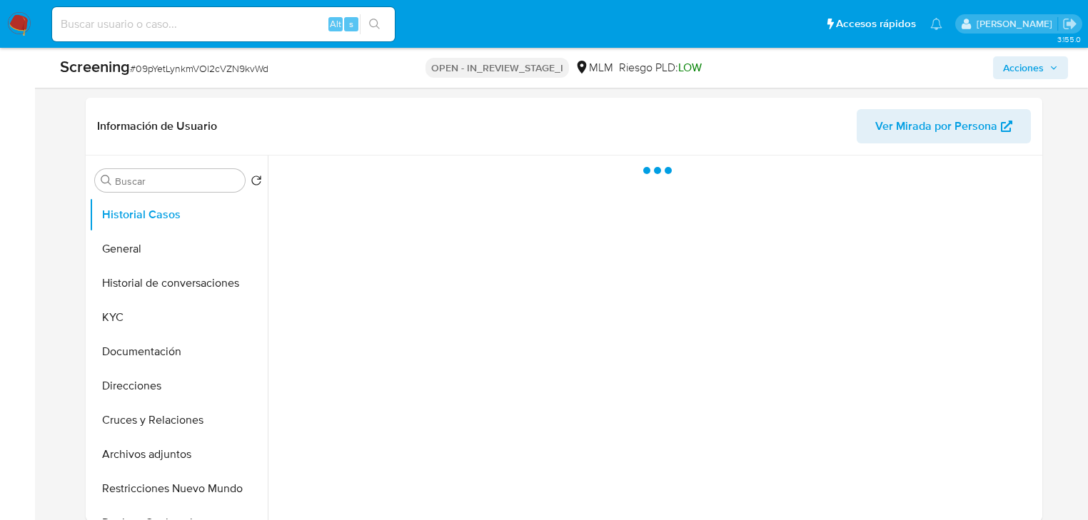
select select "10"
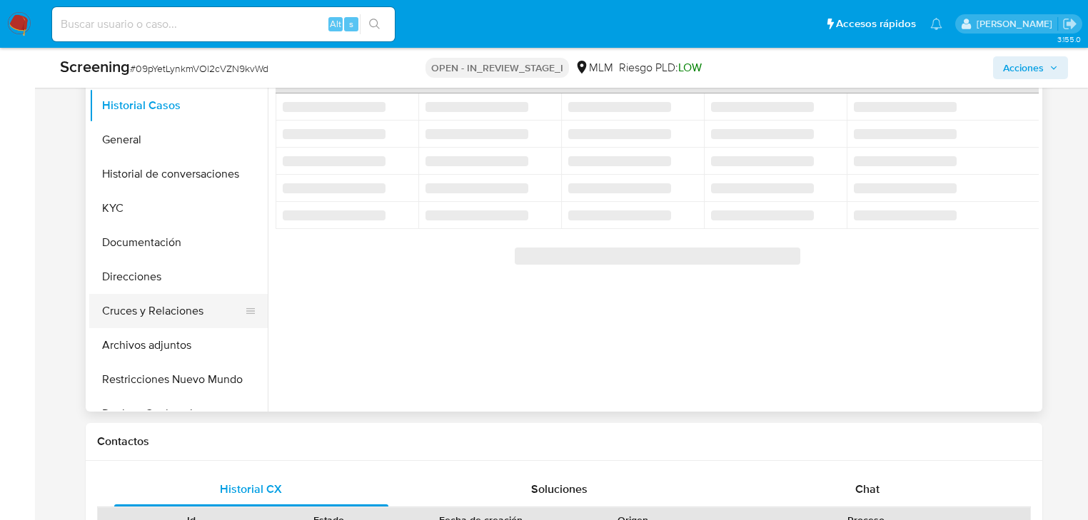
scroll to position [685, 0]
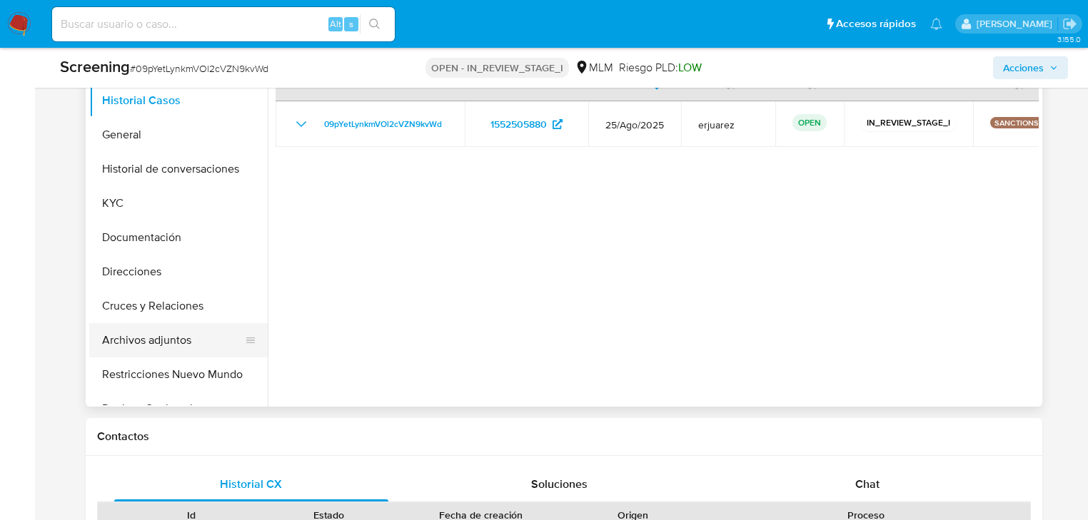
click at [156, 334] on button "Archivos adjuntos" at bounding box center [172, 340] width 167 height 34
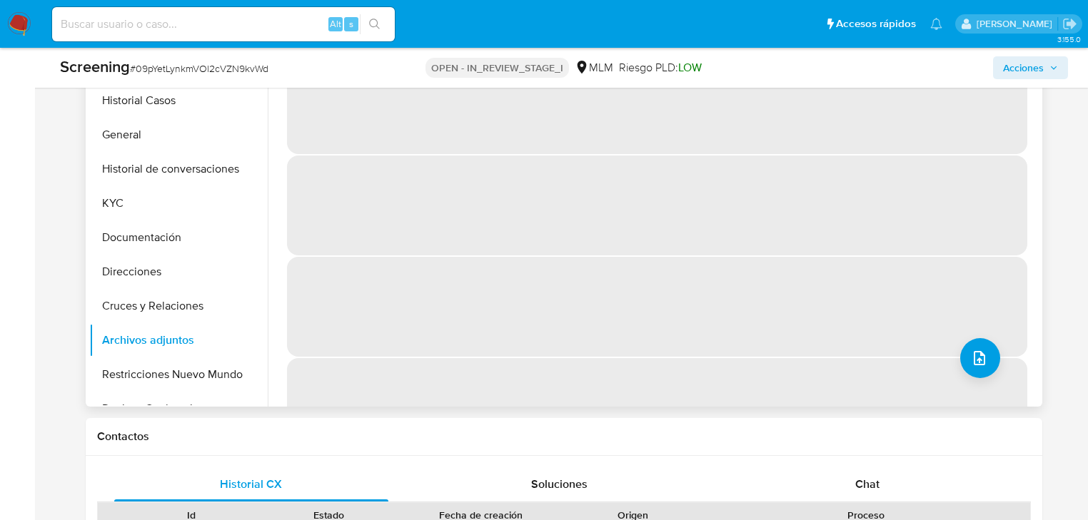
scroll to position [628, 0]
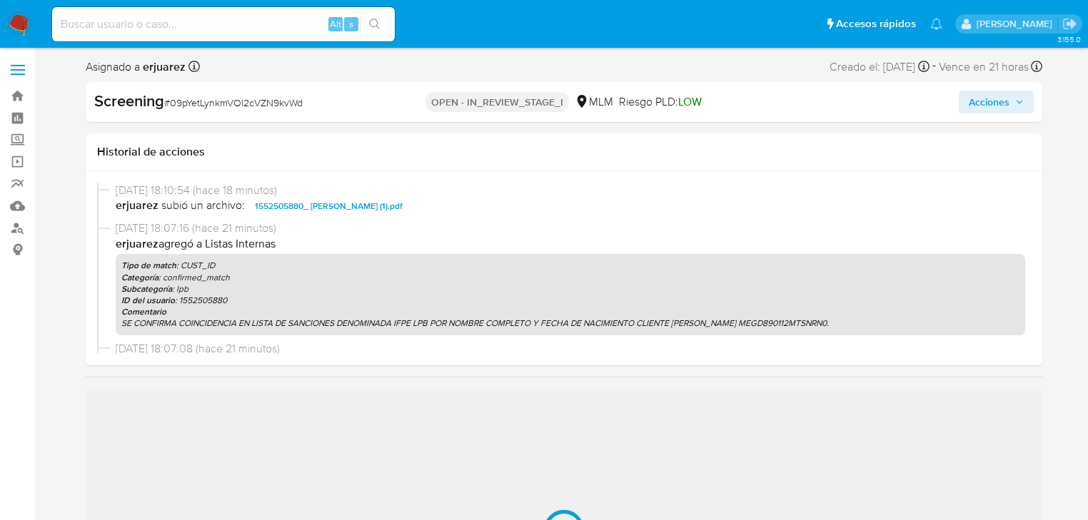
select select "10"
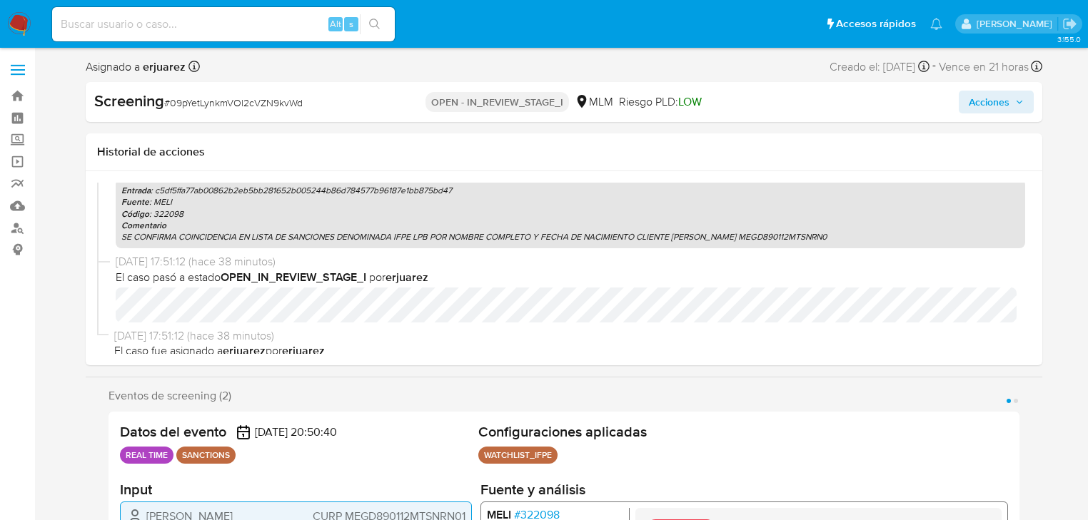
scroll to position [437, 0]
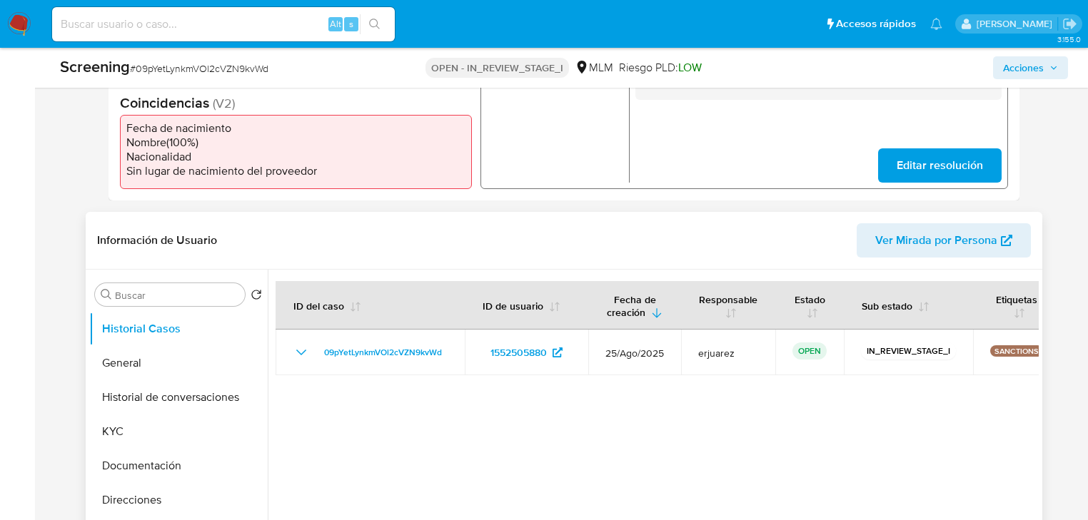
drag, startPoint x: 119, startPoint y: 425, endPoint x: 633, endPoint y: 251, distance: 542.7
click at [123, 425] on button "KYC" at bounding box center [178, 432] width 178 height 34
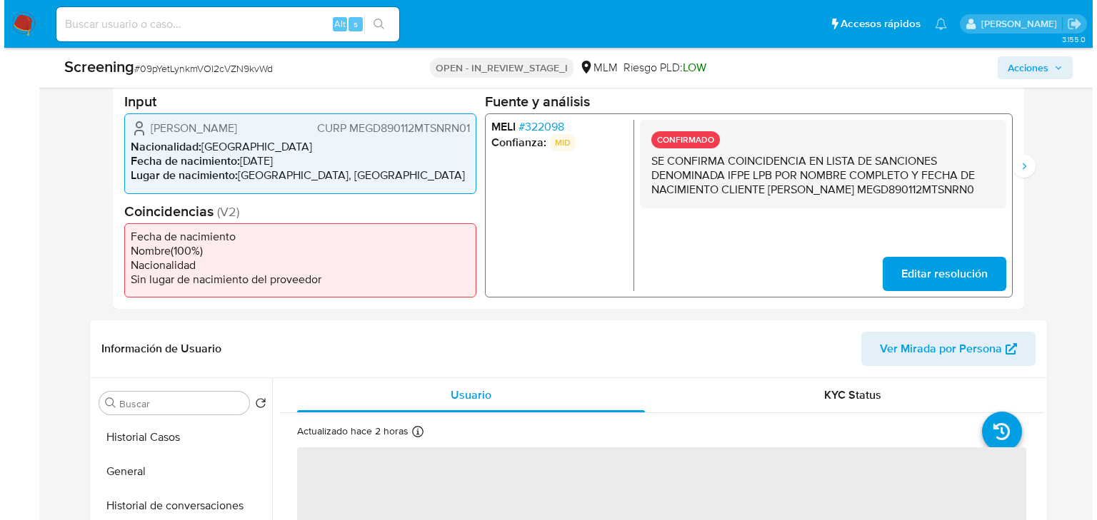
scroll to position [228, 0]
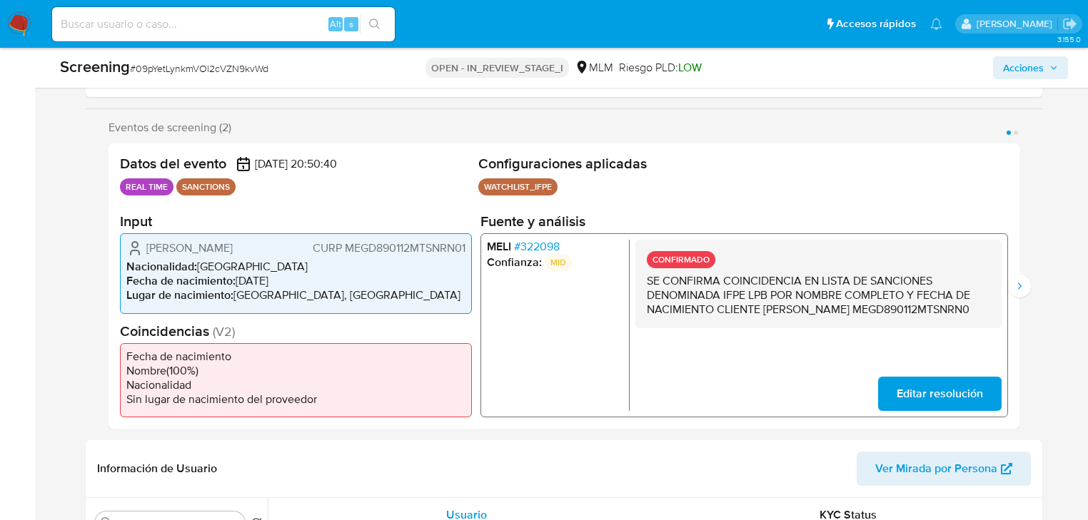
drag, startPoint x: 1042, startPoint y: 77, endPoint x: 760, endPoint y: 46, distance: 284.4
click at [1034, 78] on span "Acciones" at bounding box center [1023, 67] width 41 height 23
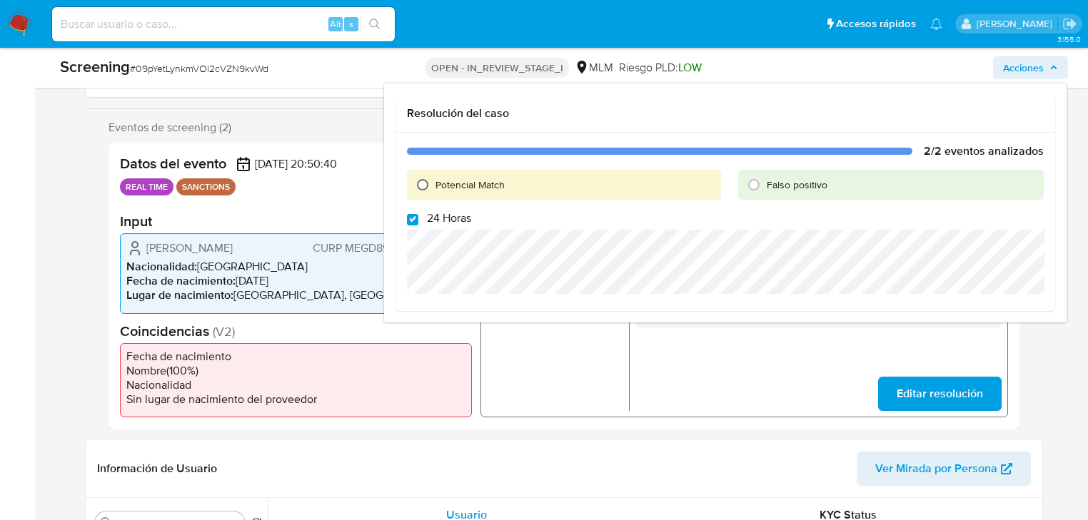
click at [421, 181] on input "Potencial Match" at bounding box center [422, 184] width 23 height 23
radio input "true"
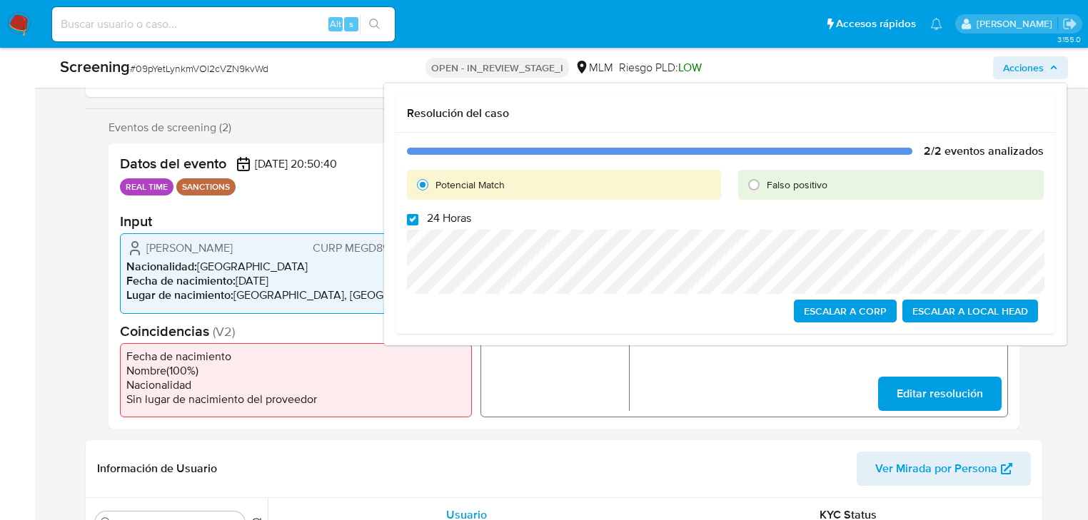
drag, startPoint x: 413, startPoint y: 223, endPoint x: 420, endPoint y: 227, distance: 7.7
click at [414, 223] on input "24 Horas" at bounding box center [412, 219] width 11 height 11
checkbox input "false"
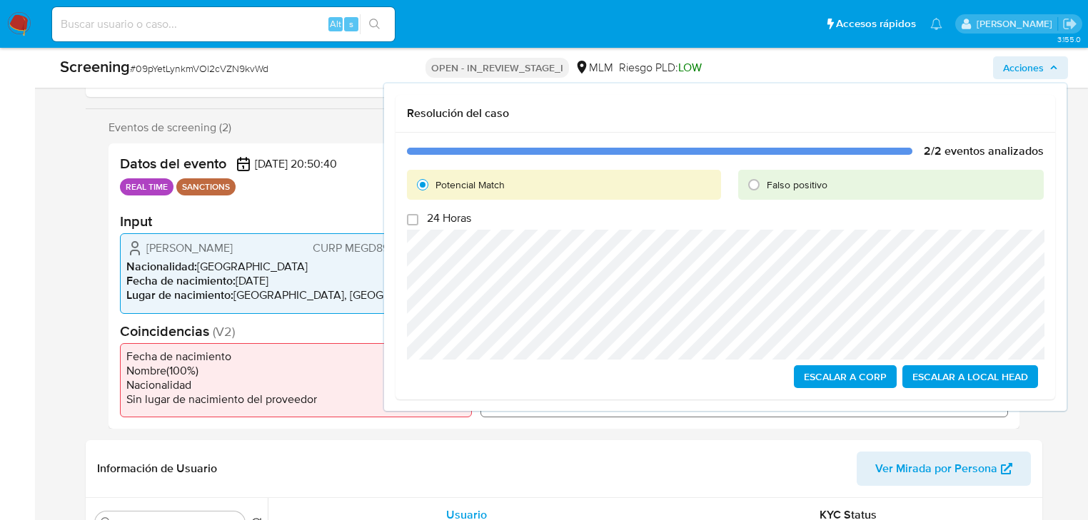
click at [962, 378] on span "Escalar a Local Head" at bounding box center [970, 377] width 116 height 20
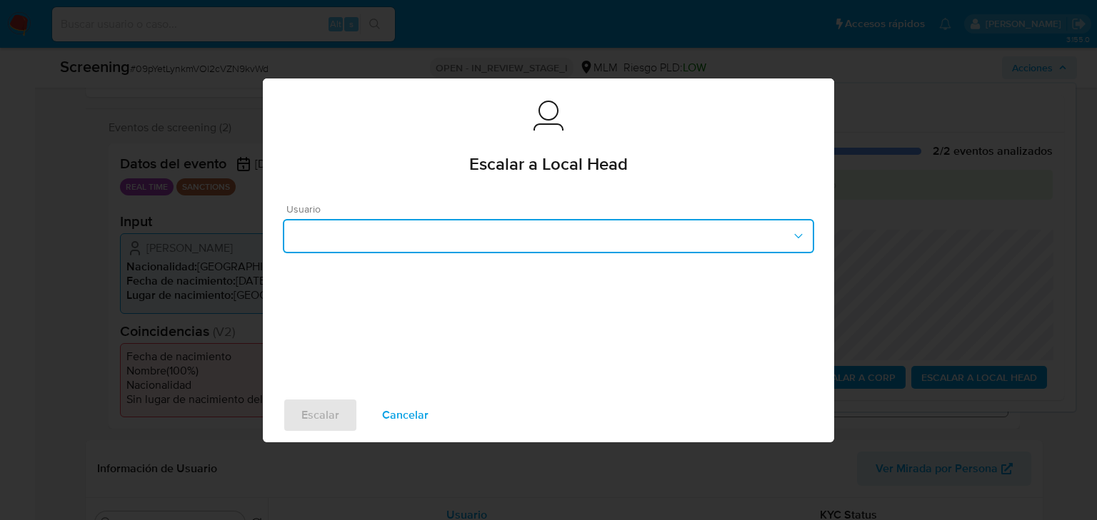
drag, startPoint x: 508, startPoint y: 226, endPoint x: 503, endPoint y: 231, distance: 7.6
click at [508, 226] on button "button" at bounding box center [548, 236] width 531 height 34
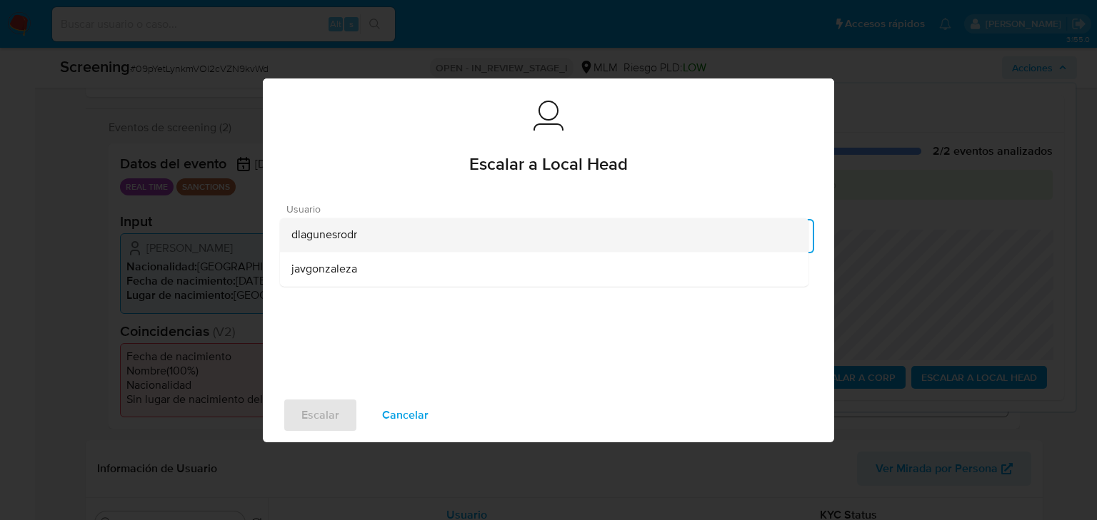
click at [340, 242] on span "dlagunesrodr" at bounding box center [324, 235] width 66 height 14
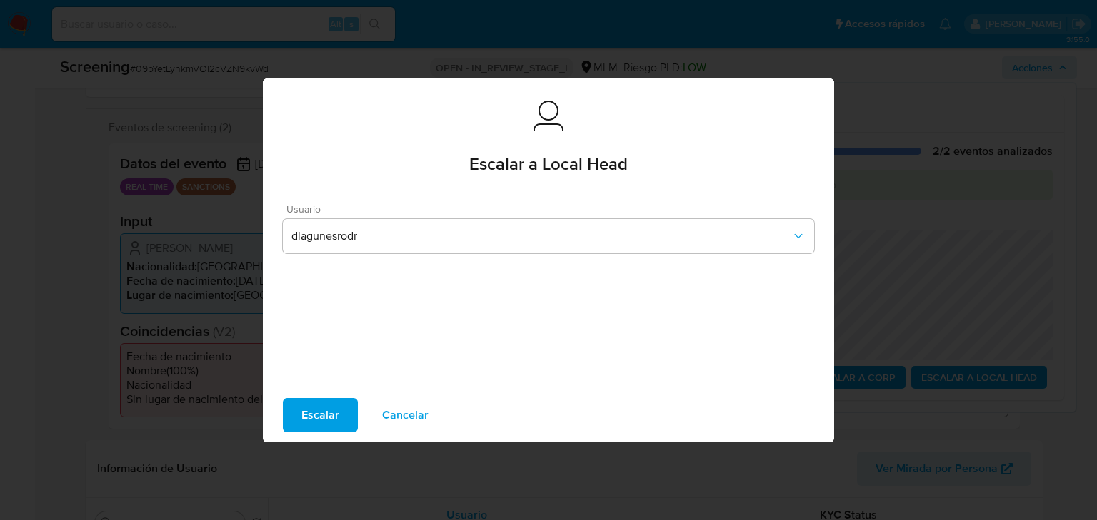
drag, startPoint x: 316, startPoint y: 401, endPoint x: 329, endPoint y: 403, distance: 13.7
click at [318, 403] on span "Escalar" at bounding box center [320, 415] width 38 height 31
click at [326, 420] on span "Escalar" at bounding box center [320, 415] width 38 height 31
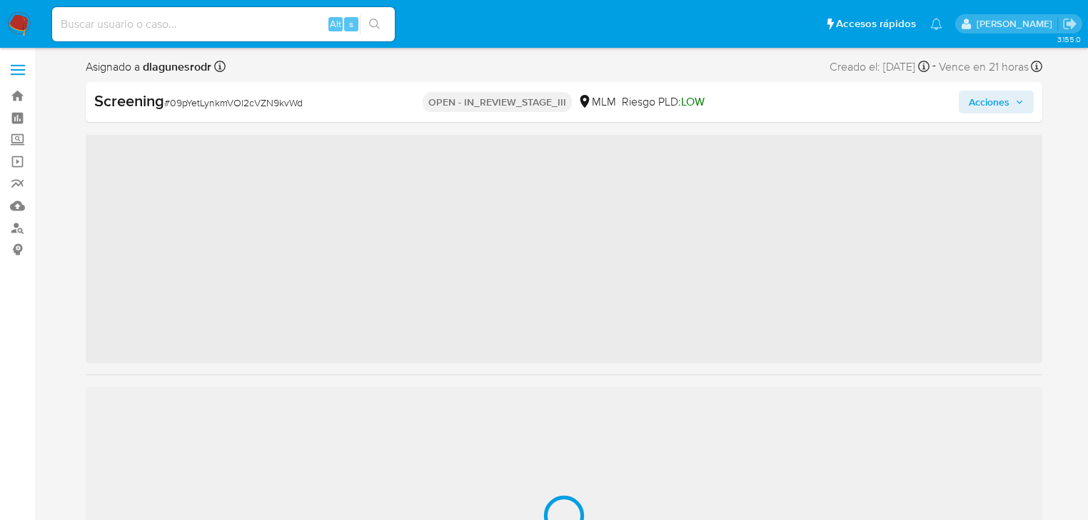
click at [14, 26] on img at bounding box center [19, 24] width 24 height 24
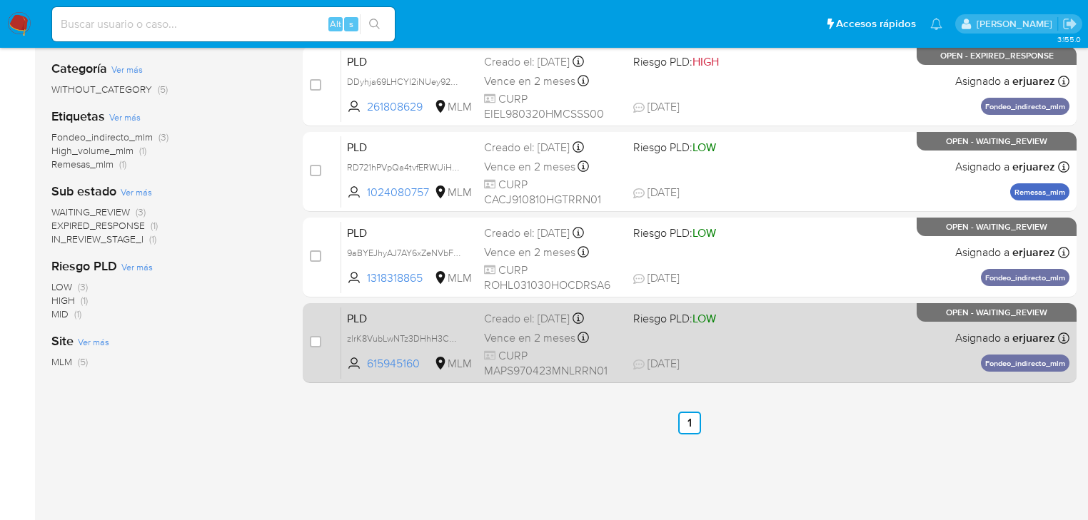
scroll to position [228, 0]
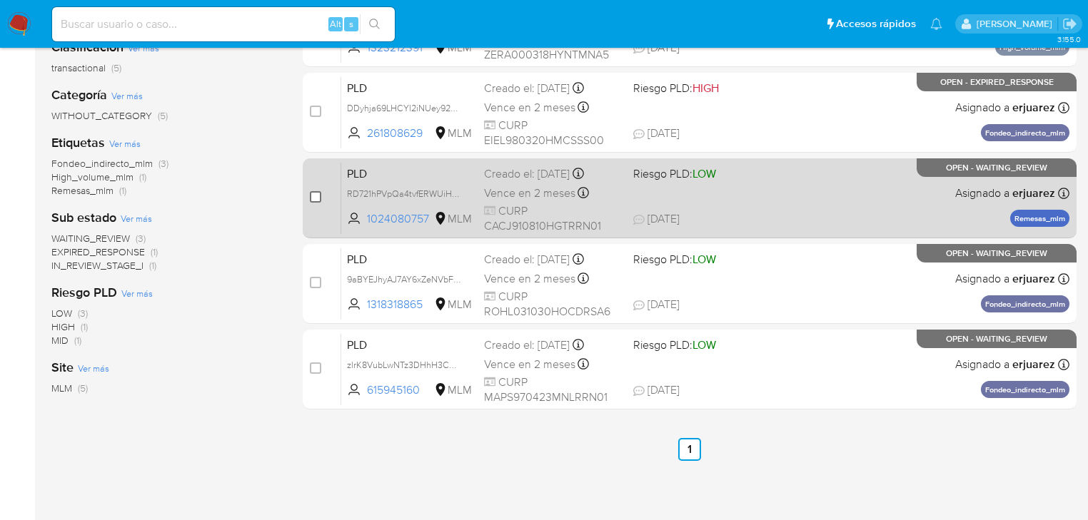
click at [308, 196] on div "case-item-checkbox No es posible asignar el caso PLD RD721hPVpQa4tvfERWUiHAsd 1…" at bounding box center [690, 198] width 774 height 80
click at [318, 196] on input "checkbox" at bounding box center [315, 196] width 11 height 11
checkbox input "true"
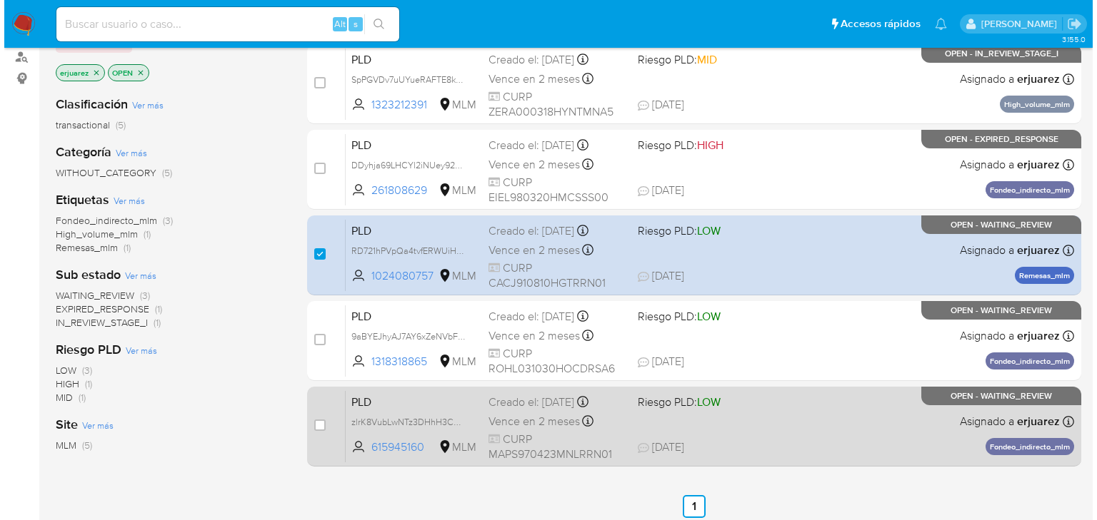
scroll to position [114, 0]
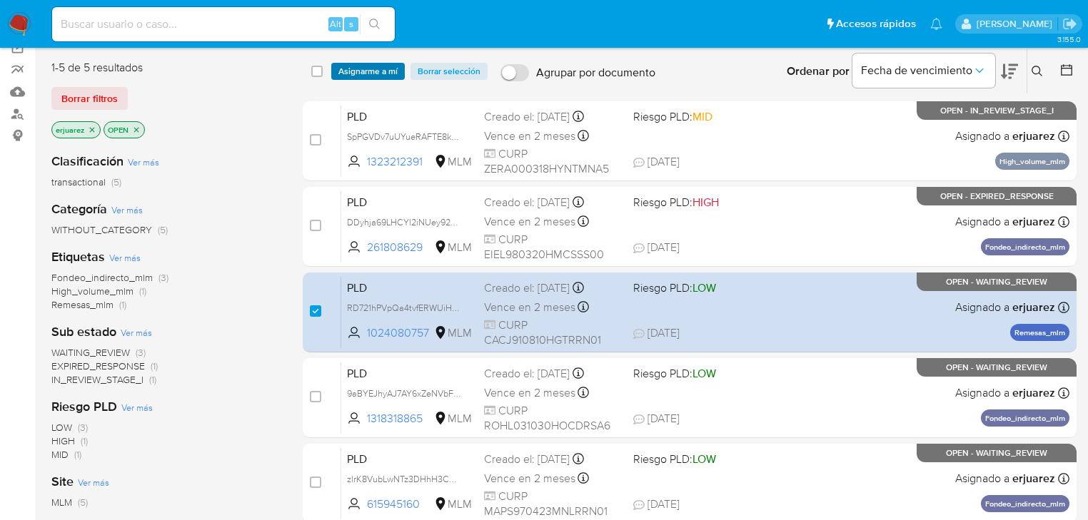
click at [376, 71] on span "Asignarme a mí" at bounding box center [367, 71] width 59 height 14
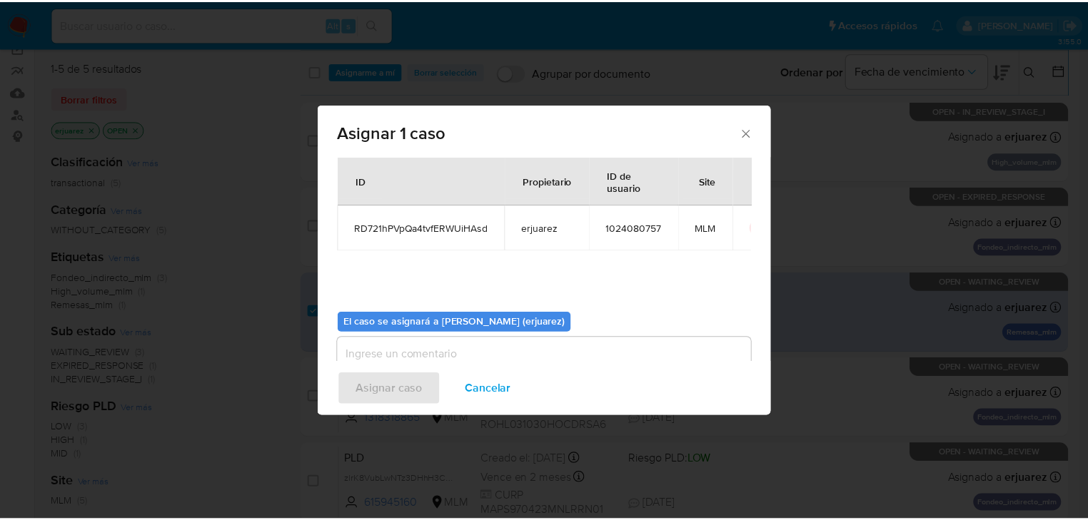
scroll to position [74, 0]
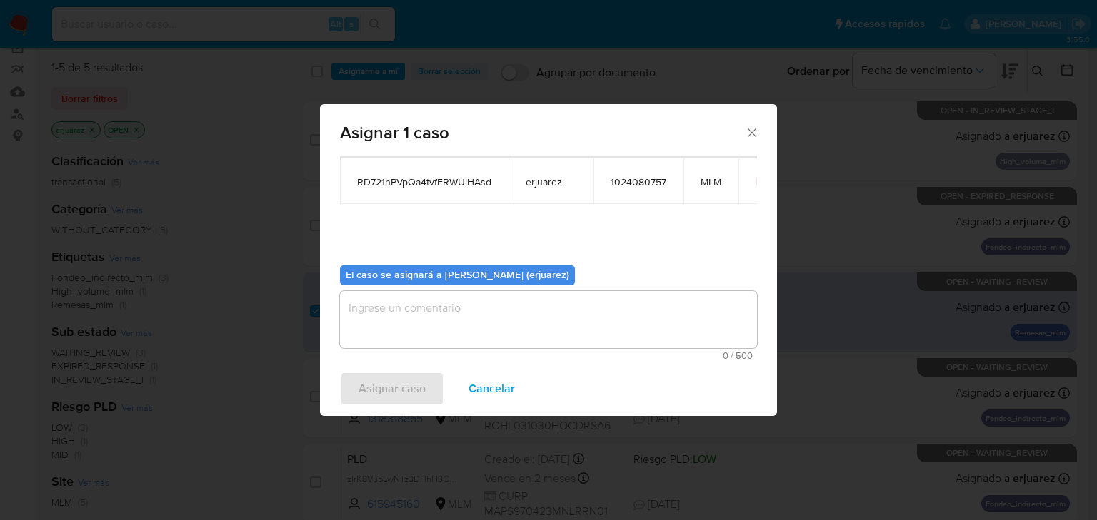
click at [425, 324] on textarea "assign-modal" at bounding box center [548, 319] width 417 height 57
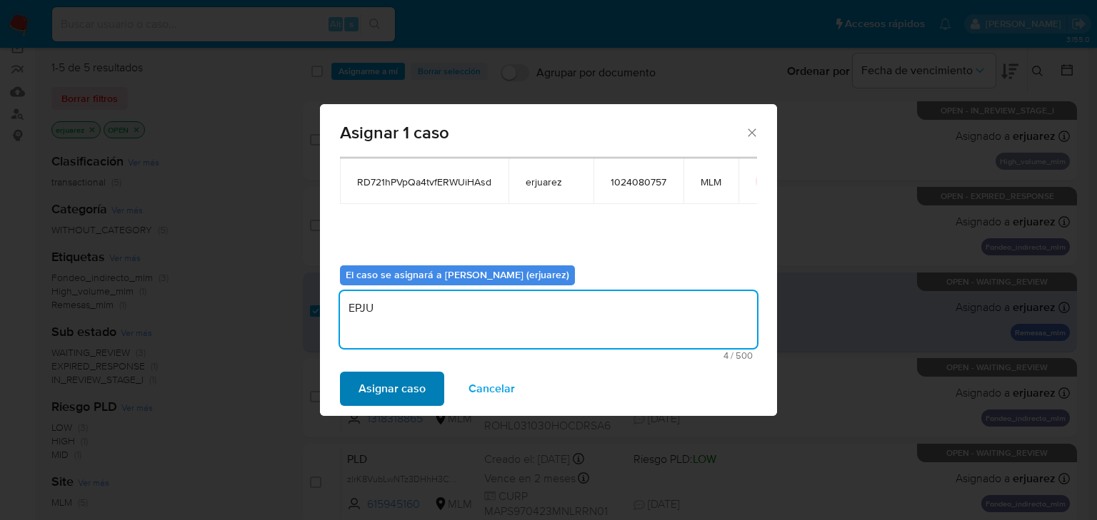
type textarea "EPJU"
drag, startPoint x: 400, startPoint y: 391, endPoint x: 787, endPoint y: 211, distance: 427.3
click at [401, 391] on span "Asignar caso" at bounding box center [391, 388] width 67 height 31
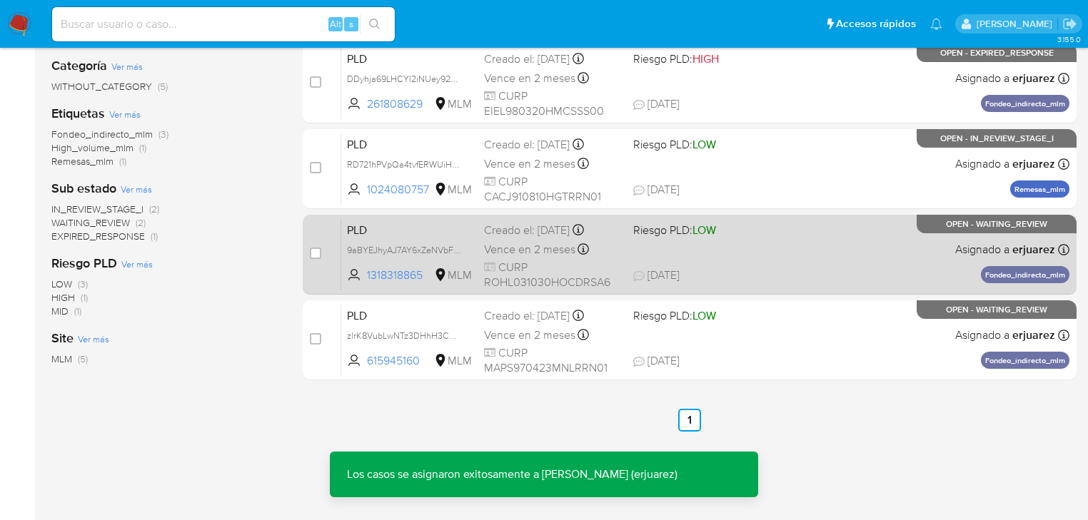
scroll to position [183, 0]
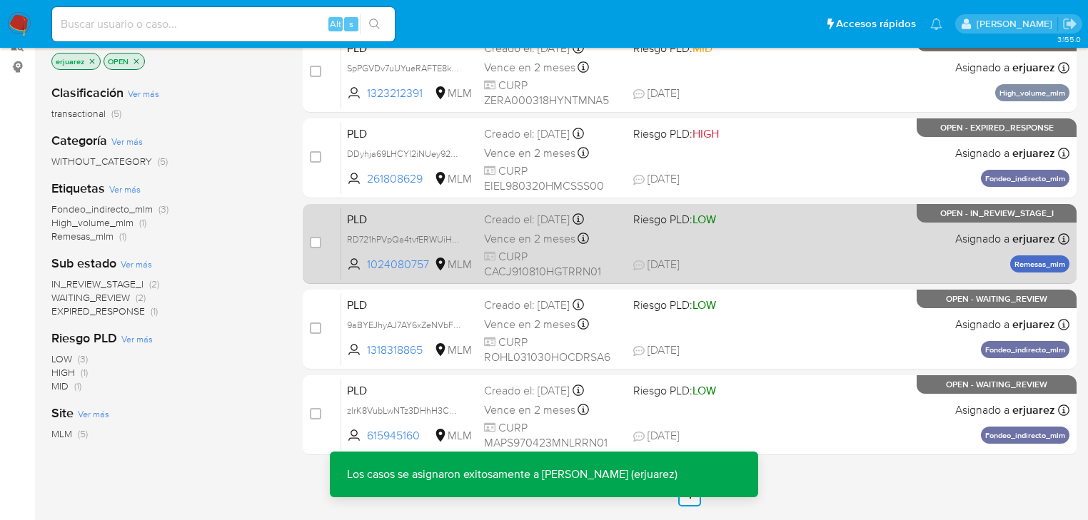
click at [640, 231] on div "PLD RD721hPVpQa4tvfERWUiHAsd 1024080757 MLM Riesgo PLD: LOW Creado el: 12/08/20…" at bounding box center [705, 244] width 728 height 72
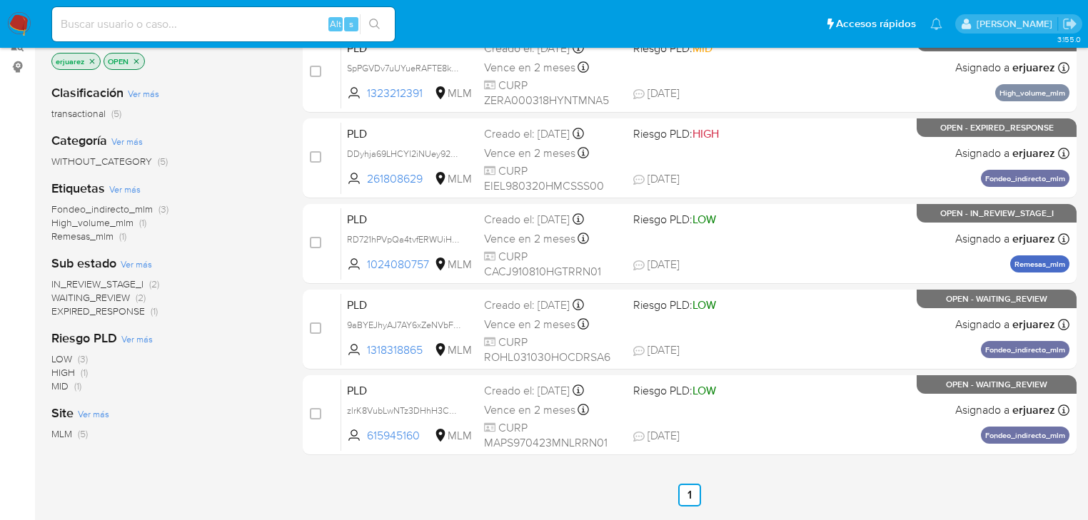
click at [17, 22] on img at bounding box center [19, 24] width 24 height 24
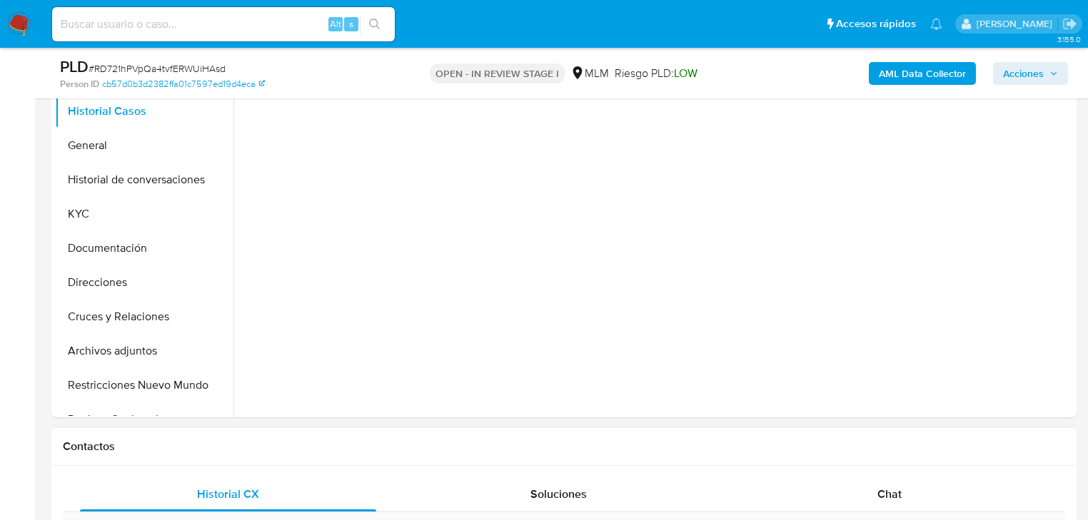
scroll to position [514, 0]
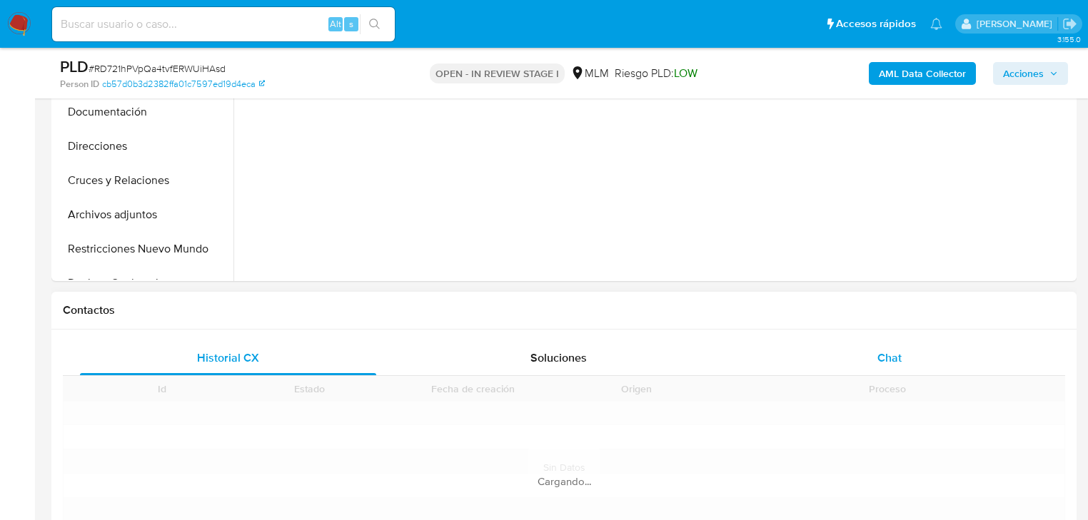
click at [877, 358] on div "Chat" at bounding box center [890, 358] width 296 height 34
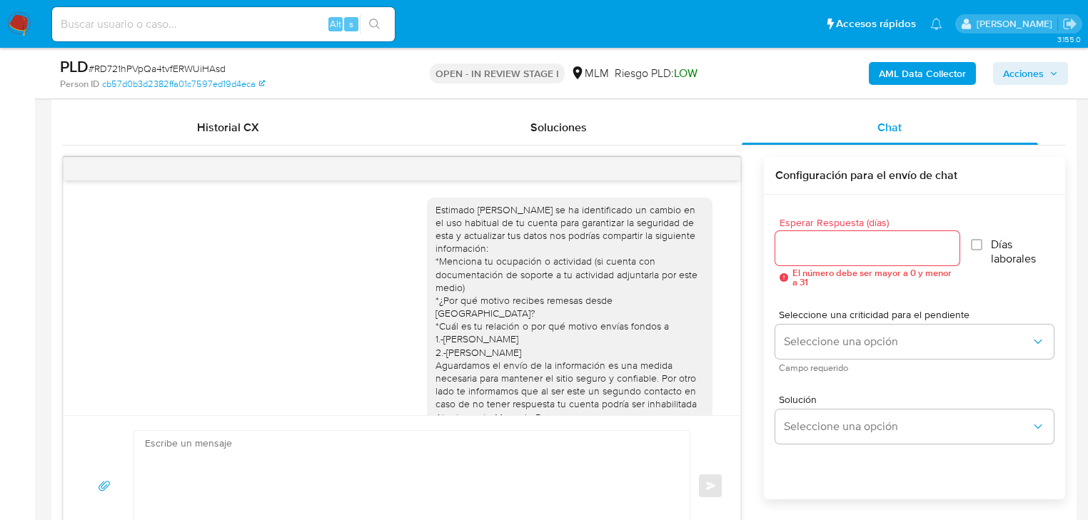
scroll to position [570, 0]
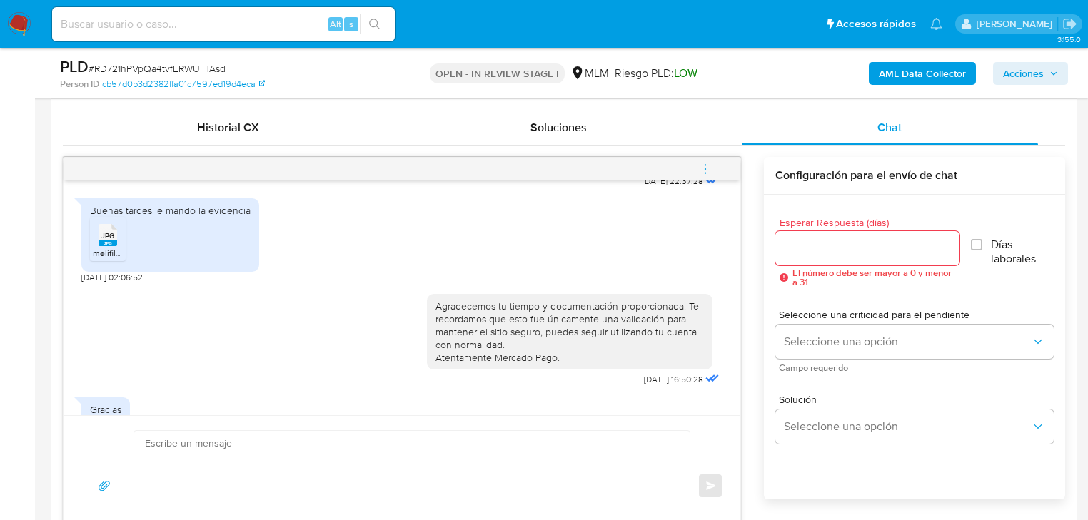
click at [704, 167] on icon "menu-action" at bounding box center [705, 169] width 13 height 13
select select "10"
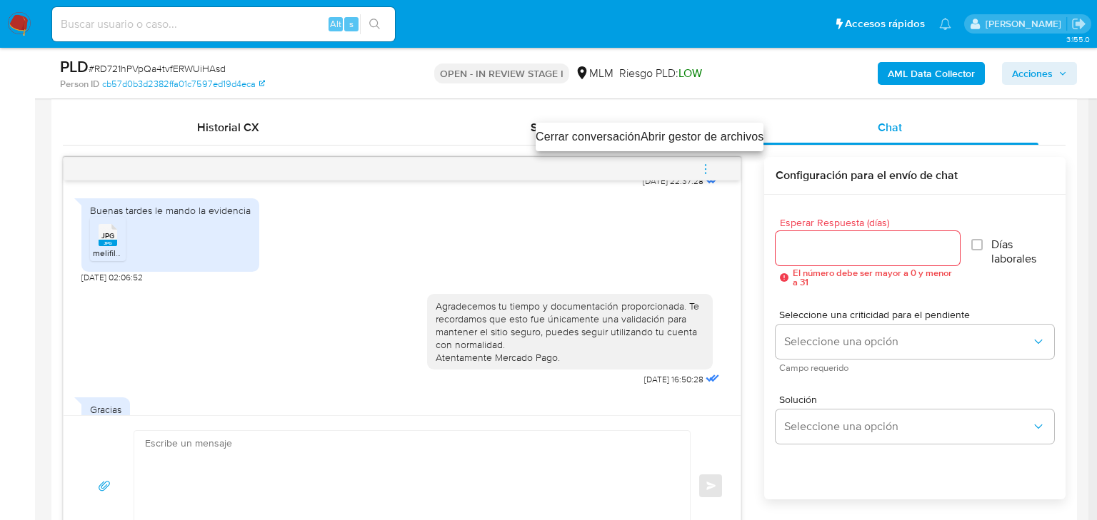
drag, startPoint x: 563, startPoint y: 134, endPoint x: 570, endPoint y: 138, distance: 8.3
click at [563, 135] on li "Cerrar conversación" at bounding box center [587, 136] width 105 height 17
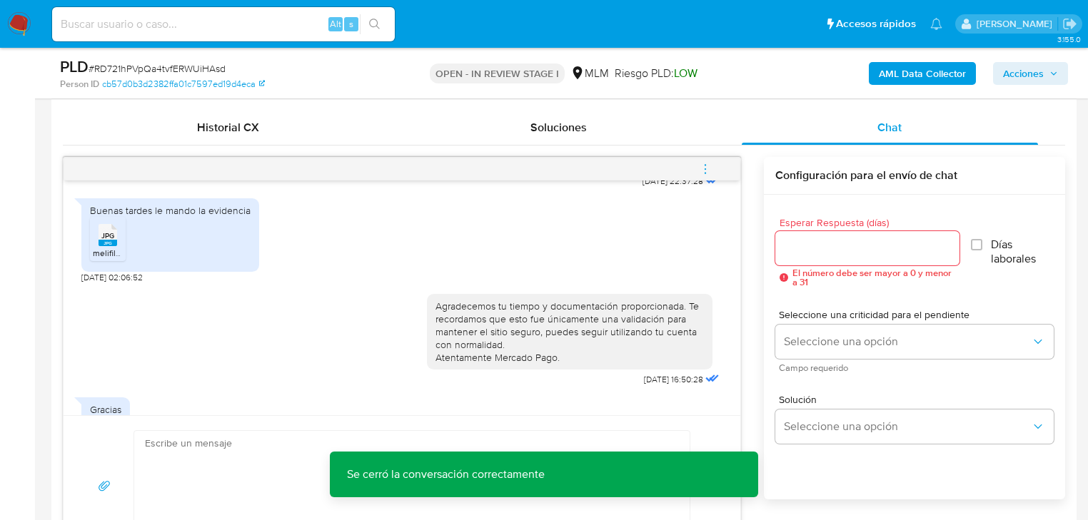
click at [460, 300] on div "Agradecemos tu tiempo y documentación proporcionada. Te recordamos que esto fue…" at bounding box center [569, 332] width 268 height 65
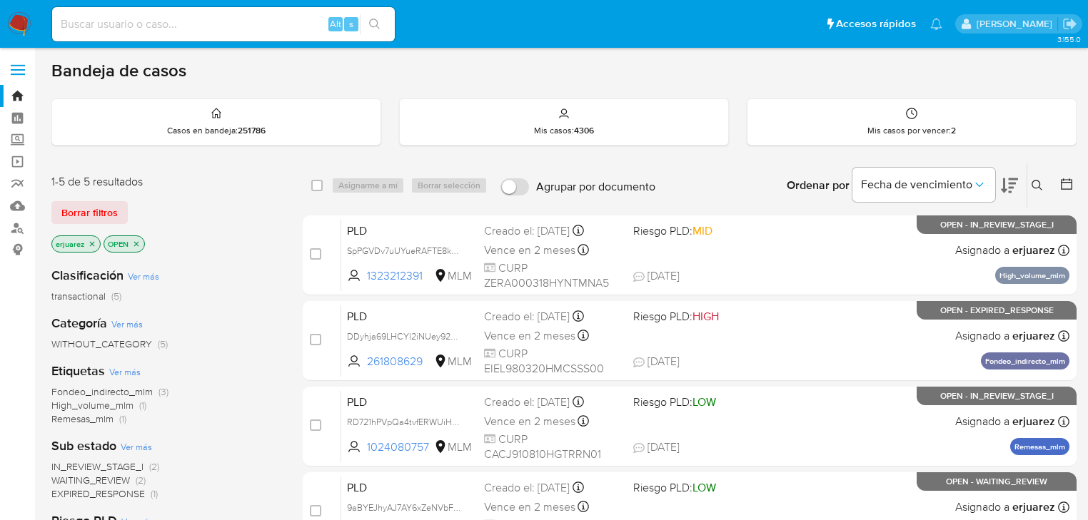
click at [91, 240] on icon "close-filter" at bounding box center [92, 244] width 9 height 9
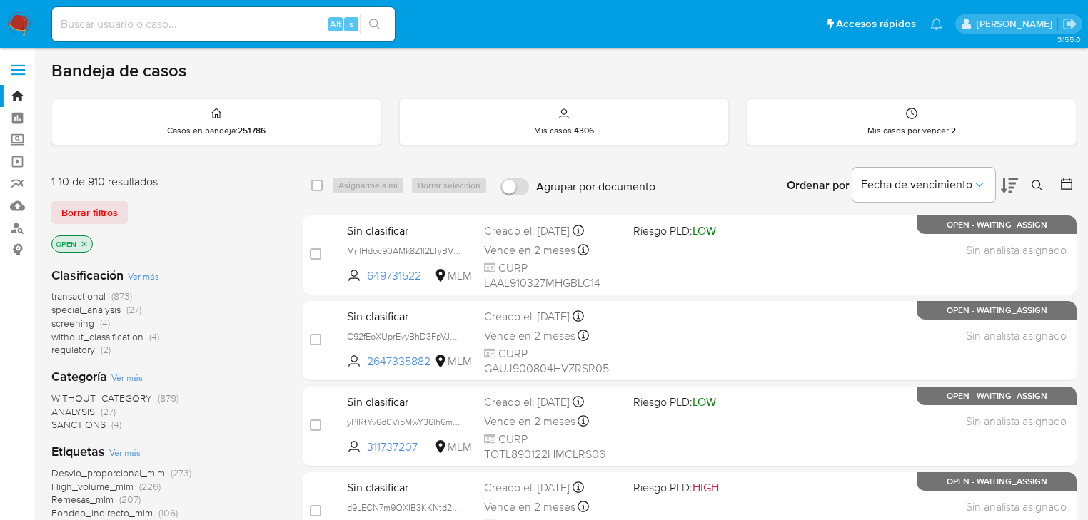
drag, startPoint x: 1039, startPoint y: 184, endPoint x: 979, endPoint y: 205, distance: 64.1
click at [1037, 184] on icon at bounding box center [1037, 185] width 11 height 11
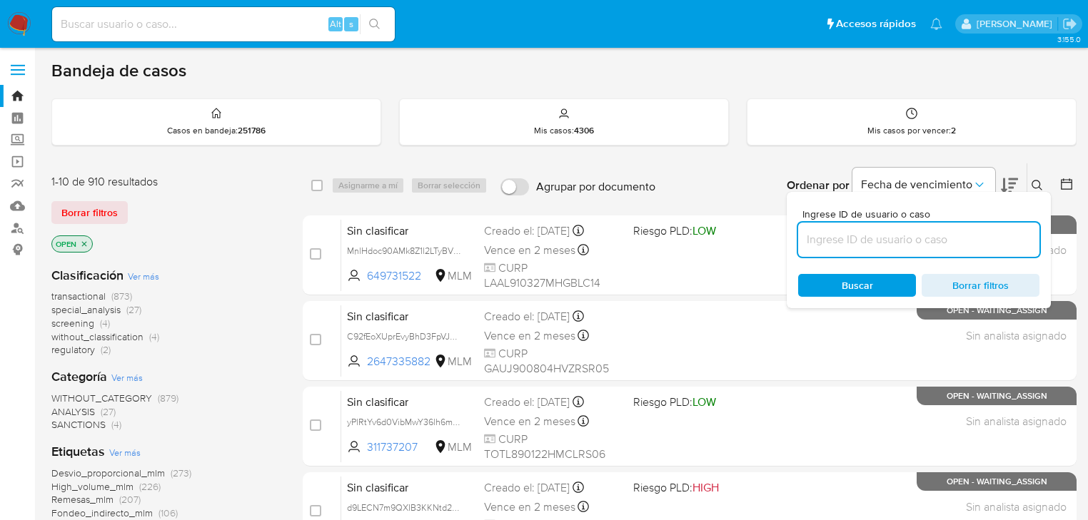
click at [877, 234] on input at bounding box center [918, 240] width 241 height 19
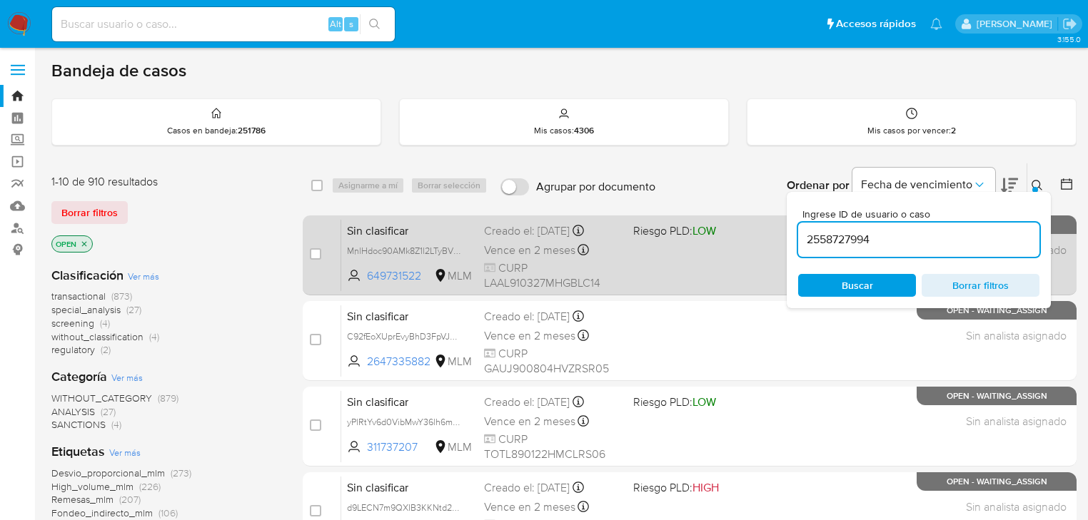
type input "2558727994"
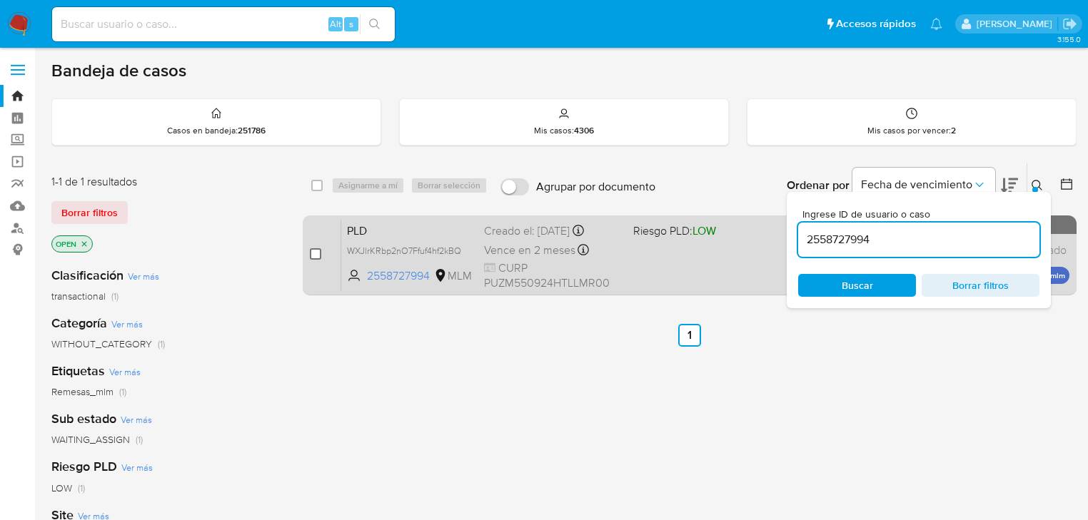
click at [311, 254] on input "checkbox" at bounding box center [315, 253] width 11 height 11
checkbox input "true"
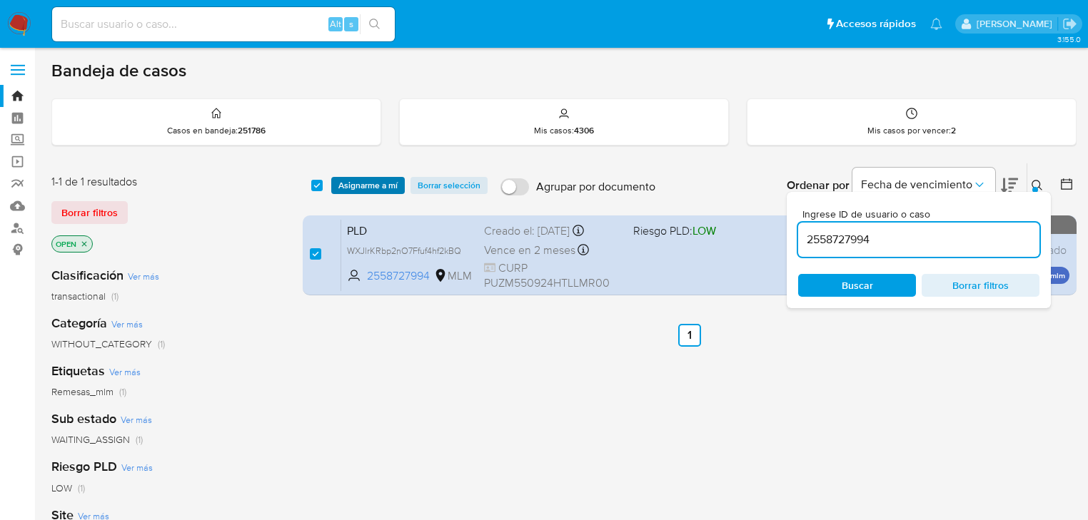
click at [360, 186] on span "Asignarme a mí" at bounding box center [367, 185] width 59 height 14
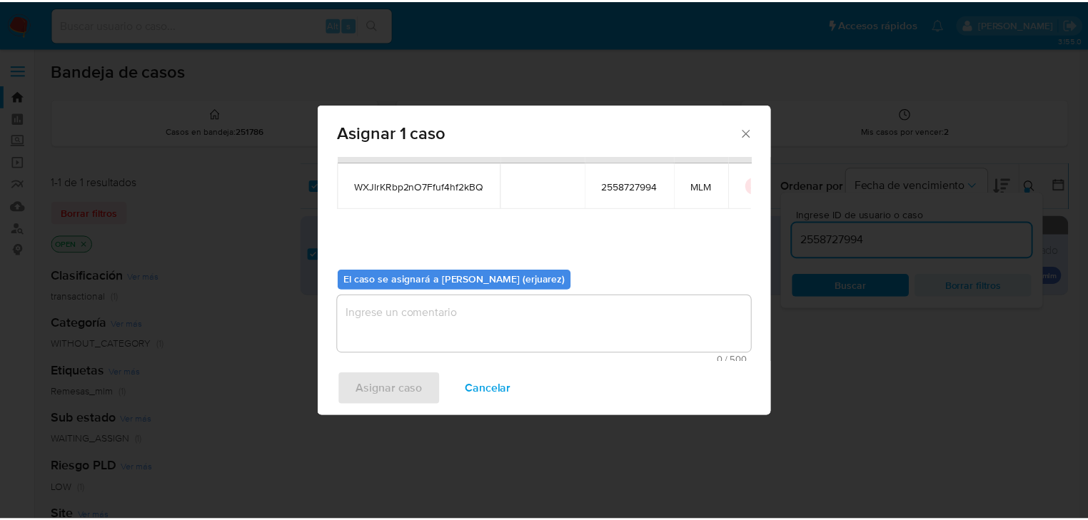
scroll to position [74, 0]
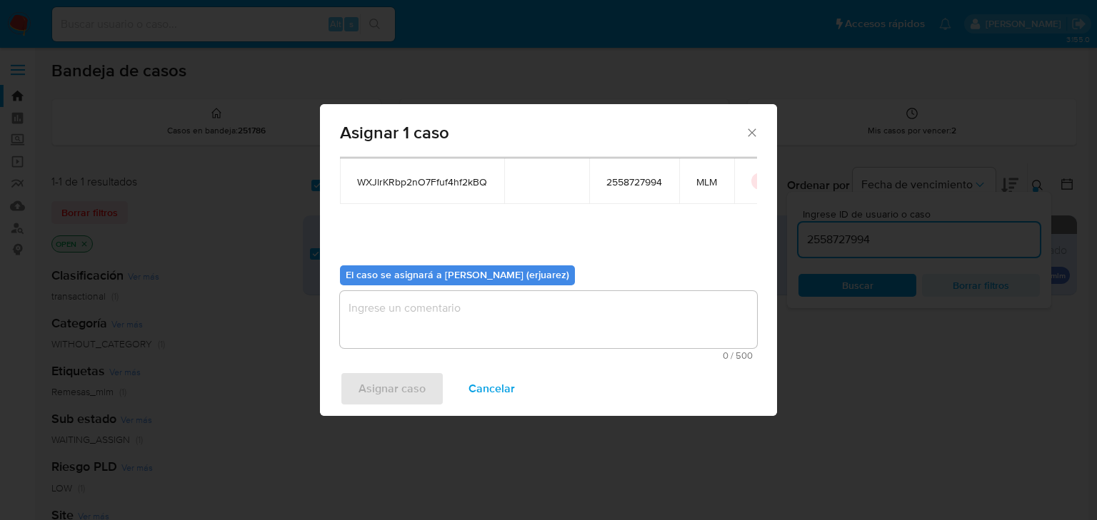
click at [416, 322] on textarea "assign-modal" at bounding box center [548, 319] width 417 height 57
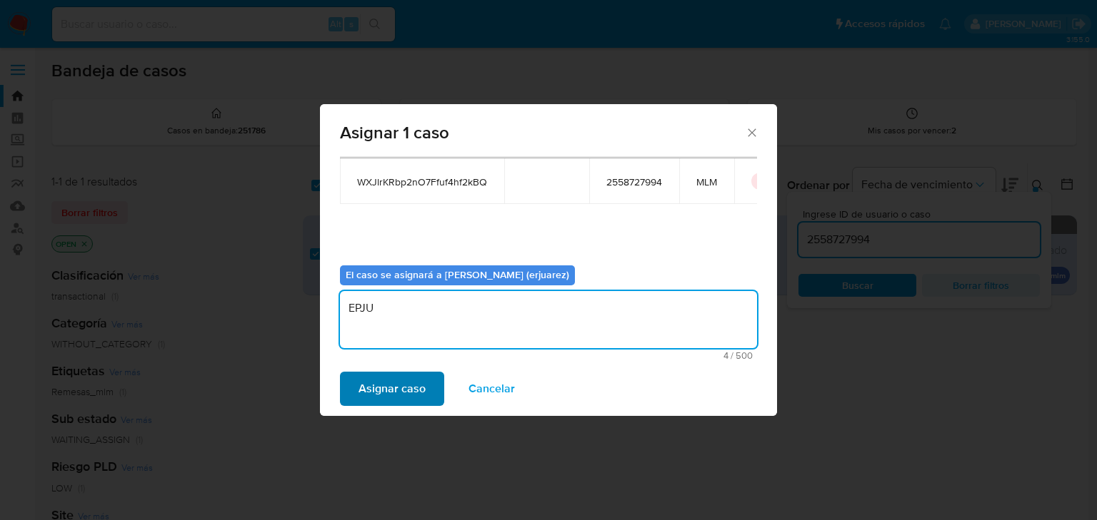
type textarea "EPJU"
click at [414, 387] on span "Asignar caso" at bounding box center [391, 388] width 67 height 31
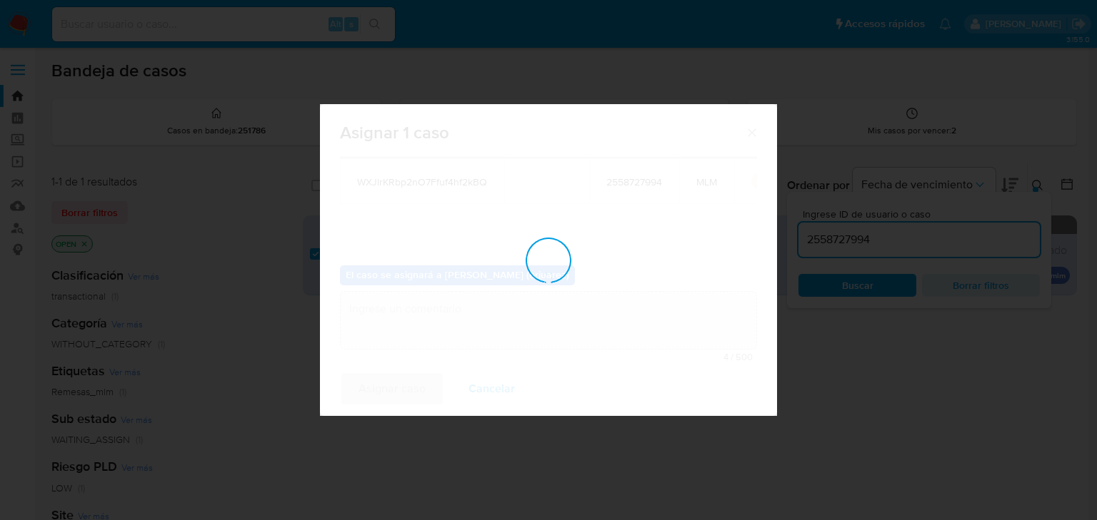
checkbox input "false"
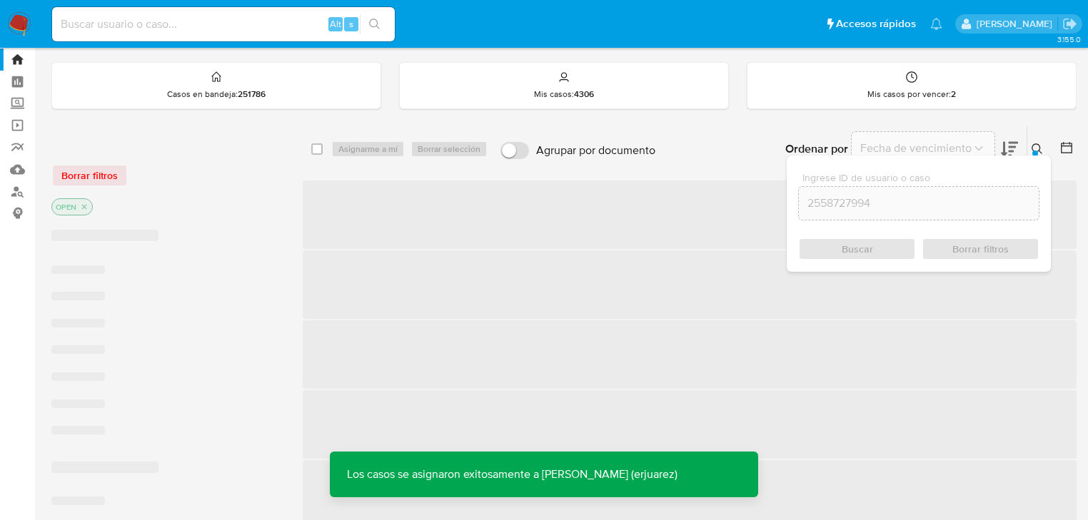
scroll to position [57, 0]
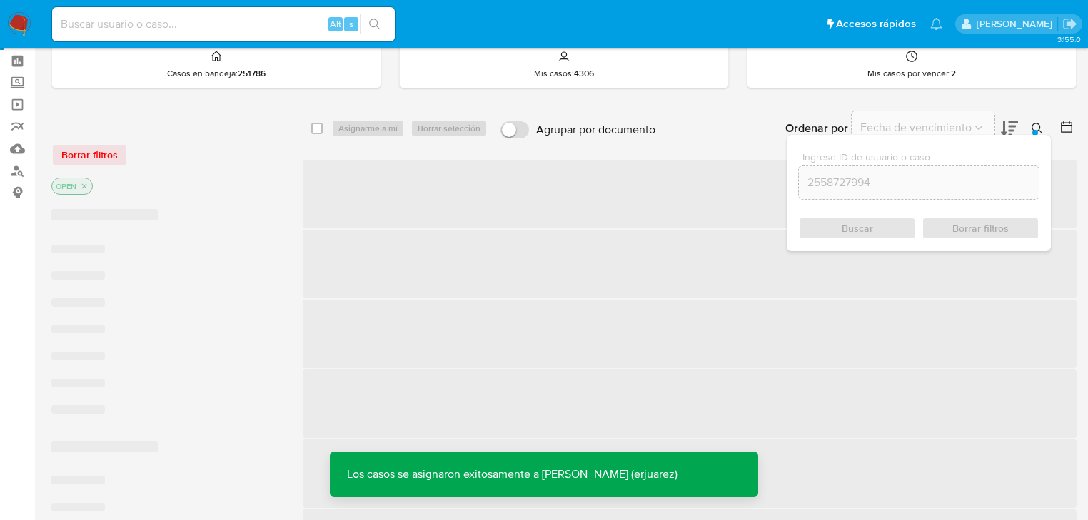
drag, startPoint x: 578, startPoint y: 319, endPoint x: 583, endPoint y: 311, distance: 9.3
click at [578, 319] on span "‌" at bounding box center [690, 334] width 774 height 69
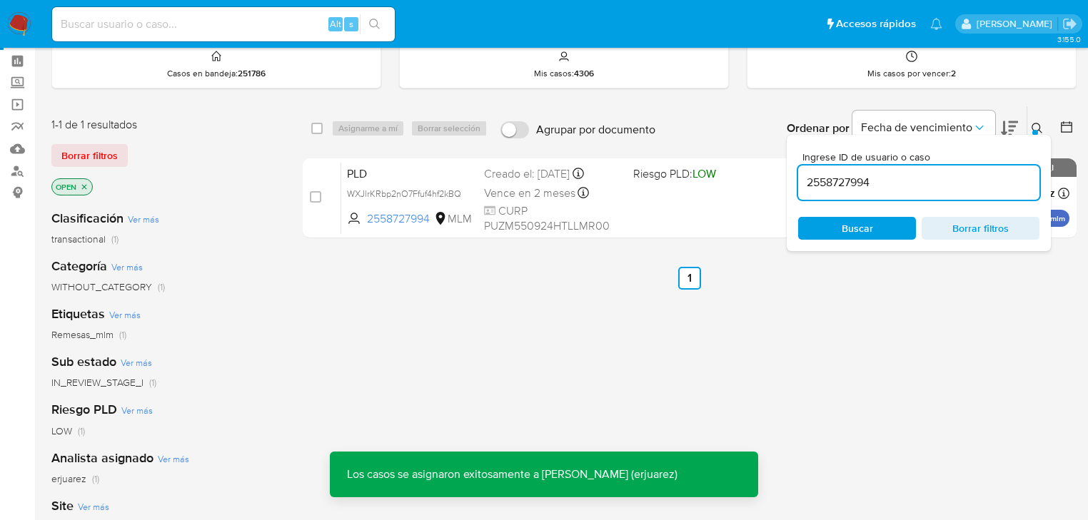
click at [577, 195] on div "Vence en 2 meses Vence el 11/10/2025 02:05:53" at bounding box center [553, 192] width 138 height 19
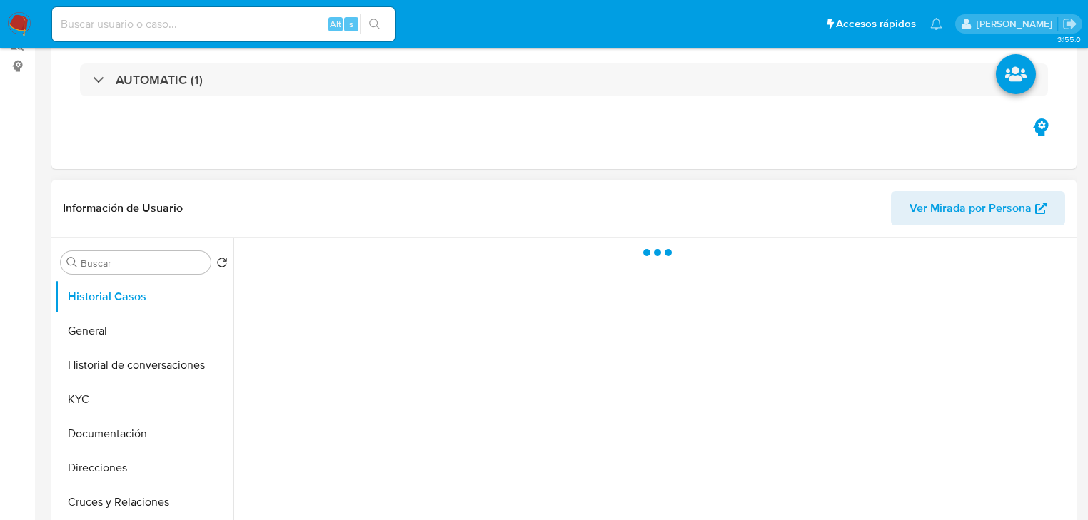
scroll to position [228, 0]
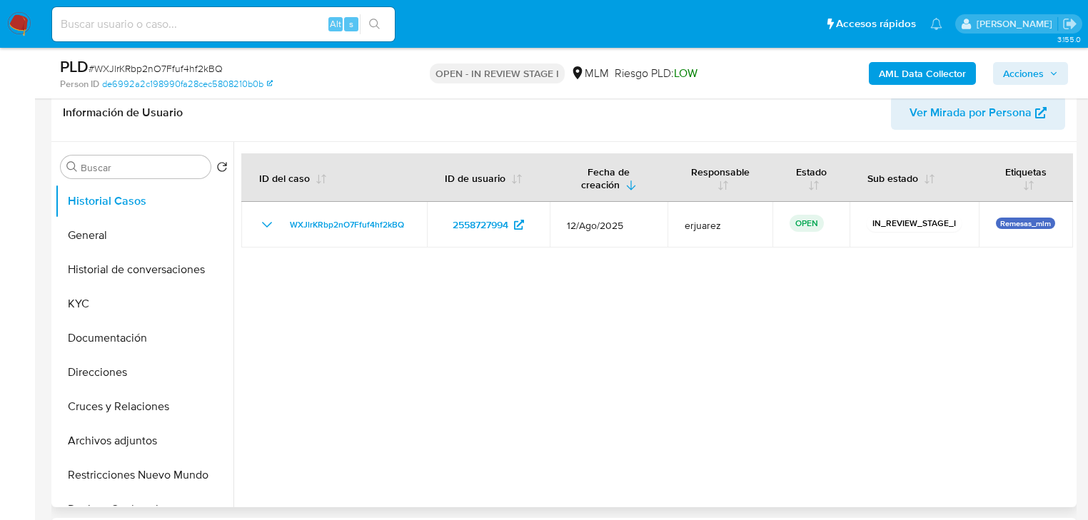
select select "10"
click at [99, 238] on button "General" at bounding box center [138, 235] width 167 height 34
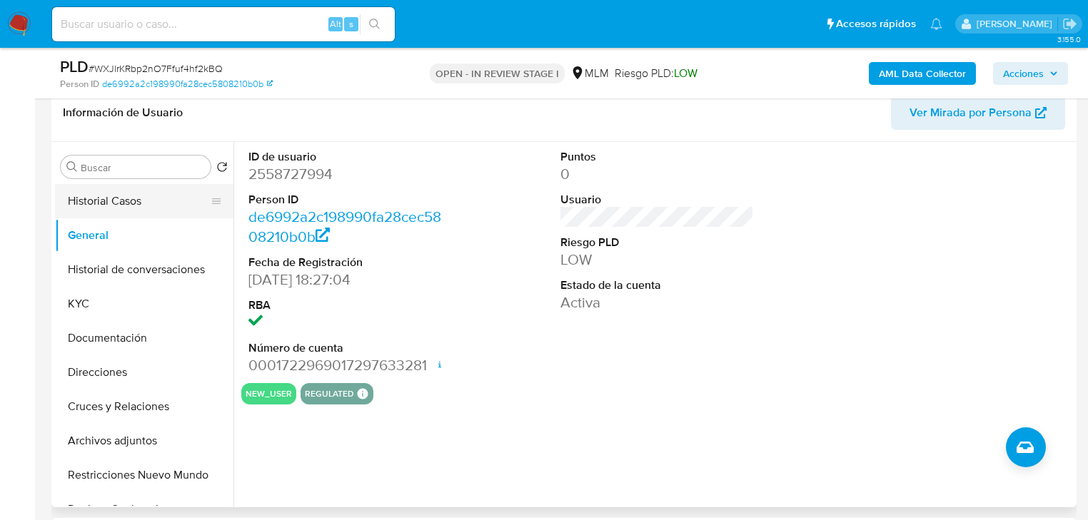
drag, startPoint x: 115, startPoint y: 193, endPoint x: 142, endPoint y: 194, distance: 27.1
click at [116, 194] on button "Historial Casos" at bounding box center [138, 201] width 167 height 34
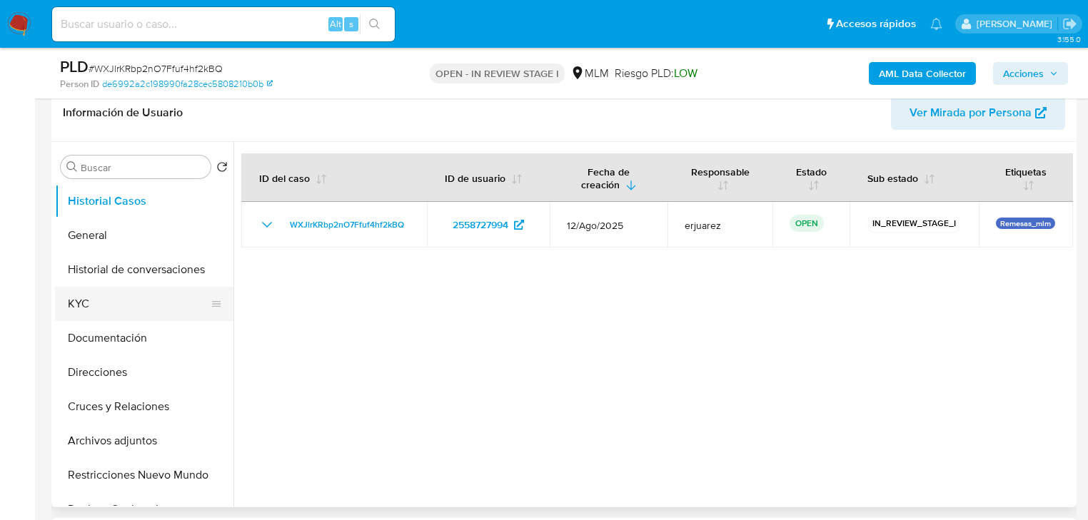
click at [116, 310] on button "KYC" at bounding box center [138, 304] width 167 height 34
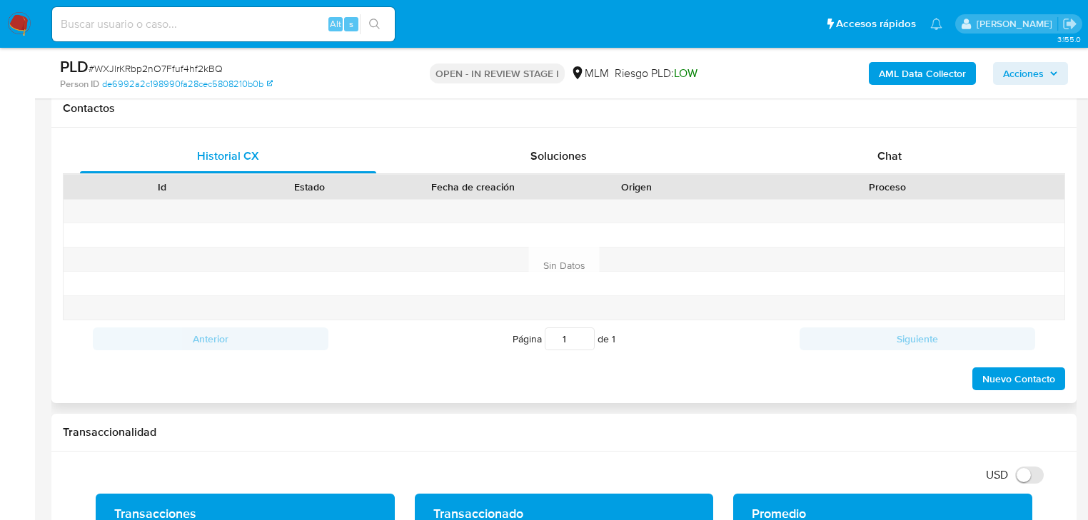
scroll to position [914, 0]
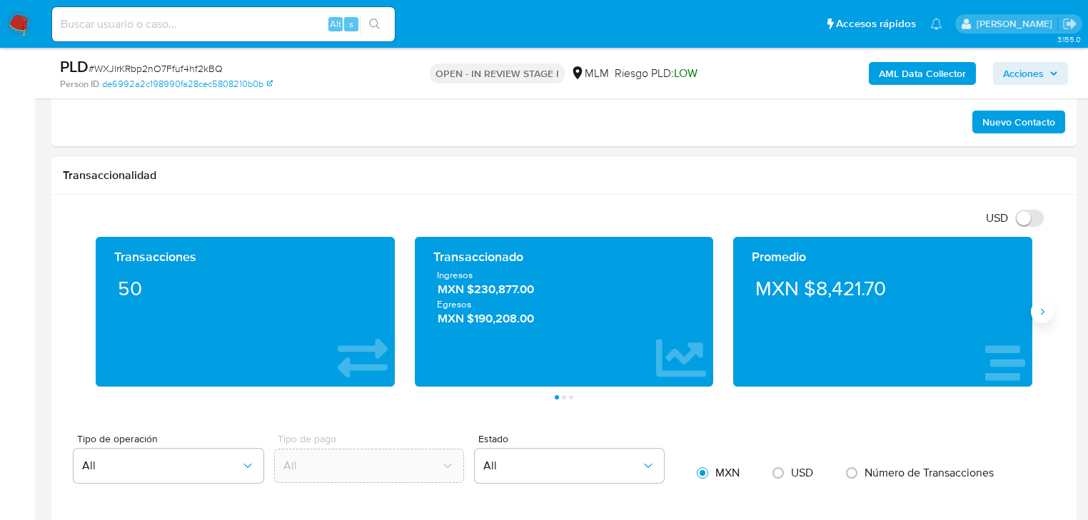
click at [1038, 310] on icon "Siguiente" at bounding box center [1042, 311] width 11 height 11
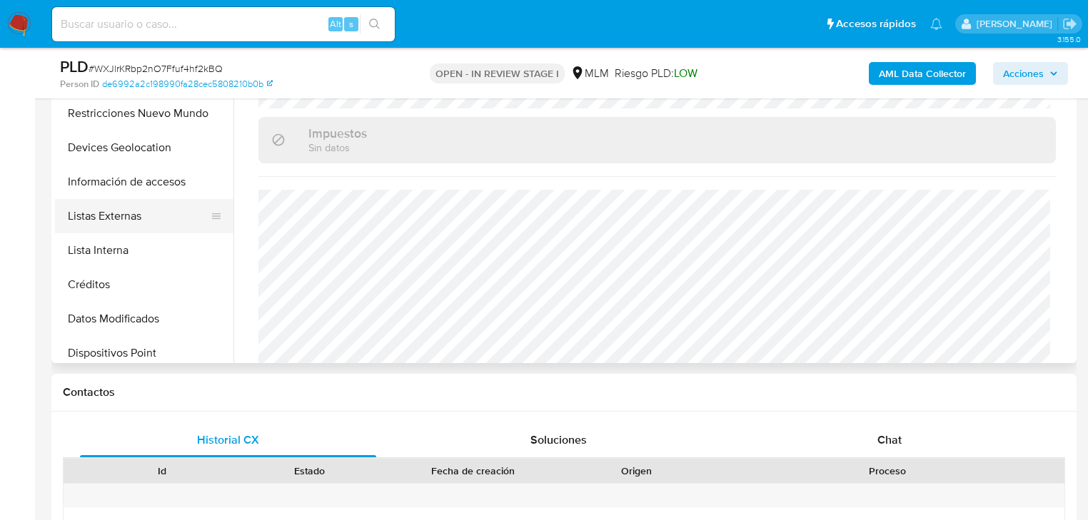
scroll to position [203, 0]
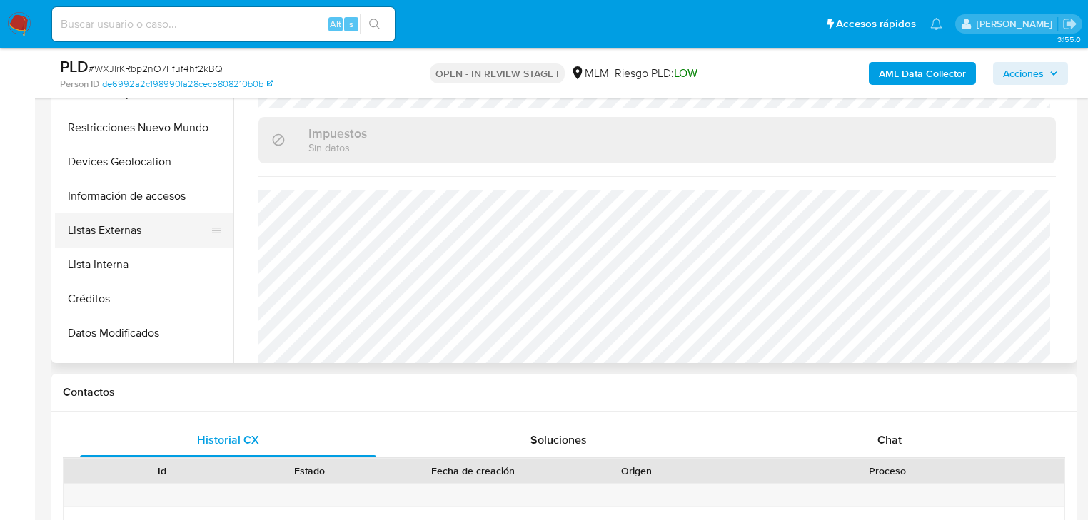
click at [148, 228] on button "Listas Externas" at bounding box center [138, 230] width 167 height 34
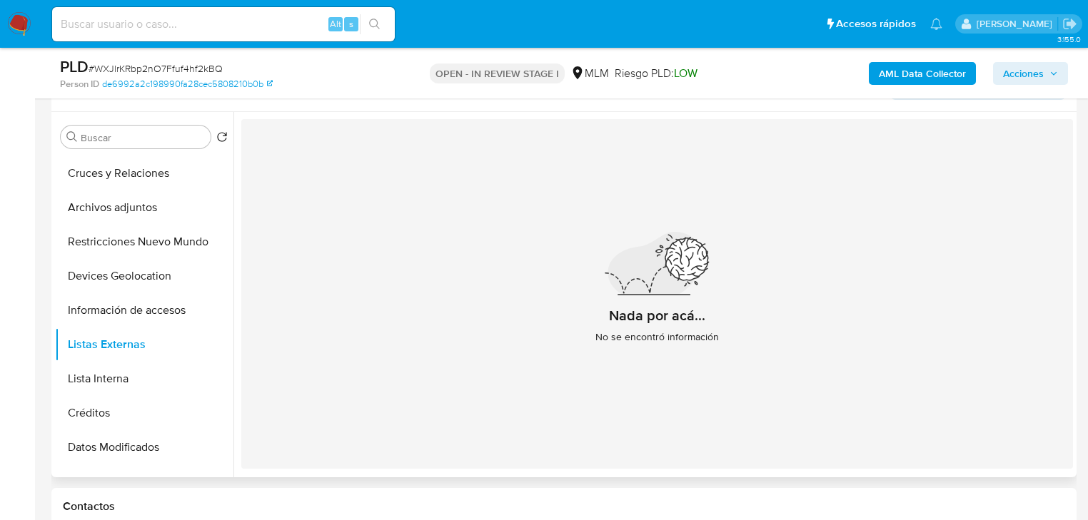
scroll to position [201, 0]
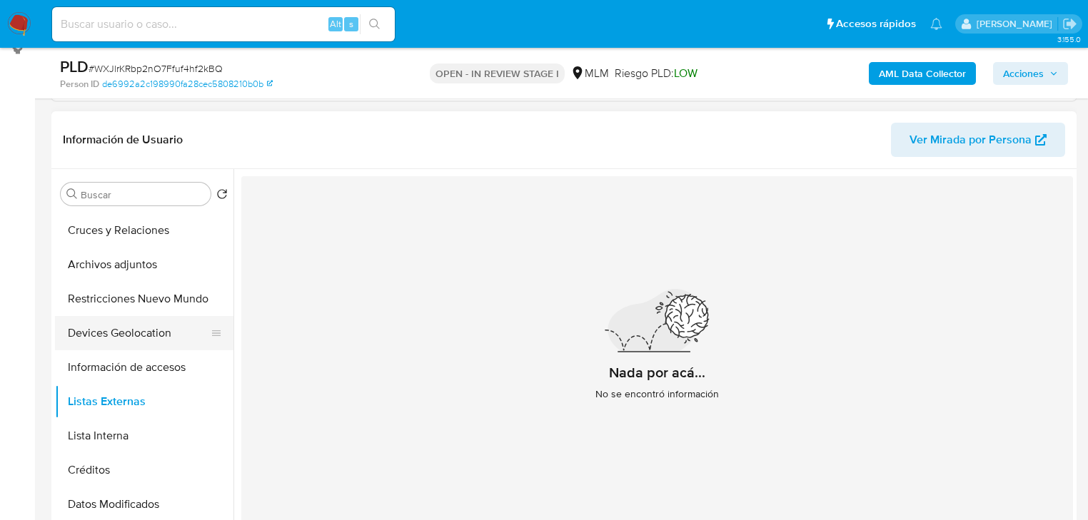
click at [150, 346] on button "Devices Geolocation" at bounding box center [138, 333] width 167 height 34
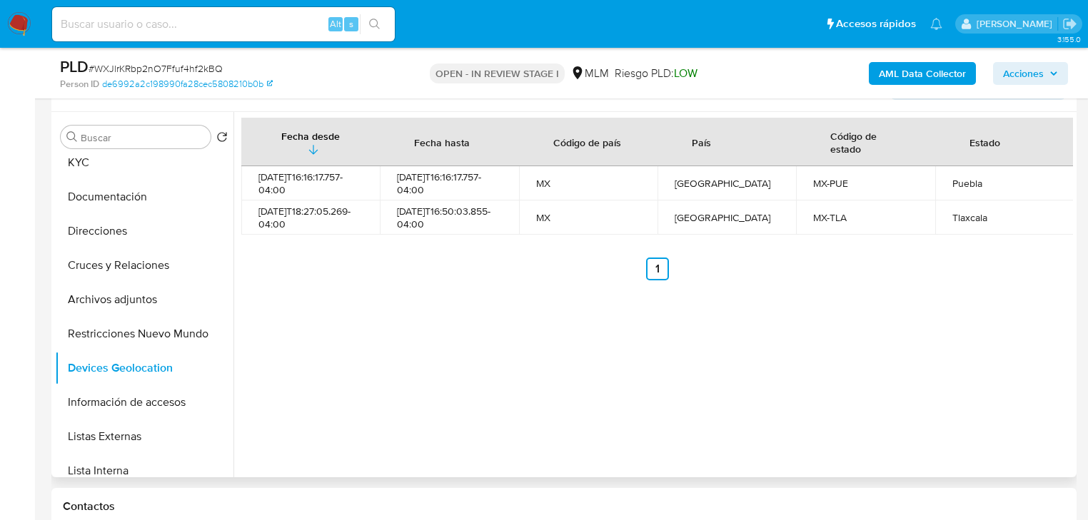
scroll to position [0, 0]
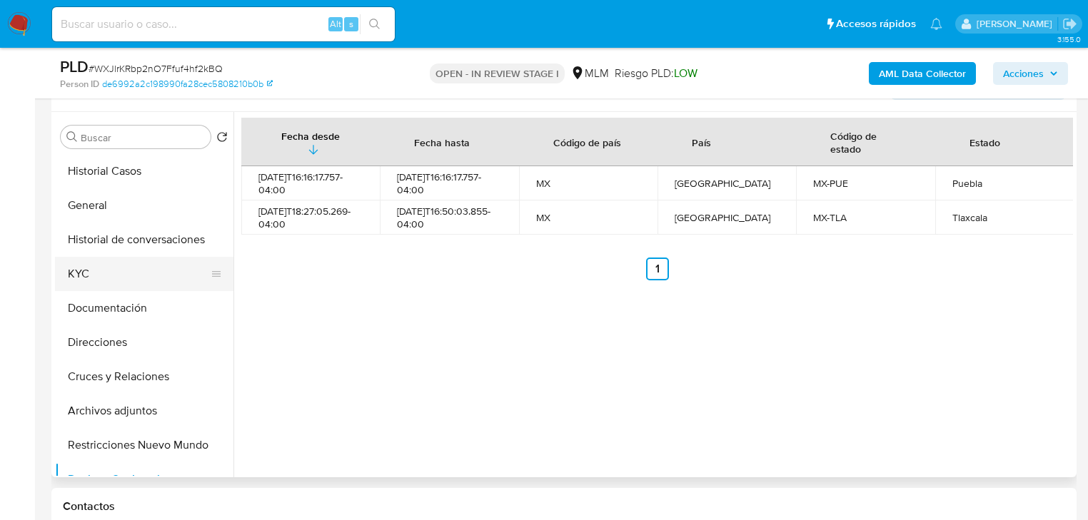
click at [91, 285] on button "KYC" at bounding box center [138, 274] width 167 height 34
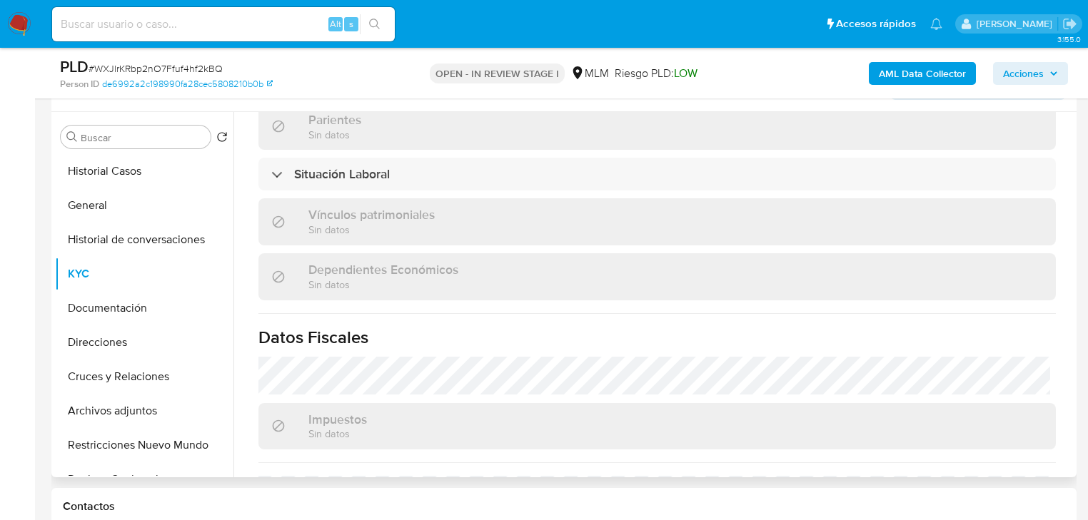
scroll to position [905, 0]
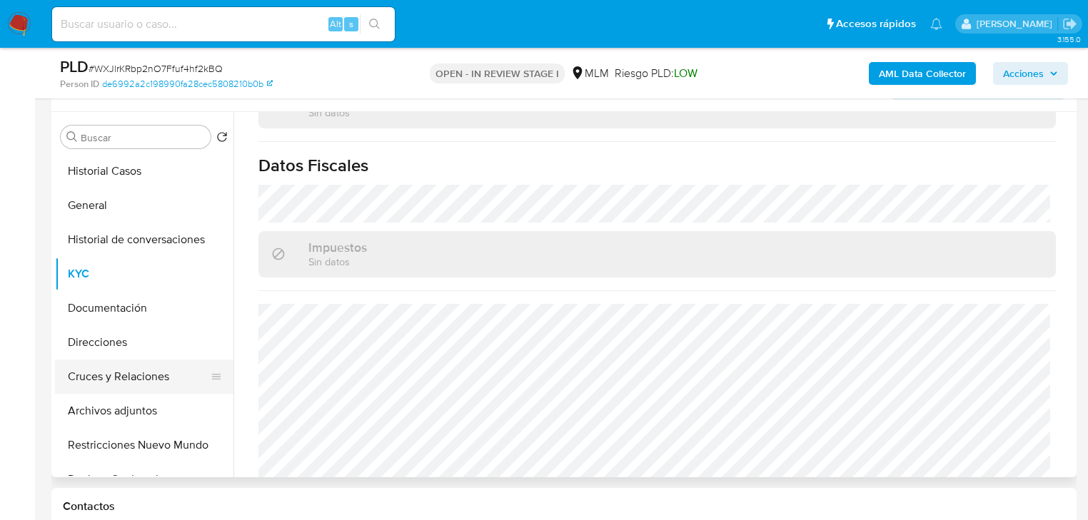
click at [109, 377] on button "Cruces y Relaciones" at bounding box center [138, 377] width 167 height 34
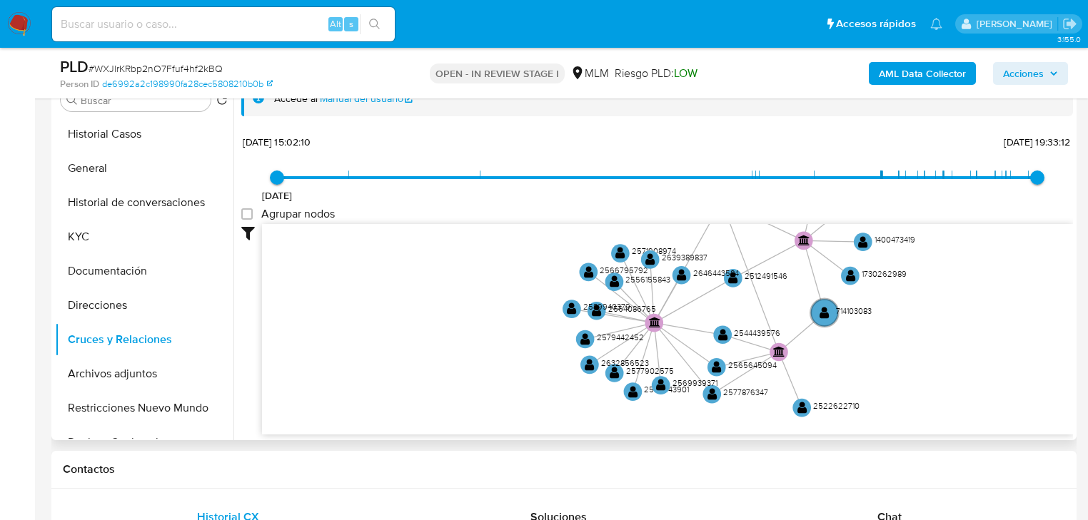
scroll to position [316, 0]
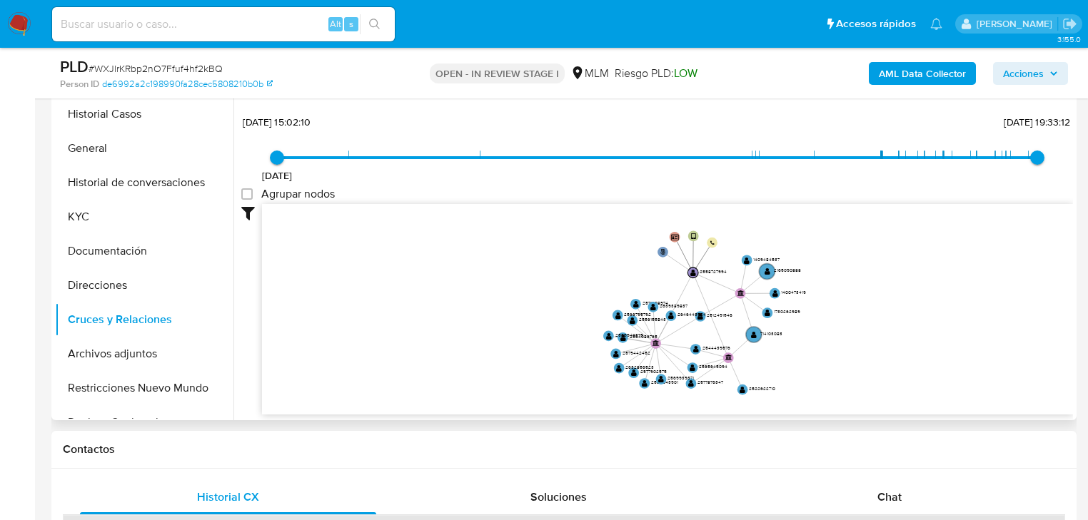
drag, startPoint x: 560, startPoint y: 242, endPoint x: 541, endPoint y: 274, distance: 37.1
click at [541, 274] on icon "user-2558727994  2558727994 phone-06e17a5899331ee2f6ea3363ff2f85e4  person-de…" at bounding box center [667, 307] width 811 height 207
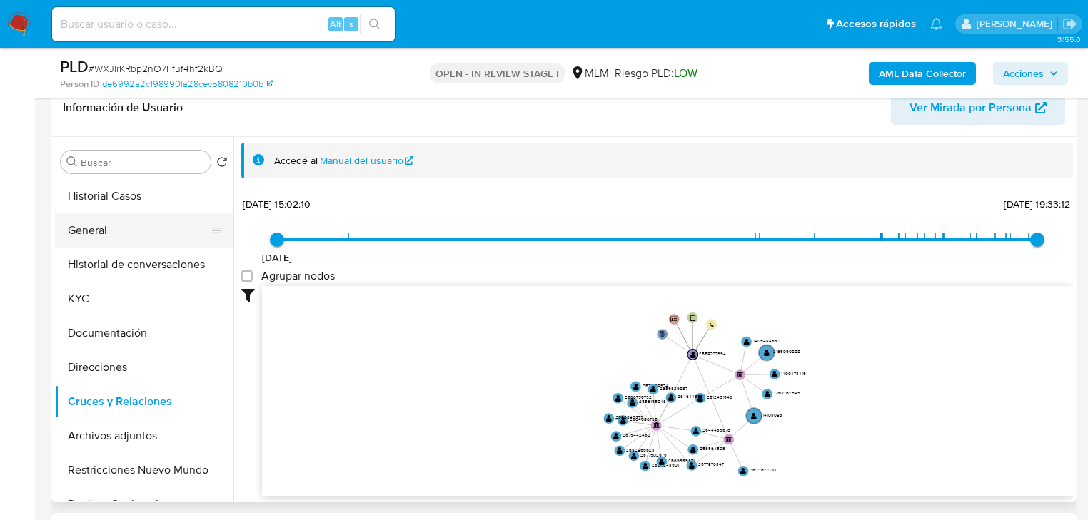
scroll to position [144, 0]
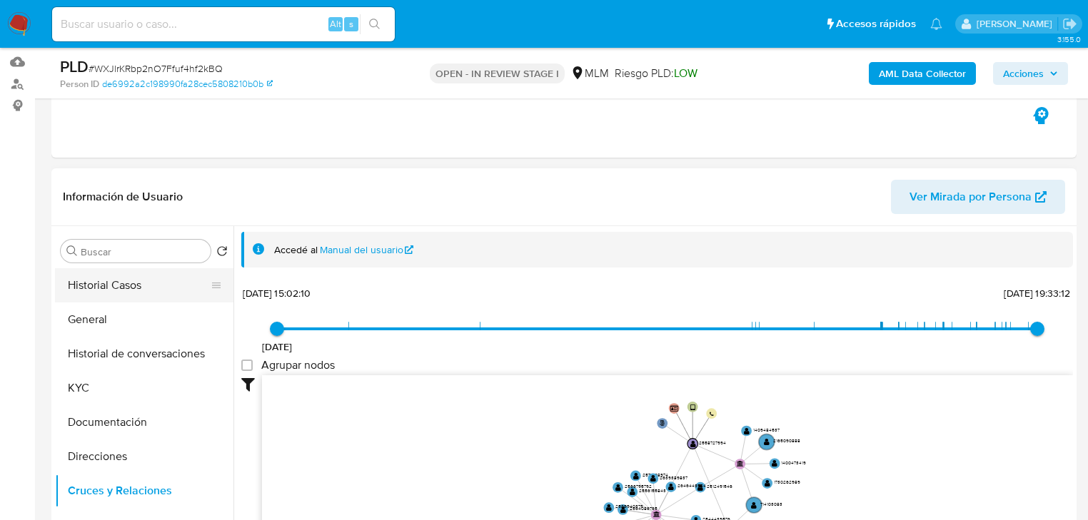
drag, startPoint x: 139, startPoint y: 307, endPoint x: 216, endPoint y: 271, distance: 84.6
click at [143, 308] on button "General" at bounding box center [144, 320] width 178 height 34
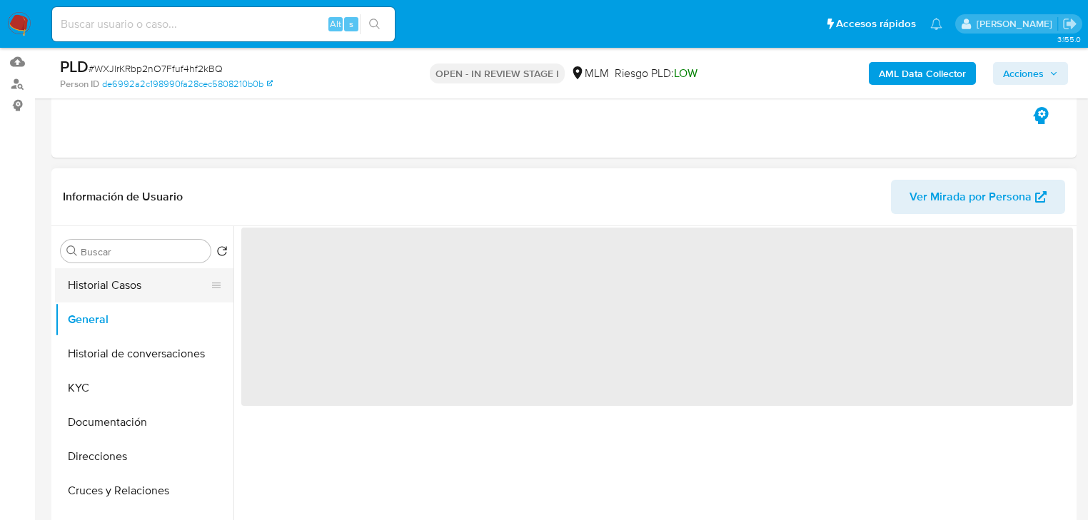
drag, startPoint x: 71, startPoint y: 276, endPoint x: 102, endPoint y: 277, distance: 30.7
click at [76, 277] on button "Historial Casos" at bounding box center [138, 285] width 167 height 34
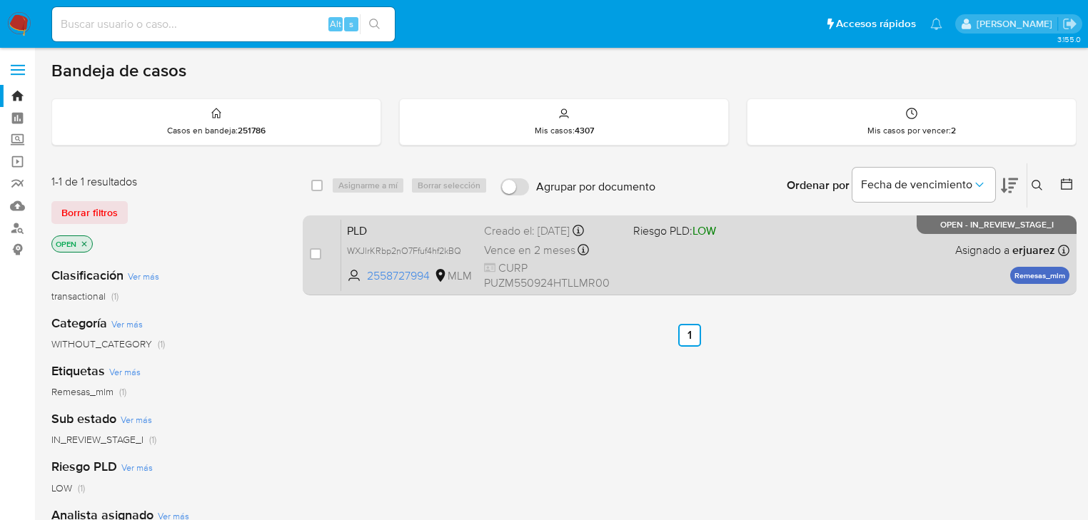
click at [662, 266] on div "PLD WXJlrKRbp2nO7Ffuf4hf2kBQ 2558727994 MLM Riesgo PLD: LOW Creado el: [DATE] C…" at bounding box center [705, 255] width 728 height 72
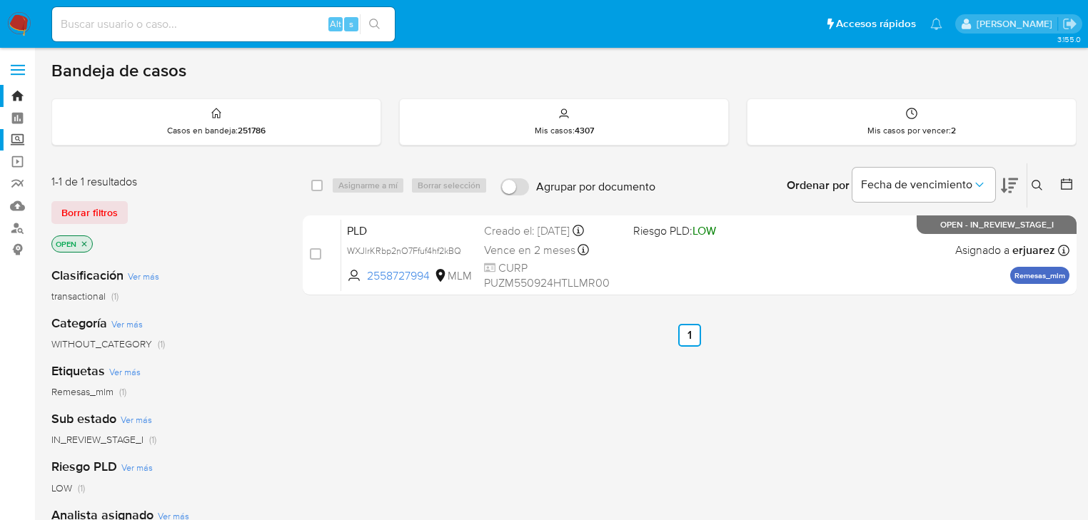
drag, startPoint x: 17, startPoint y: 141, endPoint x: 34, endPoint y: 143, distance: 17.3
click at [17, 141] on label "Screening" at bounding box center [85, 140] width 170 height 22
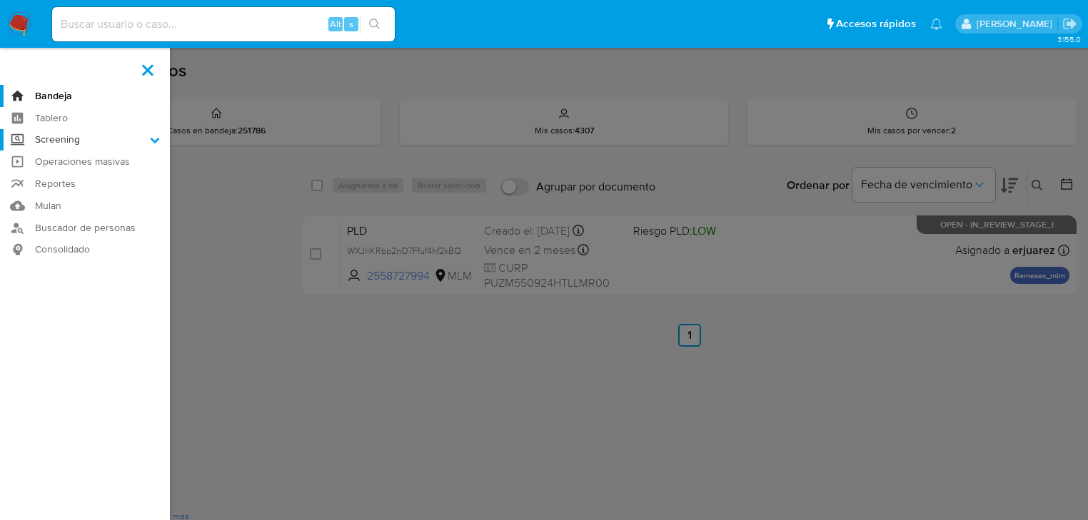
click at [0, 0] on input "Screening" at bounding box center [0, 0] width 0 height 0
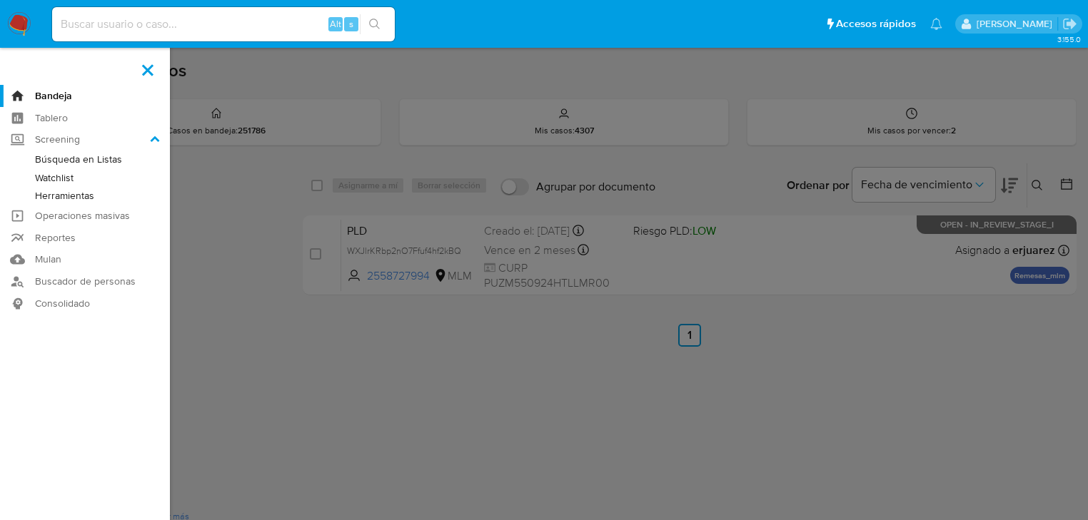
click at [58, 191] on link "Herramientas" at bounding box center [85, 196] width 170 height 18
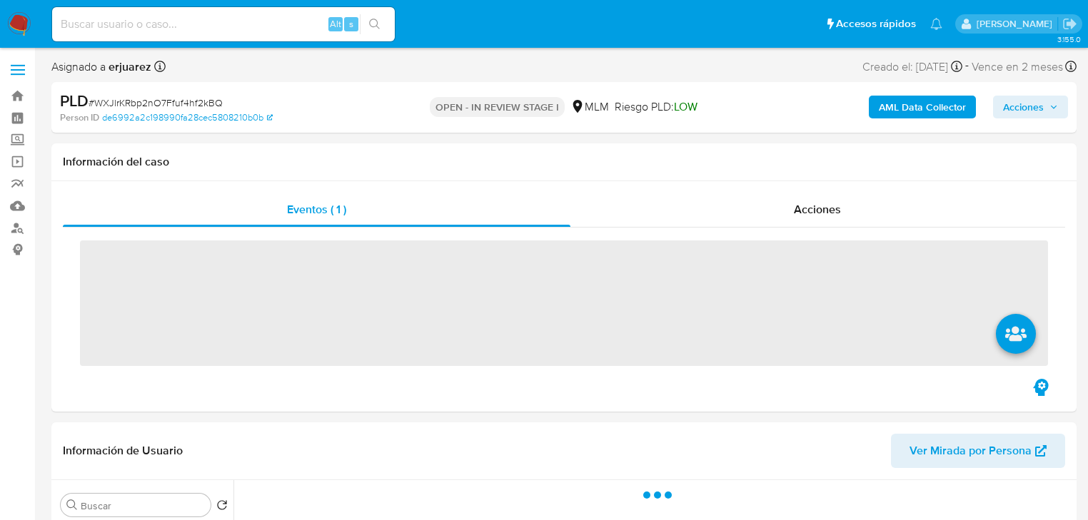
click at [119, 30] on input at bounding box center [223, 24] width 343 height 19
click at [116, 26] on input at bounding box center [223, 24] width 343 height 19
paste input "2544439576"
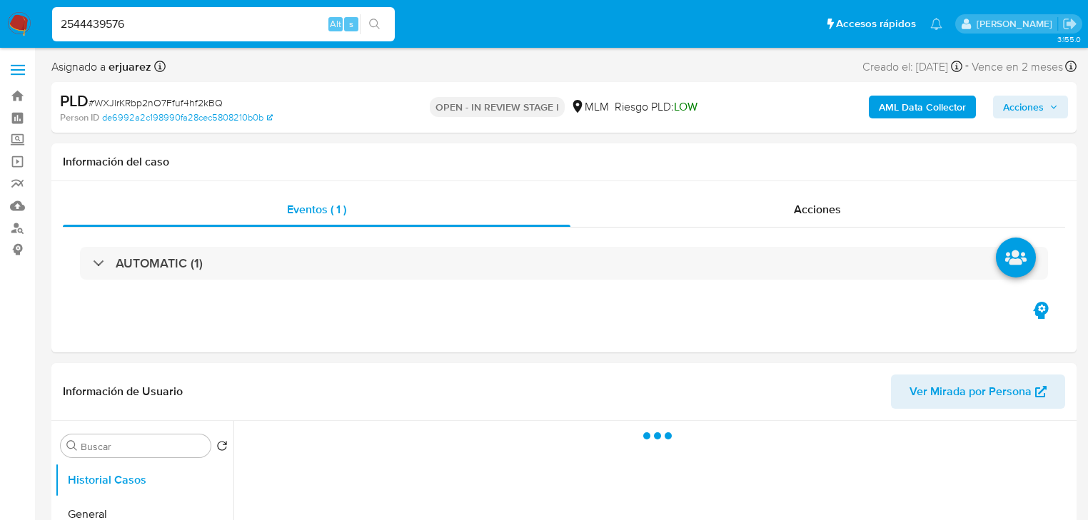
type input "2544439576"
click at [363, 26] on button "search-icon" at bounding box center [374, 24] width 29 height 20
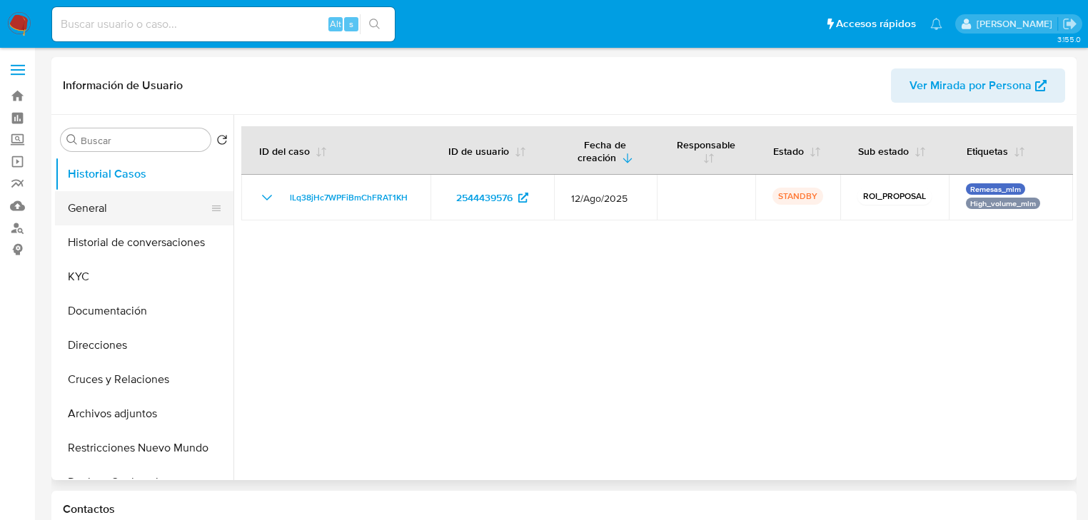
select select "10"
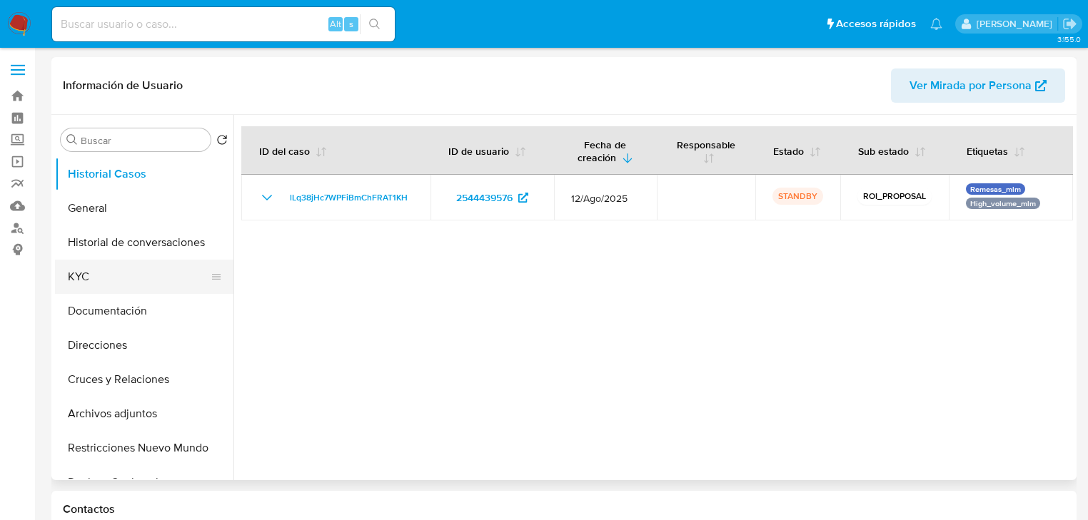
click at [71, 283] on button "KYC" at bounding box center [138, 277] width 167 height 34
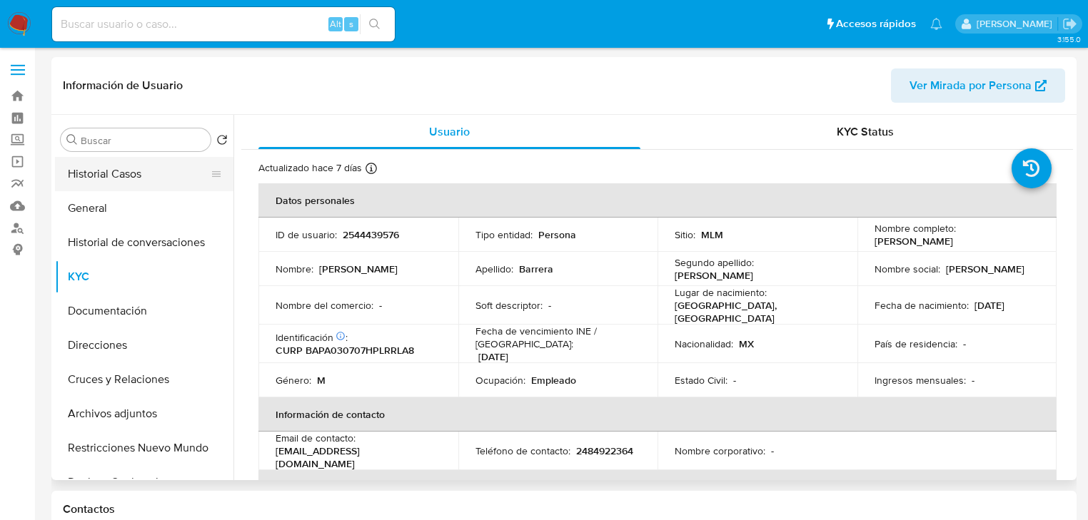
click at [86, 173] on button "Historial Casos" at bounding box center [138, 174] width 167 height 34
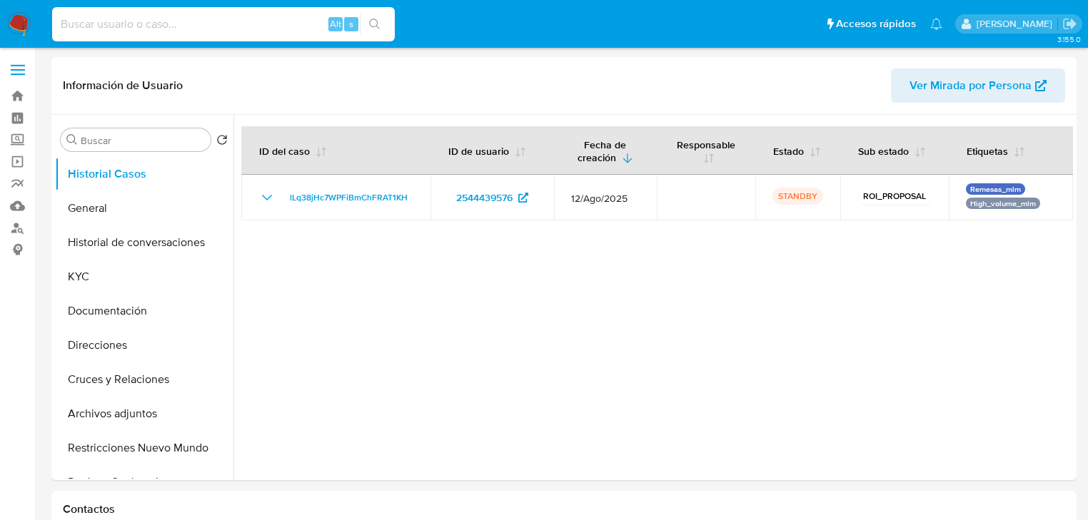
drag, startPoint x: 146, startPoint y: 20, endPoint x: 139, endPoint y: 23, distance: 7.7
click at [140, 21] on input at bounding box center [223, 24] width 343 height 19
paste input "1400473419"
click at [61, 28] on input "1400473419" at bounding box center [223, 24] width 343 height 19
click at [156, 21] on input "1400473419" at bounding box center [223, 24] width 343 height 19
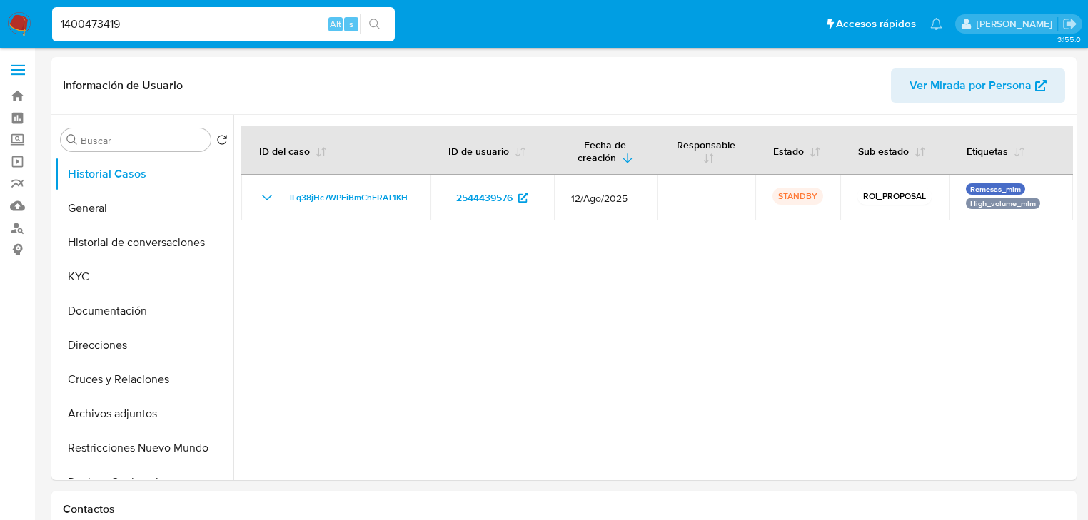
type input "1400473419"
drag, startPoint x: 376, startPoint y: 21, endPoint x: 37, endPoint y: 19, distance: 339.1
click at [368, 21] on button "search-icon" at bounding box center [374, 24] width 29 height 20
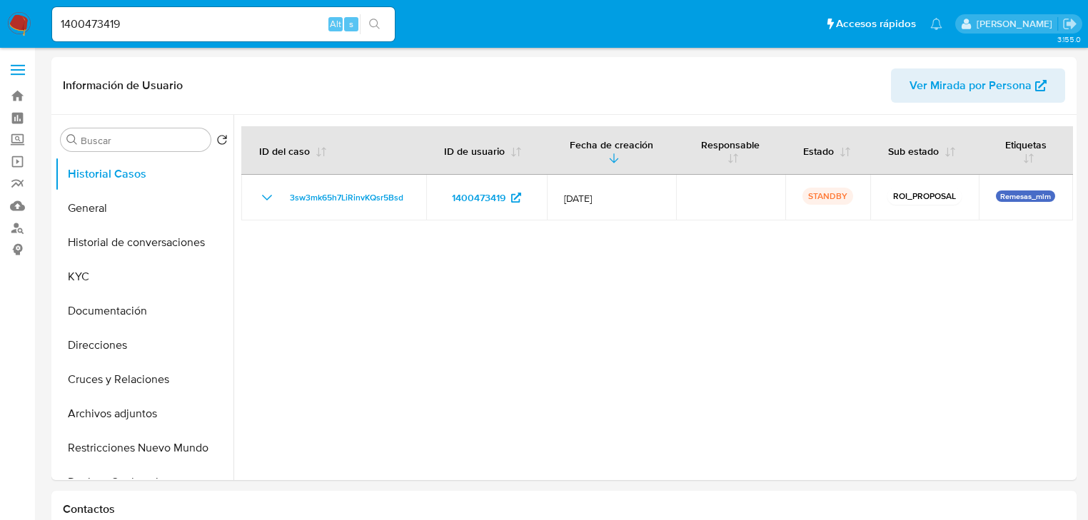
select select "10"
click at [89, 214] on button "General" at bounding box center [138, 208] width 167 height 34
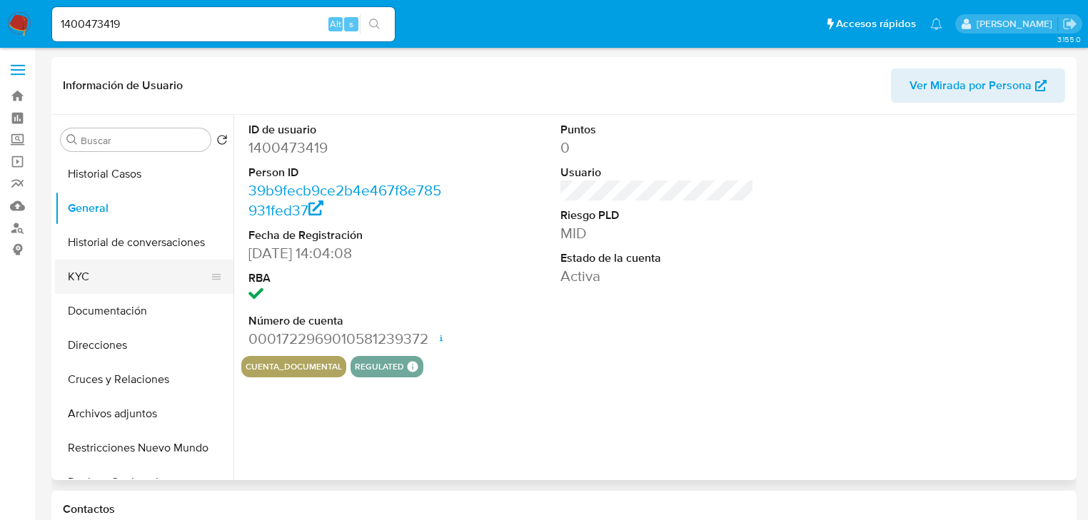
click at [80, 273] on button "KYC" at bounding box center [138, 277] width 167 height 34
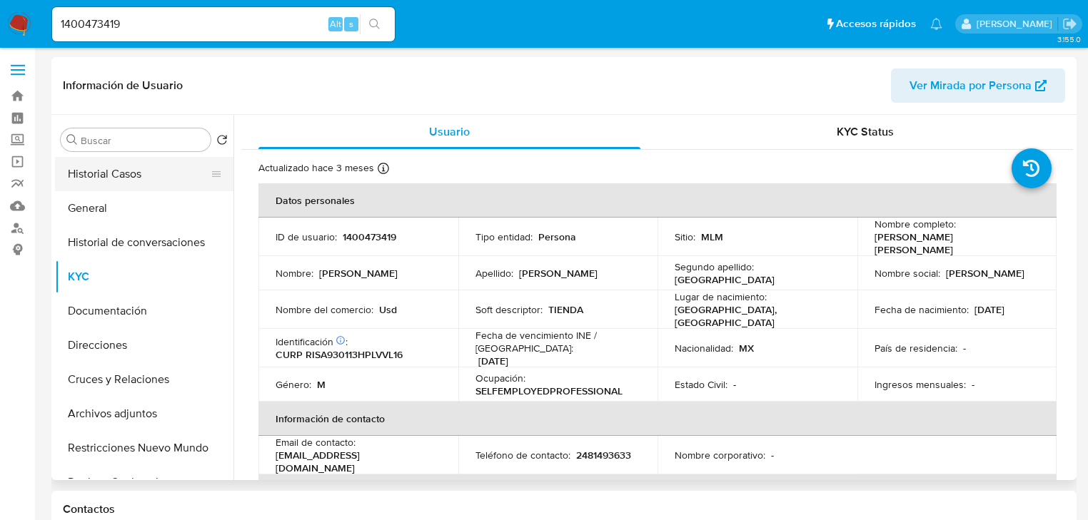
click at [144, 177] on button "Historial Casos" at bounding box center [138, 174] width 167 height 34
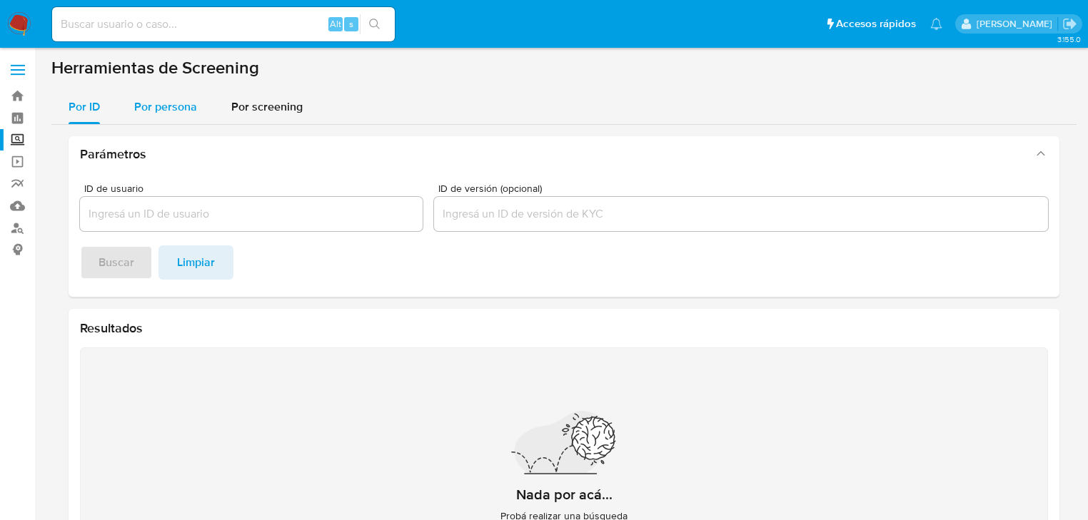
drag, startPoint x: 143, startPoint y: 114, endPoint x: 134, endPoint y: 126, distance: 14.9
click at [143, 114] on span "Por persona" at bounding box center [165, 107] width 63 height 16
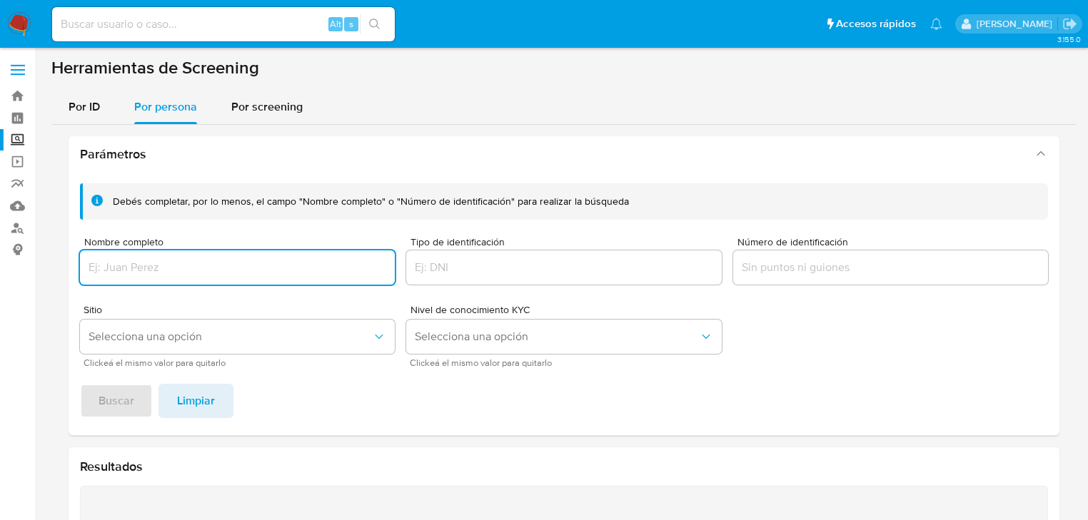
click at [123, 261] on input "Nombre completo" at bounding box center [237, 267] width 315 height 19
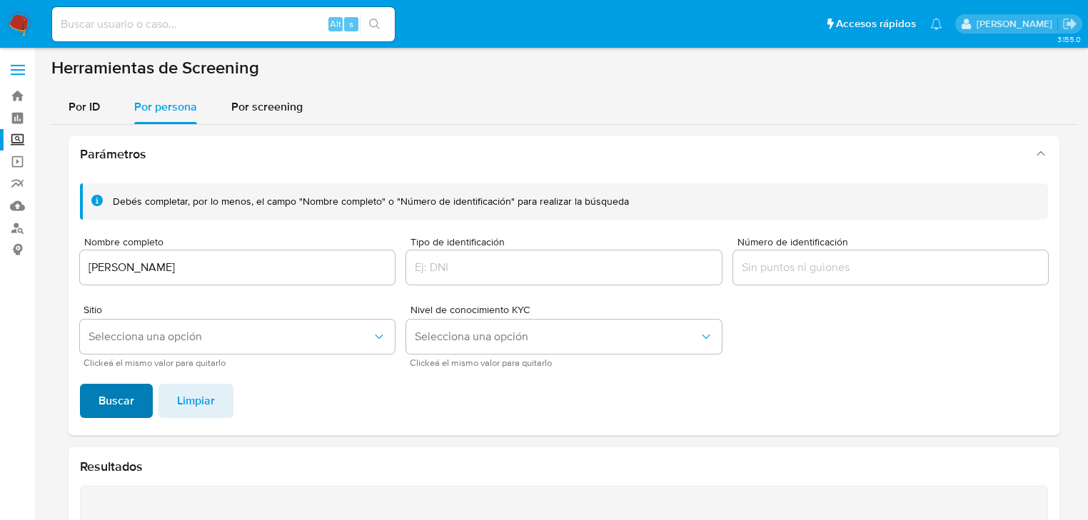
click at [123, 394] on span "Buscar" at bounding box center [117, 400] width 36 height 31
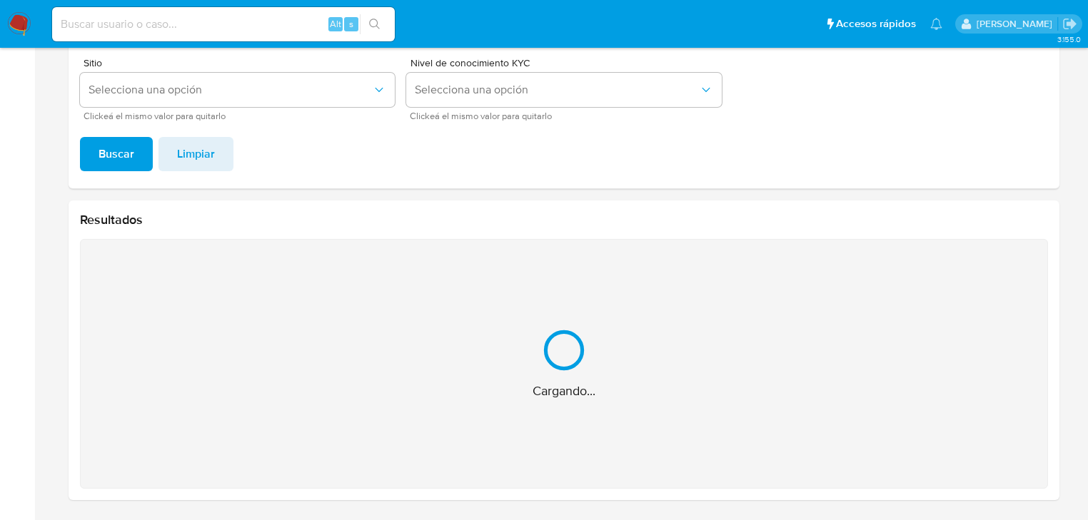
scroll to position [20, 0]
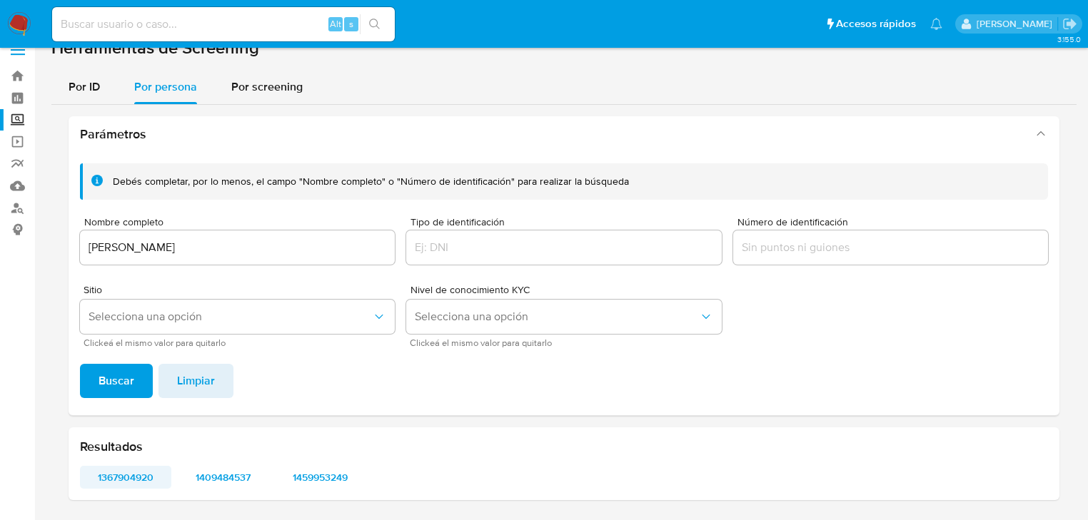
click at [122, 478] on span "1367904920" at bounding box center [125, 478] width 71 height 20
click at [236, 475] on span "1409484537" at bounding box center [222, 478] width 71 height 20
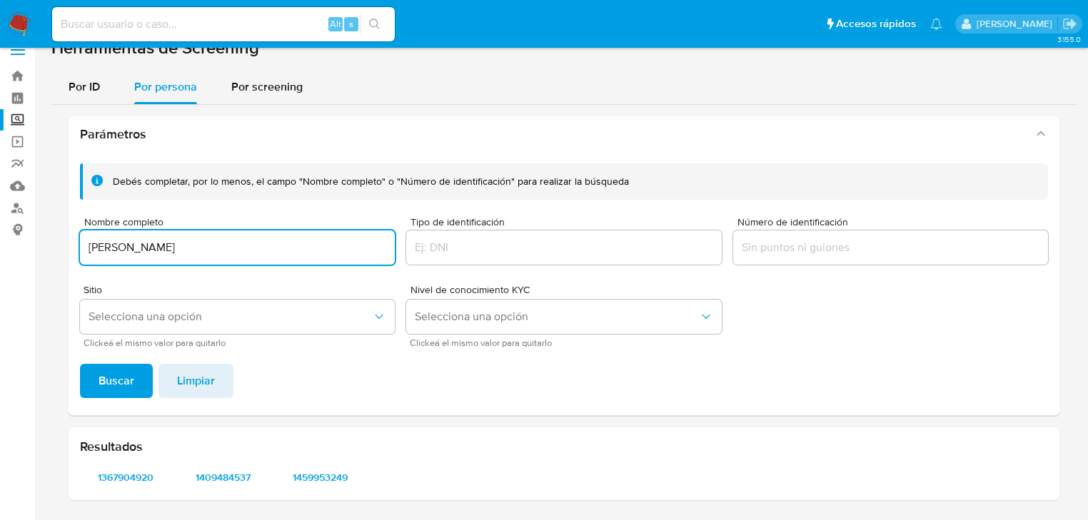
drag, startPoint x: 292, startPoint y: 247, endPoint x: 59, endPoint y: 298, distance: 239.0
click at [0, 248] on html "Pausado Ver notificaciones Alt s Accesos rápidos Presiona las siguientes teclas…" at bounding box center [544, 250] width 1088 height 541
type input "[PERSON_NAME]"
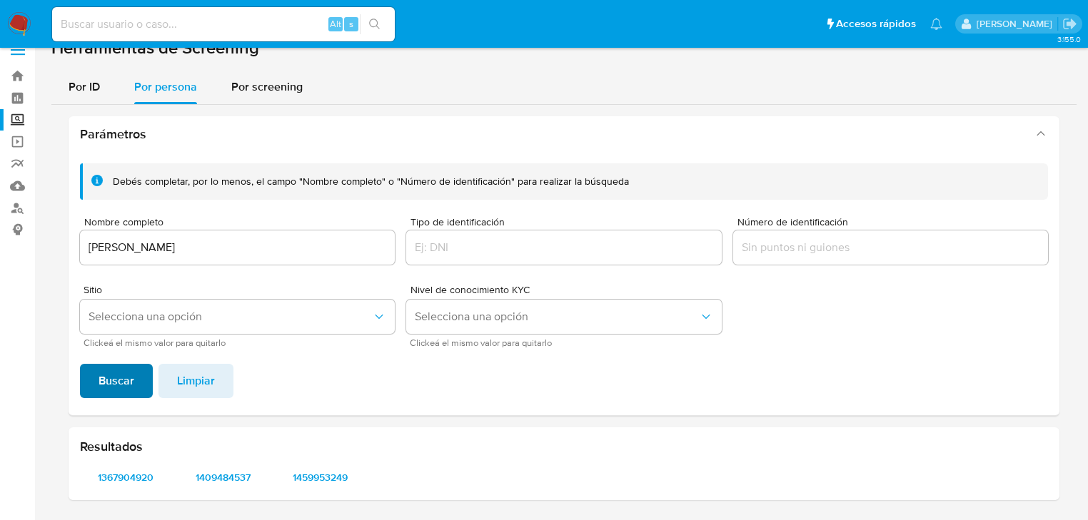
click at [112, 385] on span "Buscar" at bounding box center [117, 381] width 36 height 31
click at [131, 474] on span "1338438669" at bounding box center [125, 478] width 71 height 20
click at [238, 480] on span "2446461167" at bounding box center [222, 478] width 71 height 20
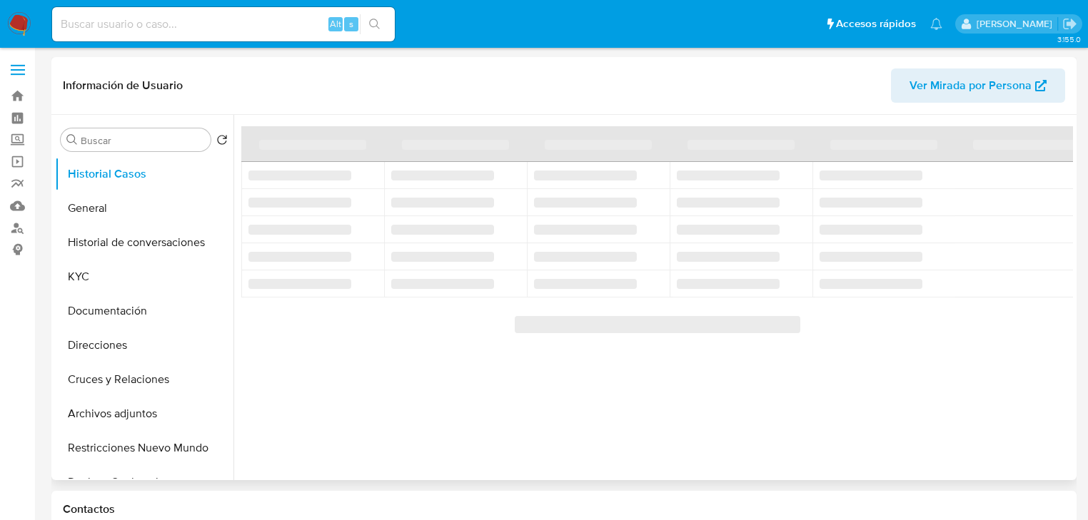
select select "10"
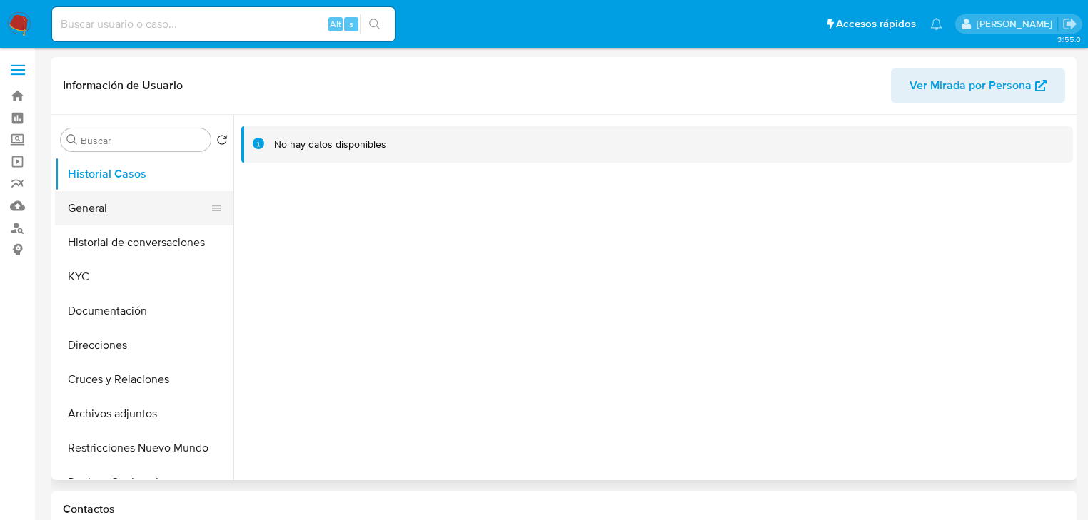
click at [94, 216] on button "General" at bounding box center [138, 208] width 167 height 34
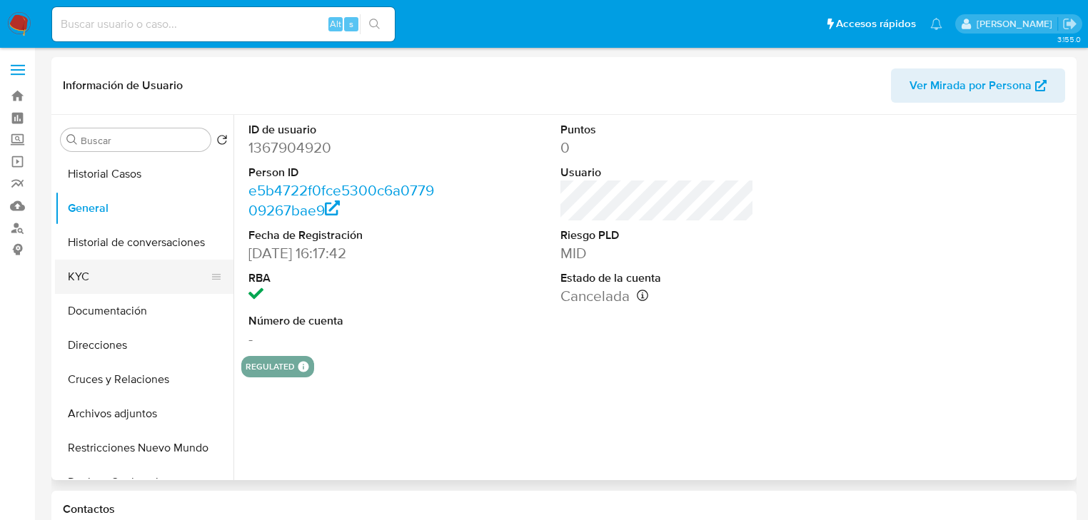
click at [93, 266] on button "KYC" at bounding box center [138, 277] width 167 height 34
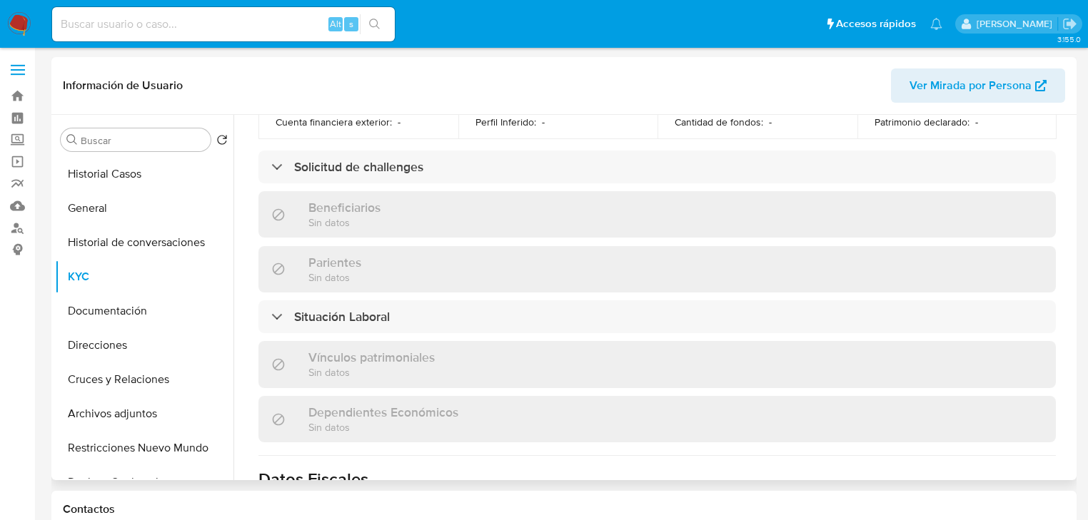
scroll to position [887, 0]
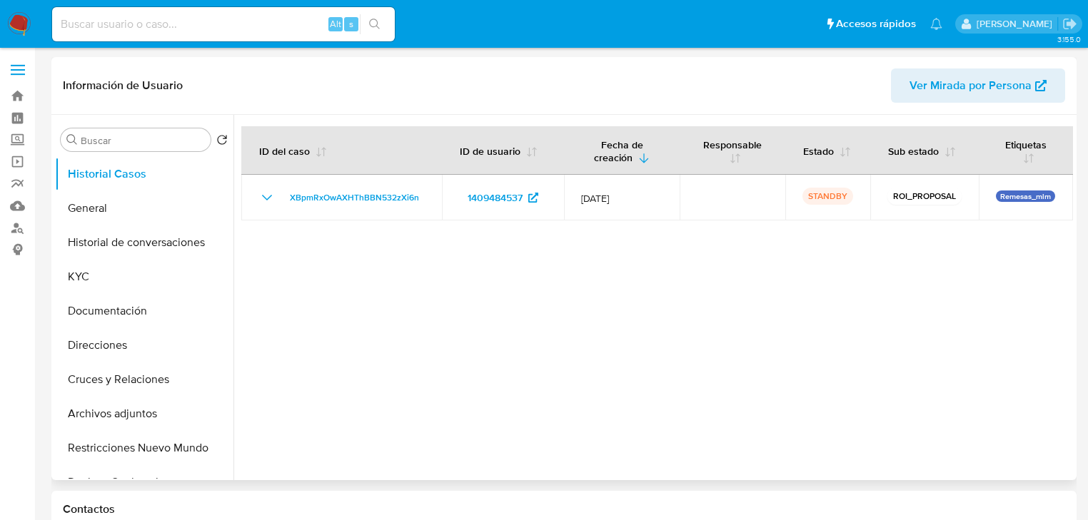
select select "10"
click at [99, 216] on button "General" at bounding box center [138, 208] width 167 height 34
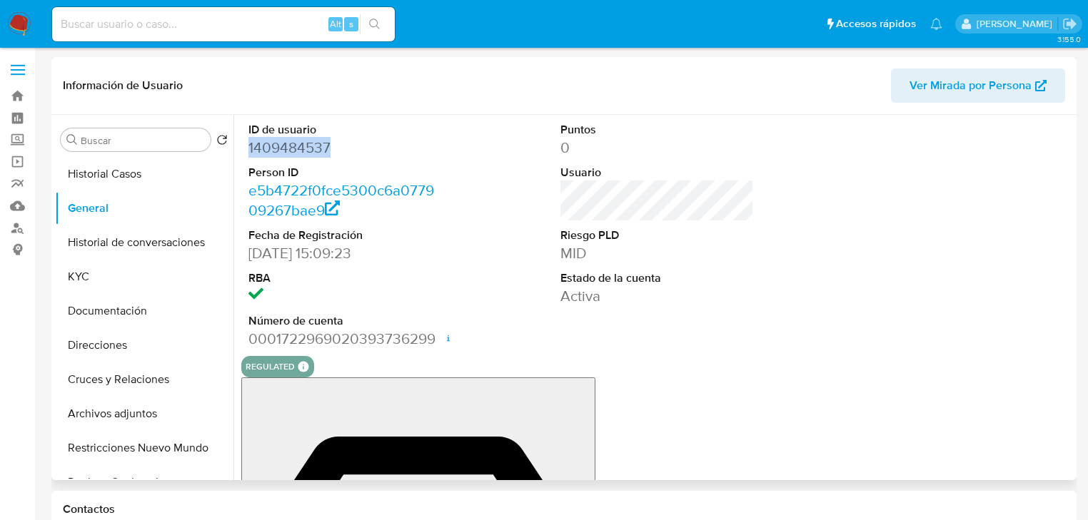
drag, startPoint x: 259, startPoint y: 136, endPoint x: 249, endPoint y: 149, distance: 16.8
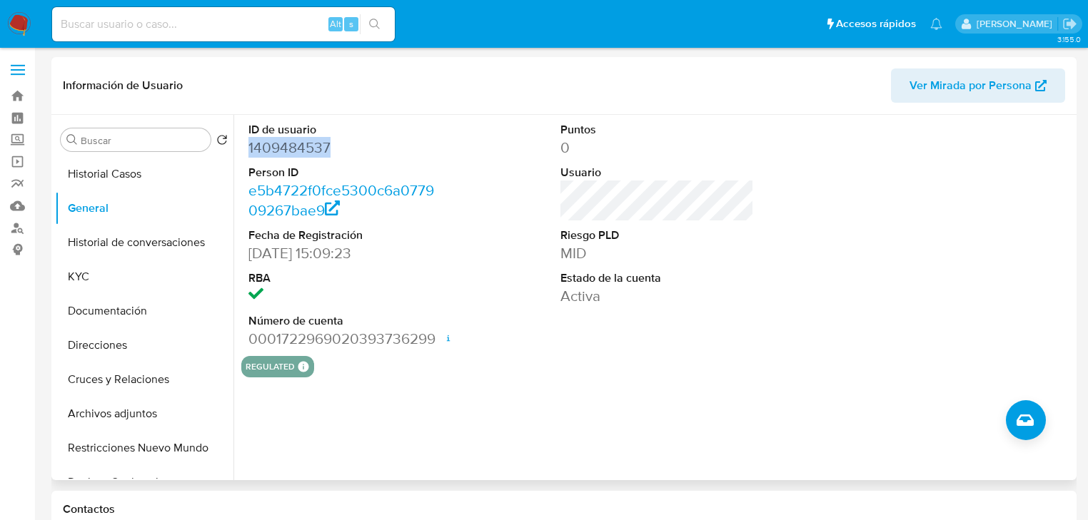
click at [249, 149] on dd "1409484537" at bounding box center [344, 148] width 193 height 20
copy dd "1409484537"
click at [398, 146] on dd "1409484537" at bounding box center [344, 148] width 193 height 20
drag, startPoint x: 353, startPoint y: 146, endPoint x: 246, endPoint y: 145, distance: 107.1
click at [246, 145] on div "ID de usuario 1409484537 Person ID e5b4722f0fce5300c6a077909267bae9 Fecha de Re…" at bounding box center [345, 235] width 208 height 241
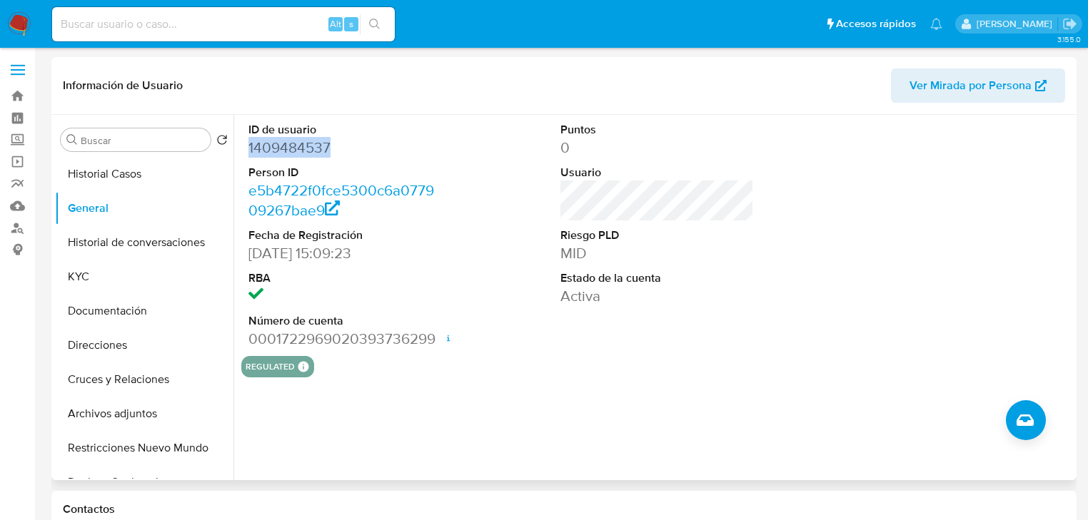
copy dd "1409484537"
drag, startPoint x: 107, startPoint y: 277, endPoint x: 196, endPoint y: 296, distance: 90.4
click at [106, 277] on button "KYC" at bounding box center [144, 277] width 178 height 34
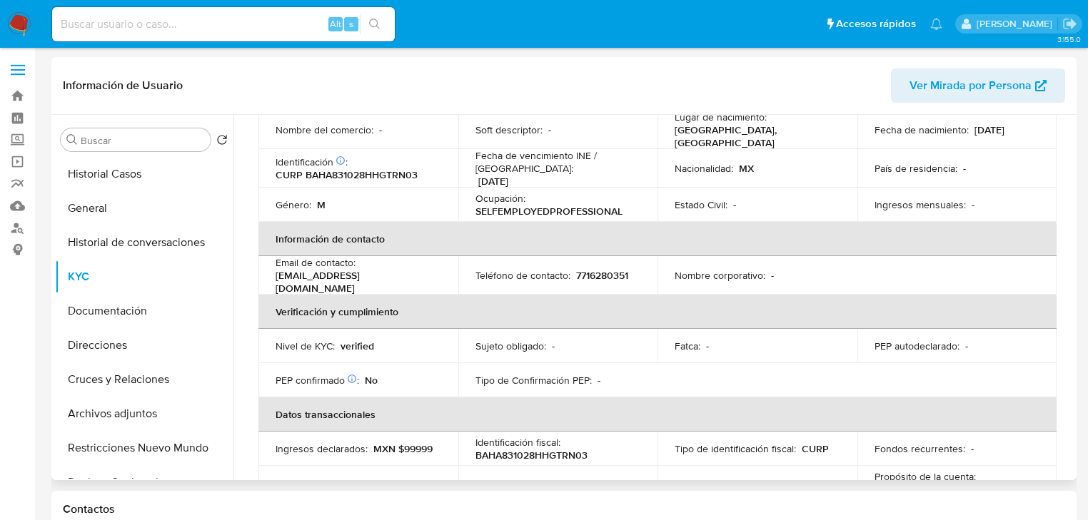
scroll to position [114, 0]
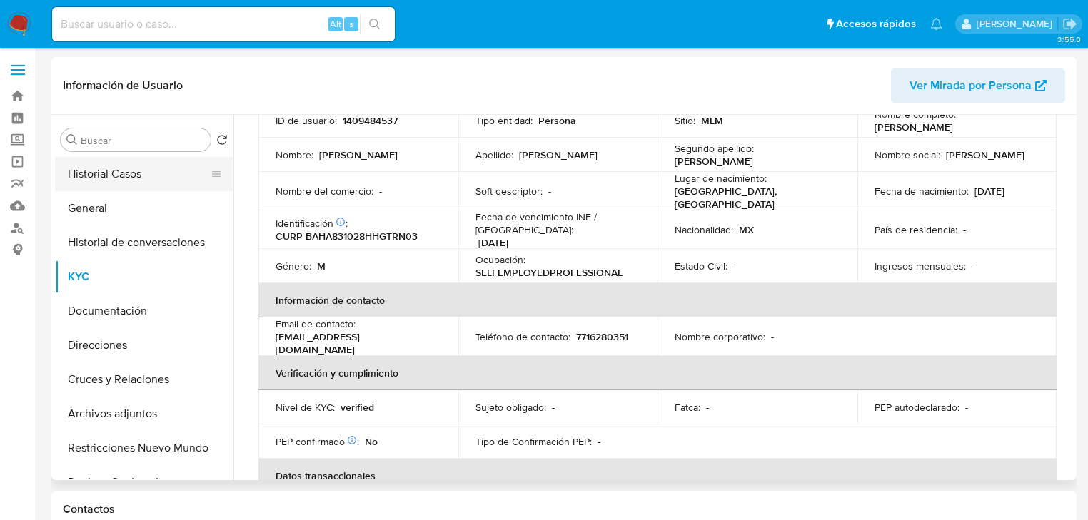
drag, startPoint x: 46, startPoint y: 185, endPoint x: 77, endPoint y: 187, distance: 31.5
drag, startPoint x: 94, startPoint y: 180, endPoint x: 100, endPoint y: 143, distance: 37.0
click at [94, 180] on button "Historial Casos" at bounding box center [144, 174] width 178 height 34
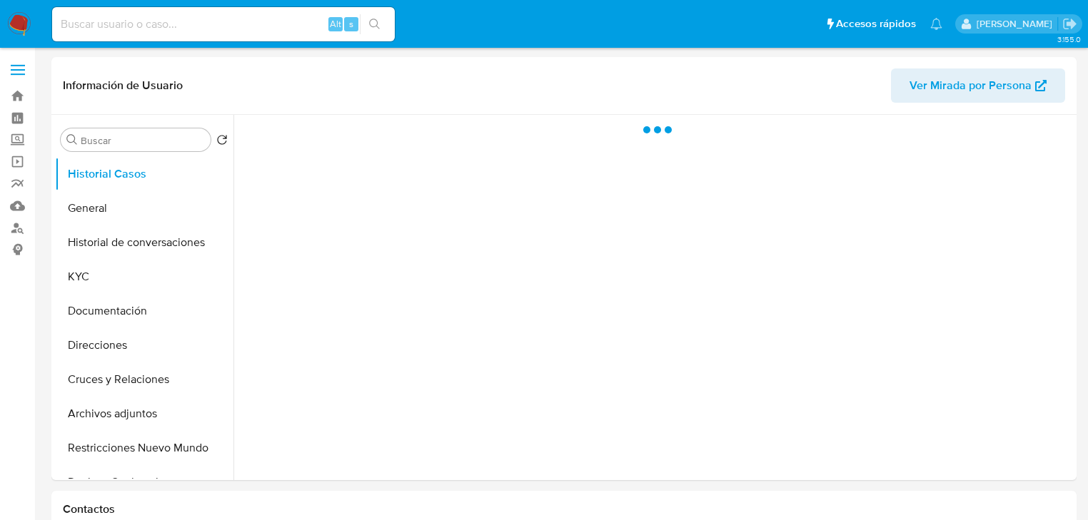
scroll to position [0, 0]
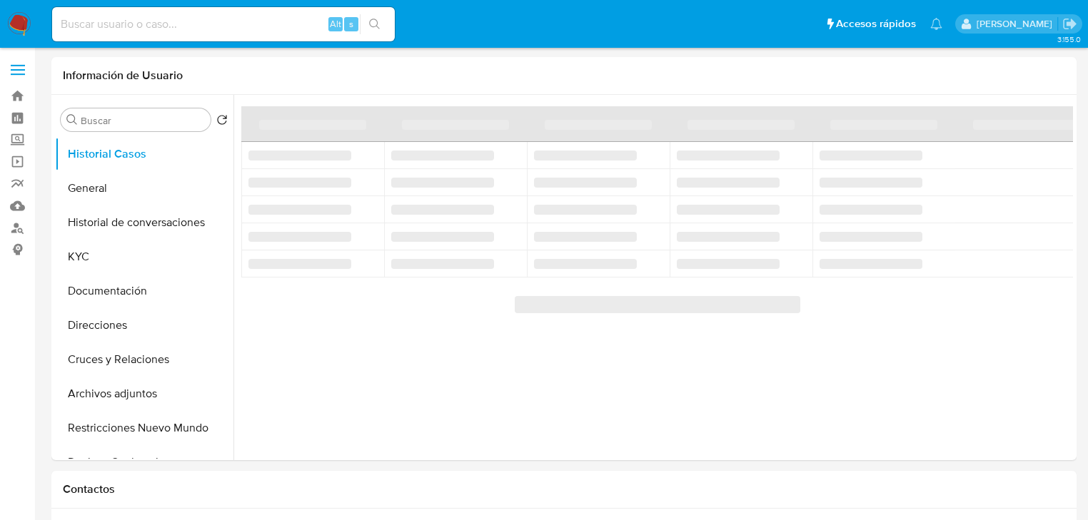
select select "10"
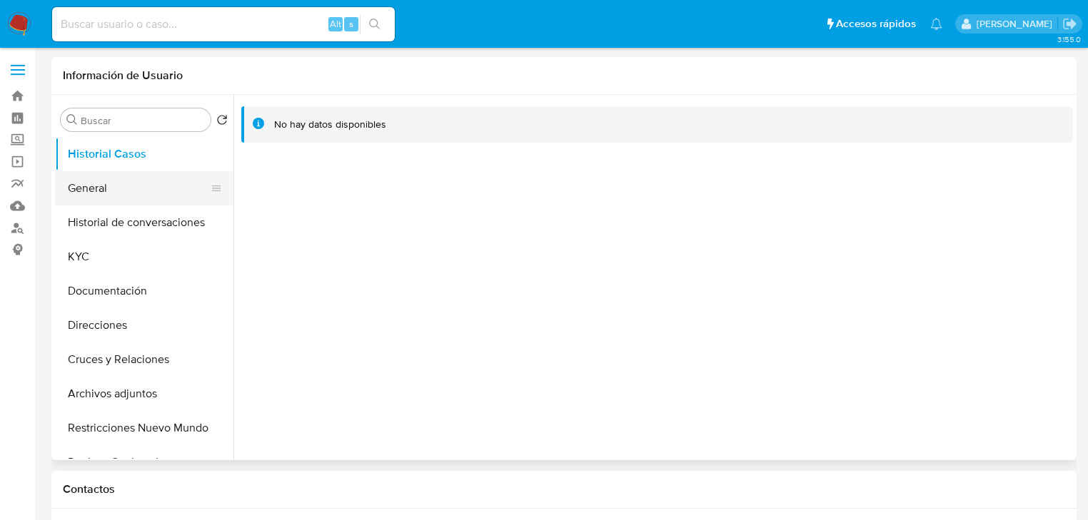
click at [84, 187] on button "General" at bounding box center [138, 188] width 167 height 34
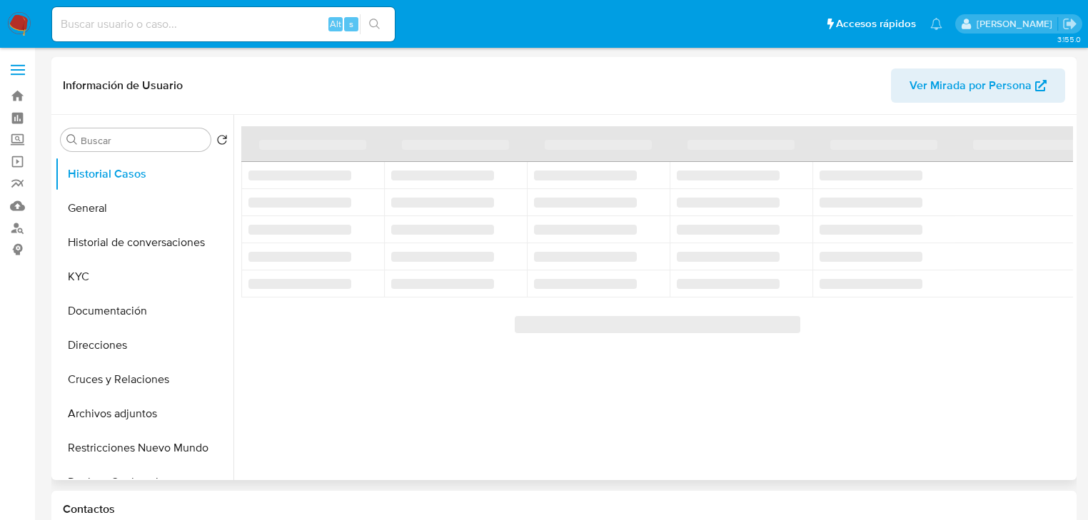
select select "10"
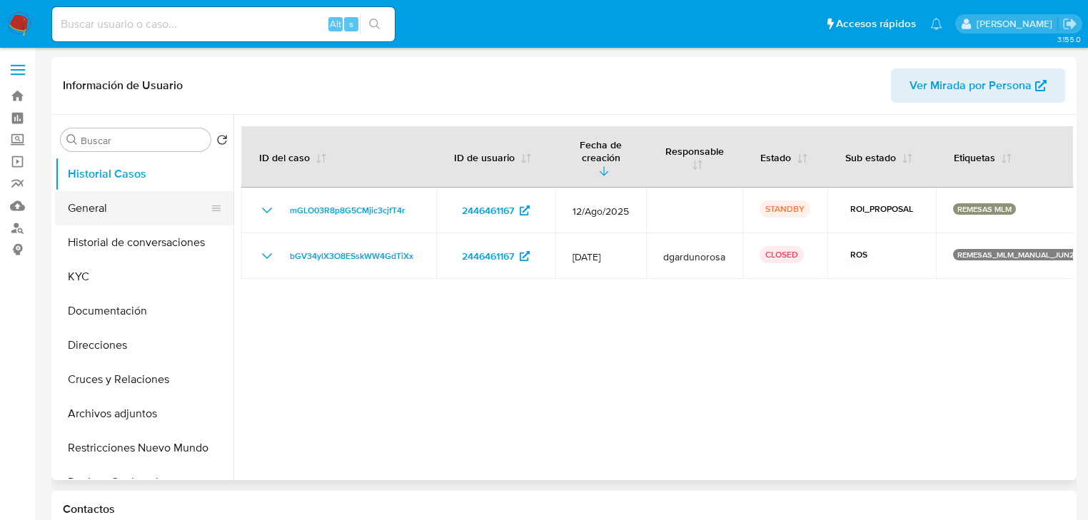
click at [132, 210] on button "General" at bounding box center [138, 208] width 167 height 34
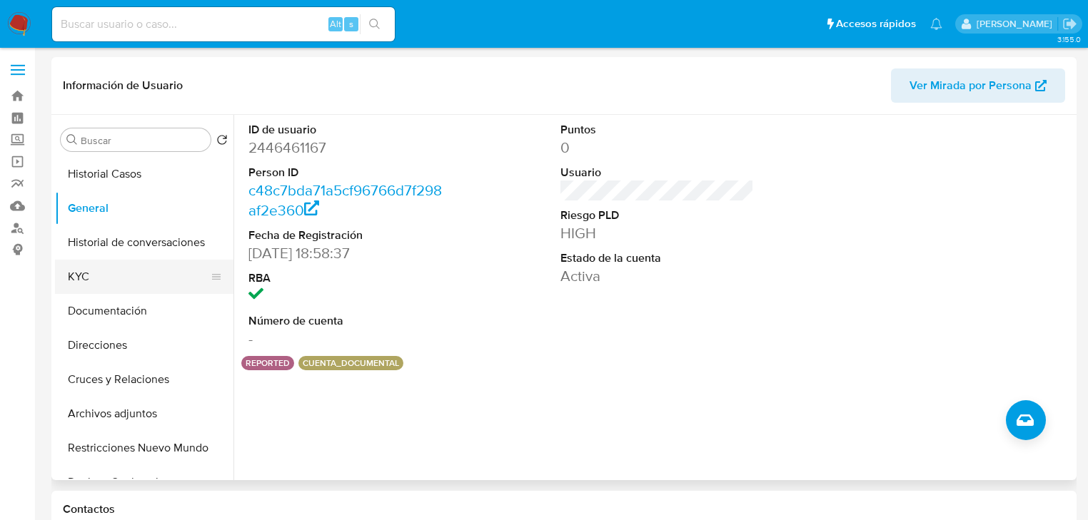
click at [111, 279] on button "KYC" at bounding box center [138, 277] width 167 height 34
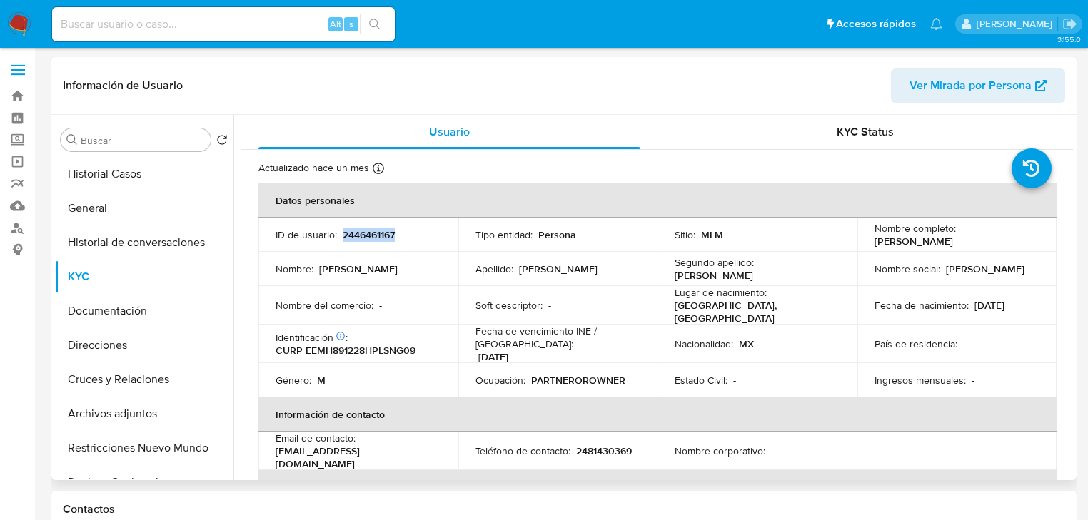
drag, startPoint x: 347, startPoint y: 233, endPoint x: 410, endPoint y: 234, distance: 63.6
click at [415, 234] on div "ID de usuario : 2446461167" at bounding box center [359, 234] width 166 height 13
copy p "2446461167"
click at [376, 240] on p "2446461167" at bounding box center [369, 234] width 52 height 13
click at [343, 235] on p "2446461167" at bounding box center [369, 234] width 52 height 13
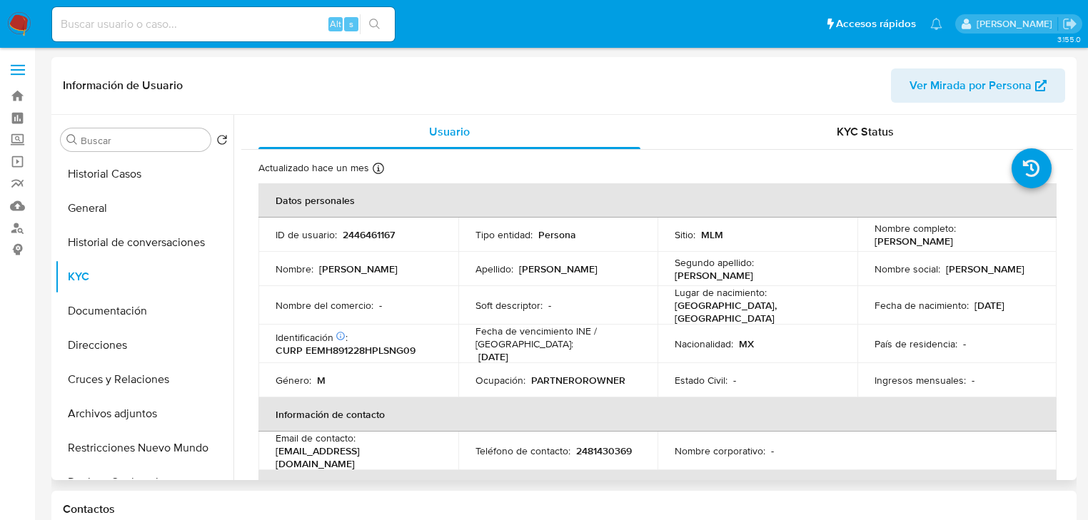
click at [410, 221] on td "ID de usuario : 2446461167" at bounding box center [358, 235] width 200 height 34
drag, startPoint x: 340, startPoint y: 236, endPoint x: 420, endPoint y: 235, distance: 80.7
click at [420, 235] on div "ID de usuario : 2446461167" at bounding box center [359, 234] width 166 height 13
copy p "2446461167"
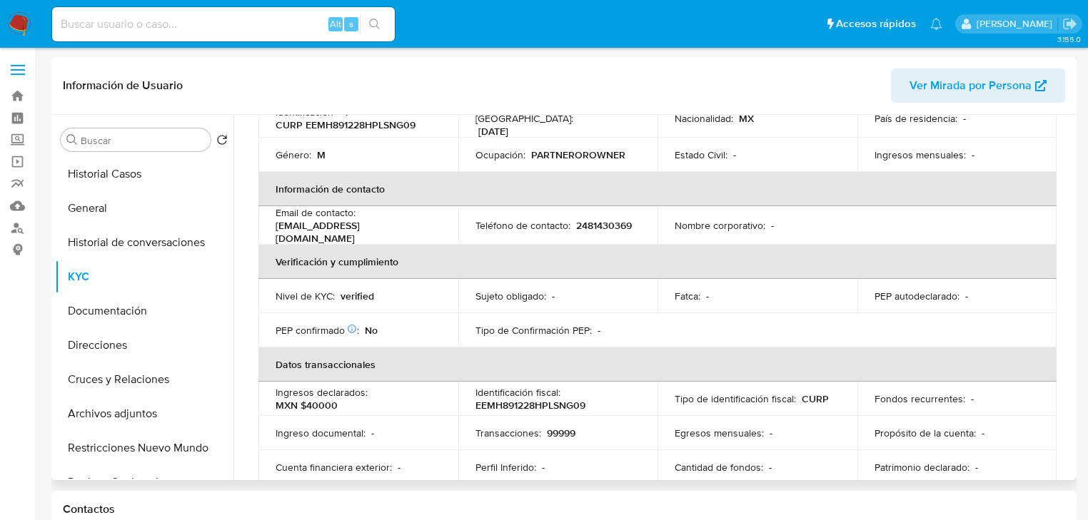
scroll to position [88, 0]
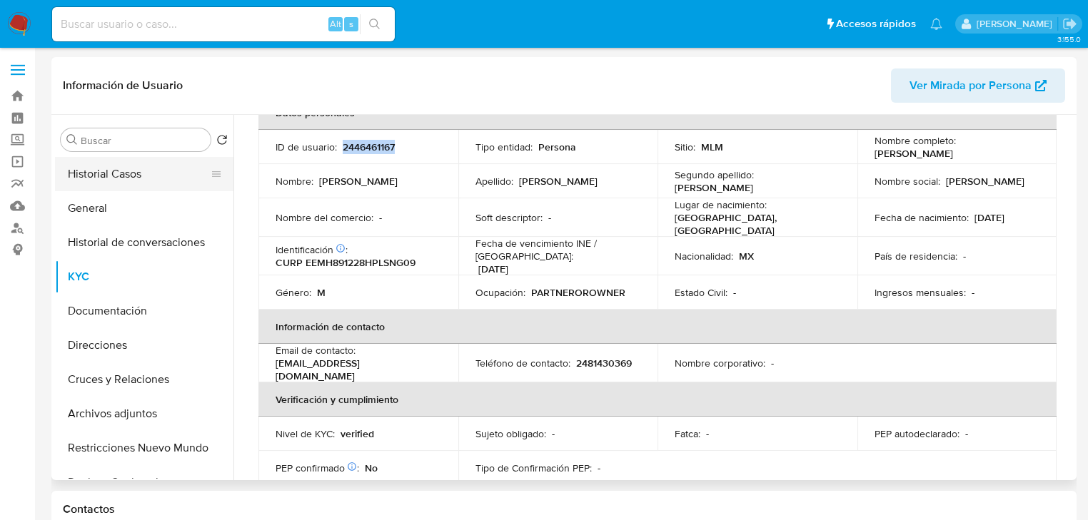
click at [142, 168] on button "Historial Casos" at bounding box center [138, 174] width 167 height 34
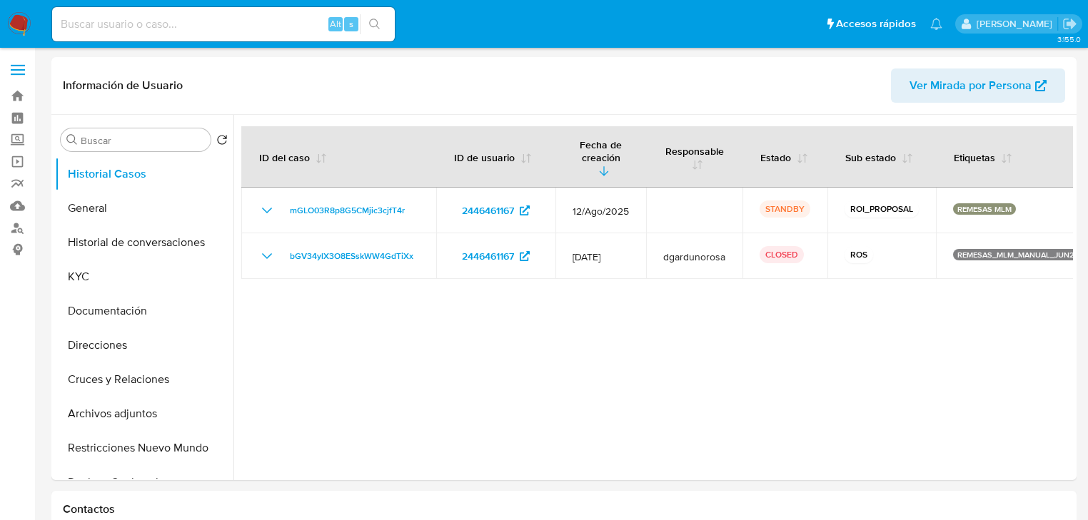
click at [203, 31] on input at bounding box center [223, 24] width 343 height 19
paste input "2558727994"
type input "2558727994"
click at [377, 21] on icon "search-icon" at bounding box center [374, 24] width 11 height 11
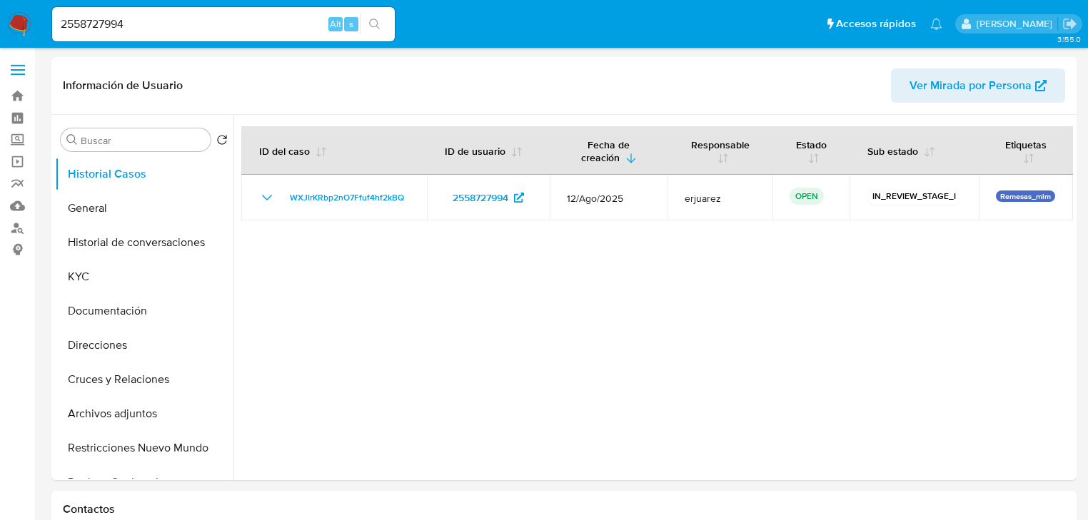
select select "10"
drag, startPoint x: 143, startPoint y: 305, endPoint x: 218, endPoint y: 293, distance: 76.5
click at [145, 307] on button "Documentación" at bounding box center [144, 311] width 178 height 34
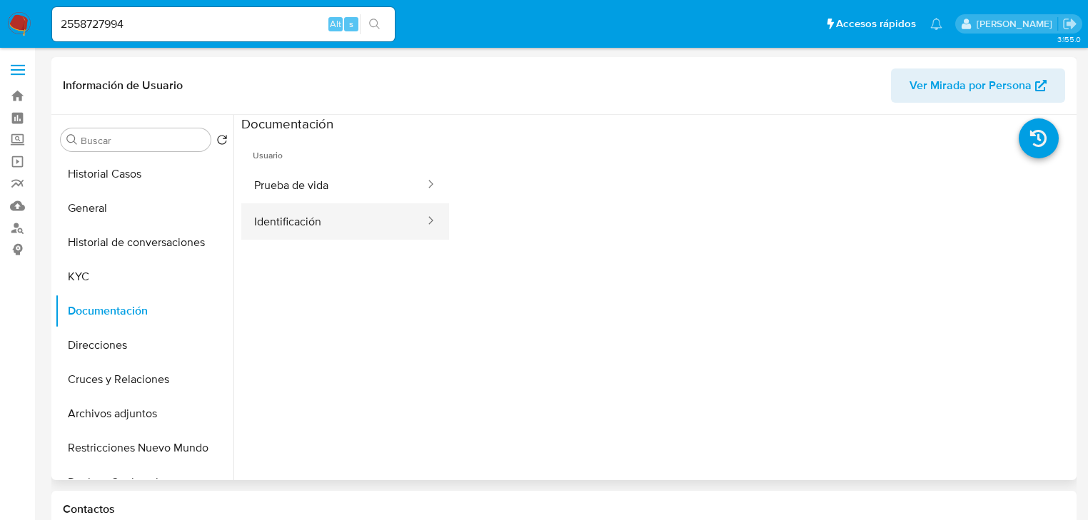
click at [284, 223] on button "Identificación" at bounding box center [333, 221] width 185 height 36
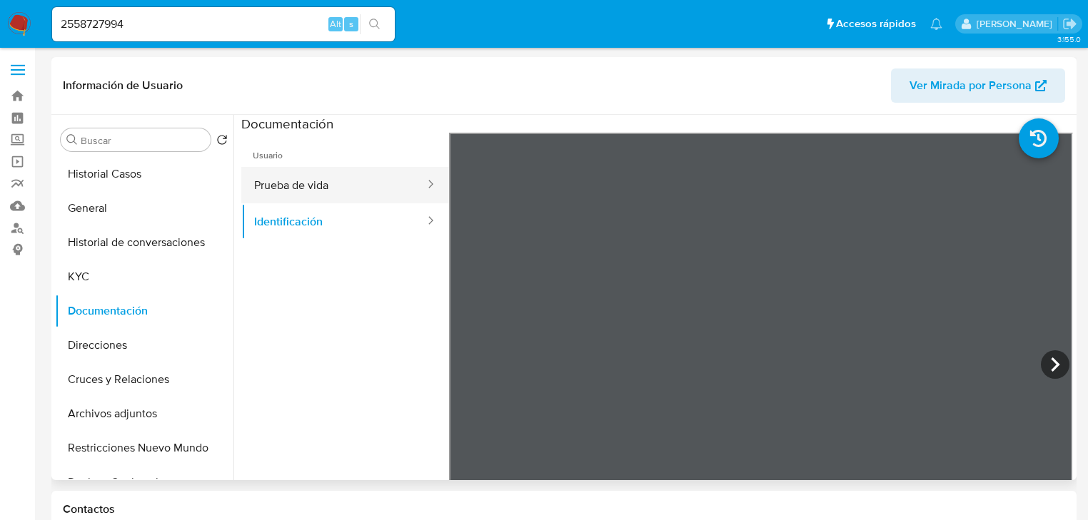
click at [378, 183] on button "Prueba de vida" at bounding box center [333, 185] width 185 height 36
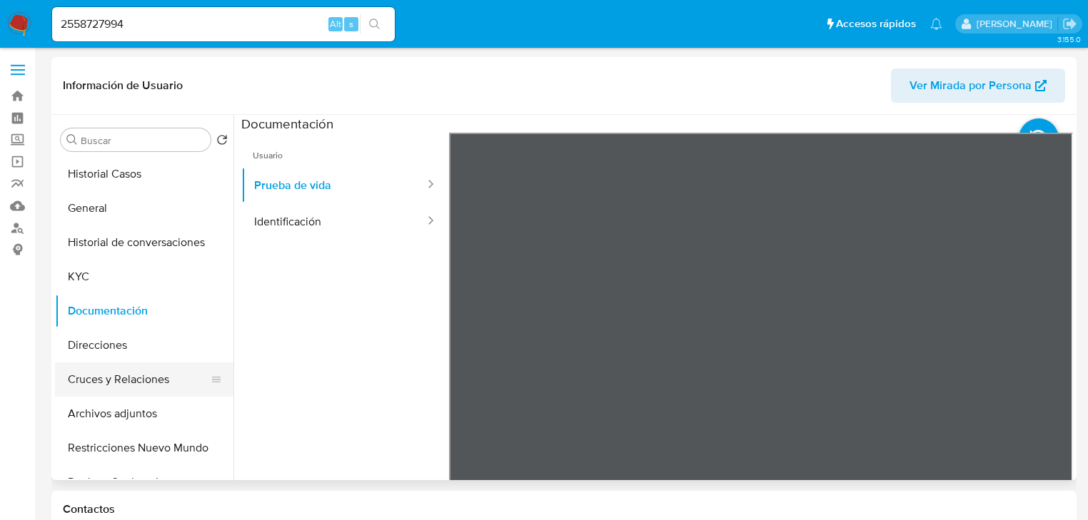
drag, startPoint x: 128, startPoint y: 386, endPoint x: 143, endPoint y: 385, distance: 14.3
click at [128, 385] on button "Cruces y Relaciones" at bounding box center [138, 380] width 167 height 34
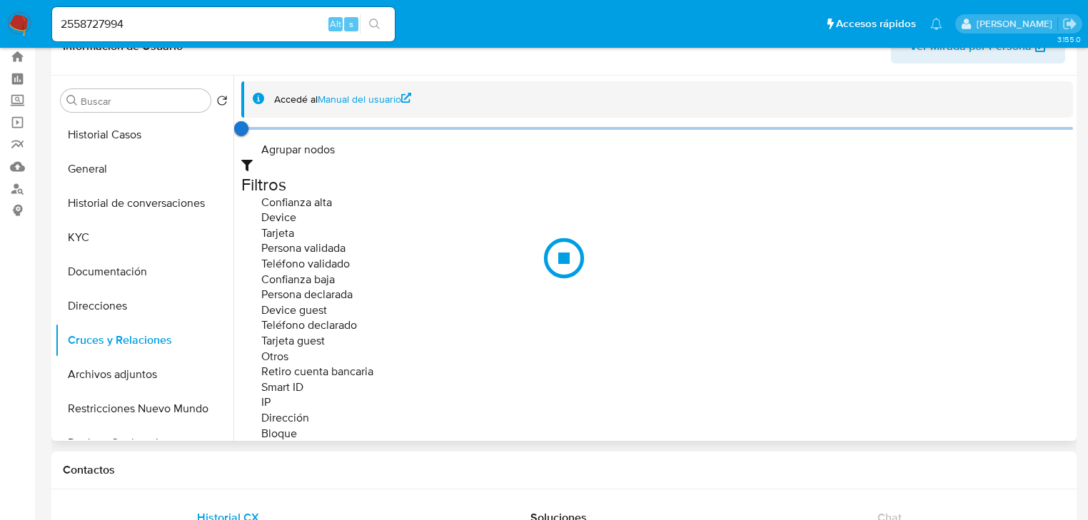
scroll to position [57, 0]
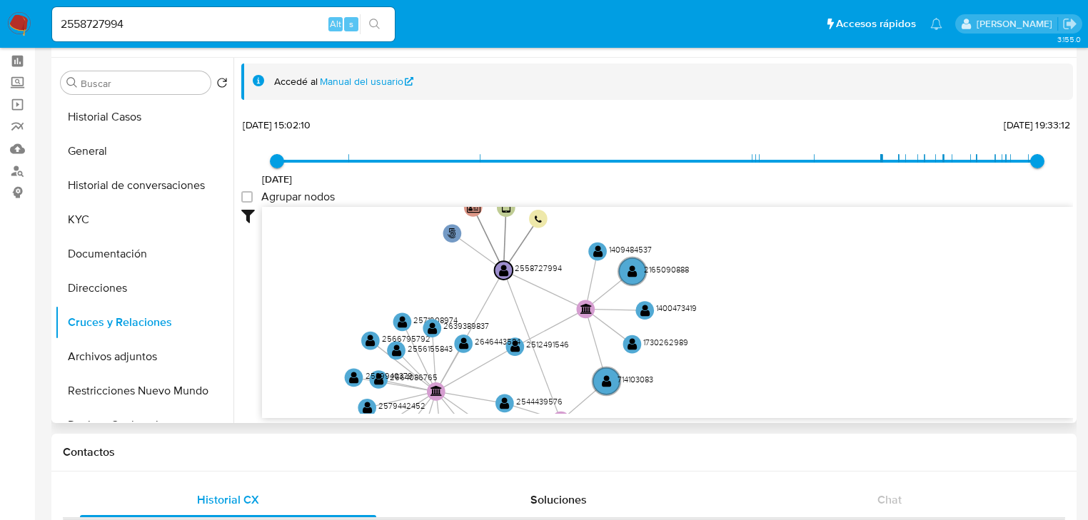
drag, startPoint x: 607, startPoint y: 244, endPoint x: 394, endPoint y: 322, distance: 226.5
click at [394, 322] on icon "user-2558727994  2558727994 phone-06e17a5899331ee2f6ea3363ff2f85e4  person-de…" at bounding box center [667, 310] width 811 height 207
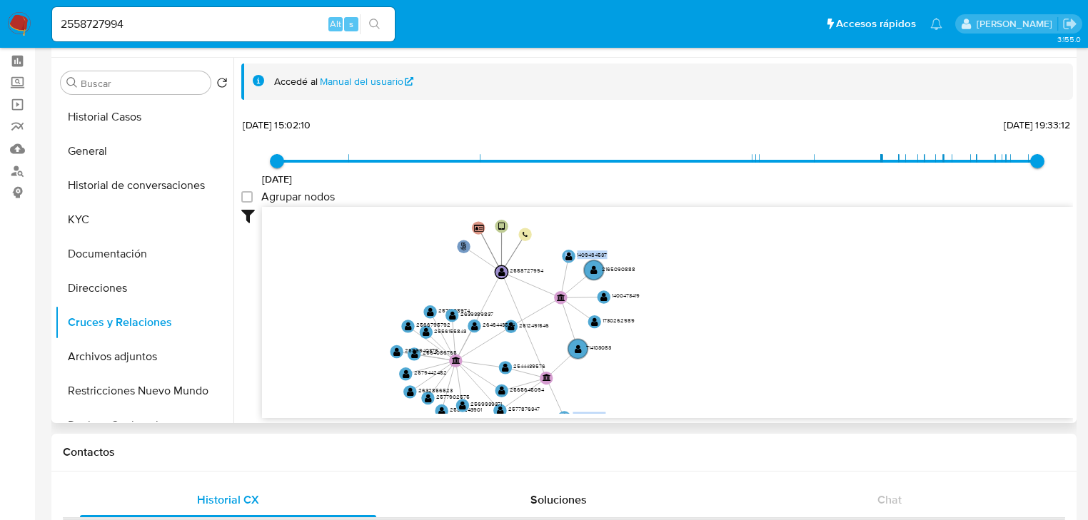
drag, startPoint x: 678, startPoint y: 391, endPoint x: 685, endPoint y: 360, distance: 32.1
click at [685, 360] on div "Accedé al Manual del usuario 31/1/2025 31/1/2025, 15:02:10 24/8/2025, 19:33:12 …" at bounding box center [653, 241] width 840 height 366
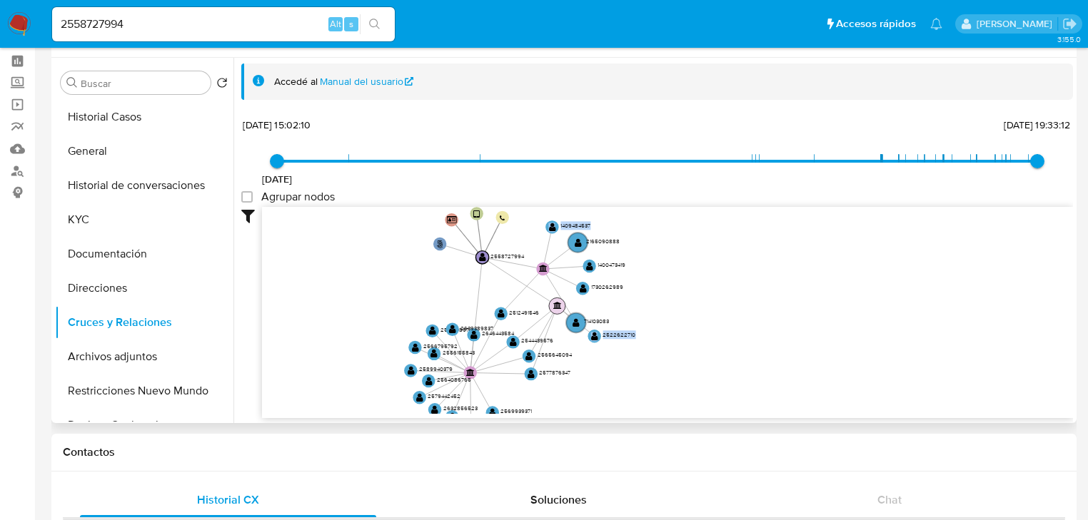
drag, startPoint x: 567, startPoint y: 368, endPoint x: 559, endPoint y: 307, distance: 61.2
click at [559, 307] on text "" at bounding box center [557, 306] width 9 height 8
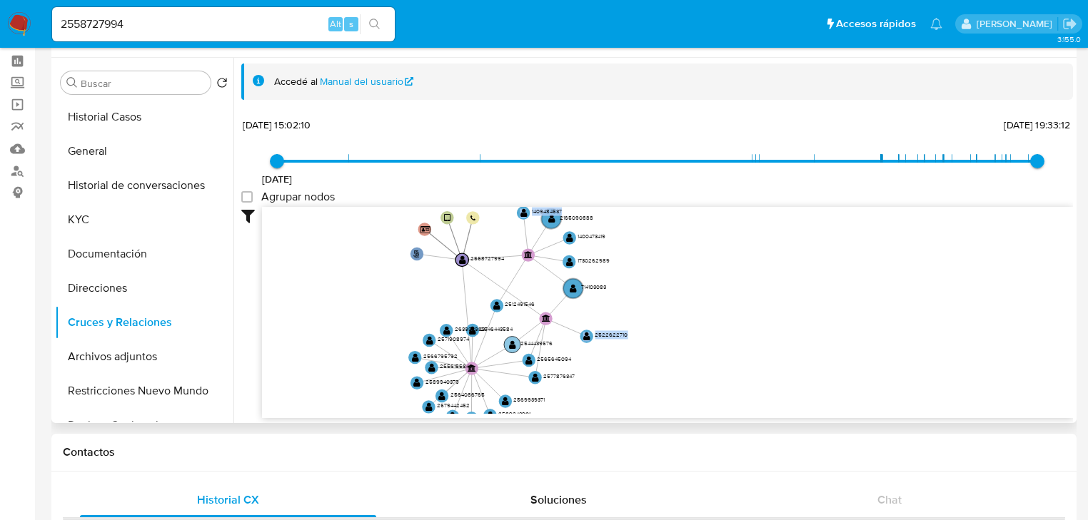
click at [505, 344] on circle at bounding box center [512, 345] width 16 height 16
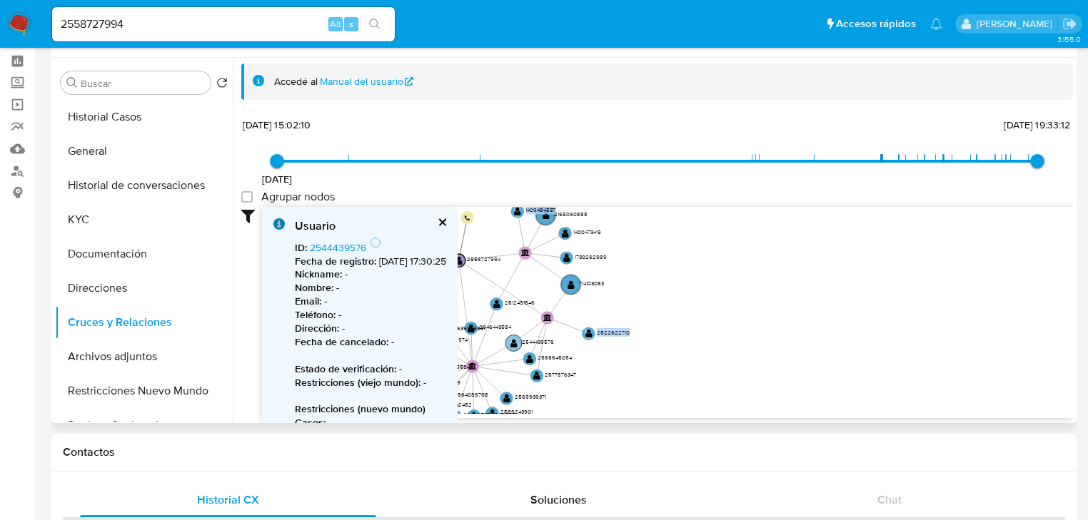
click at [508, 342] on circle at bounding box center [513, 343] width 16 height 16
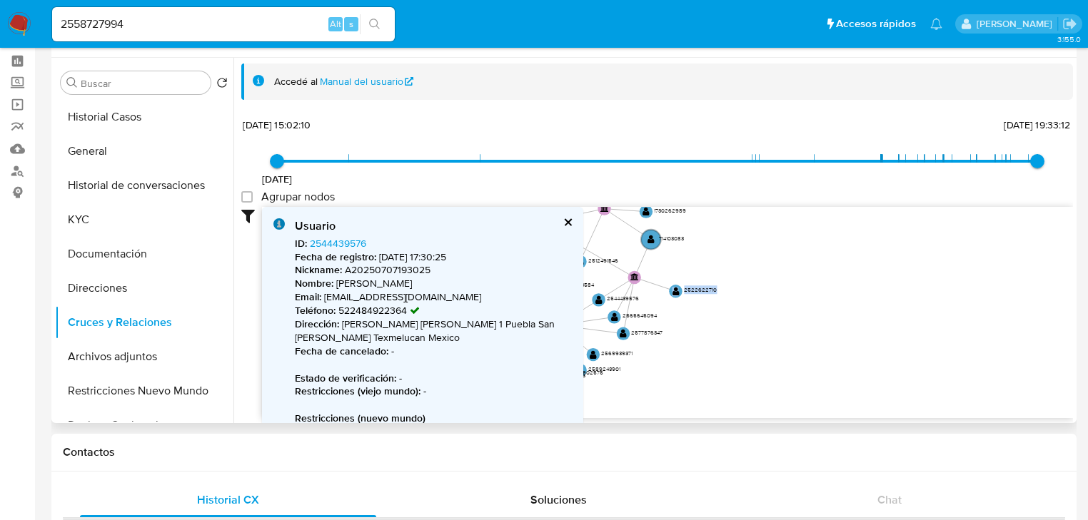
drag, startPoint x: 739, startPoint y: 308, endPoint x: 765, endPoint y: 293, distance: 30.4
click at [765, 293] on icon "user-2558727994  2558727994 phone-06e17a5899331ee2f6ea3363ff2f85e4  person-de…" at bounding box center [667, 310] width 811 height 207
click at [627, 328] on text "" at bounding box center [627, 332] width 7 height 9
click at [628, 328] on text "" at bounding box center [627, 332] width 7 height 9
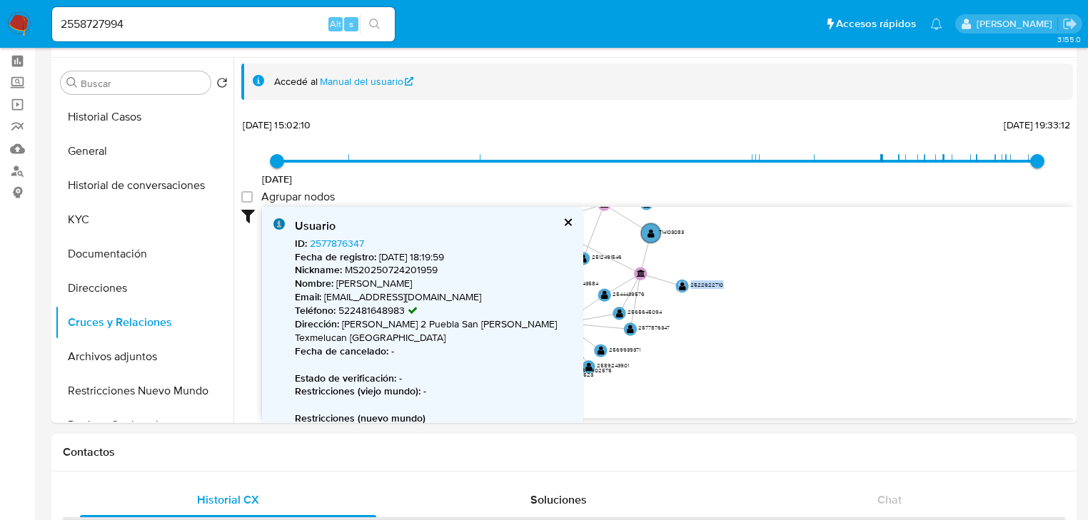
drag, startPoint x: 19, startPoint y: 25, endPoint x: 1, endPoint y: 14, distance: 21.4
click at [19, 24] on img at bounding box center [19, 24] width 24 height 24
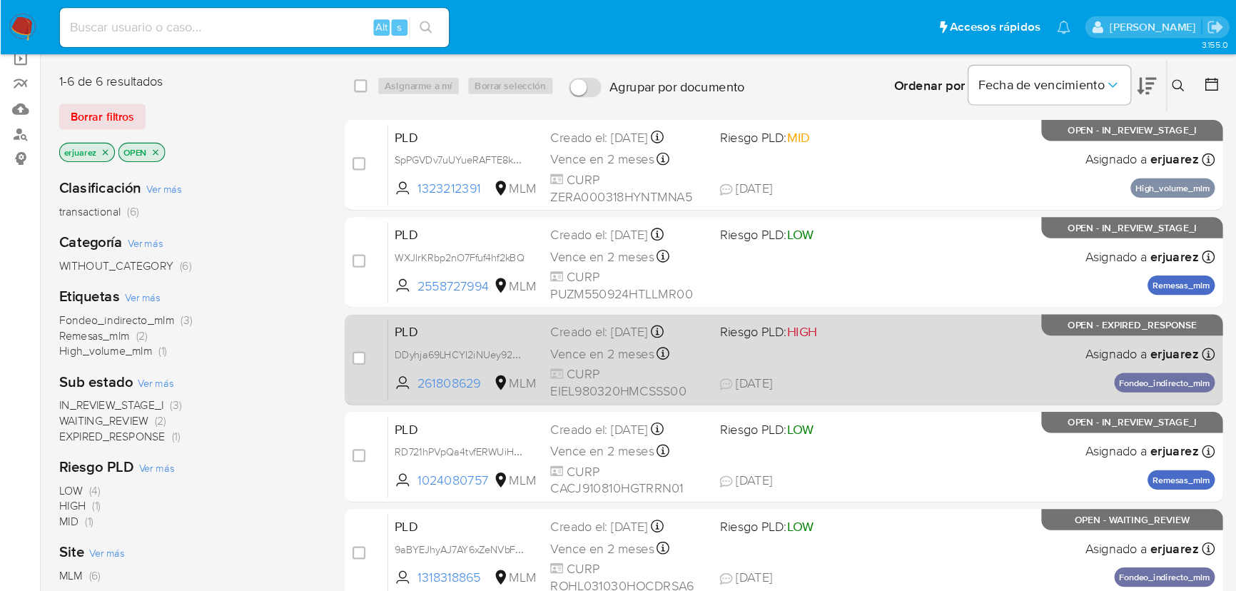
scroll to position [114, 0]
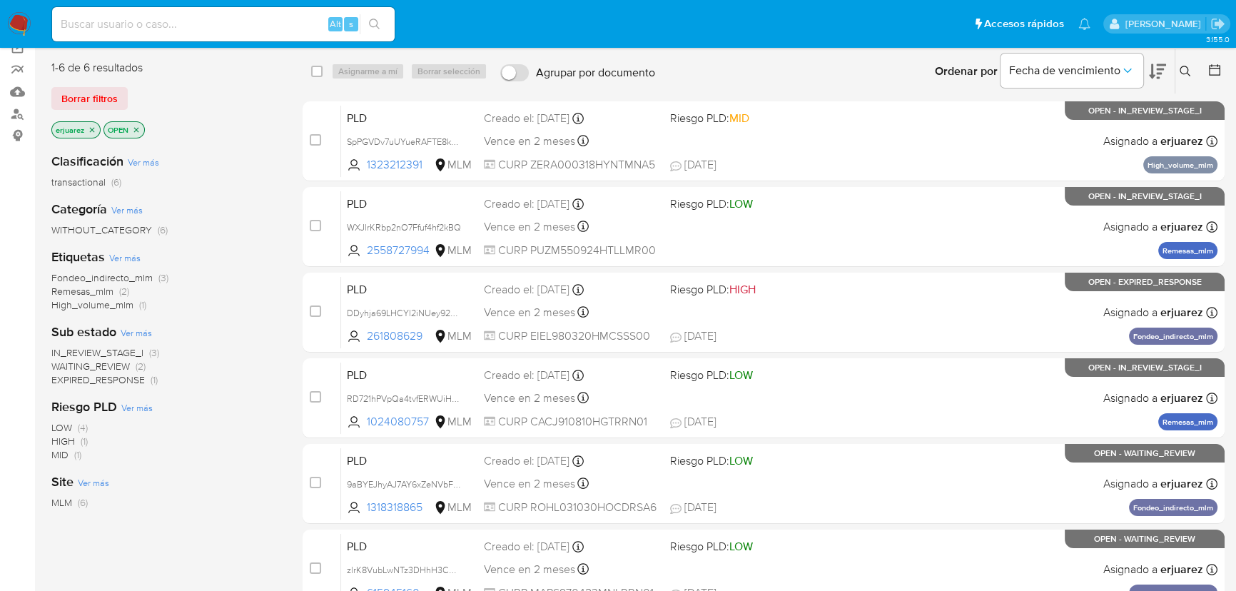
drag, startPoint x: 384, startPoint y: 223, endPoint x: 190, endPoint y: 223, distance: 194.2
click at [383, 224] on span "WXJlrKRbp2nO7Ffuf4hf2kBQ" at bounding box center [404, 227] width 114 height 13
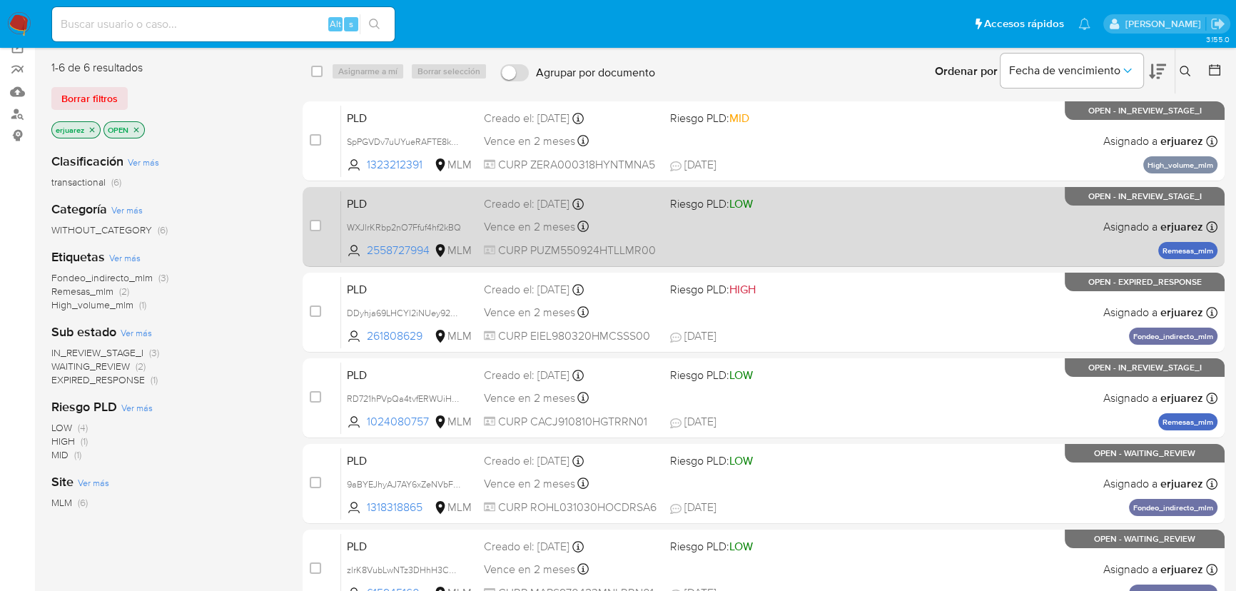
click at [857, 233] on div "PLD WXJlrKRbp2nO7Ffuf4hf2kBQ 2558727994 MLM Riesgo PLD: LOW Creado el: [DATE] C…" at bounding box center [779, 227] width 877 height 72
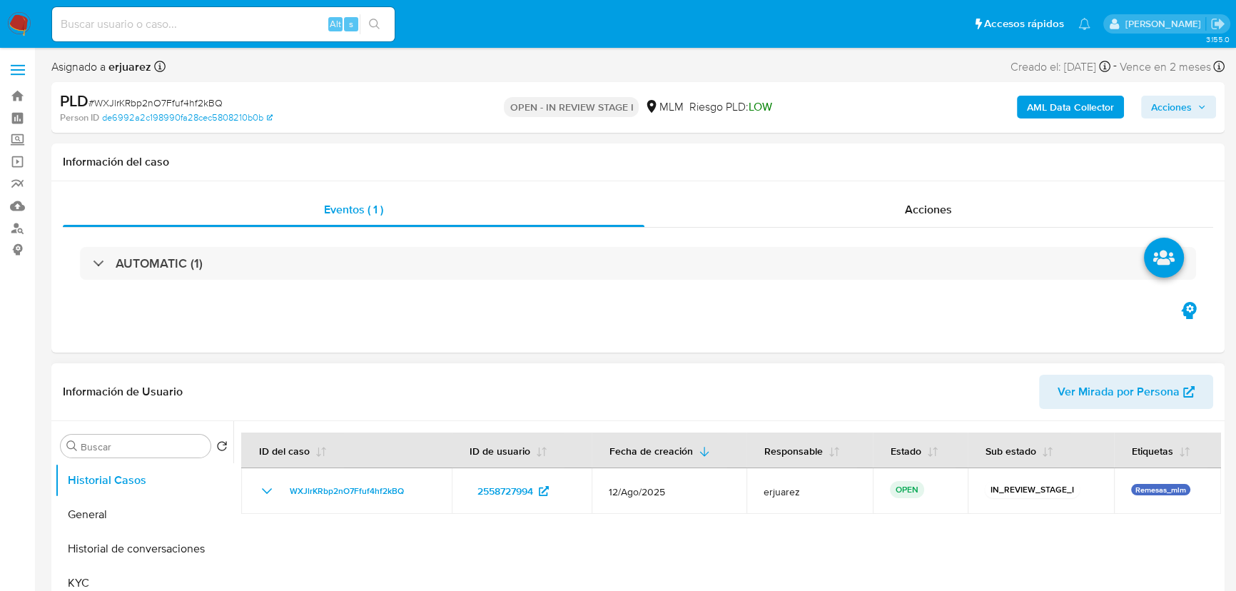
select select "10"
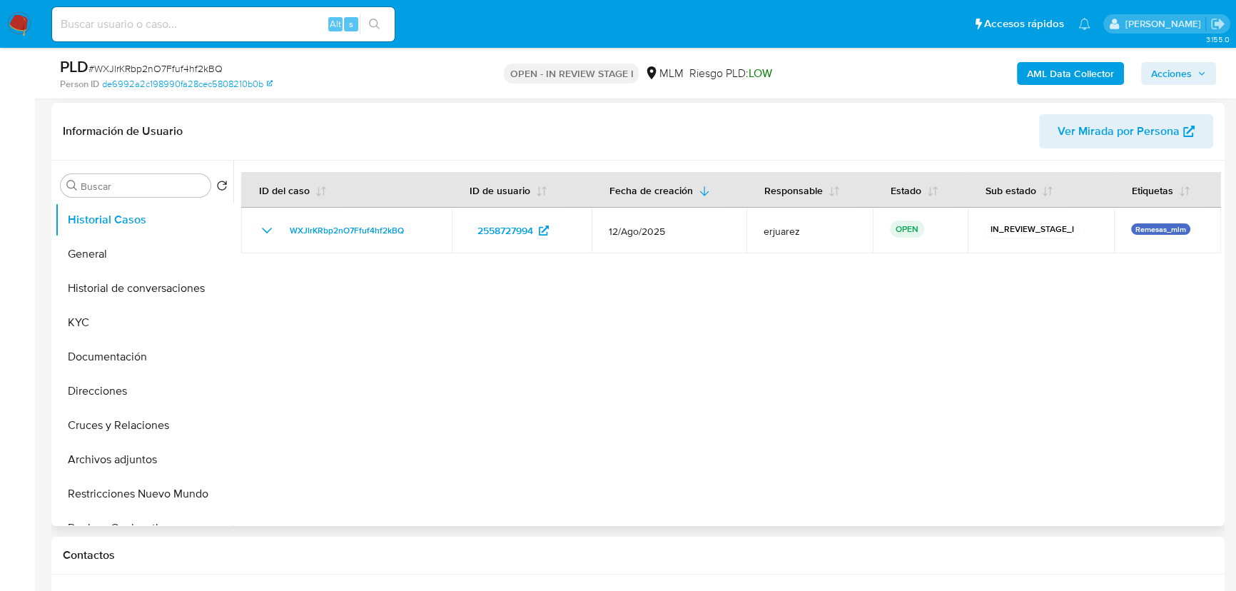
scroll to position [324, 0]
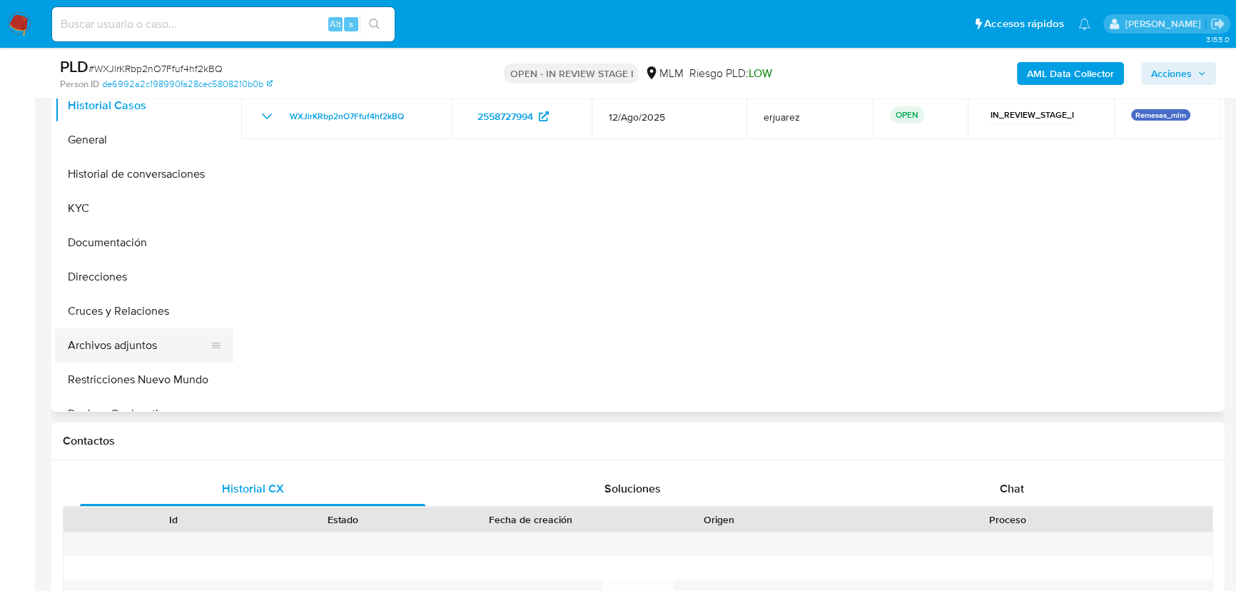
click at [128, 348] on button "Archivos adjuntos" at bounding box center [138, 345] width 167 height 34
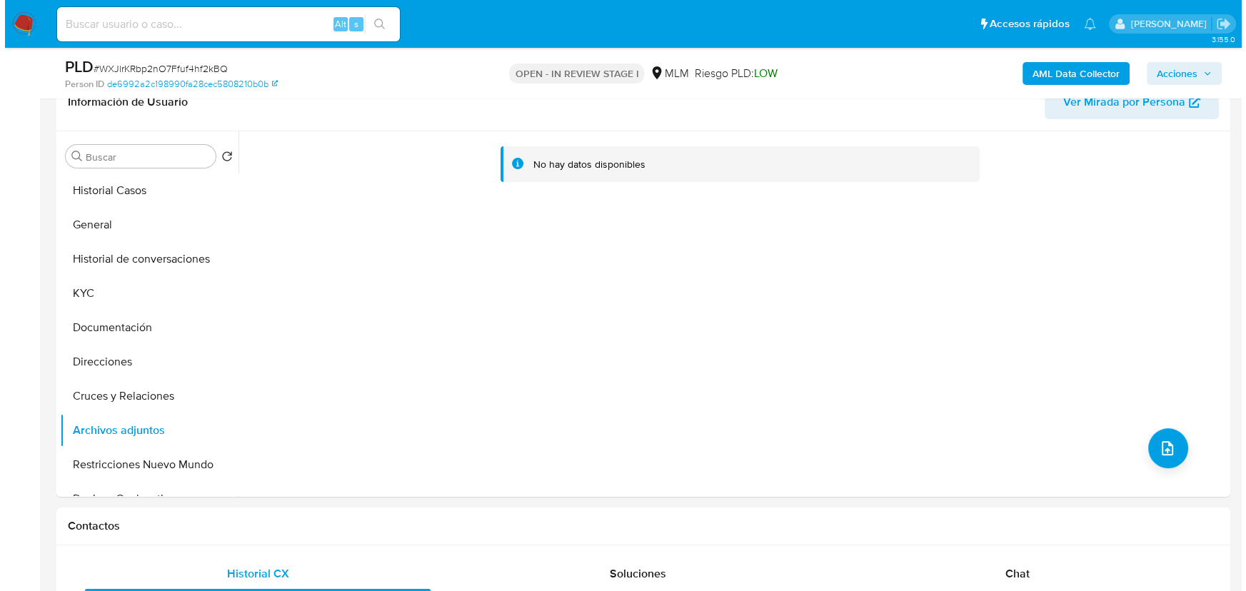
scroll to position [259, 0]
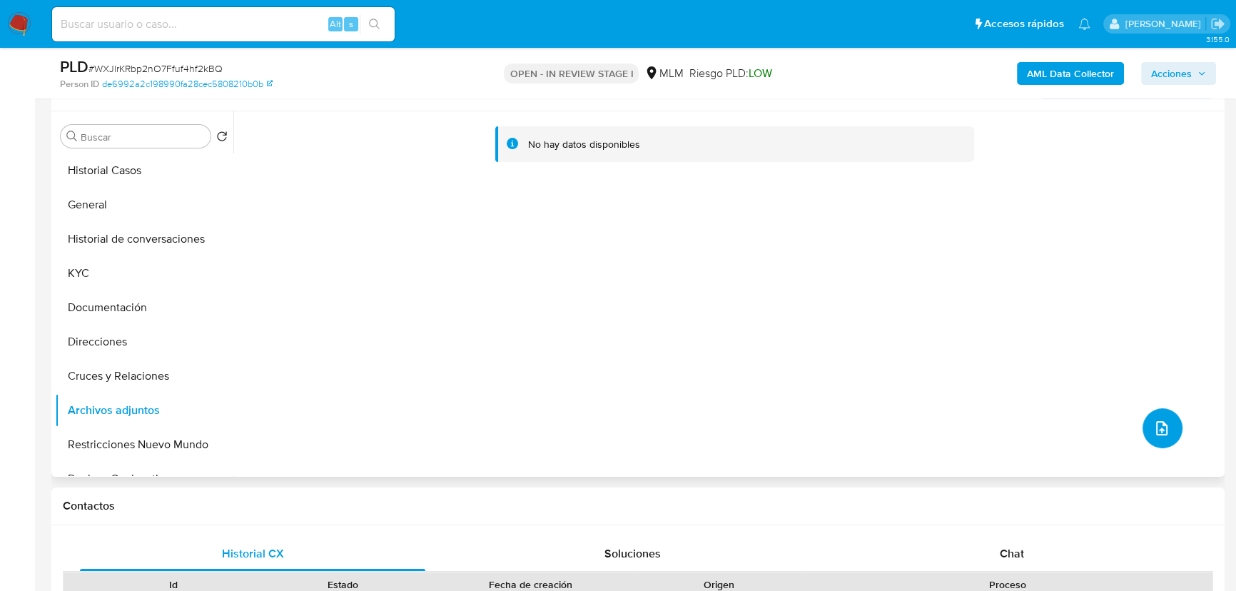
click at [1156, 415] on button "upload-file" at bounding box center [1163, 428] width 40 height 40
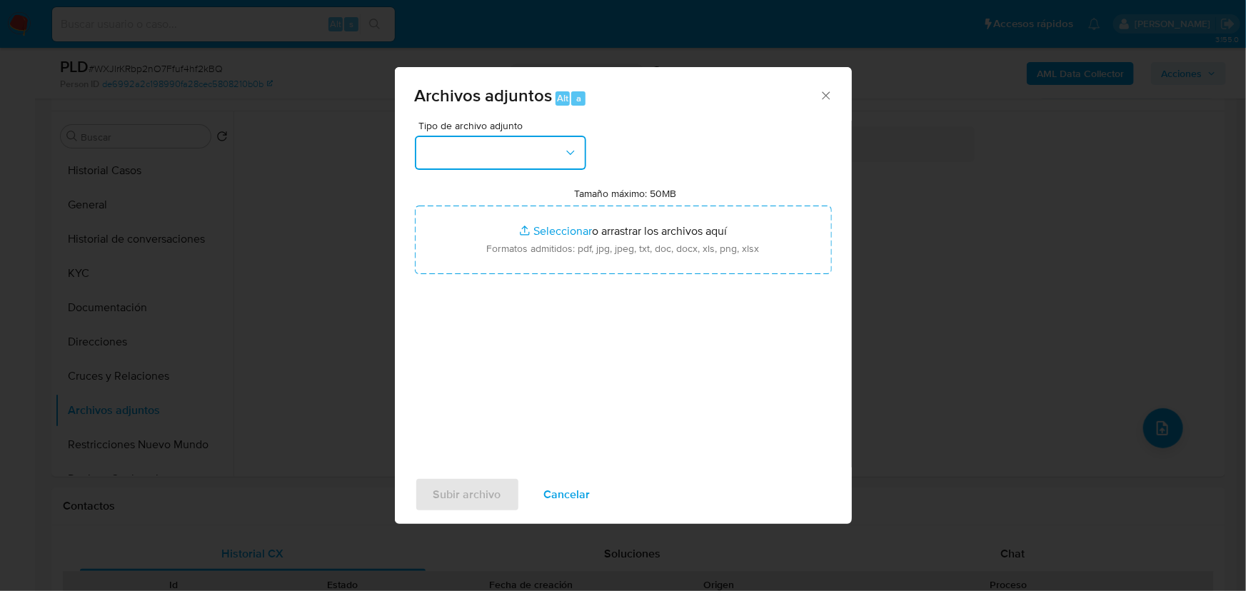
drag, startPoint x: 535, startPoint y: 162, endPoint x: 527, endPoint y: 162, distance: 7.9
click at [535, 162] on button "button" at bounding box center [500, 153] width 171 height 34
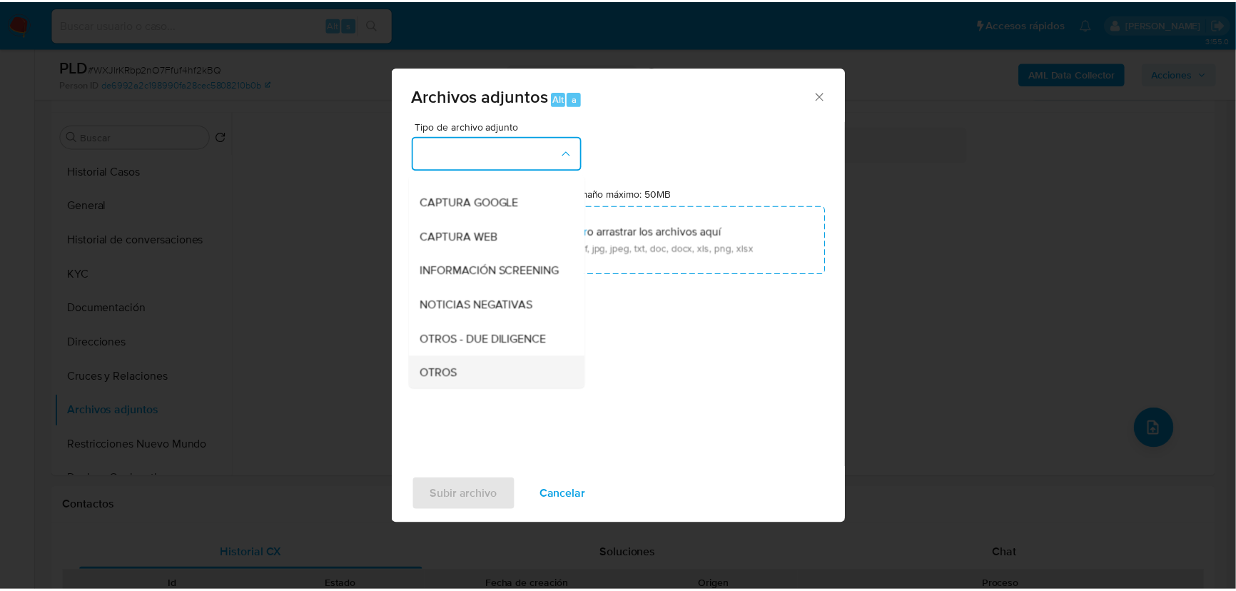
scroll to position [194, 0]
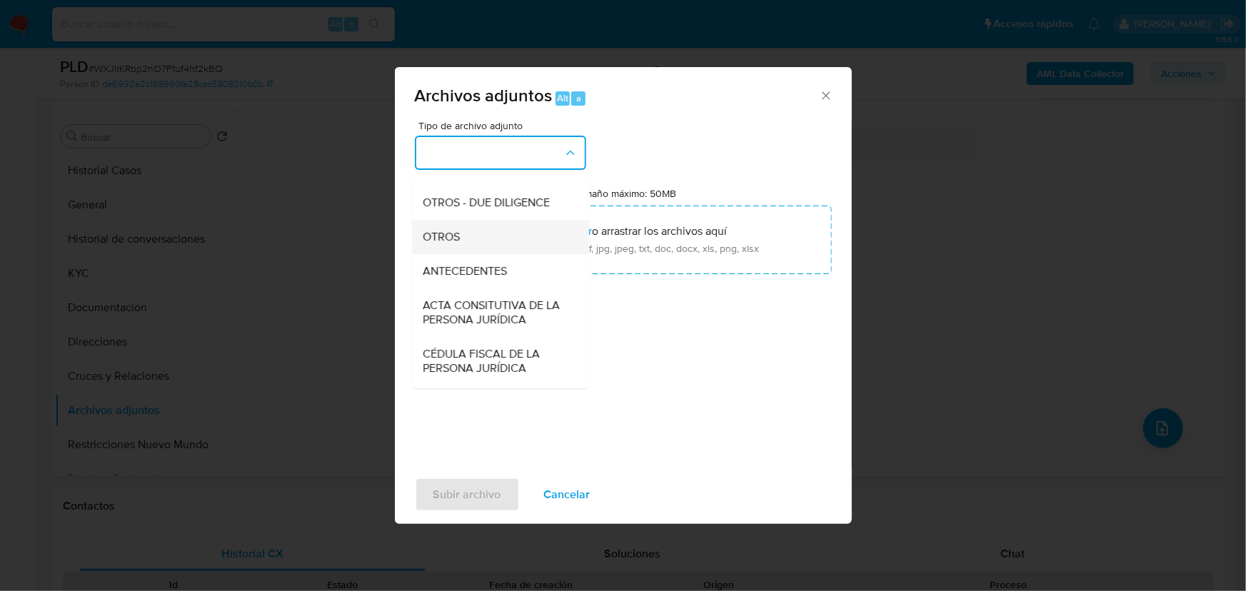
click at [440, 254] on div "OTROS" at bounding box center [496, 237] width 146 height 34
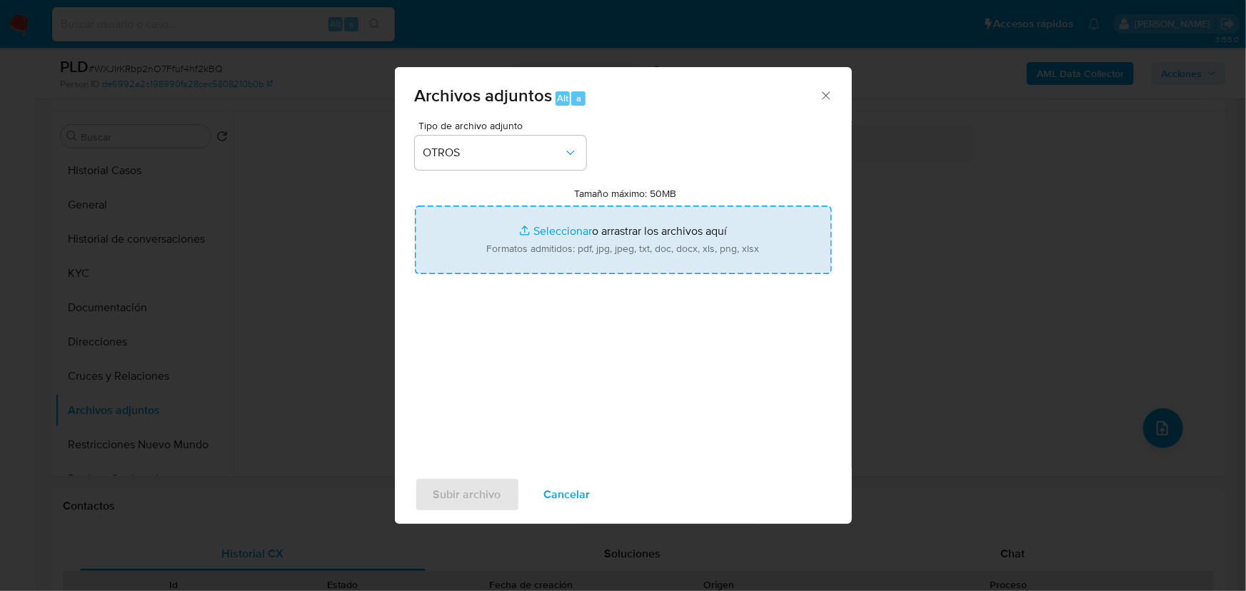
click at [561, 233] on input "Tamaño máximo: 50MB Seleccionar archivos" at bounding box center [623, 240] width 417 height 69
type input "C:\fakepath\2558727994_Jose Merced Gerardo Pluma Zamora _Ago25.pdf"
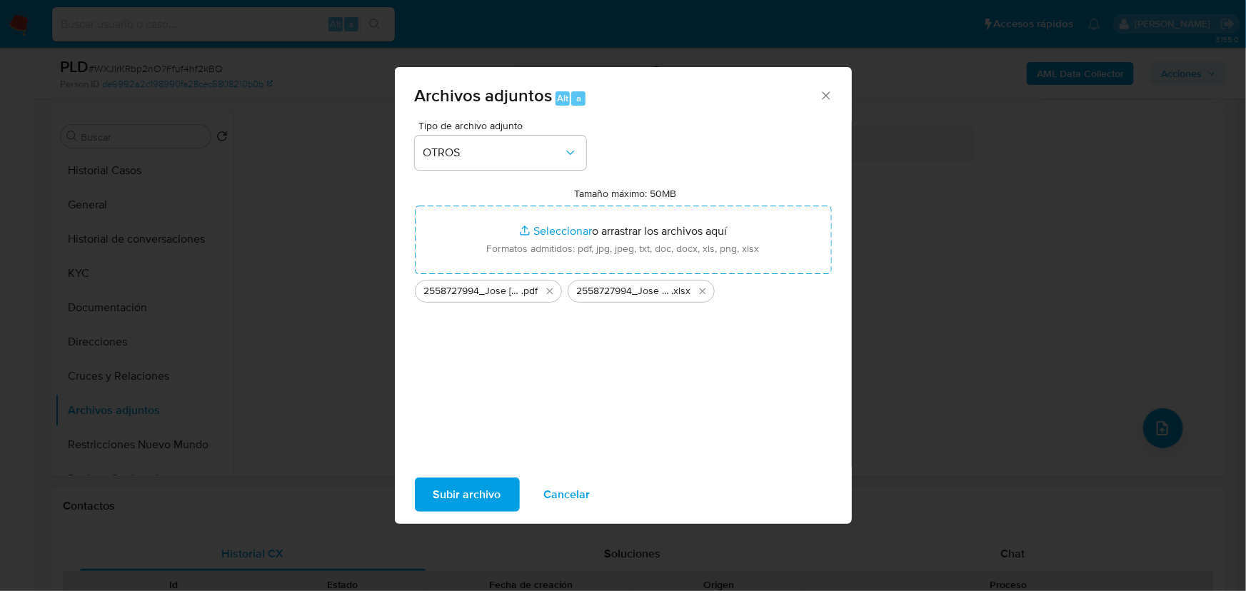
drag, startPoint x: 498, startPoint y: 492, endPoint x: 64, endPoint y: 328, distance: 464.1
click at [497, 492] on span "Subir archivo" at bounding box center [467, 494] width 68 height 31
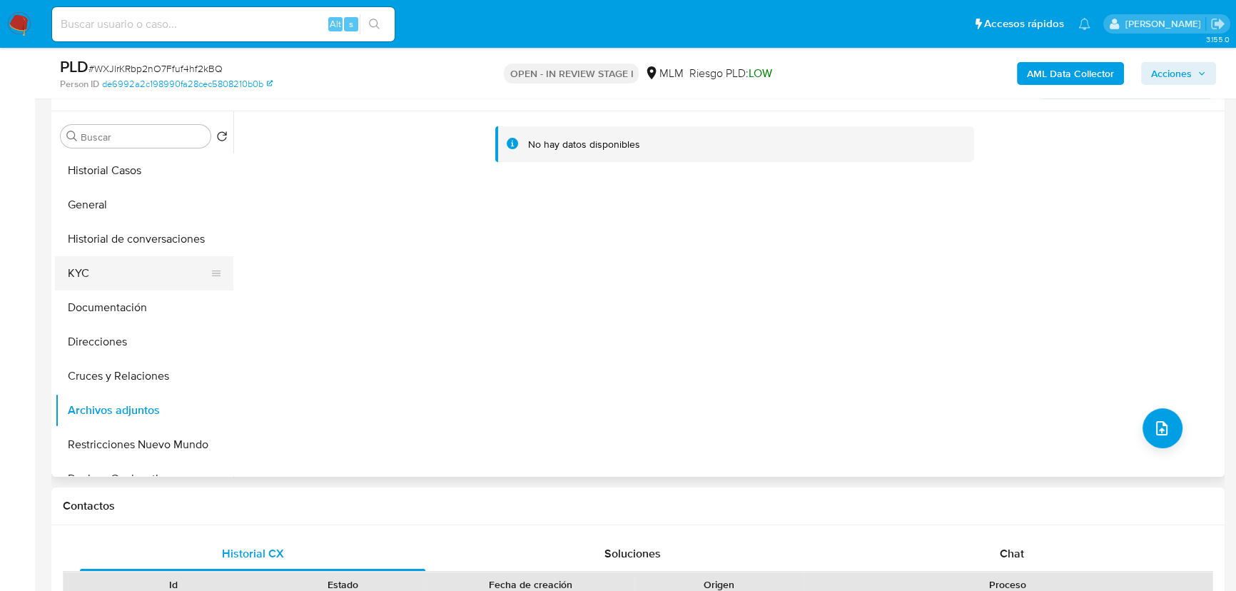
click at [85, 256] on button "KYC" at bounding box center [138, 273] width 167 height 34
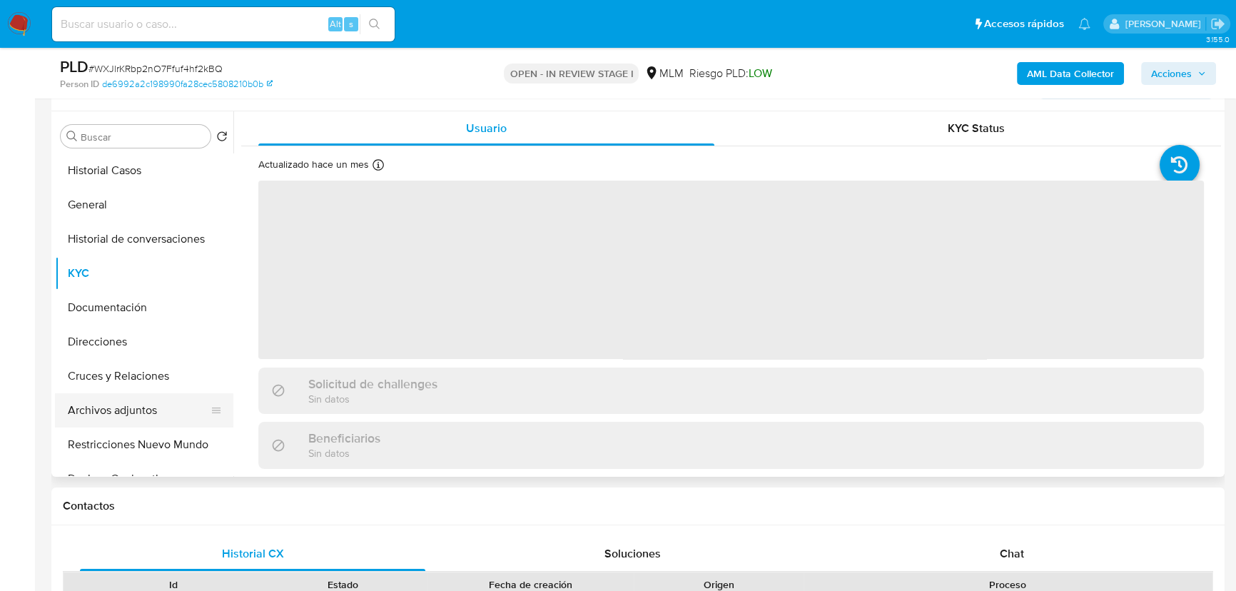
click at [87, 423] on button "Archivos adjuntos" at bounding box center [138, 410] width 167 height 34
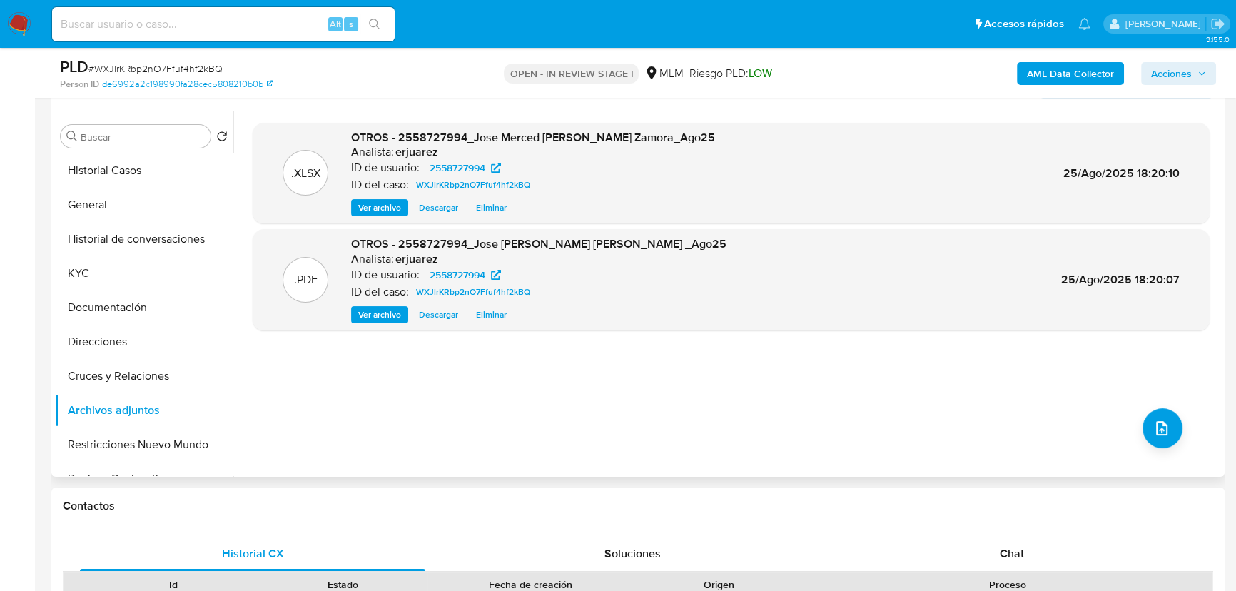
click at [382, 316] on span "Ver archivo" at bounding box center [379, 315] width 43 height 14
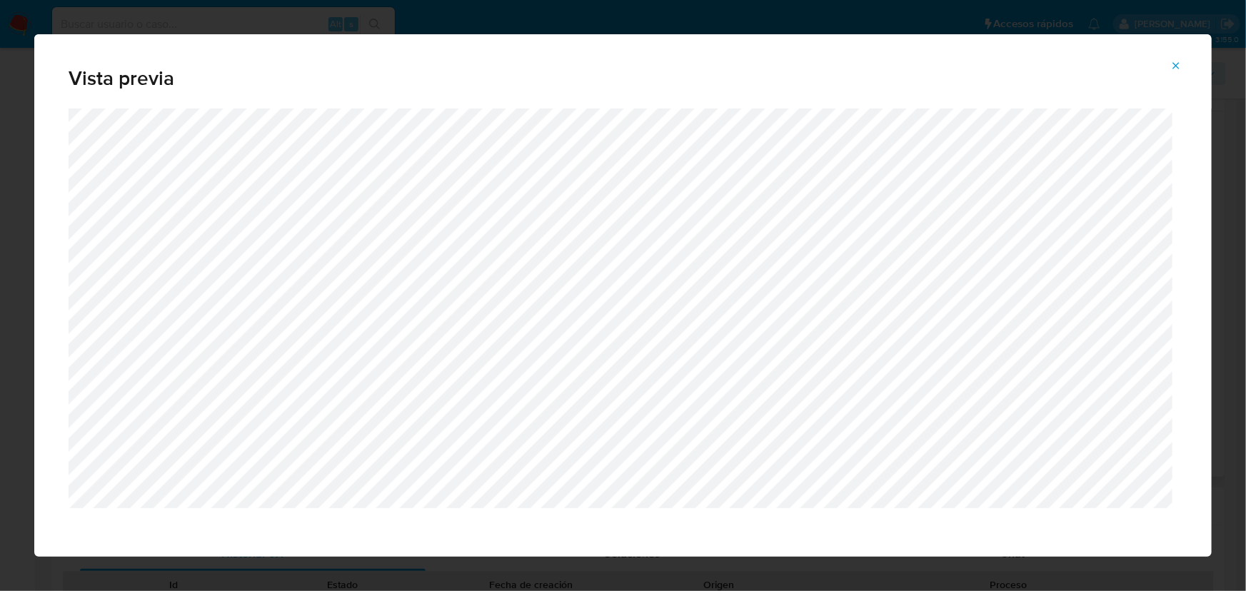
click at [1171, 63] on icon "Attachment preview" at bounding box center [1175, 65] width 11 height 11
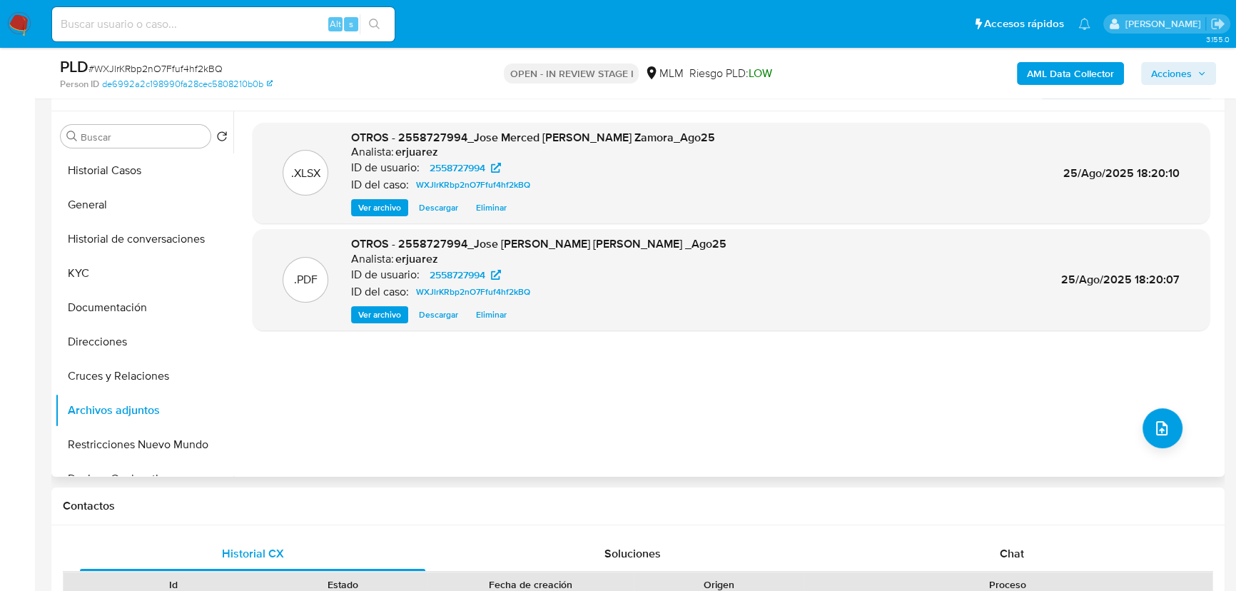
click at [1185, 74] on span "Acciones" at bounding box center [1171, 73] width 41 height 23
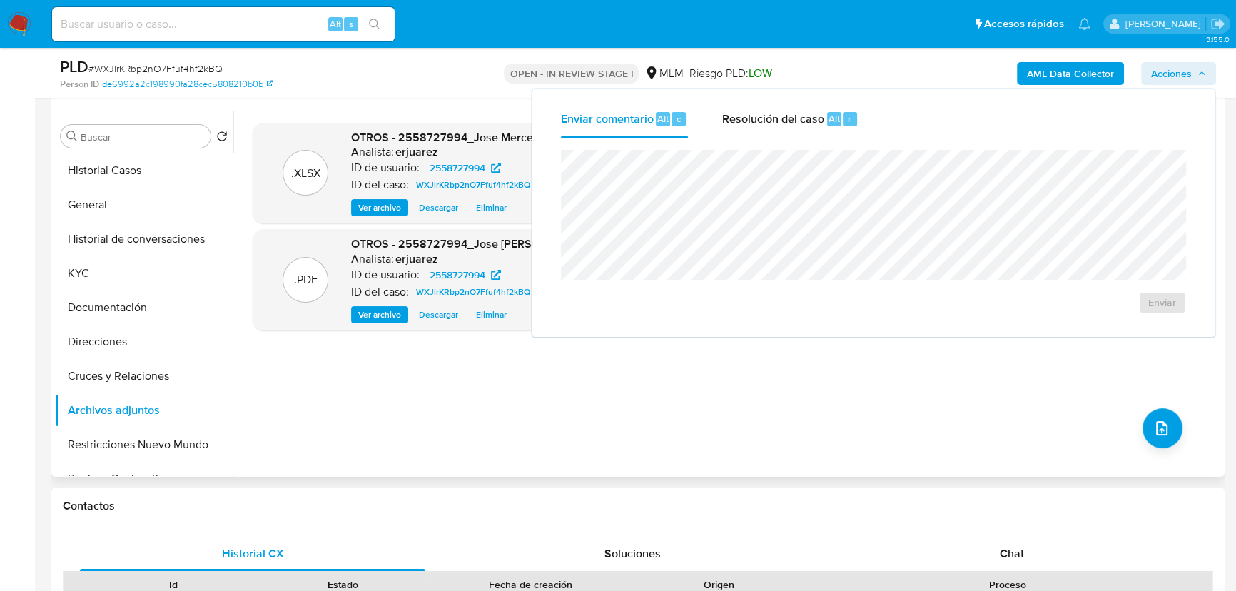
drag, startPoint x: 787, startPoint y: 111, endPoint x: 785, endPoint y: 138, distance: 27.2
click at [787, 113] on span "Resolución del caso" at bounding box center [773, 118] width 102 height 16
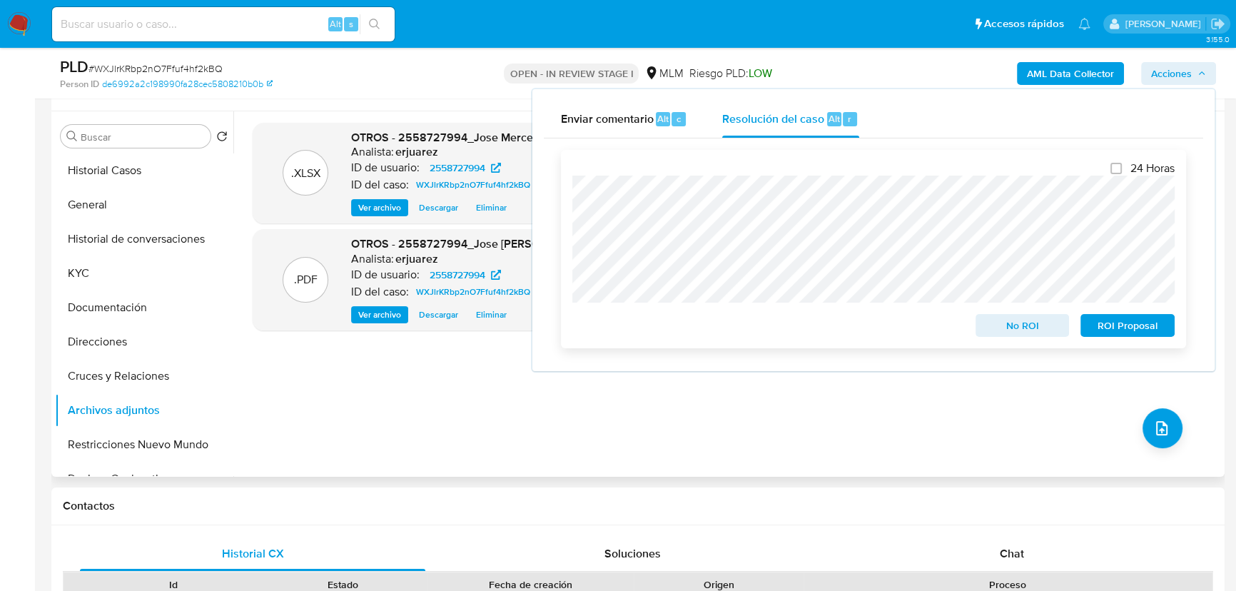
click at [1114, 326] on span "ROI Proposal" at bounding box center [1128, 326] width 74 height 20
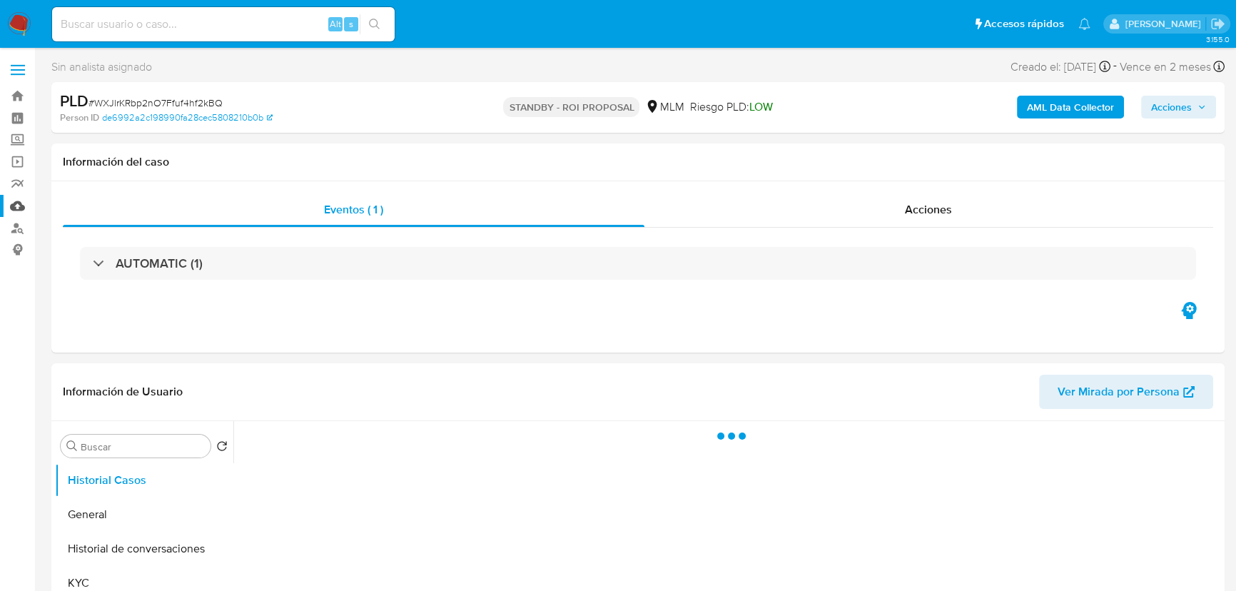
select select "10"
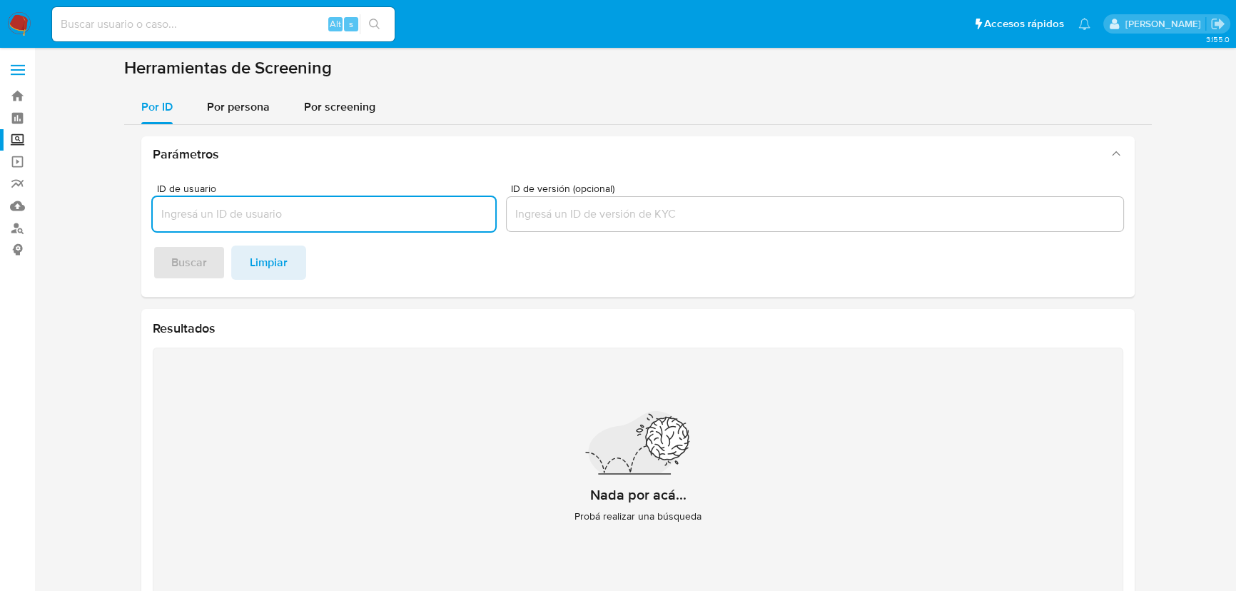
click at [220, 29] on input at bounding box center [223, 24] width 343 height 19
paste input "209898570"
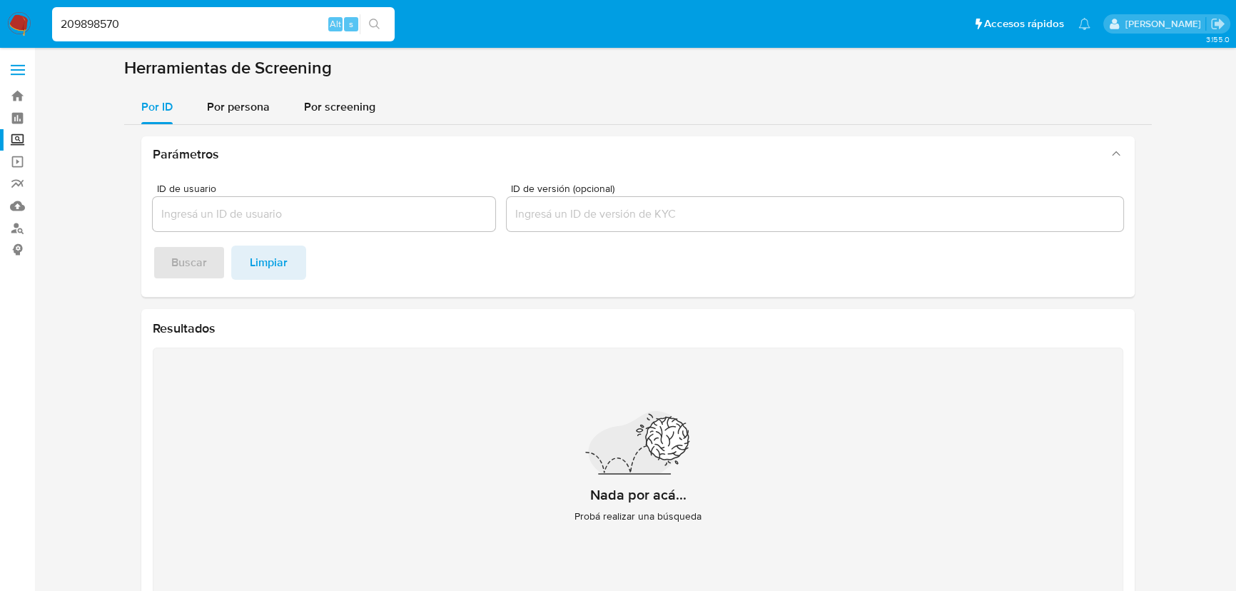
type input "209898570"
click at [378, 21] on button "search-icon" at bounding box center [374, 24] width 29 height 20
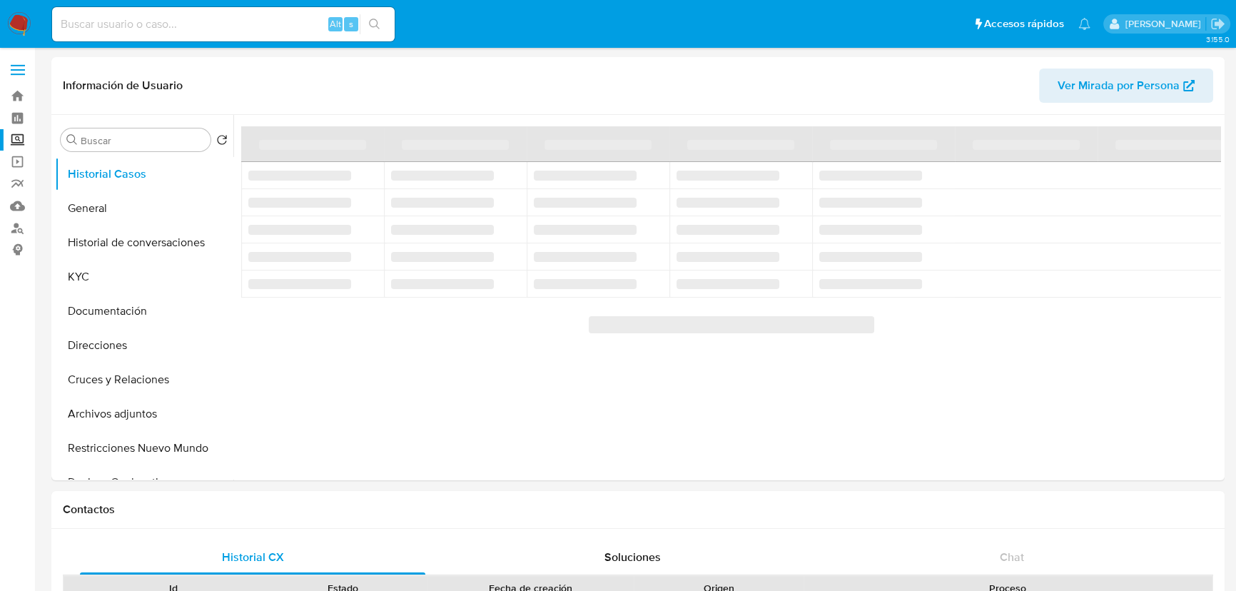
select select "10"
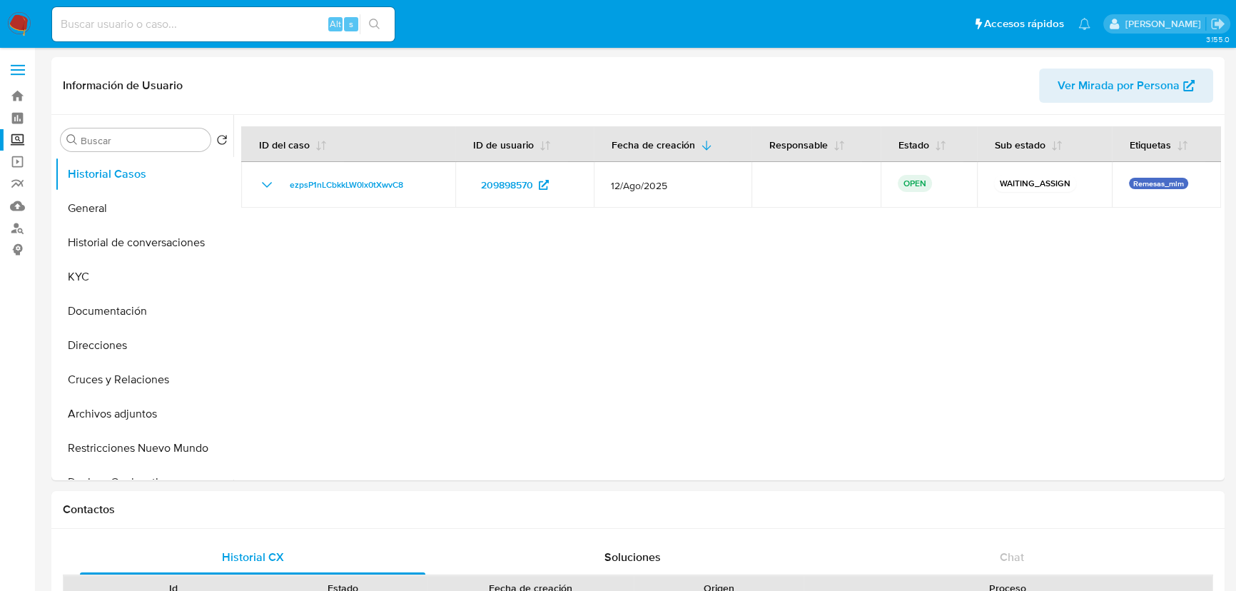
drag, startPoint x: 437, startPoint y: 173, endPoint x: 46, endPoint y: 172, distance: 391.2
click at [271, 176] on td "ezpsP1nLCbkkLW0lx0tXwvC8" at bounding box center [348, 185] width 214 height 46
click at [83, 203] on button "General" at bounding box center [138, 208] width 167 height 34
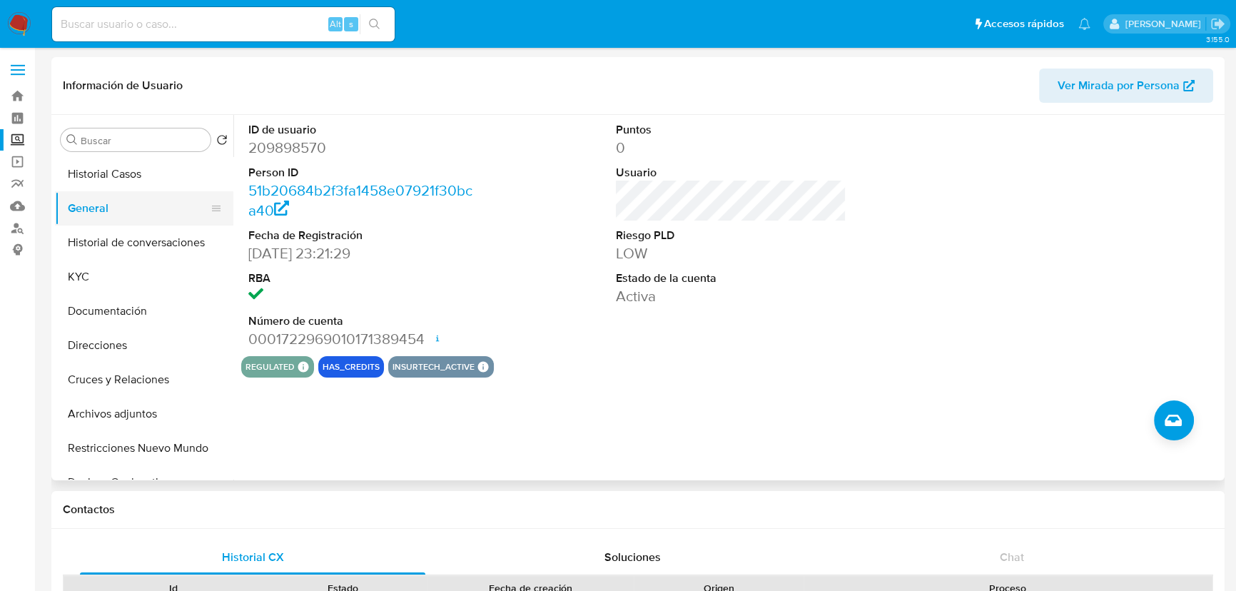
click at [128, 210] on button "General" at bounding box center [138, 208] width 167 height 34
click at [116, 171] on button "Historial Casos" at bounding box center [138, 174] width 167 height 34
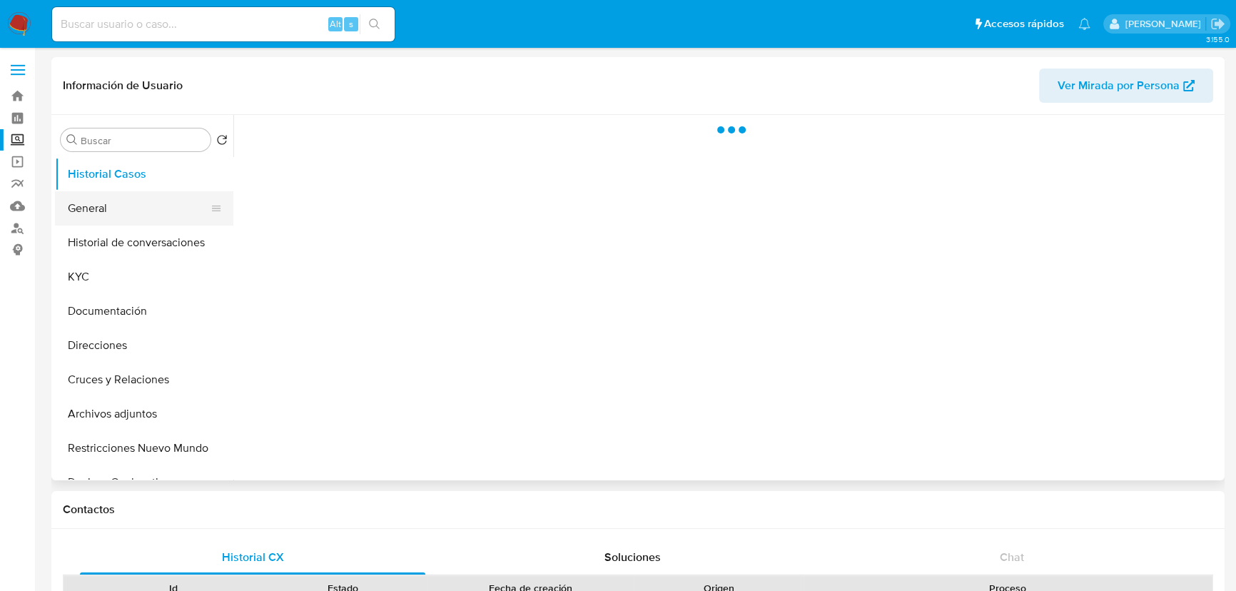
drag, startPoint x: 105, startPoint y: 211, endPoint x: 98, endPoint y: 206, distance: 9.1
click at [103, 212] on button "General" at bounding box center [138, 208] width 167 height 34
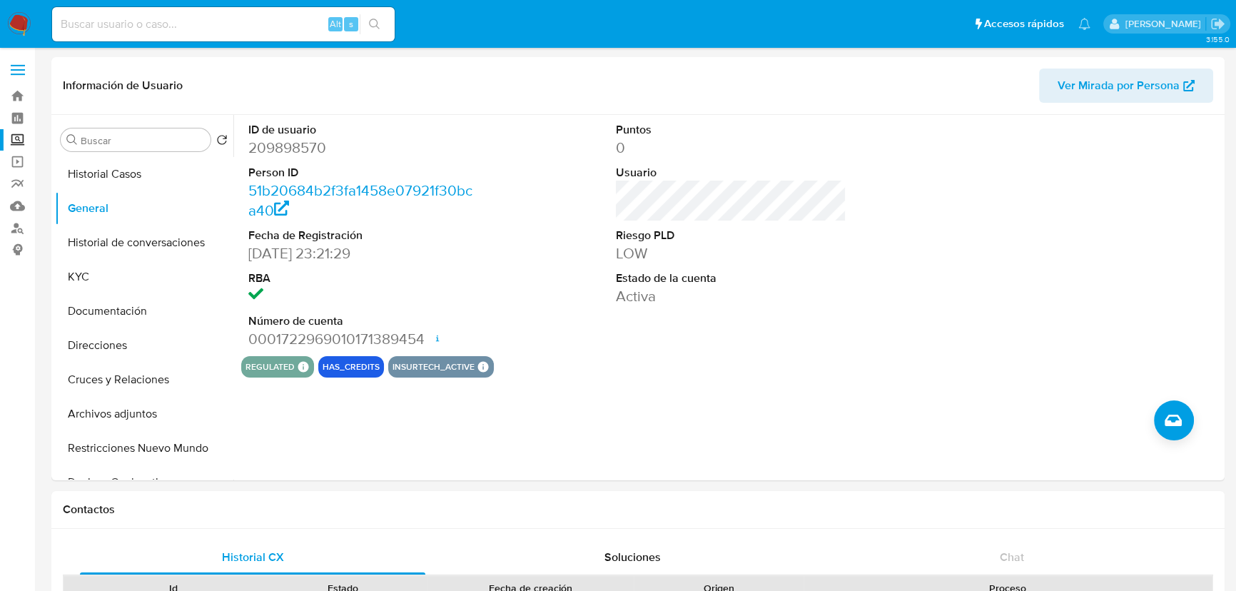
click at [14, 21] on img at bounding box center [19, 24] width 24 height 24
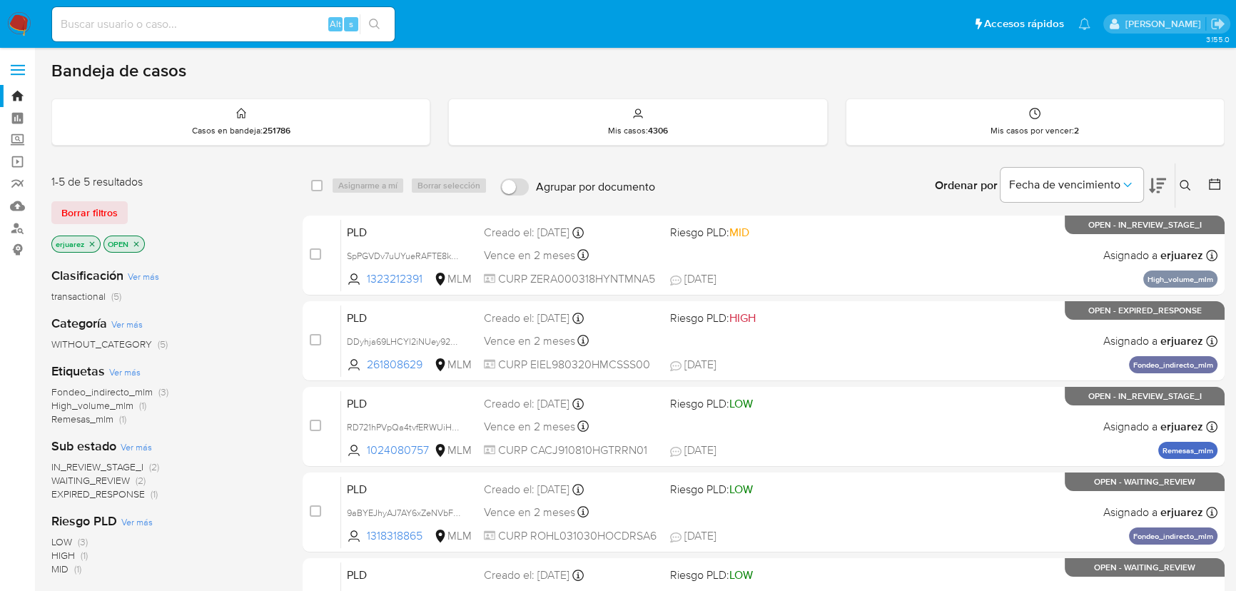
click at [243, 546] on div "LOW (3) HIGH (1) MID (1)" at bounding box center [165, 555] width 228 height 41
click at [1181, 182] on icon at bounding box center [1185, 185] width 11 height 11
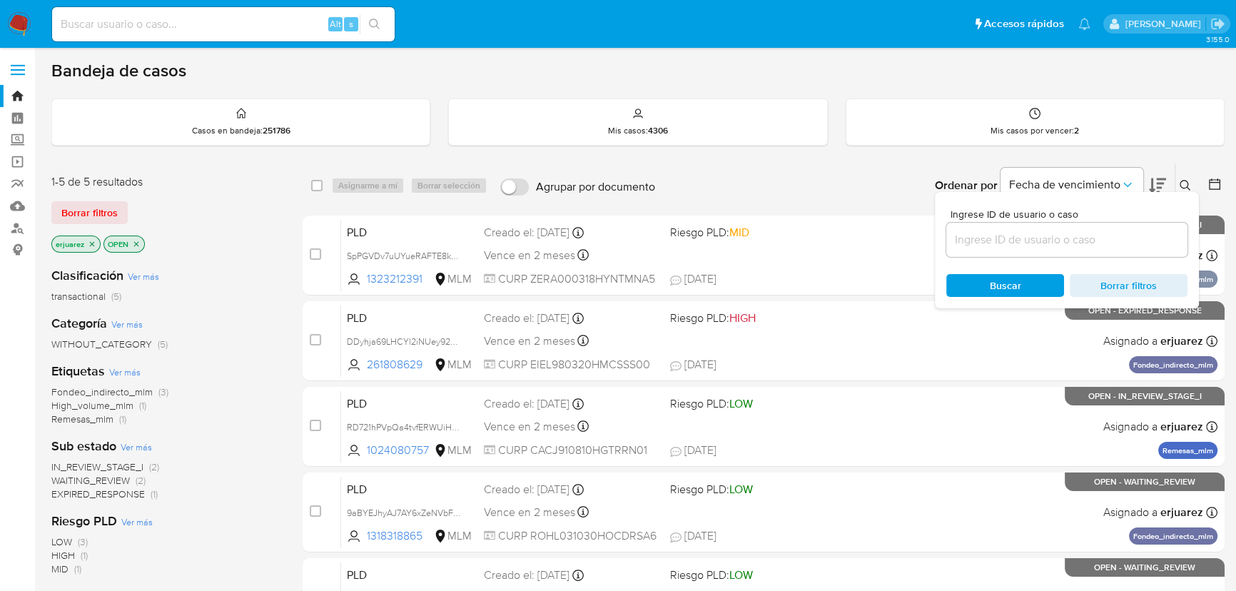
click at [1049, 244] on input at bounding box center [1067, 240] width 241 height 19
type input "209898570"
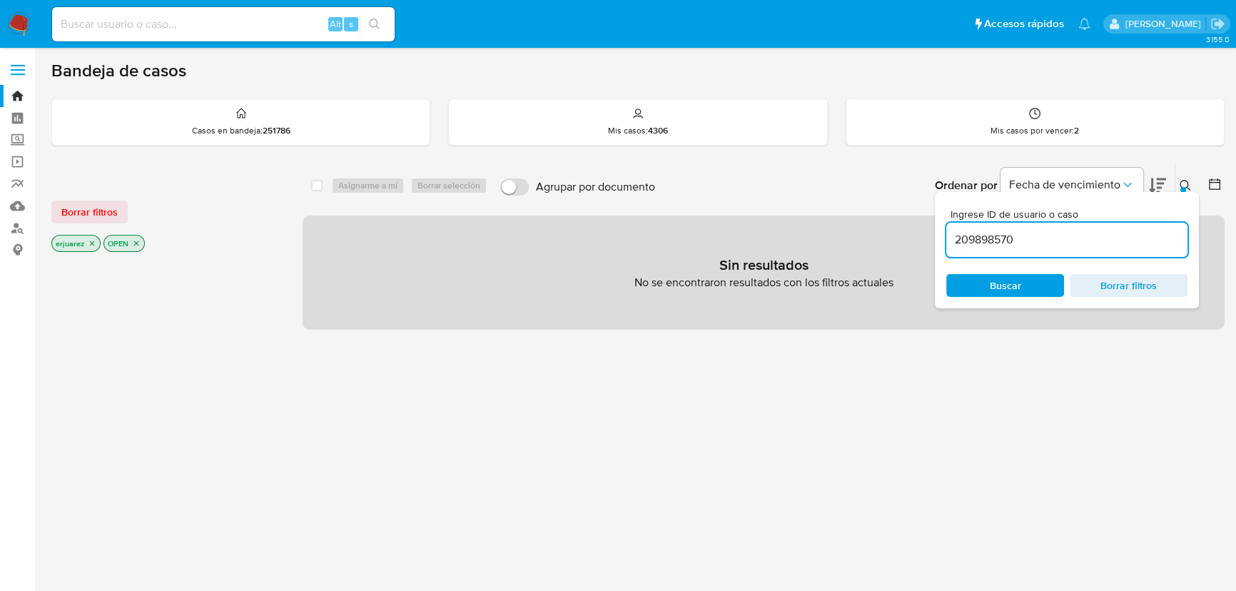
click at [93, 243] on icon "close-filter" at bounding box center [92, 243] width 9 height 9
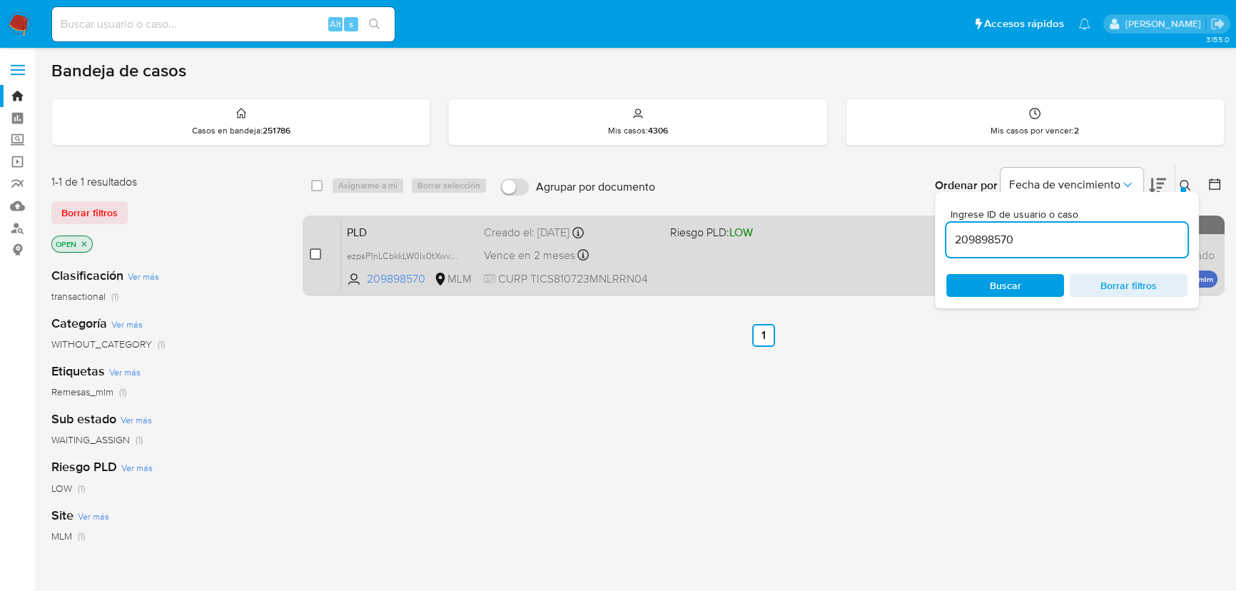
click at [314, 257] on input "checkbox" at bounding box center [315, 253] width 11 height 11
checkbox input "true"
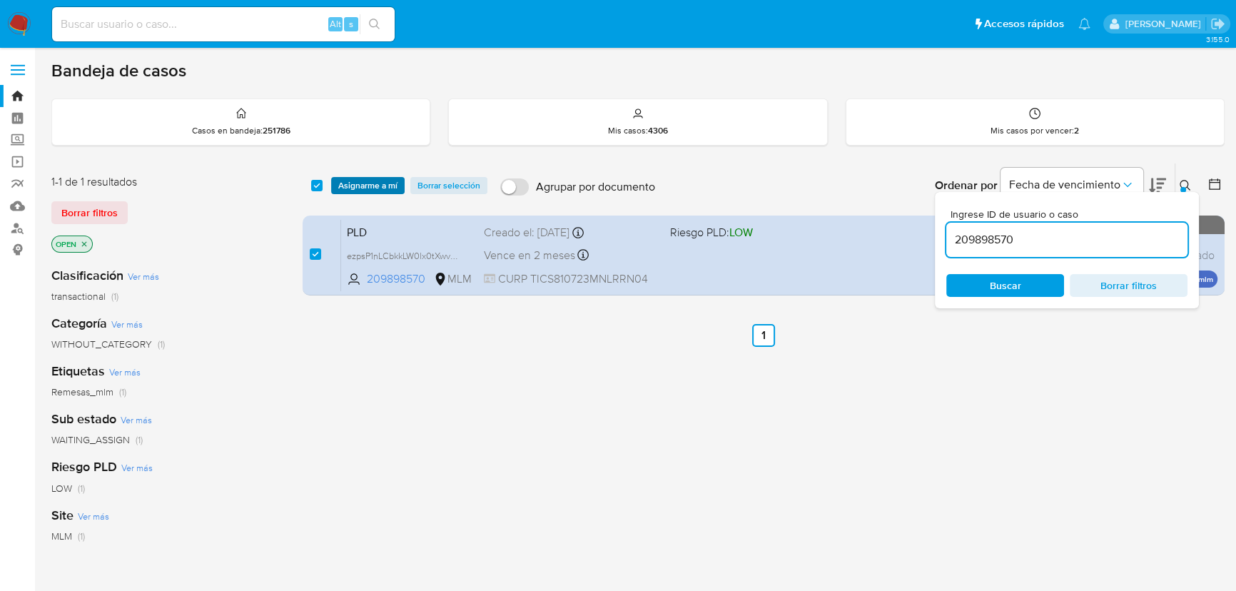
click at [378, 180] on span "Asignarme a mí" at bounding box center [367, 185] width 59 height 14
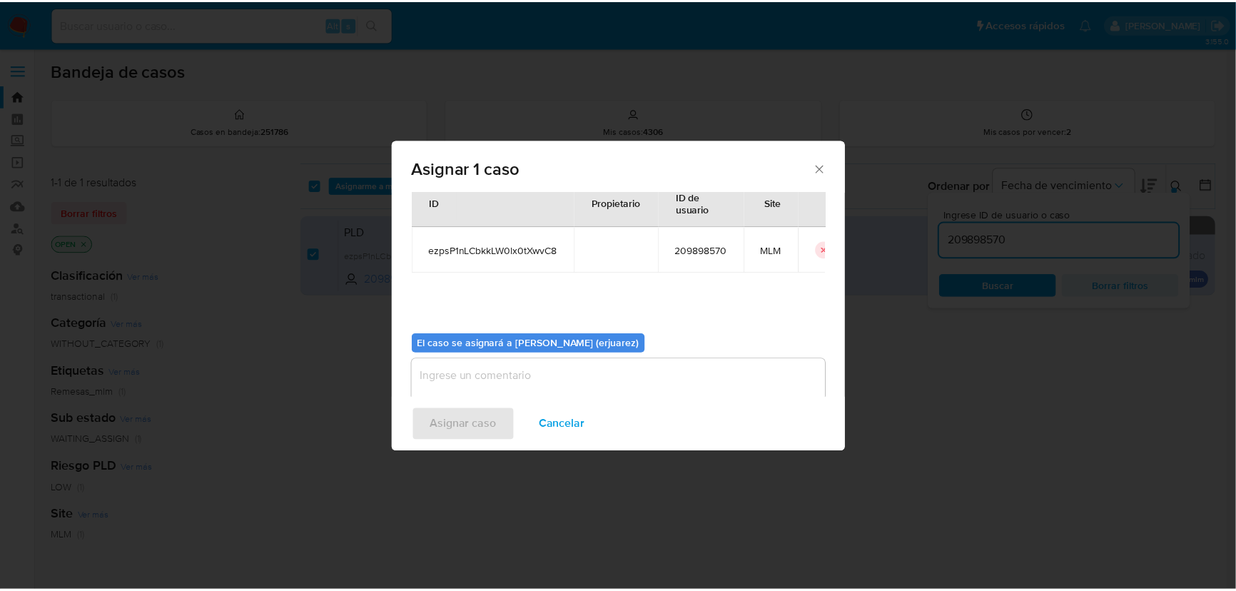
scroll to position [73, 0]
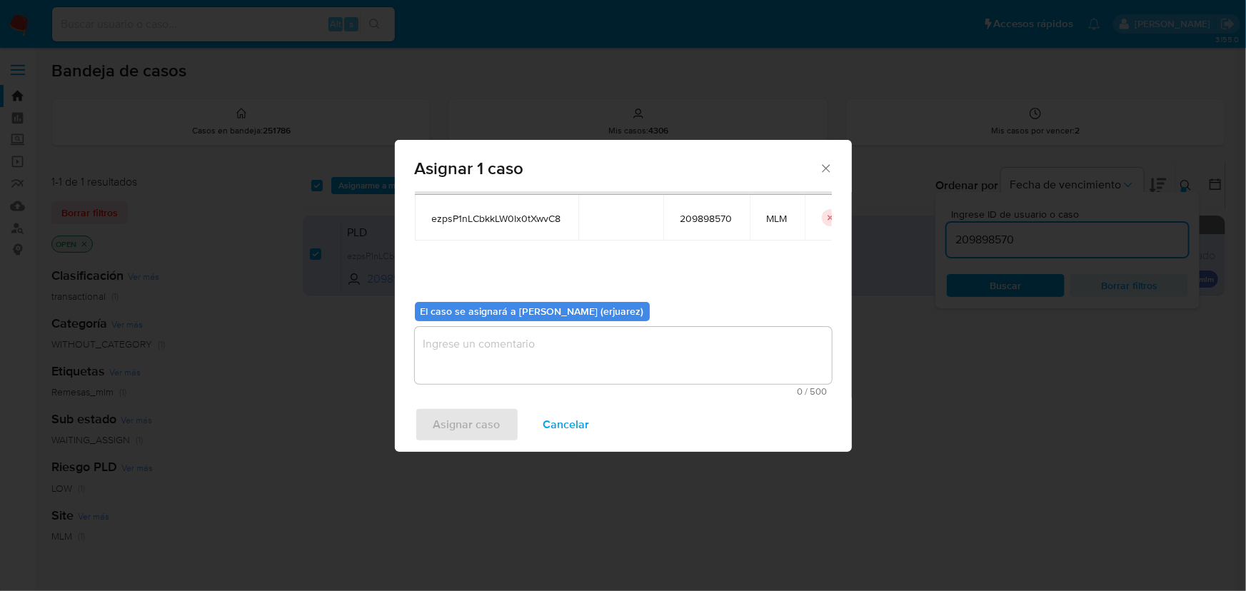
drag, startPoint x: 485, startPoint y: 372, endPoint x: 494, endPoint y: 374, distance: 8.8
click at [493, 374] on textarea "assign-modal" at bounding box center [623, 355] width 417 height 57
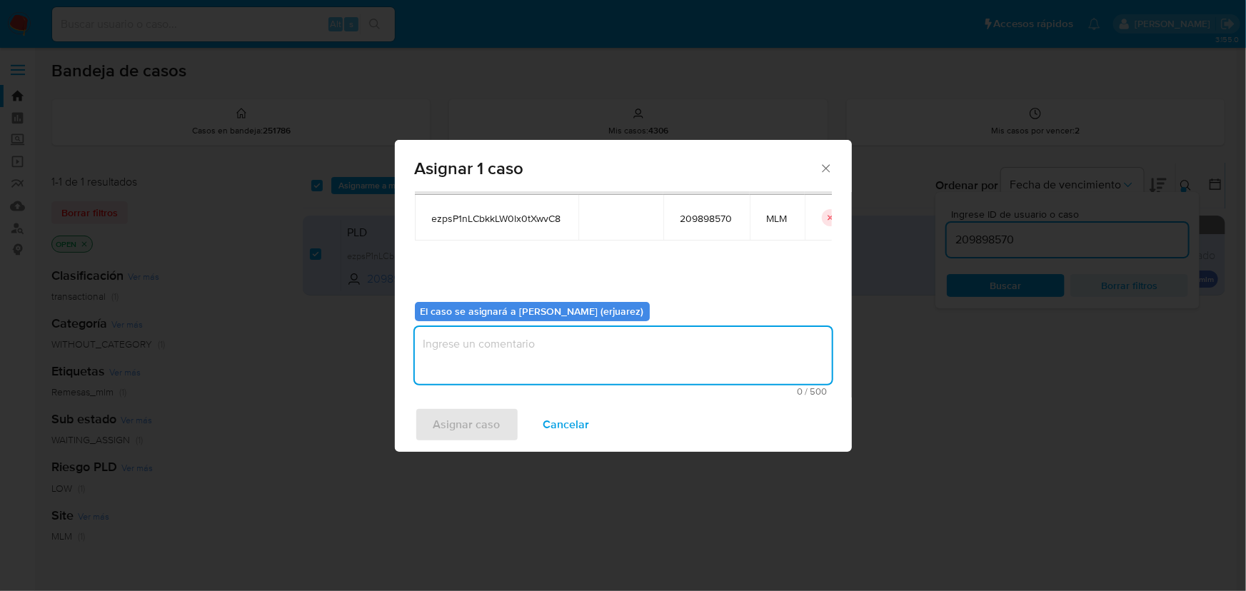
type textarea "e"
type textarea "EPJU"
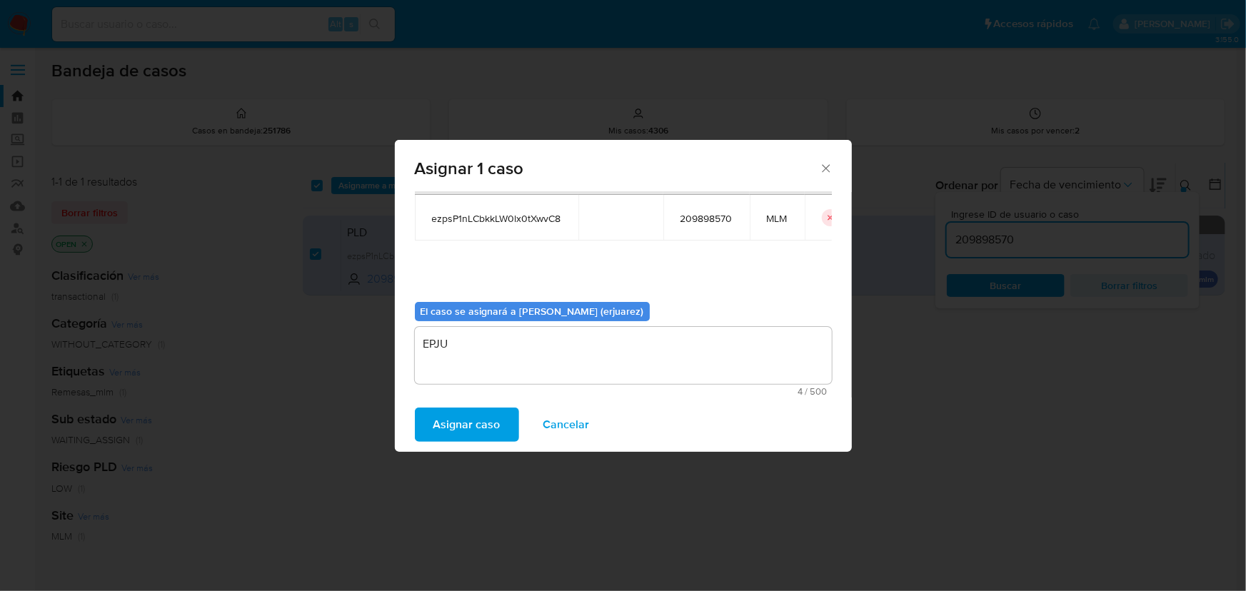
click at [490, 419] on span "Asignar caso" at bounding box center [466, 424] width 67 height 31
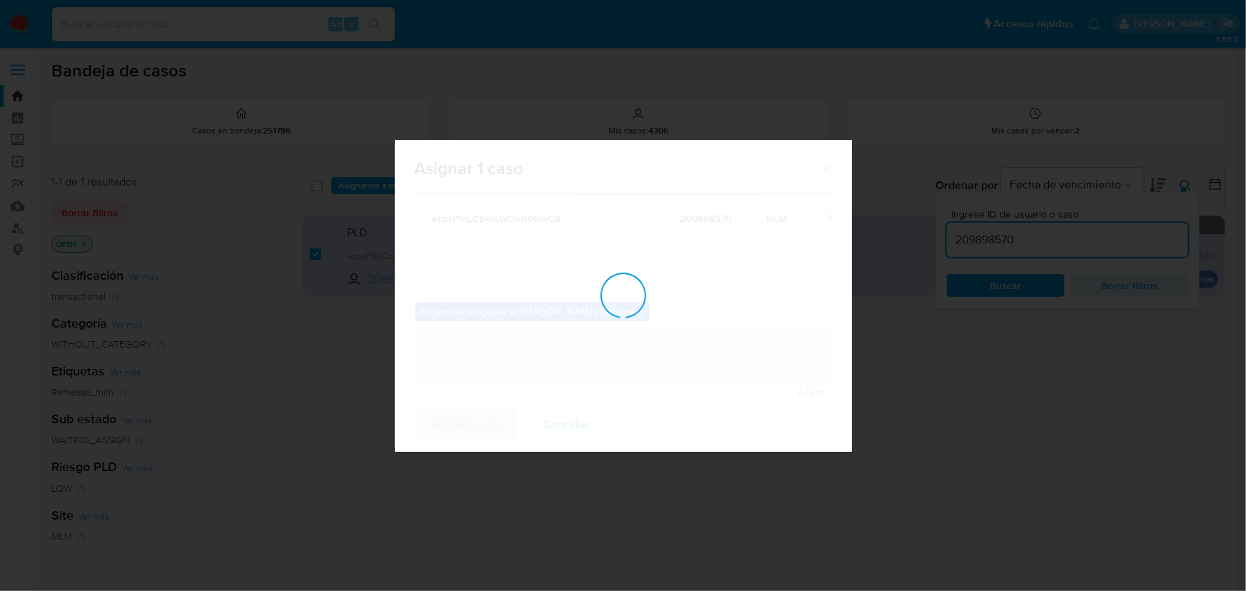
checkbox input "false"
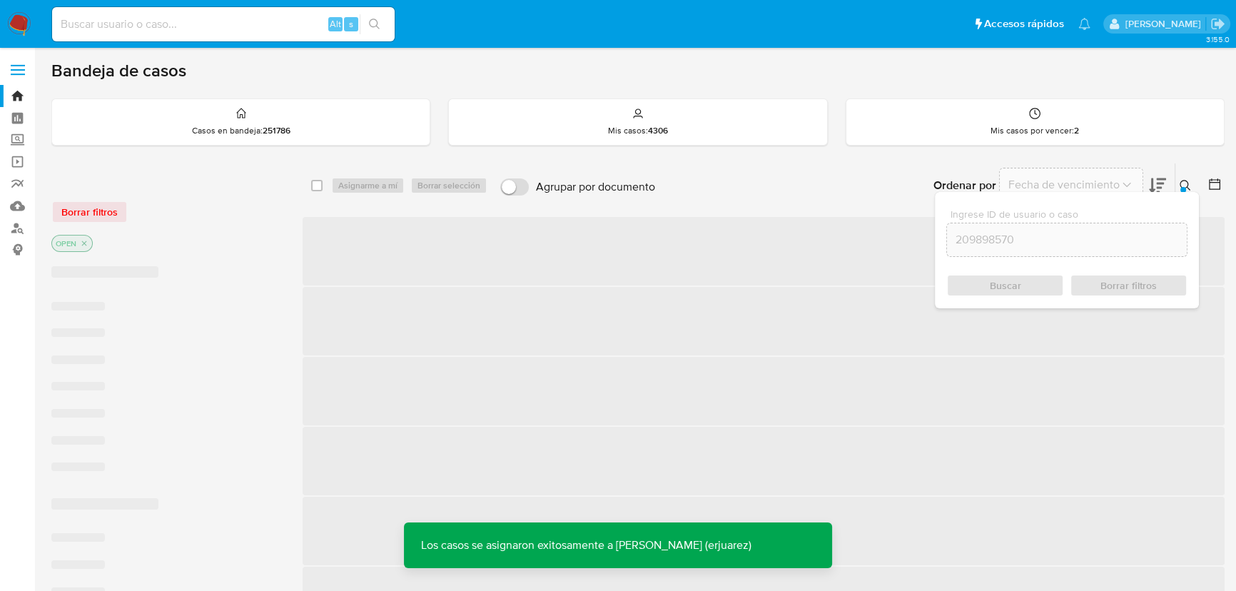
click at [1184, 180] on icon at bounding box center [1185, 185] width 11 height 11
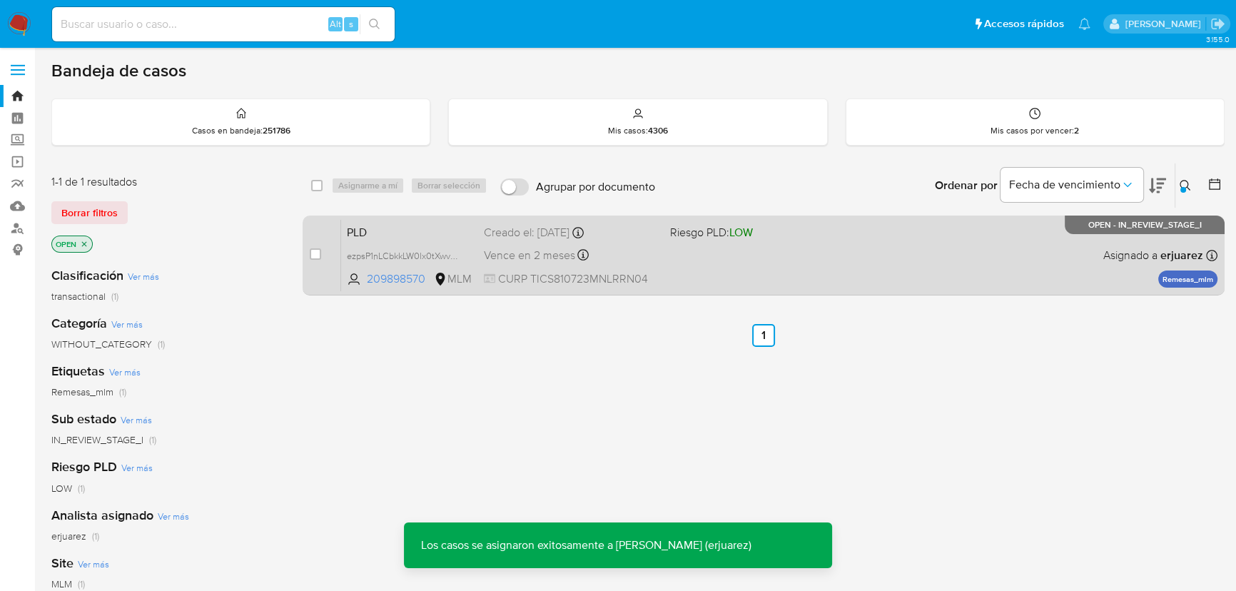
click at [1049, 256] on div "PLD ezpsP1nLCbkkLW0lx0tXwvC8 209898570 MLM Riesgo PLD: LOW Creado el: 12/08/202…" at bounding box center [779, 255] width 877 height 72
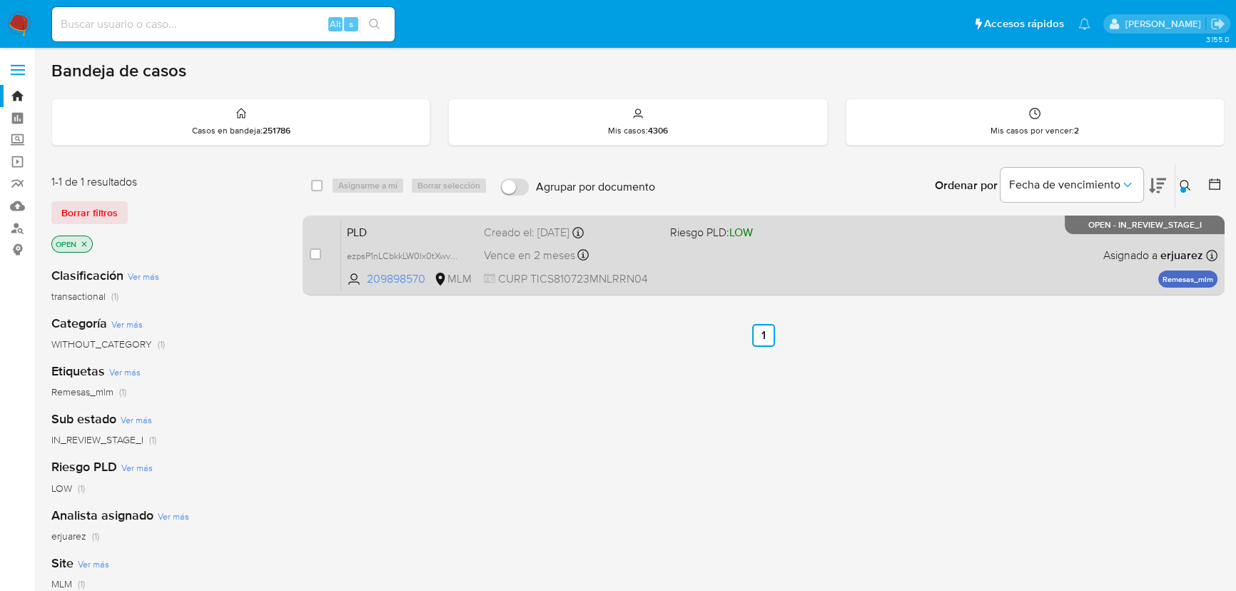
click at [855, 247] on div "PLD ezpsP1nLCbkkLW0lx0tXwvC8 209898570 MLM Riesgo PLD: LOW Creado el: 12/08/202…" at bounding box center [779, 255] width 877 height 72
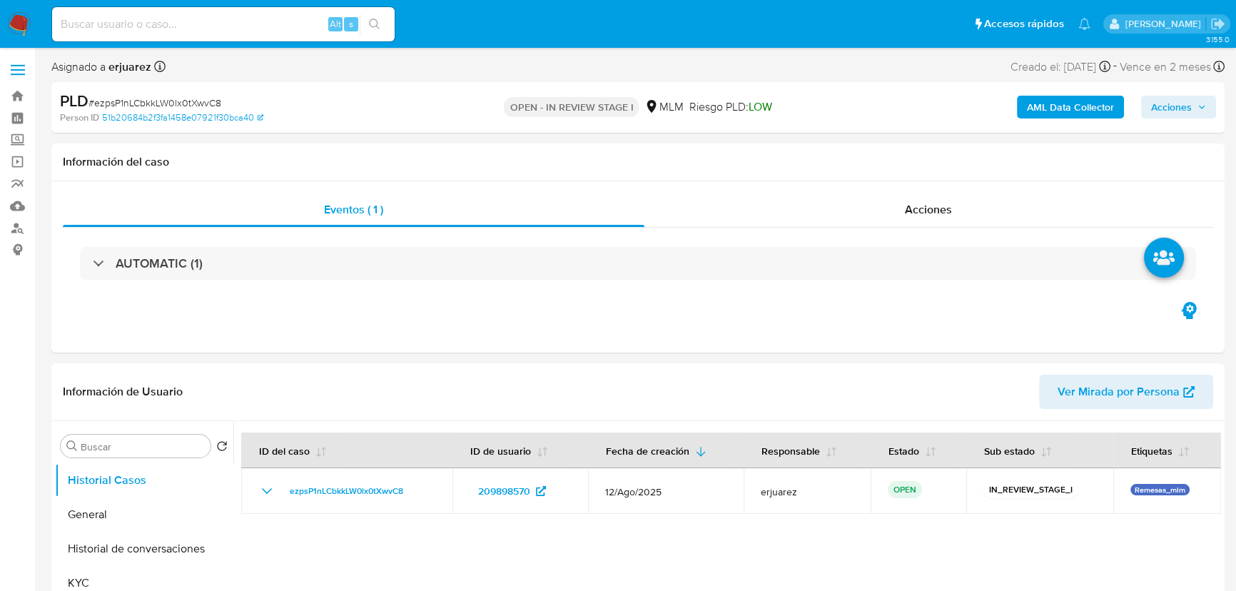
select select "10"
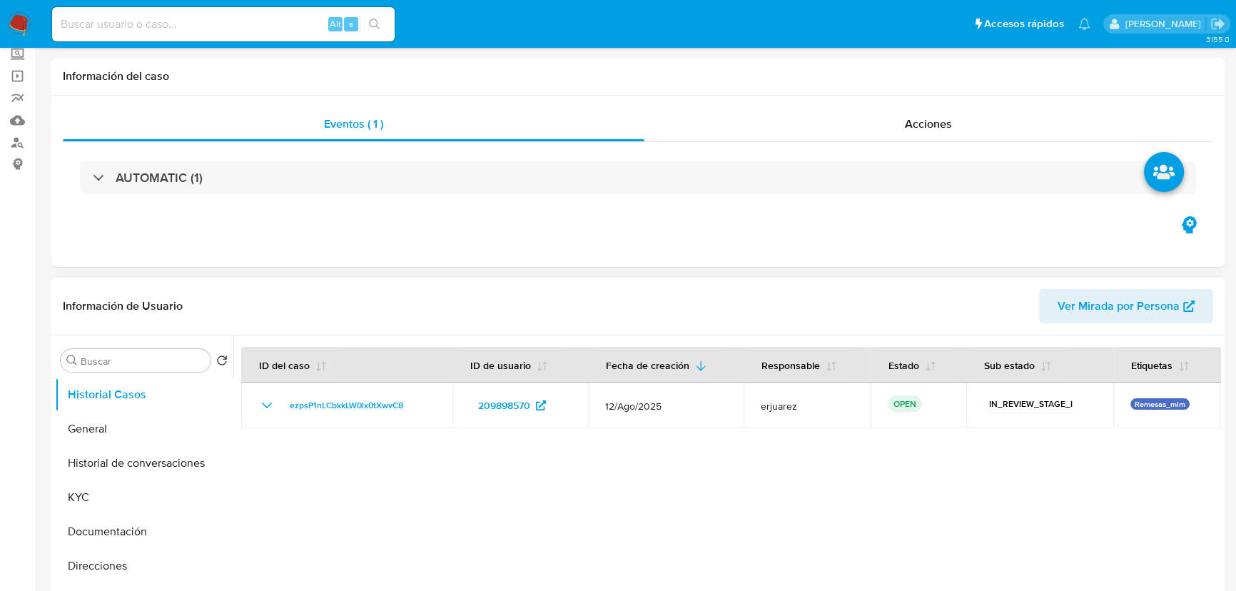
scroll to position [259, 0]
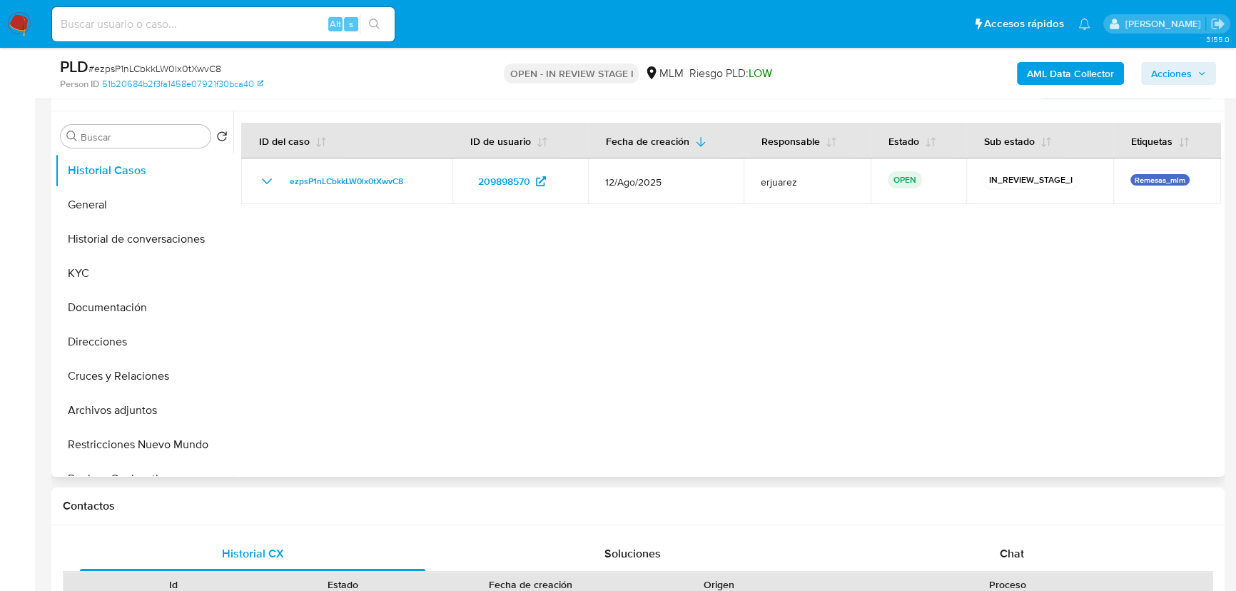
click at [414, 338] on div at bounding box center [727, 294] width 988 height 366
click at [90, 274] on button "KYC" at bounding box center [138, 273] width 167 height 34
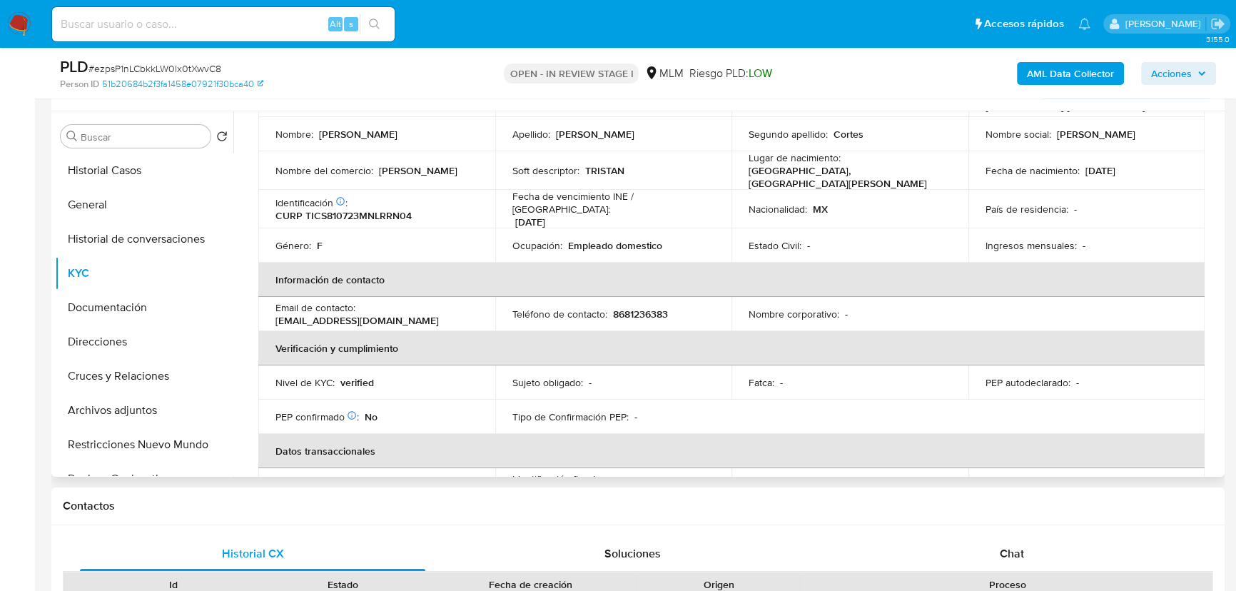
scroll to position [129, 0]
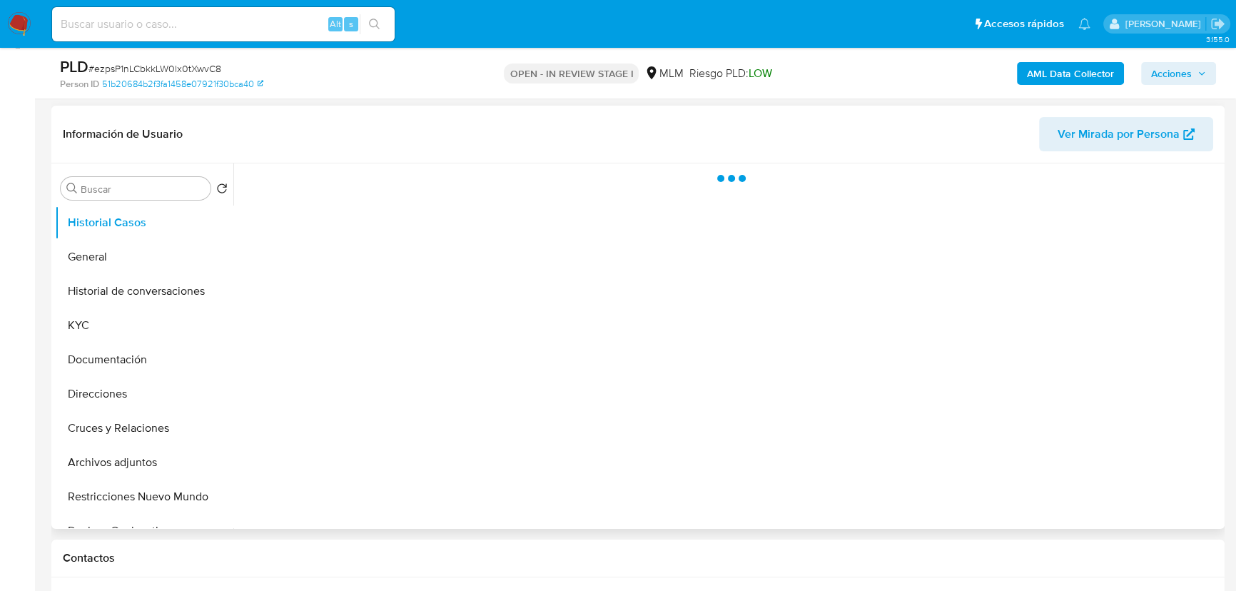
scroll to position [259, 0]
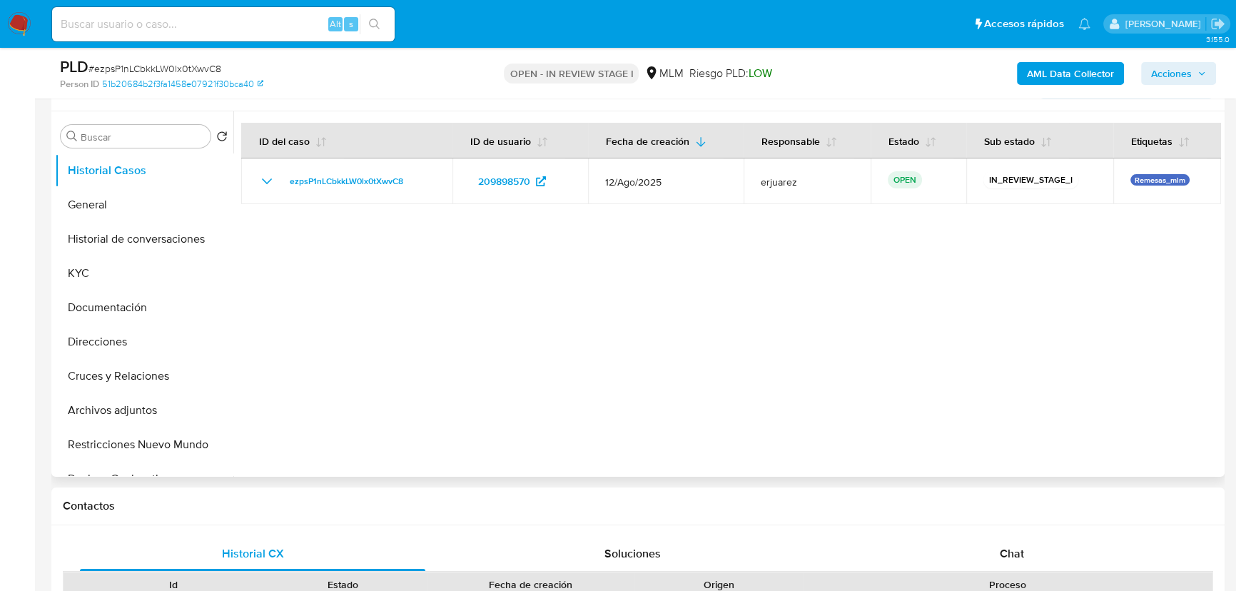
select select "10"
drag, startPoint x: 96, startPoint y: 307, endPoint x: 151, endPoint y: 291, distance: 57.4
click at [113, 304] on button "Documentación" at bounding box center [138, 308] width 167 height 34
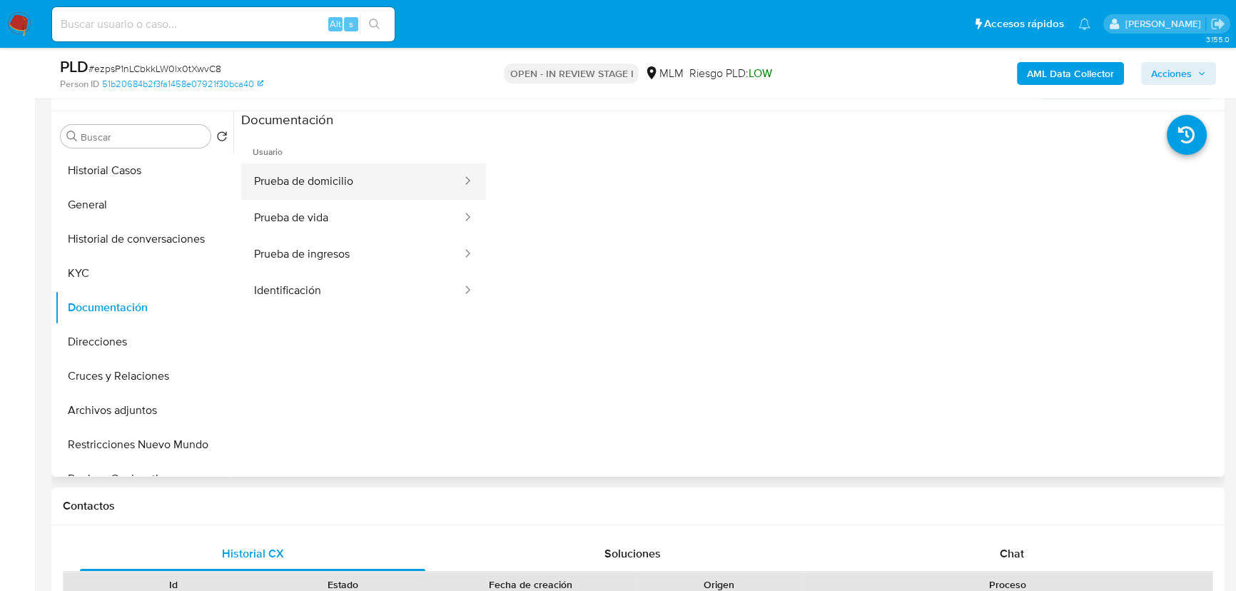
click at [297, 176] on button "Prueba de domicilio" at bounding box center [352, 181] width 222 height 36
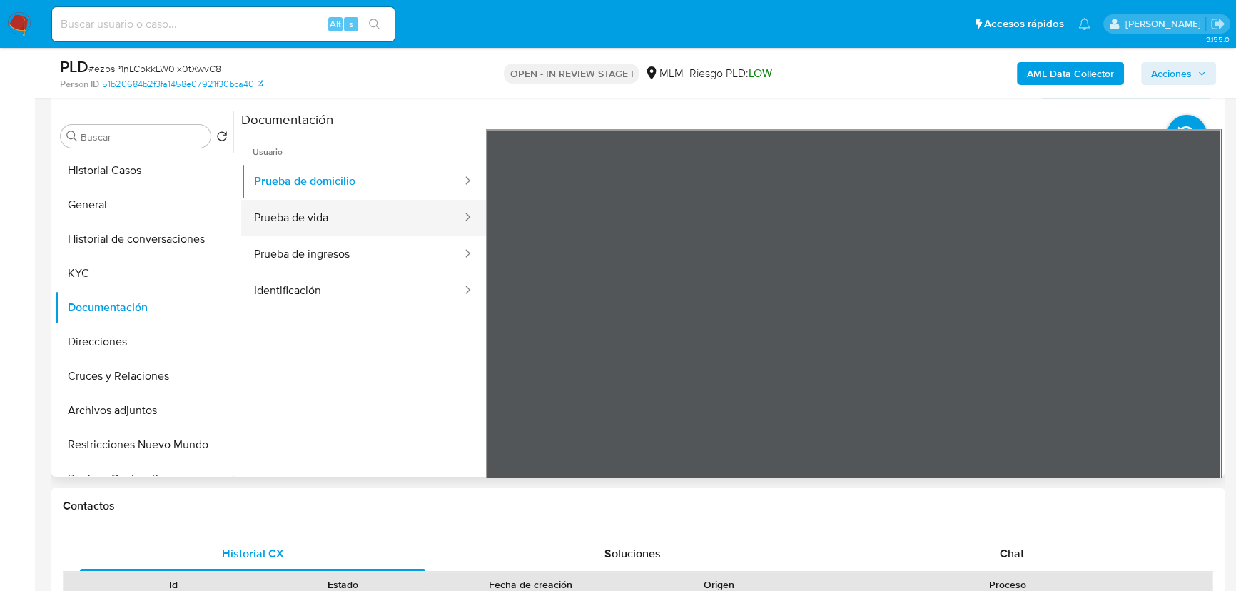
click at [331, 203] on button "Prueba de vida" at bounding box center [352, 218] width 222 height 36
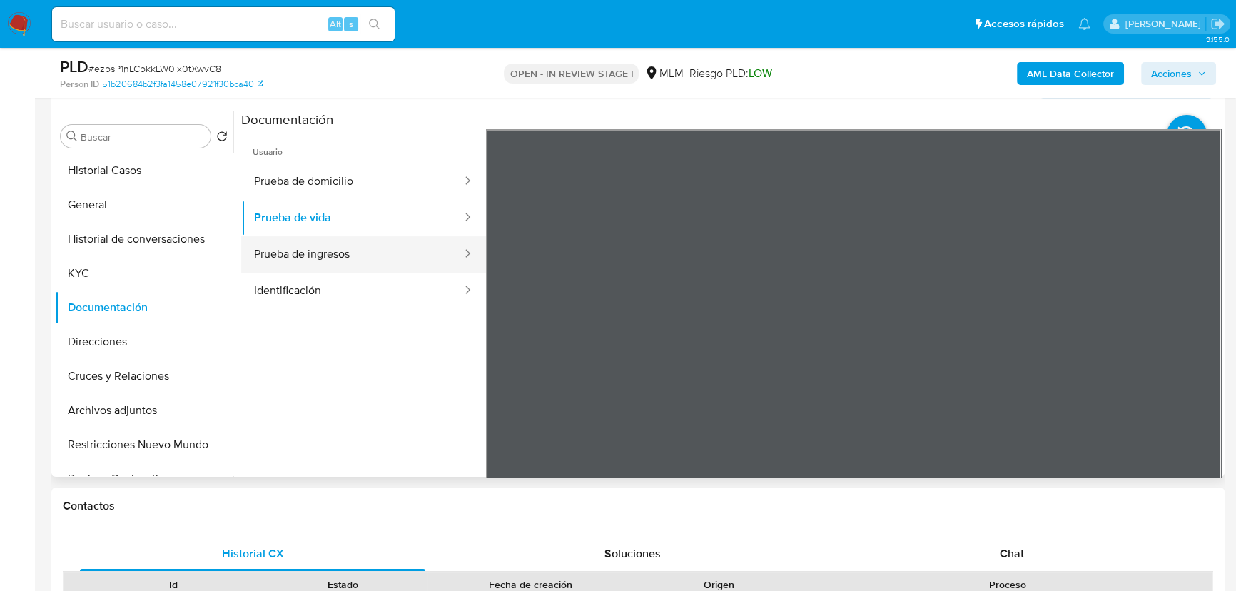
click at [295, 249] on button "Prueba de ingresos" at bounding box center [352, 254] width 222 height 36
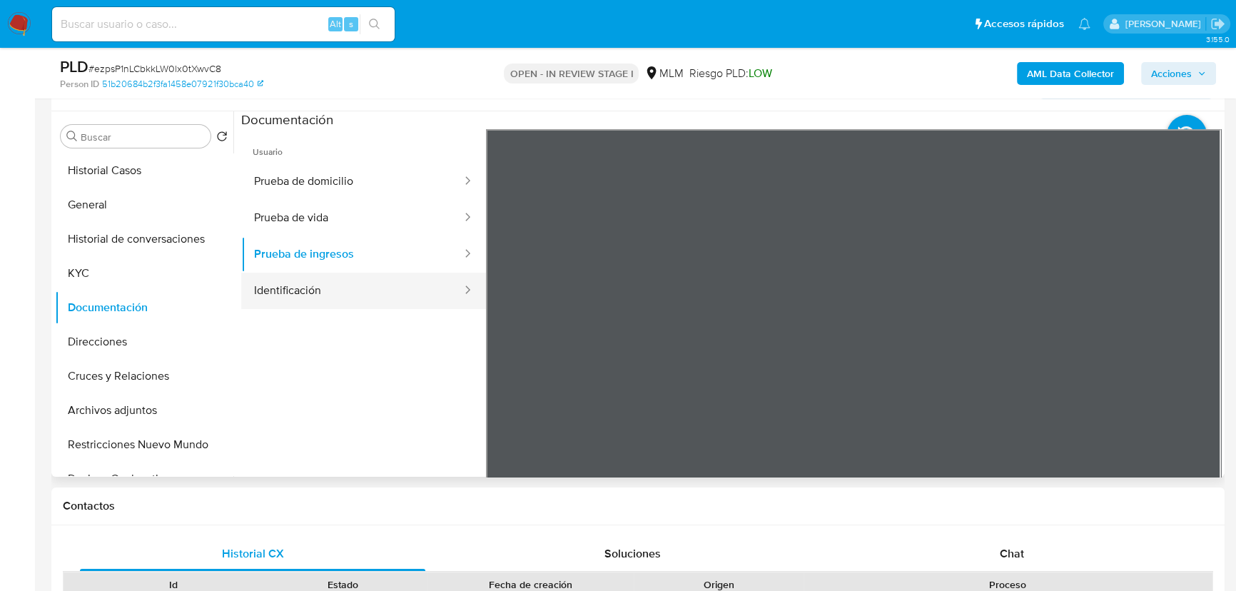
drag, startPoint x: 311, startPoint y: 284, endPoint x: 331, endPoint y: 285, distance: 20.0
click at [313, 284] on button "Identificación" at bounding box center [352, 291] width 222 height 36
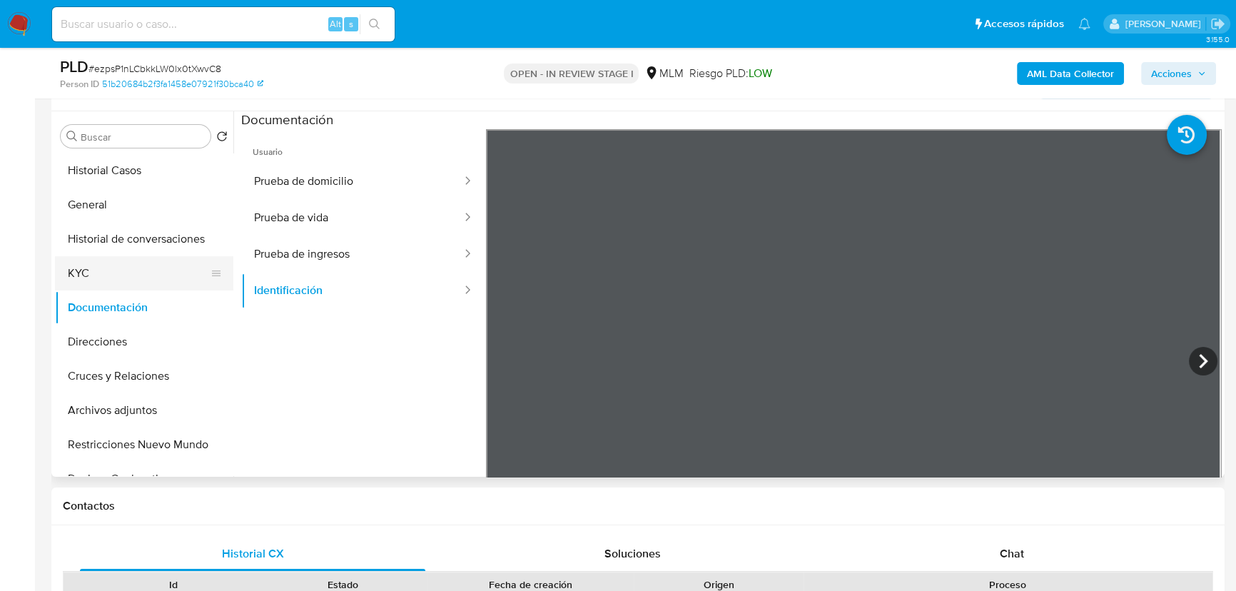
click at [128, 259] on button "KYC" at bounding box center [138, 273] width 167 height 34
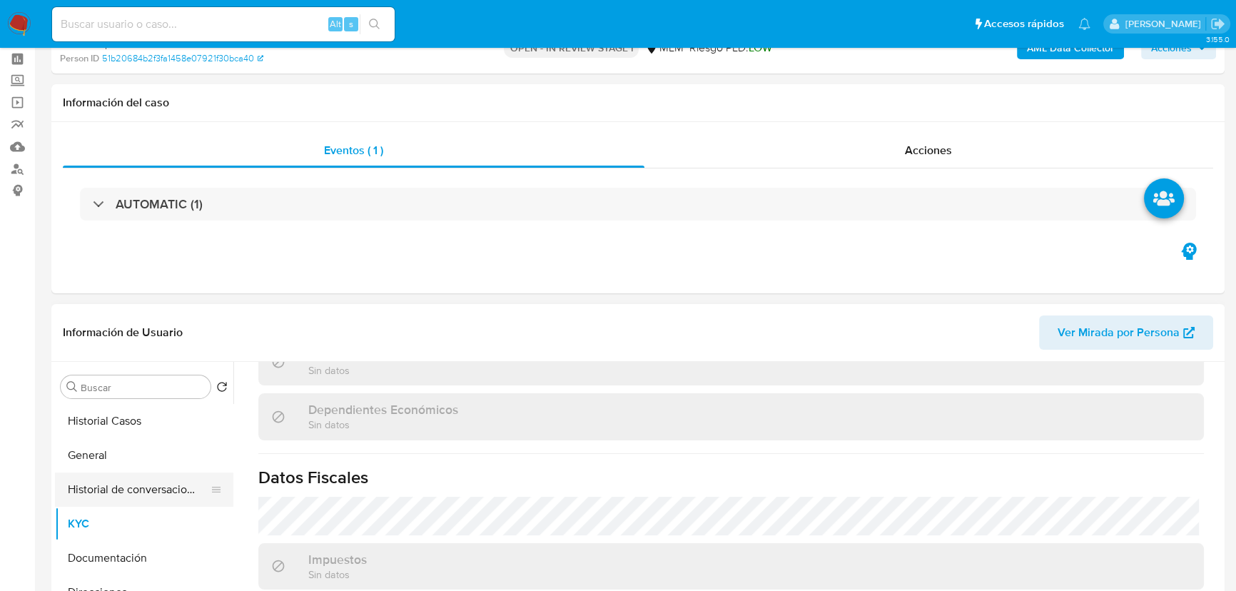
scroll to position [194, 0]
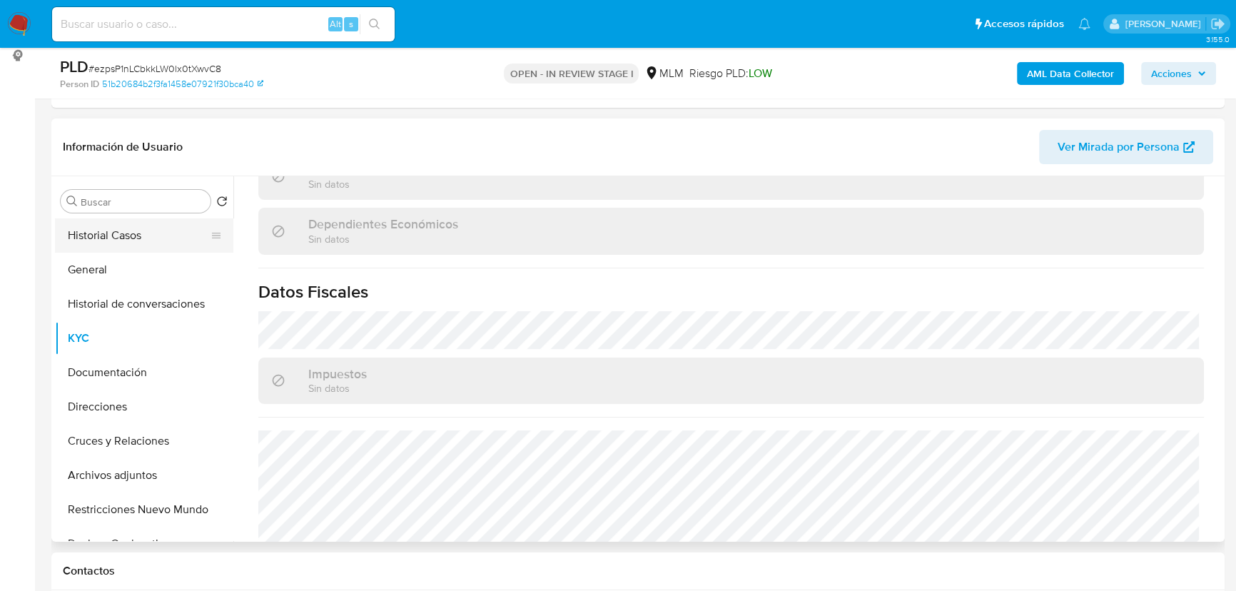
click at [121, 240] on button "Historial Casos" at bounding box center [138, 235] width 167 height 34
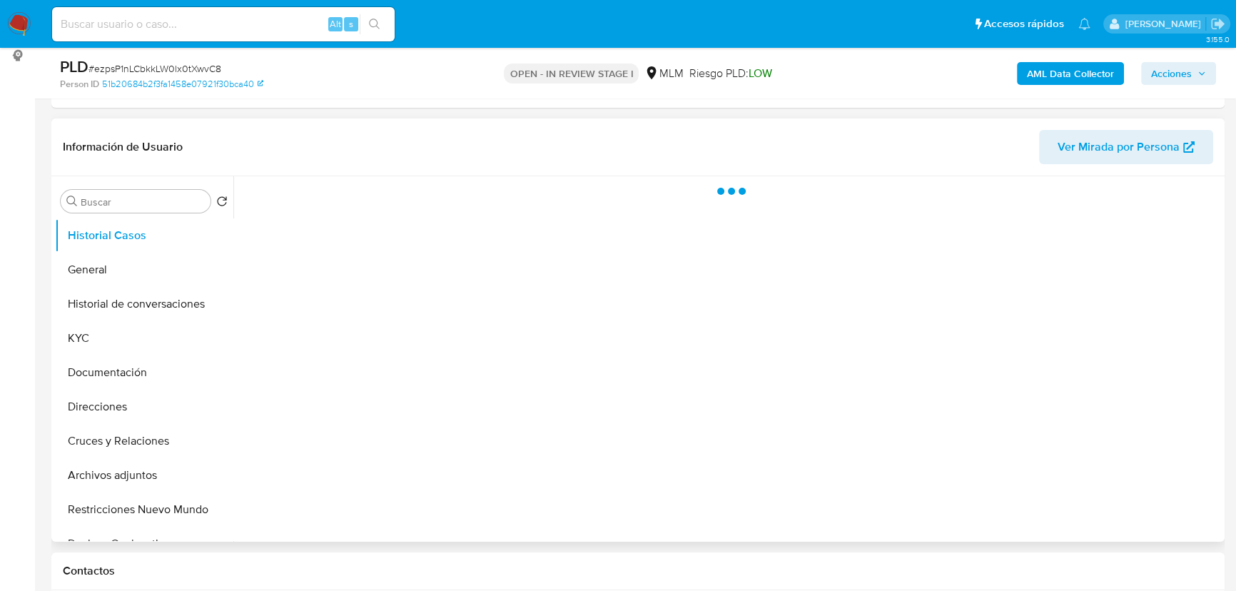
scroll to position [0, 0]
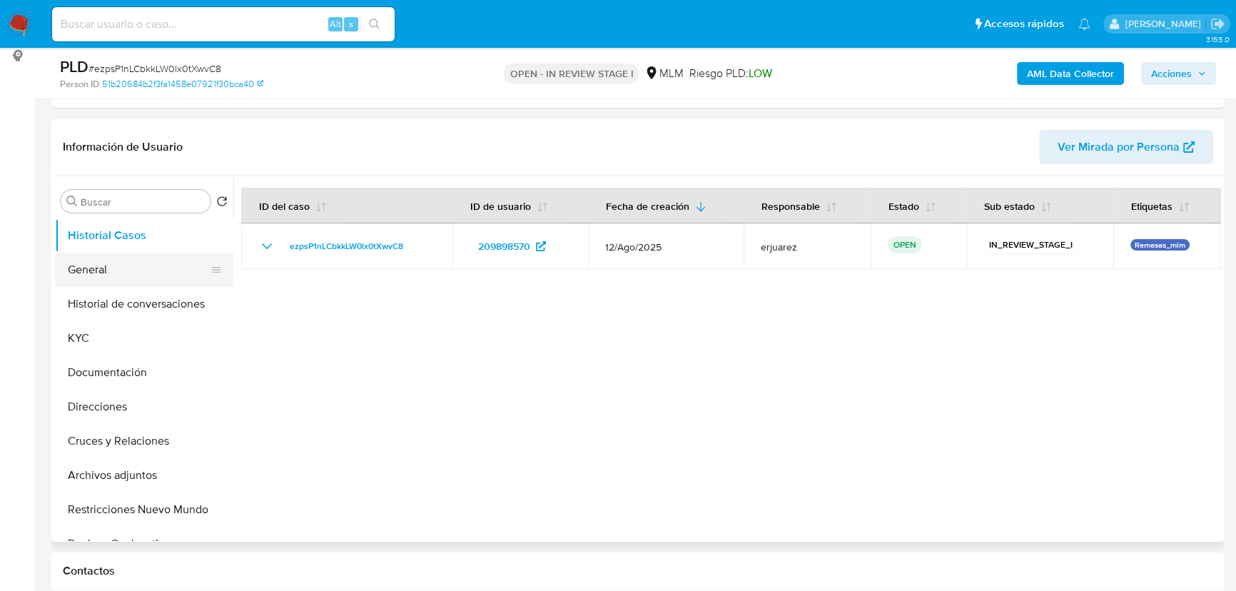
click at [99, 271] on button "General" at bounding box center [138, 270] width 167 height 34
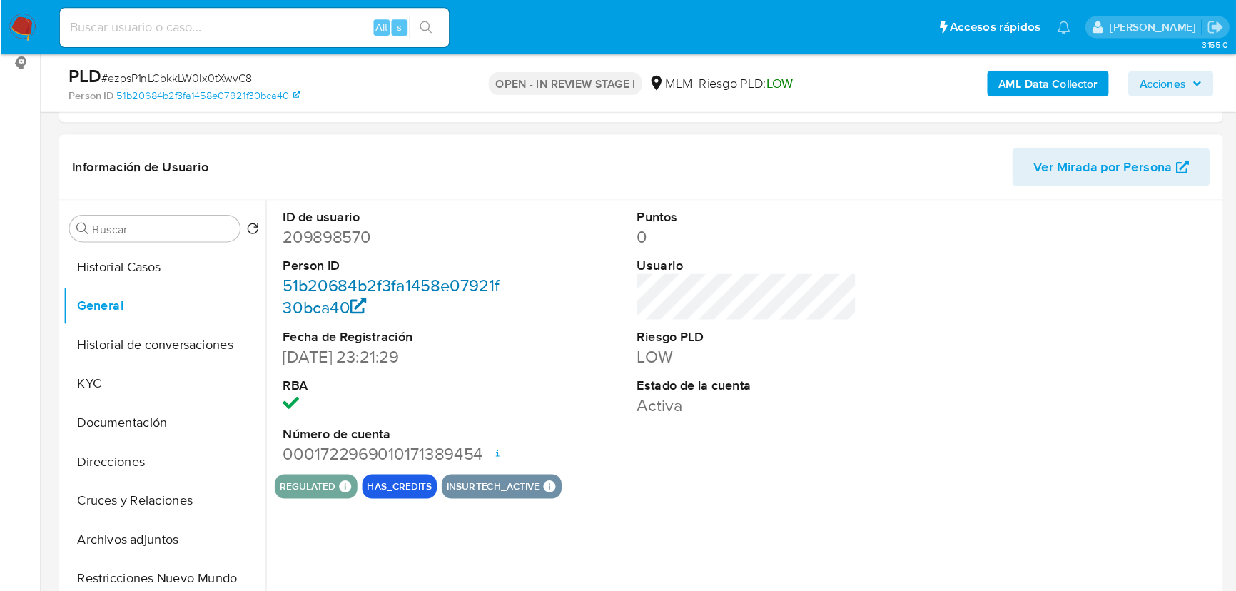
scroll to position [194, 0]
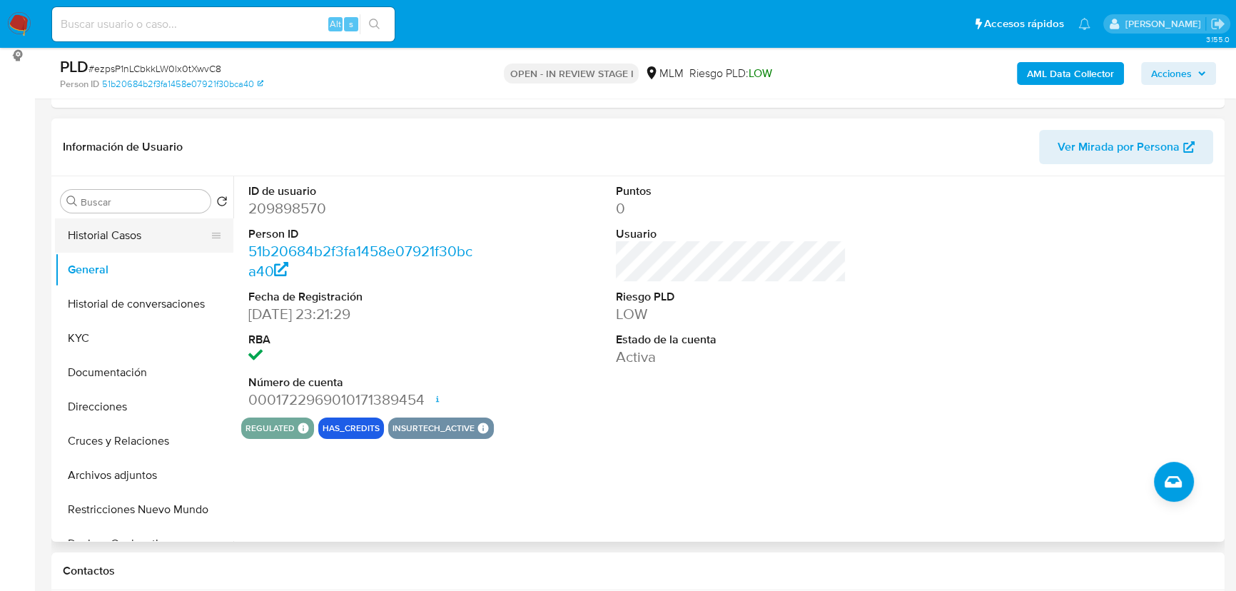
click at [128, 238] on button "Historial Casos" at bounding box center [138, 235] width 167 height 34
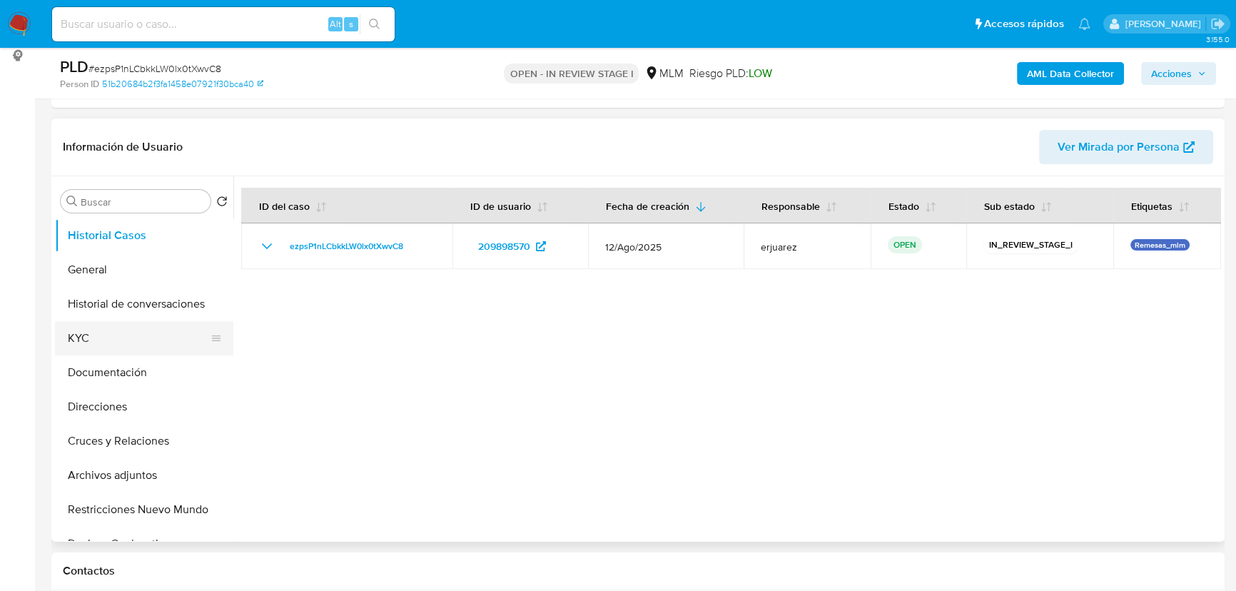
click at [111, 322] on button "KYC" at bounding box center [138, 338] width 167 height 34
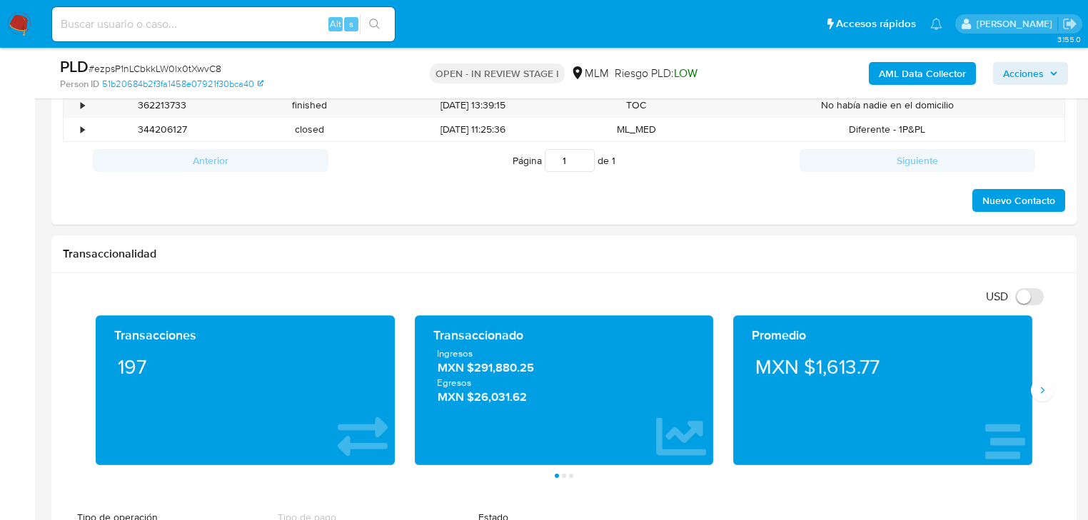
scroll to position [822, 0]
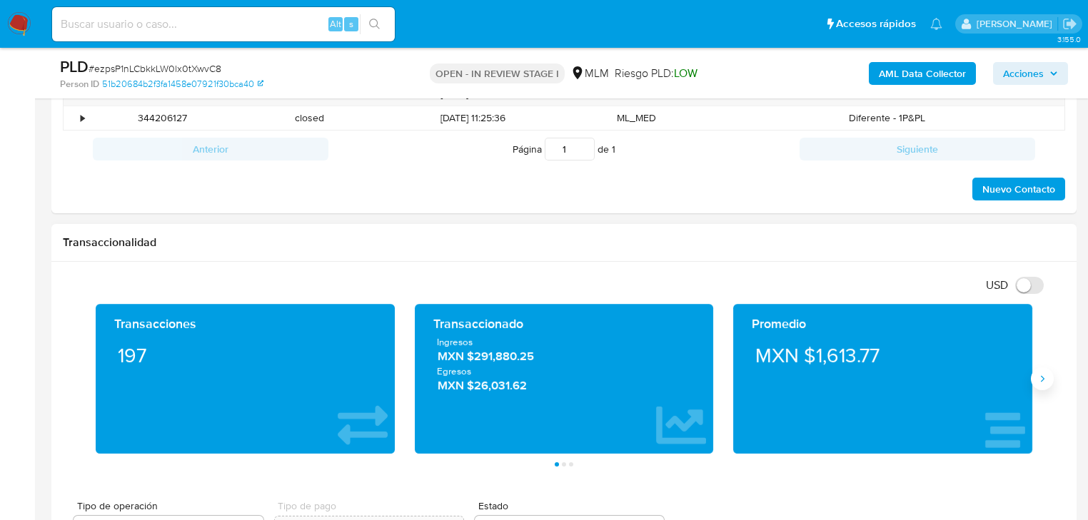
click at [1040, 378] on icon "Siguiente" at bounding box center [1042, 378] width 11 height 11
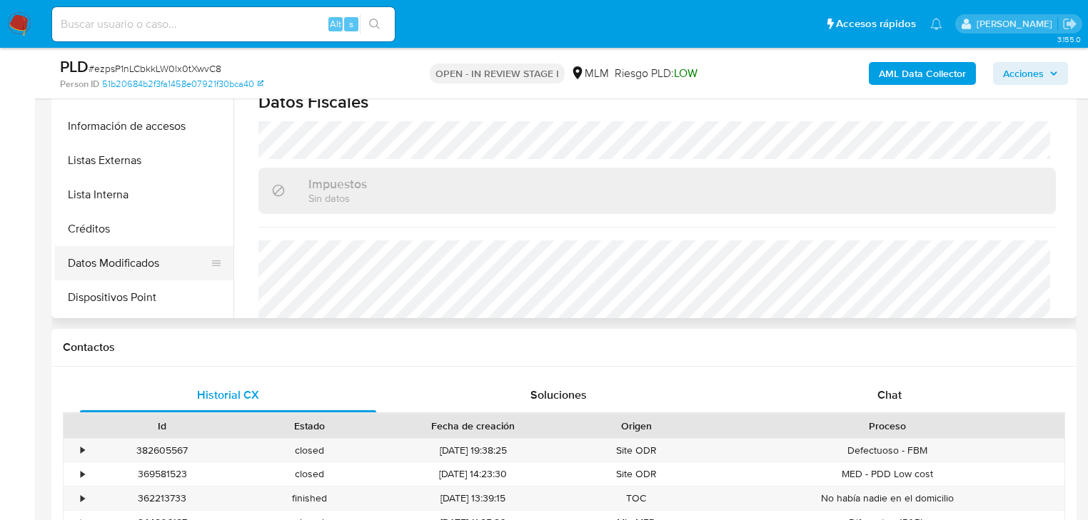
scroll to position [672, 0]
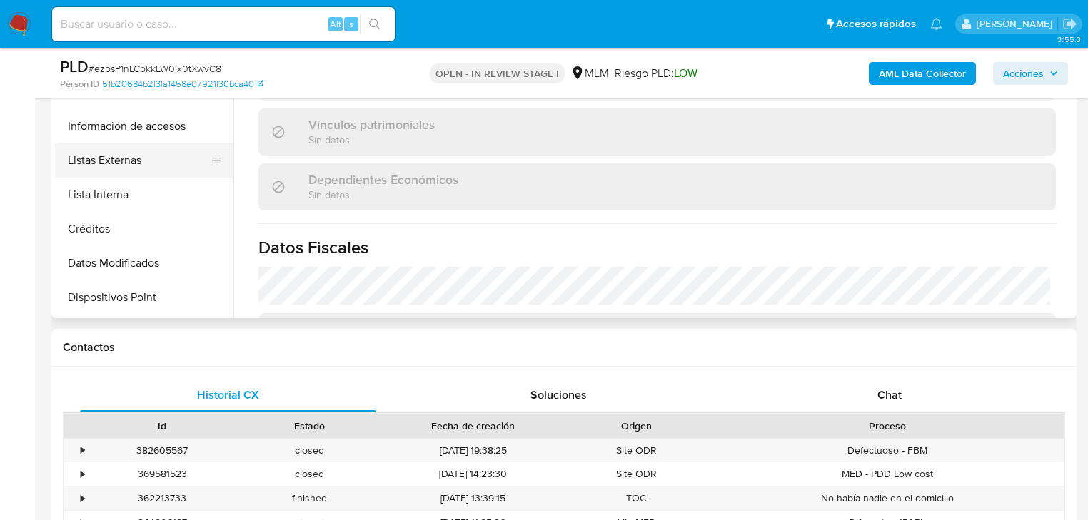
drag, startPoint x: 136, startPoint y: 156, endPoint x: 128, endPoint y: 161, distance: 9.3
click at [135, 156] on button "Listas Externas" at bounding box center [138, 160] width 167 height 34
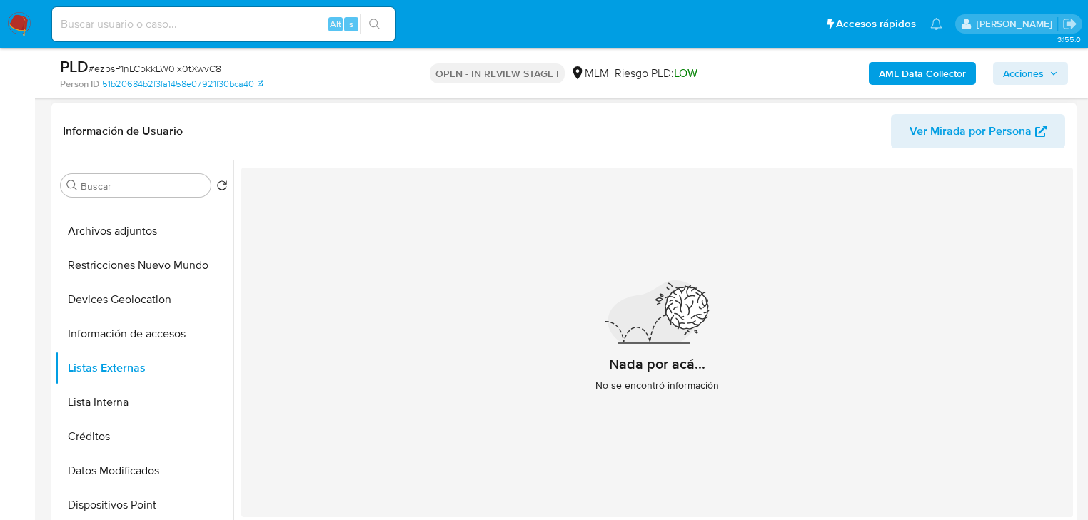
scroll to position [189, 0]
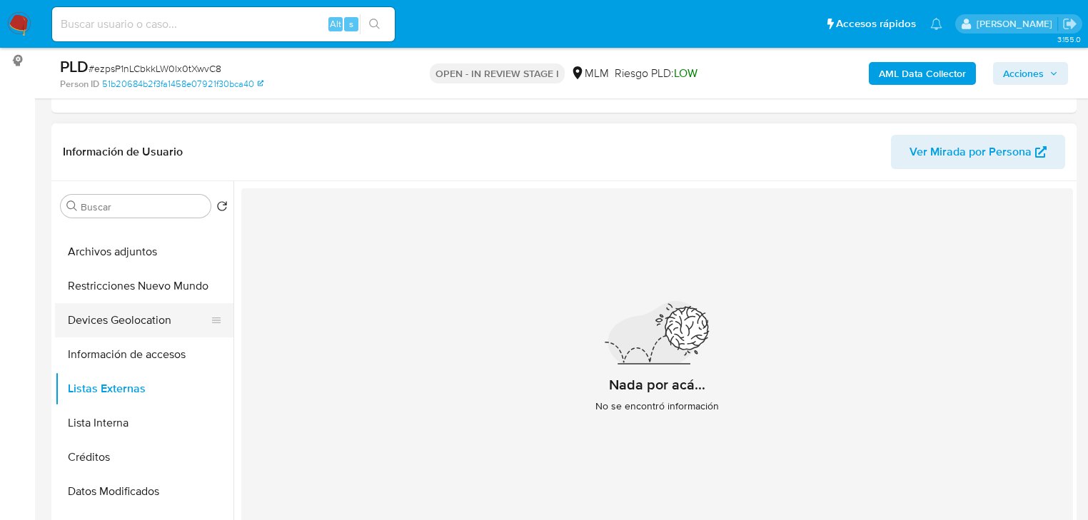
click at [168, 315] on button "Devices Geolocation" at bounding box center [138, 320] width 167 height 34
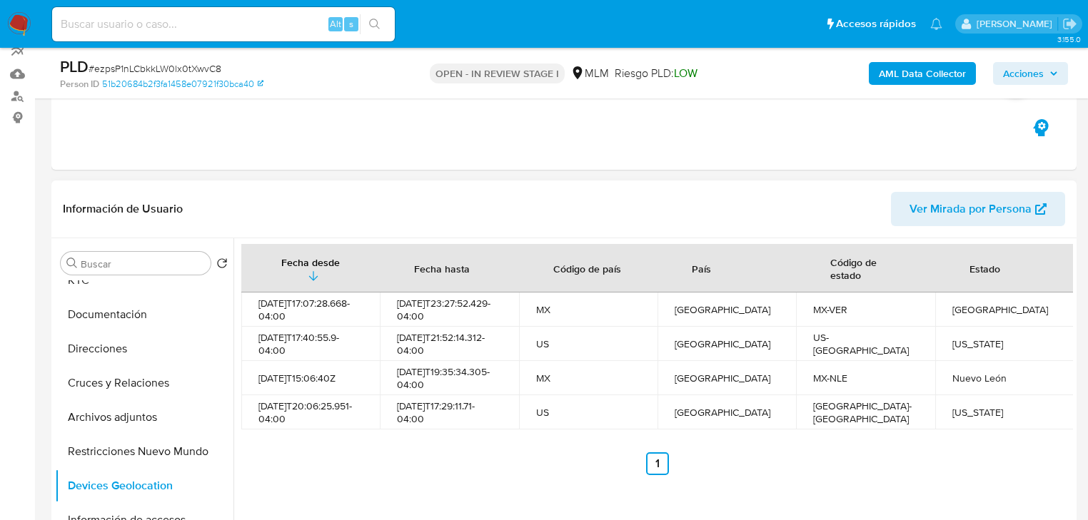
scroll to position [0, 0]
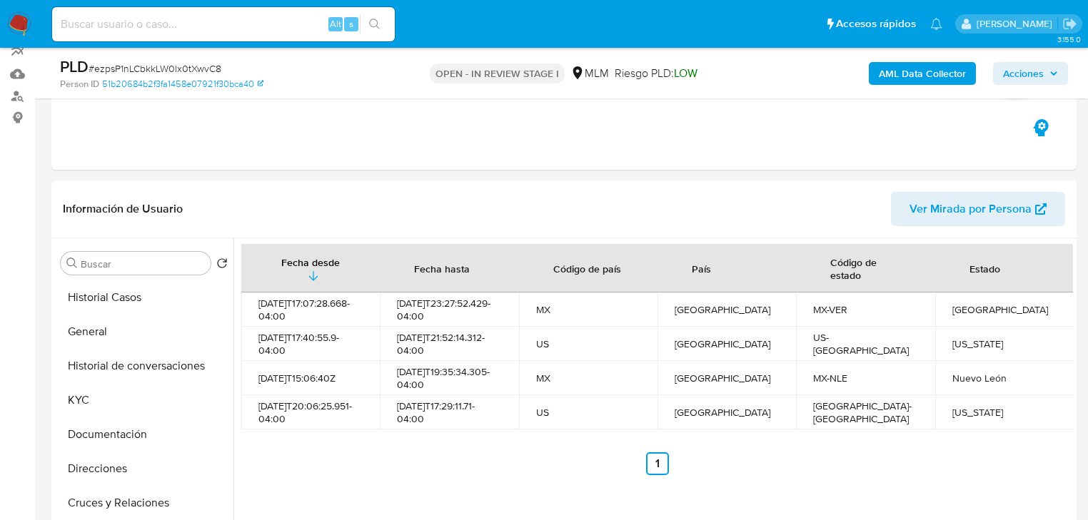
drag, startPoint x: 80, startPoint y: 393, endPoint x: 26, endPoint y: 380, distance: 55.9
click at [81, 393] on button "KYC" at bounding box center [144, 400] width 178 height 34
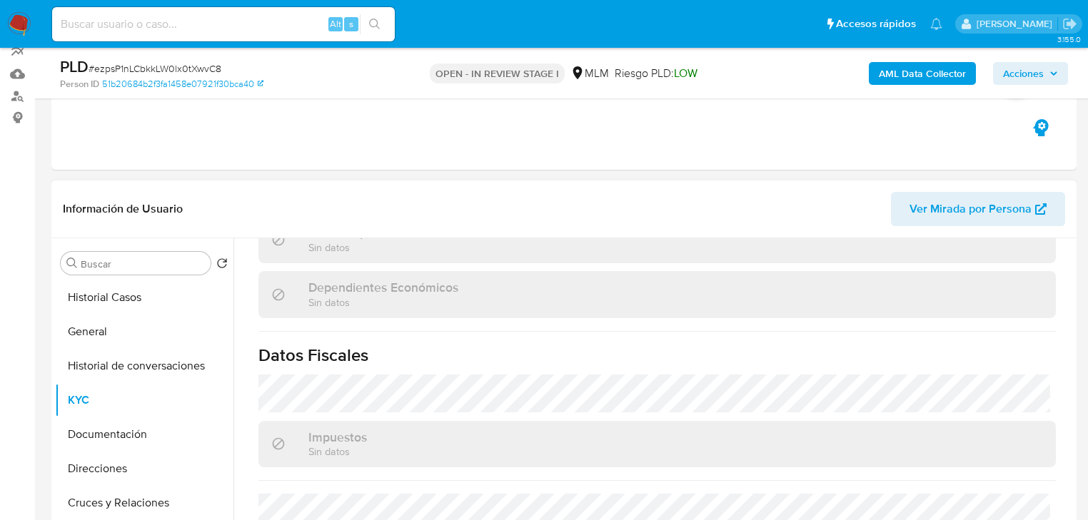
scroll to position [901, 0]
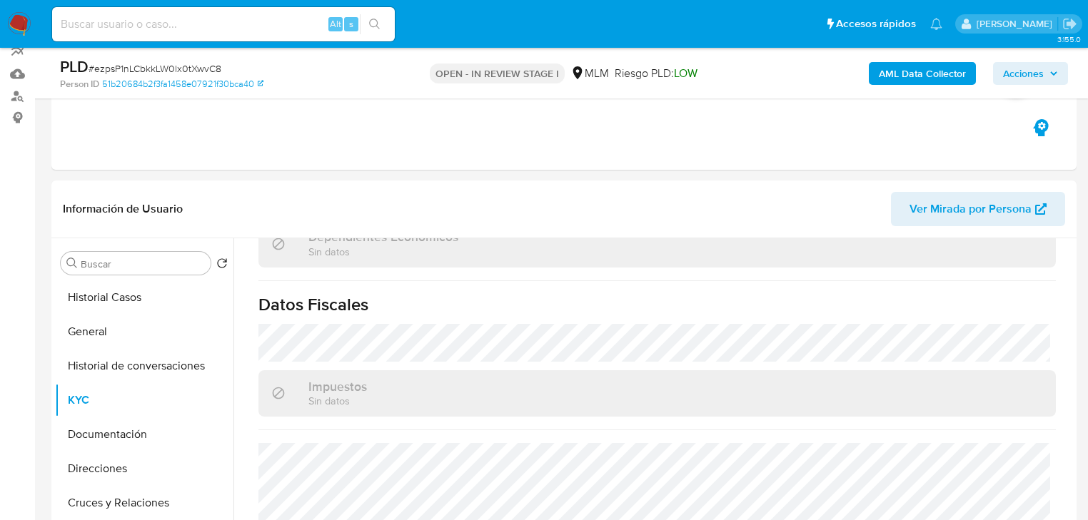
drag, startPoint x: 87, startPoint y: 22, endPoint x: 123, endPoint y: 24, distance: 35.8
click at [89, 24] on input at bounding box center [223, 24] width 343 height 19
paste input "2446461167"
type input "2446461167"
click at [371, 23] on icon "search-icon" at bounding box center [374, 24] width 11 height 11
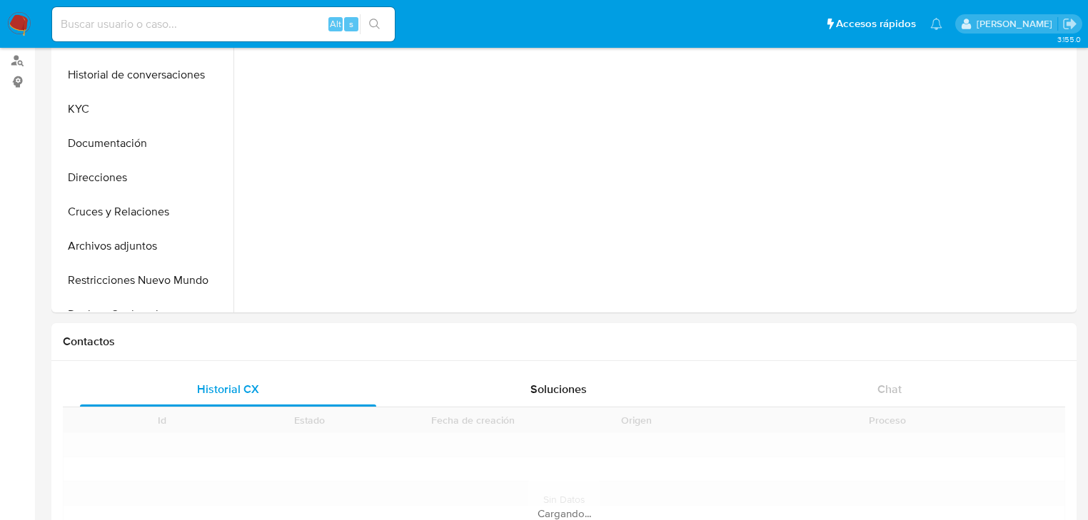
scroll to position [286, 0]
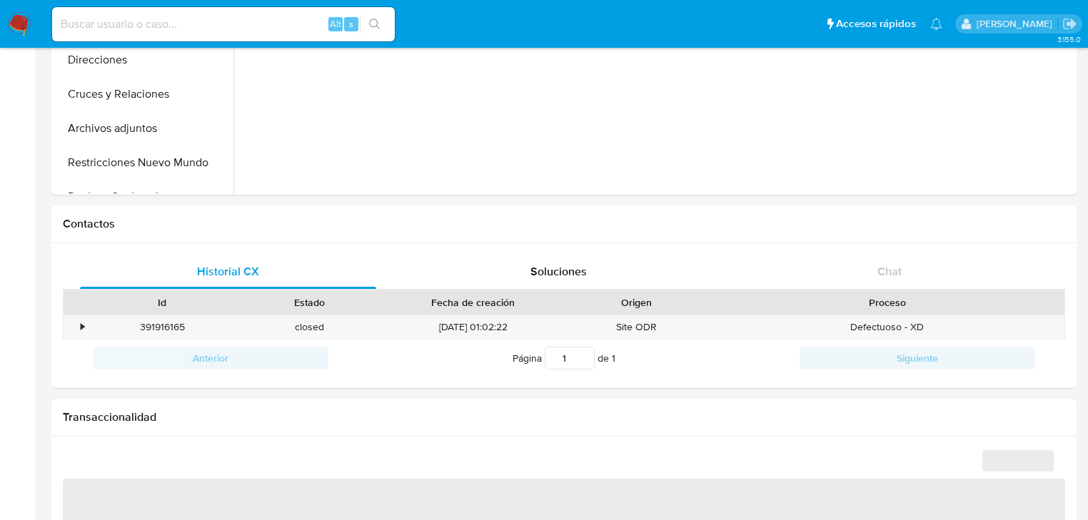
select select "10"
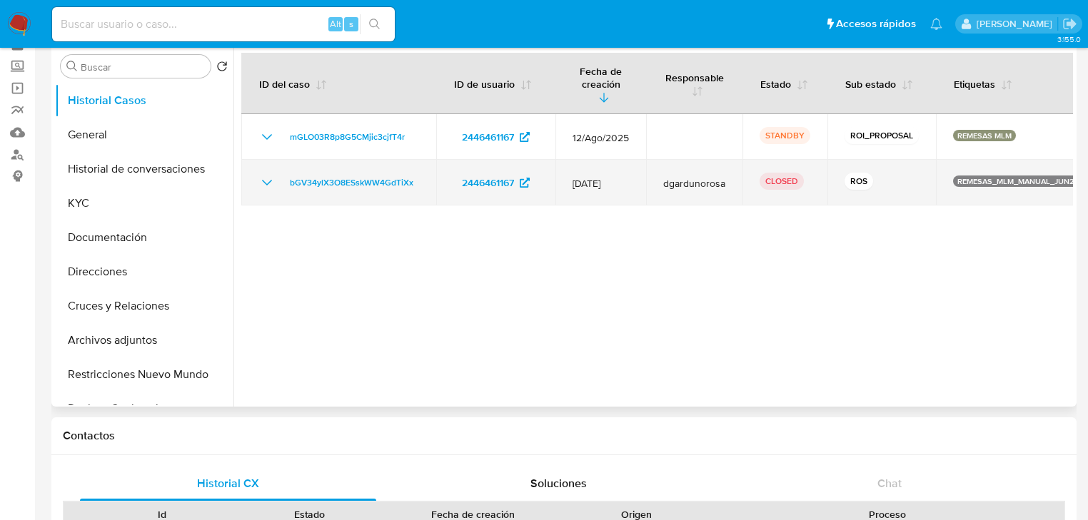
scroll to position [0, 0]
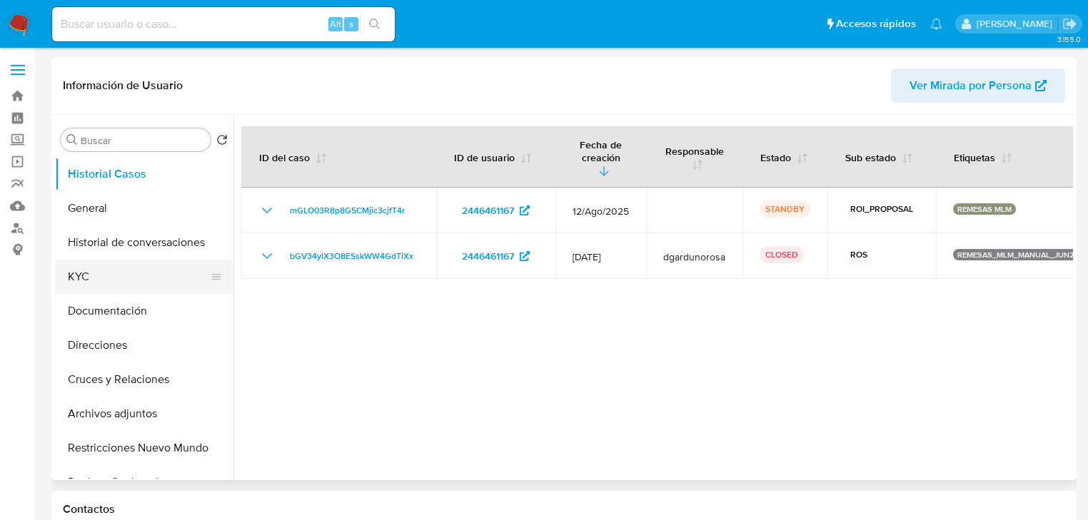
click at [106, 276] on button "KYC" at bounding box center [138, 277] width 167 height 34
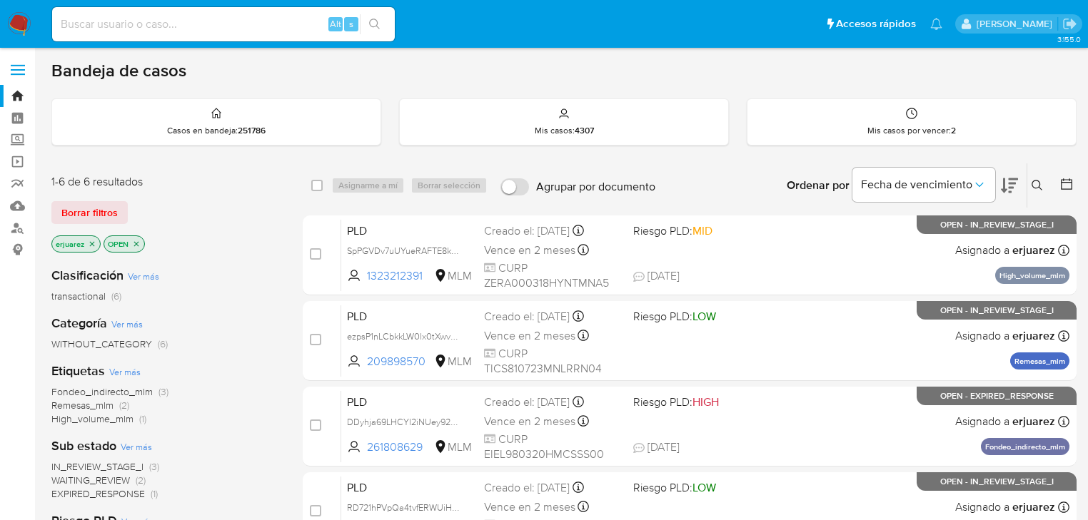
click at [148, 26] on input at bounding box center [223, 24] width 343 height 19
paste input "2483260088"
click at [375, 28] on icon "search-icon" at bounding box center [374, 24] width 11 height 11
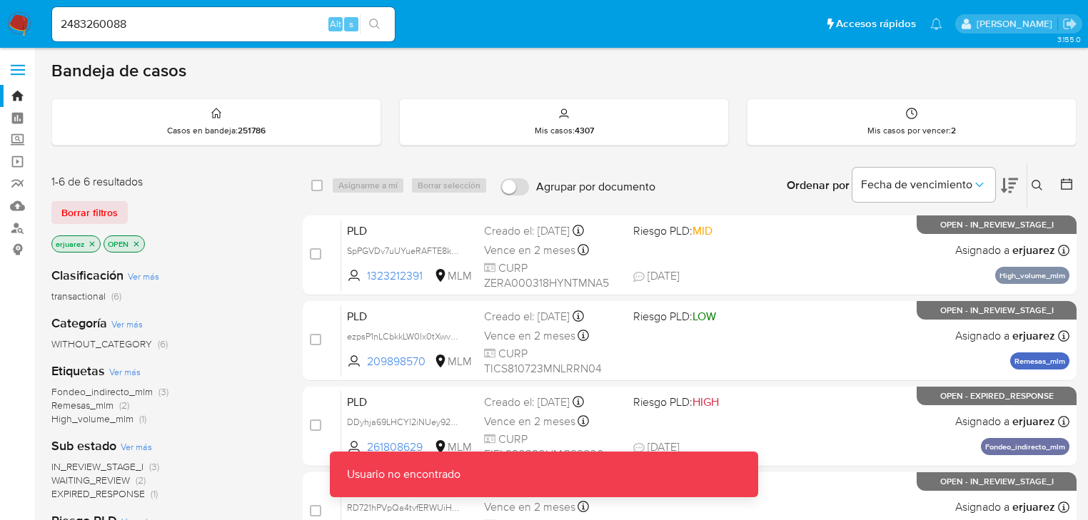
click at [206, 31] on input "2483260088" at bounding box center [223, 24] width 343 height 19
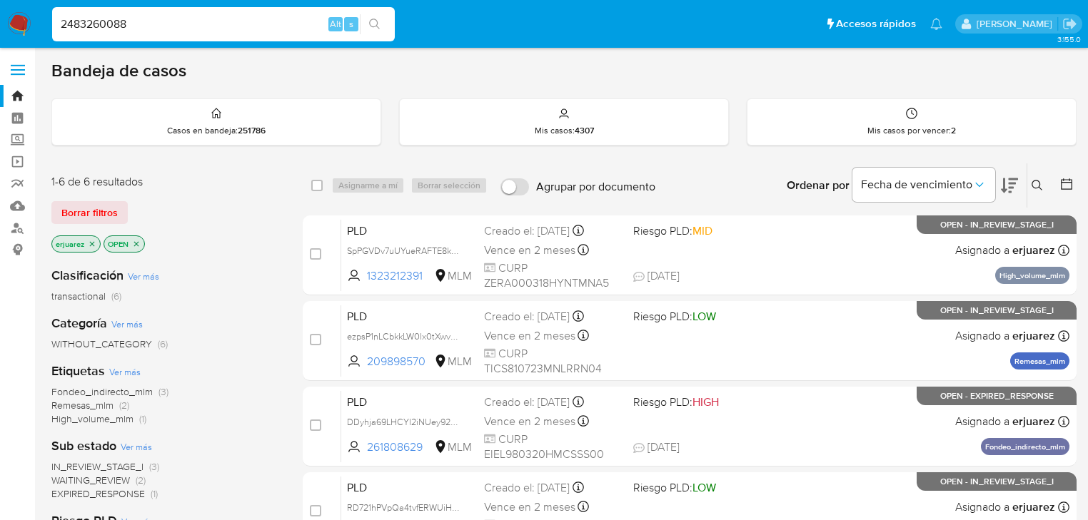
click at [60, 26] on input "2483260088" at bounding box center [223, 24] width 343 height 19
click at [196, 19] on input "2483260088" at bounding box center [223, 24] width 343 height 19
type input "2483260088"
drag, startPoint x: 374, startPoint y: 18, endPoint x: 77, endPoint y: 10, distance: 297.1
click at [366, 17] on button "search-icon" at bounding box center [374, 24] width 29 height 20
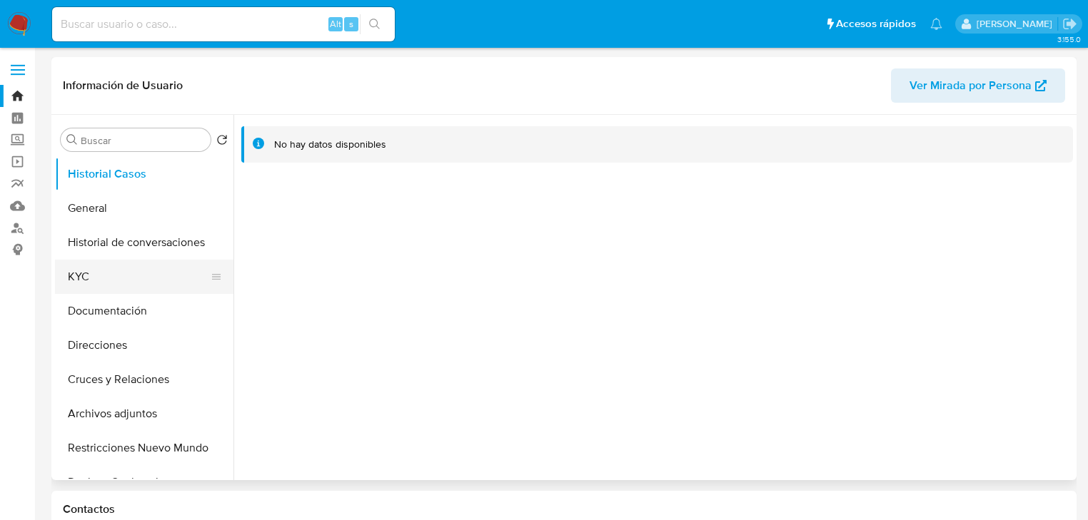
click at [112, 281] on button "KYC" at bounding box center [138, 277] width 167 height 34
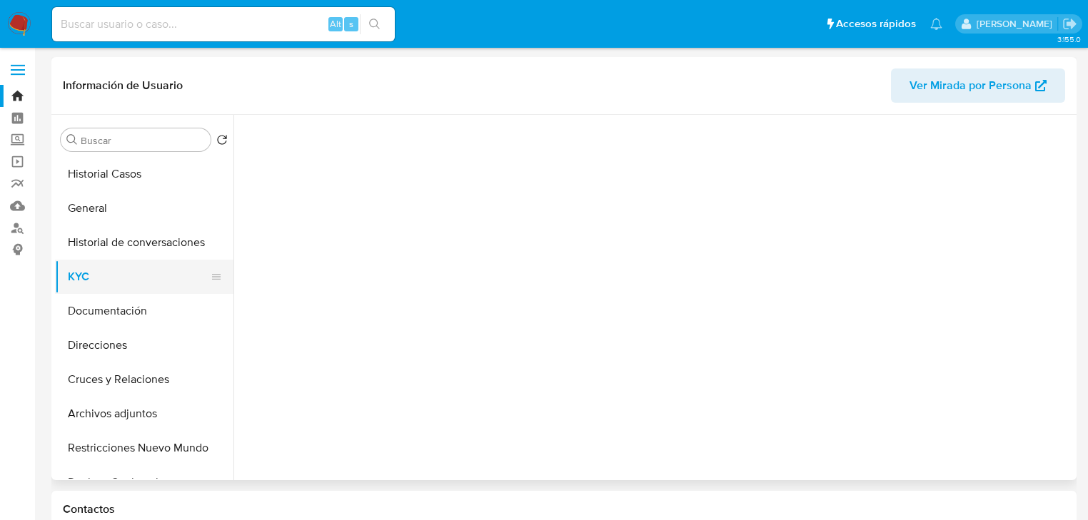
click at [112, 281] on button "KYC" at bounding box center [138, 277] width 167 height 34
select select "10"
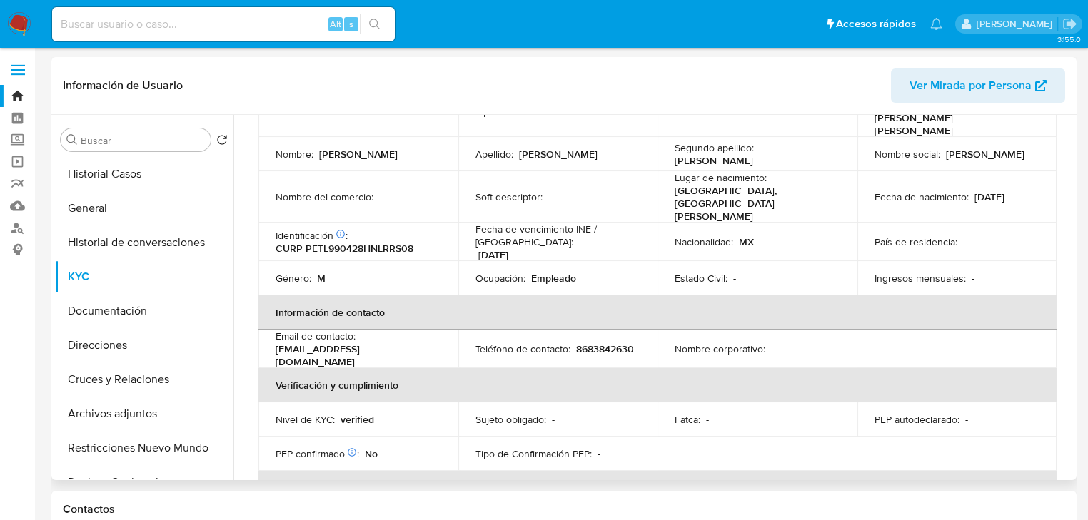
scroll to position [114, 0]
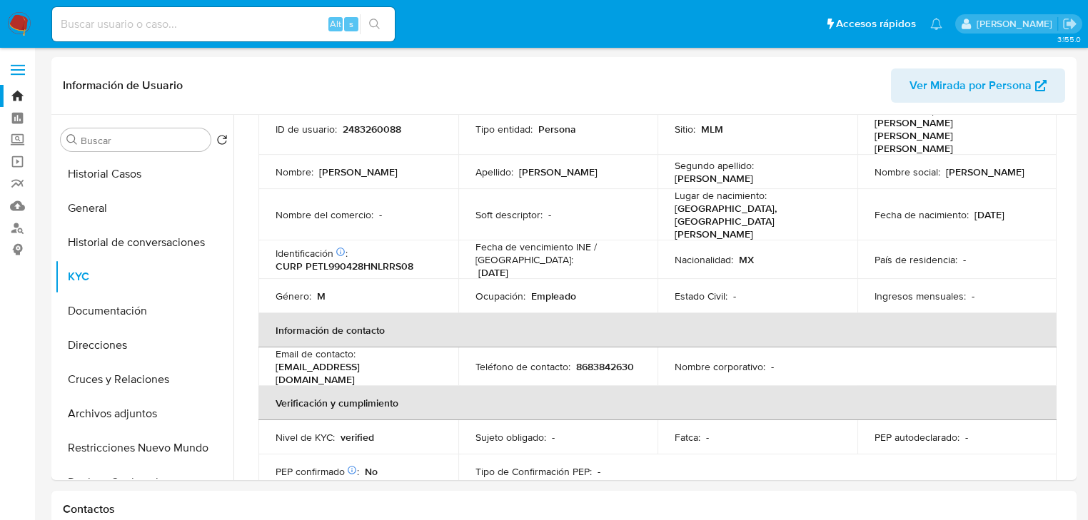
click at [14, 24] on img at bounding box center [19, 24] width 24 height 24
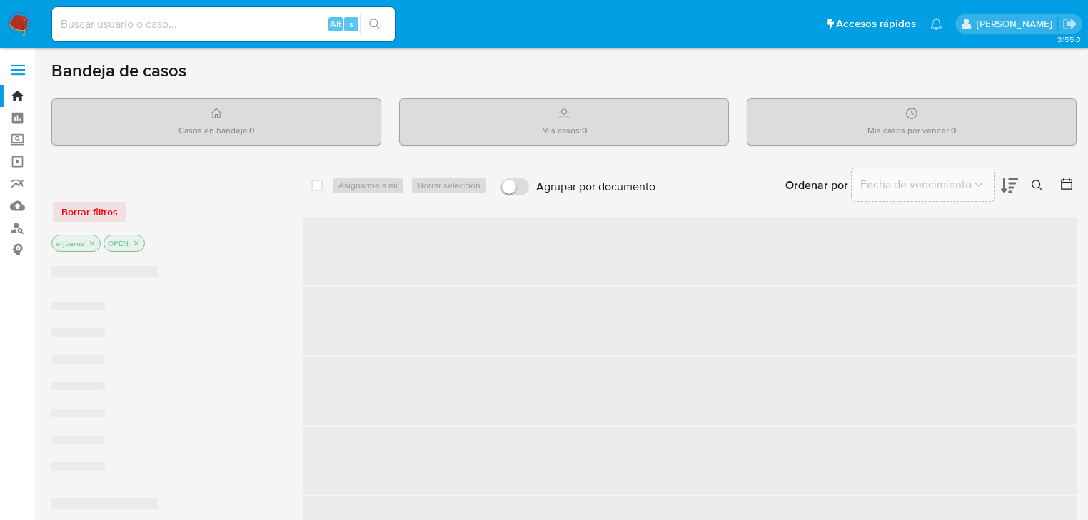
click at [208, 34] on div "Alt s" at bounding box center [223, 24] width 343 height 34
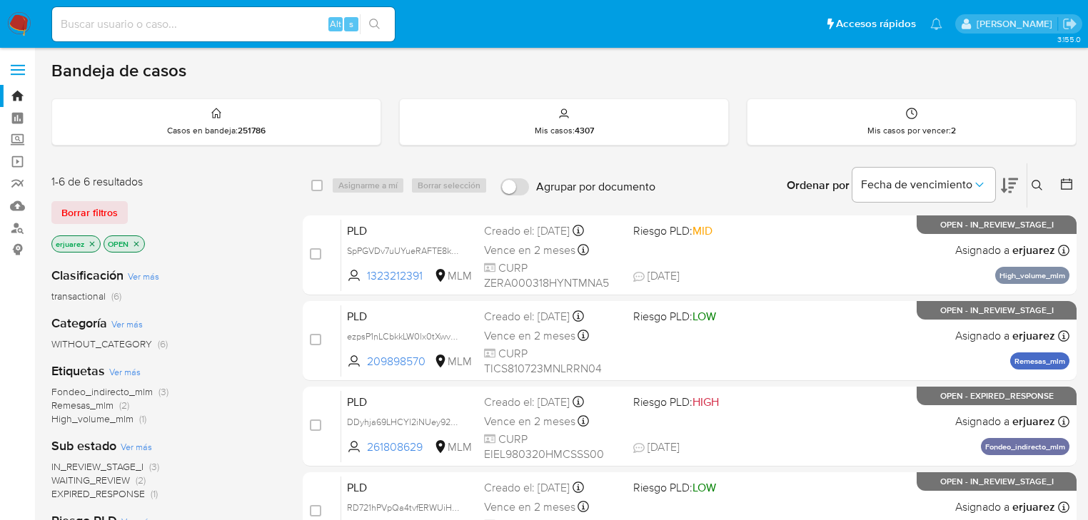
click at [1032, 180] on icon at bounding box center [1037, 185] width 11 height 11
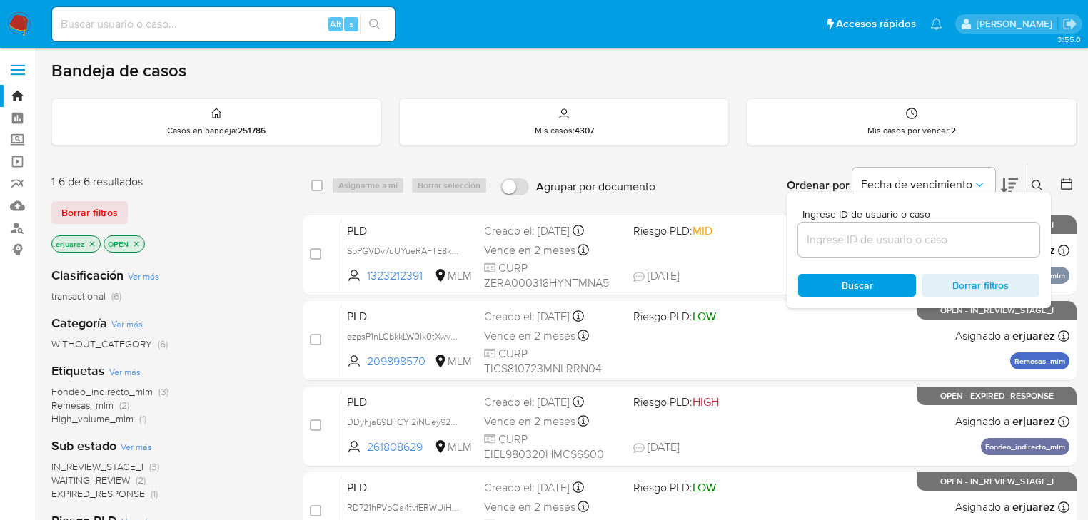
click at [879, 247] on input at bounding box center [918, 240] width 241 height 19
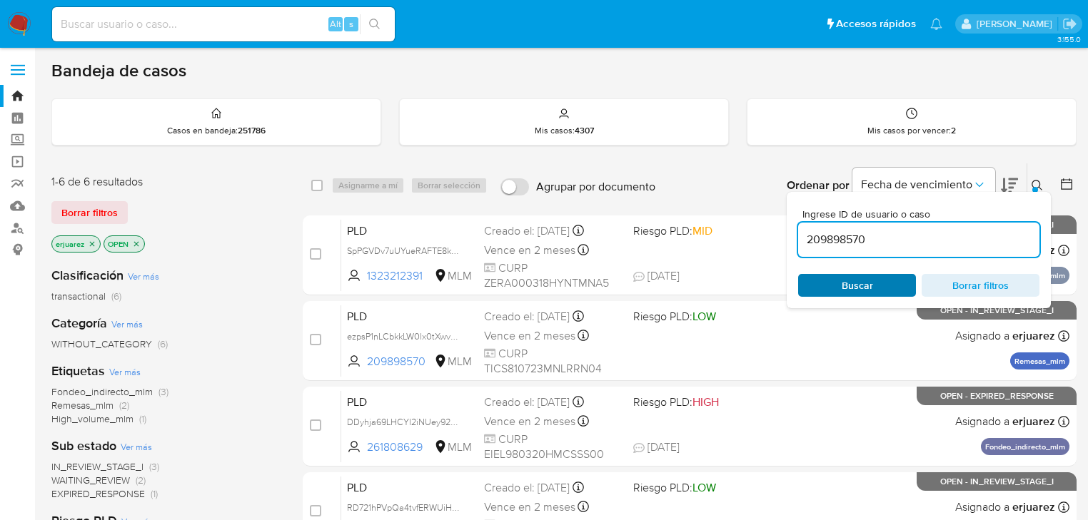
type input "209898570"
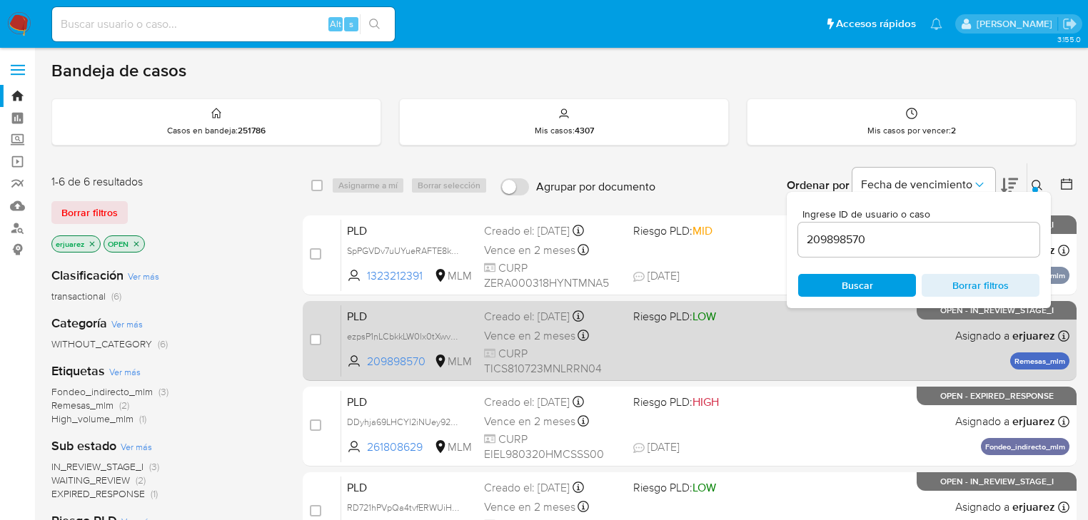
drag, startPoint x: 812, startPoint y: 287, endPoint x: 993, endPoint y: 374, distance: 200.5
click at [814, 287] on span "Buscar" at bounding box center [857, 286] width 98 height 20
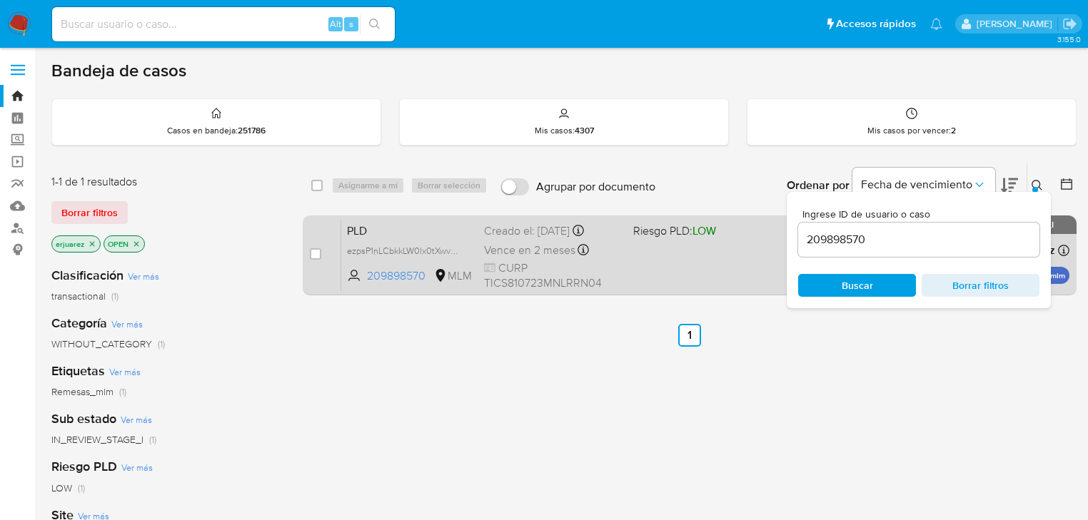
click at [654, 271] on div "PLD ezpsP1nLCbkkLW0lx0tXwvC8 209898570 MLM Riesgo PLD: LOW Creado el: [DATE] Cr…" at bounding box center [705, 255] width 728 height 72
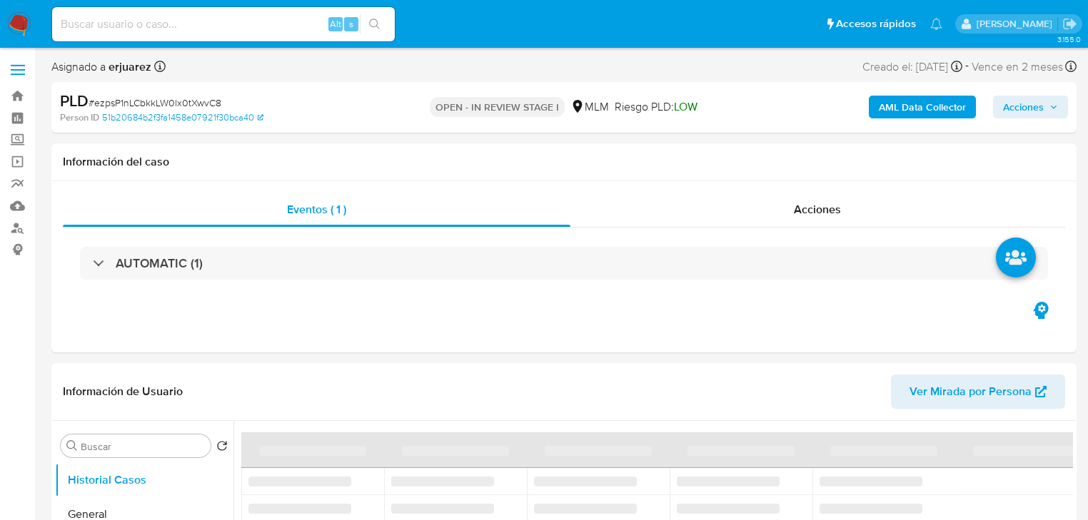
select select "10"
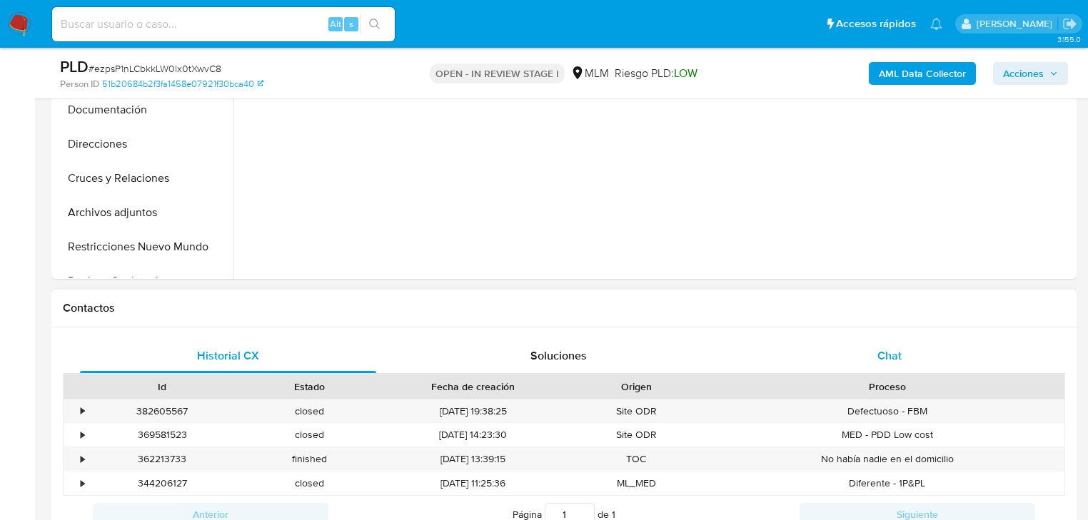
click at [885, 351] on span "Chat" at bounding box center [889, 356] width 24 height 16
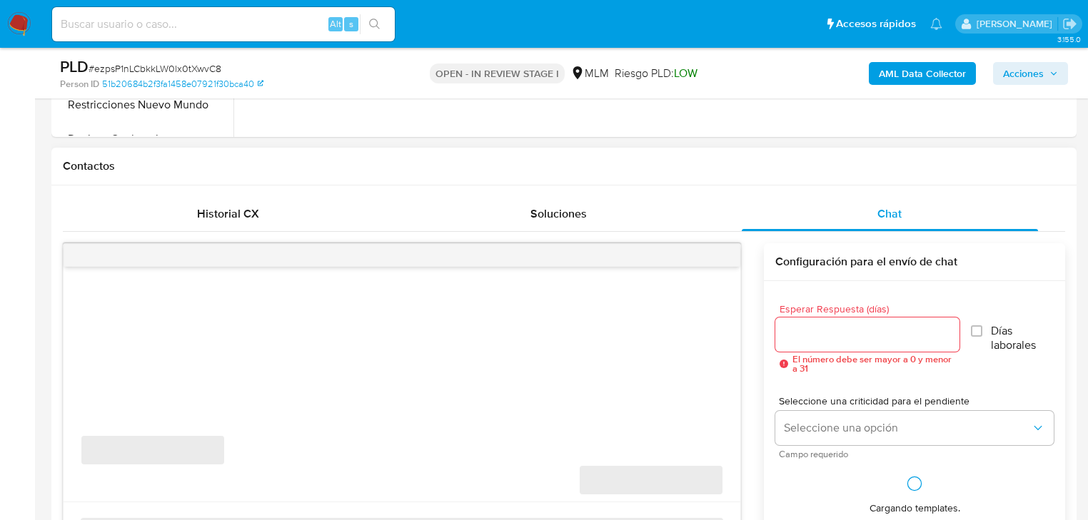
scroll to position [685, 0]
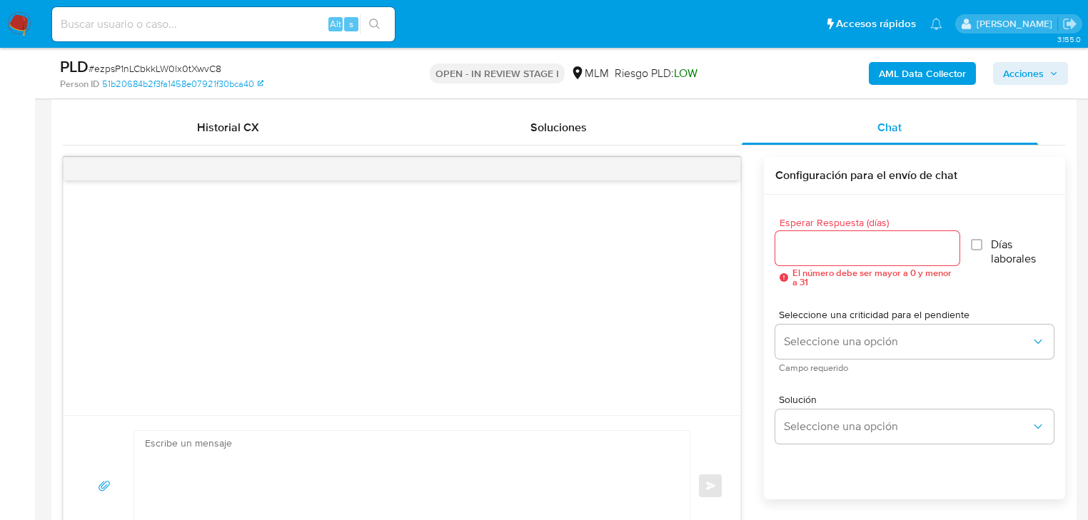
click at [809, 255] on input "Esperar Respuesta (días)" at bounding box center [867, 248] width 184 height 19
type input "5"
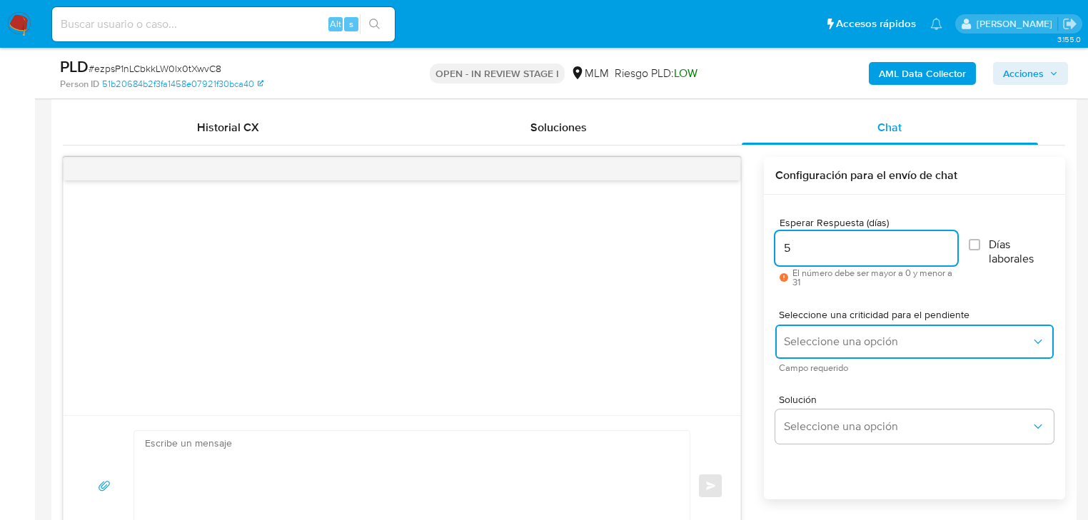
click at [800, 341] on span "Seleccione una opción" at bounding box center [907, 342] width 247 height 14
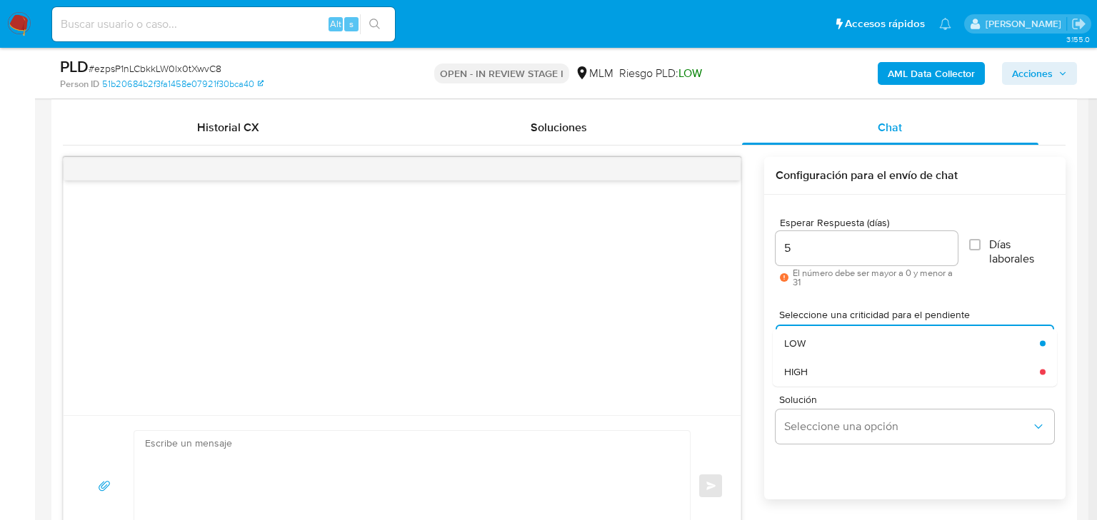
drag, startPoint x: 808, startPoint y: 367, endPoint x: 827, endPoint y: 388, distance: 28.8
click at [809, 367] on div "HIGH" at bounding box center [907, 372] width 247 height 29
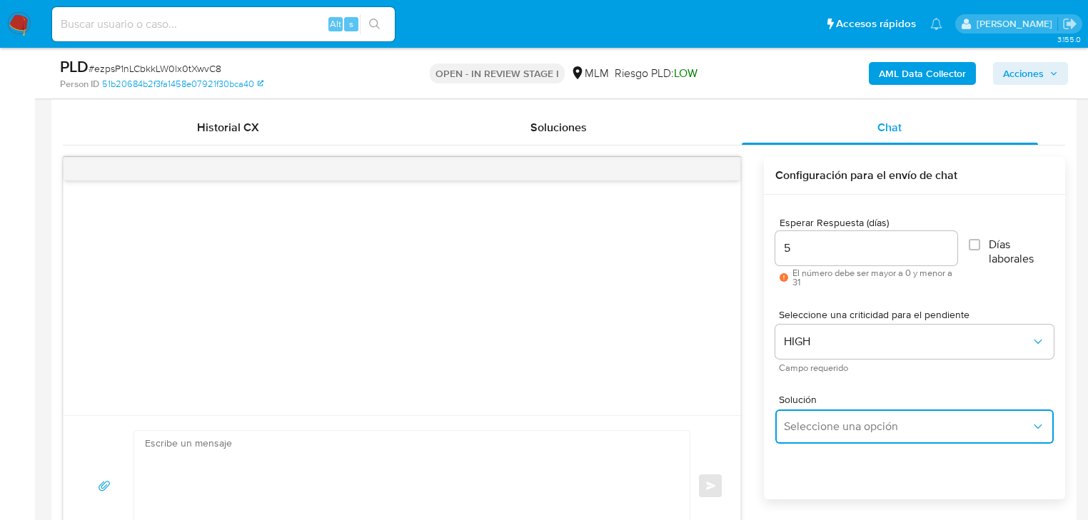
drag, startPoint x: 857, startPoint y: 423, endPoint x: 934, endPoint y: 415, distance: 77.6
click at [859, 423] on span "Seleccione una opción" at bounding box center [907, 427] width 247 height 14
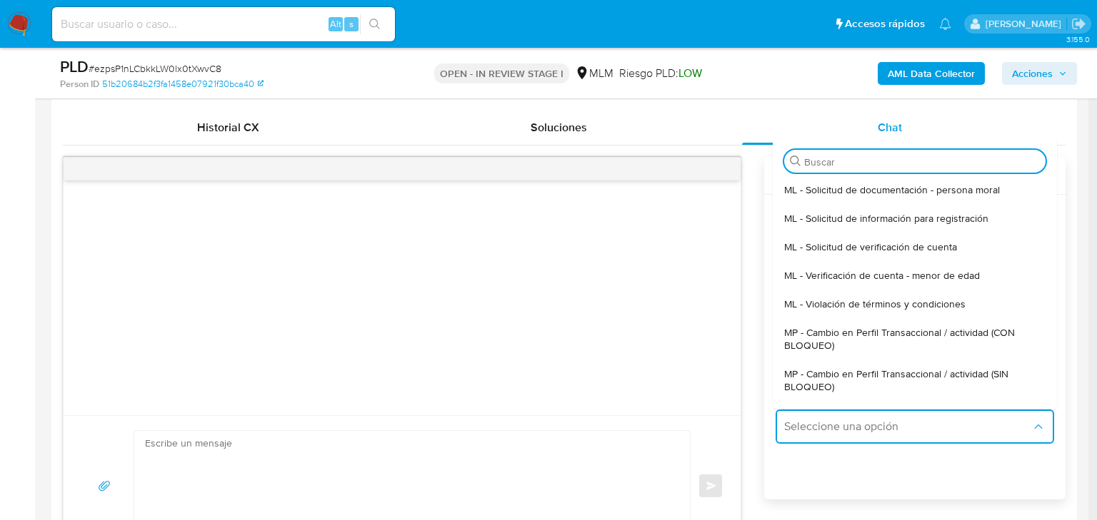
drag, startPoint x: 944, startPoint y: 363, endPoint x: 889, endPoint y: 368, distance: 56.0
click at [944, 365] on div "MP - Cambio en Perfil Transaccional / actividad (SIN BLOQUEO)" at bounding box center [910, 380] width 253 height 41
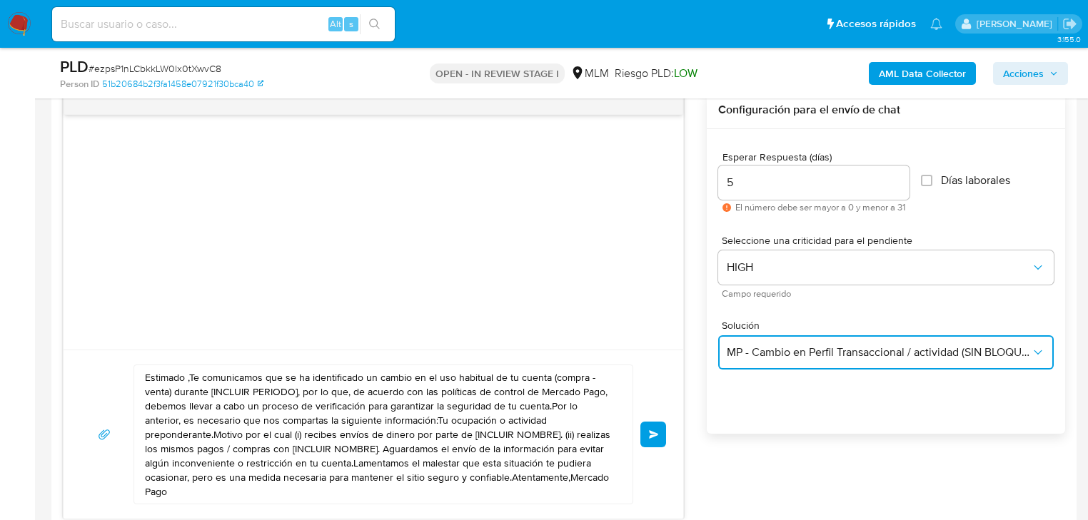
scroll to position [857, 0]
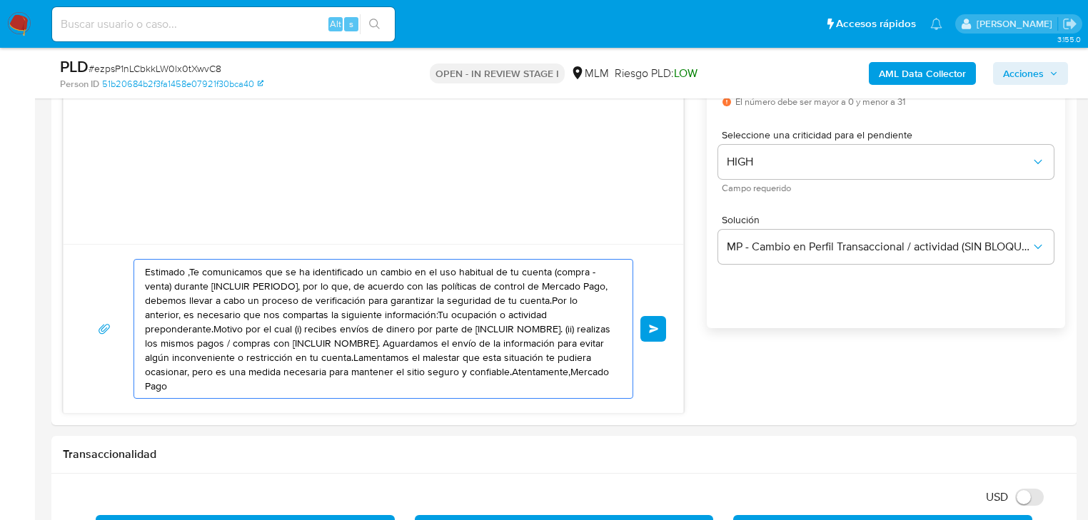
drag, startPoint x: 535, startPoint y: 373, endPoint x: 40, endPoint y: 236, distance: 514.2
paste textarea "209898570"
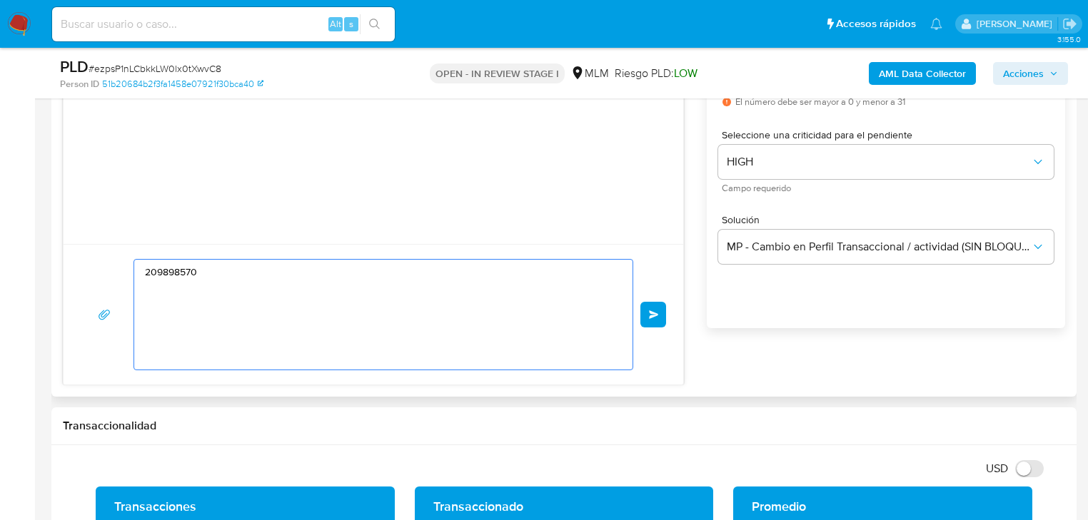
drag, startPoint x: 483, startPoint y: 266, endPoint x: 76, endPoint y: 266, distance: 407.6
paste textarea "Estimada San [PERSON_NAME] se ha identificado un cambio en el uso habitual de t…"
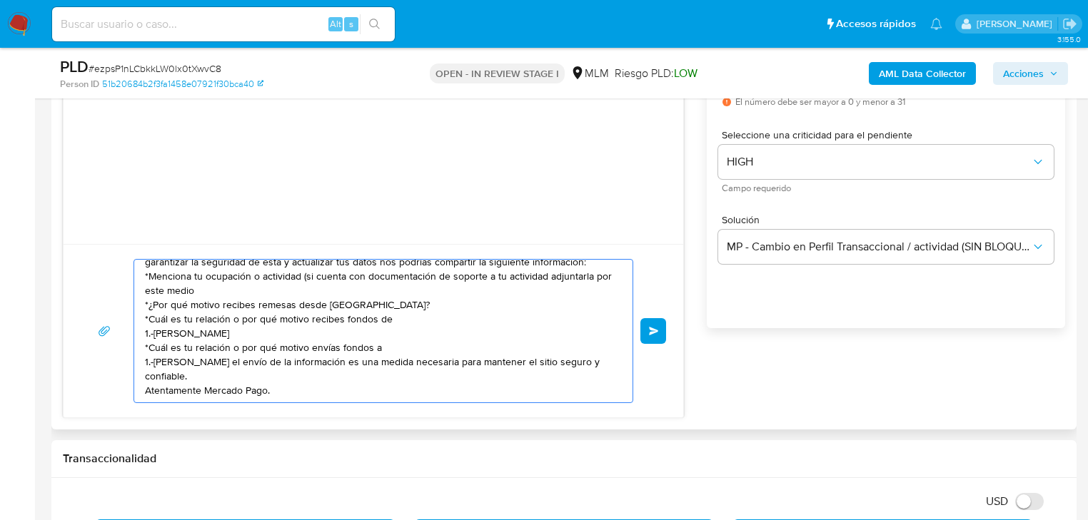
scroll to position [39, 0]
click at [141, 386] on div "Estimada San [PERSON_NAME] se ha identificado un cambio en el uso habitual de t…" at bounding box center [379, 331] width 491 height 143
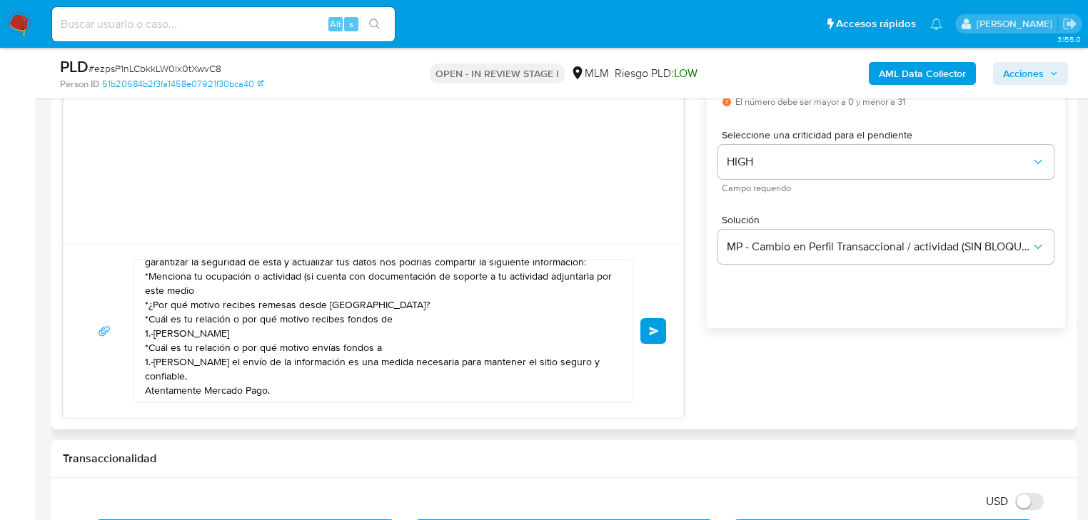
click at [143, 388] on div "Estimada San [PERSON_NAME] se ha identificado un cambio en el uso habitual de t…" at bounding box center [379, 331] width 491 height 143
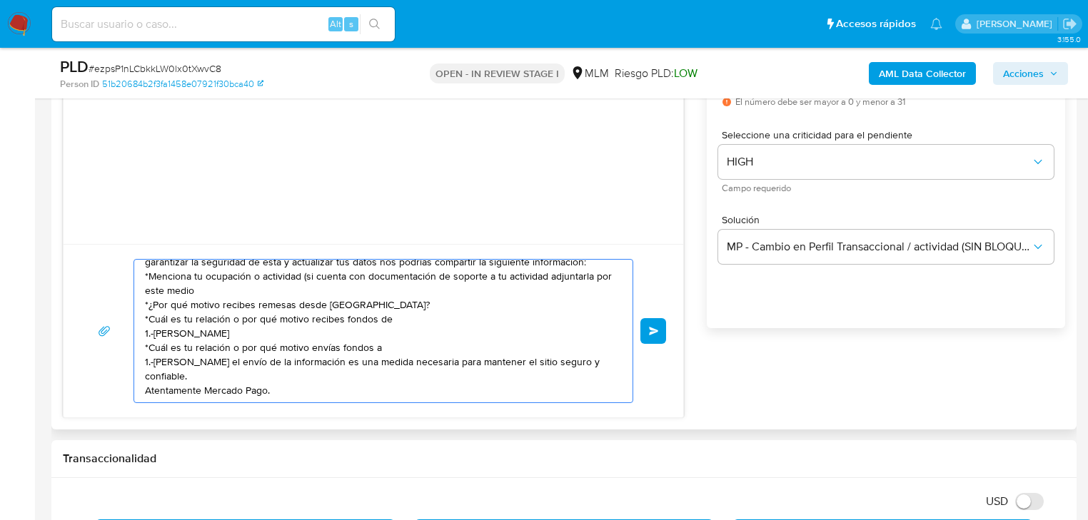
click at [148, 388] on textarea "Estimada San [PERSON_NAME] se ha identificado un cambio en el uso habitual de t…" at bounding box center [380, 331] width 470 height 143
click at [146, 388] on textarea "Estimada San [PERSON_NAME] se ha identificado un cambio en el uso habitual de t…" at bounding box center [380, 331] width 470 height 143
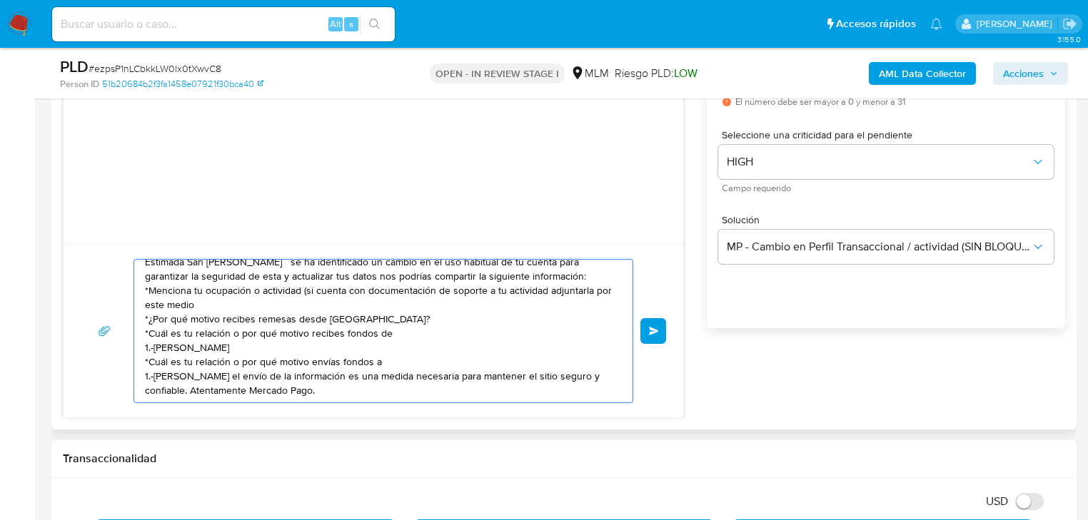
scroll to position [0, 0]
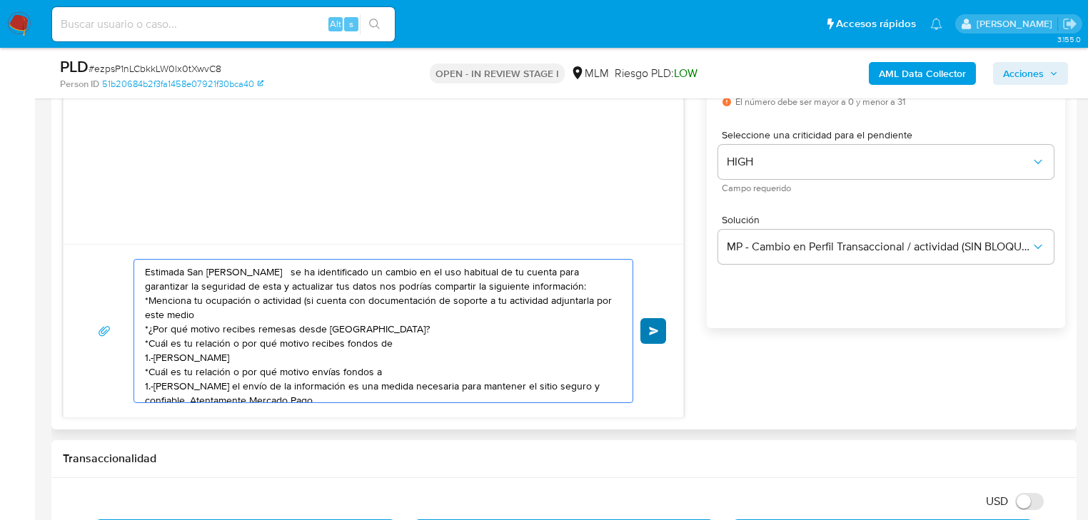
type textarea "Estimada San [PERSON_NAME] se ha identificado un cambio en el uso habitual de t…"
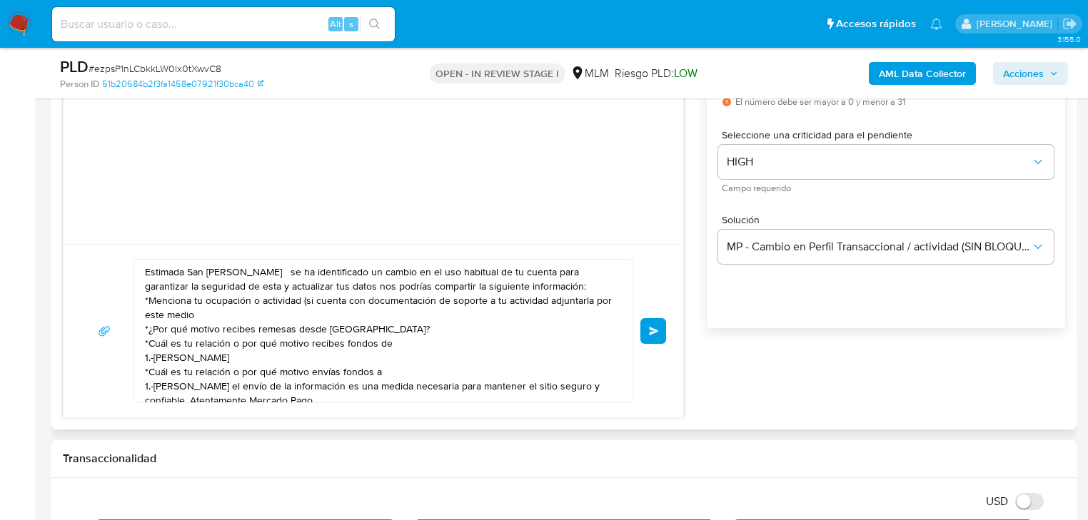
click at [656, 334] on span "Enviar" at bounding box center [654, 331] width 10 height 9
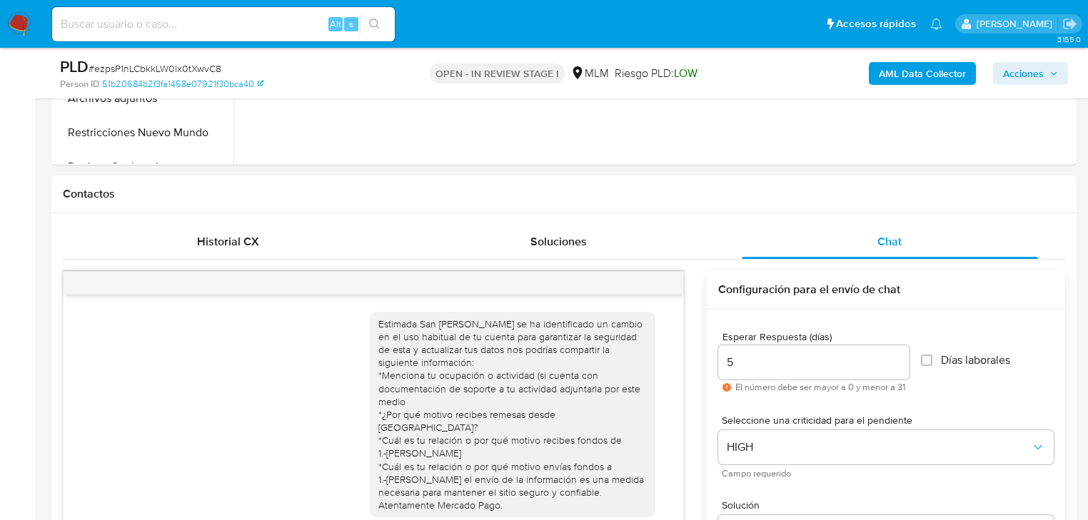
scroll to position [16, 0]
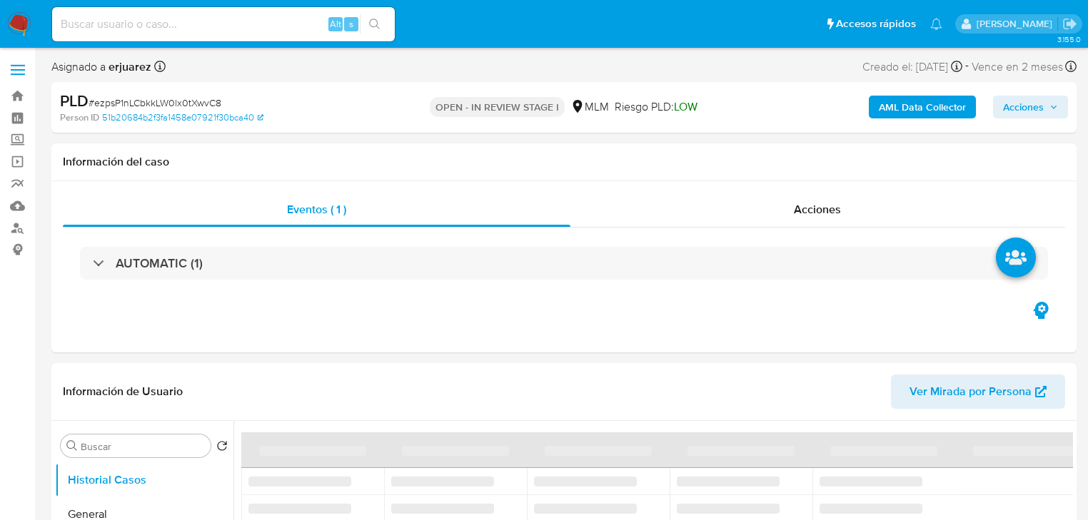
click at [9, 29] on nav "Pausado Ver notificaciones Alt s Accesos rápidos Presiona las siguientes teclas…" at bounding box center [544, 24] width 1088 height 48
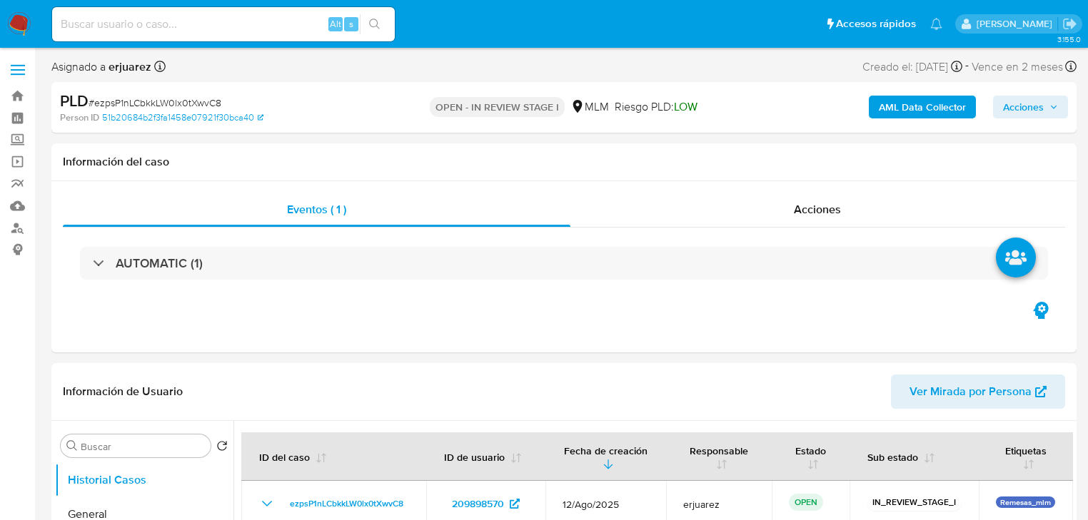
click at [11, 26] on img at bounding box center [19, 24] width 24 height 24
select select "10"
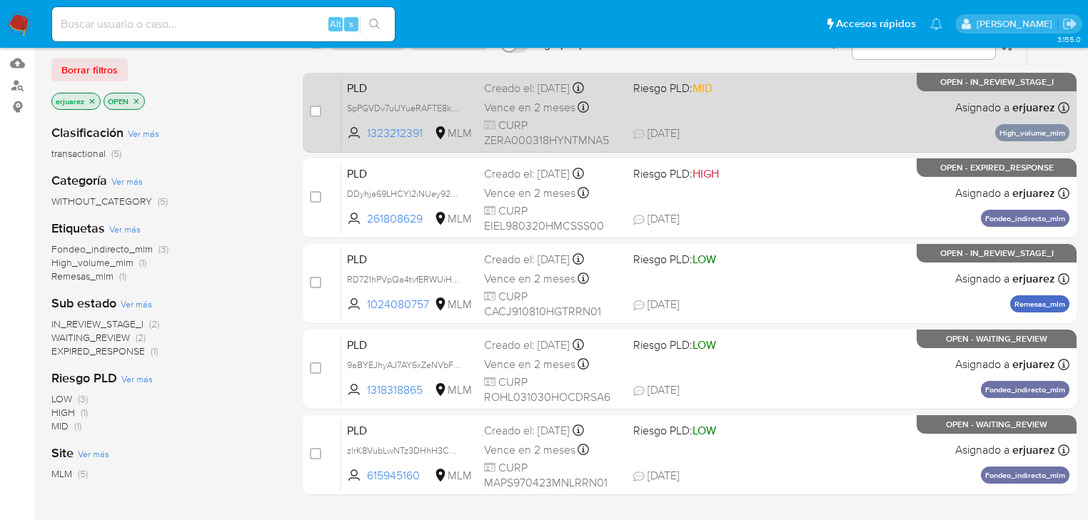
scroll to position [171, 0]
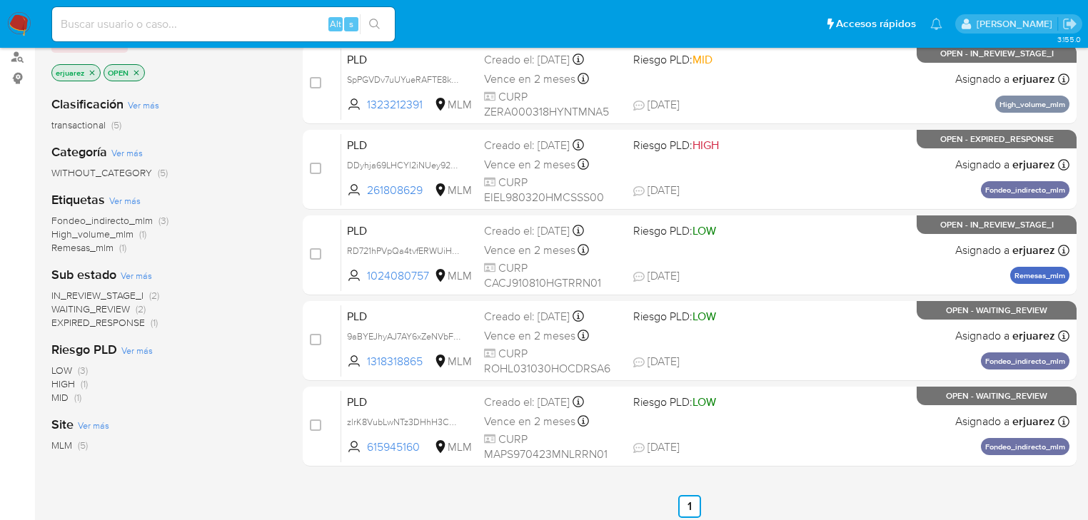
click at [9, 26] on img at bounding box center [19, 24] width 24 height 24
